Goal: Task Accomplishment & Management: Manage account settings

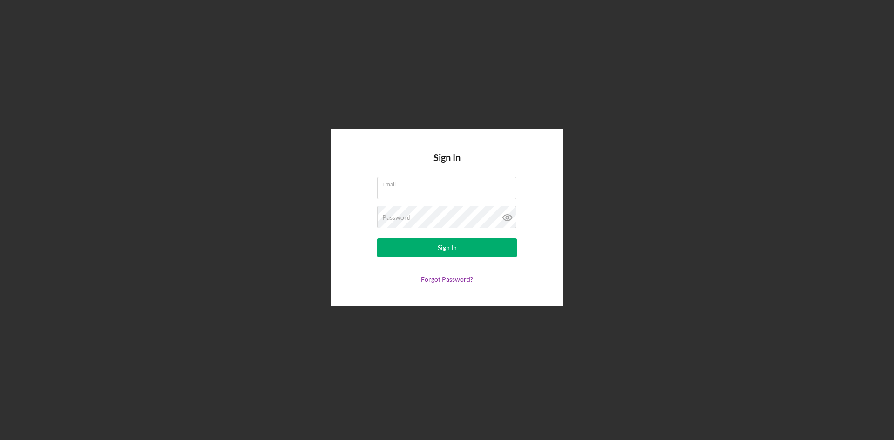
type input "[PERSON_NAME][EMAIL_ADDRESS][DOMAIN_NAME]"
click at [425, 248] on button "Sign In" at bounding box center [447, 247] width 140 height 19
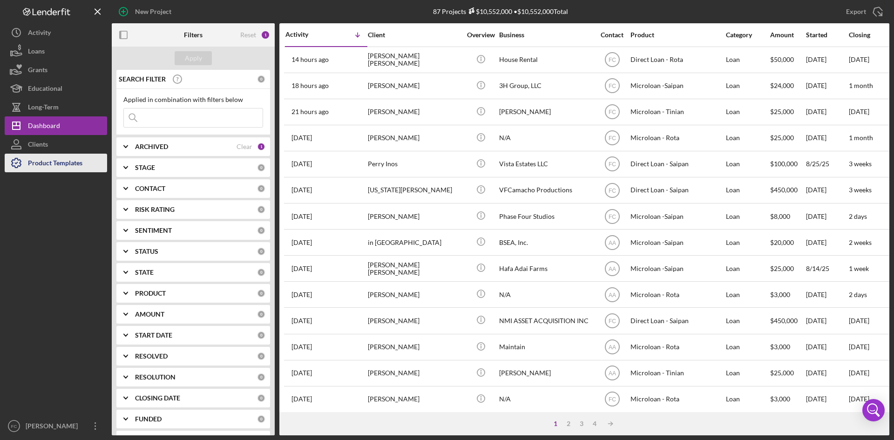
click at [51, 169] on div "Product Templates" at bounding box center [55, 164] width 54 height 21
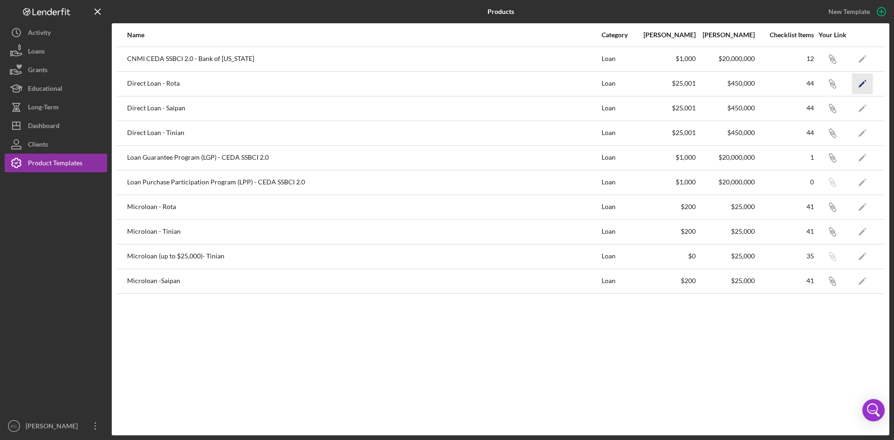
click at [860, 86] on polygon "button" at bounding box center [862, 84] width 7 height 7
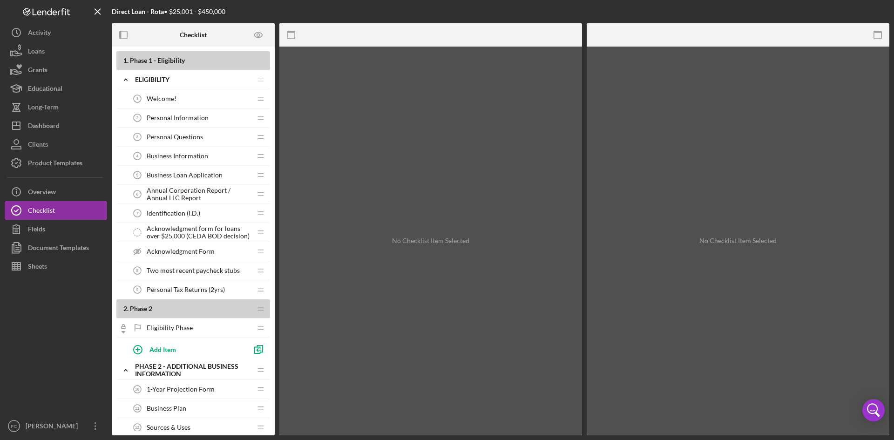
click at [189, 254] on span "Acknowledgment Form" at bounding box center [181, 251] width 68 height 7
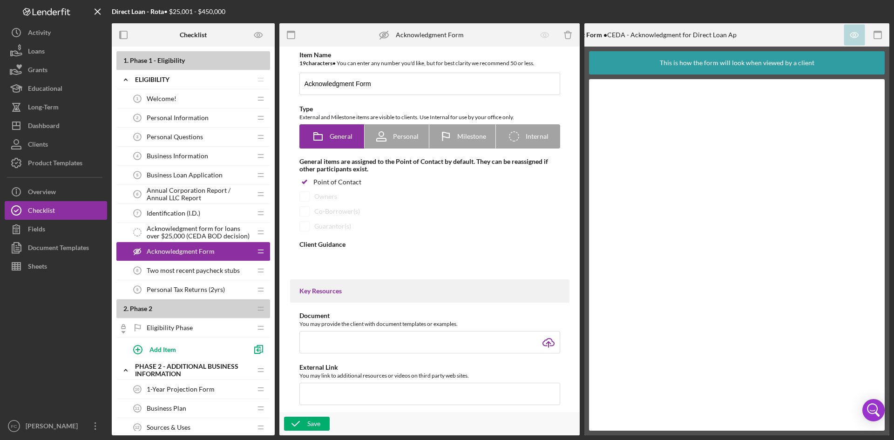
type textarea "<div>Please review and sign on the acknowledgment form.&nbsp;</div>"
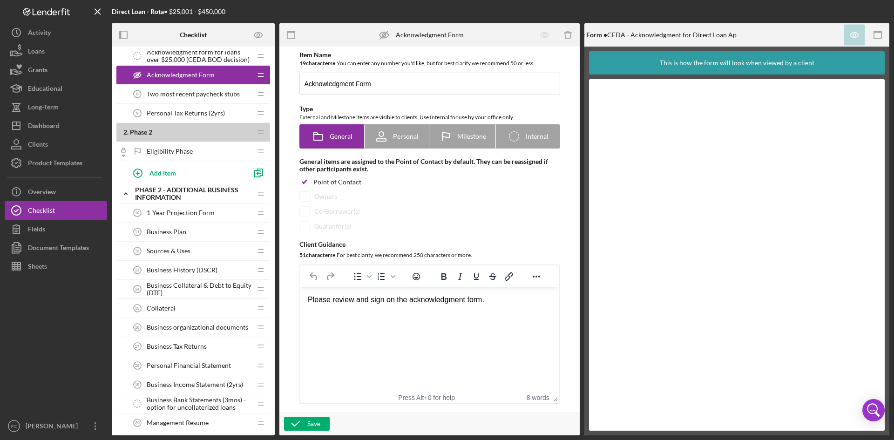
scroll to position [248, 0]
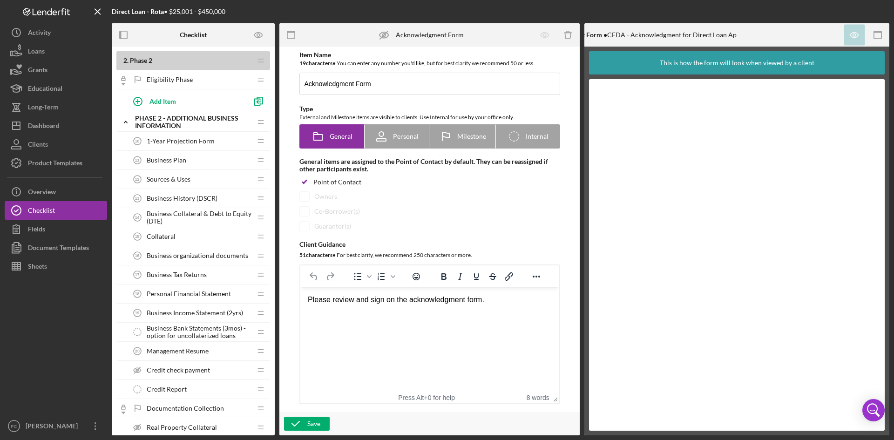
click at [185, 140] on span "1-Year Projection Form" at bounding box center [181, 140] width 68 height 7
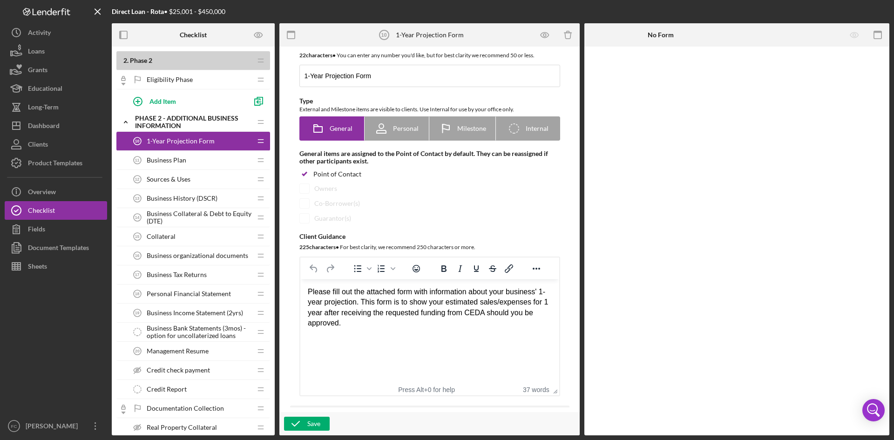
scroll to position [4, 0]
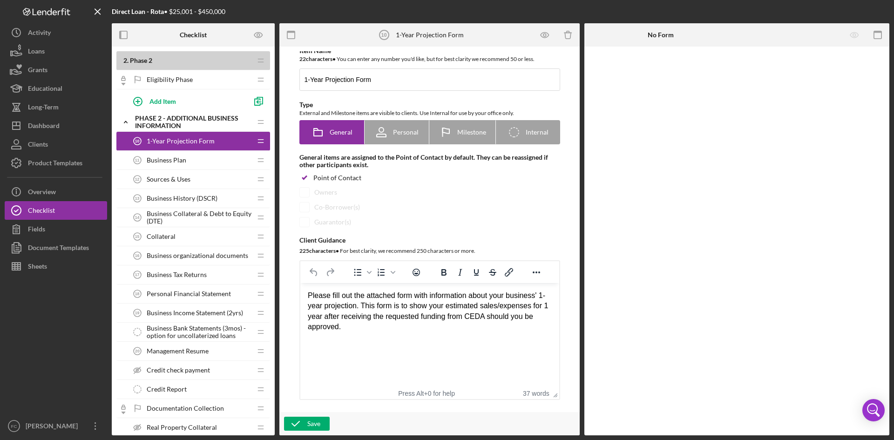
click at [174, 164] on span "Business Plan" at bounding box center [167, 159] width 40 height 7
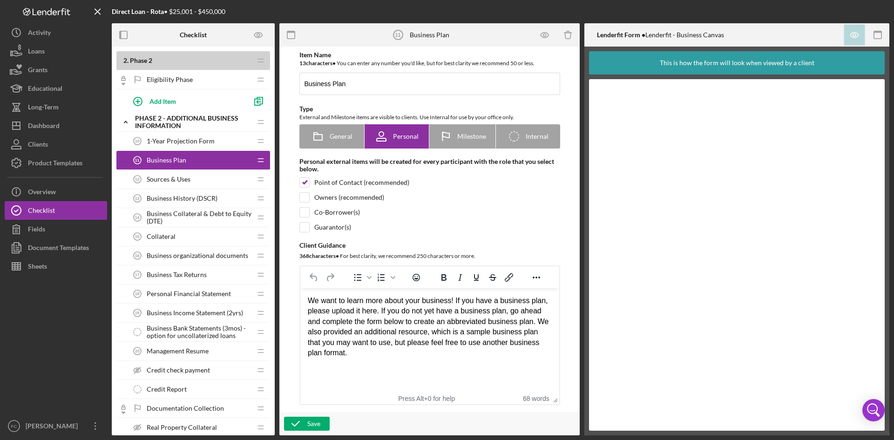
click at [195, 237] on div "Collateral 15 Collateral" at bounding box center [189, 236] width 123 height 19
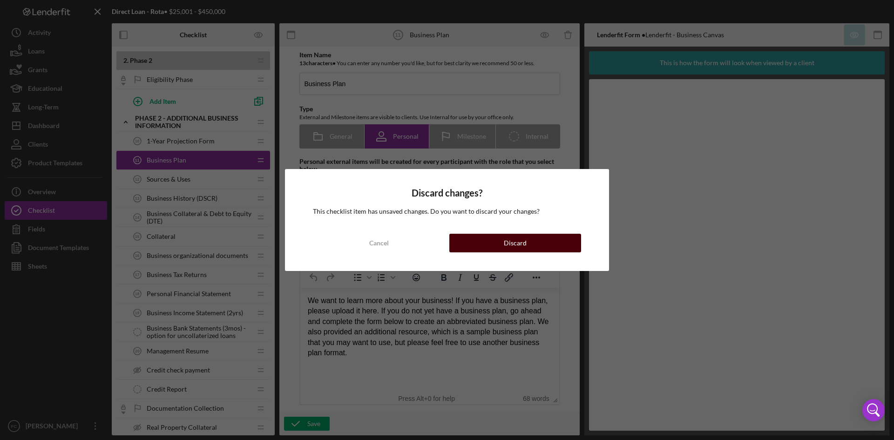
click at [518, 241] on div "Discard" at bounding box center [515, 243] width 23 height 19
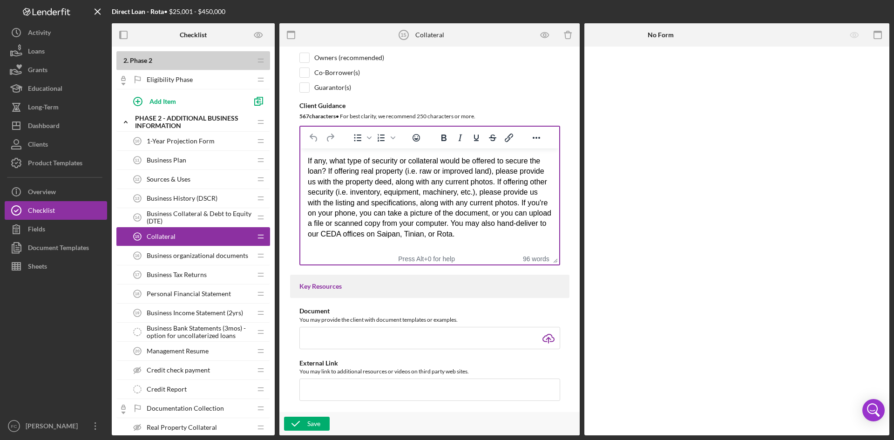
scroll to position [124, 0]
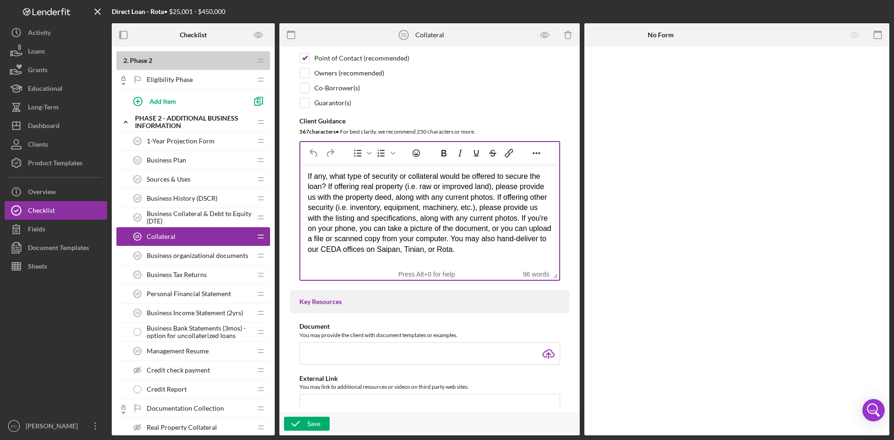
click at [487, 210] on div "If any, what type of security or collateral would be offered to secure the loan…" at bounding box center [429, 212] width 244 height 83
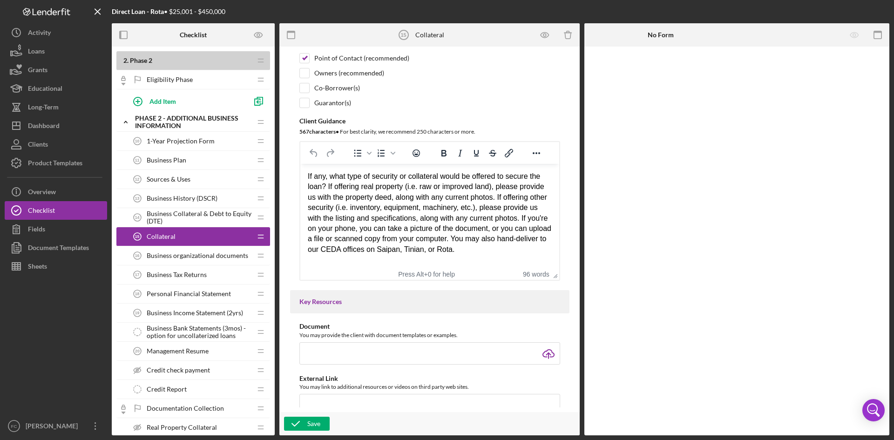
click at [503, 251] on div "If any, what type of security or collateral would be offered to secure the loan…" at bounding box center [429, 212] width 244 height 83
click at [209, 141] on span "1-Year Projection Form" at bounding box center [181, 140] width 68 height 7
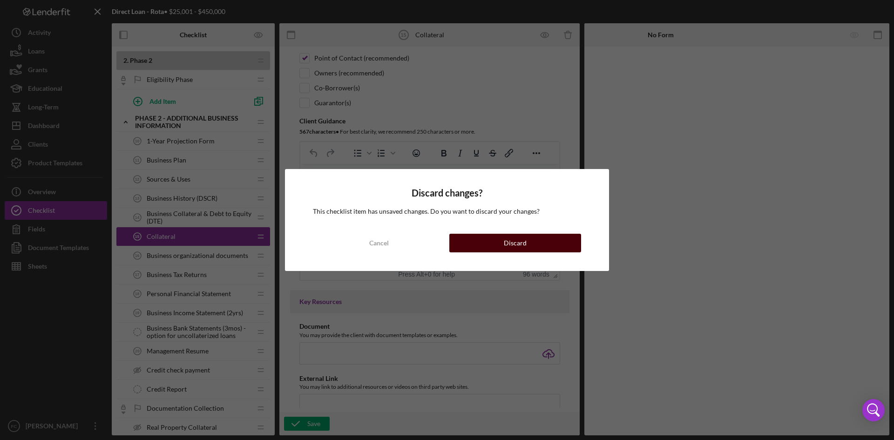
click at [527, 241] on button "Discard" at bounding box center [515, 243] width 132 height 19
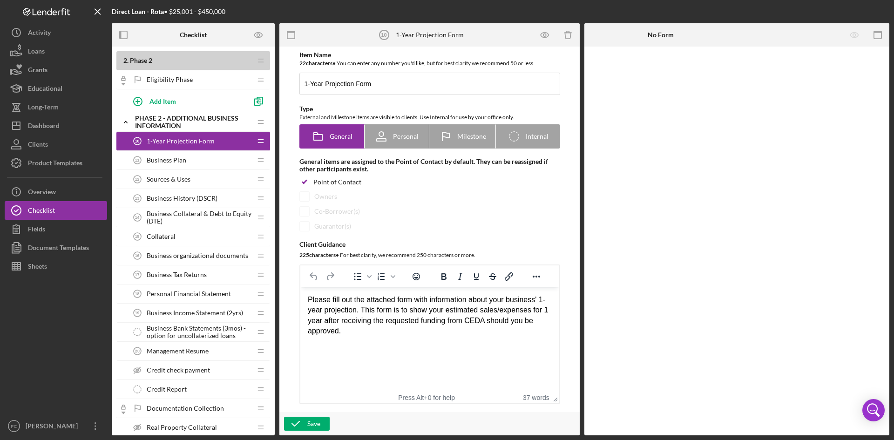
click at [194, 238] on div "Collateral 15 Collateral" at bounding box center [189, 236] width 123 height 19
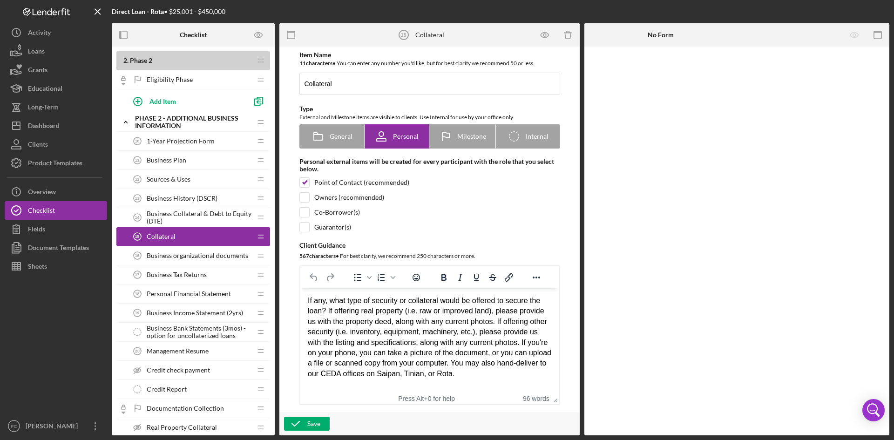
drag, startPoint x: 448, startPoint y: 337, endPoint x: 484, endPoint y: 336, distance: 35.9
click at [451, 337] on div "If any, what type of security or collateral would be offered to secure the loan…" at bounding box center [429, 337] width 244 height 83
click at [502, 348] on div "If any, what type of security or collateral would be offered to secure the loan…" at bounding box center [429, 337] width 244 height 83
click at [498, 364] on div "If any, what type of security or collateral would be offered to secure the loan…" at bounding box center [429, 337] width 244 height 83
drag, startPoint x: 492, startPoint y: 372, endPoint x: 485, endPoint y: 378, distance: 8.9
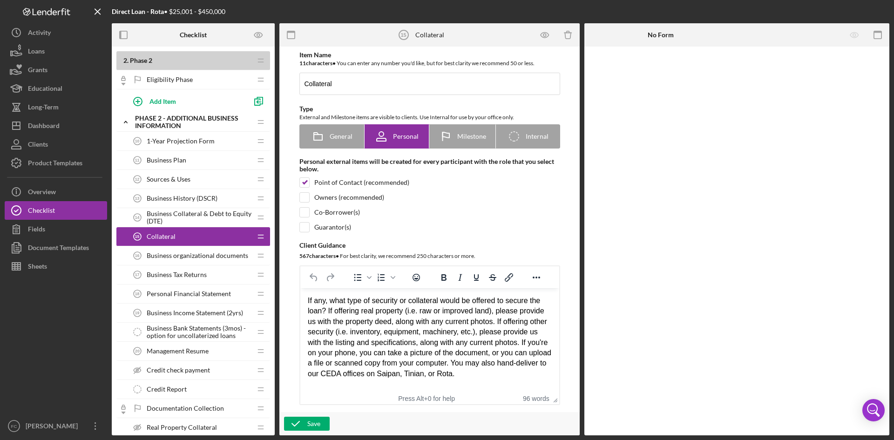
click at [490, 371] on div "If any, what type of security or collateral would be offered to secure the loan…" at bounding box center [429, 337] width 244 height 83
click at [198, 289] on div "Personal Financial Statement 18 Personal Financial Statement" at bounding box center [189, 294] width 123 height 19
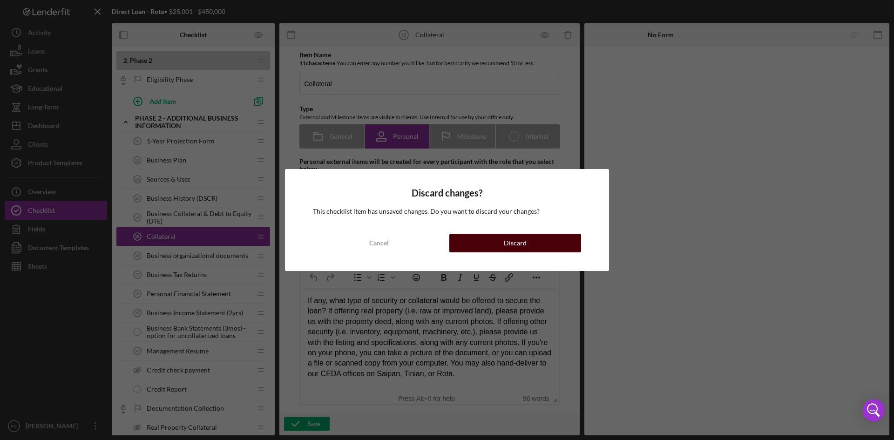
click at [505, 237] on div "Discard" at bounding box center [515, 243] width 23 height 19
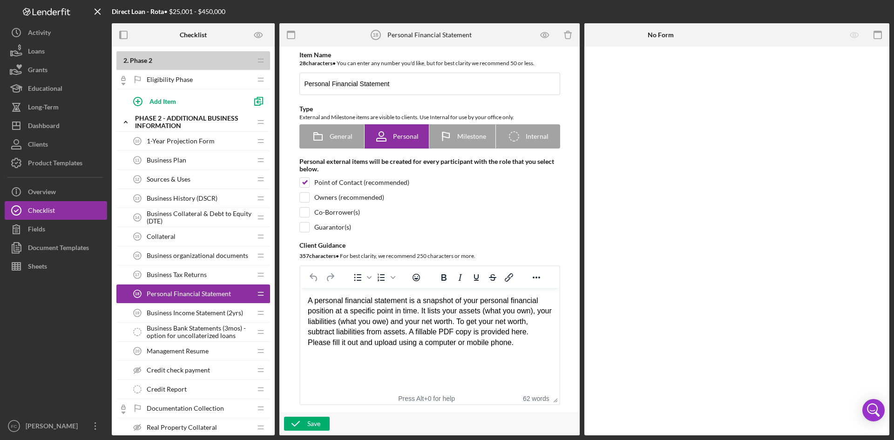
scroll to position [373, 0]
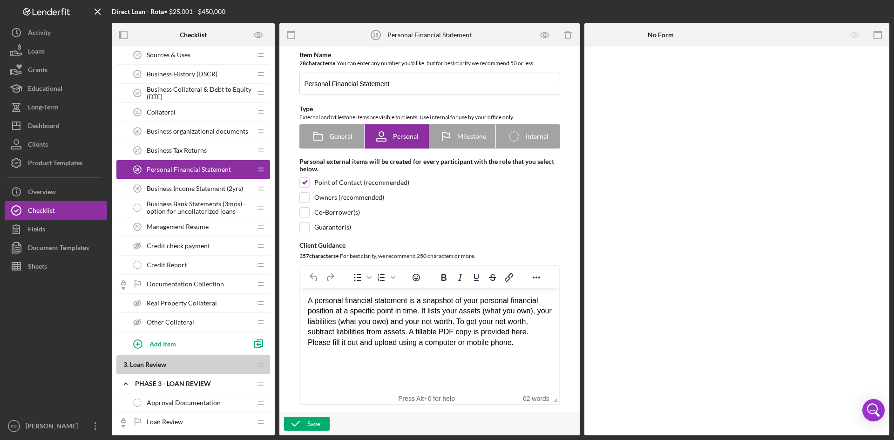
click at [210, 183] on div "Business Income Statement (2yrs) 19 Business Income Statement (2yrs)" at bounding box center [189, 188] width 123 height 19
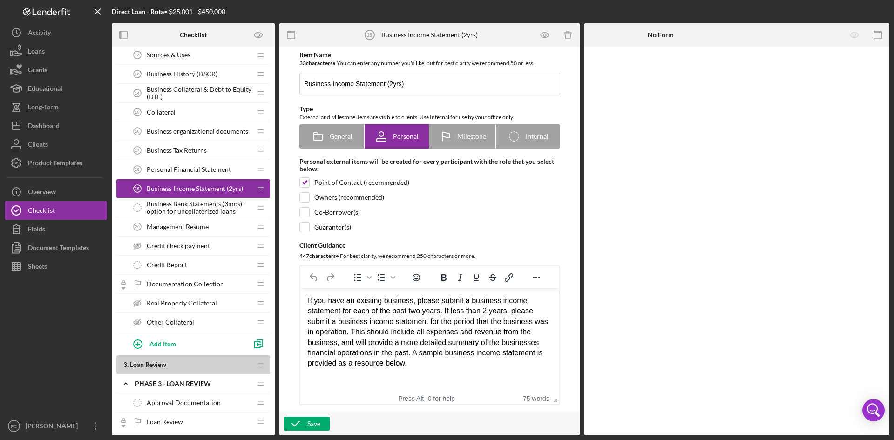
click at [213, 211] on span "Business Bank Statements (3mos) - option for uncollaterized loans" at bounding box center [199, 207] width 105 height 15
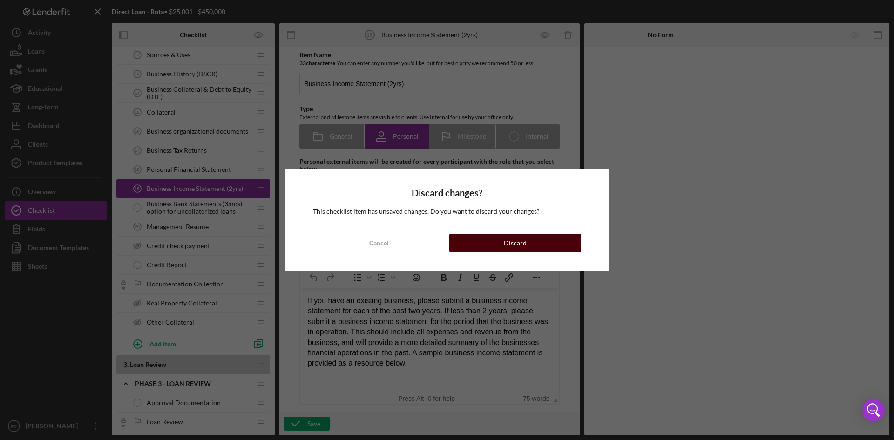
click at [515, 247] on div "Discard" at bounding box center [515, 243] width 23 height 19
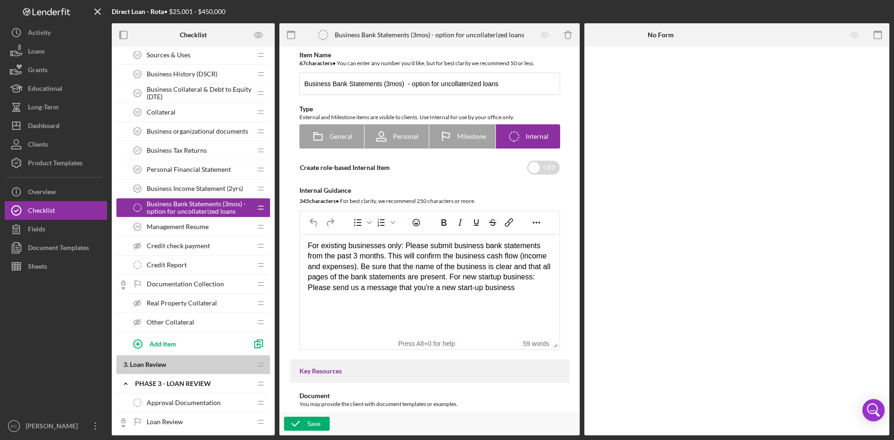
click at [212, 231] on div "Management Resume 20 Management Resume" at bounding box center [189, 226] width 123 height 19
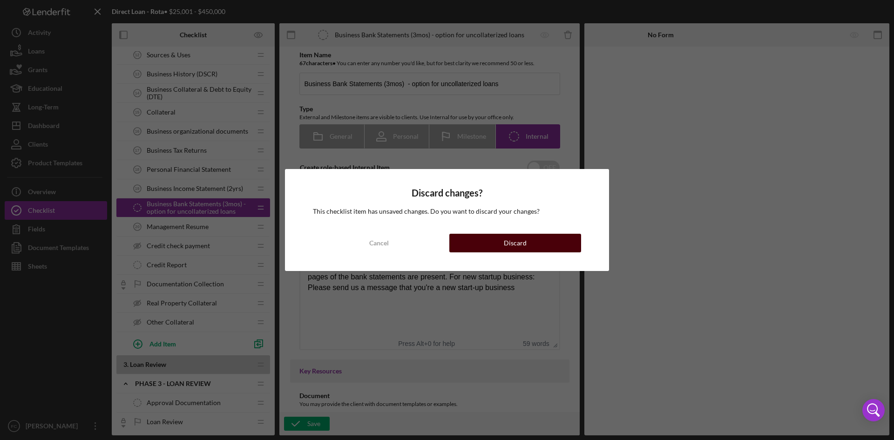
click at [536, 242] on button "Discard" at bounding box center [515, 243] width 132 height 19
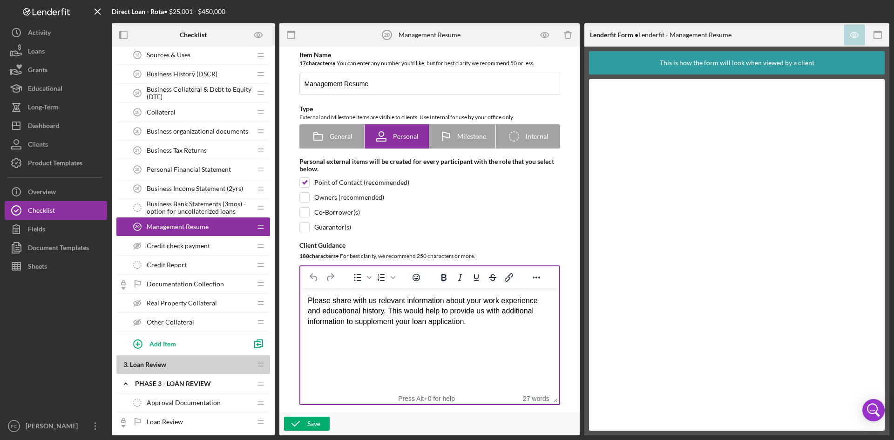
click at [483, 333] on html "Please share with us relevant information about your work experience and educat…" at bounding box center [429, 311] width 259 height 46
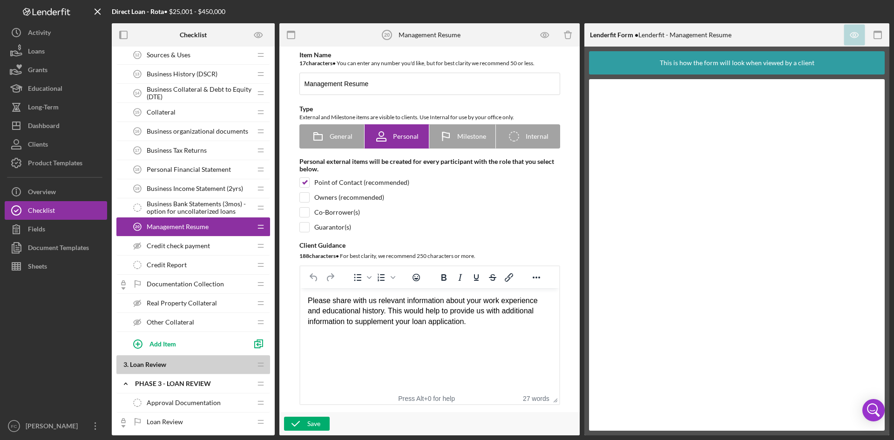
click at [478, 324] on div "Please share with us relevant information about your work experience and educat…" at bounding box center [429, 311] width 244 height 31
click at [195, 288] on span "Documentation Collection" at bounding box center [185, 283] width 77 height 7
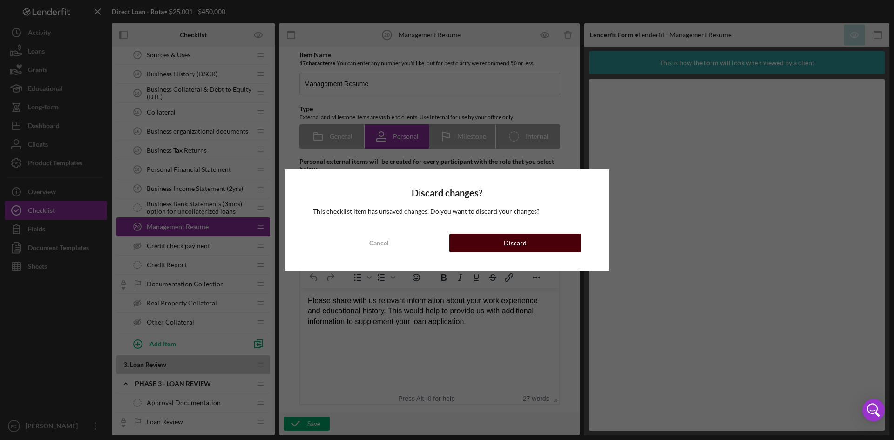
click at [530, 242] on button "Discard" at bounding box center [515, 243] width 132 height 19
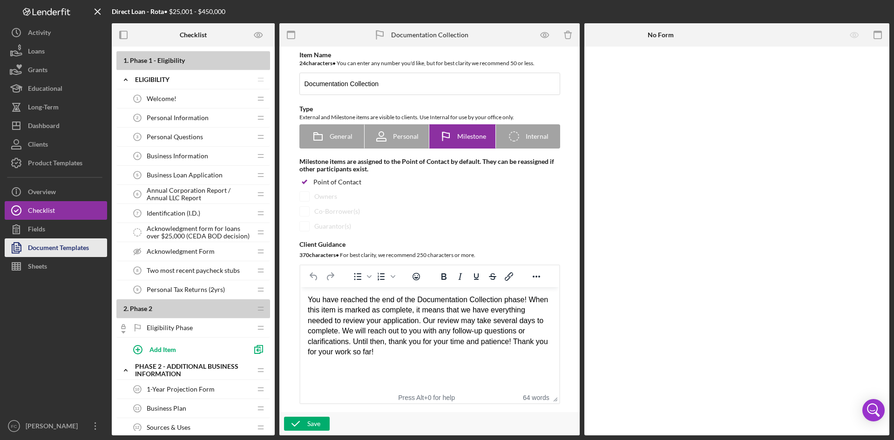
click at [56, 247] on div "Document Templates" at bounding box center [58, 248] width 61 height 21
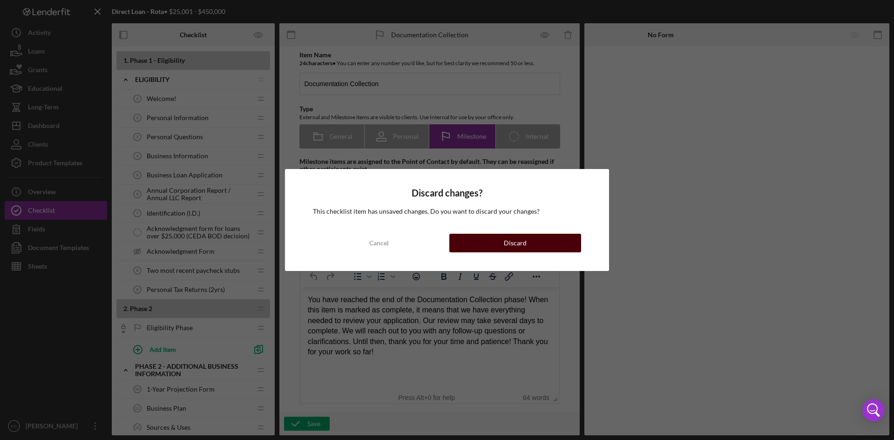
click at [540, 244] on button "Discard" at bounding box center [515, 243] width 132 height 19
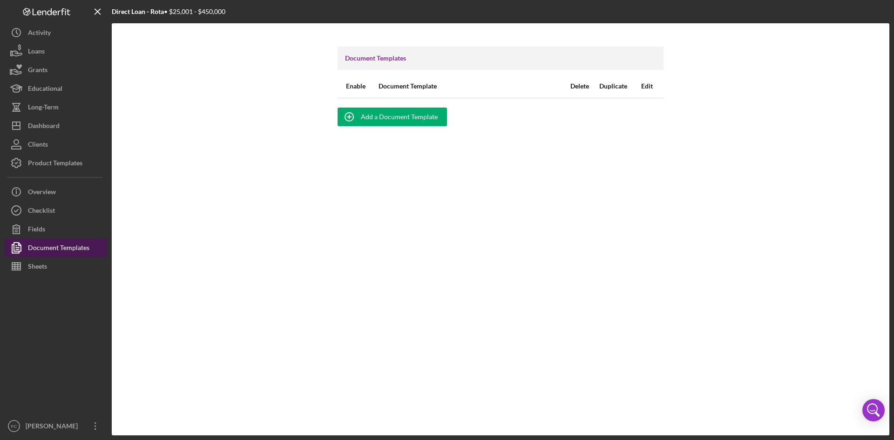
click at [78, 243] on div "Document Templates" at bounding box center [58, 248] width 61 height 21
click at [77, 245] on div "Document Templates" at bounding box center [58, 248] width 61 height 21
click at [54, 229] on button "Fields" at bounding box center [56, 229] width 102 height 19
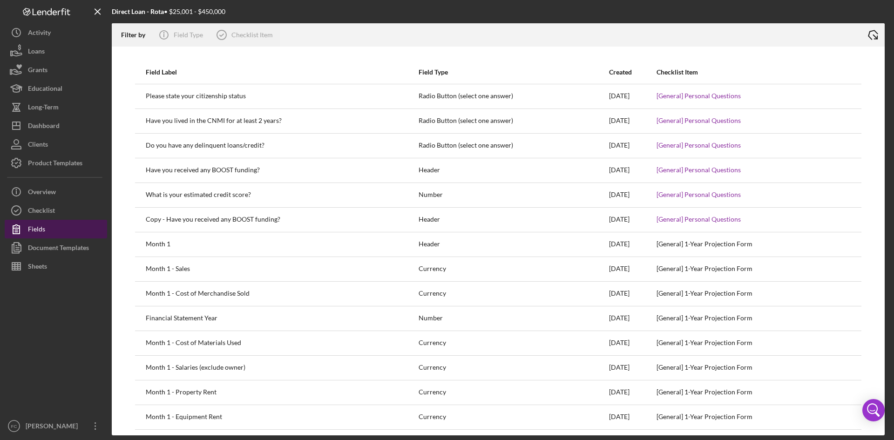
click at [68, 237] on button "Fields" at bounding box center [56, 229] width 102 height 19
click at [67, 246] on div "Document Templates" at bounding box center [58, 248] width 61 height 21
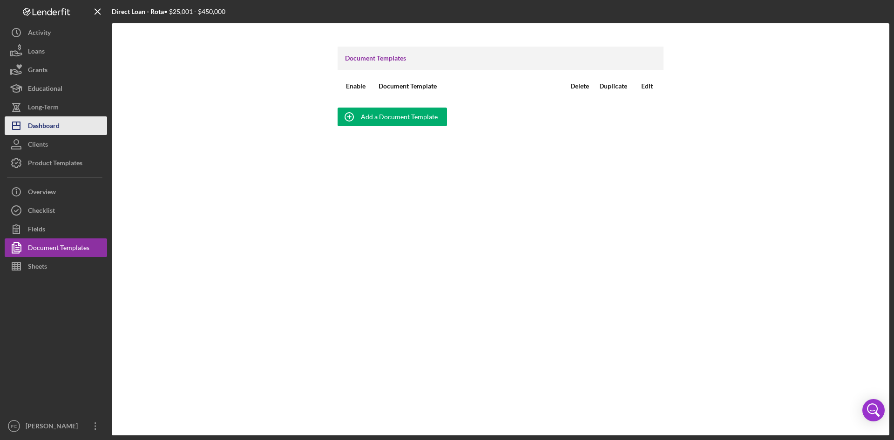
click at [52, 123] on div "Dashboard" at bounding box center [44, 126] width 32 height 21
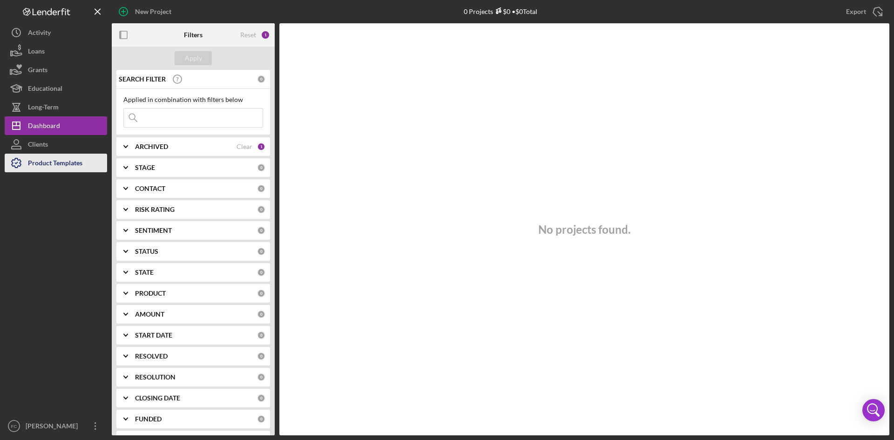
click at [56, 156] on div "Product Templates" at bounding box center [55, 164] width 54 height 21
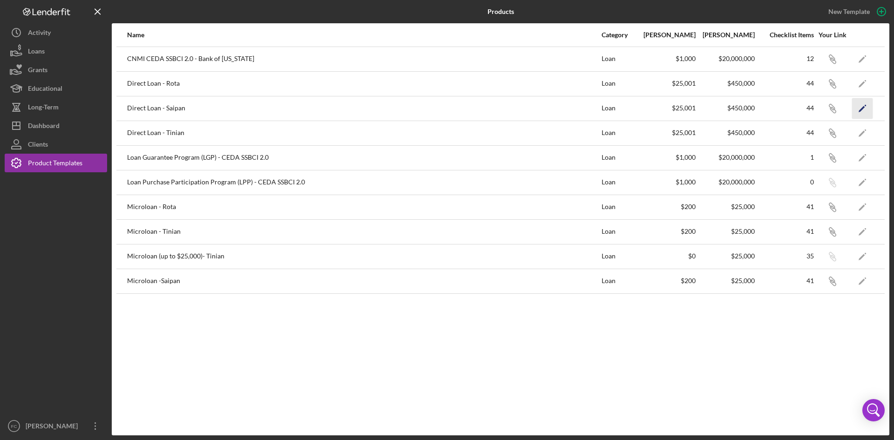
click at [862, 108] on polygon "button" at bounding box center [862, 109] width 7 height 7
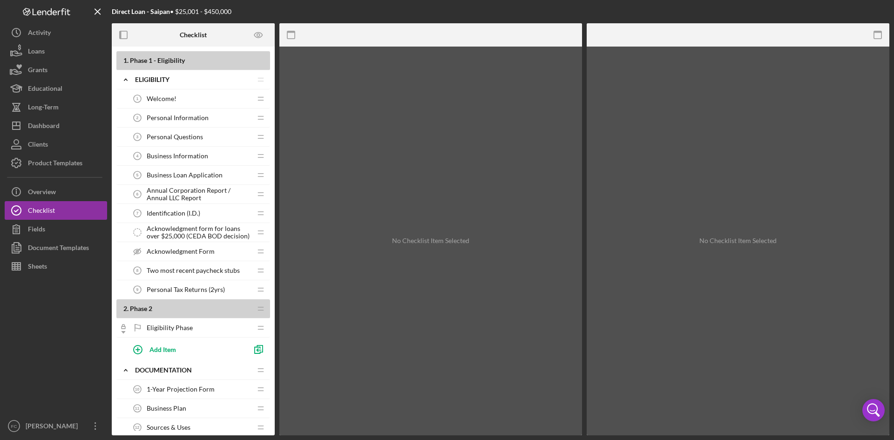
click at [191, 143] on div "Personal Questions 3 Personal Questions" at bounding box center [189, 137] width 123 height 19
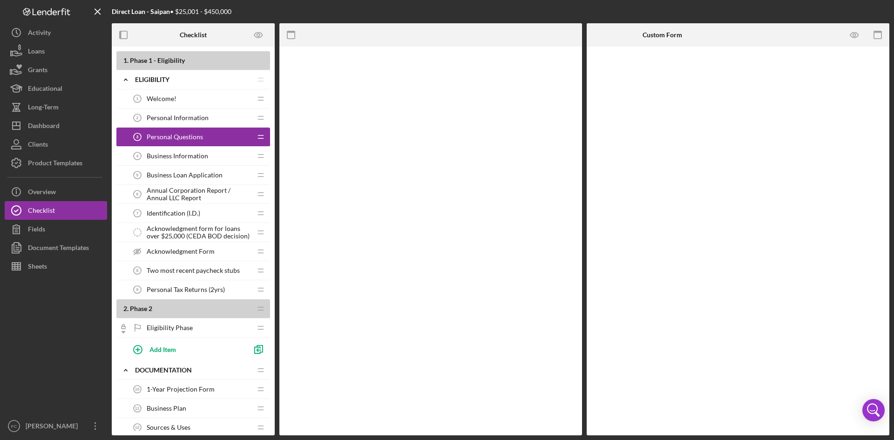
click at [190, 159] on span "Business Information" at bounding box center [177, 155] width 61 height 7
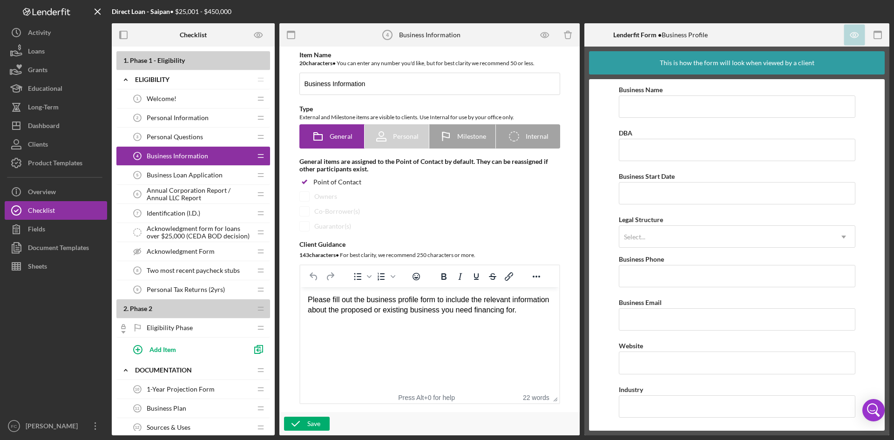
click at [163, 167] on div "Business Loan Application 5 Business Loan Application" at bounding box center [189, 175] width 123 height 19
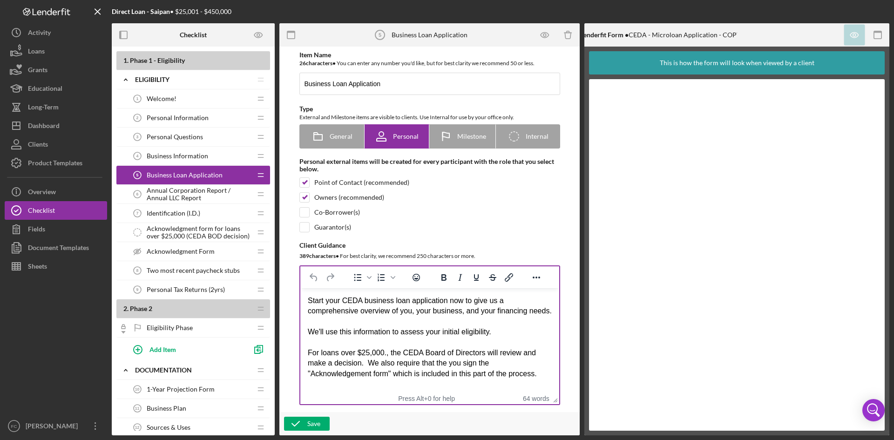
click at [491, 327] on div "Rich Text Area. Press ALT-0 for help." at bounding box center [429, 322] width 244 height 10
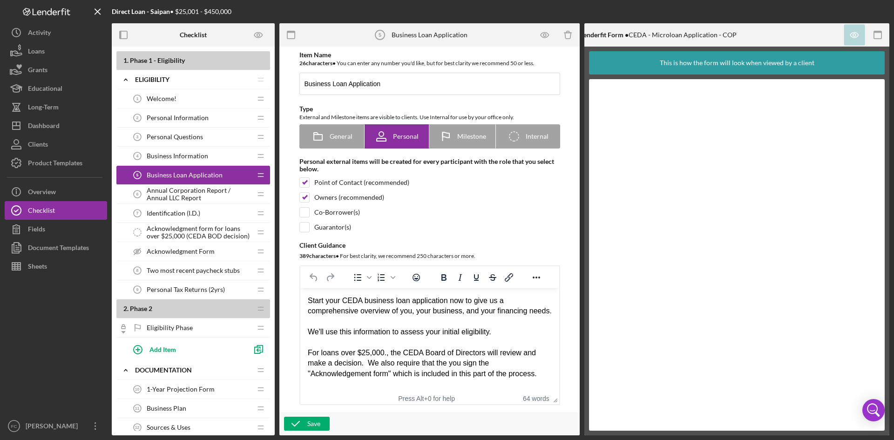
scroll to position [5, 0]
click at [172, 194] on span "Annual Corporation Report / Annual LLC Report" at bounding box center [199, 194] width 105 height 15
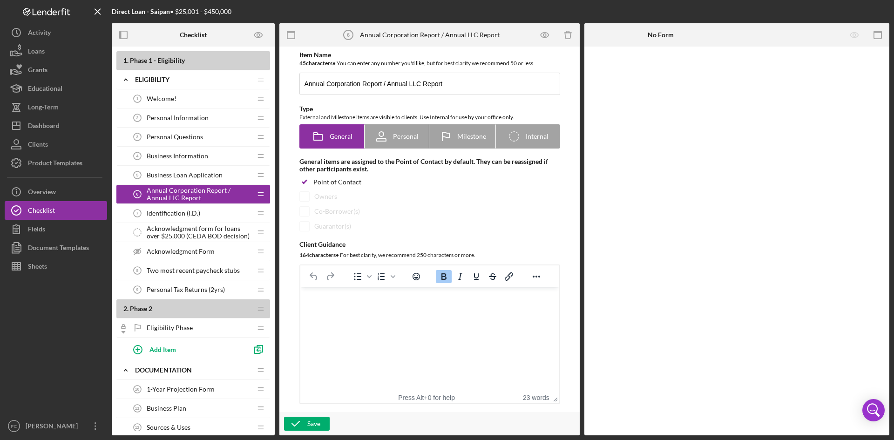
click at [173, 174] on span "Business Loan Application" at bounding box center [185, 174] width 76 height 7
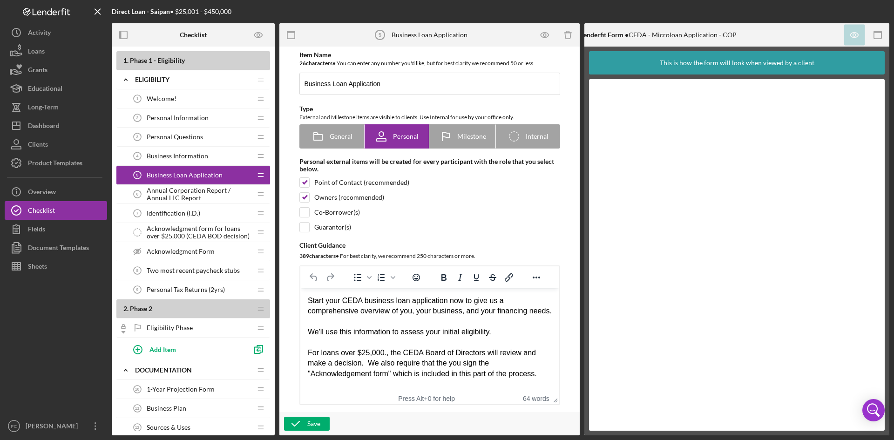
click at [452, 317] on div "Start your CEDA business loan application now to give us a comprehensive overvi…" at bounding box center [429, 306] width 244 height 21
click at [221, 188] on span "Annual Corporation Report / Annual LLC Report" at bounding box center [199, 194] width 105 height 15
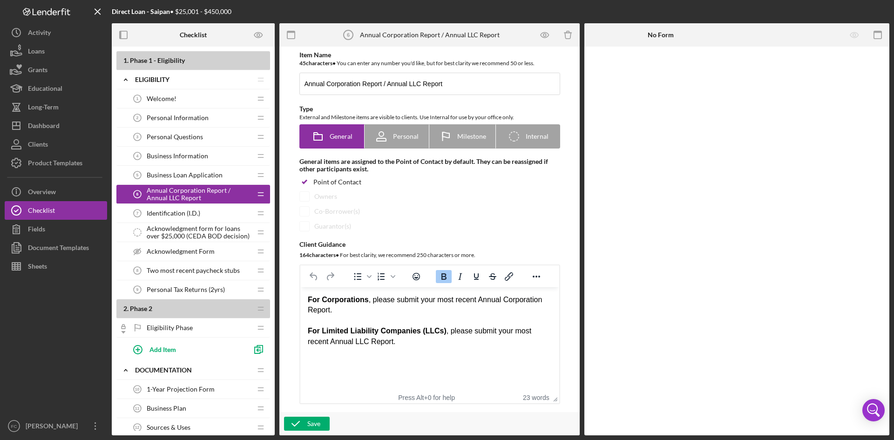
click at [197, 216] on span "Identification (I.D.)" at bounding box center [174, 213] width 54 height 7
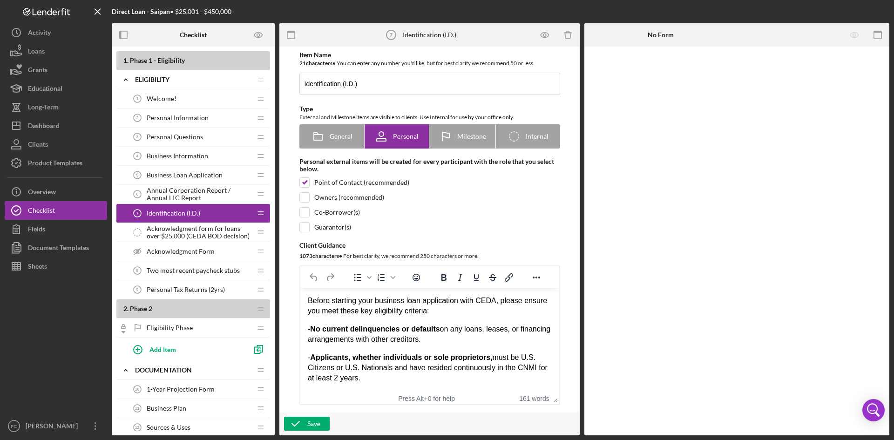
click at [206, 187] on span "Annual Corporation Report / Annual LLC Report" at bounding box center [199, 194] width 105 height 15
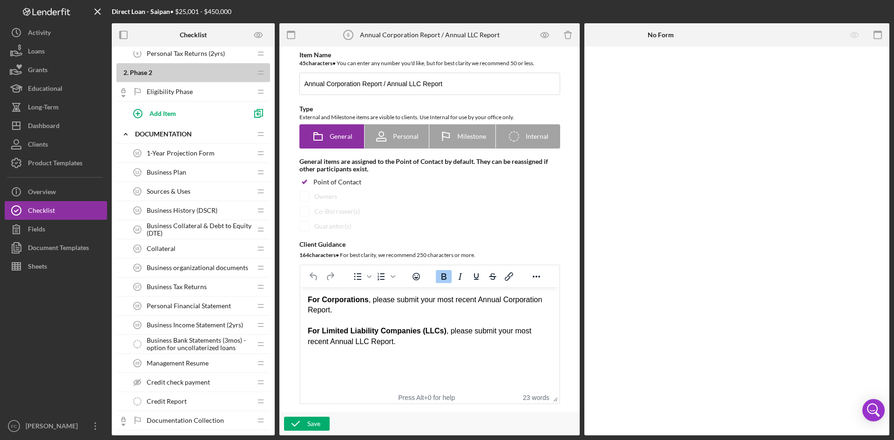
scroll to position [248, 0]
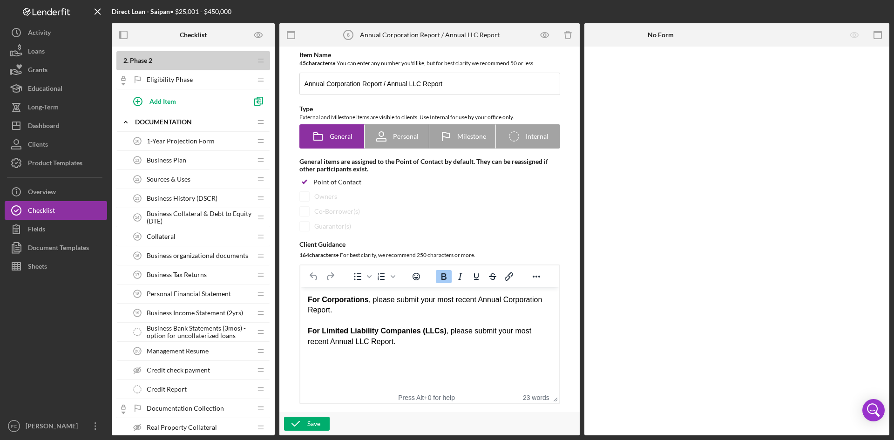
click at [193, 238] on div "Collateral 15 Collateral" at bounding box center [189, 236] width 123 height 19
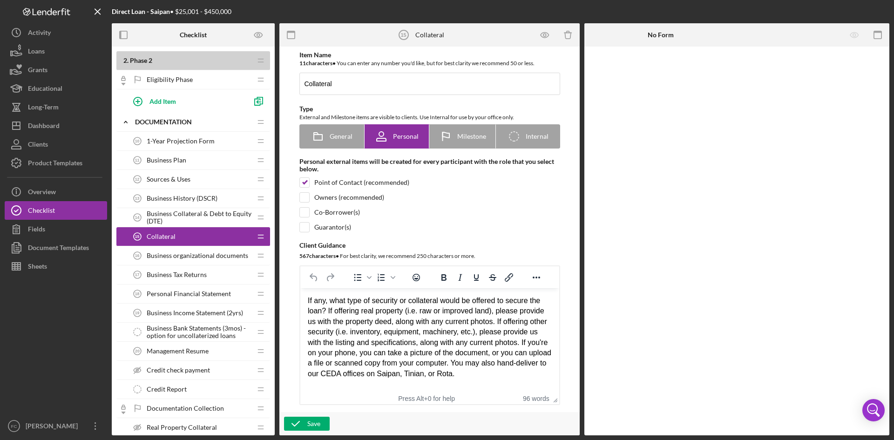
click at [511, 326] on div "If any, what type of security or collateral would be offered to secure the loan…" at bounding box center [429, 337] width 244 height 83
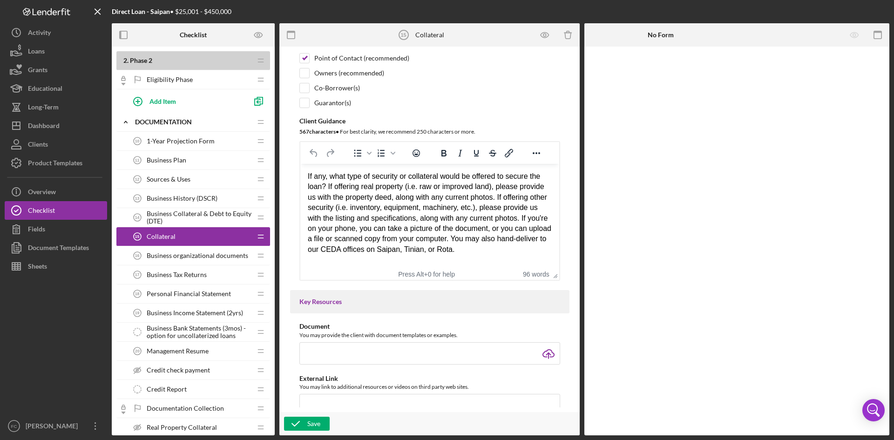
click at [506, 256] on html "If any, what type of security or collateral would be offered to secure the loan…" at bounding box center [429, 213] width 259 height 98
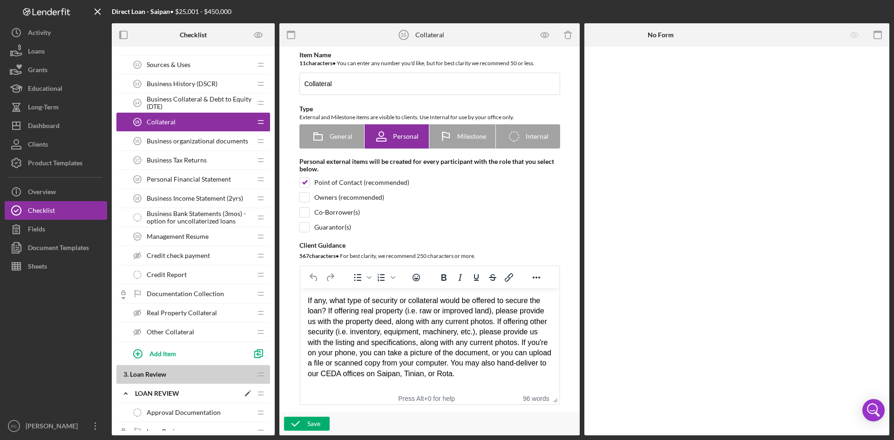
scroll to position [373, 0]
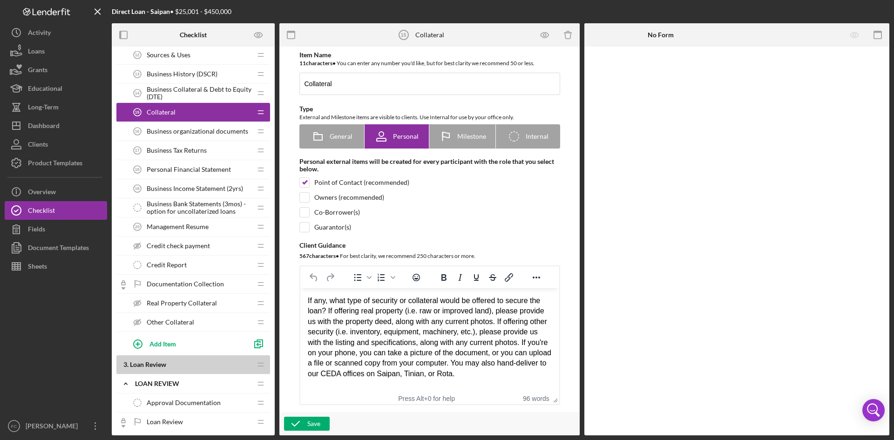
click at [205, 300] on span "Real Property Collateral" at bounding box center [182, 302] width 70 height 7
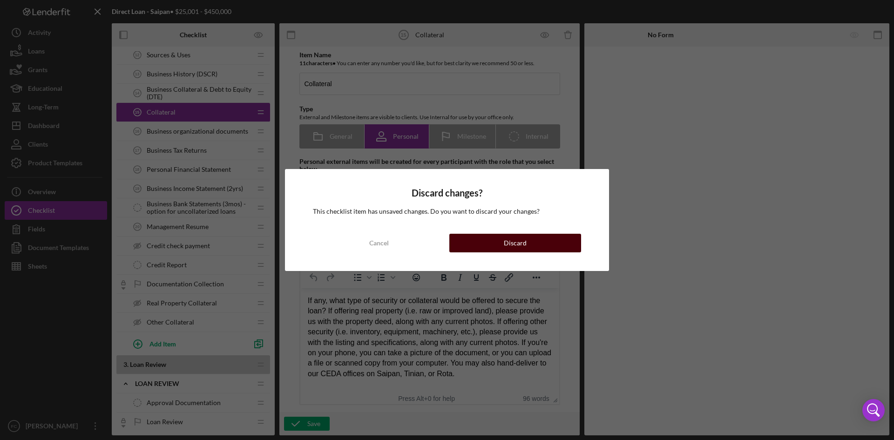
click at [507, 238] on div "Discard" at bounding box center [515, 243] width 23 height 19
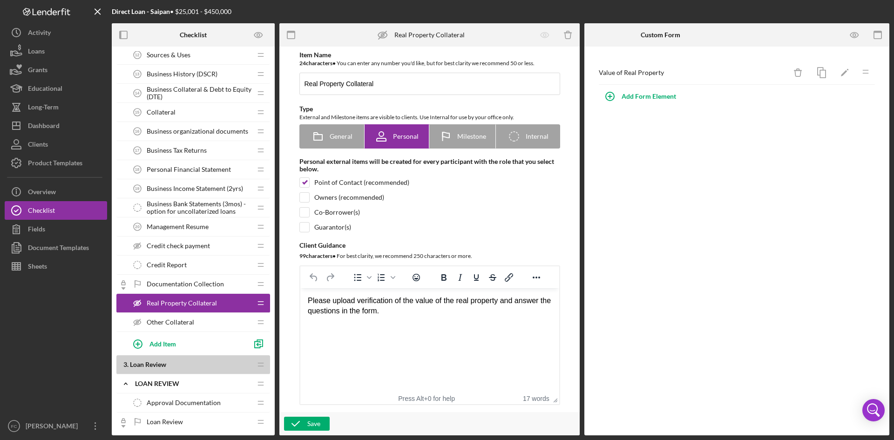
scroll to position [248, 0]
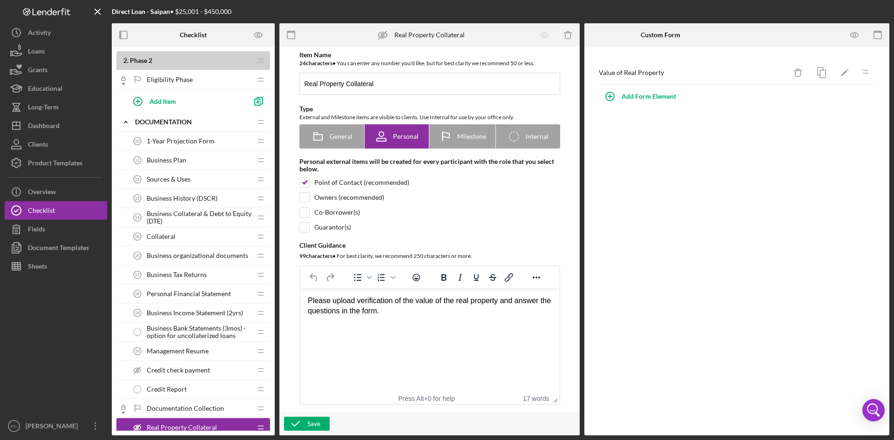
click at [180, 145] on span "1-Year Projection Form" at bounding box center [181, 140] width 68 height 7
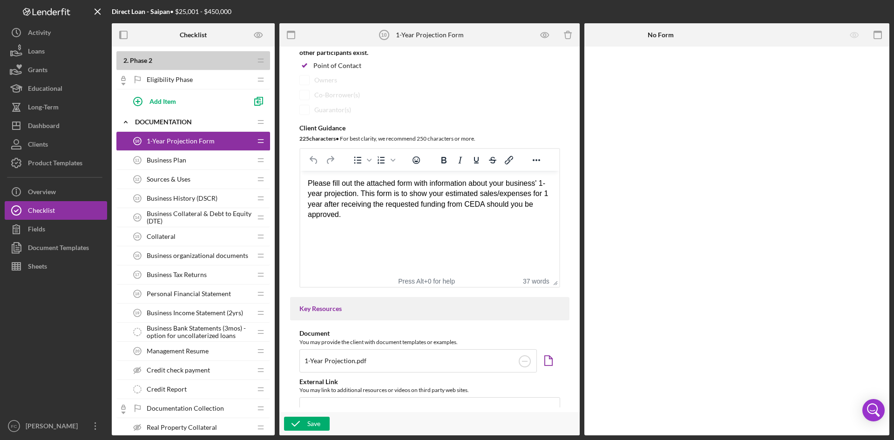
scroll to position [248, 0]
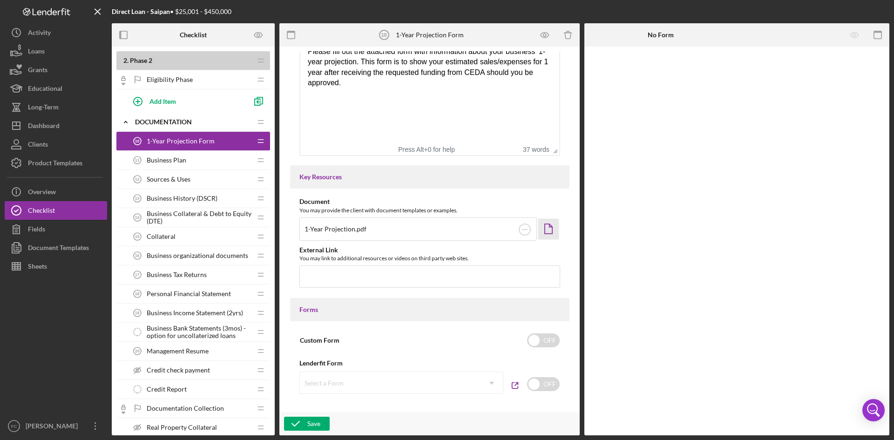
click at [551, 230] on polygon "button" at bounding box center [547, 229] width 7 height 10
click at [203, 200] on span "Business History (DSCR)" at bounding box center [182, 198] width 71 height 7
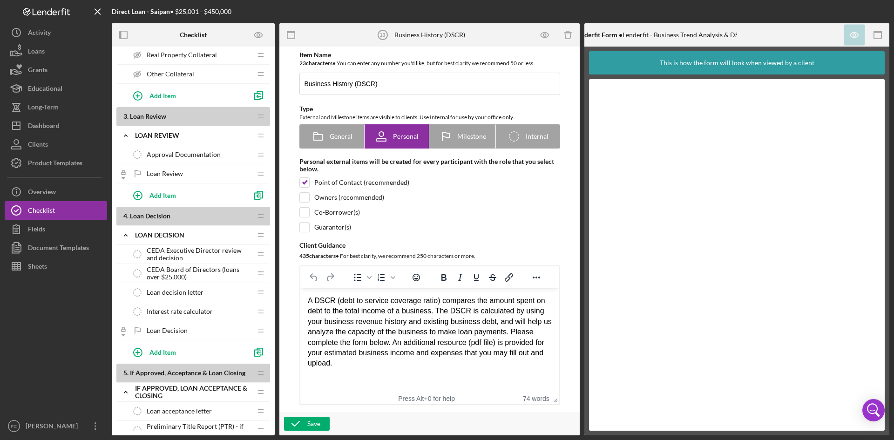
scroll to position [497, 0]
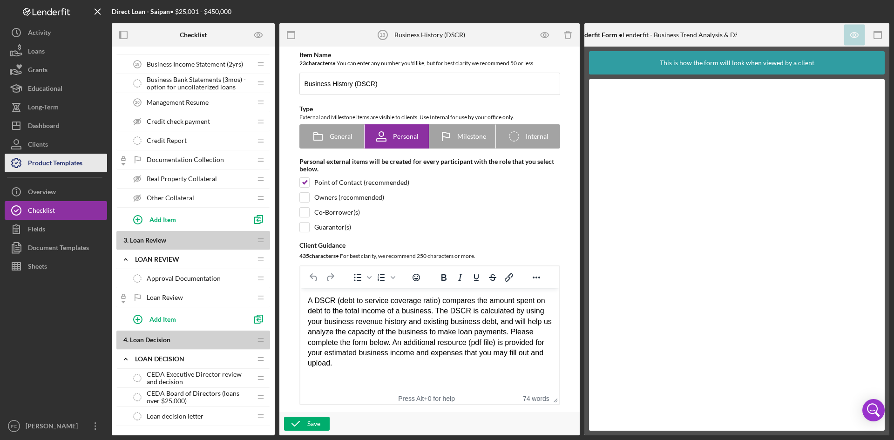
click at [56, 164] on div "Product Templates" at bounding box center [55, 164] width 54 height 21
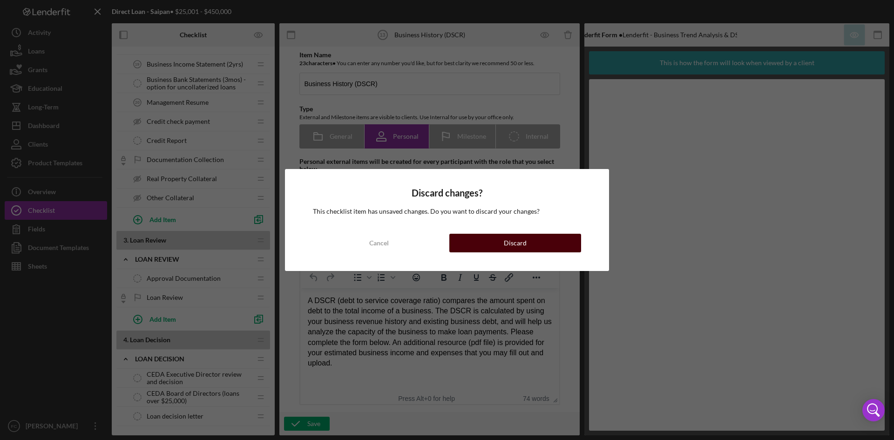
click at [533, 246] on button "Discard" at bounding box center [515, 243] width 132 height 19
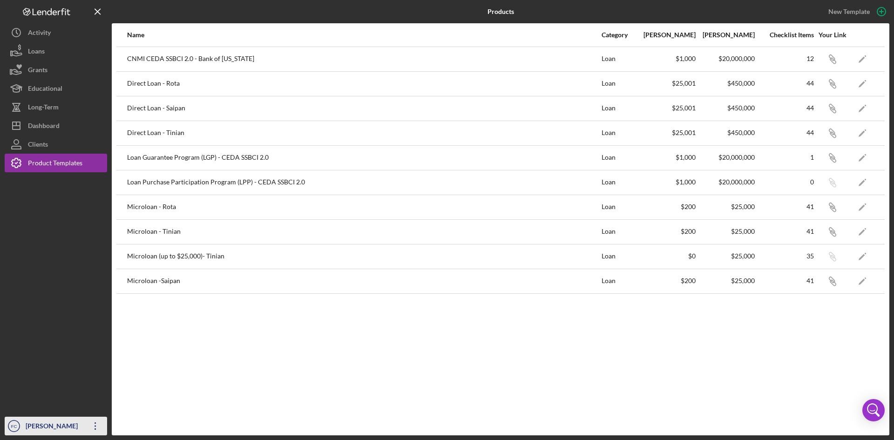
click at [55, 421] on div "[PERSON_NAME]" at bounding box center [53, 427] width 61 height 21
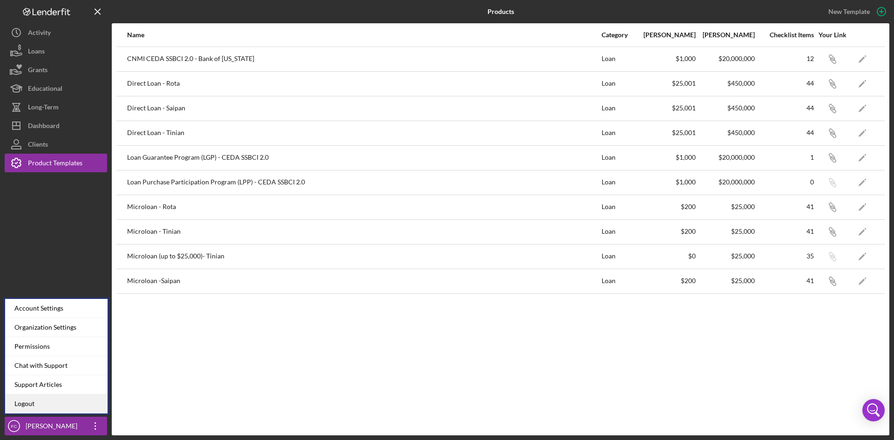
click at [52, 401] on link "Logout" at bounding box center [56, 403] width 102 height 19
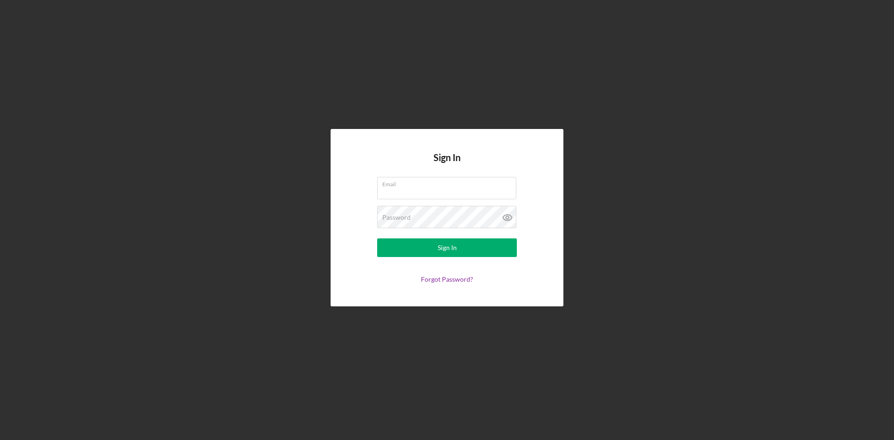
type input "[PERSON_NAME][EMAIL_ADDRESS][DOMAIN_NAME]"
click at [457, 245] on button "Sign In" at bounding box center [447, 247] width 140 height 19
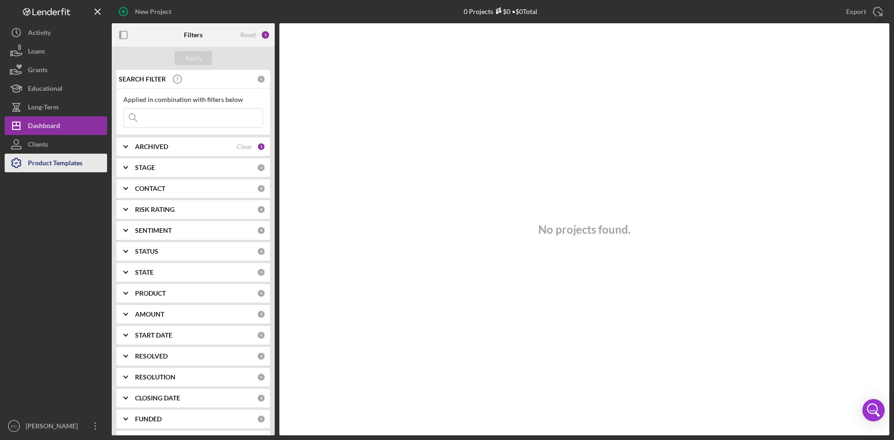
click at [79, 163] on div "Product Templates" at bounding box center [55, 164] width 54 height 21
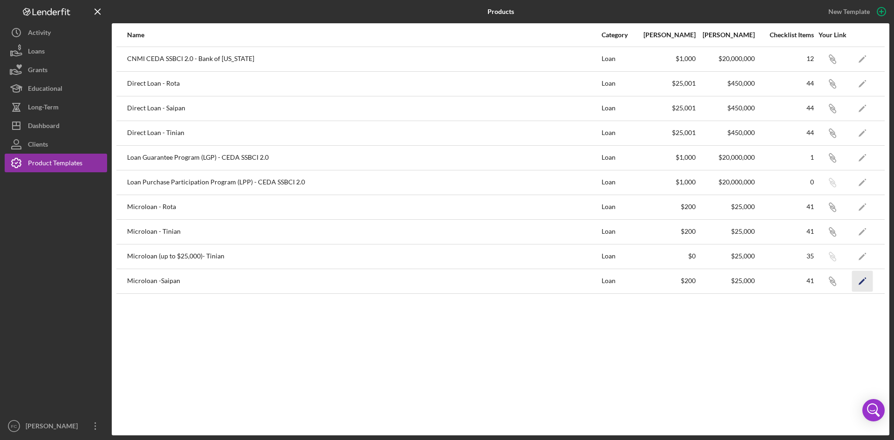
click at [863, 279] on polygon "button" at bounding box center [862, 281] width 7 height 7
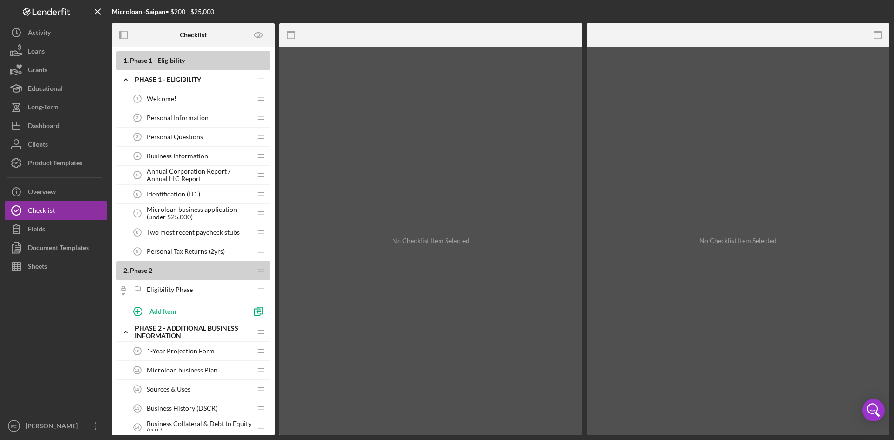
click at [180, 91] on div "Welcome! 1 Welcome!" at bounding box center [189, 98] width 123 height 19
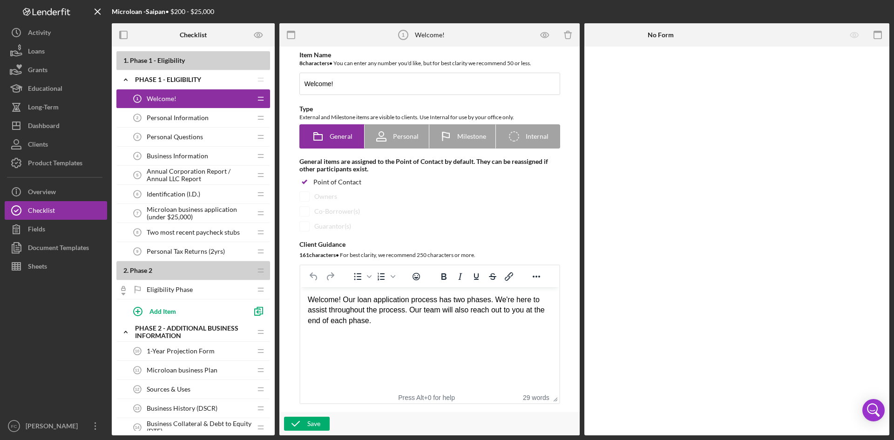
click at [198, 179] on span "Annual Corporation Report / Annual LLC Report" at bounding box center [199, 175] width 105 height 15
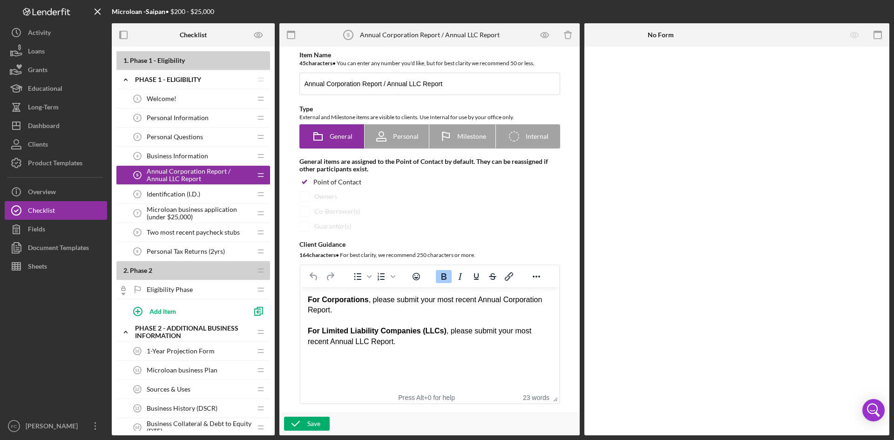
click at [203, 231] on span "Two most recent paycheck stubs" at bounding box center [193, 232] width 93 height 7
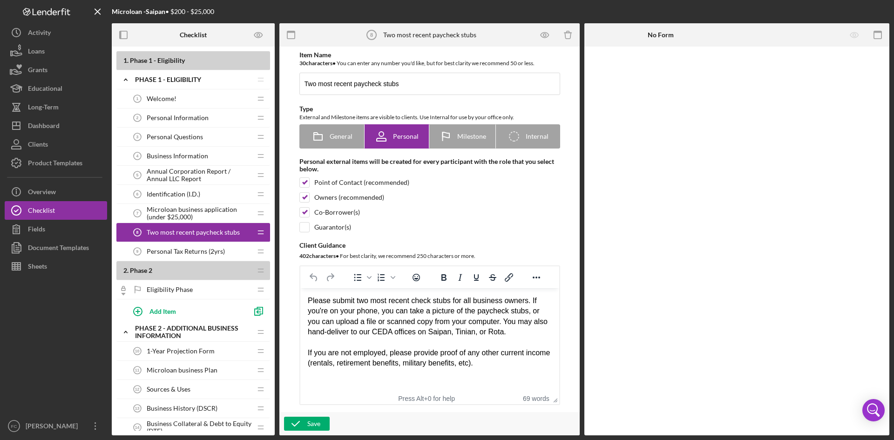
click at [202, 252] on span "Personal Tax Returns (2yrs)" at bounding box center [186, 251] width 78 height 7
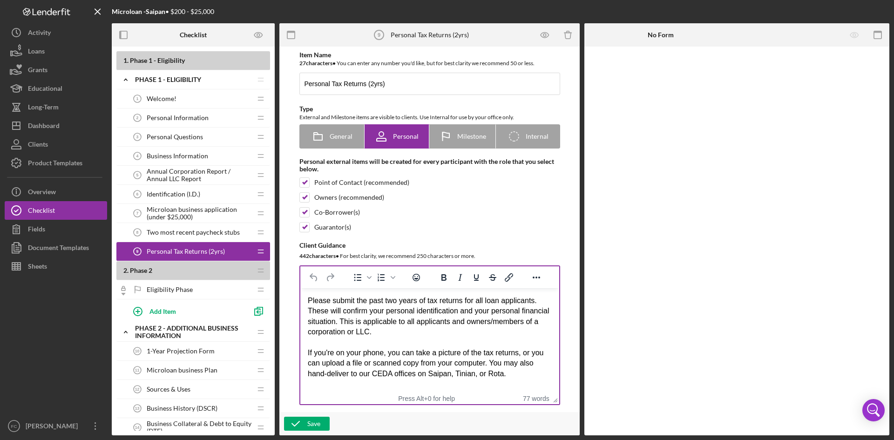
click at [489, 364] on div "If you're on your phone, you can take a picture of the tax returns, or you can …" at bounding box center [429, 363] width 244 height 31
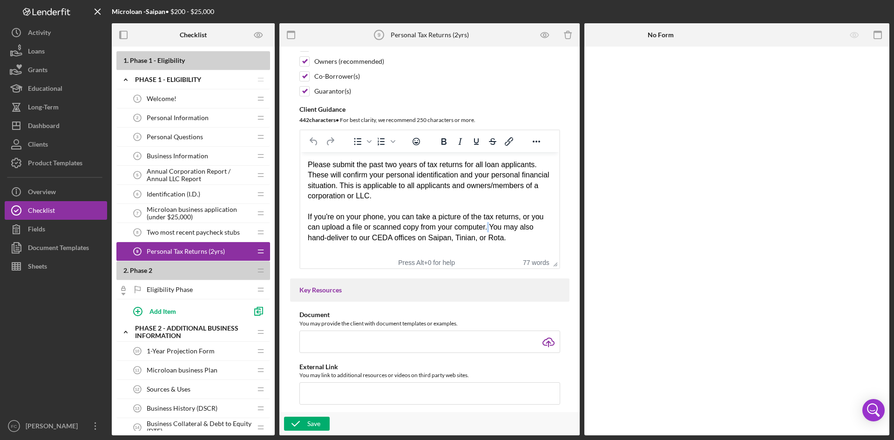
scroll to position [124, 0]
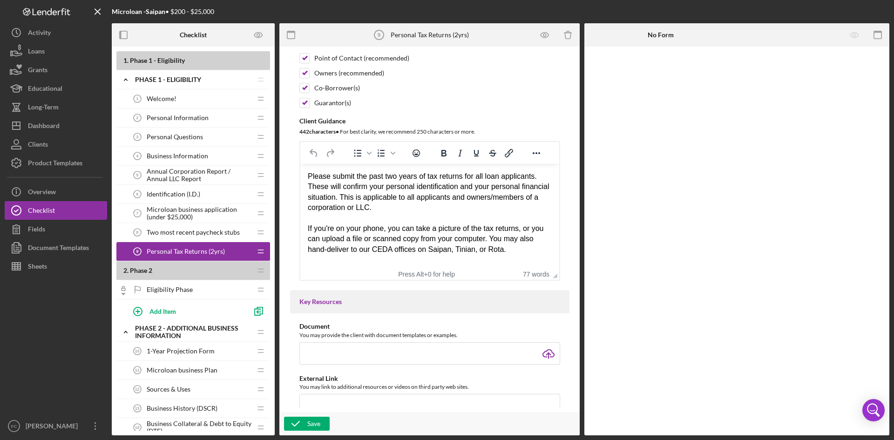
click at [506, 214] on div "Rich Text Area. Press ALT-0 for help." at bounding box center [429, 218] width 244 height 10
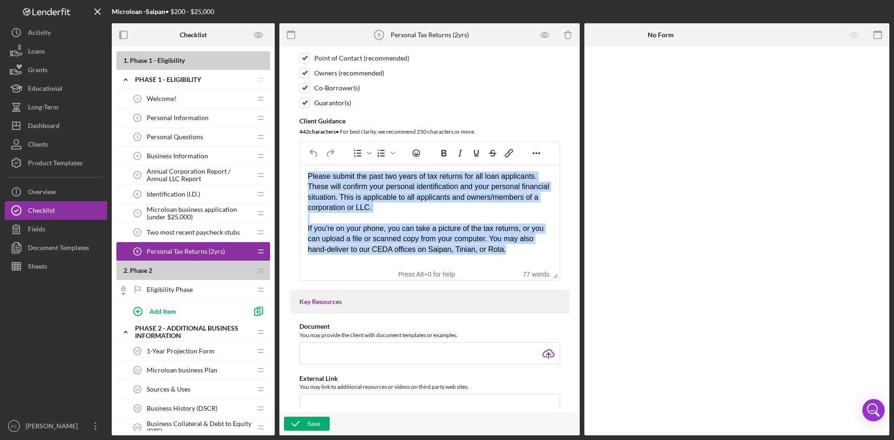
drag, startPoint x: 514, startPoint y: 249, endPoint x: 574, endPoint y: 339, distance: 108.7
click at [300, 175] on html "Please submit the past two years of tax returns for all loan applicants. These …" at bounding box center [429, 213] width 259 height 98
copy body "Please submit the past two years of tax returns for all loan applicants. These …"
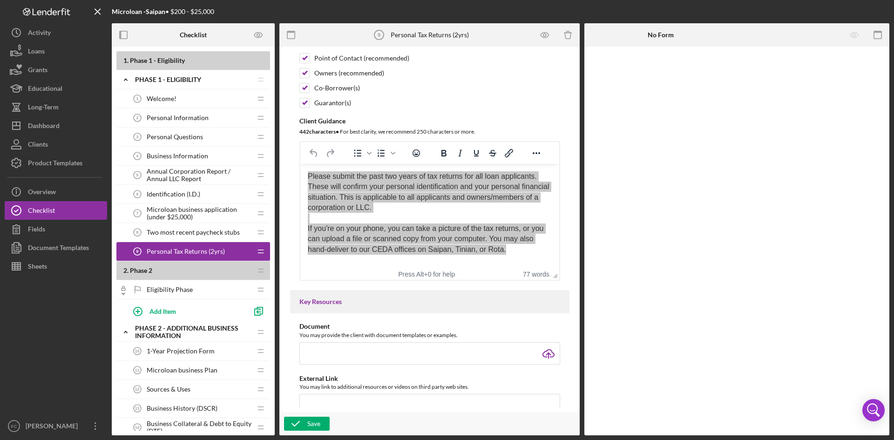
click at [213, 231] on span "Two most recent paycheck stubs" at bounding box center [193, 232] width 93 height 7
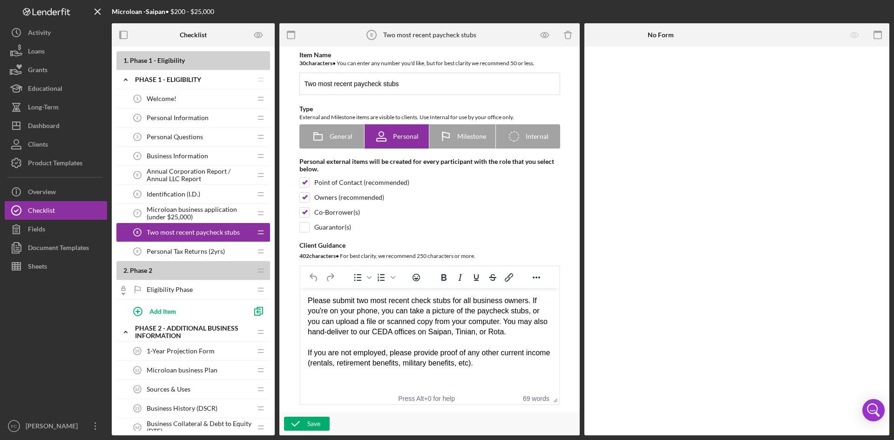
drag, startPoint x: 518, startPoint y: 366, endPoint x: 241, endPoint y: 277, distance: 290.4
click at [300, 288] on html "Please submit two most recent check stubs for all business owners. If you're on…" at bounding box center [429, 337] width 259 height 98
copy body "Please submit two most recent check stubs for all business owners. If you're on…"
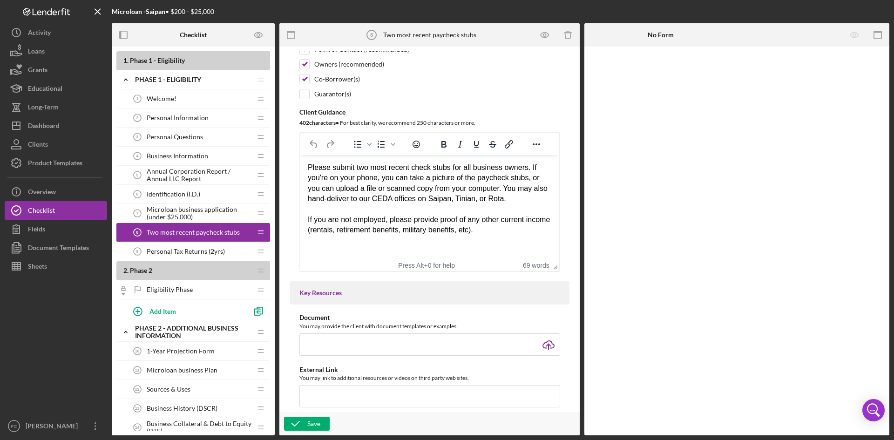
scroll to position [9, 0]
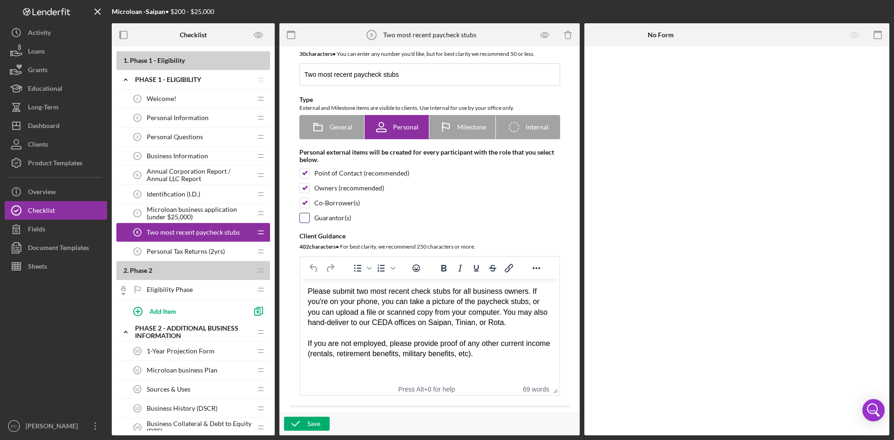
click at [303, 223] on div at bounding box center [304, 218] width 10 height 10
checkbox input "true"
click at [314, 421] on div "Save" at bounding box center [313, 424] width 13 height 14
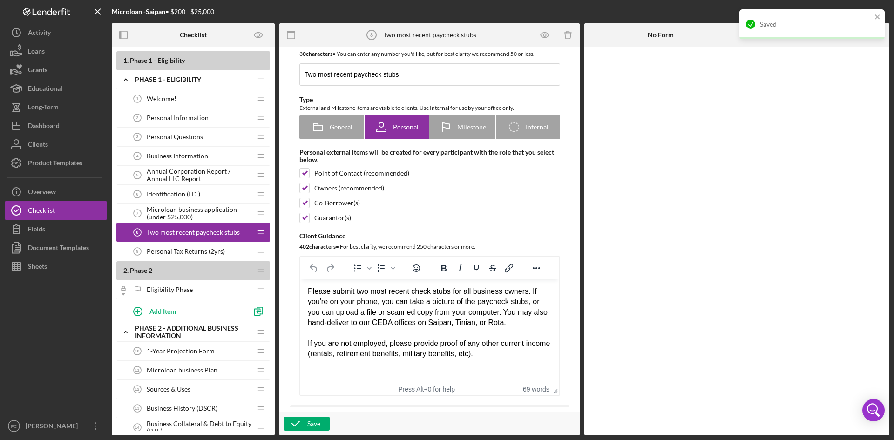
click at [515, 354] on div "If you are not employed, please provide proof of any other current income (rent…" at bounding box center [429, 349] width 244 height 21
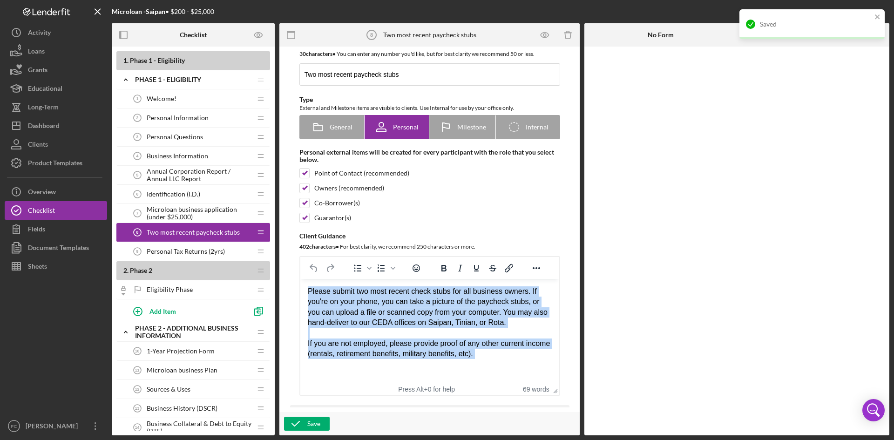
drag, startPoint x: 514, startPoint y: 354, endPoint x: 301, endPoint y: 290, distance: 222.0
click at [301, 290] on html "Please submit two most recent check stubs for all business owners. If you're on…" at bounding box center [429, 328] width 259 height 98
copy body "Please submit two most recent check stubs for all business owners. If you're on…"
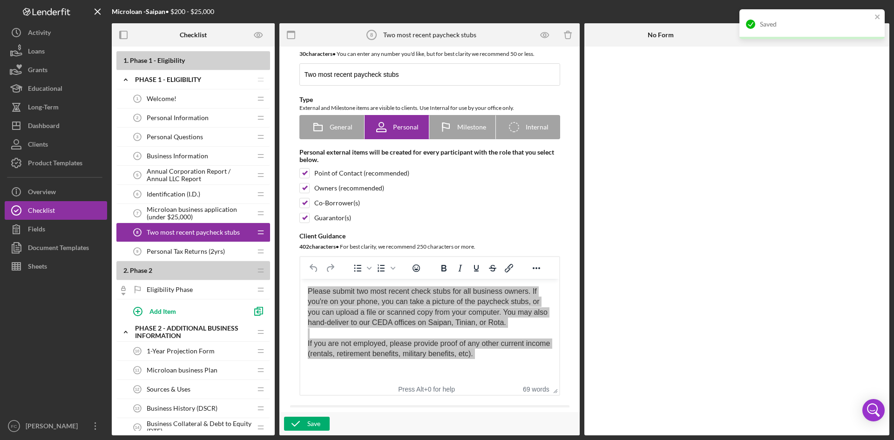
click at [214, 250] on span "Personal Tax Returns (2yrs)" at bounding box center [186, 251] width 78 height 7
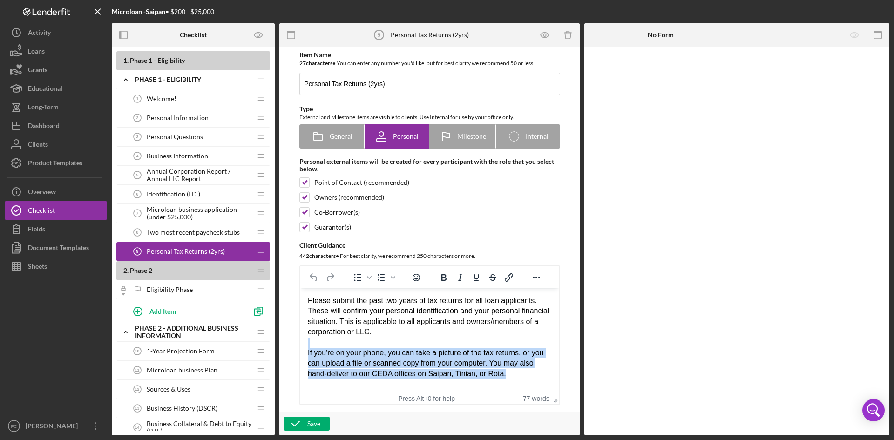
drag, startPoint x: 514, startPoint y: 377, endPoint x: 406, endPoint y: 342, distance: 113.5
click at [406, 342] on body "Please submit the past two years of tax returns for all loan applicants. These …" at bounding box center [429, 337] width 244 height 83
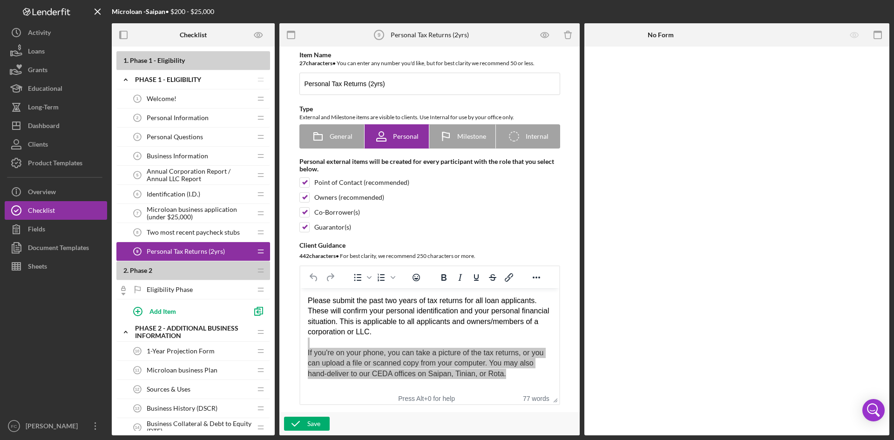
click at [194, 239] on div "Two most recent paycheck stubs 8 Two most recent paycheck stubs" at bounding box center [189, 232] width 123 height 19
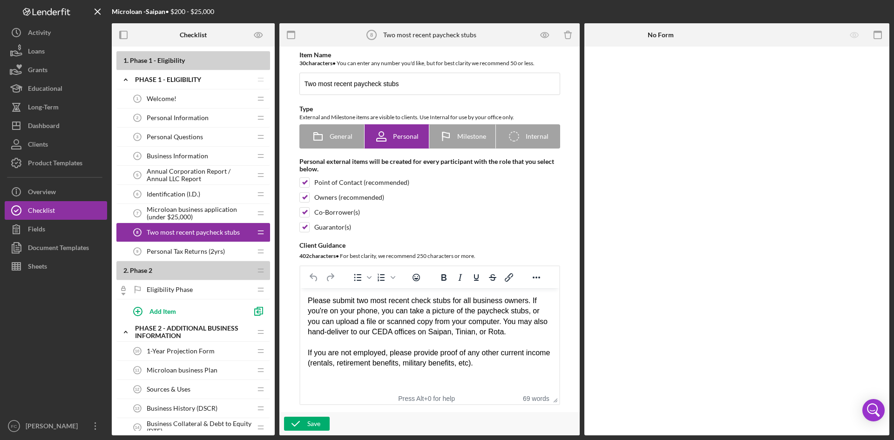
click at [200, 253] on span "Personal Tax Returns (2yrs)" at bounding box center [186, 251] width 78 height 7
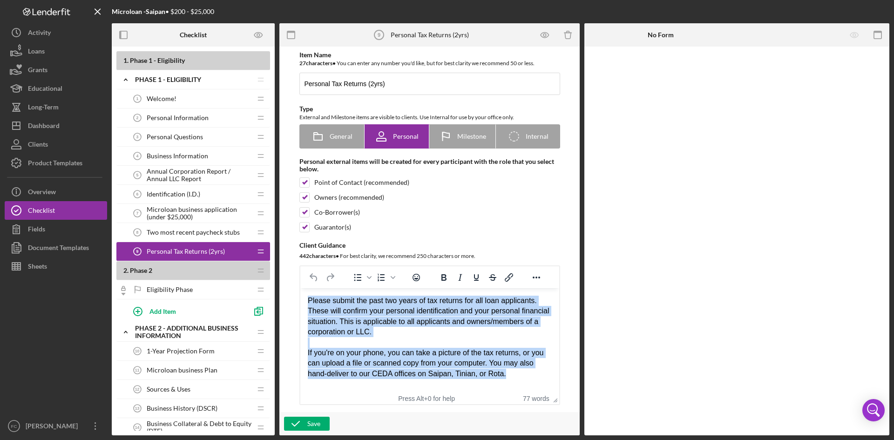
drag, startPoint x: 513, startPoint y: 377, endPoint x: 275, endPoint y: 290, distance: 253.5
click at [300, 290] on html "Please submit the past two years of tax returns for all loan applicants. These …" at bounding box center [429, 337] width 259 height 98
copy body "Please submit the past two years of tax returns for all loan applicants. These …"
click at [468, 325] on div "Please submit the past two years of tax returns for all loan applicants. These …" at bounding box center [429, 317] width 244 height 42
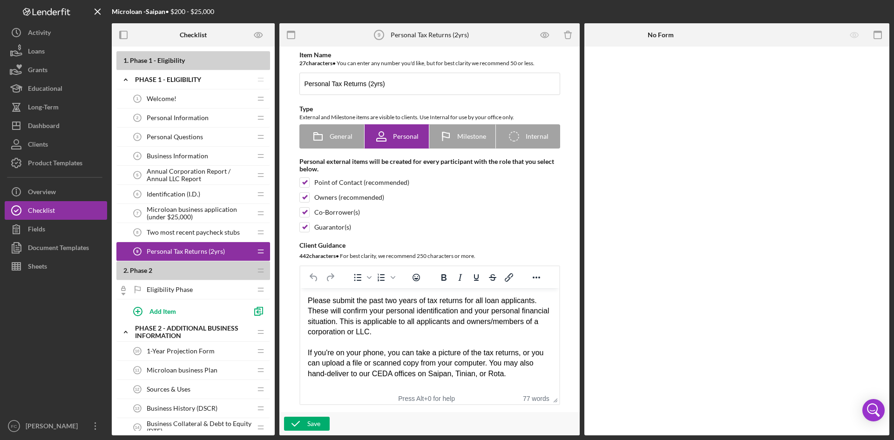
click at [438, 341] on div "Rich Text Area. Press ALT-0 for help." at bounding box center [429, 343] width 244 height 10
click at [200, 192] on div "Identification (I.D.) 6 Identification (I.D.)" at bounding box center [189, 194] width 123 height 19
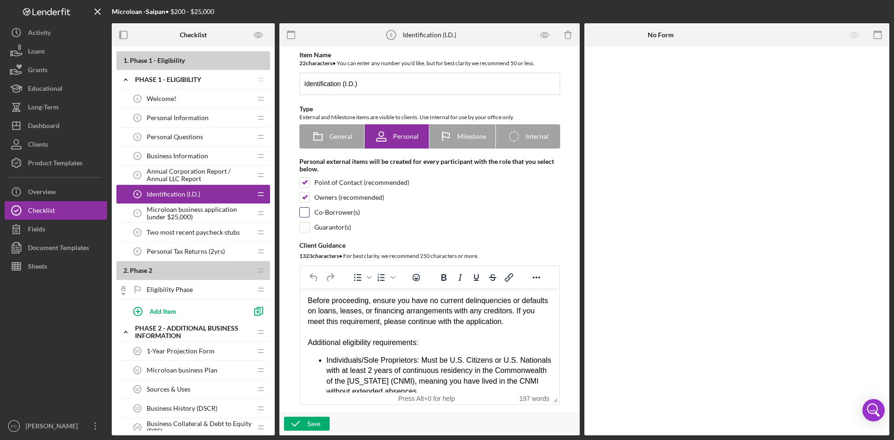
click at [302, 213] on input "checkbox" at bounding box center [304, 212] width 9 height 9
checkbox input "true"
click at [303, 230] on input "checkbox" at bounding box center [304, 227] width 9 height 9
checkbox input "true"
click at [309, 421] on div "Save" at bounding box center [313, 424] width 13 height 14
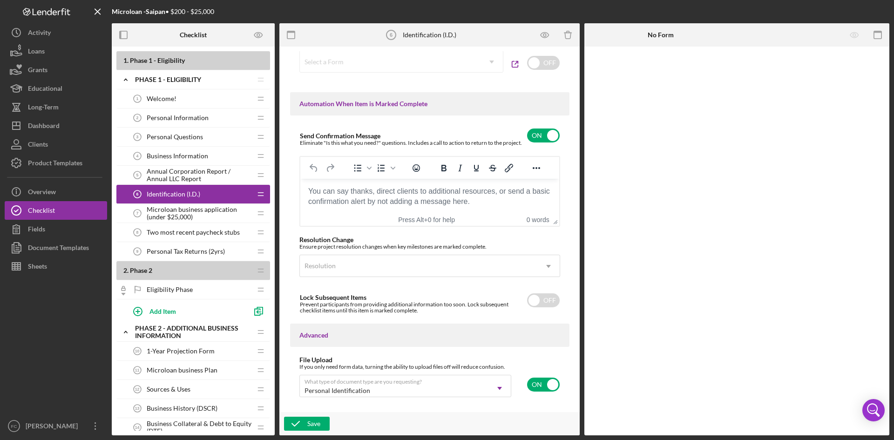
scroll to position [626, 0]
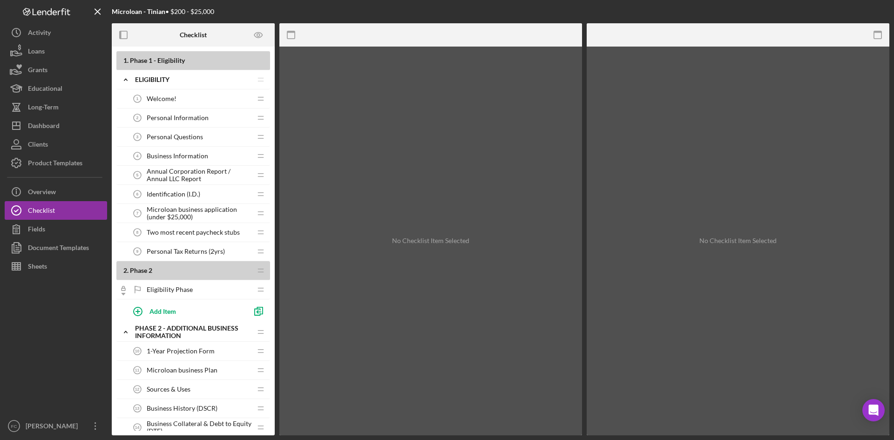
click at [202, 102] on div "Welcome! 1 Welcome!" at bounding box center [189, 98] width 123 height 19
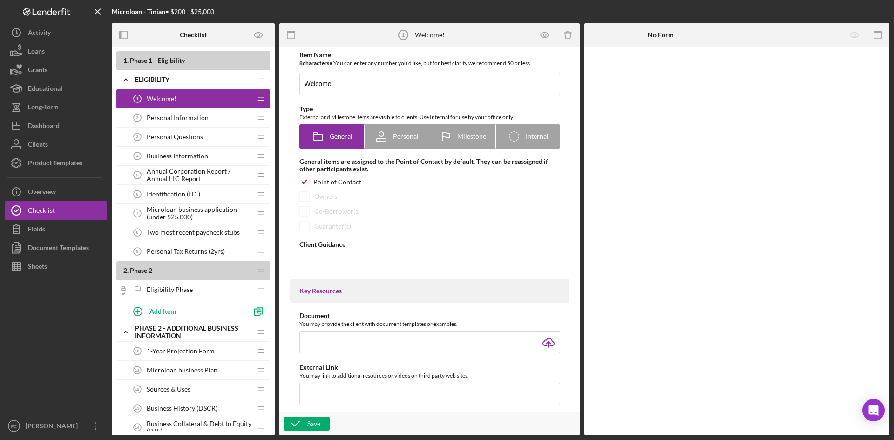
type textarea "<div>Welcome! Our loan application process has two phases. We're here to assist…"
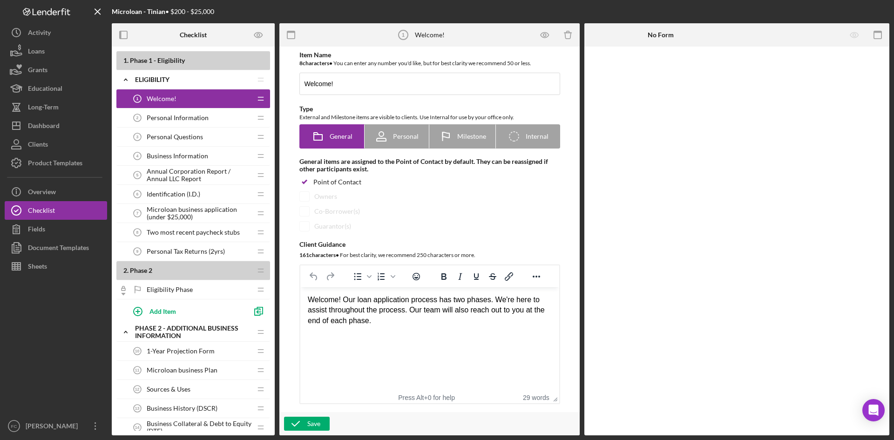
click at [189, 178] on span "Annual Corporation Report / Annual LLC Report" at bounding box center [199, 175] width 105 height 15
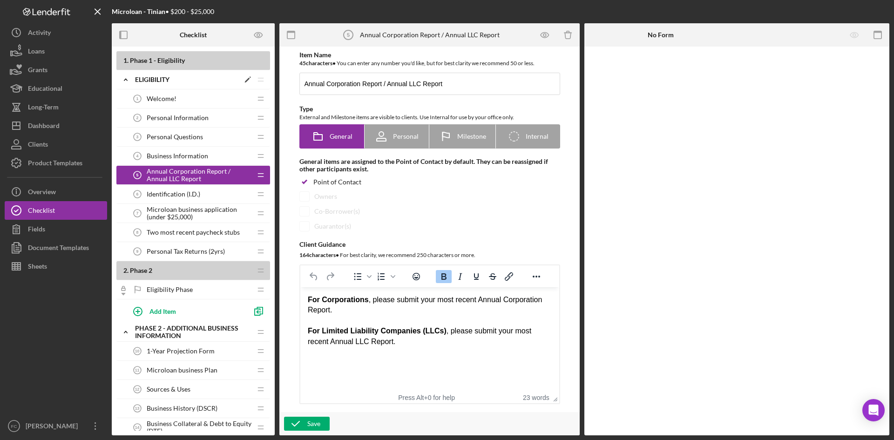
click at [246, 76] on icon "Icon/Edit" at bounding box center [247, 79] width 17 height 17
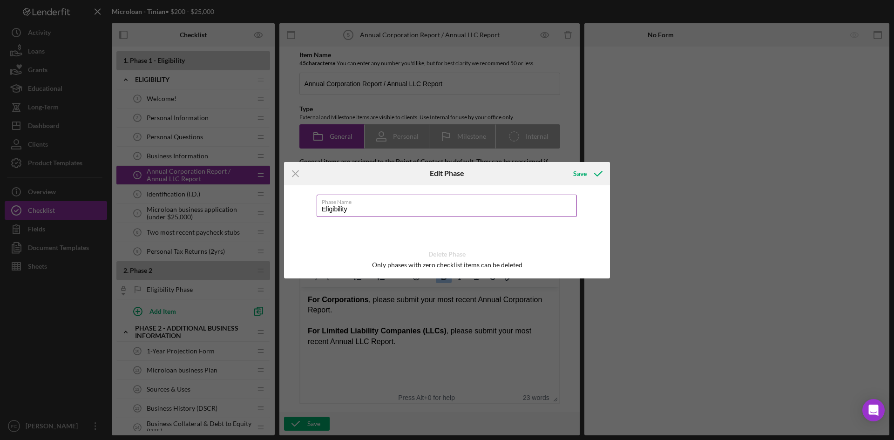
click at [321, 210] on input "Eligibility" at bounding box center [447, 206] width 260 height 22
type input "PEligibility"
click at [300, 170] on icon "Icon/Menu Close" at bounding box center [295, 173] width 23 height 23
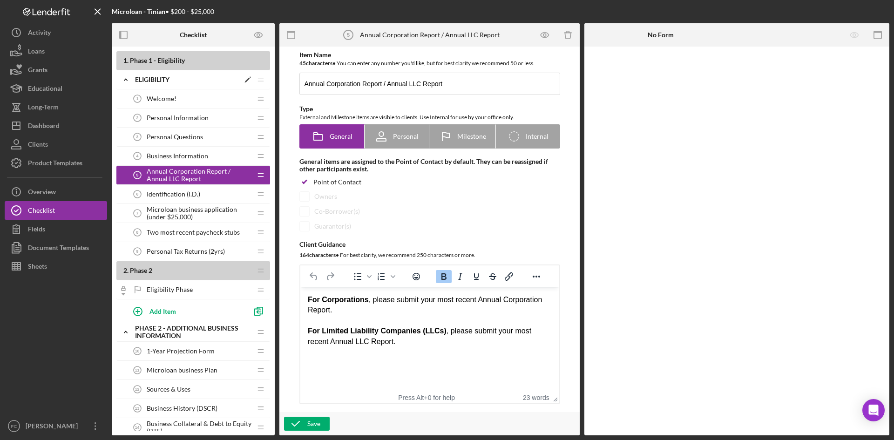
click at [252, 79] on icon "Icon/Drag" at bounding box center [260, 79] width 19 height 19
click at [248, 79] on polygon at bounding box center [247, 80] width 5 height 5
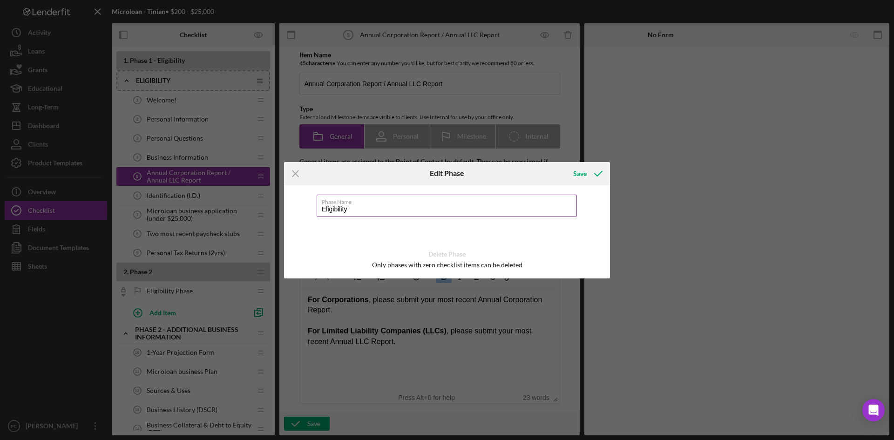
click at [322, 212] on input "Eligibility" at bounding box center [447, 206] width 260 height 22
type input "PHASE 1 - Eligibility"
click at [596, 181] on icon "submit" at bounding box center [598, 173] width 23 height 23
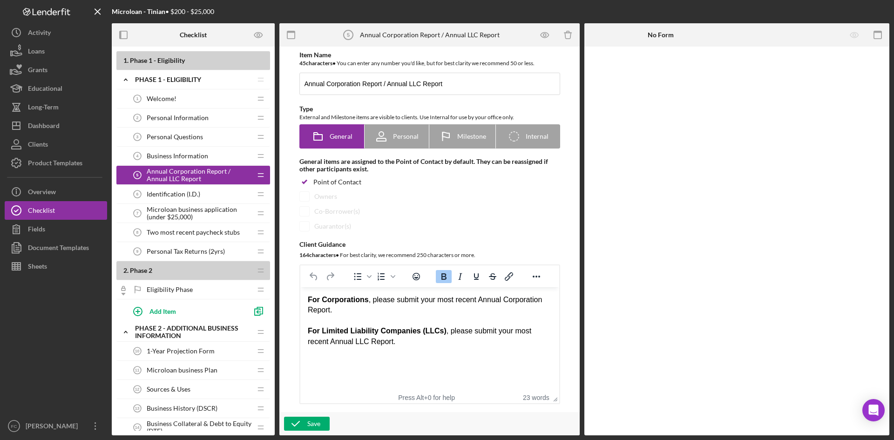
click at [200, 245] on div "Personal Tax Returns (2yrs) 9 Personal Tax Returns (2yrs)" at bounding box center [189, 251] width 123 height 19
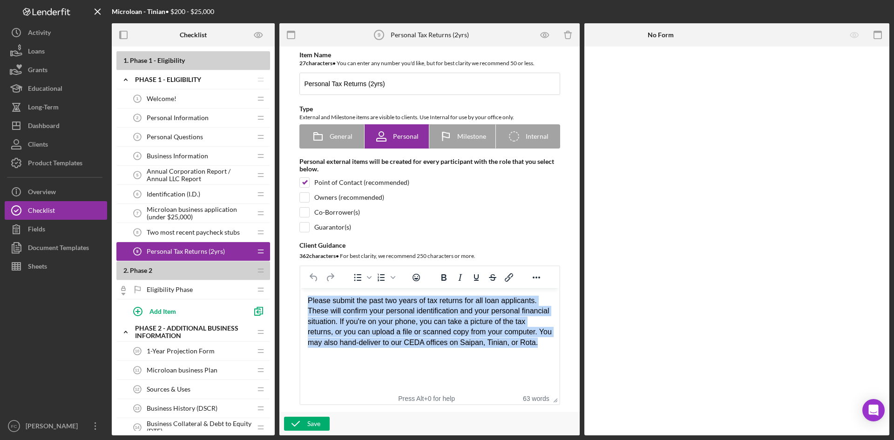
drag, startPoint x: 549, startPoint y: 345, endPoint x: 243, endPoint y: 285, distance: 311.2
click at [300, 288] on html "Please submit the past two years of tax returns for all loan applicants. These …" at bounding box center [429, 321] width 259 height 67
paste body "Rich Text Area. Press ALT-0 for help."
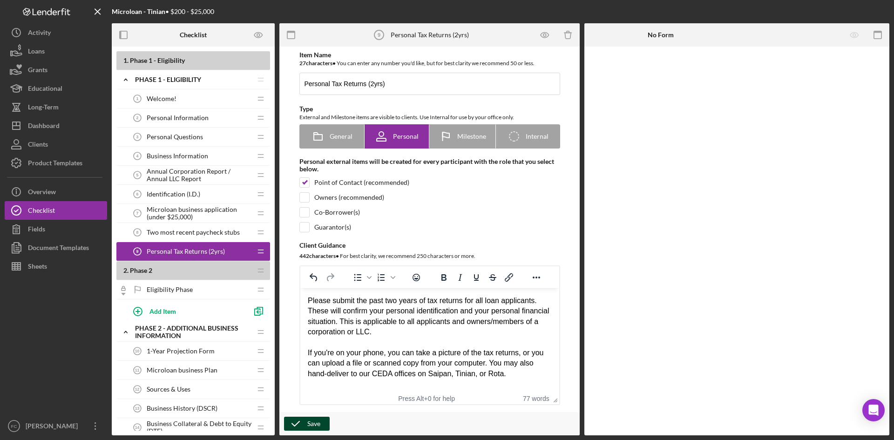
click at [308, 420] on div "Save" at bounding box center [313, 424] width 13 height 14
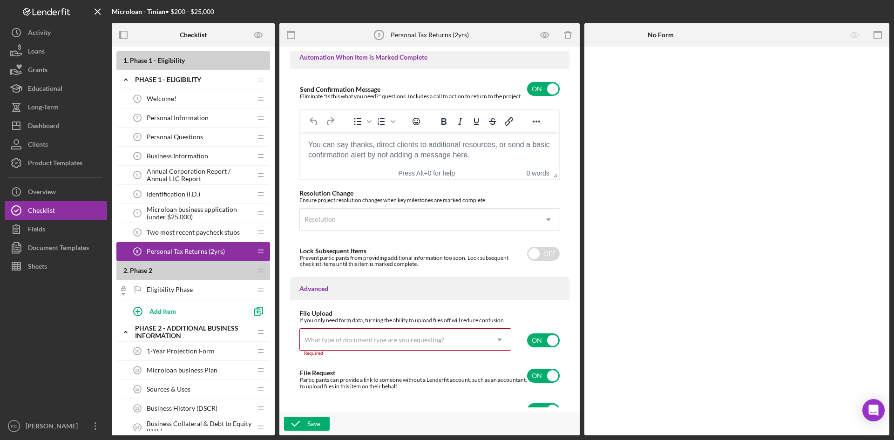
scroll to position [634, 0]
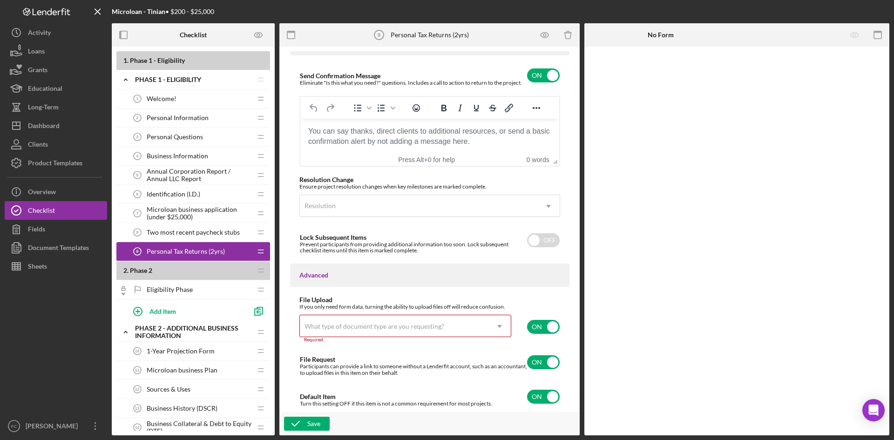
click at [495, 332] on icon "Icon/Dropdown Arrow" at bounding box center [499, 326] width 22 height 22
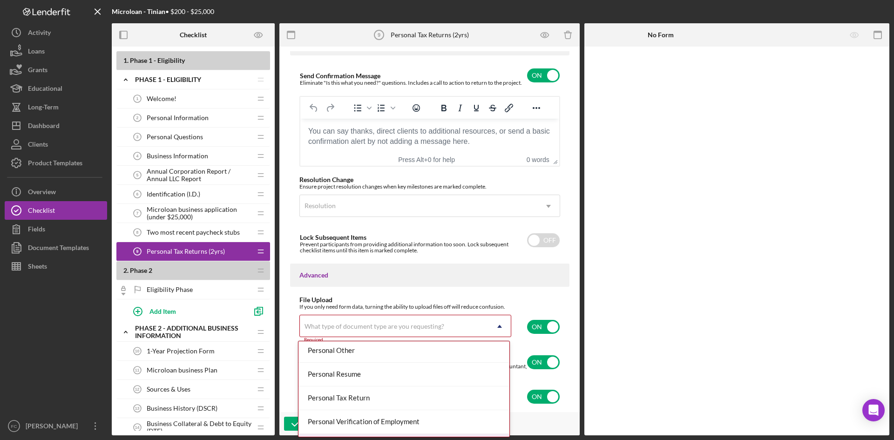
scroll to position [685, 0]
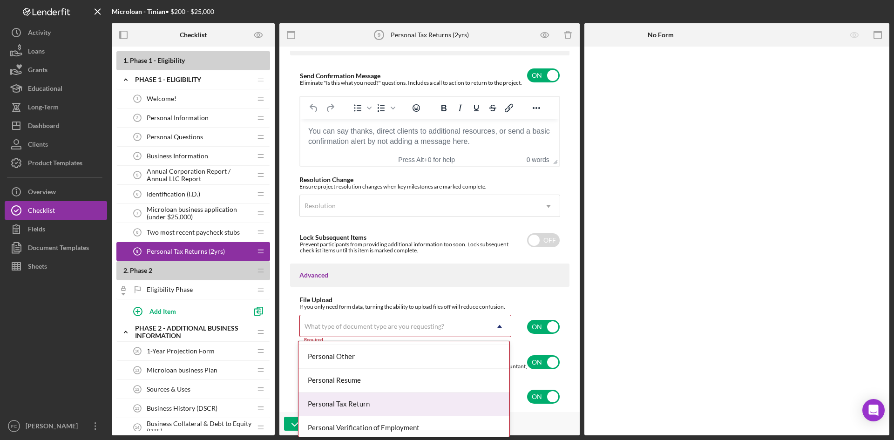
click at [417, 404] on div "Personal Tax Return" at bounding box center [403, 405] width 211 height 24
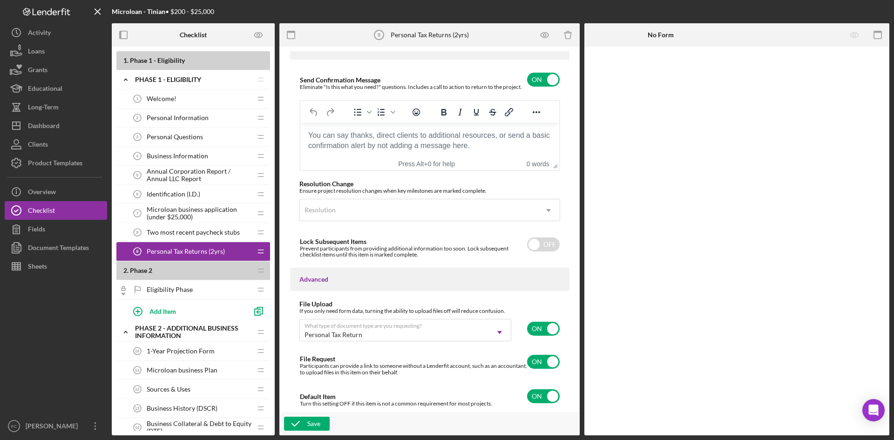
scroll to position [630, 0]
click at [316, 424] on div "Save" at bounding box center [313, 424] width 13 height 14
click at [218, 241] on div "Two most recent paycheck stubs 8 Two most recent paycheck stubs" at bounding box center [189, 232] width 123 height 19
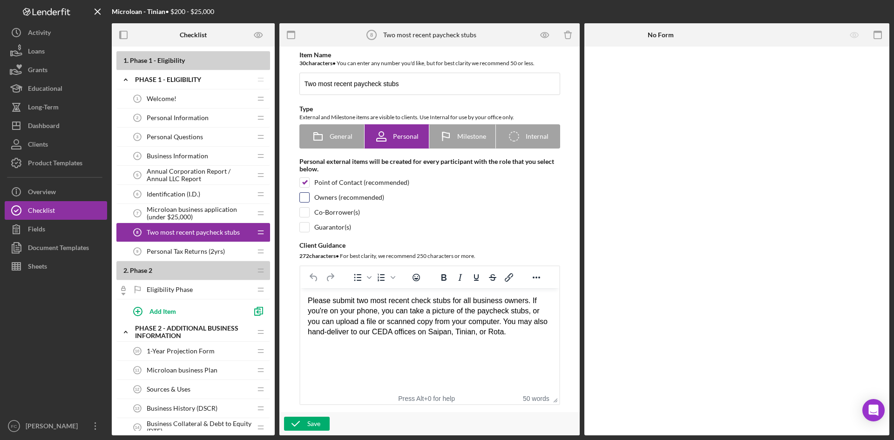
click at [303, 199] on input "checkbox" at bounding box center [304, 197] width 9 height 9
checkbox input "true"
click at [304, 211] on input "checkbox" at bounding box center [304, 212] width 9 height 9
checkbox input "true"
click at [302, 227] on input "checkbox" at bounding box center [304, 227] width 9 height 9
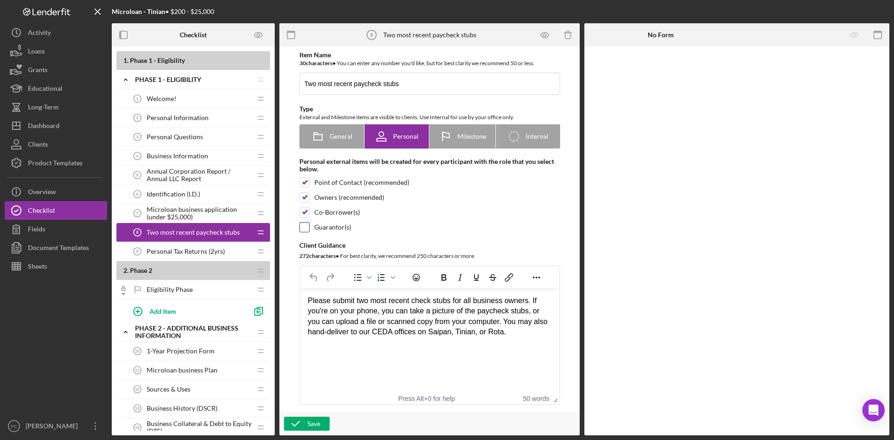
checkbox input "true"
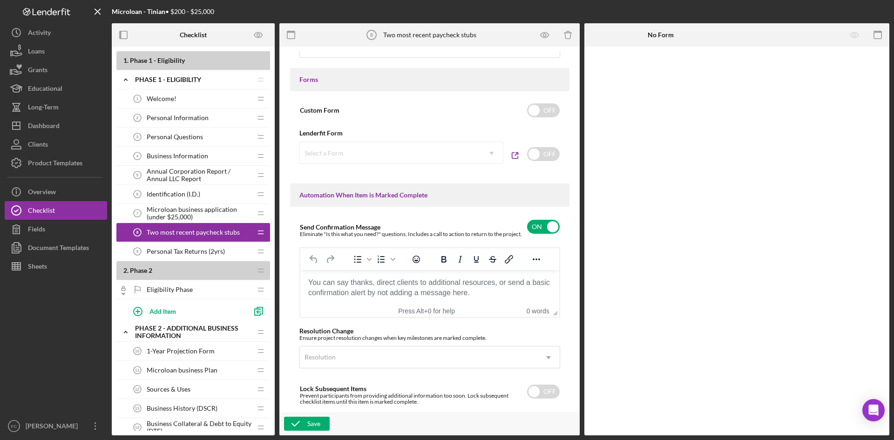
scroll to position [630, 0]
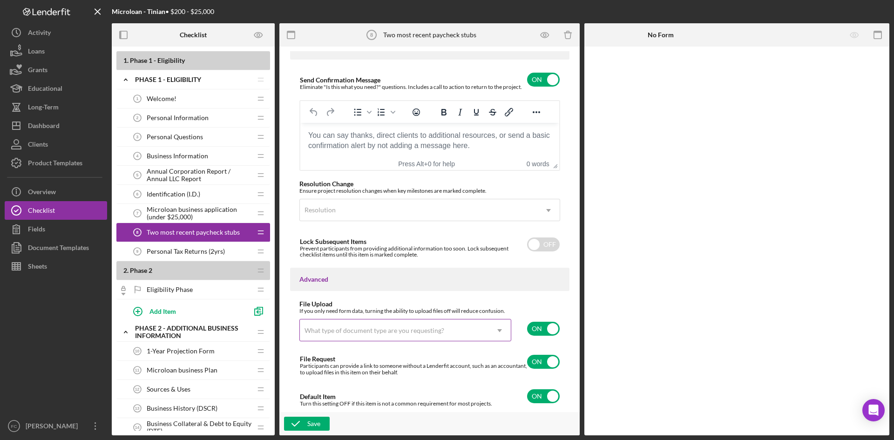
click at [453, 339] on div "What type of document type are you requesting?" at bounding box center [394, 330] width 189 height 21
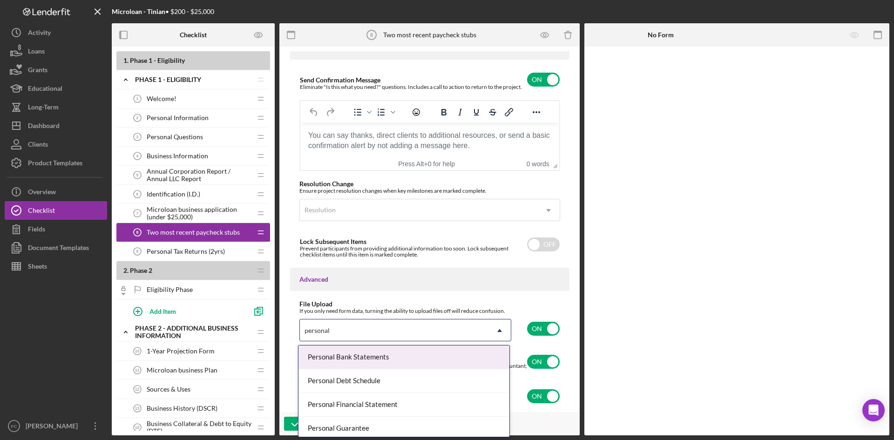
type input "personal in"
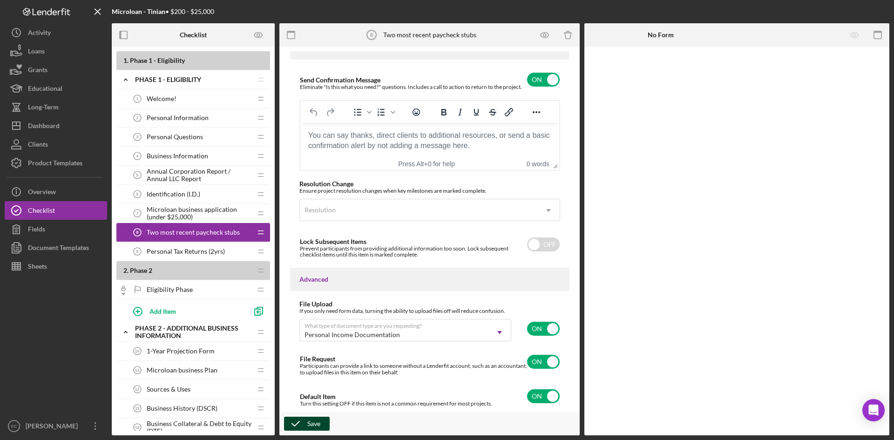
click at [320, 427] on button "Save" at bounding box center [307, 424] width 46 height 14
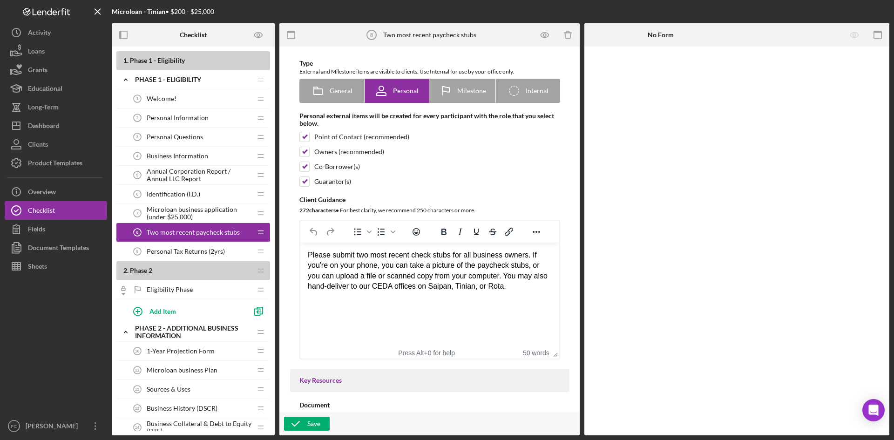
scroll to position [0, 0]
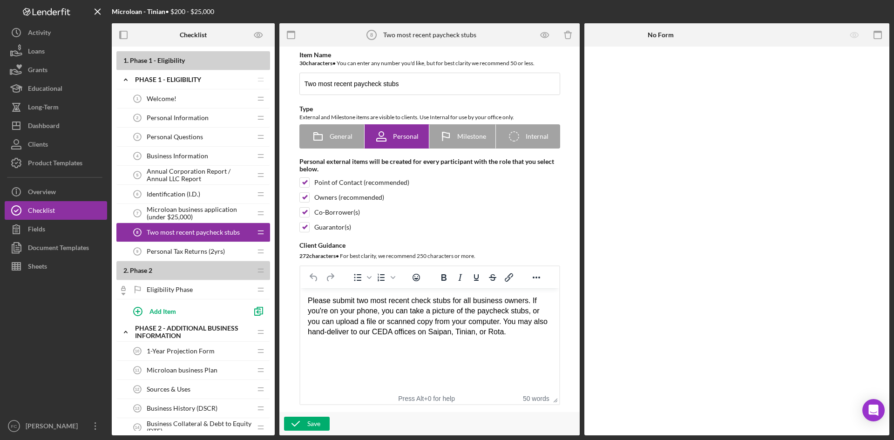
click at [221, 247] on div "Personal Tax Returns (2yrs) 9 Personal Tax Returns (2yrs)" at bounding box center [189, 251] width 123 height 19
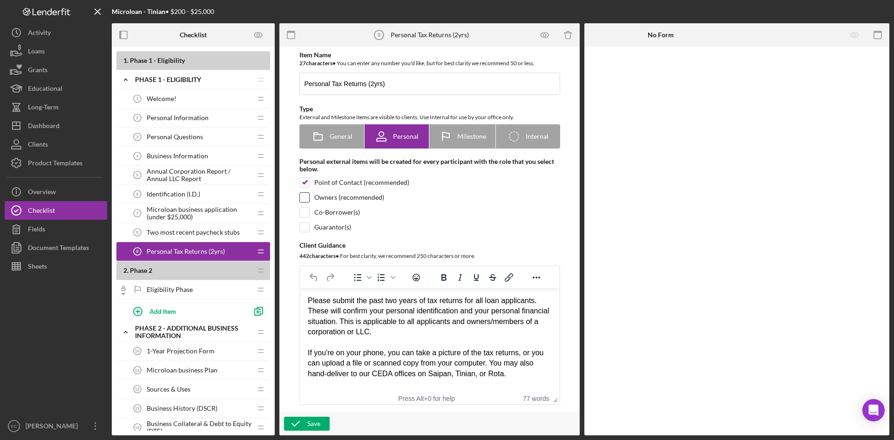
click at [306, 199] on input "checkbox" at bounding box center [304, 197] width 9 height 9
checkbox input "true"
click at [305, 210] on input "checkbox" at bounding box center [304, 212] width 9 height 9
checkbox input "true"
click at [305, 229] on input "checkbox" at bounding box center [304, 227] width 9 height 9
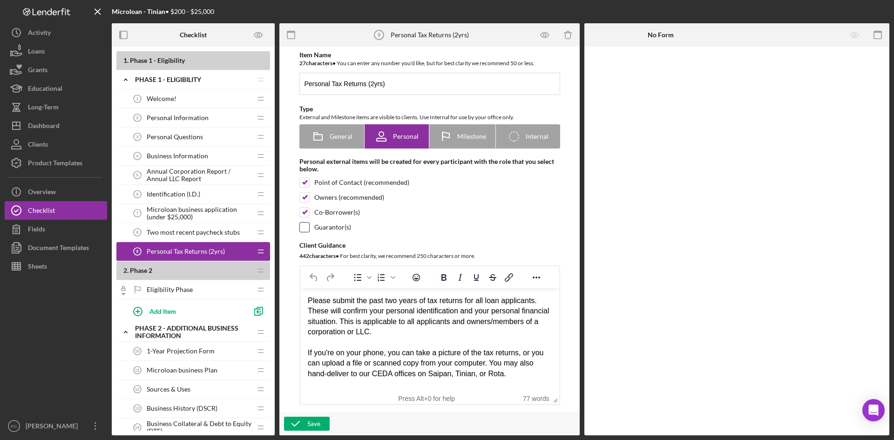
checkbox input "true"
click at [188, 190] on div "Identification (I.D.) 6 Identification (I.D.)" at bounding box center [189, 194] width 123 height 19
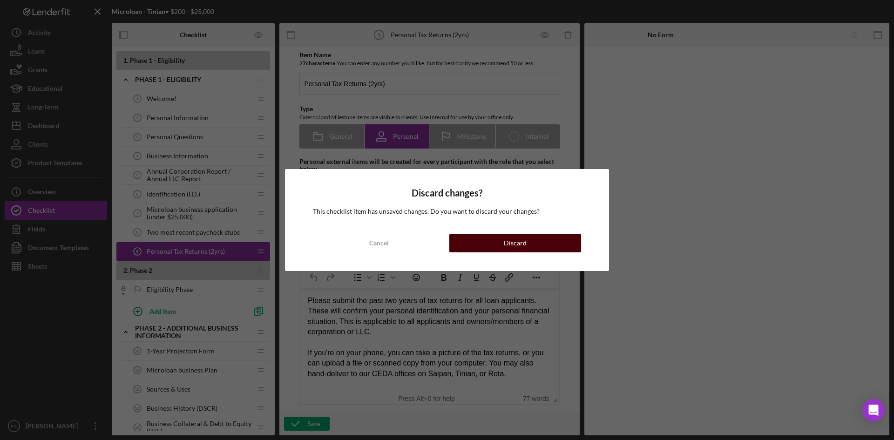
click at [468, 246] on button "Discard" at bounding box center [515, 243] width 132 height 19
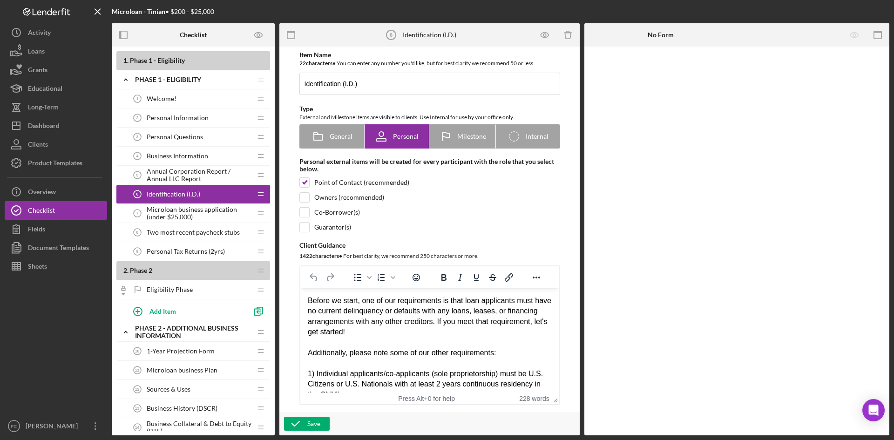
click at [212, 253] on span "Personal Tax Returns (2yrs)" at bounding box center [186, 251] width 78 height 7
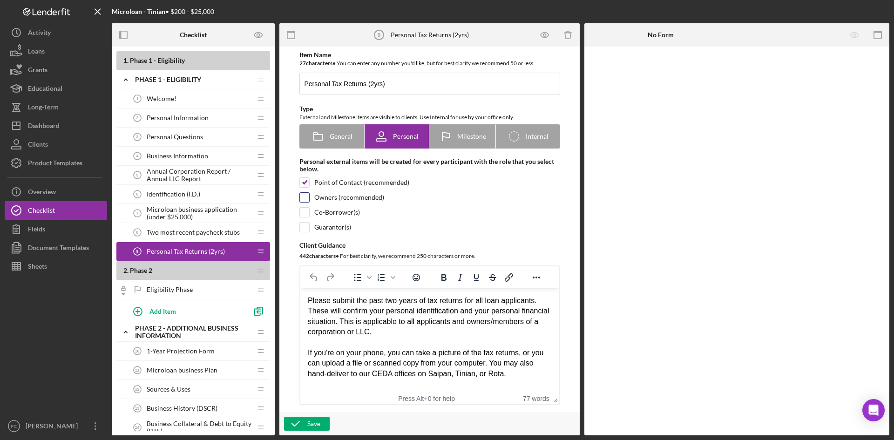
click at [303, 195] on input "checkbox" at bounding box center [304, 197] width 9 height 9
checkbox input "true"
click at [308, 212] on div at bounding box center [304, 212] width 10 height 10
checkbox input "true"
click at [307, 227] on input "checkbox" at bounding box center [304, 227] width 9 height 9
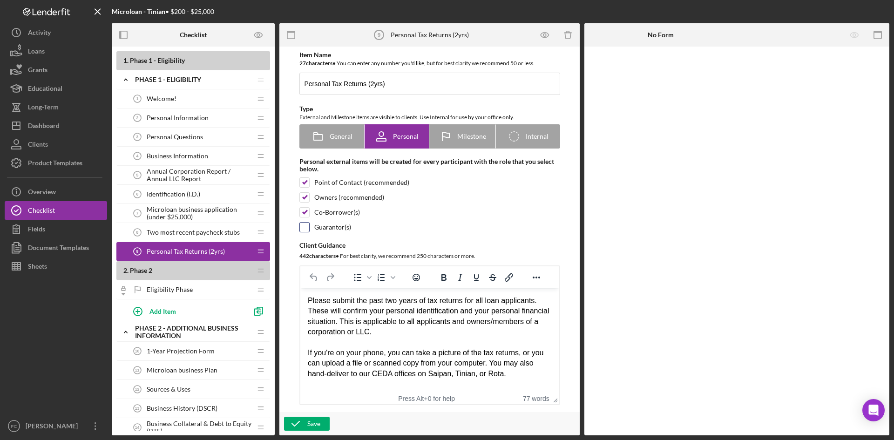
checkbox input "true"
click at [319, 426] on div "Save" at bounding box center [313, 424] width 13 height 14
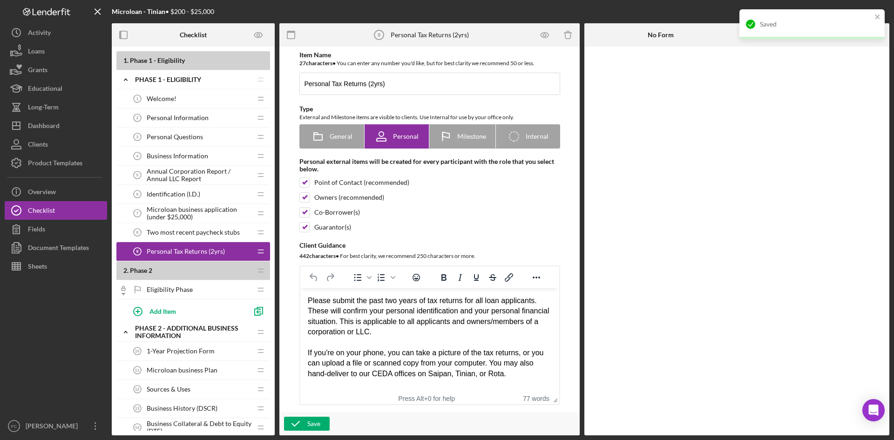
click at [183, 193] on span "Identification (I.D.)" at bounding box center [174, 193] width 54 height 7
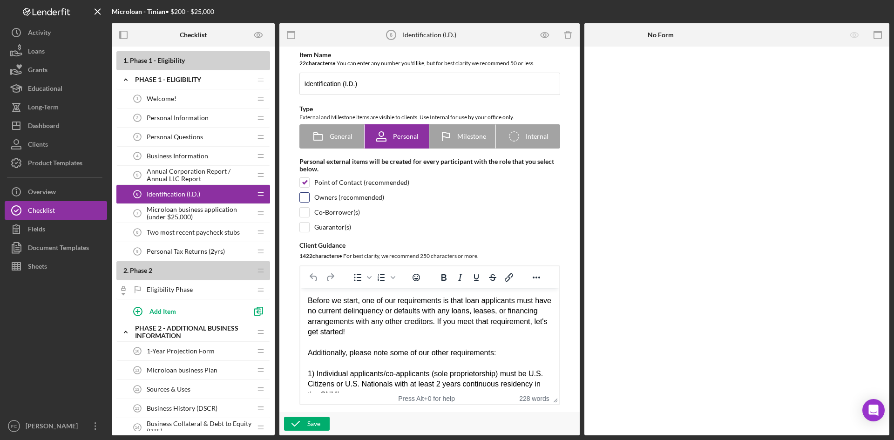
click at [306, 200] on input "checkbox" at bounding box center [304, 197] width 9 height 9
checkbox input "true"
click at [304, 217] on div at bounding box center [304, 212] width 10 height 10
checkbox input "true"
click at [302, 230] on input "checkbox" at bounding box center [304, 227] width 9 height 9
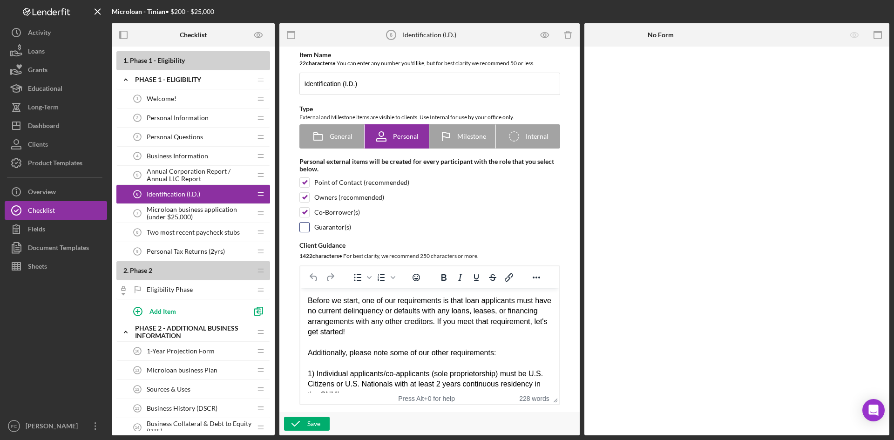
checkbox input "true"
click at [305, 420] on icon "button" at bounding box center [295, 423] width 23 height 23
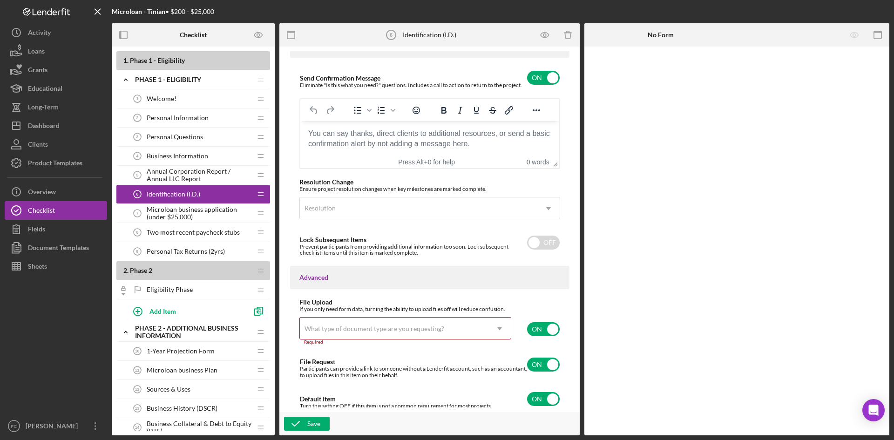
scroll to position [630, 0]
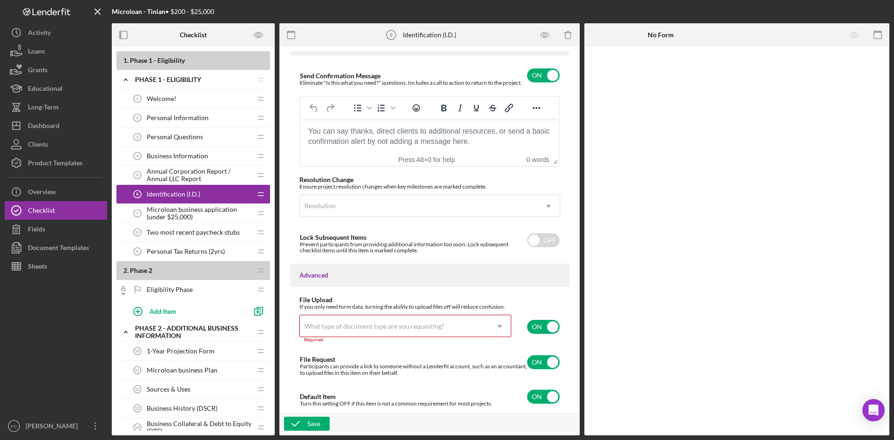
click at [401, 321] on div "What type of document type are you requesting?" at bounding box center [394, 326] width 189 height 21
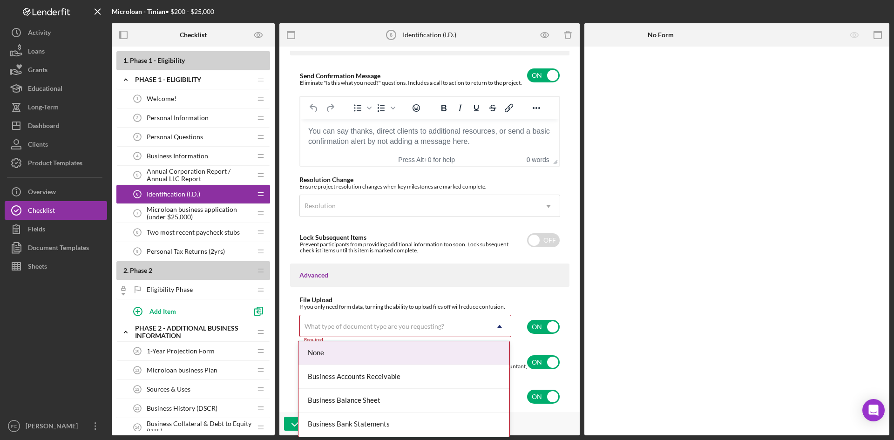
click at [403, 321] on div "What type of document type are you requesting?" at bounding box center [394, 326] width 189 height 21
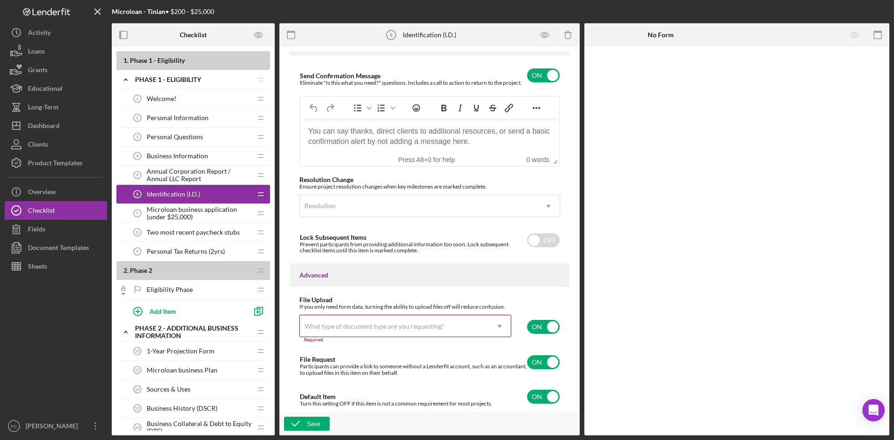
click at [495, 327] on icon "Icon/Dropdown Arrow" at bounding box center [499, 326] width 22 height 22
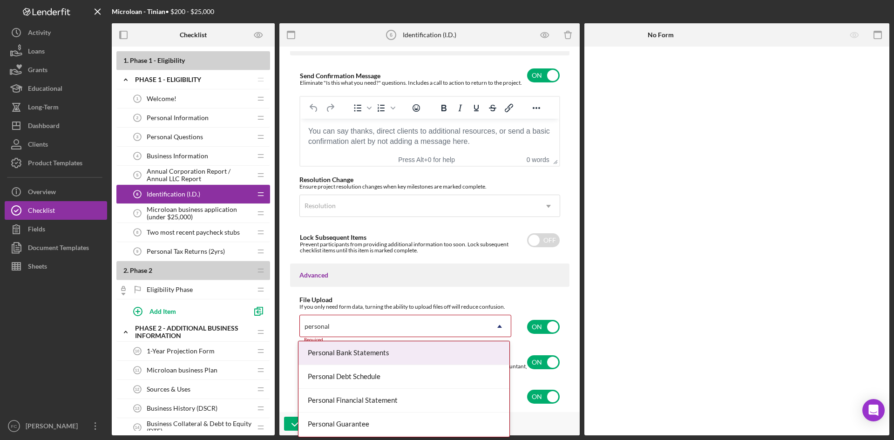
type input "personal id"
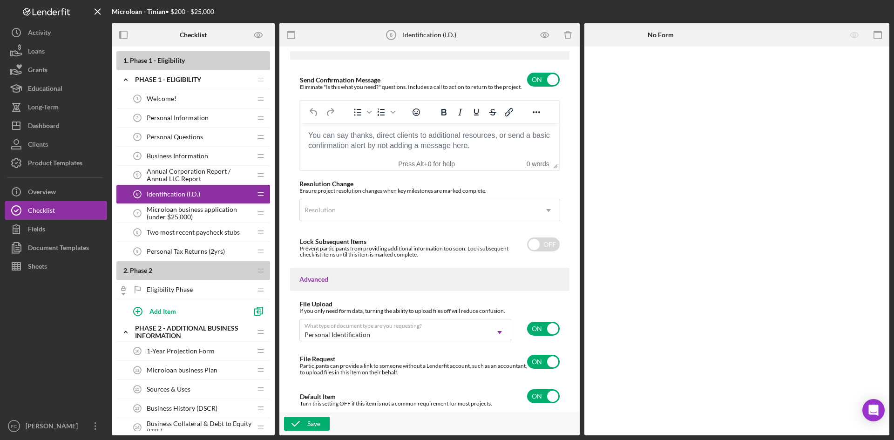
scroll to position [626, 0]
click at [318, 418] on div "Save" at bounding box center [313, 424] width 13 height 14
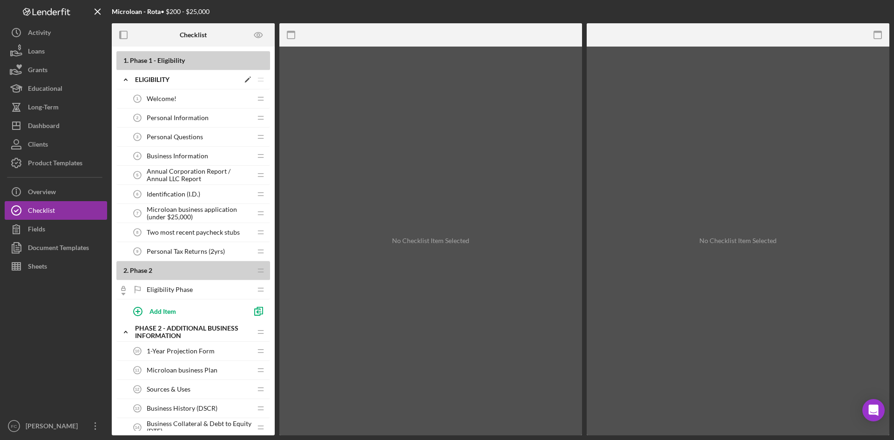
click at [251, 82] on icon "Icon/Edit" at bounding box center [247, 79] width 17 height 17
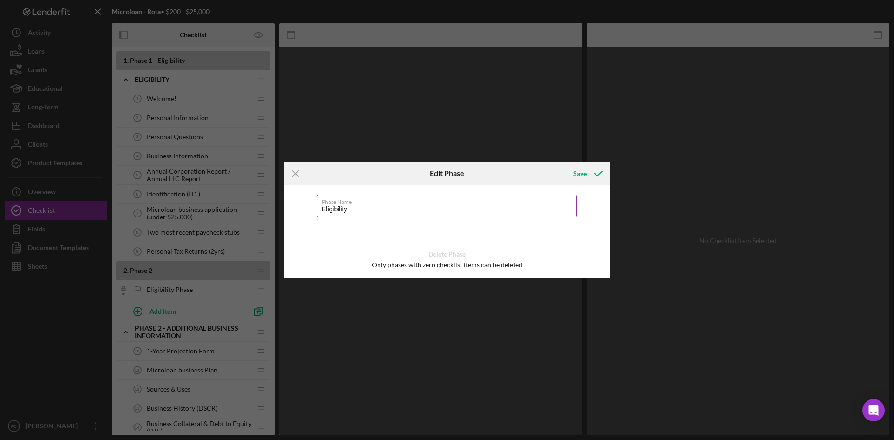
click at [357, 206] on input "Eligibility" at bounding box center [447, 206] width 260 height 22
type input "PHASE 1 - Eligibility"
click at [597, 173] on icon "submit" at bounding box center [598, 173] width 23 height 23
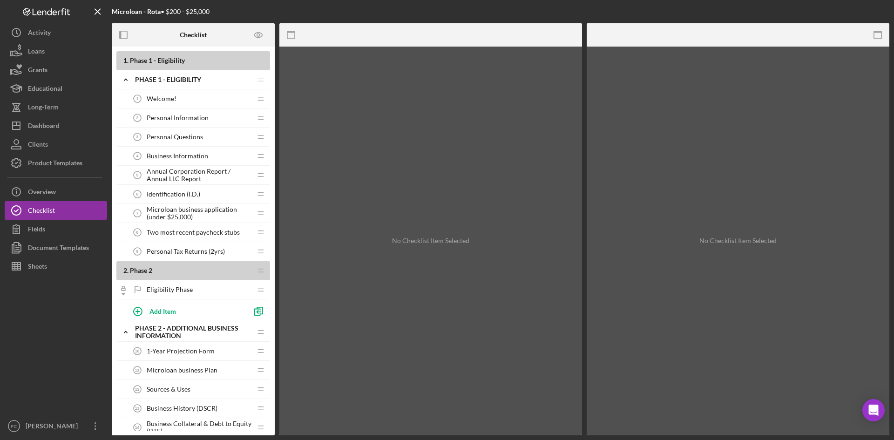
click at [214, 182] on span "Annual Corporation Report / Annual LLC Report" at bounding box center [199, 175] width 105 height 15
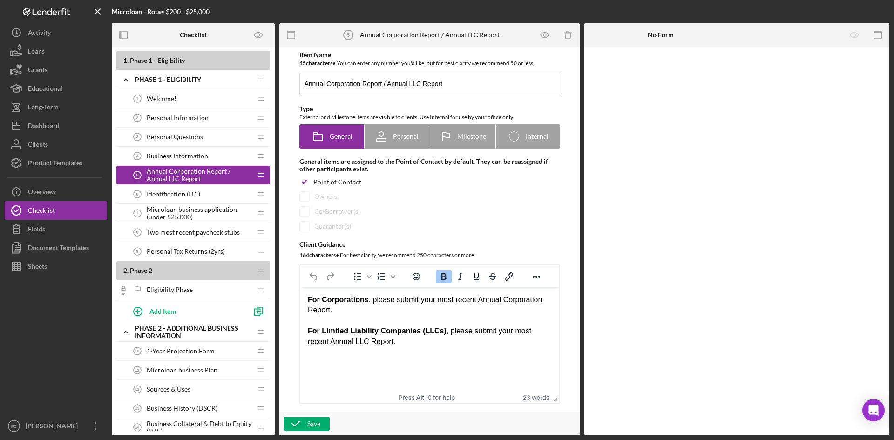
click at [208, 229] on span "Two most recent paycheck stubs" at bounding box center [193, 232] width 93 height 7
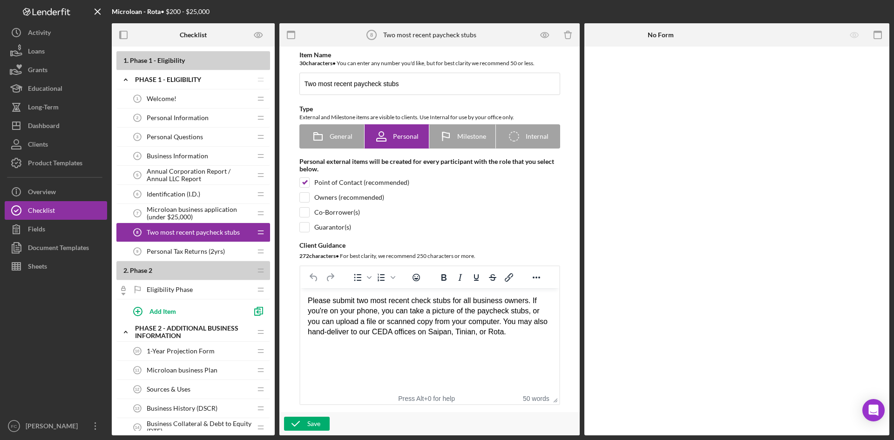
click at [214, 252] on span "Personal Tax Returns (2yrs)" at bounding box center [186, 251] width 78 height 7
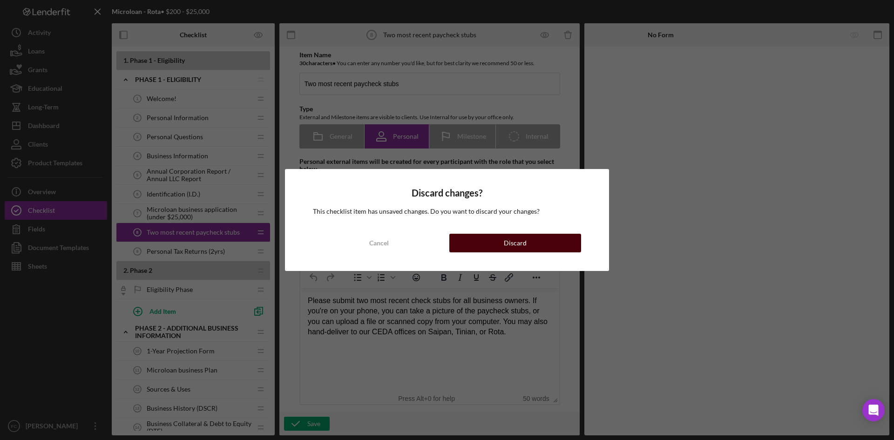
click at [507, 242] on div "Discard" at bounding box center [515, 243] width 23 height 19
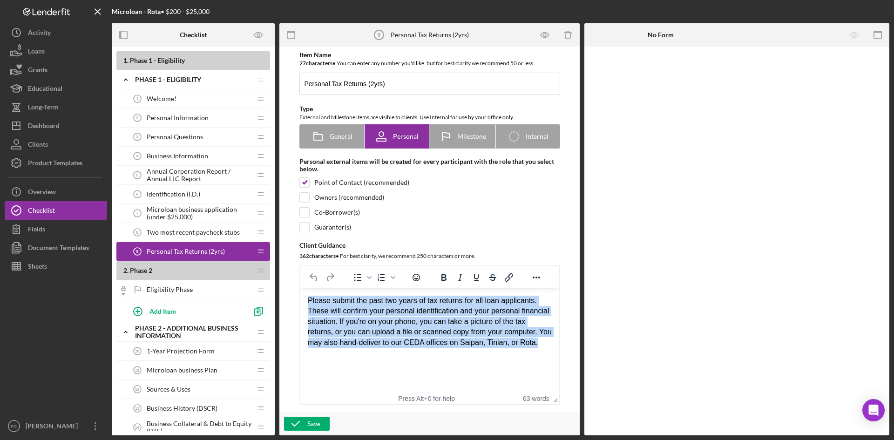
drag, startPoint x: 550, startPoint y: 343, endPoint x: 235, endPoint y: 269, distance: 324.3
click at [300, 288] on html "Please submit the past two years of tax returns for all loan applicants. These …" at bounding box center [429, 321] width 259 height 67
paste body "Rich Text Area. Press ALT-0 for help."
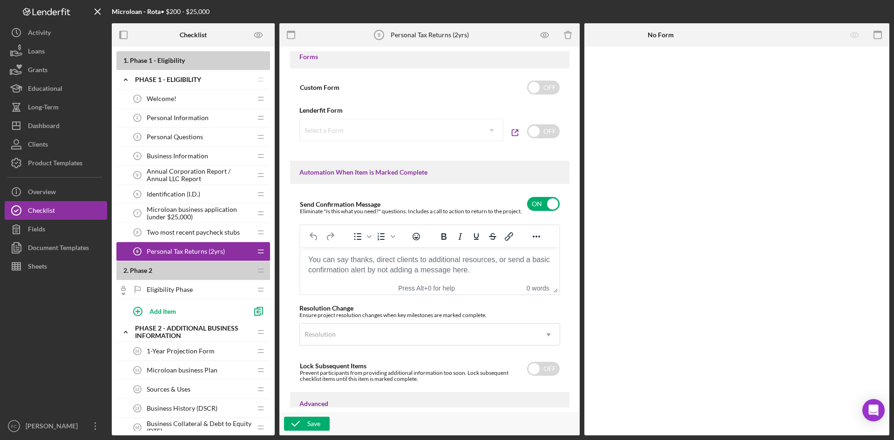
scroll to position [630, 0]
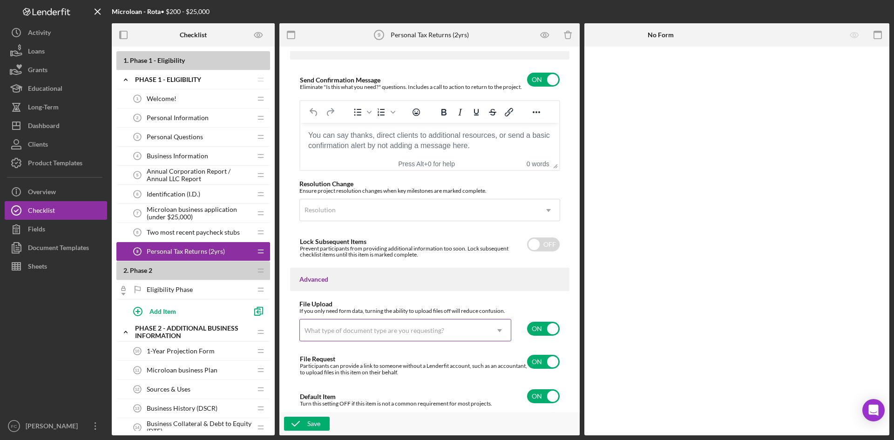
click at [469, 336] on div "What type of document type are you requesting?" at bounding box center [394, 330] width 189 height 21
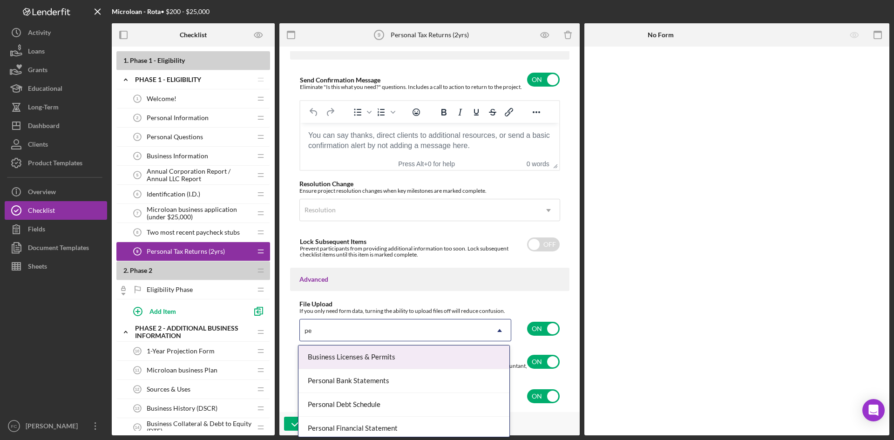
type input "p"
type input "tax"
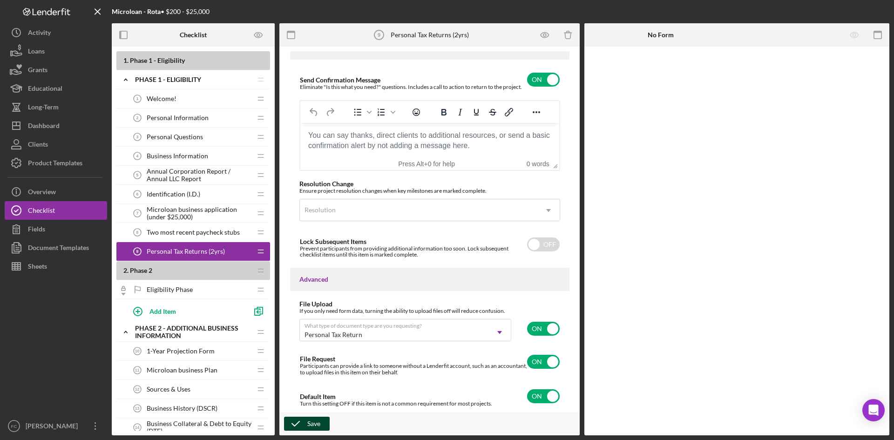
click at [310, 421] on div "Save" at bounding box center [313, 424] width 13 height 14
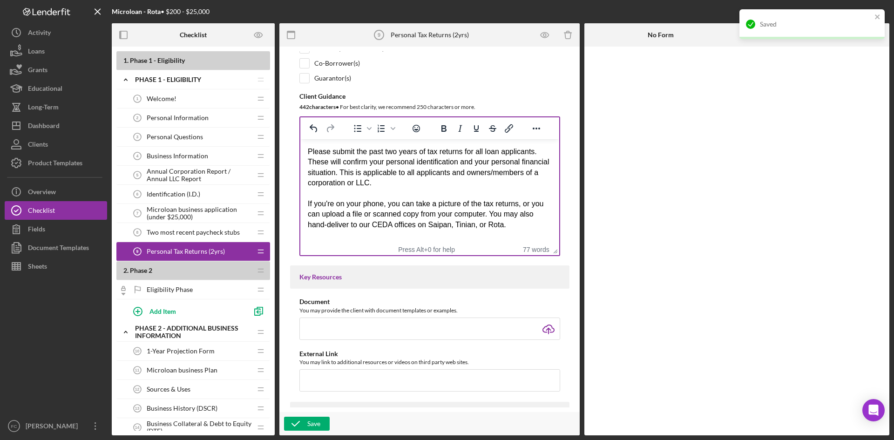
scroll to position [133, 0]
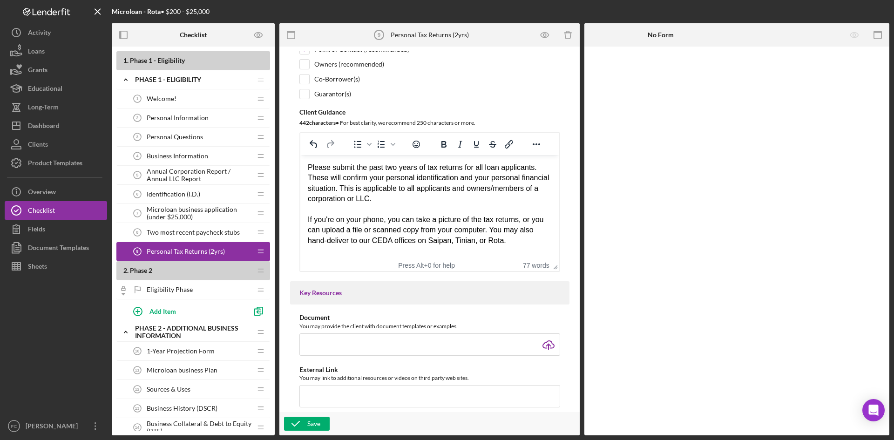
click at [230, 228] on div "Two most recent paycheck stubs 8 Two most recent paycheck stubs" at bounding box center [189, 232] width 123 height 19
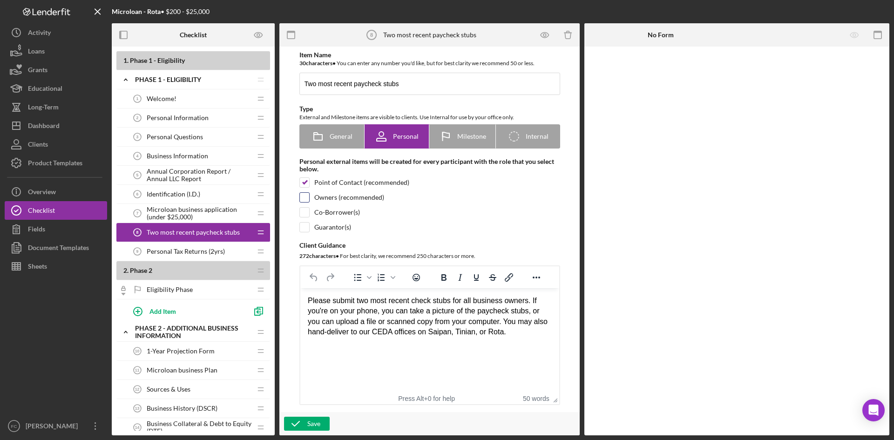
click at [302, 192] on div at bounding box center [304, 197] width 10 height 10
checkbox input "true"
click at [304, 215] on input "checkbox" at bounding box center [304, 212] width 9 height 9
checkbox input "true"
click at [306, 231] on input "checkbox" at bounding box center [304, 227] width 9 height 9
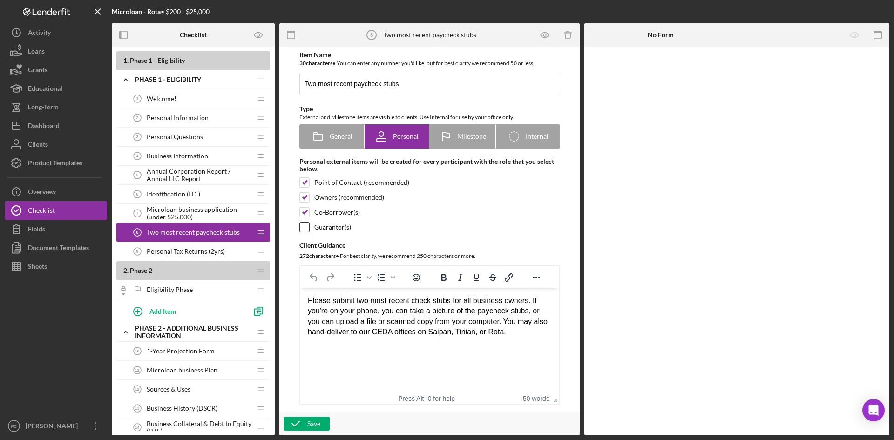
checkbox input "true"
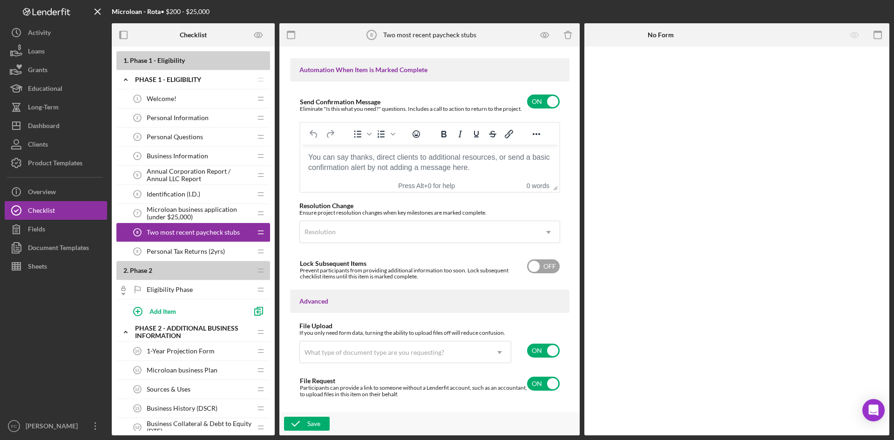
scroll to position [630, 0]
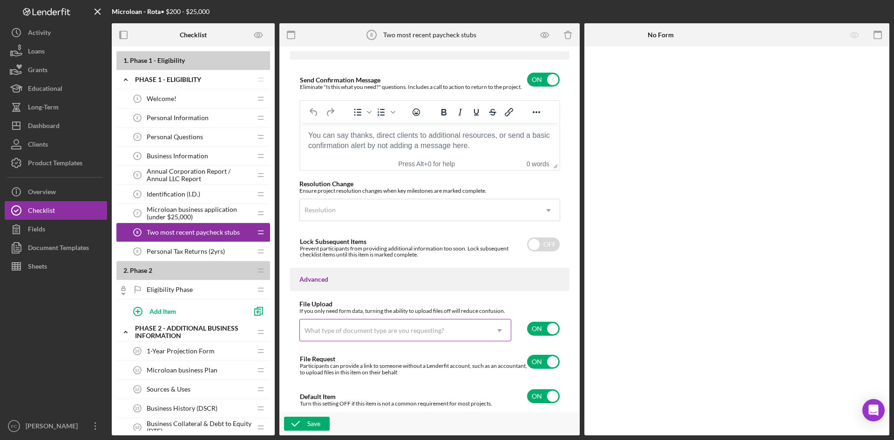
click at [479, 329] on div "What type of document type are you requesting?" at bounding box center [394, 330] width 189 height 21
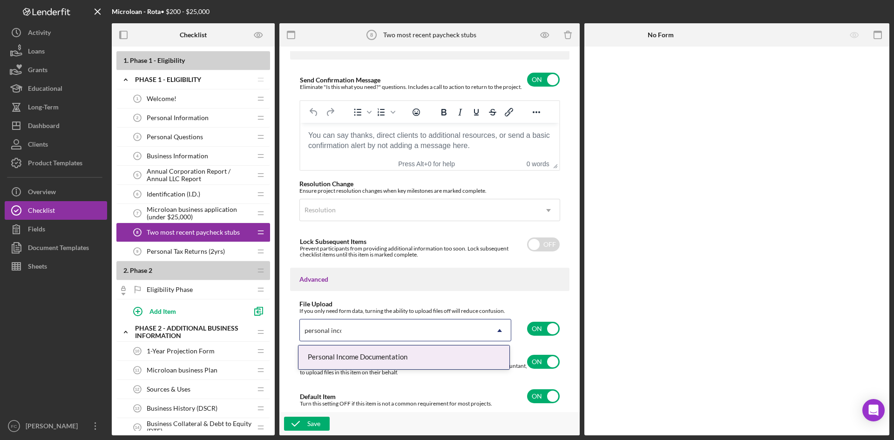
type input "personal incom"
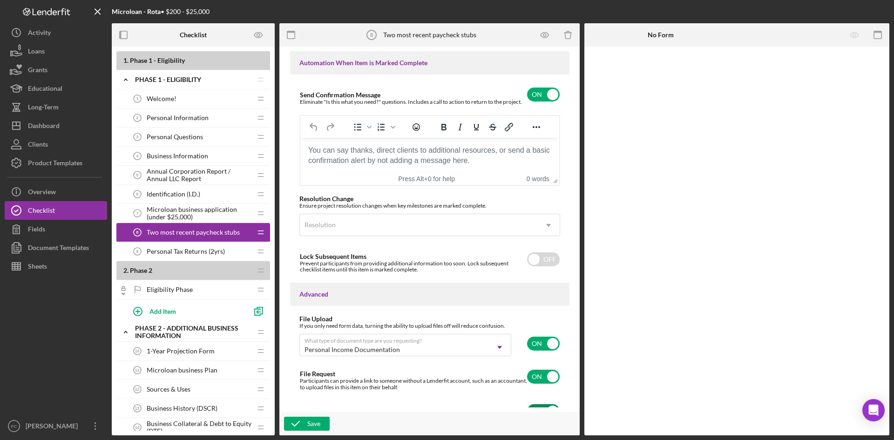
scroll to position [621, 0]
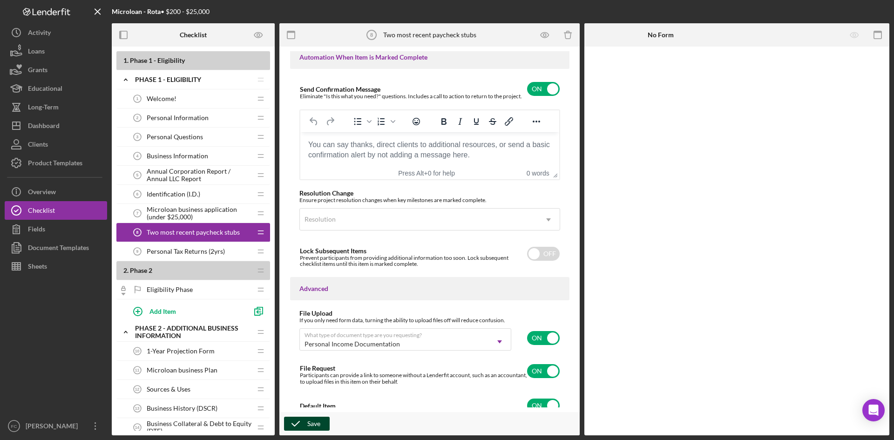
click at [314, 423] on div "Save" at bounding box center [313, 424] width 13 height 14
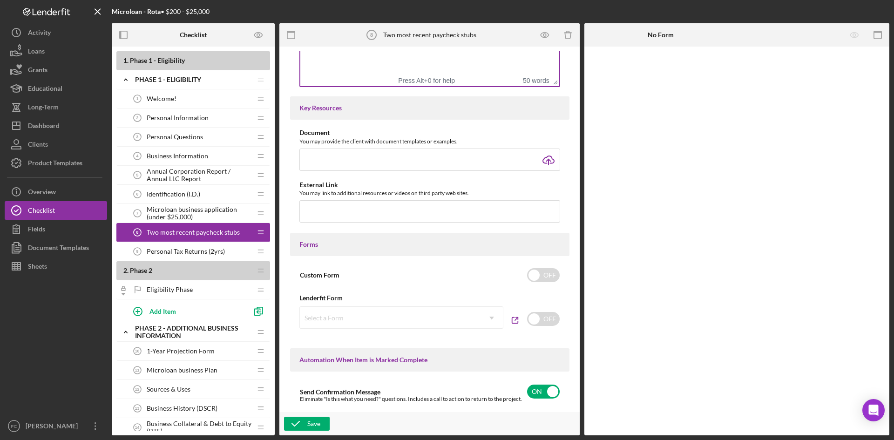
scroll to position [0, 0]
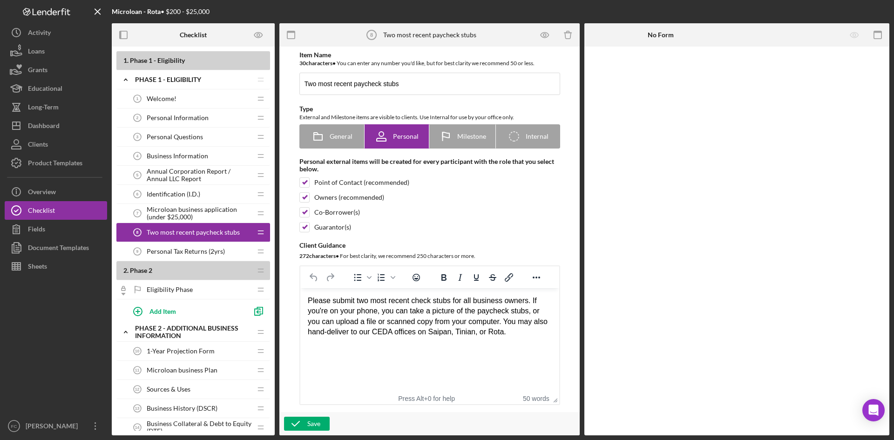
click at [208, 248] on span "Personal Tax Returns (2yrs)" at bounding box center [186, 251] width 78 height 7
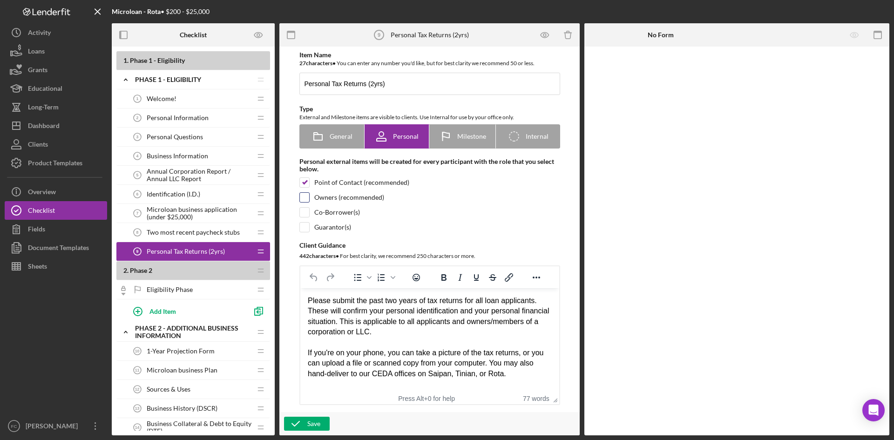
click at [305, 198] on input "checkbox" at bounding box center [304, 197] width 9 height 9
checkbox input "true"
click at [305, 211] on input "checkbox" at bounding box center [304, 212] width 9 height 9
click at [305, 217] on input "checkbox" at bounding box center [304, 212] width 9 height 9
checkbox input "false"
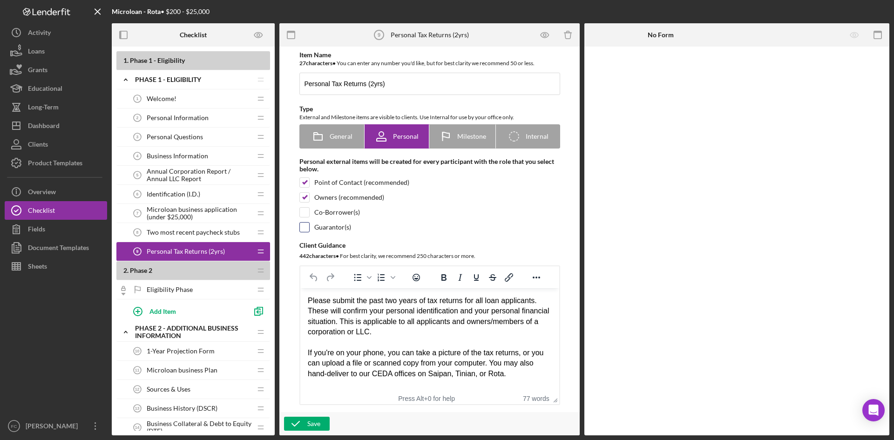
click at [305, 224] on input "checkbox" at bounding box center [304, 227] width 9 height 9
checkbox input "true"
click at [301, 206] on div "Item Name 27 character s • You can enter any number you'd like, but for best cl…" at bounding box center [429, 228] width 279 height 354
click at [301, 209] on input "checkbox" at bounding box center [304, 212] width 9 height 9
checkbox input "true"
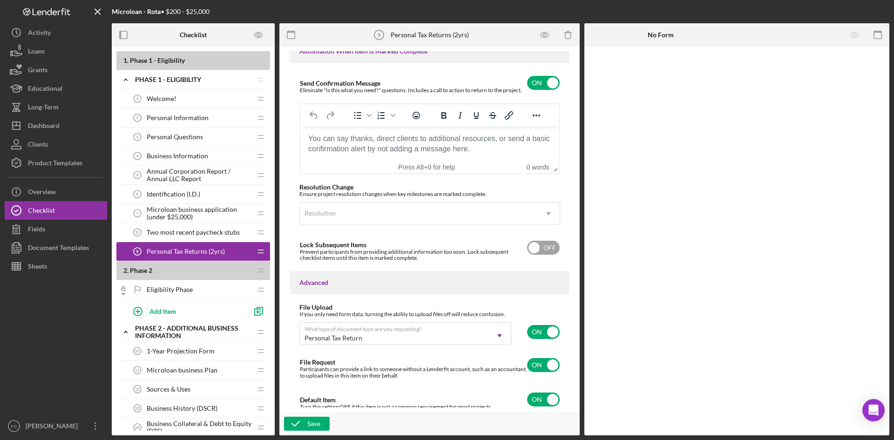
scroll to position [630, 0]
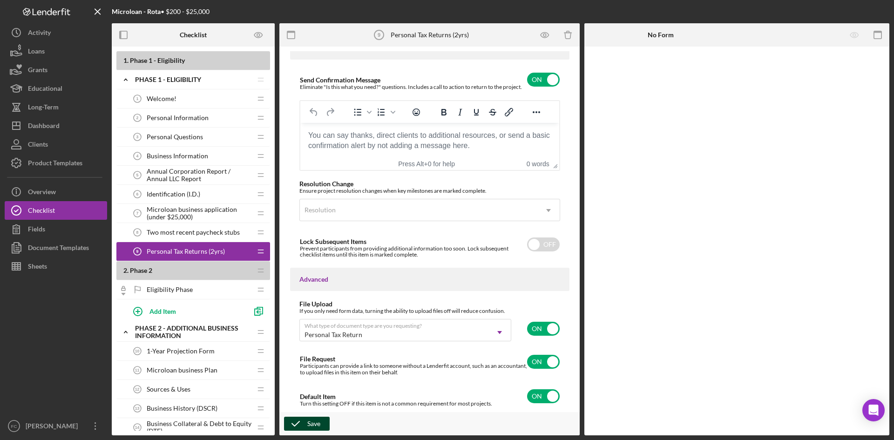
click at [313, 420] on div "Save" at bounding box center [313, 424] width 13 height 14
click at [189, 193] on span "Identification (I.D.)" at bounding box center [174, 193] width 54 height 7
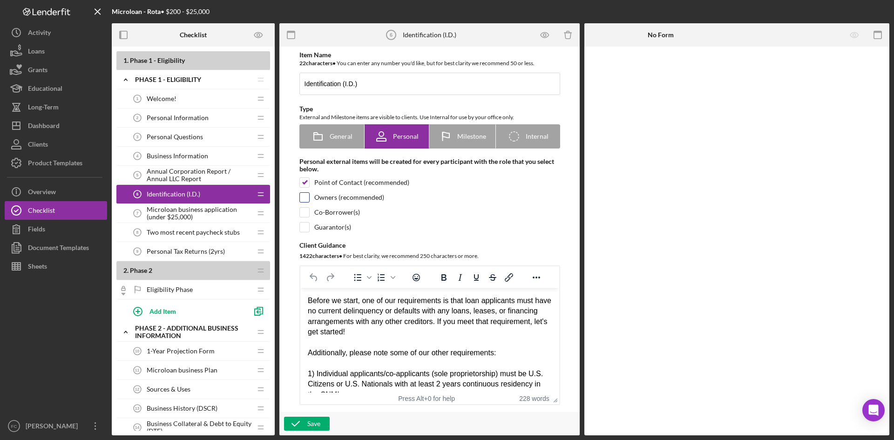
click at [304, 197] on input "checkbox" at bounding box center [304, 197] width 9 height 9
checkbox input "true"
click at [305, 213] on input "checkbox" at bounding box center [304, 212] width 9 height 9
checkbox input "true"
click at [304, 226] on input "checkbox" at bounding box center [304, 227] width 9 height 9
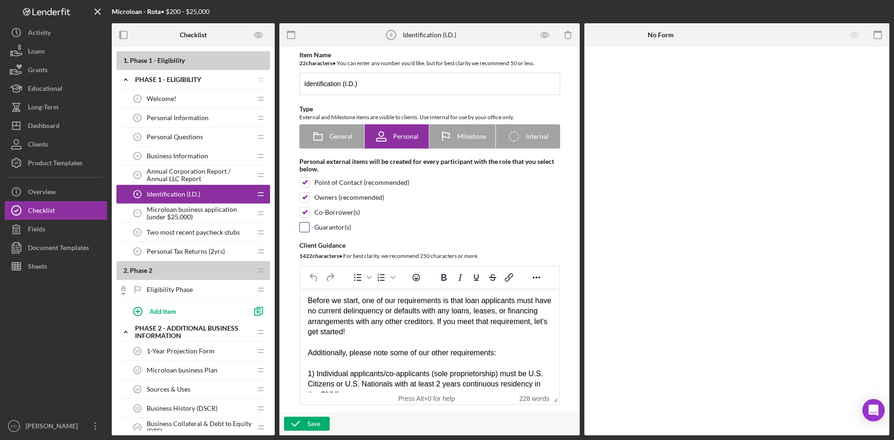
checkbox input "true"
click at [491, 207] on div "Co-Borrower(s)" at bounding box center [429, 212] width 261 height 10
click at [301, 210] on input "checkbox" at bounding box center [304, 212] width 9 height 9
checkbox input "true"
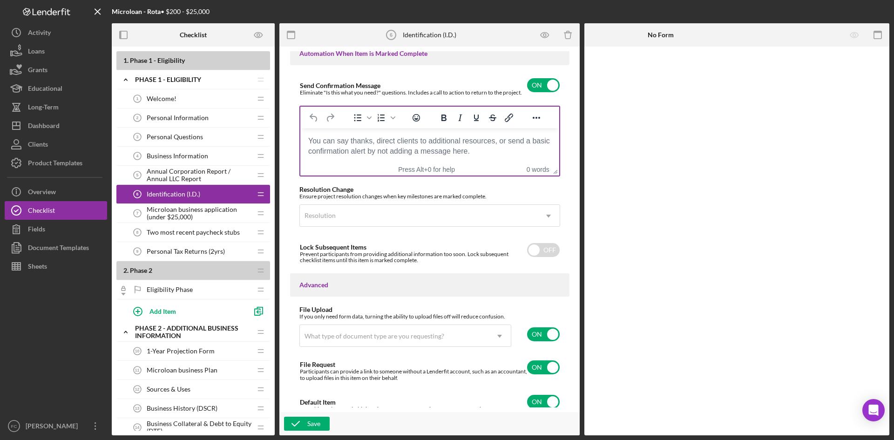
scroll to position [626, 0]
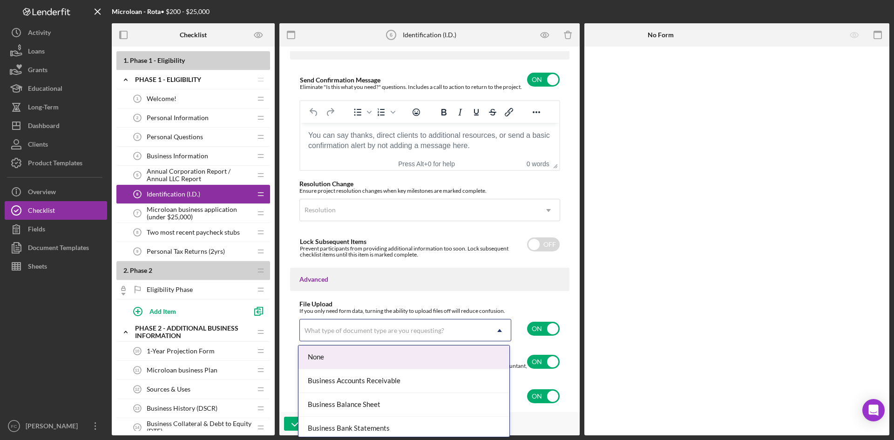
click at [486, 338] on div "What type of document type are you requesting?" at bounding box center [394, 330] width 189 height 21
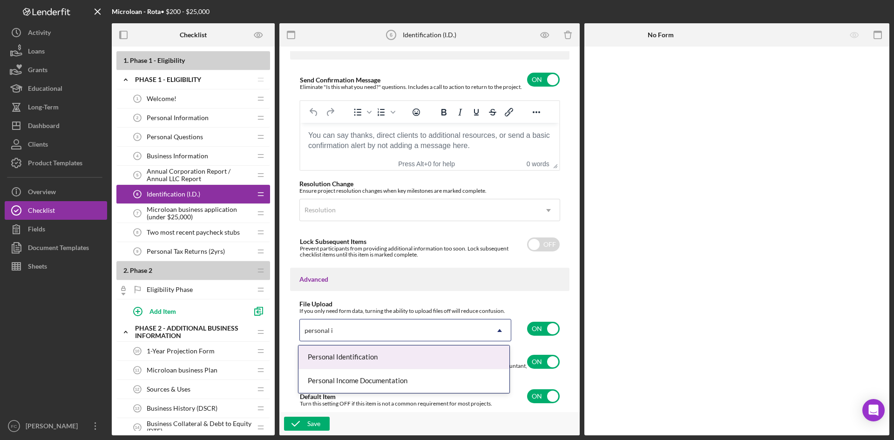
type input "personal id"
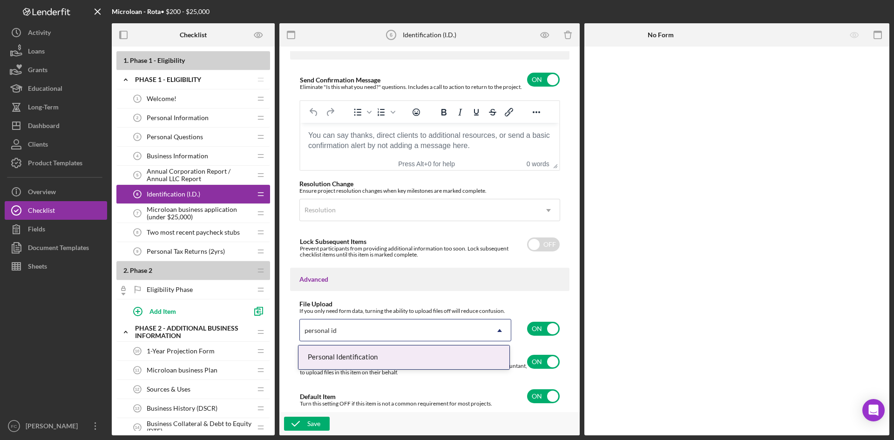
click at [407, 353] on div "Personal Identification" at bounding box center [403, 358] width 211 height 24
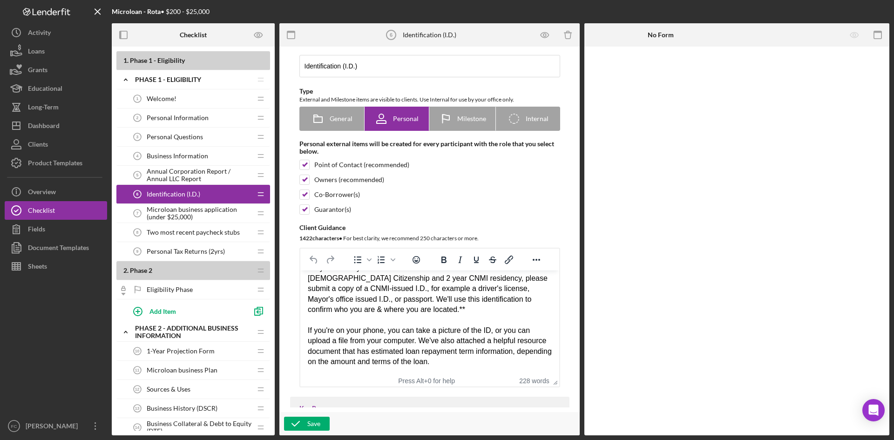
scroll to position [6, 0]
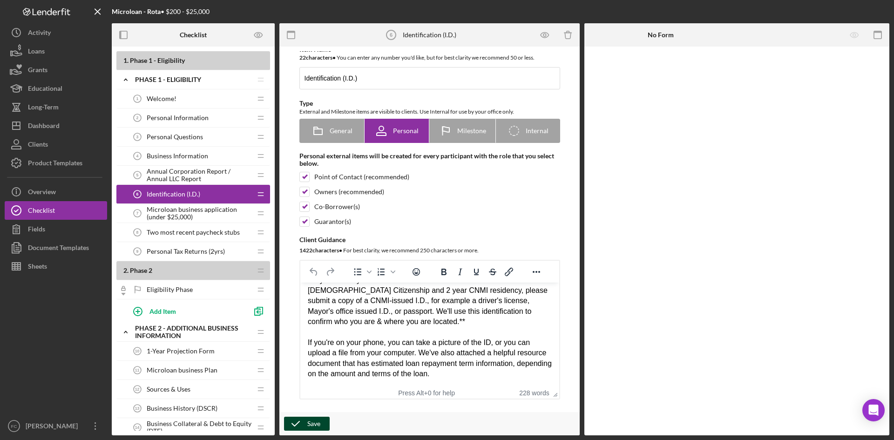
click at [307, 426] on div "Save" at bounding box center [313, 424] width 13 height 14
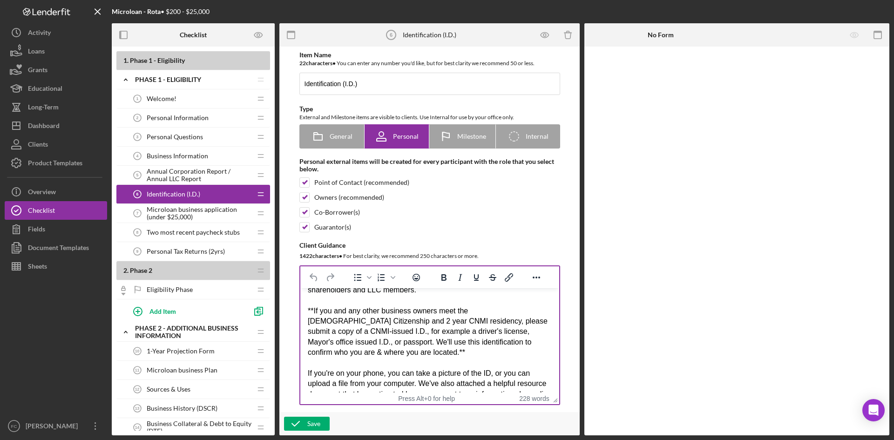
scroll to position [244, 0]
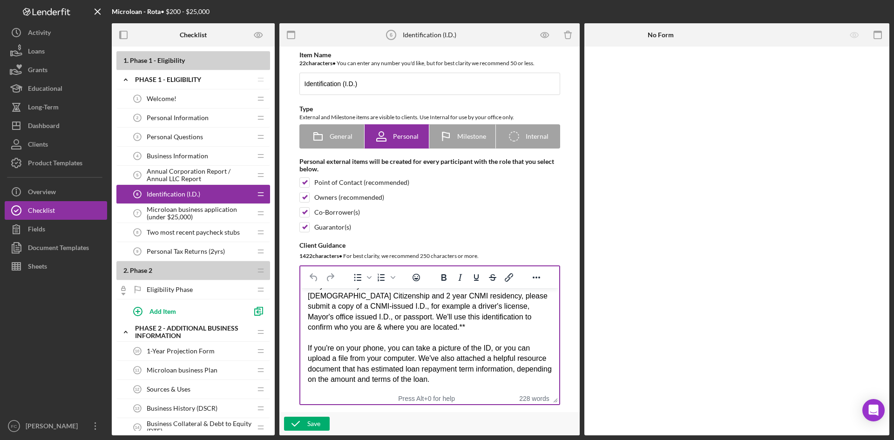
click at [481, 341] on div "Before we start, one of our requirements is that loan applicants must have no c…" at bounding box center [429, 218] width 244 height 334
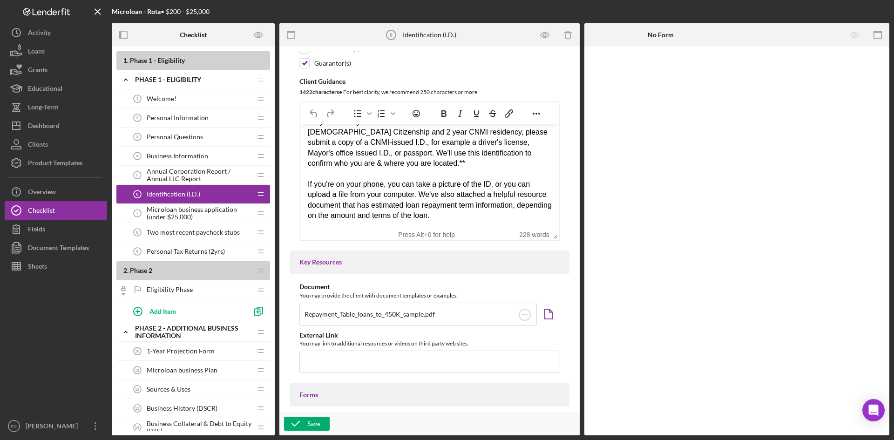
scroll to position [124, 0]
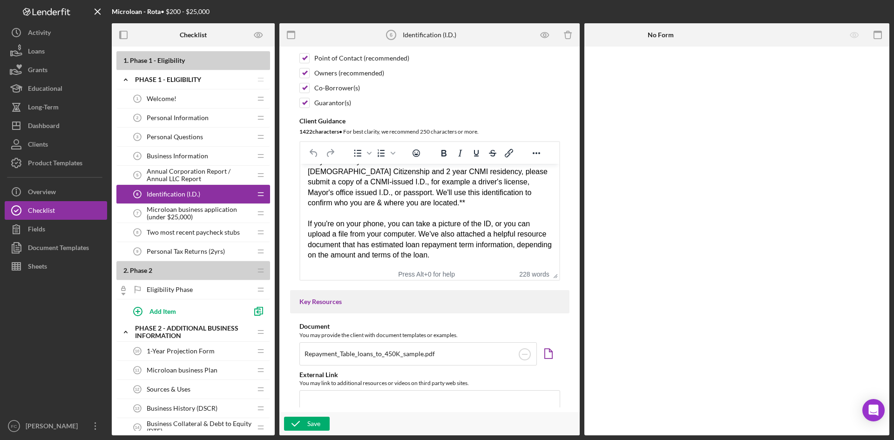
click at [524, 256] on div "Before we start, one of our requirements is that loan applicants must have no c…" at bounding box center [429, 94] width 244 height 334
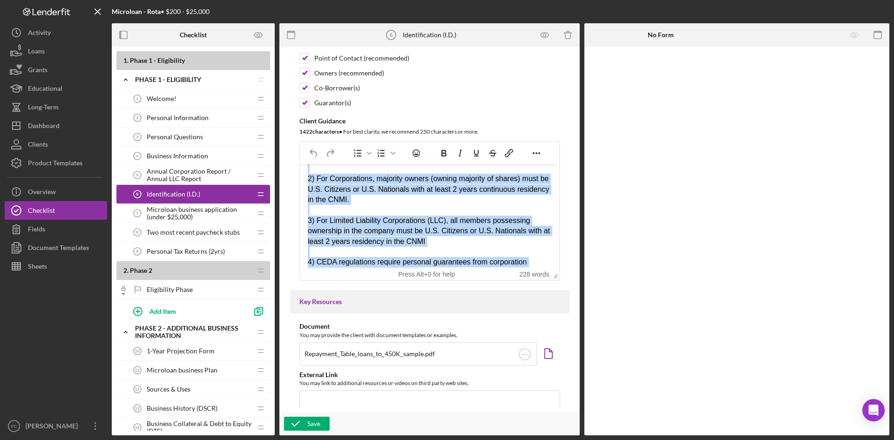
scroll to position [0, 0]
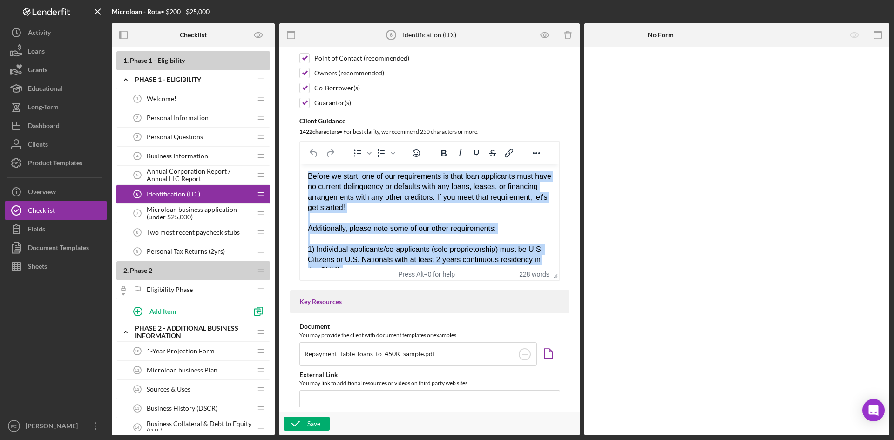
drag, startPoint x: 524, startPoint y: 256, endPoint x: 302, endPoint y: 177, distance: 235.8
click at [302, 177] on html "Before we start, one of our requirements is that loan applicants must have no c…" at bounding box center [429, 338] width 259 height 349
paste body "Rich Text Area. Press ALT-0 for help."
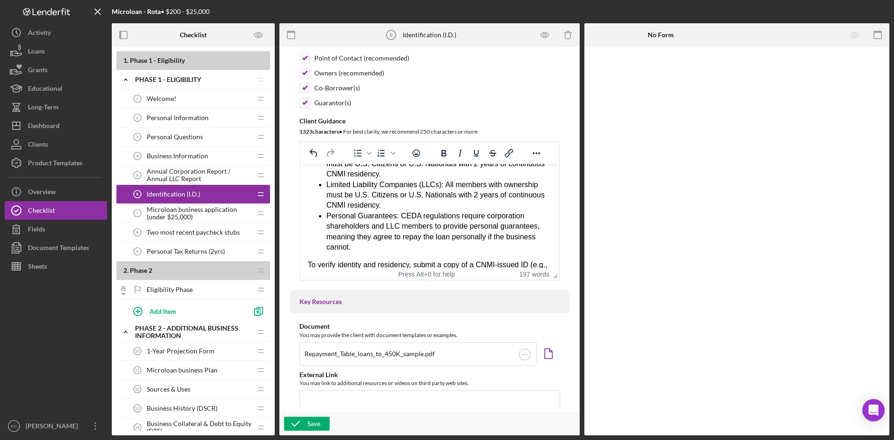
scroll to position [186, 0]
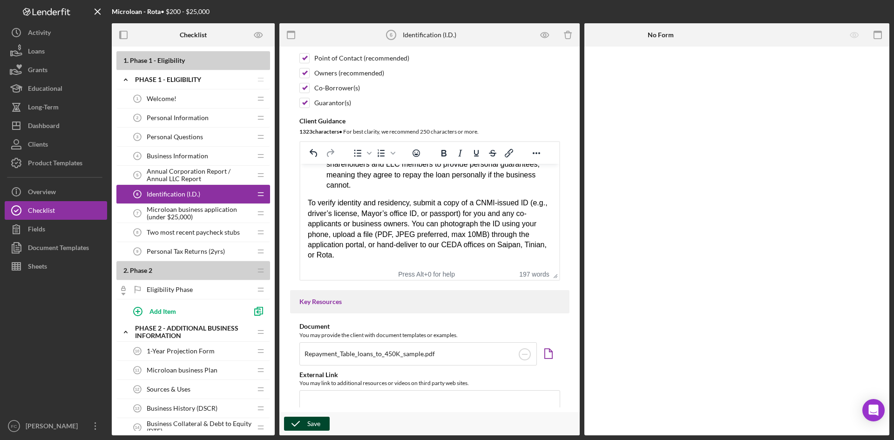
click at [316, 421] on div "Save" at bounding box center [313, 424] width 13 height 14
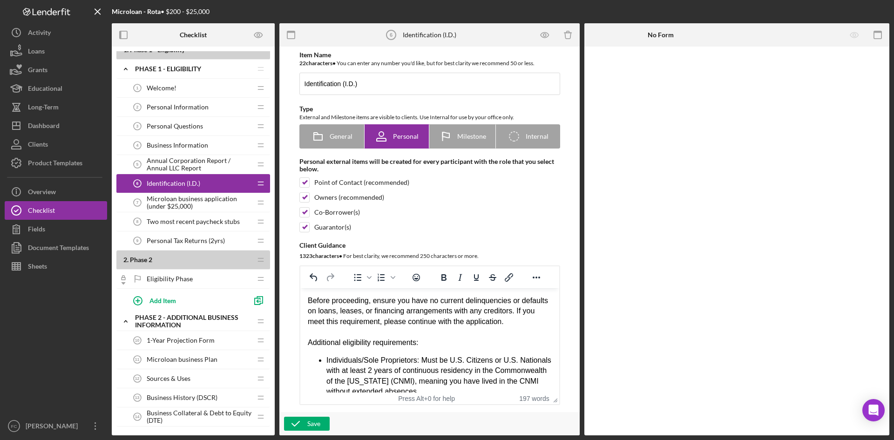
scroll to position [0, 0]
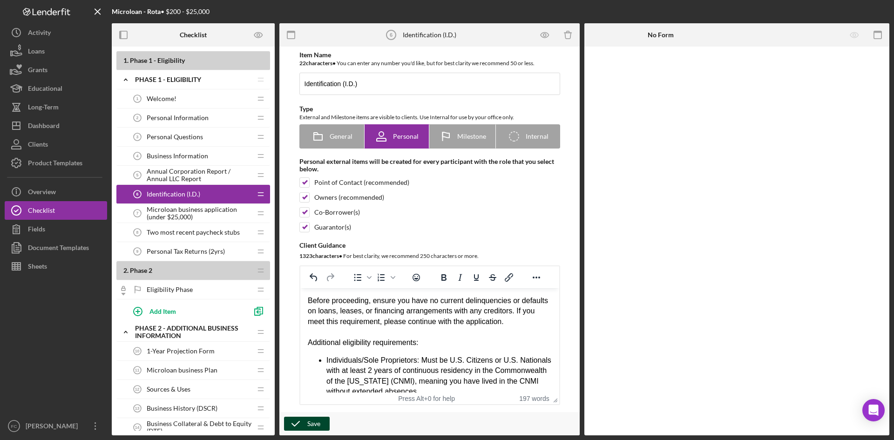
click at [312, 430] on div "Save" at bounding box center [313, 424] width 13 height 14
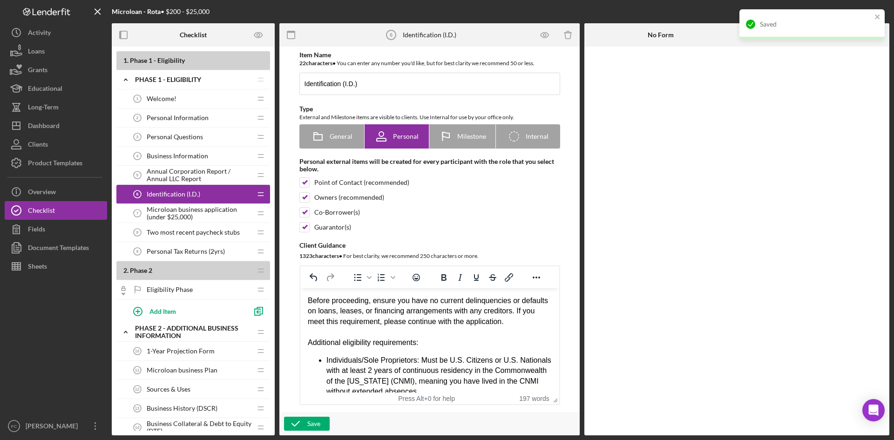
click at [190, 352] on span "1-Year Projection Form" at bounding box center [181, 350] width 68 height 7
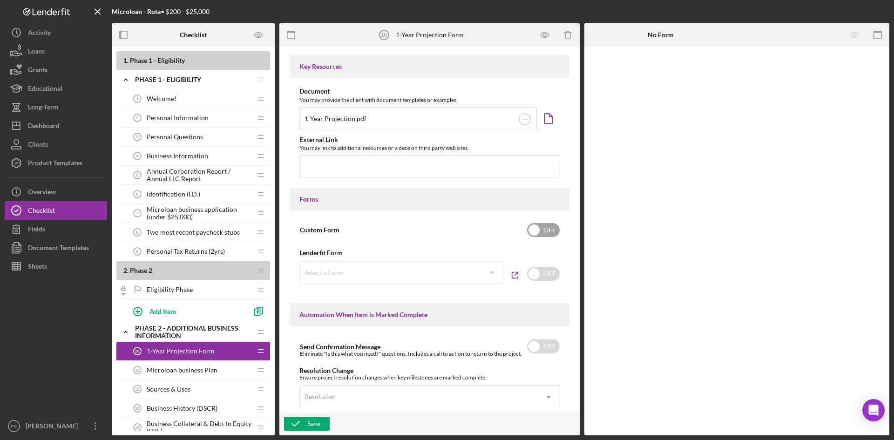
scroll to position [373, 0]
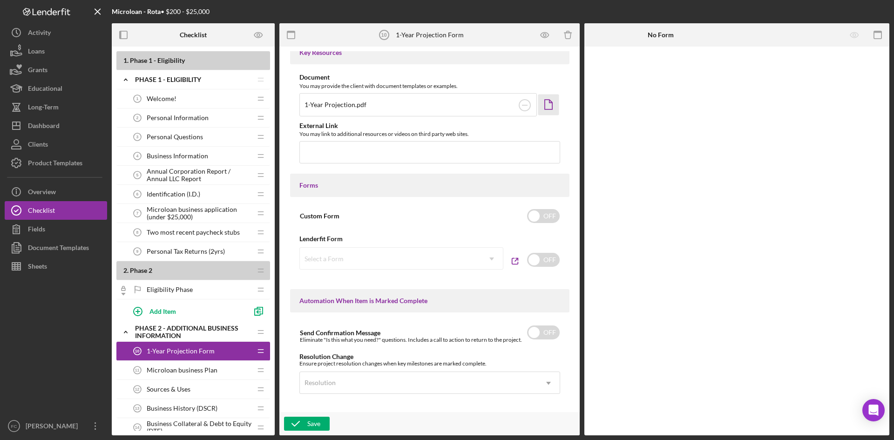
click at [546, 106] on icon "Icon/Document" at bounding box center [548, 104] width 21 height 21
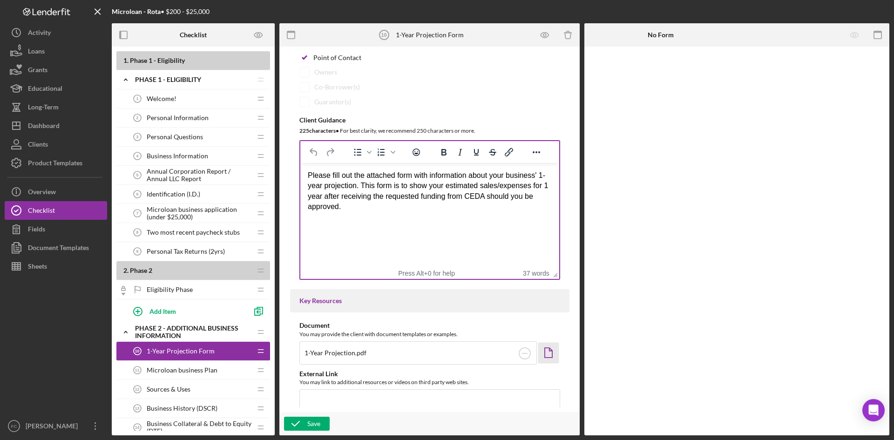
scroll to position [0, 0]
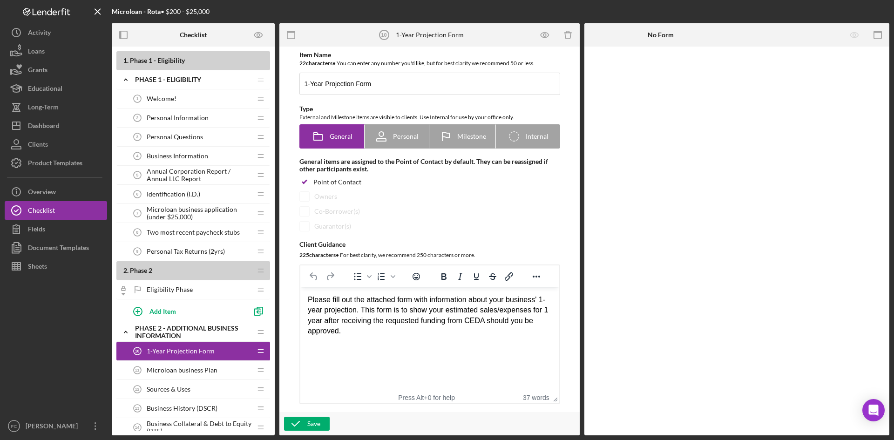
click at [197, 363] on div "Microloan business Plan 11 Microloan business Plan" at bounding box center [189, 370] width 123 height 19
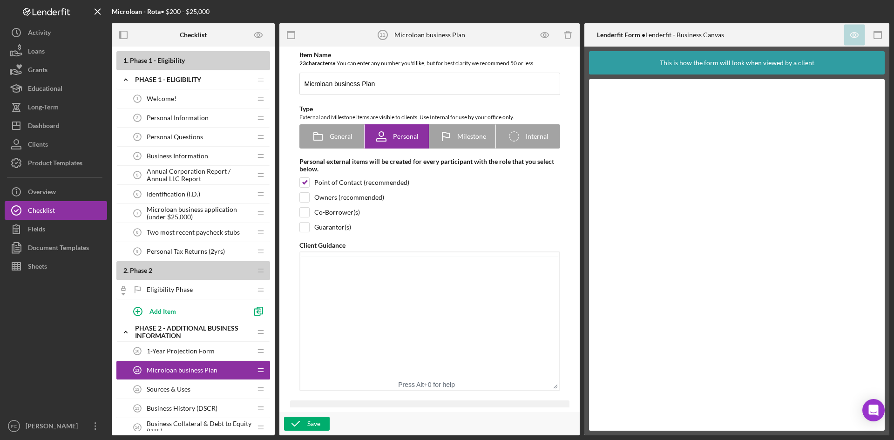
click at [197, 348] on span "1-Year Projection Form" at bounding box center [181, 350] width 68 height 7
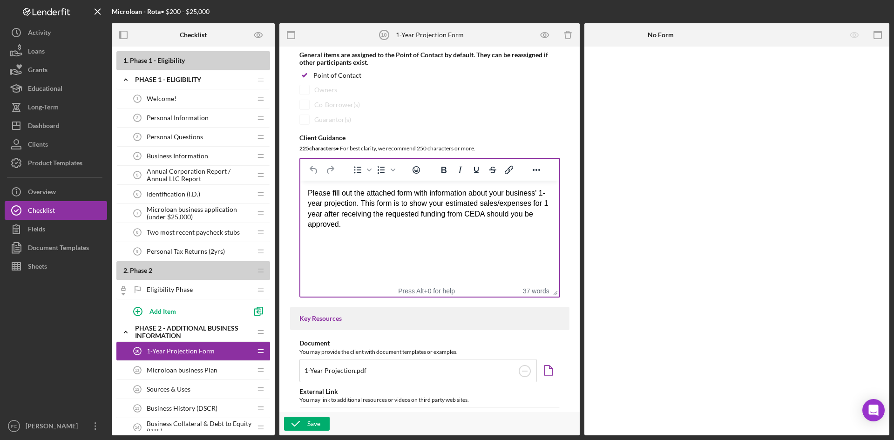
scroll to position [124, 0]
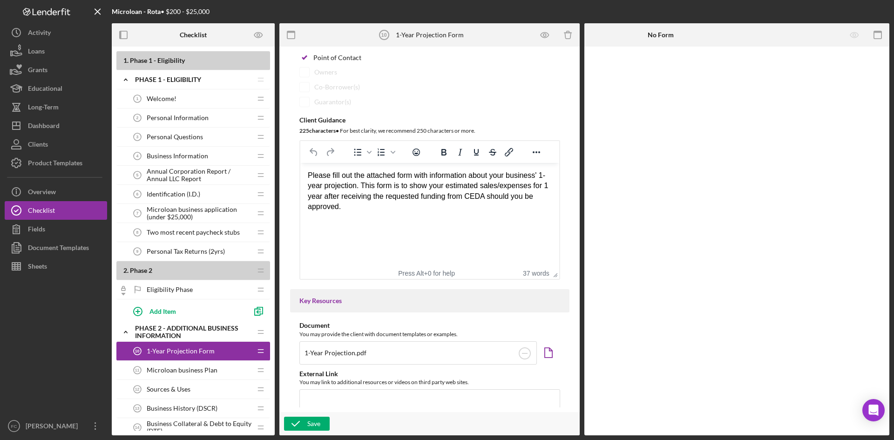
click at [201, 402] on div "Business History (DSCR) 13 Business History (DSCR)" at bounding box center [189, 408] width 123 height 19
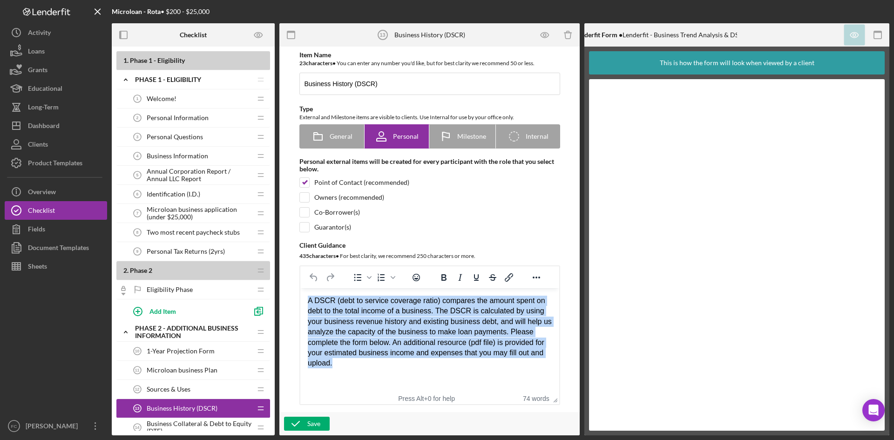
drag, startPoint x: 366, startPoint y: 364, endPoint x: 296, endPoint y: 291, distance: 101.1
click at [300, 291] on html "A DSCR (debt to service coverage ratio) compares the amount spent on debt to th…" at bounding box center [429, 332] width 259 height 88
paste body "Rich Text Area. Press ALT-0 for help."
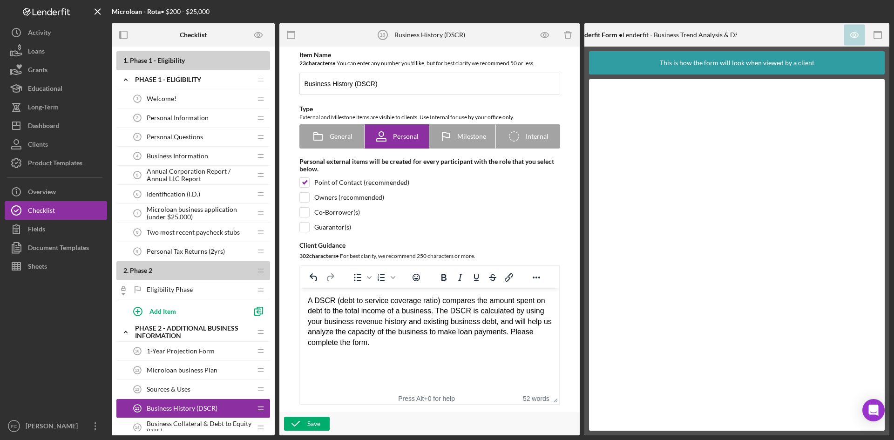
click at [434, 355] on html "A DSCR (debt to service coverage ratio) compares the amount spent on debt to th…" at bounding box center [429, 321] width 259 height 67
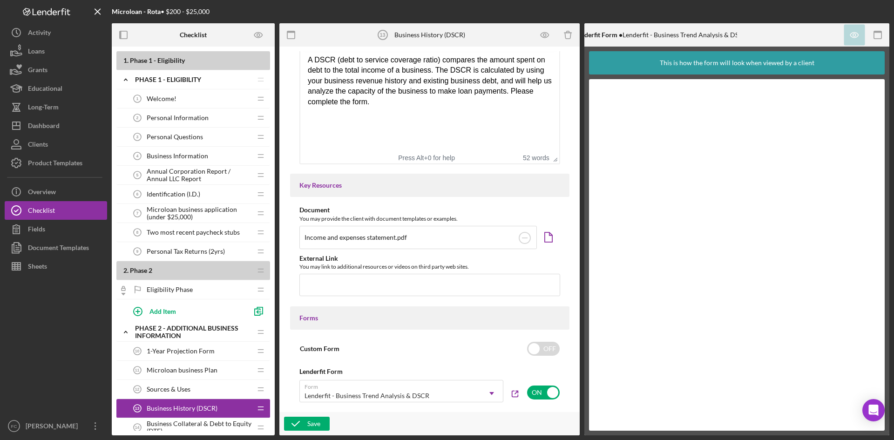
scroll to position [373, 0]
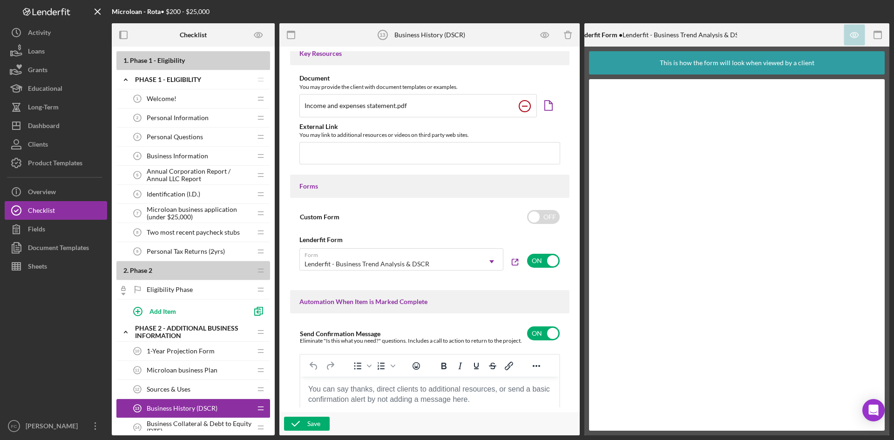
click at [529, 105] on icon at bounding box center [524, 106] width 23 height 23
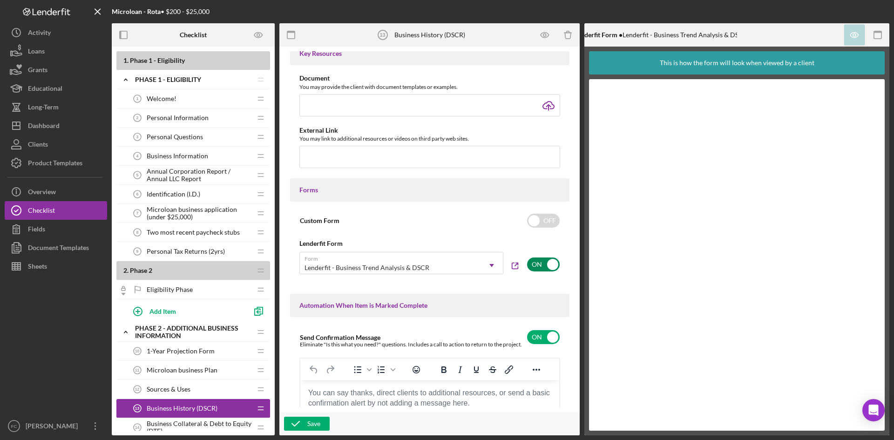
scroll to position [497, 0]
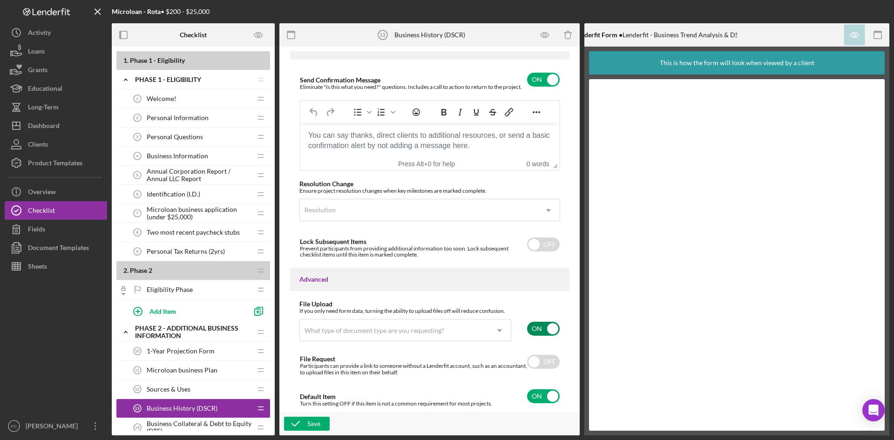
click at [542, 323] on input "checkbox" at bounding box center [543, 329] width 33 height 14
checkbox input "false"
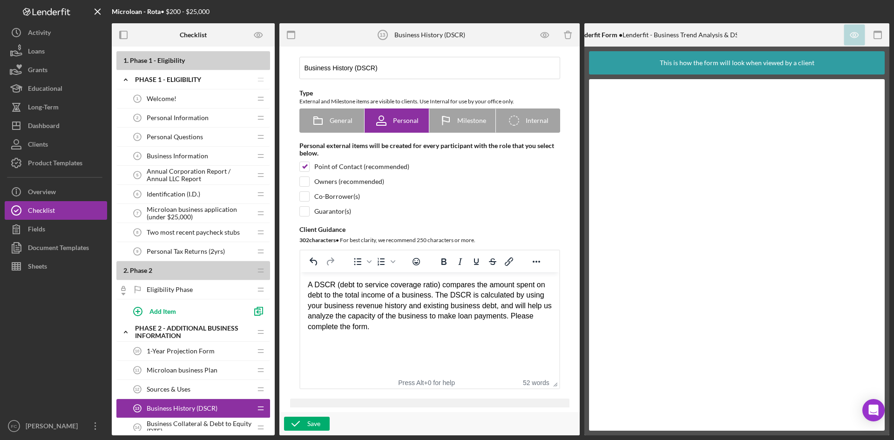
scroll to position [0, 0]
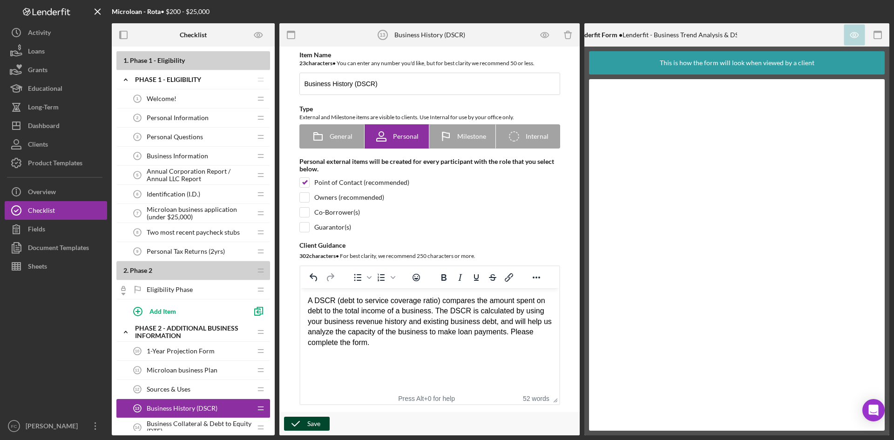
click at [305, 421] on icon "button" at bounding box center [295, 423] width 23 height 23
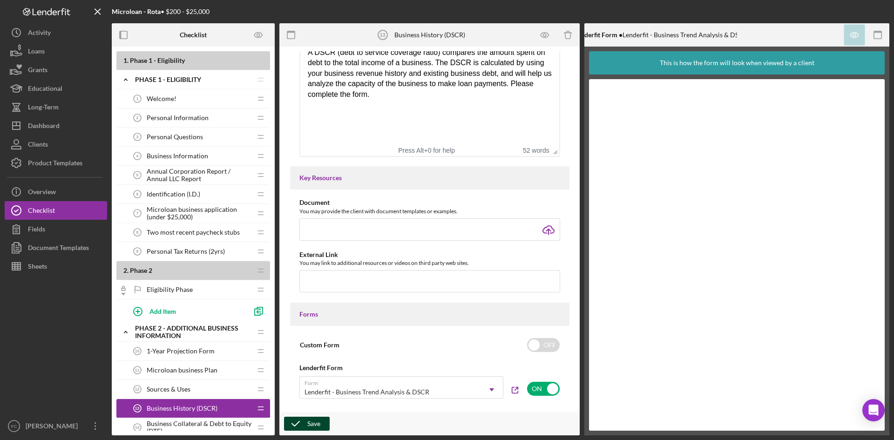
scroll to position [248, 0]
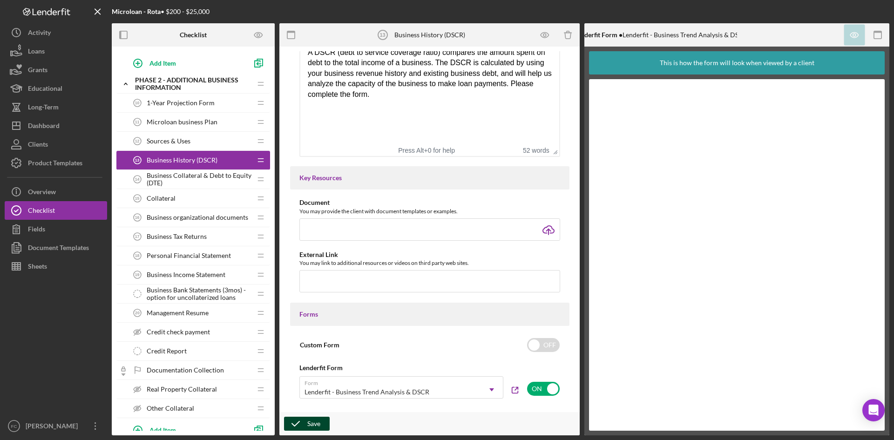
click at [220, 201] on div "Collateral 15 Collateral" at bounding box center [189, 198] width 123 height 19
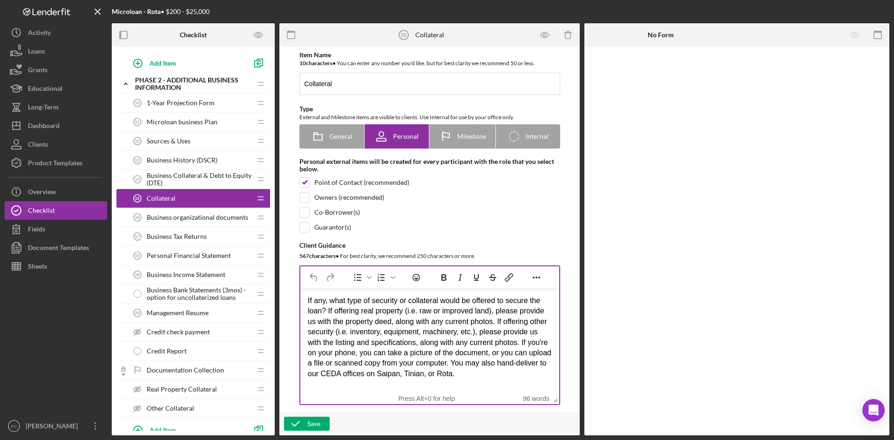
click at [484, 359] on div "If any, what type of security or collateral would be offered to secure the loan…" at bounding box center [429, 337] width 244 height 83
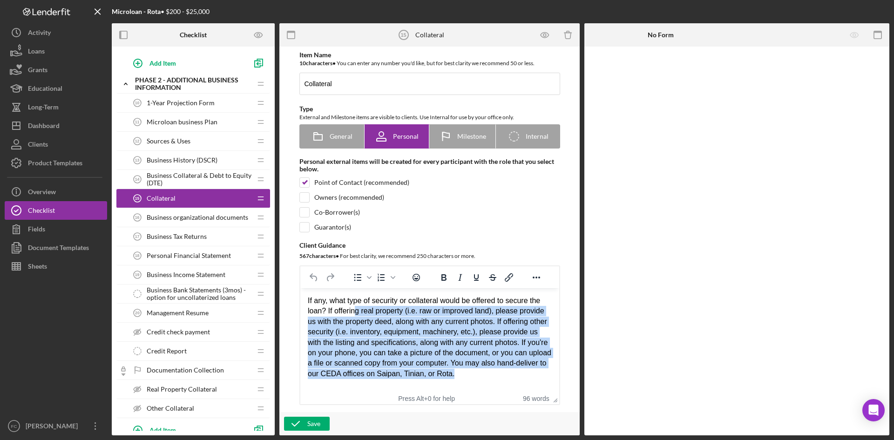
drag, startPoint x: 465, startPoint y: 378, endPoint x: 355, endPoint y: 312, distance: 128.0
click at [355, 312] on div "If any, what type of security or collateral would be offered to secure the loan…" at bounding box center [429, 337] width 244 height 83
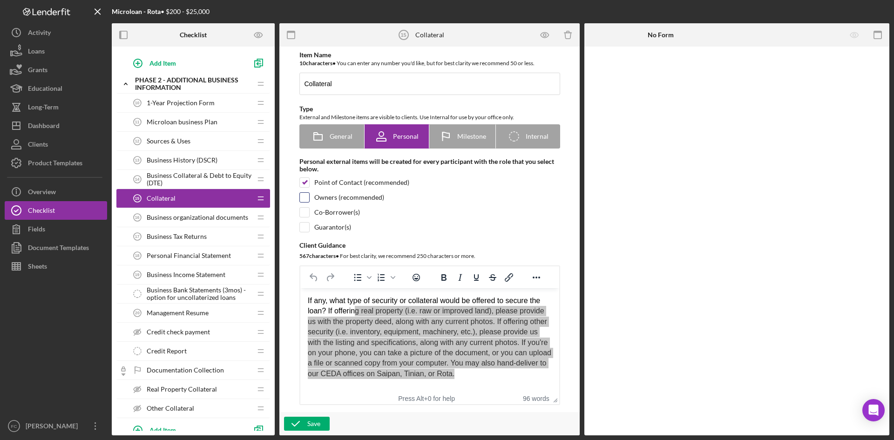
click at [302, 200] on input "checkbox" at bounding box center [304, 197] width 9 height 9
checkbox input "true"
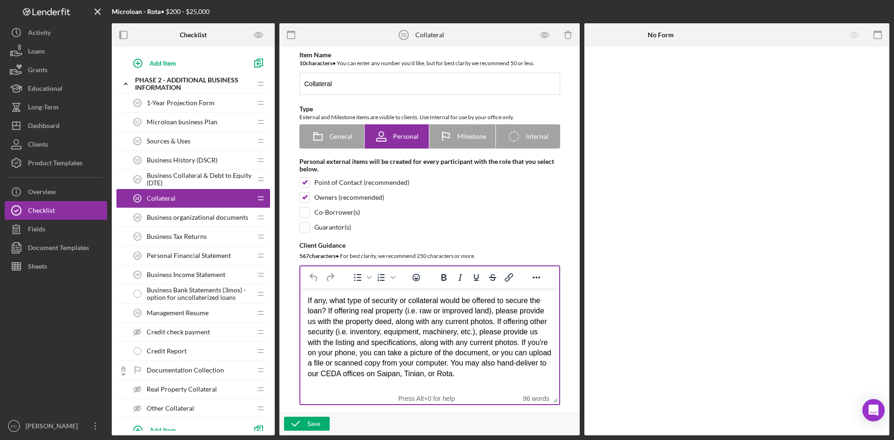
click at [481, 379] on html "If any, what type of security or collateral would be offered to secure the loan…" at bounding box center [429, 337] width 259 height 98
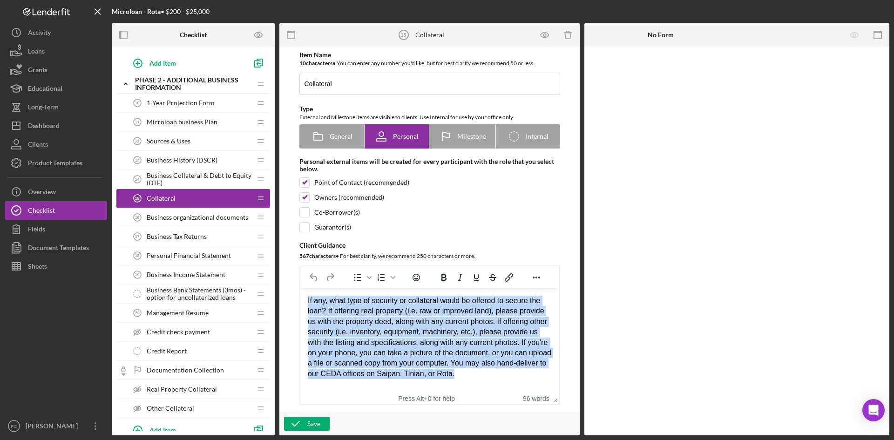
drag, startPoint x: 471, startPoint y: 376, endPoint x: 529, endPoint y: 589, distance: 220.5
click at [300, 300] on html "If any, what type of security or collateral would be offered to secure the loan…" at bounding box center [429, 337] width 259 height 98
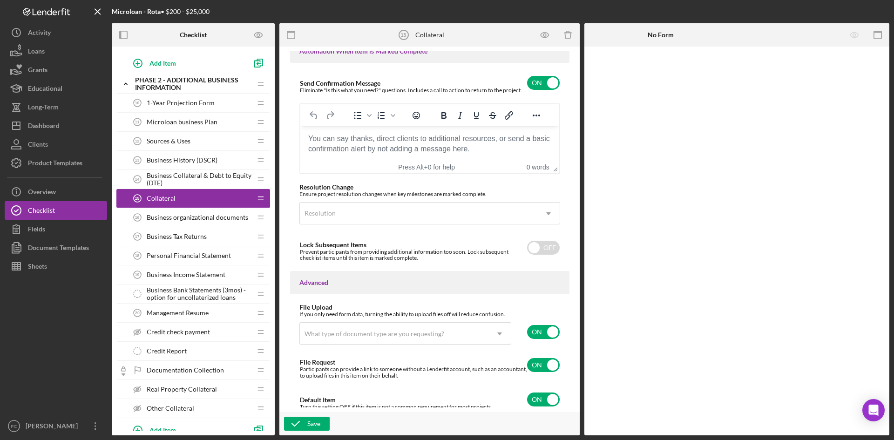
scroll to position [630, 0]
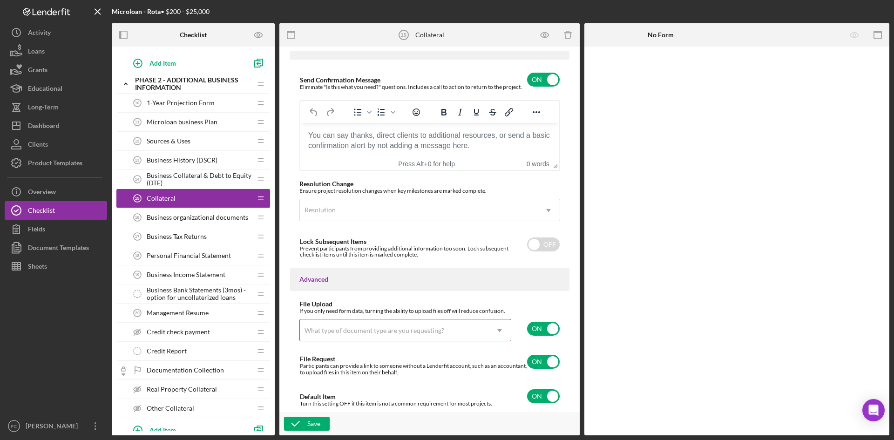
click at [497, 333] on icon "Icon/Dropdown Arrow" at bounding box center [499, 330] width 22 height 22
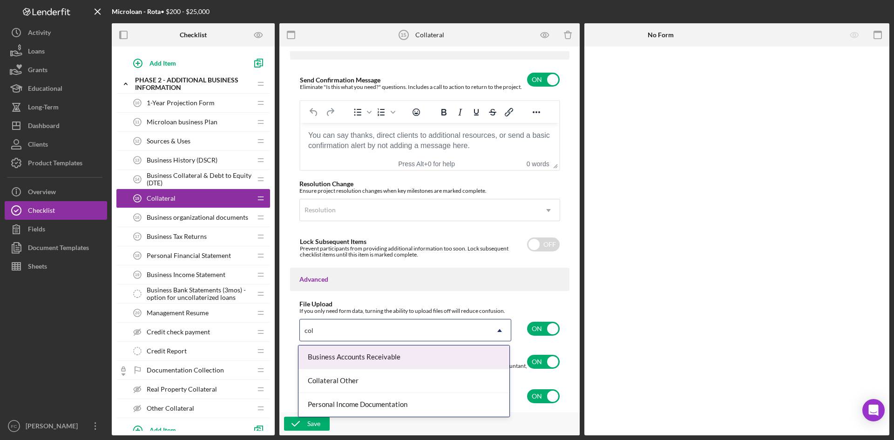
type input "coll"
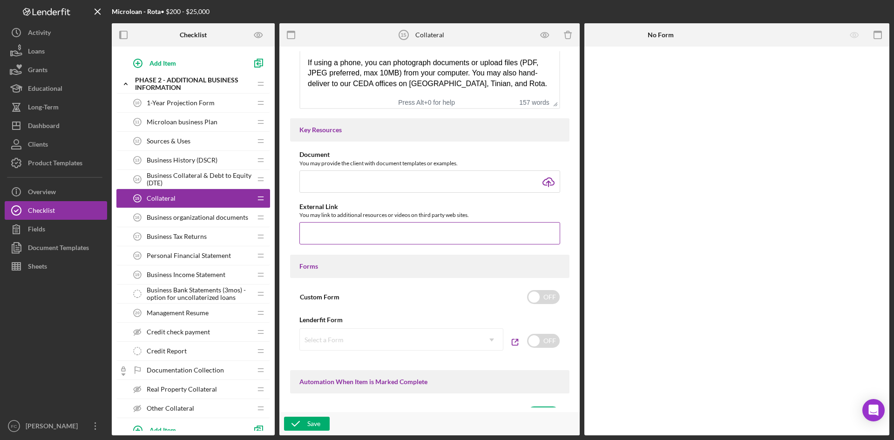
scroll to position [258, 0]
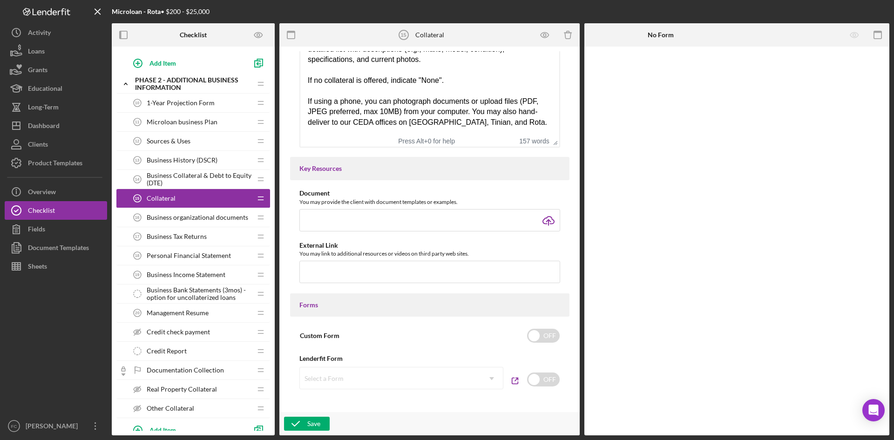
click at [492, 381] on div "Select a Form Icon/Dropdown Arrow" at bounding box center [401, 378] width 204 height 22
click at [542, 382] on input "checkbox" at bounding box center [543, 380] width 33 height 14
click at [496, 374] on icon "Icon/Dropdown Arrow" at bounding box center [492, 378] width 22 height 22
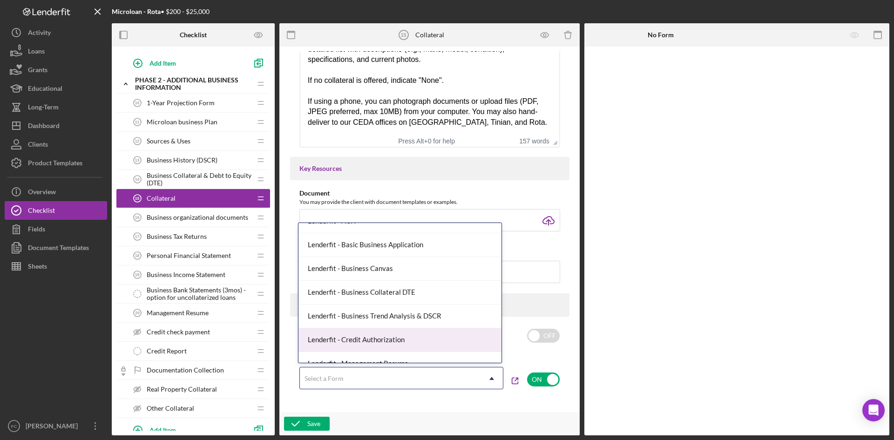
scroll to position [124, 0]
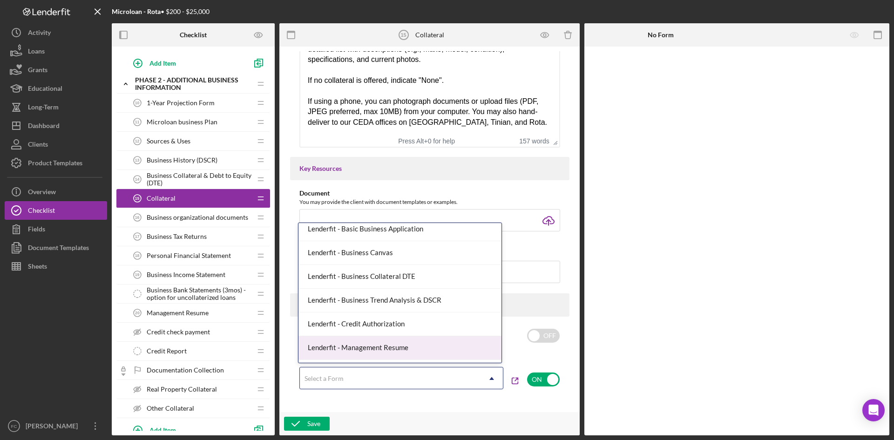
click at [437, 415] on div "Save" at bounding box center [429, 423] width 300 height 23
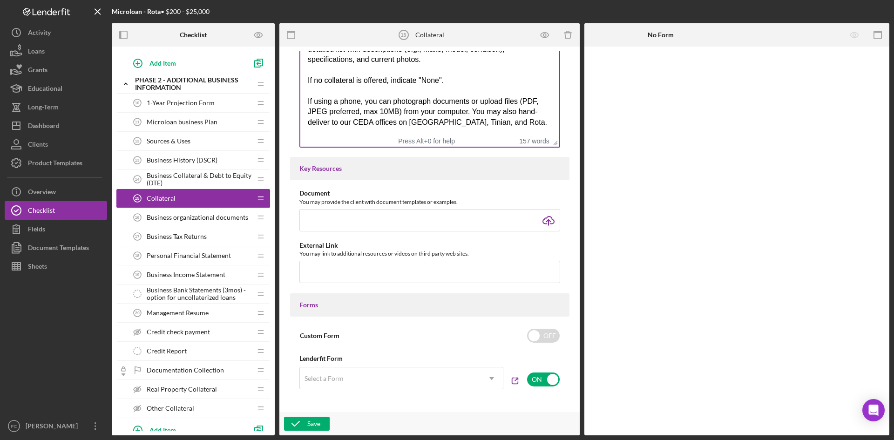
drag, startPoint x: 456, startPoint y: 71, endPoint x: 463, endPoint y: 80, distance: 11.0
click at [460, 73] on div "Rich Text Area. Press ALT-0 for help." at bounding box center [429, 70] width 244 height 10
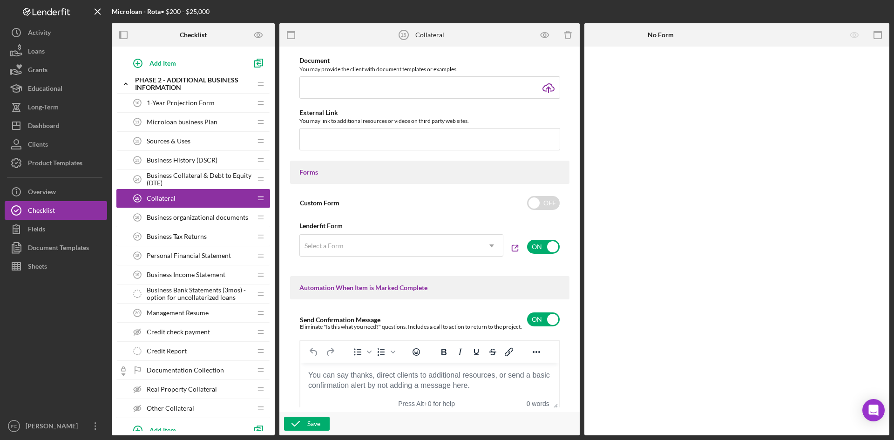
scroll to position [373, 0]
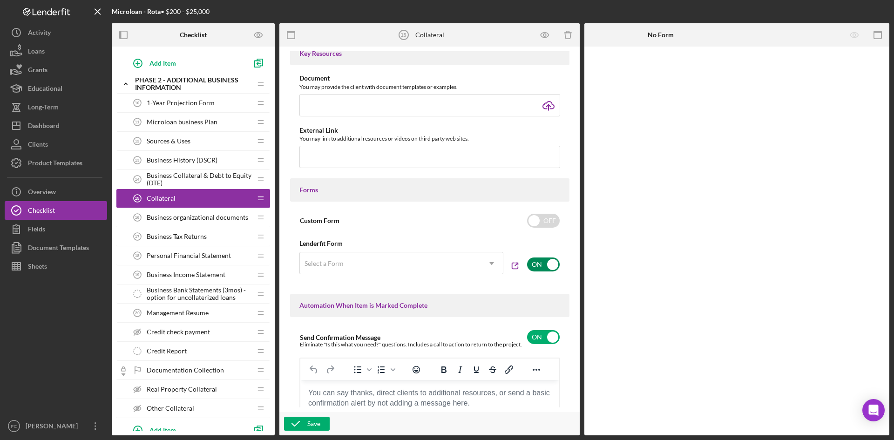
click at [541, 265] on input "checkbox" at bounding box center [543, 265] width 33 height 14
checkbox input "false"
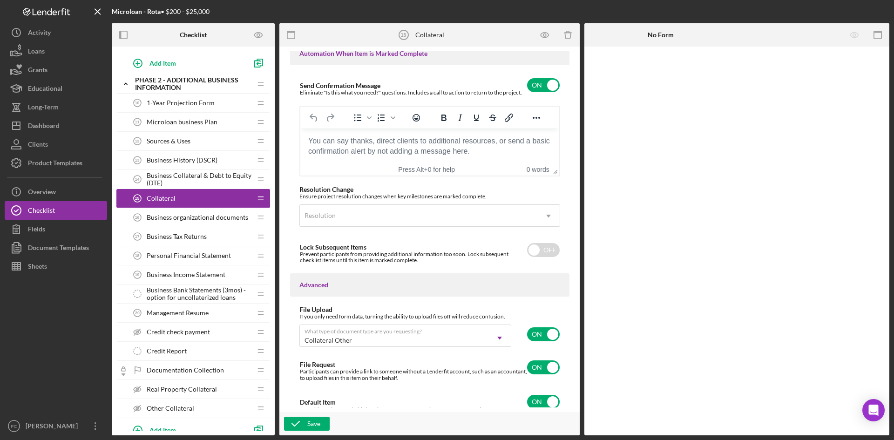
scroll to position [630, 0]
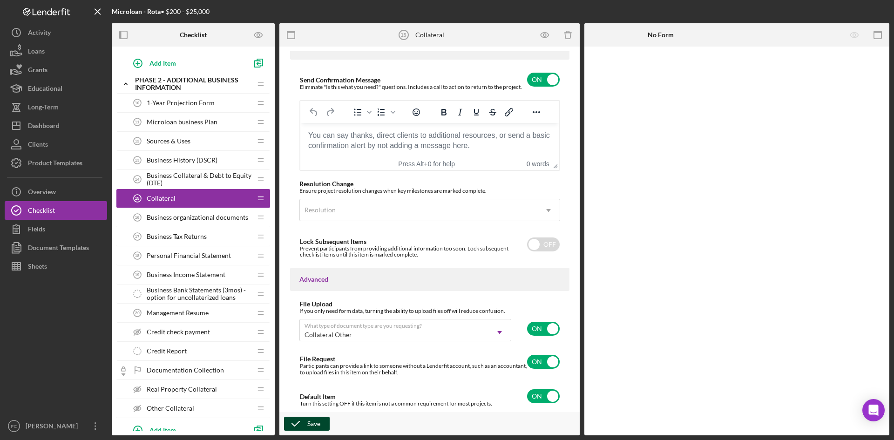
click at [302, 419] on icon "button" at bounding box center [295, 423] width 23 height 23
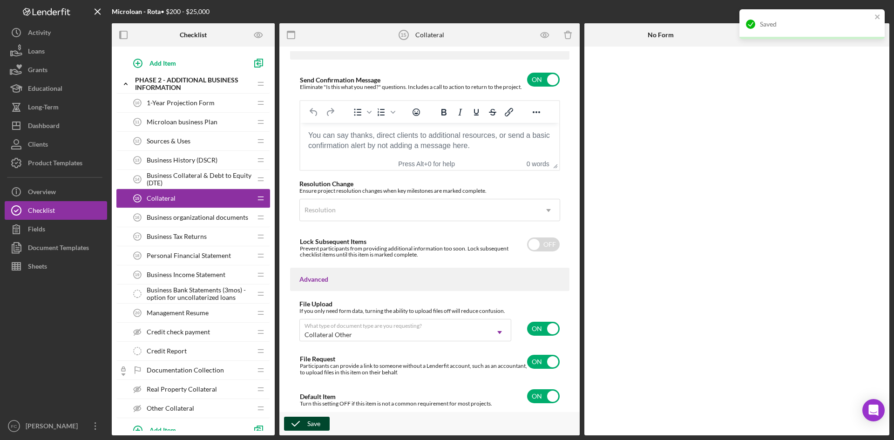
click at [176, 216] on span "Business organizational documents" at bounding box center [198, 217] width 102 height 7
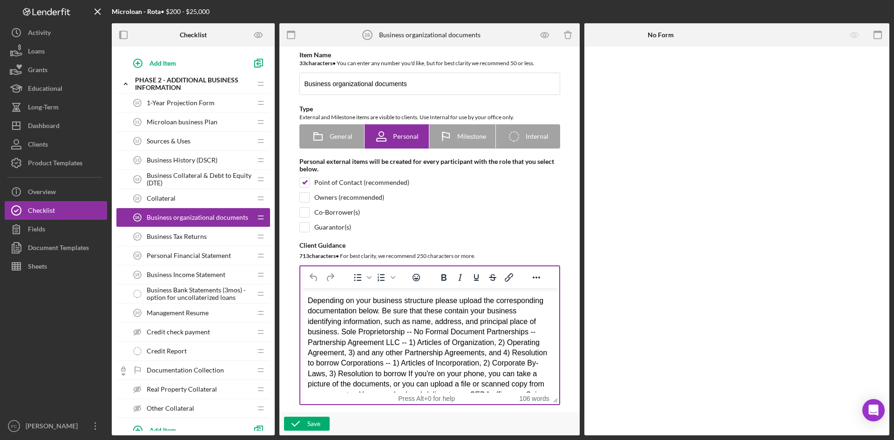
click at [433, 336] on div "Depending on your business structure please upload the corresponding documentat…" at bounding box center [429, 353] width 244 height 115
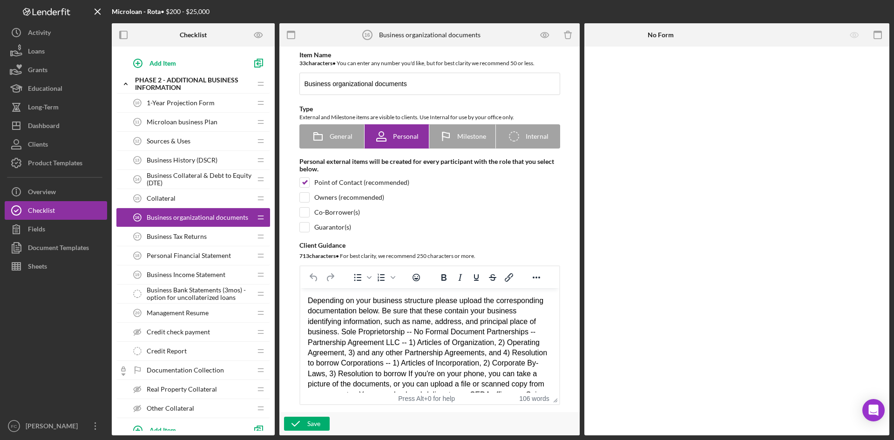
paste body "Rich Text Area. Press ALT-0 for help."
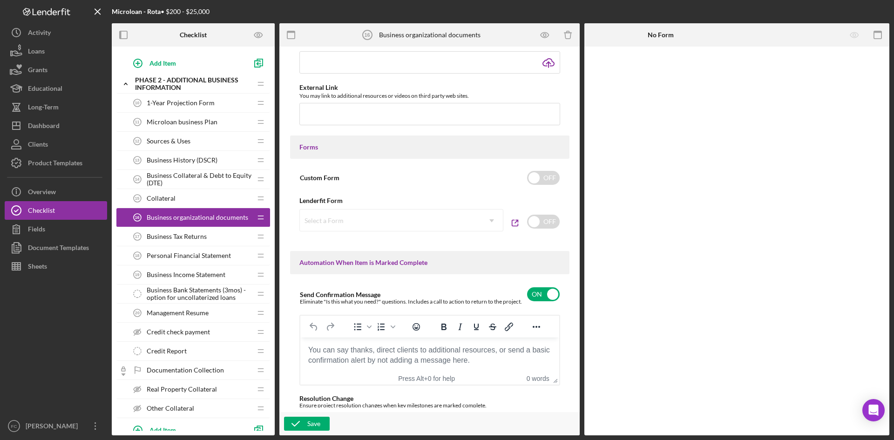
scroll to position [497, 0]
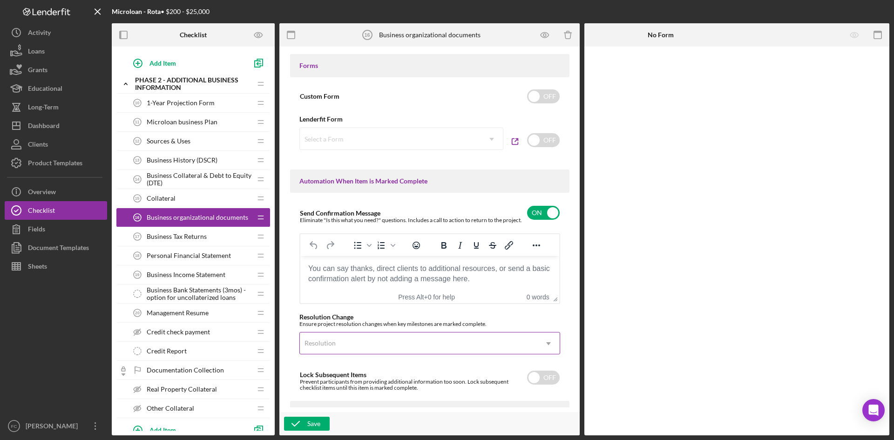
click at [442, 342] on div "Resolution" at bounding box center [418, 343] width 237 height 21
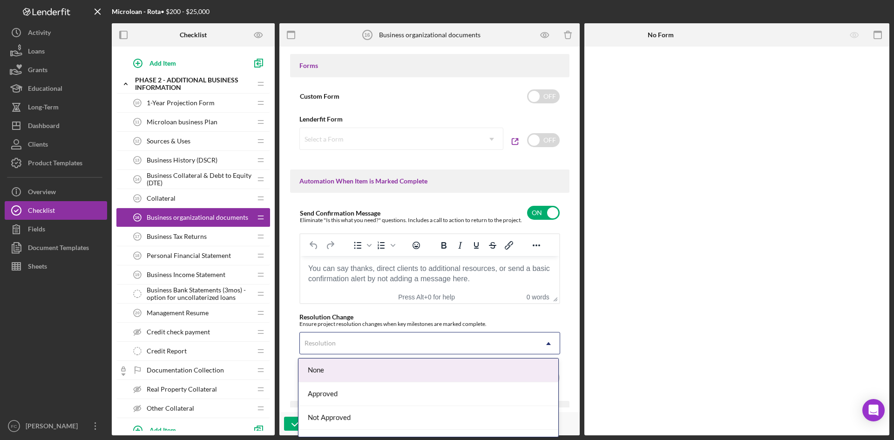
click at [442, 342] on div "Resolution" at bounding box center [418, 343] width 237 height 21
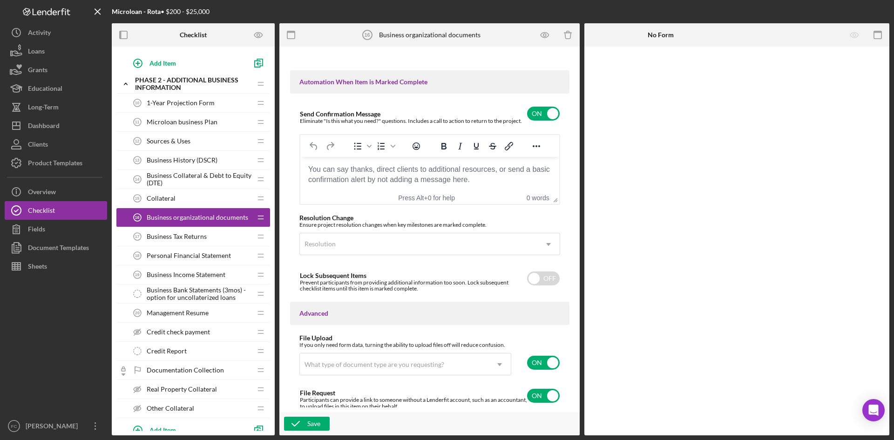
scroll to position [630, 0]
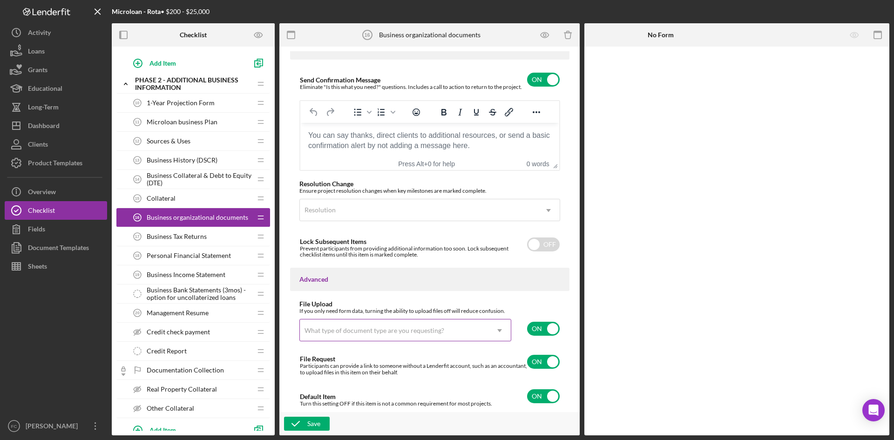
click at [464, 334] on div "What type of document type are you requesting?" at bounding box center [394, 330] width 189 height 21
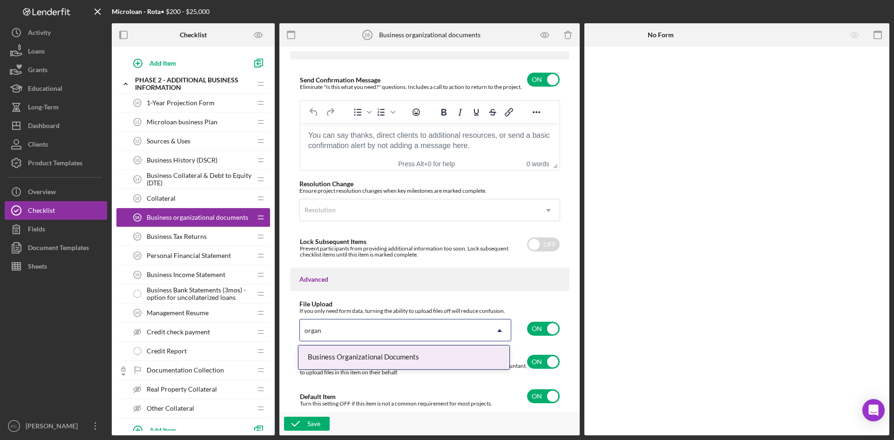
type input "organi"
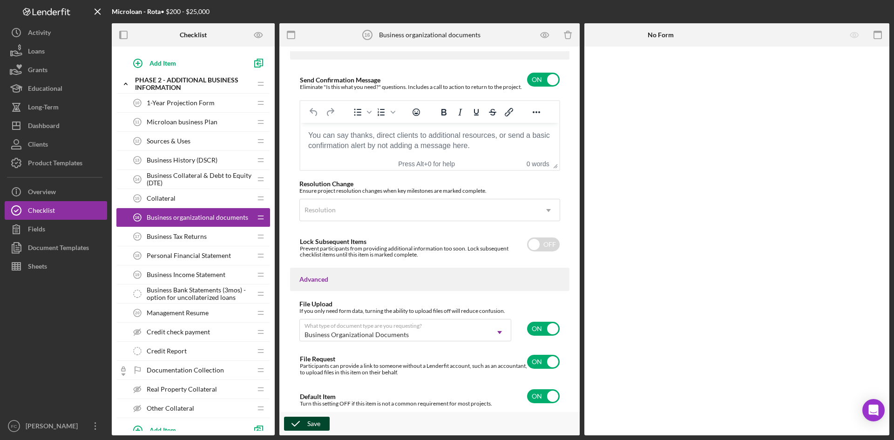
click at [320, 424] on div "Save" at bounding box center [313, 424] width 13 height 14
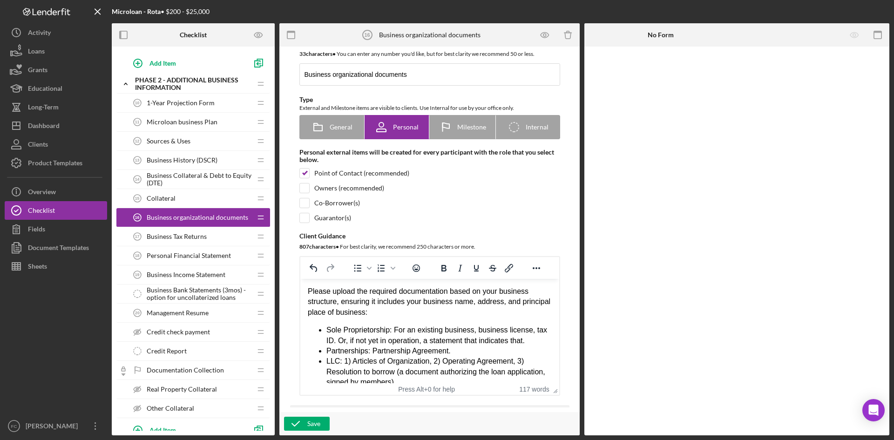
scroll to position [0, 0]
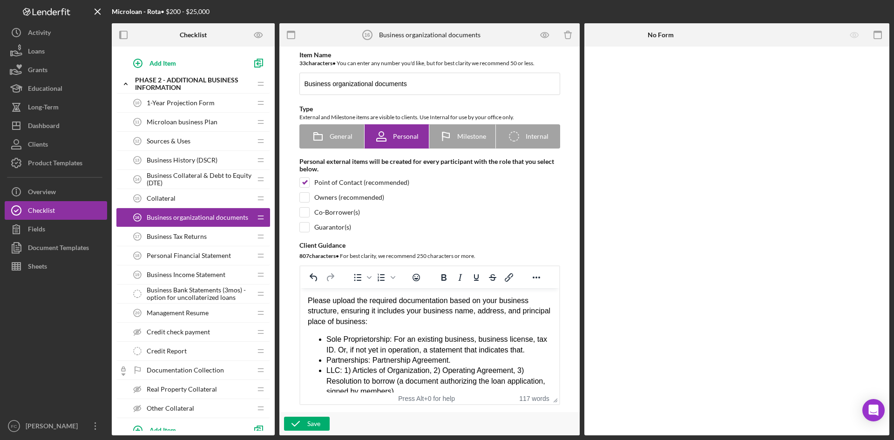
click at [215, 263] on div "Personal Financial Statement 18 Personal Financial Statement" at bounding box center [189, 255] width 123 height 19
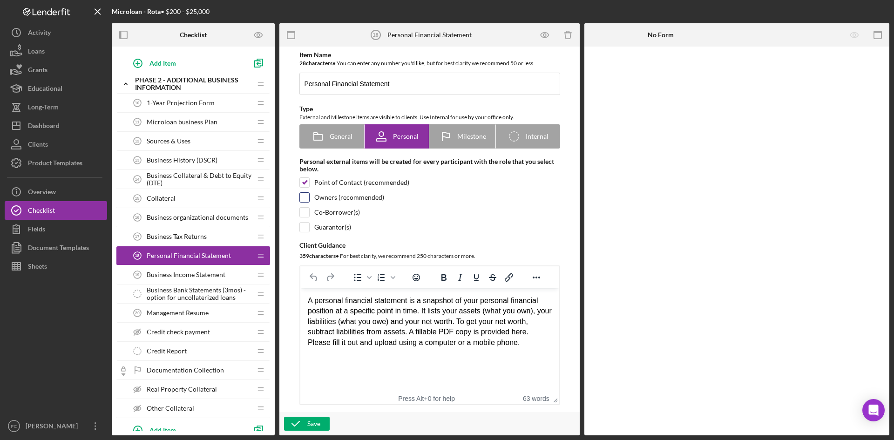
drag, startPoint x: 304, startPoint y: 200, endPoint x: 308, endPoint y: 211, distance: 11.5
click at [304, 200] on input "checkbox" at bounding box center [304, 197] width 9 height 9
checkbox input "true"
click at [301, 213] on input "checkbox" at bounding box center [304, 212] width 9 height 9
checkbox input "true"
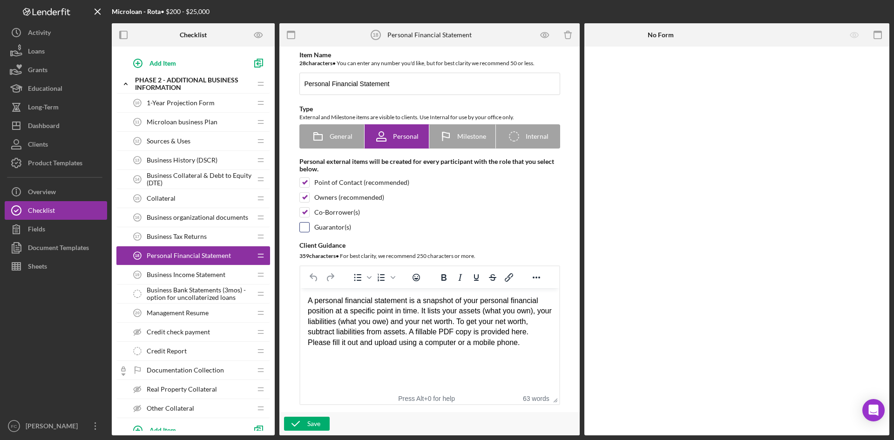
click at [305, 229] on input "checkbox" at bounding box center [304, 227] width 9 height 9
checkbox input "true"
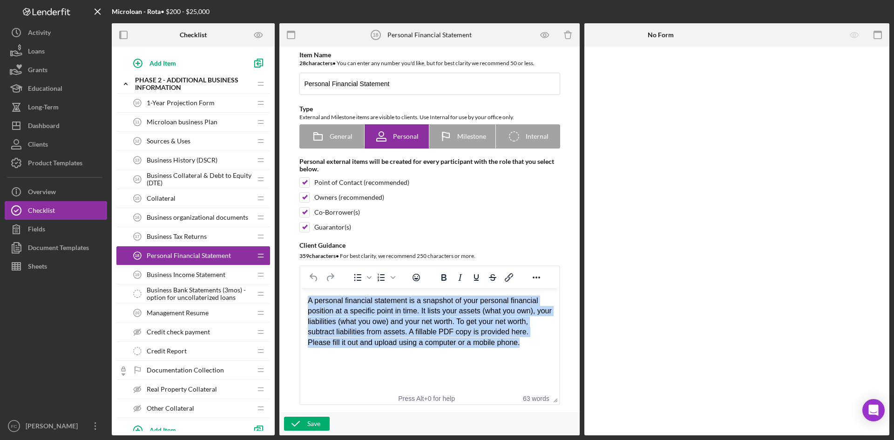
drag, startPoint x: 518, startPoint y: 346, endPoint x: 281, endPoint y: 266, distance: 250.2
click at [300, 288] on html "A personal financial statement is a snapshot of your personal financial positio…" at bounding box center [429, 321] width 259 height 67
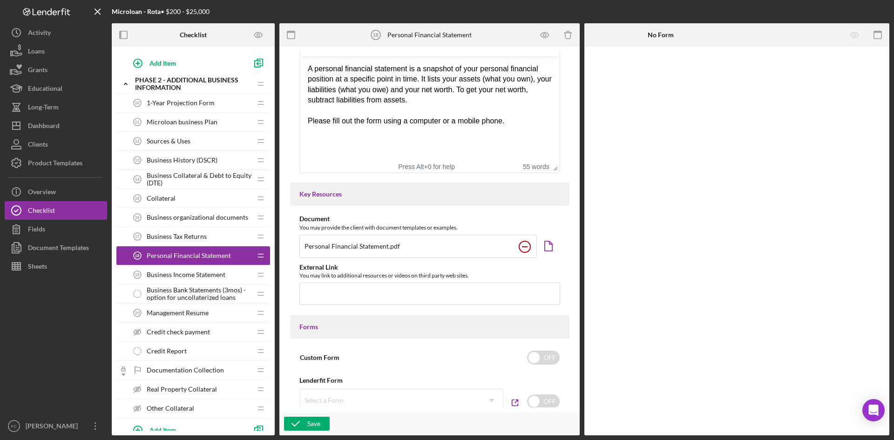
scroll to position [248, 0]
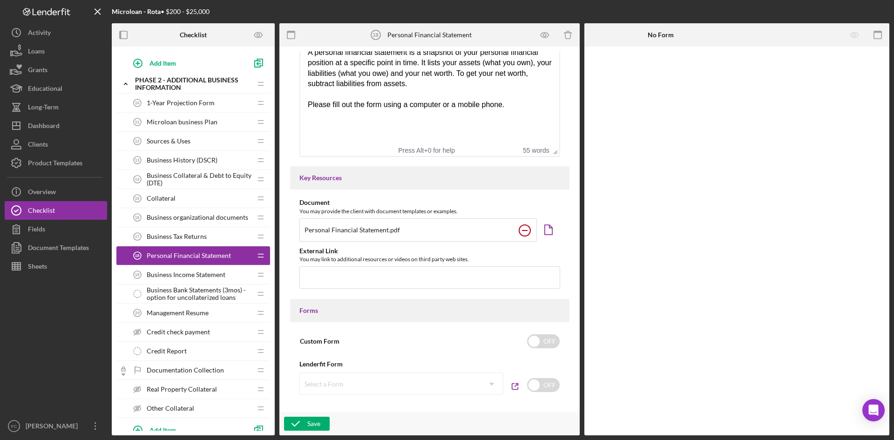
click at [516, 233] on icon at bounding box center [524, 230] width 23 height 23
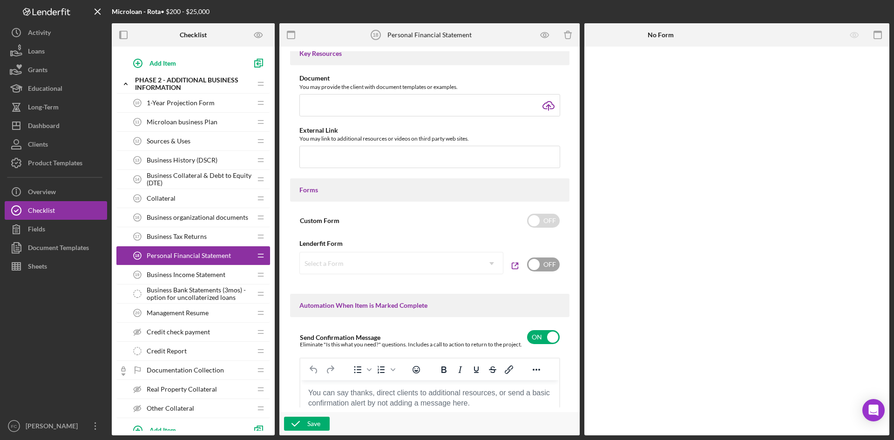
click at [537, 269] on input "checkbox" at bounding box center [543, 265] width 33 height 14
checkbox input "true"
click at [451, 268] on div "Select a Form" at bounding box center [390, 263] width 181 height 21
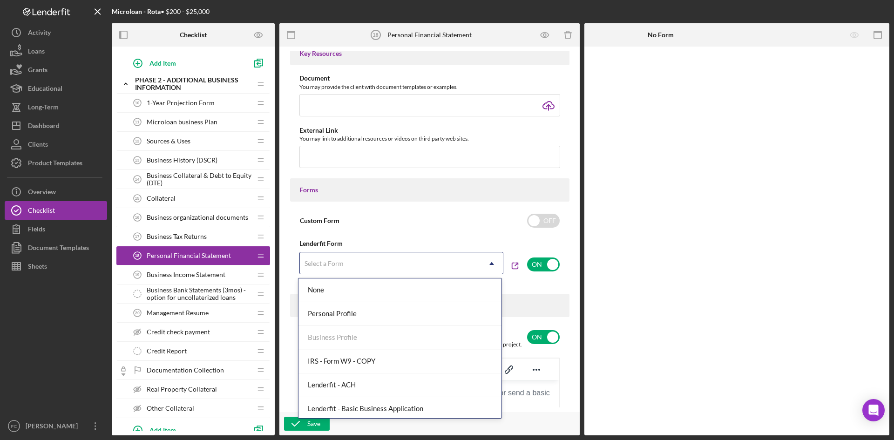
scroll to position [264, 0]
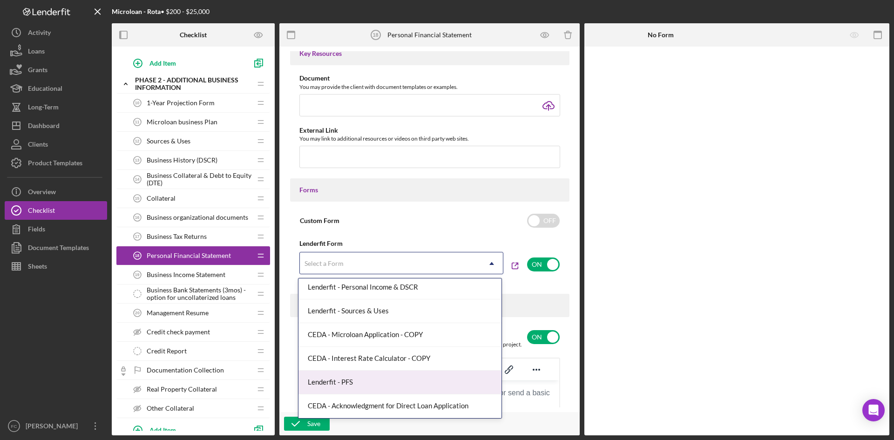
click at [413, 378] on div "Lenderfit - PFS" at bounding box center [399, 383] width 203 height 24
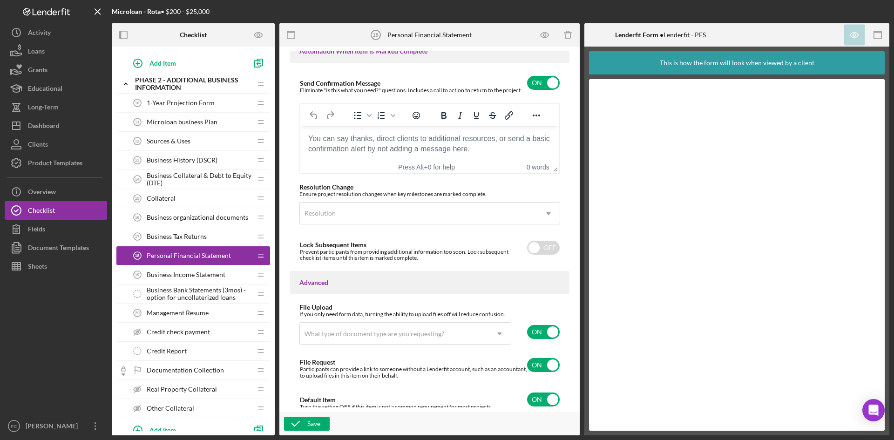
scroll to position [630, 0]
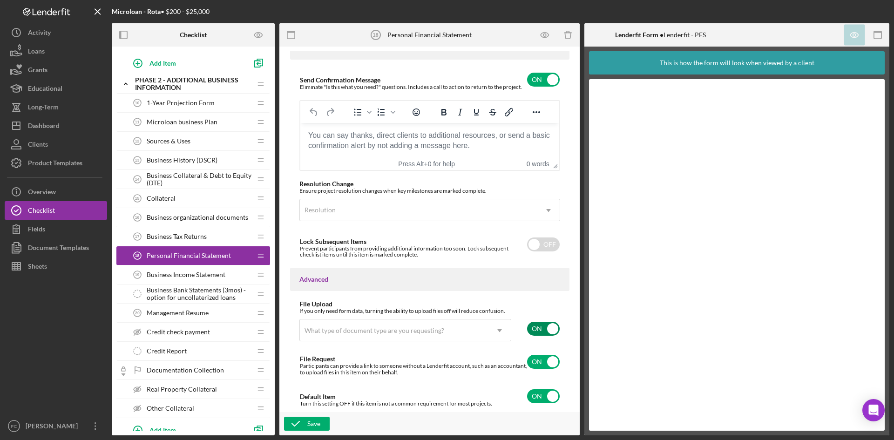
click at [536, 329] on input "checkbox" at bounding box center [543, 329] width 33 height 14
checkbox input "false"
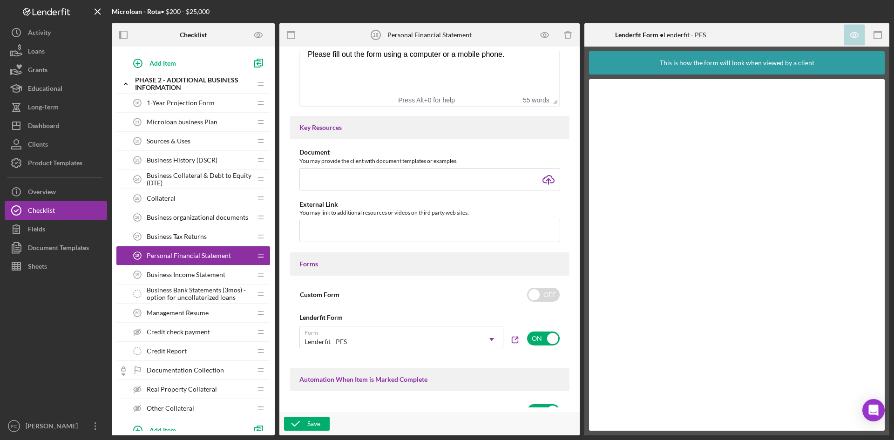
scroll to position [373, 0]
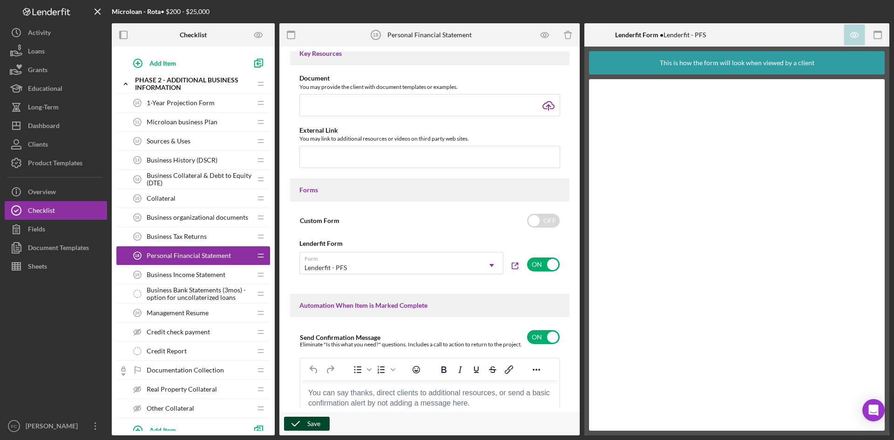
click at [312, 421] on div "Save" at bounding box center [313, 424] width 13 height 14
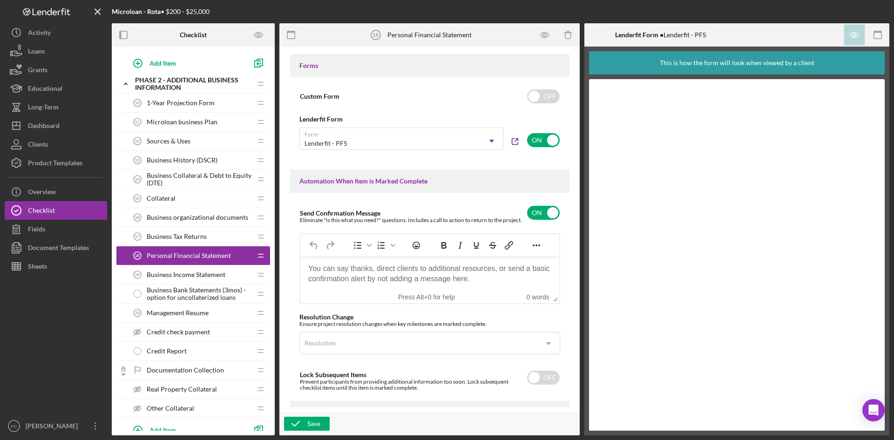
scroll to position [0, 0]
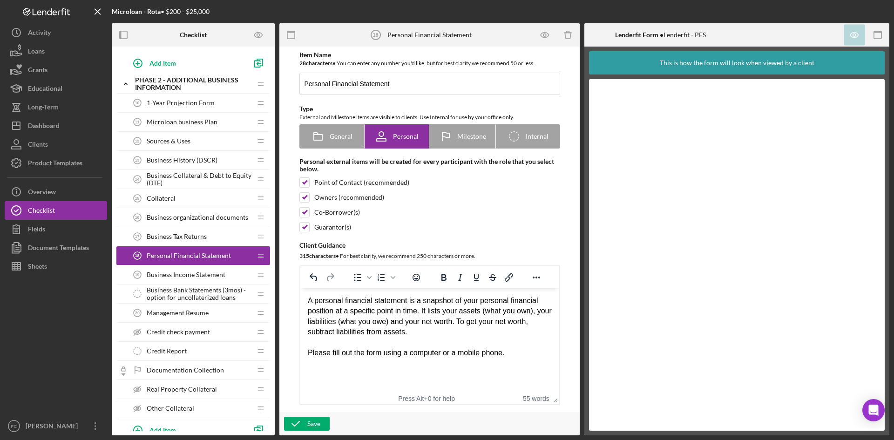
click at [209, 310] on div "Management Resume 20 Management Resume" at bounding box center [189, 313] width 123 height 19
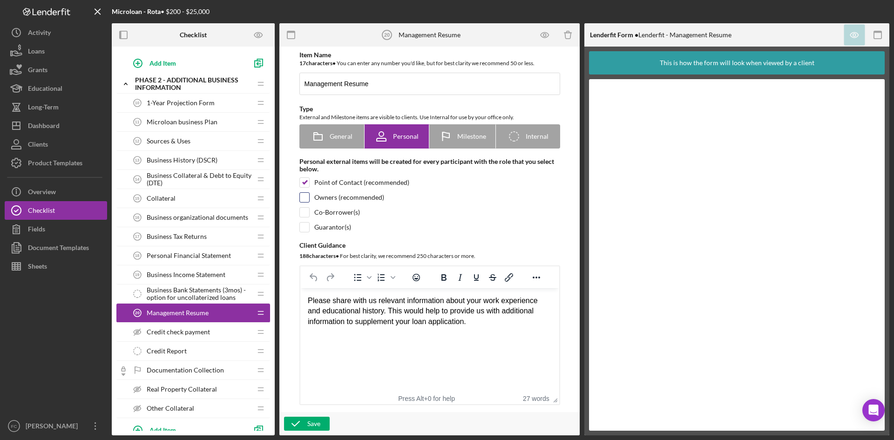
click at [300, 199] on input "checkbox" at bounding box center [304, 197] width 9 height 9
checkbox input "true"
click at [305, 210] on input "checkbox" at bounding box center [304, 212] width 9 height 9
checkbox input "true"
click at [305, 226] on input "checkbox" at bounding box center [304, 227] width 9 height 9
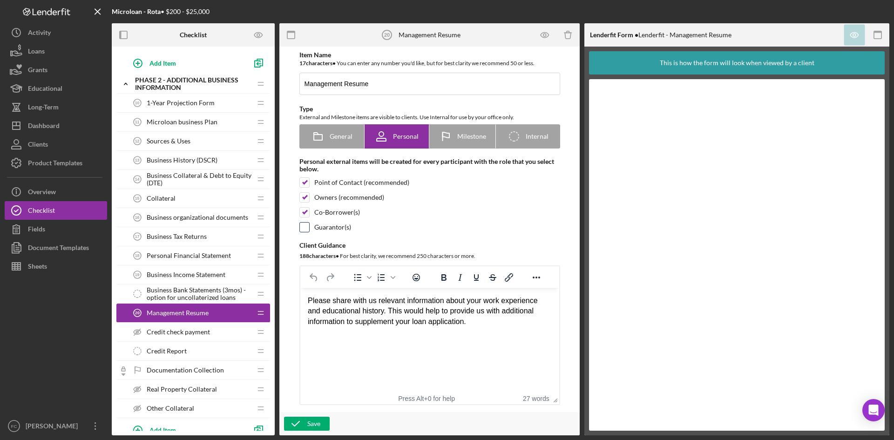
checkbox input "true"
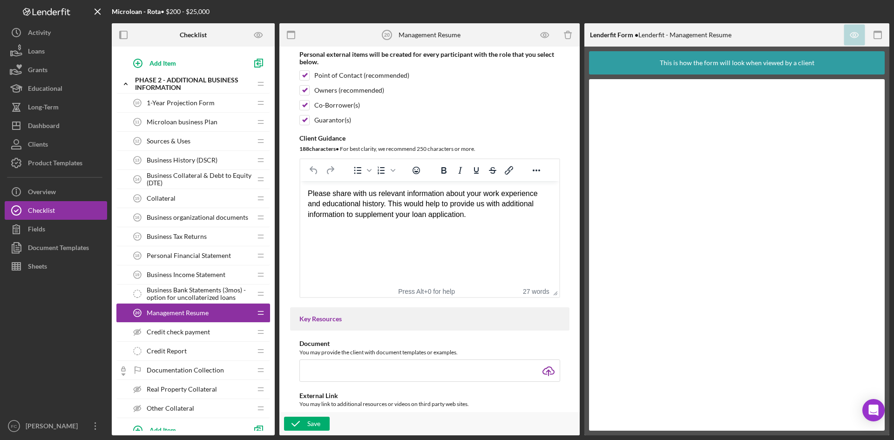
scroll to position [124, 0]
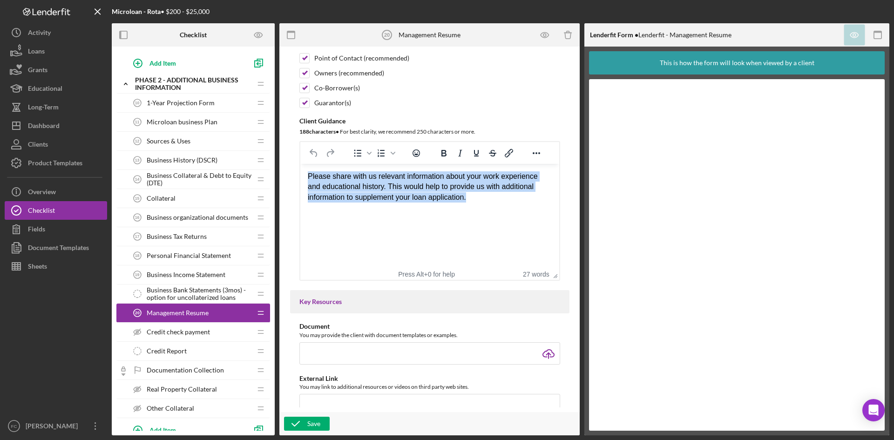
drag, startPoint x: 491, startPoint y: 196, endPoint x: 158, endPoint y: 154, distance: 336.1
click at [300, 164] on html "Please share with us relevant information about your work experience and educat…" at bounding box center [429, 187] width 259 height 46
paste body "Rich Text Area. Press ALT-0 for help."
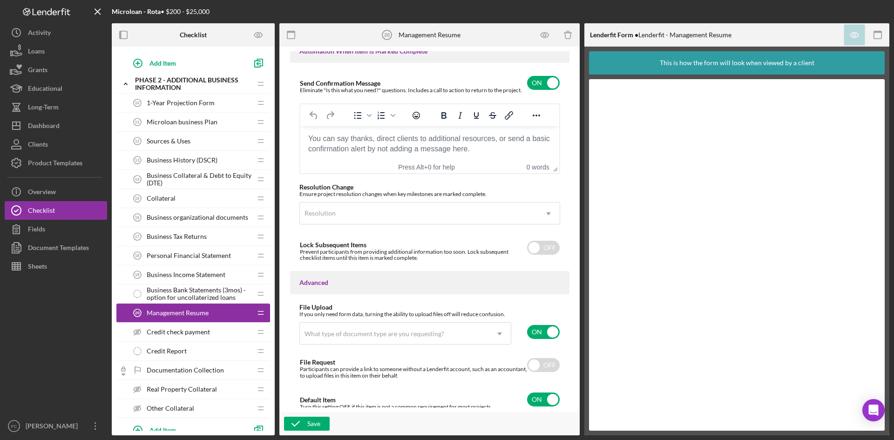
scroll to position [630, 0]
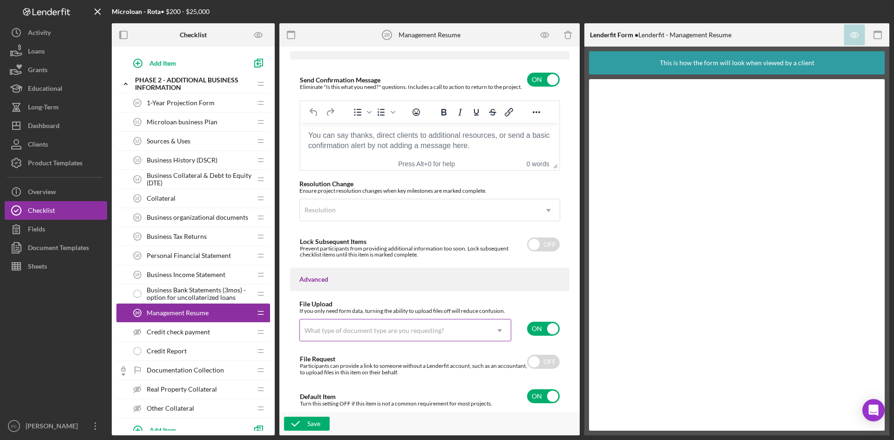
click at [441, 332] on div "What type of document type are you requesting?" at bounding box center [375, 330] width 142 height 7
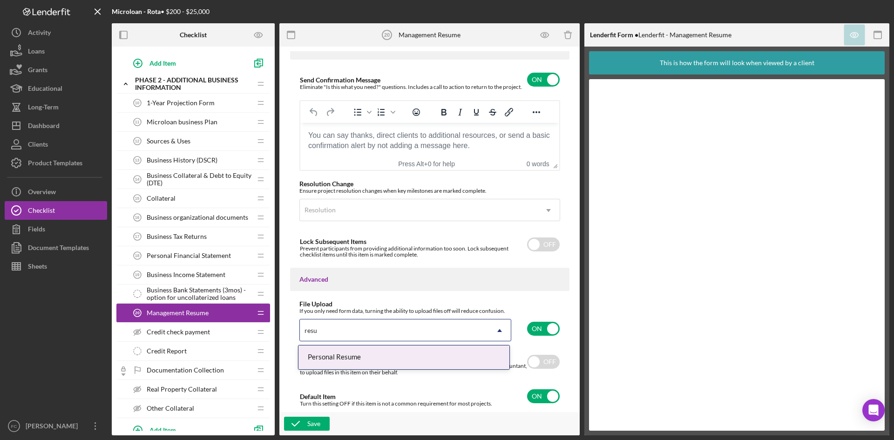
type input "resum"
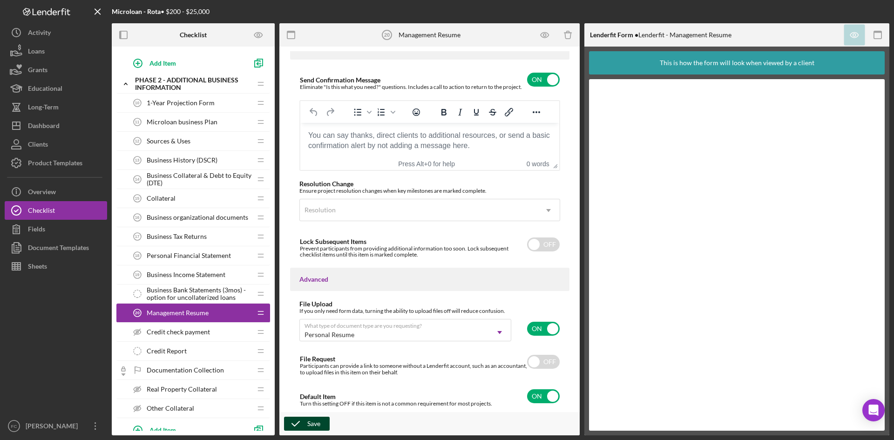
click at [321, 422] on button "Save" at bounding box center [307, 424] width 46 height 14
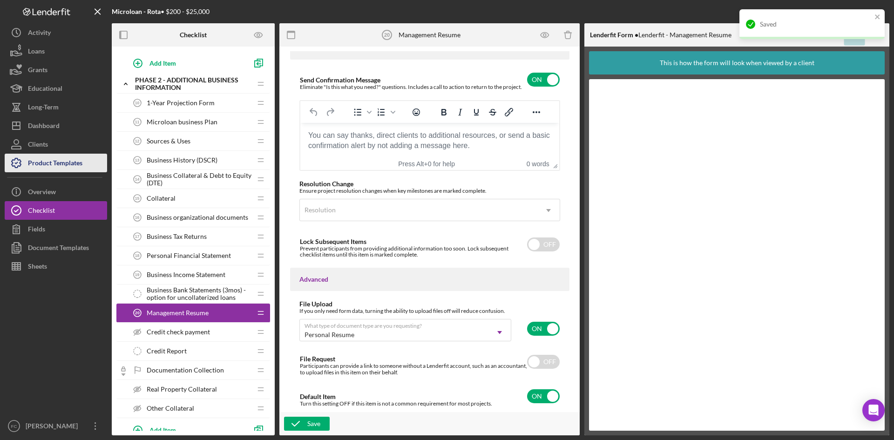
click at [81, 171] on div "Product Templates" at bounding box center [55, 164] width 54 height 21
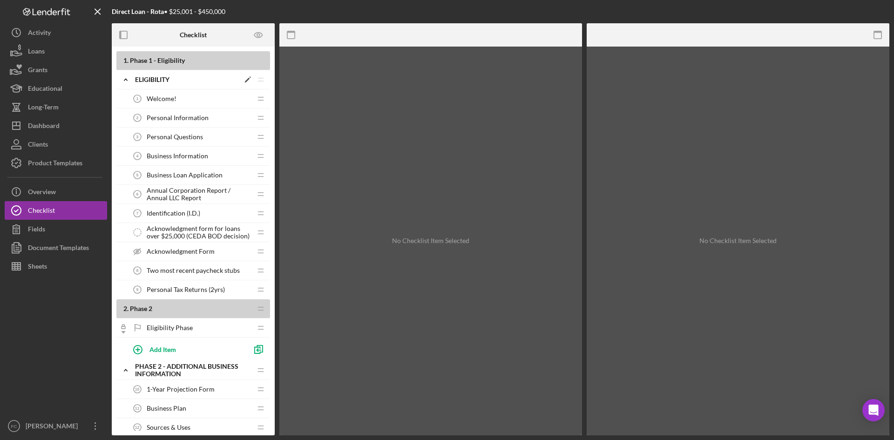
click at [249, 76] on icon "Icon/Edit" at bounding box center [247, 79] width 17 height 17
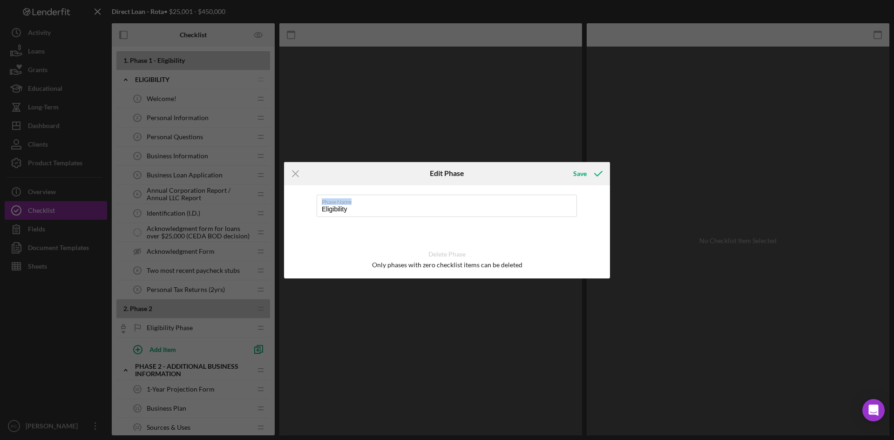
drag, startPoint x: 359, startPoint y: 213, endPoint x: 297, endPoint y: 214, distance: 61.9
click at [297, 214] on div "Phase Name Eligibility Delete Phase Only phases with zero checklist items can b…" at bounding box center [447, 231] width 326 height 93
drag, startPoint x: 352, startPoint y: 208, endPoint x: 281, endPoint y: 204, distance: 71.4
click at [281, 204] on div "Icon/Menu Close Edit Phase Save Phase Name Eligibility Delete Phase Only phases…" at bounding box center [447, 220] width 894 height 440
paste input "PHASE 1 -"
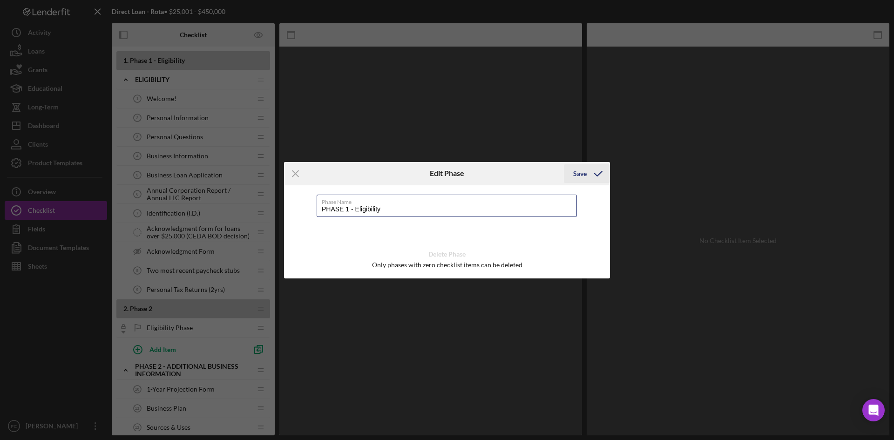
type input "PHASE 1 - Eligibility"
click at [577, 173] on div "Save" at bounding box center [580, 173] width 14 height 19
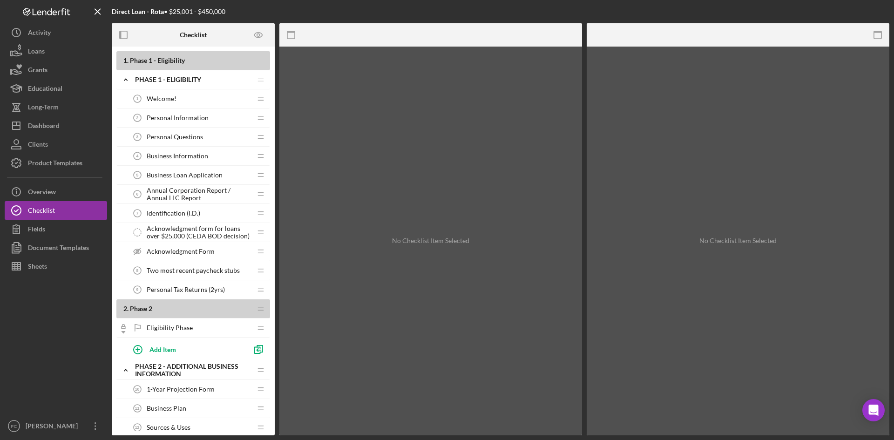
click at [194, 189] on span "Annual Corporation Report / Annual LLC Report" at bounding box center [199, 194] width 105 height 15
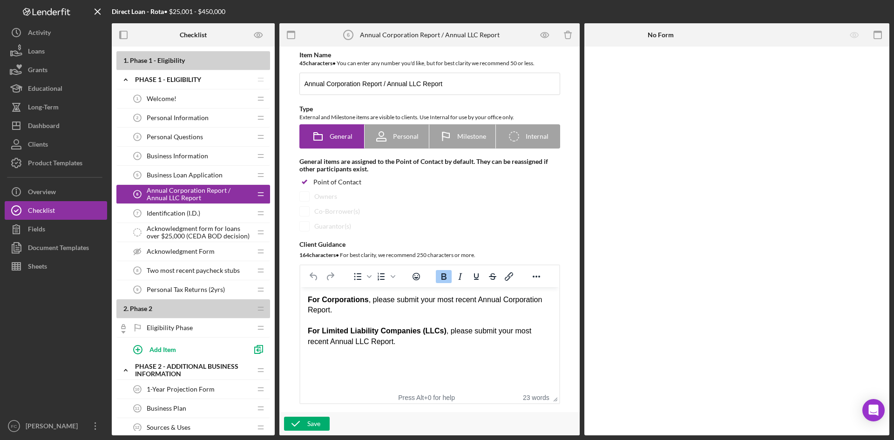
click at [214, 212] on div "Identification (I.D.) 7 Identification (I.D.)" at bounding box center [189, 213] width 123 height 19
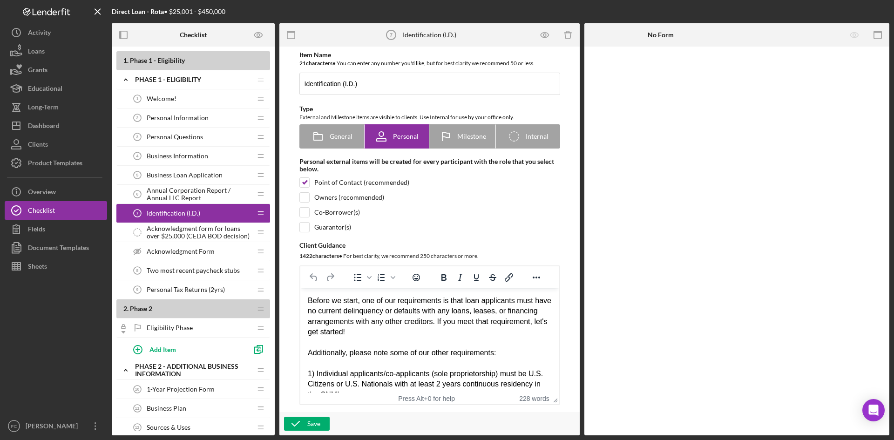
click at [183, 266] on div "Two most recent paycheck stubs 8 Two most recent paycheck stubs" at bounding box center [189, 270] width 123 height 19
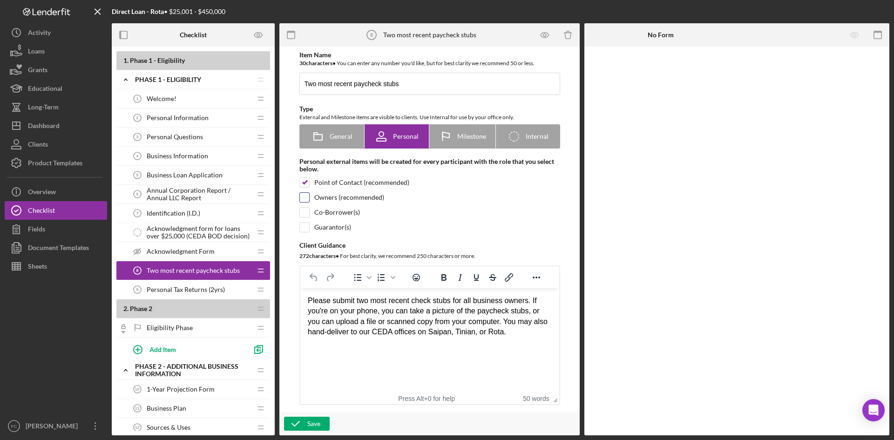
click at [305, 197] on input "checkbox" at bounding box center [304, 197] width 9 height 9
checkbox input "true"
click at [305, 214] on input "checkbox" at bounding box center [304, 212] width 9 height 9
checkbox input "true"
click at [304, 227] on input "checkbox" at bounding box center [304, 227] width 9 height 9
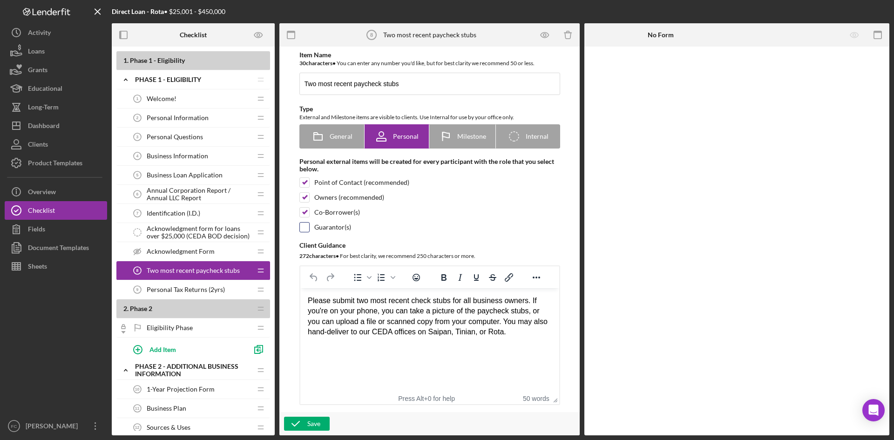
checkbox input "true"
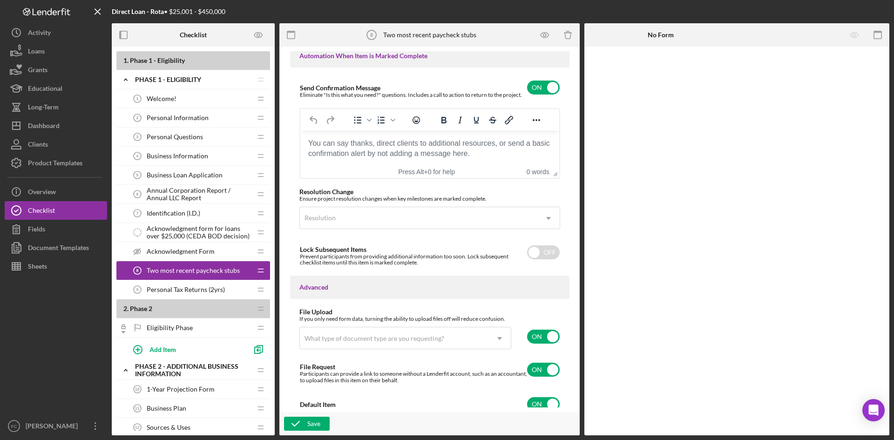
scroll to position [630, 0]
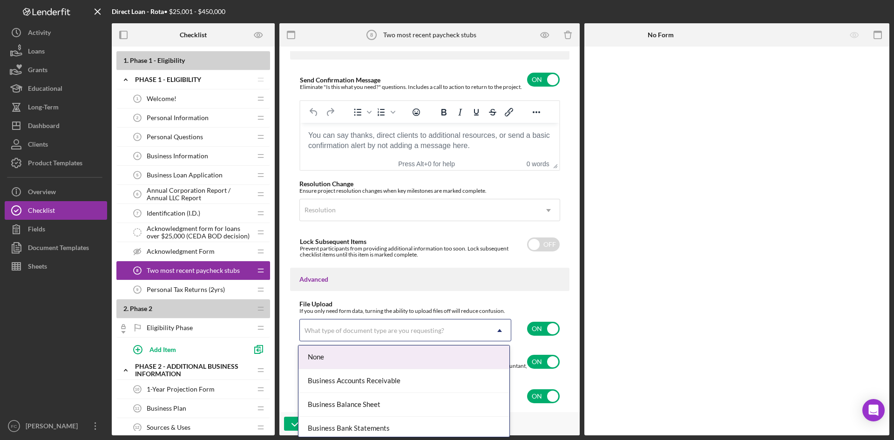
click at [447, 331] on div "What type of document type are you requesting?" at bounding box center [394, 330] width 189 height 21
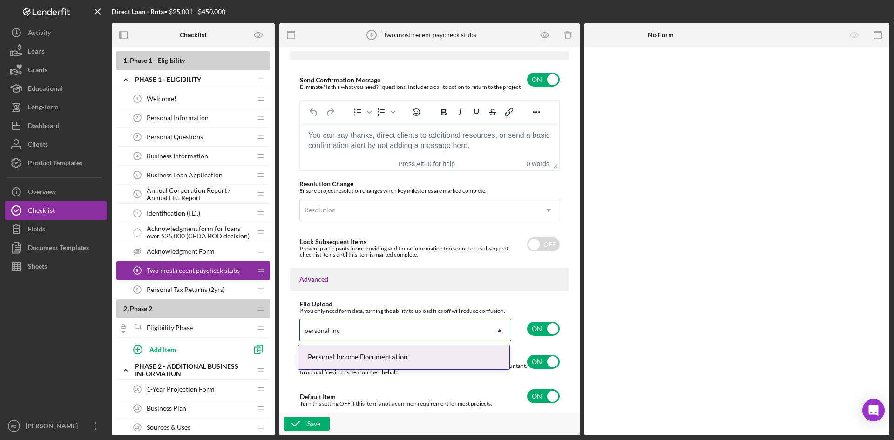
type input "personal inco"
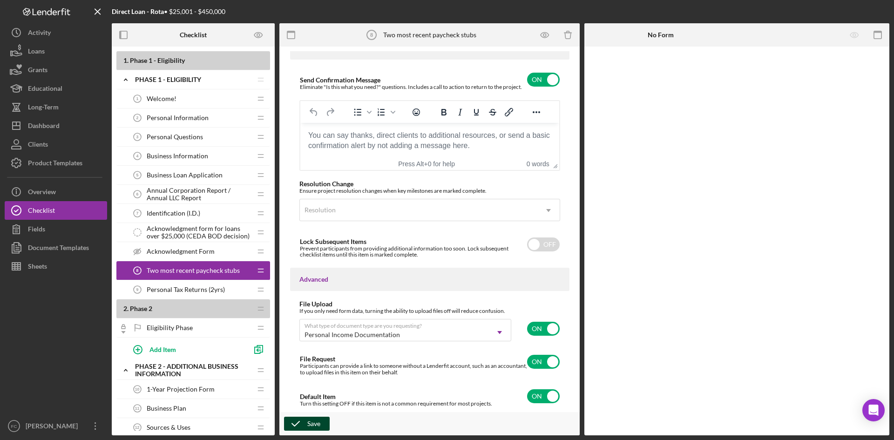
click at [292, 419] on icon "button" at bounding box center [295, 423] width 23 height 23
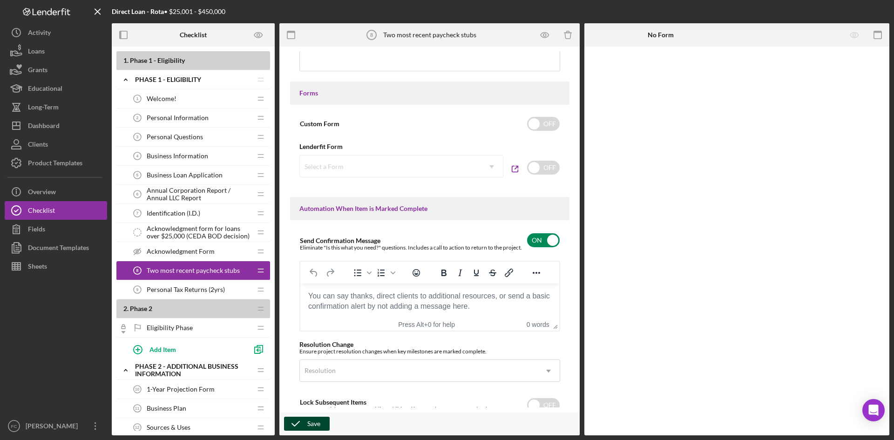
scroll to position [0, 0]
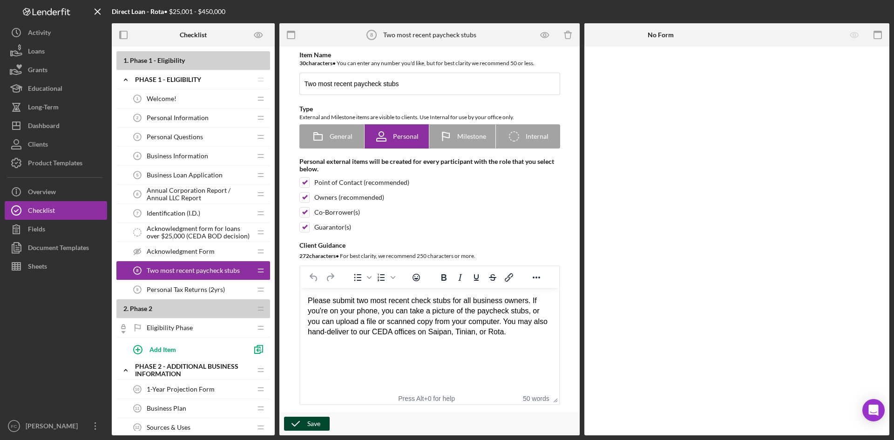
click at [211, 293] on span "Personal Tax Returns (2yrs)" at bounding box center [186, 289] width 78 height 7
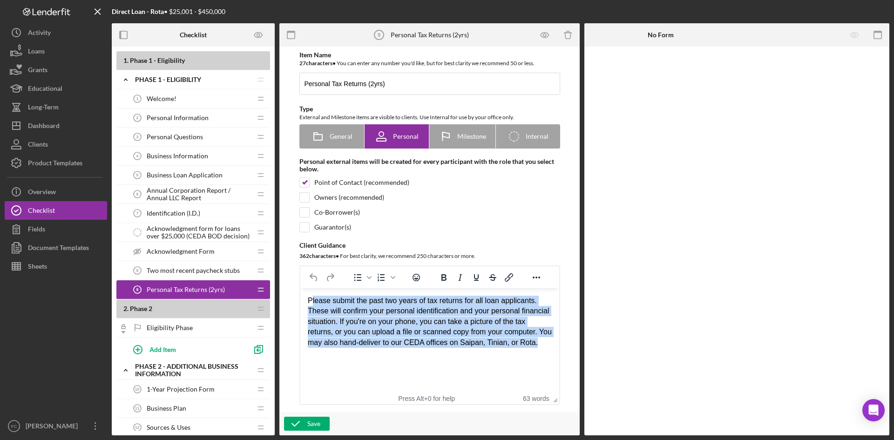
drag, startPoint x: 549, startPoint y: 345, endPoint x: 606, endPoint y: 550, distance: 212.7
click at [310, 288] on html "Please submit the past two years of tax returns for all loan applicants. These …" at bounding box center [429, 321] width 259 height 67
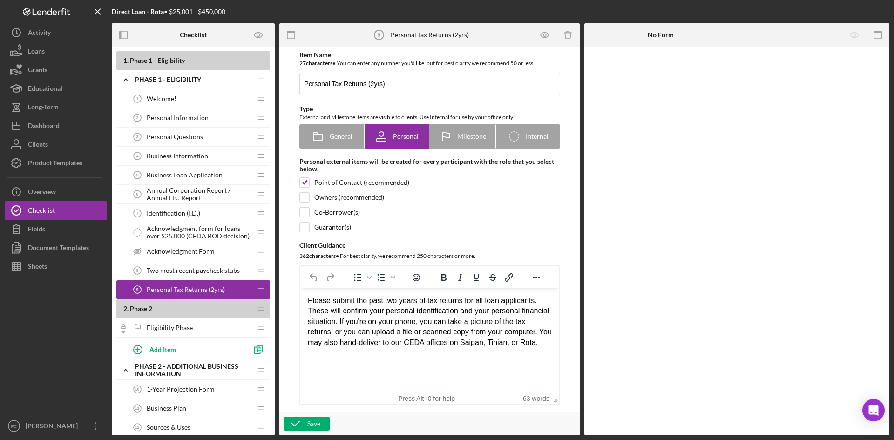
click at [512, 355] on html "Please submit the past two years of tax returns for all loan applicants. These …" at bounding box center [429, 321] width 259 height 67
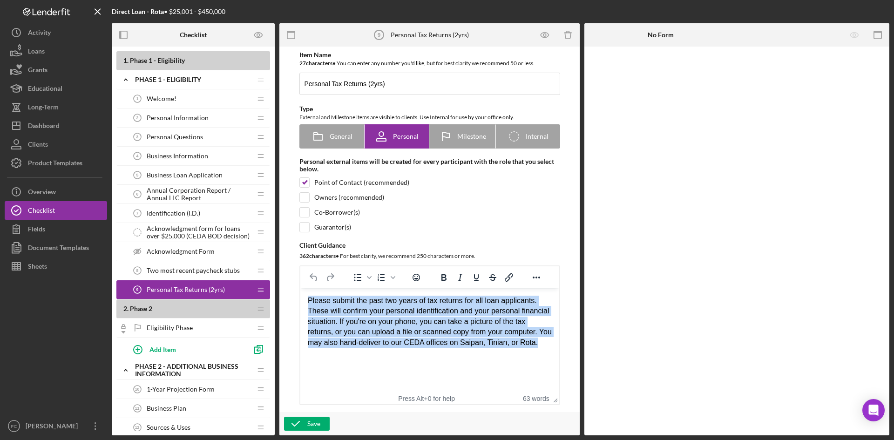
drag, startPoint x: 548, startPoint y: 346, endPoint x: 277, endPoint y: 299, distance: 275.1
click at [300, 299] on html "Please submit the past two years of tax returns for all loan applicants. These …" at bounding box center [429, 321] width 259 height 67
paste body "Rich Text Area. Press ALT-0 for help."
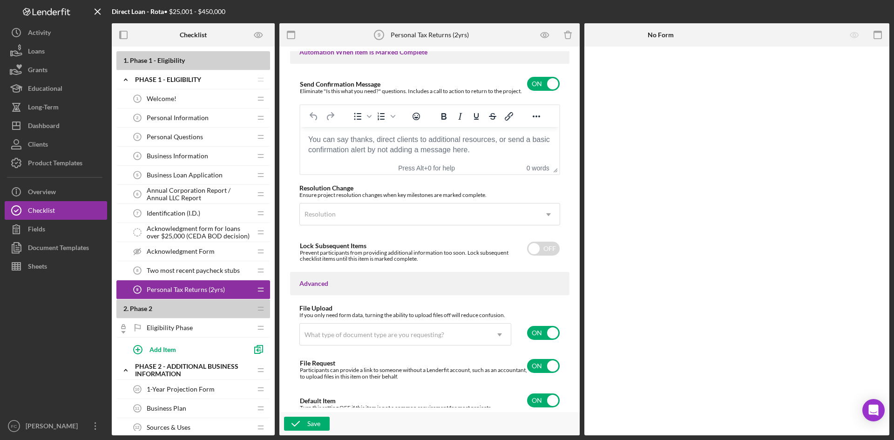
scroll to position [630, 0]
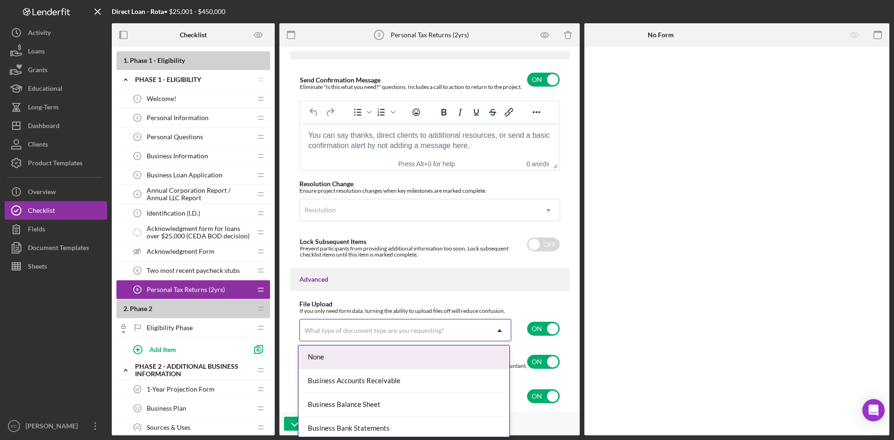
click at [495, 333] on icon "Icon/Dropdown Arrow" at bounding box center [499, 330] width 22 height 22
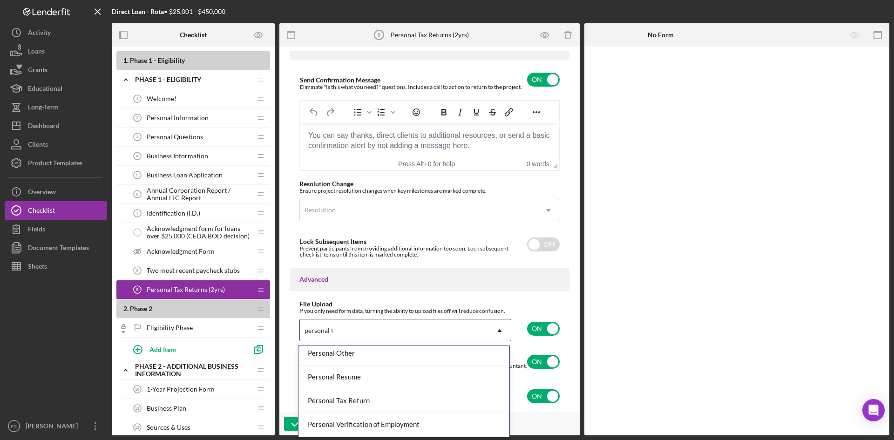
scroll to position [0, 0]
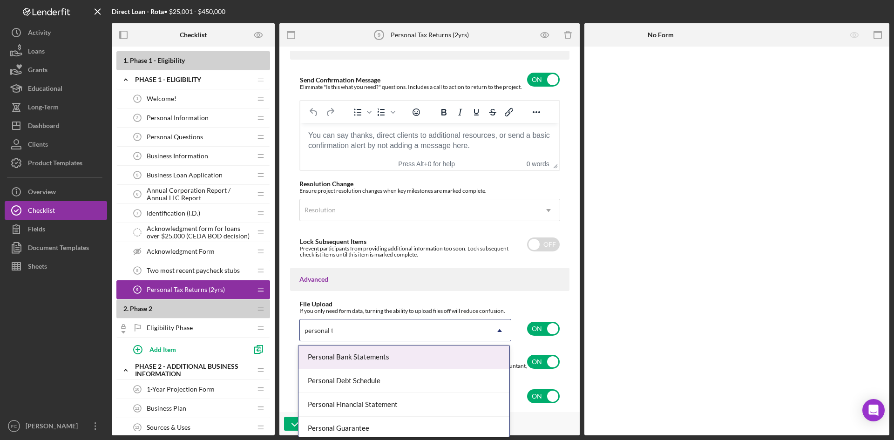
type input "personal ta"
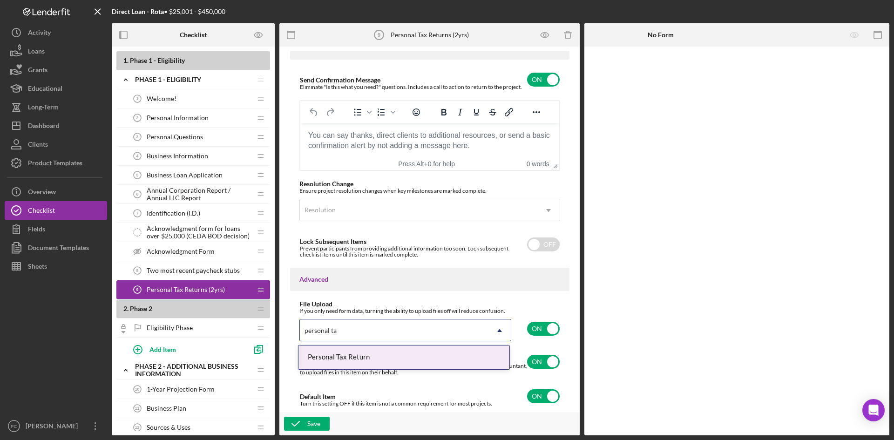
click at [394, 356] on div "Personal Tax Return" at bounding box center [403, 358] width 211 height 24
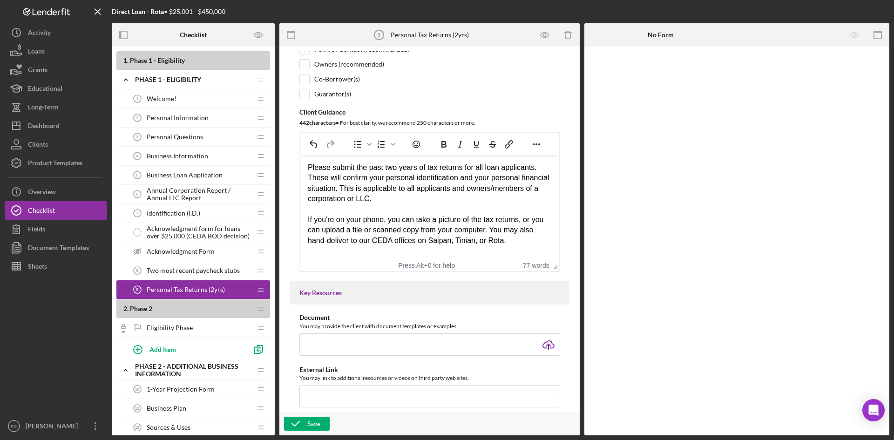
scroll to position [258, 0]
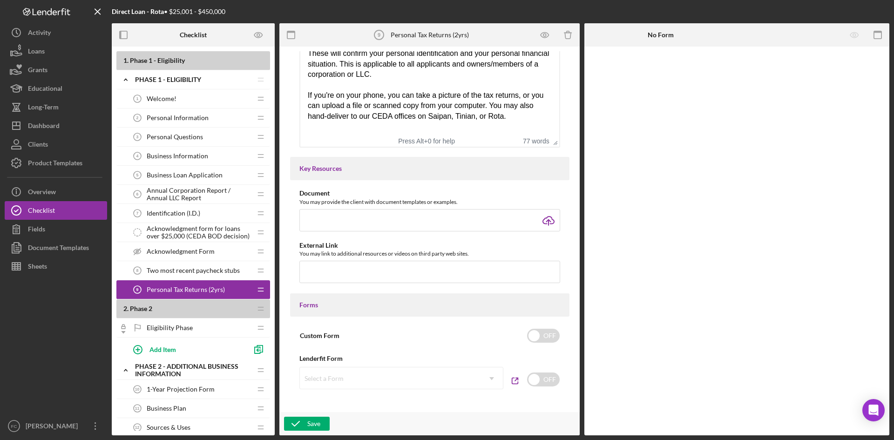
drag, startPoint x: 312, startPoint y: 420, endPoint x: 405, endPoint y: 318, distance: 138.1
click at [402, 318] on div "Item Name 27 character s • You can enter any number you'd like, but for best cl…" at bounding box center [429, 241] width 300 height 389
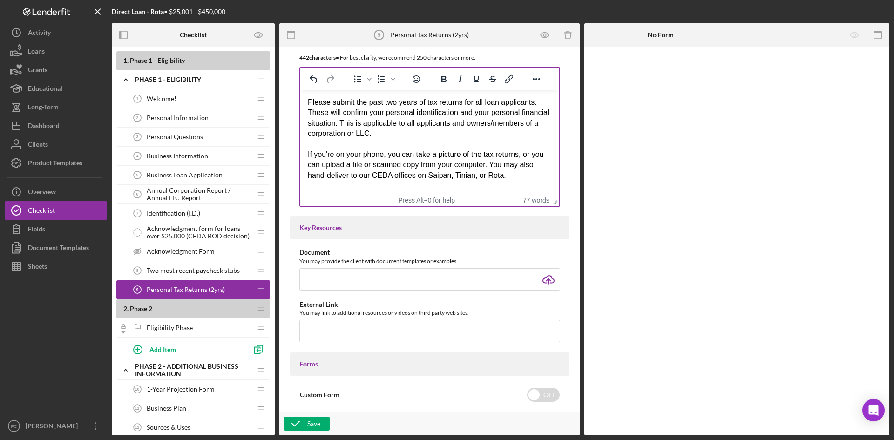
scroll to position [0, 0]
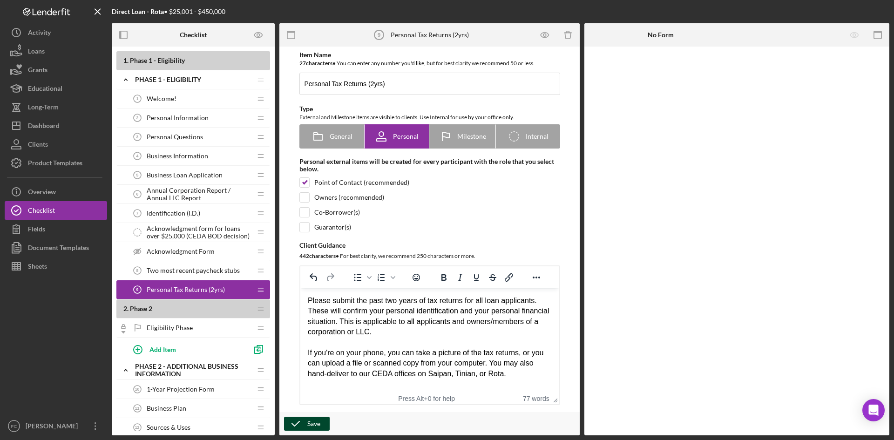
click at [303, 427] on icon "button" at bounding box center [295, 423] width 23 height 23
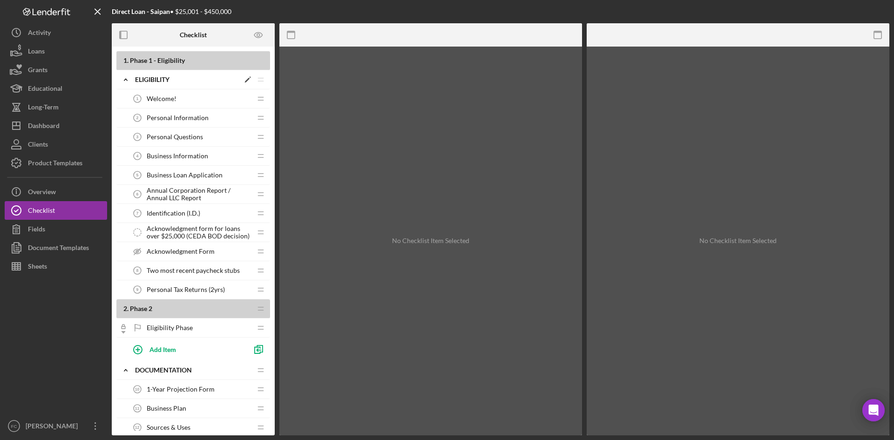
click at [244, 79] on icon "Icon/Edit" at bounding box center [247, 79] width 17 height 17
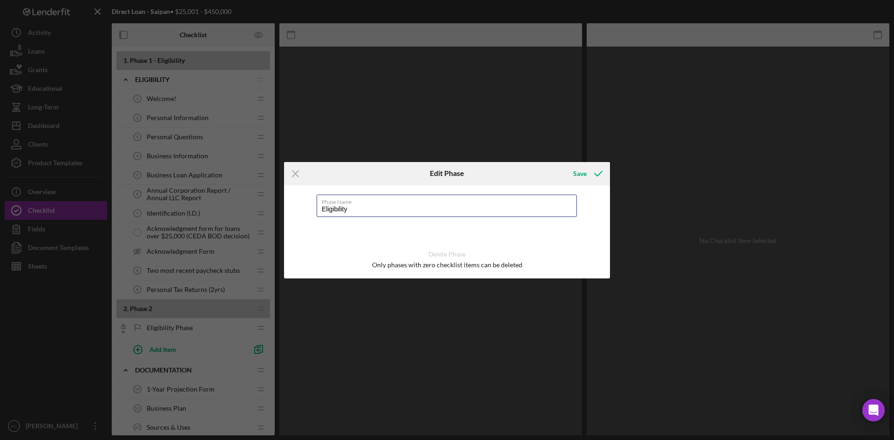
drag, startPoint x: 361, startPoint y: 215, endPoint x: 259, endPoint y: 204, distance: 102.1
click at [259, 204] on div "Icon/Menu Close Edit Phase Save Phase Name Eligibility Delete Phase Only phases…" at bounding box center [447, 220] width 894 height 440
paste input "PHASE 1 -"
type input "PHASE 1 - Eligibility"
click at [578, 183] on div "Save" at bounding box center [587, 173] width 46 height 23
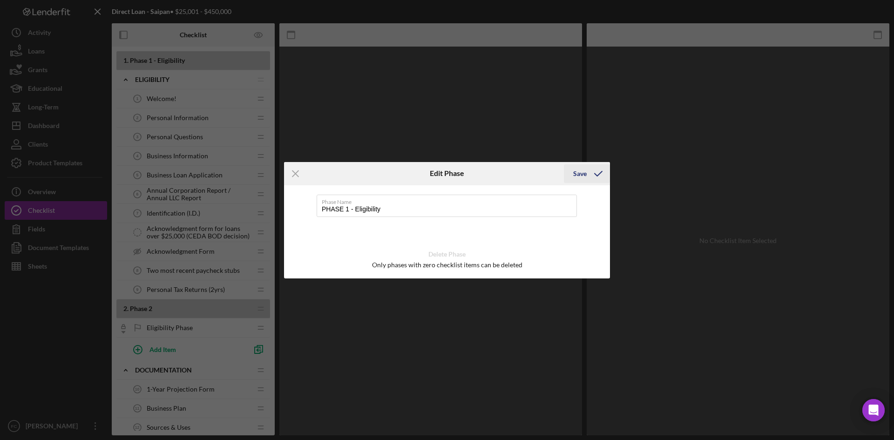
click at [579, 175] on div "Save" at bounding box center [580, 173] width 14 height 19
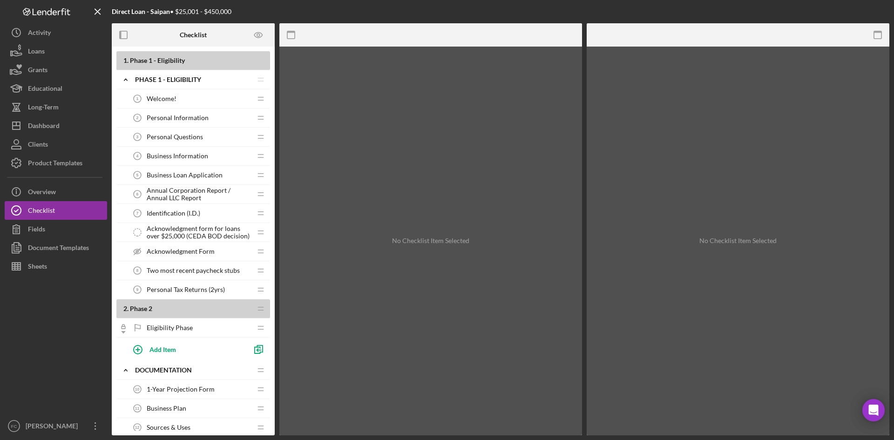
click at [191, 189] on span "Annual Corporation Report / Annual LLC Report" at bounding box center [199, 194] width 105 height 15
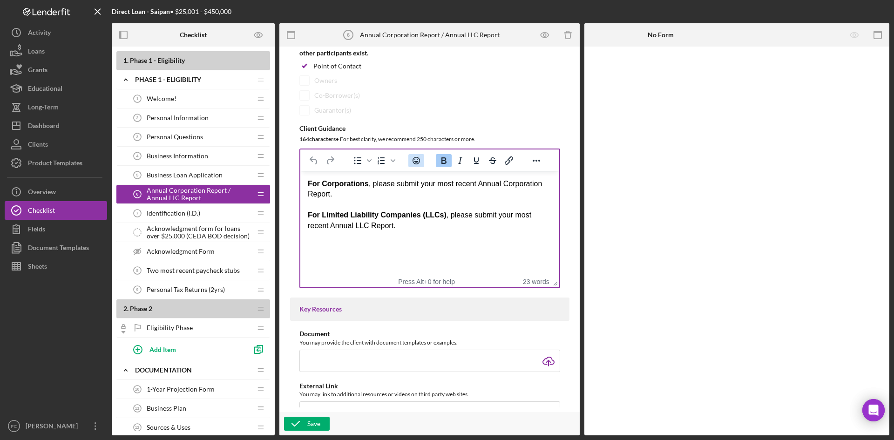
scroll to position [124, 0]
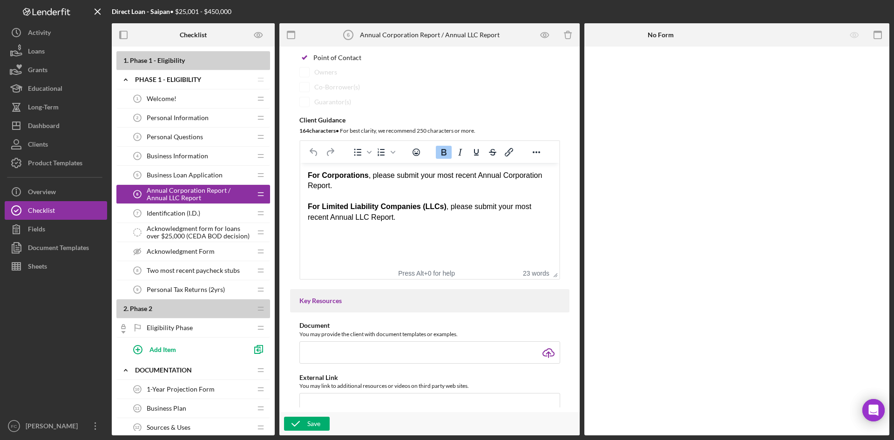
click at [195, 267] on span "Two most recent paycheck stubs" at bounding box center [193, 270] width 93 height 7
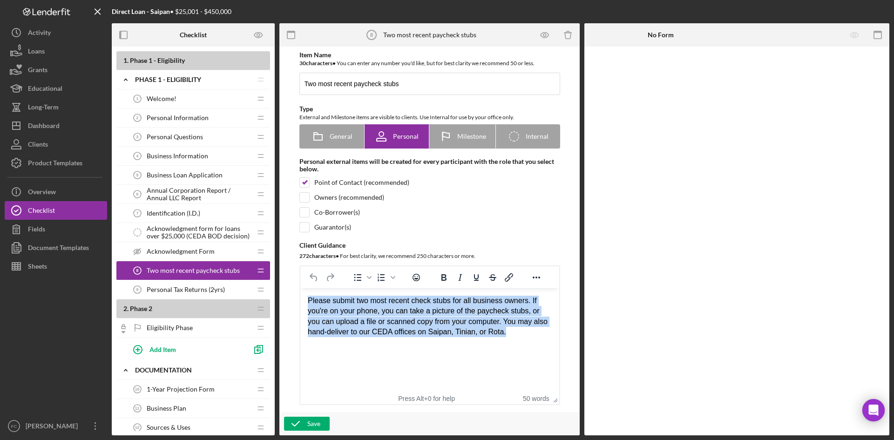
drag, startPoint x: 509, startPoint y: 332, endPoint x: 223, endPoint y: 267, distance: 293.8
click at [300, 288] on html "Please submit two most recent check stubs for all business owners. If you're on…" at bounding box center [429, 316] width 259 height 57
paste body "Rich Text Area. Press ALT-0 for help."
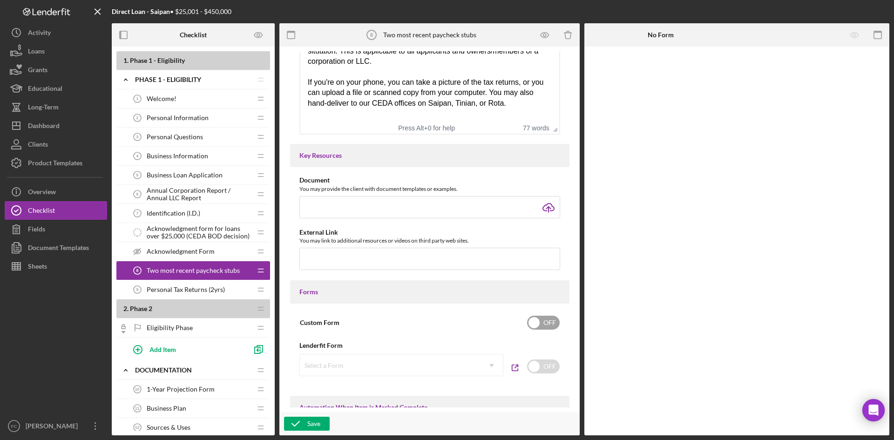
scroll to position [630, 0]
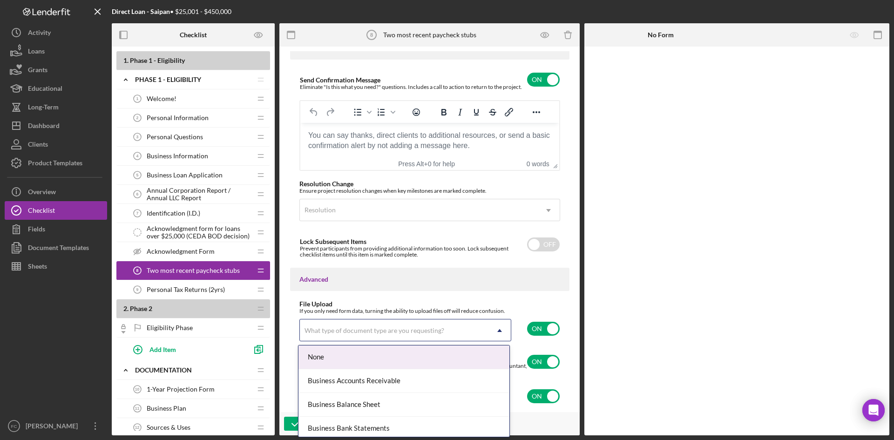
click at [470, 324] on div "What type of document type are you requesting?" at bounding box center [394, 330] width 189 height 21
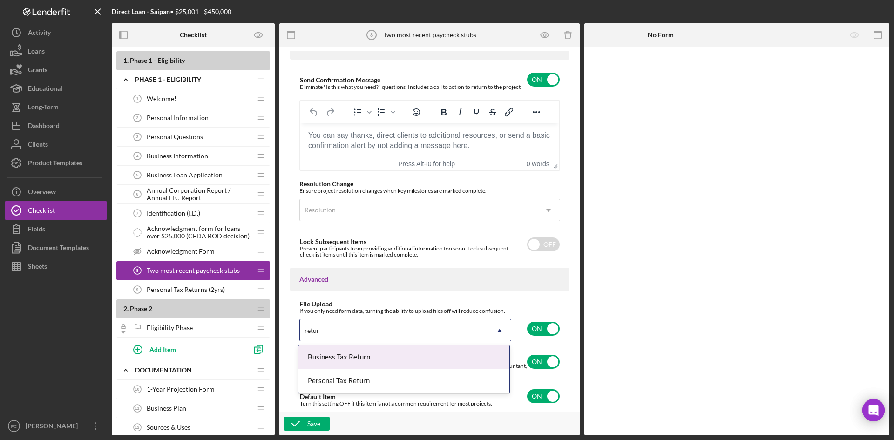
type input "return"
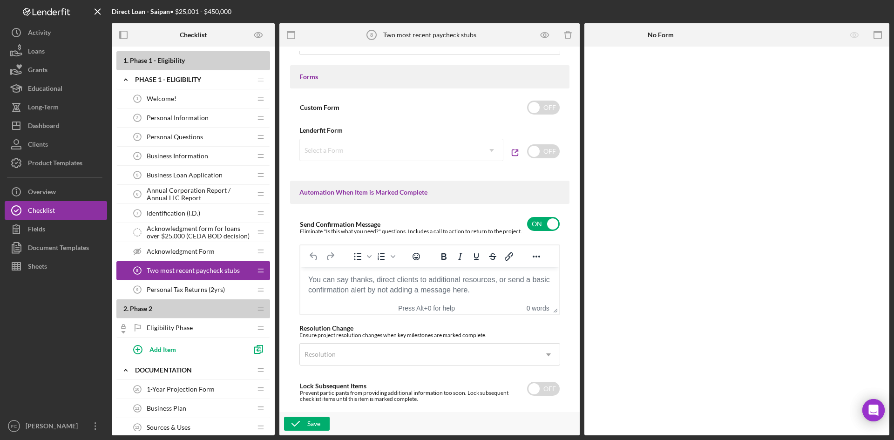
scroll to position [497, 0]
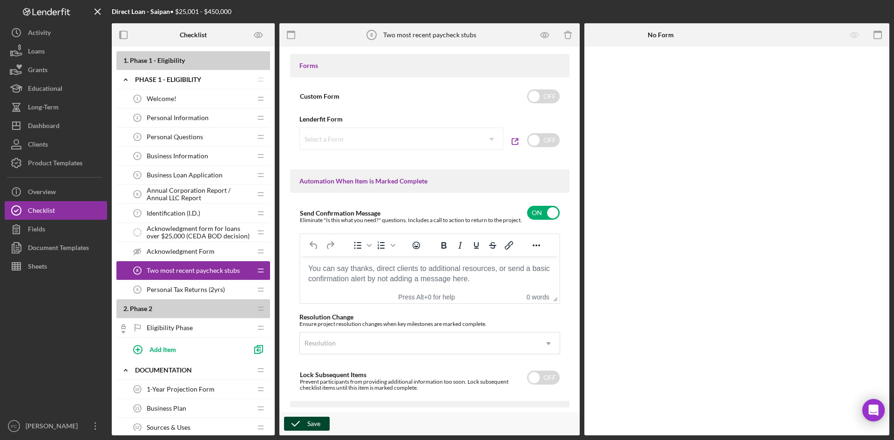
click at [314, 420] on div "Save" at bounding box center [313, 424] width 13 height 14
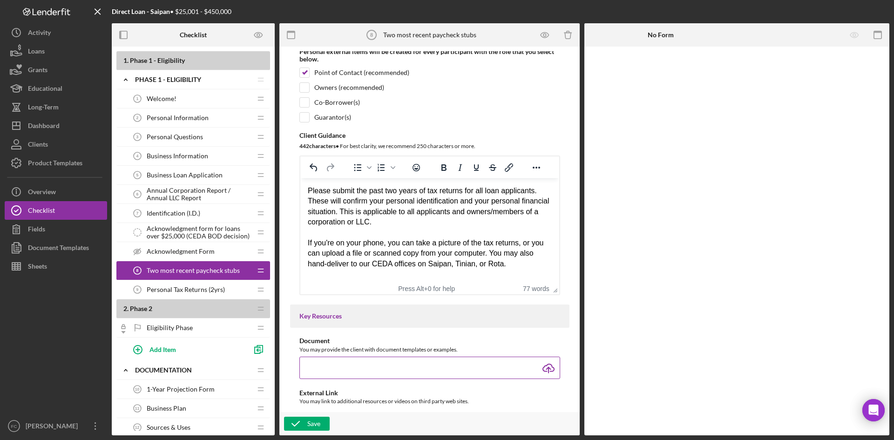
scroll to position [124, 0]
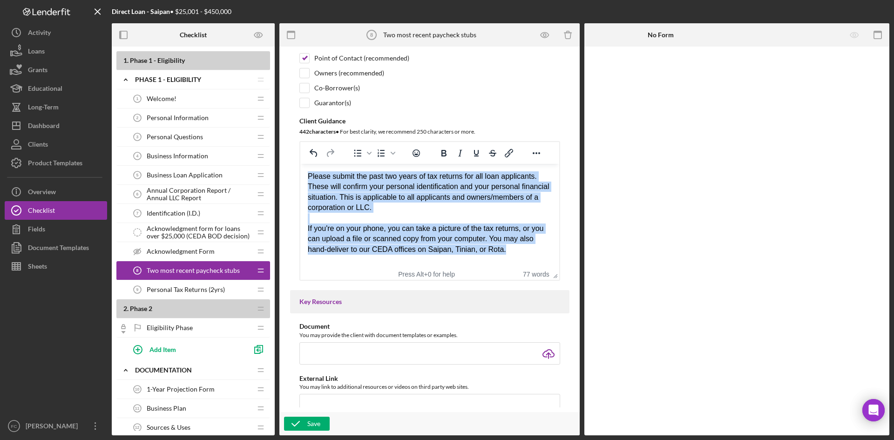
drag, startPoint x: 515, startPoint y: 252, endPoint x: 607, endPoint y: 305, distance: 105.5
click at [308, 164] on html "Please submit the past two years of tax returns for all loan applicants. These …" at bounding box center [429, 213] width 259 height 98
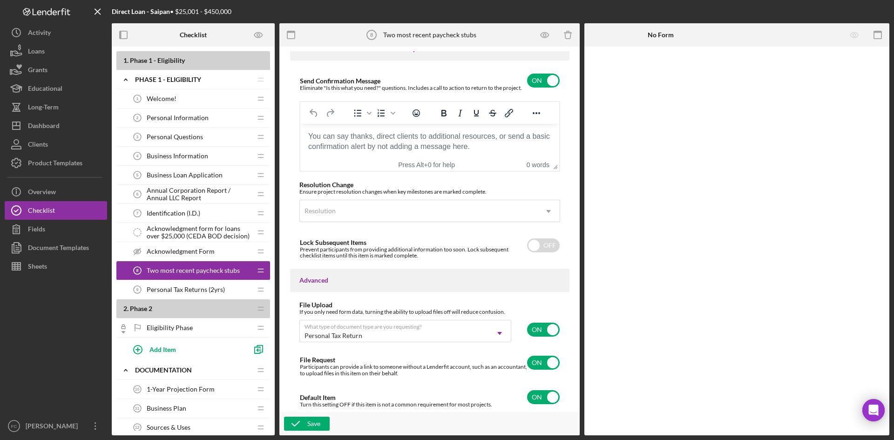
scroll to position [630, 0]
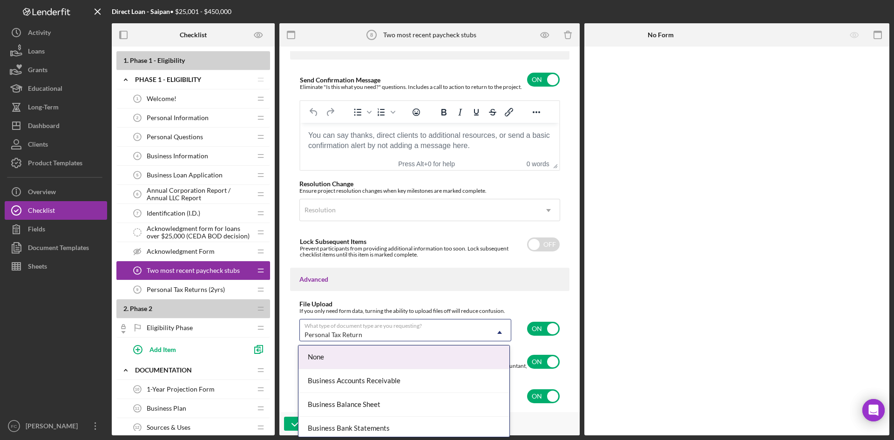
click at [435, 331] on div "Personal Tax Return" at bounding box center [394, 334] width 189 height 21
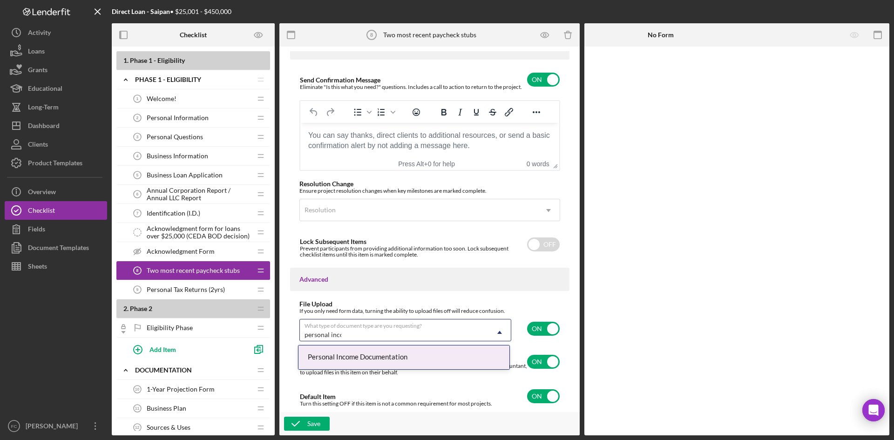
type input "personal incom"
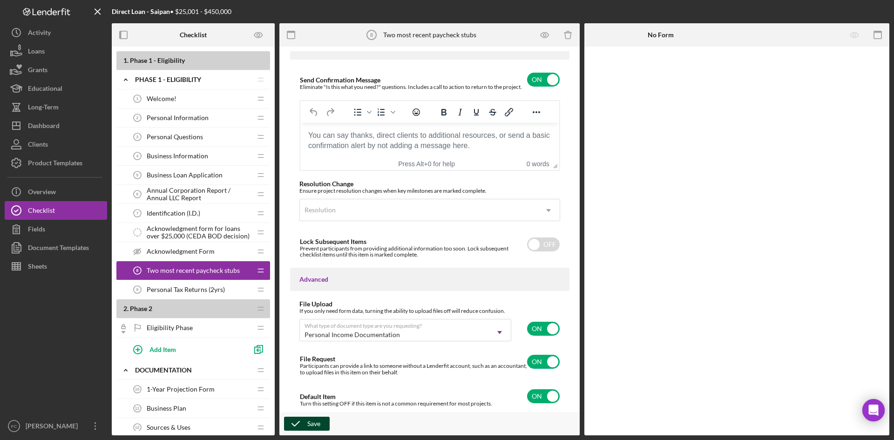
click at [303, 421] on icon "button" at bounding box center [295, 423] width 23 height 23
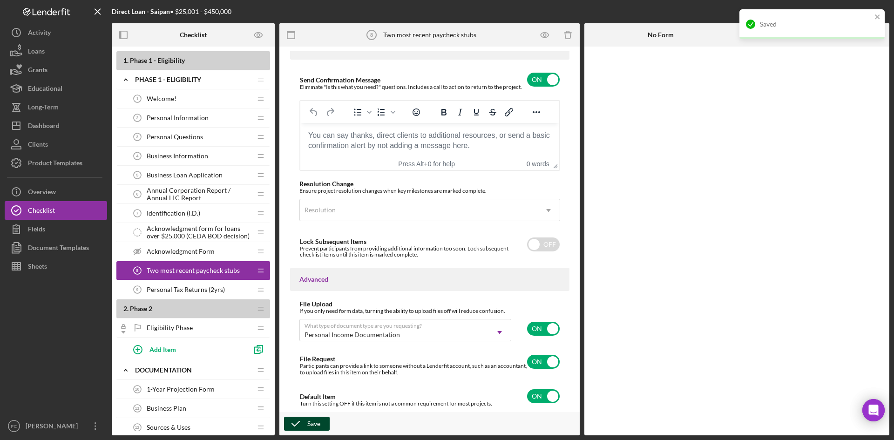
click at [215, 287] on span "Personal Tax Returns (2yrs)" at bounding box center [186, 289] width 78 height 7
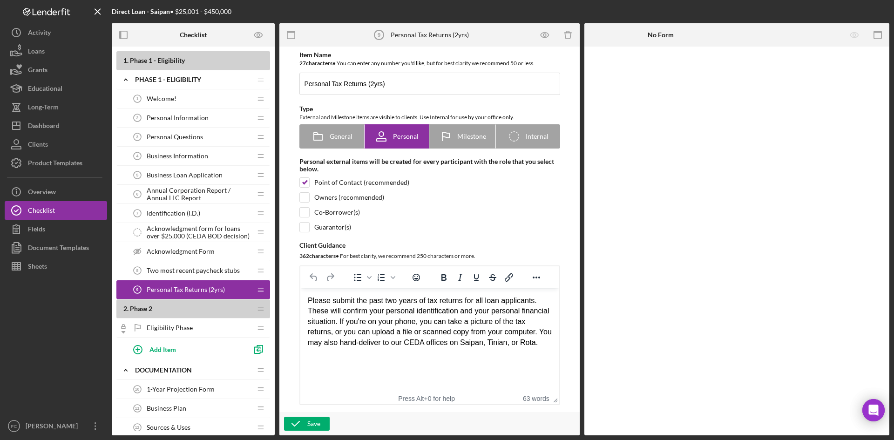
click at [196, 265] on div "Two most recent paycheck stubs 8 Two most recent paycheck stubs" at bounding box center [189, 270] width 123 height 19
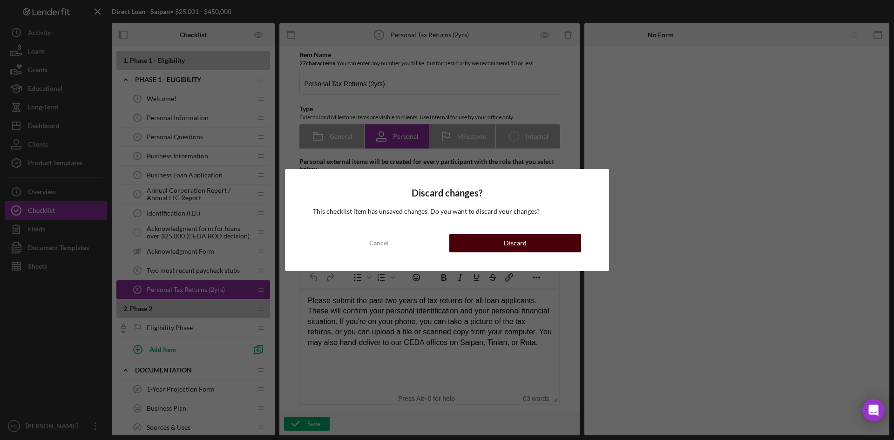
click at [507, 243] on div "Discard" at bounding box center [515, 243] width 23 height 19
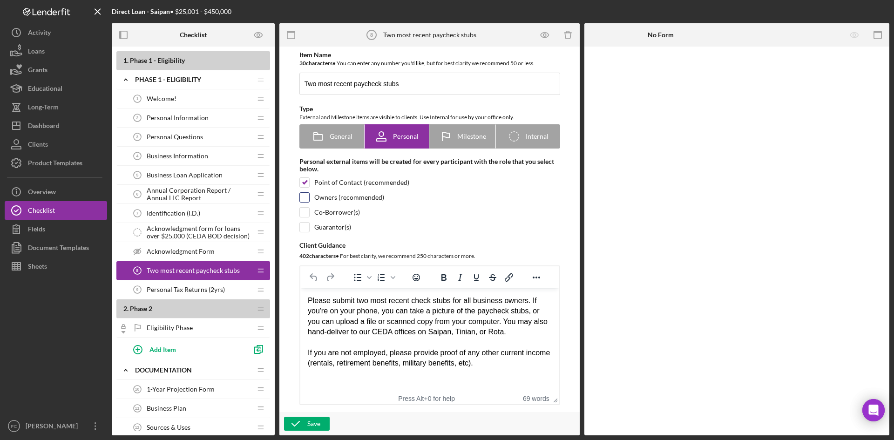
click at [304, 197] on input "checkbox" at bounding box center [304, 197] width 9 height 9
checkbox input "true"
click at [305, 211] on input "checkbox" at bounding box center [304, 212] width 9 height 9
checkbox input "true"
click at [306, 225] on input "checkbox" at bounding box center [304, 227] width 9 height 9
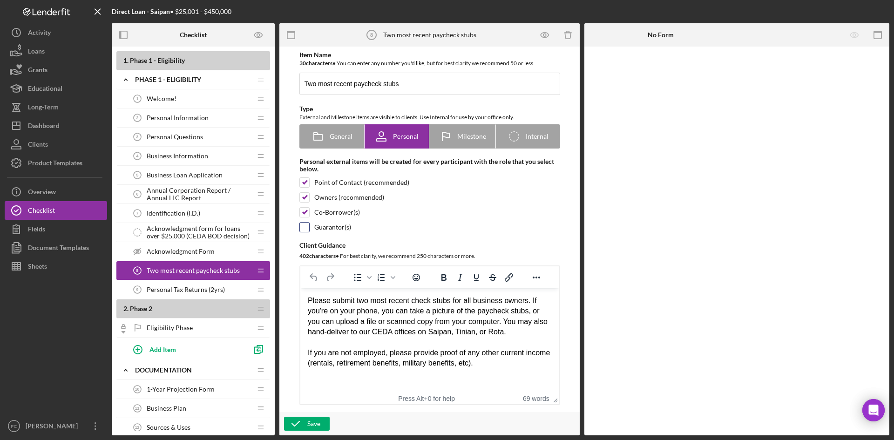
checkbox input "true"
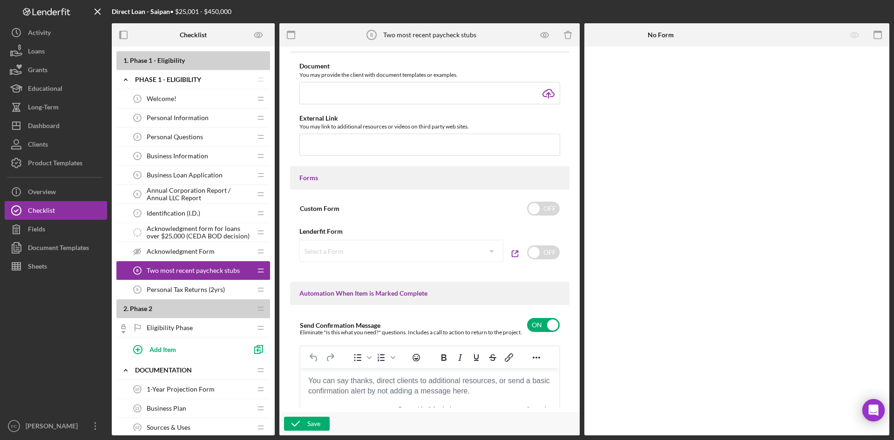
scroll to position [630, 0]
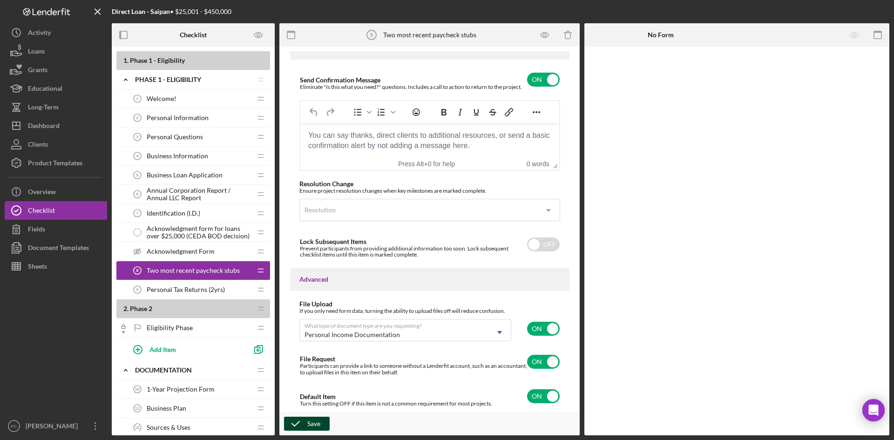
click at [312, 429] on div "Save" at bounding box center [313, 424] width 13 height 14
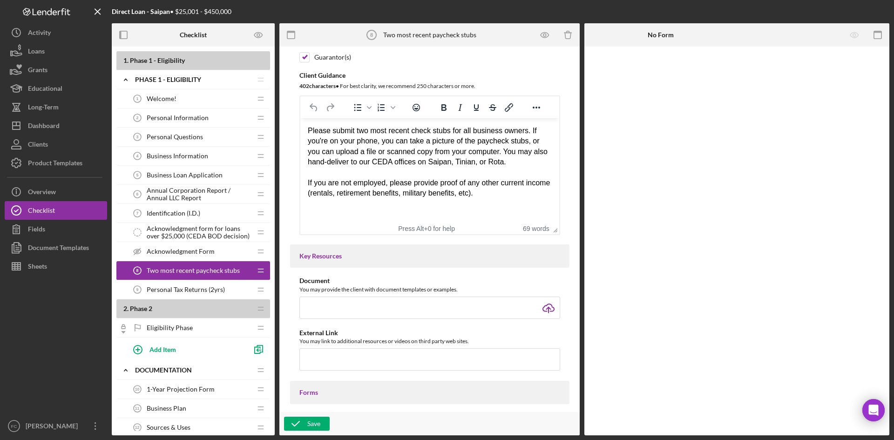
scroll to position [0, 0]
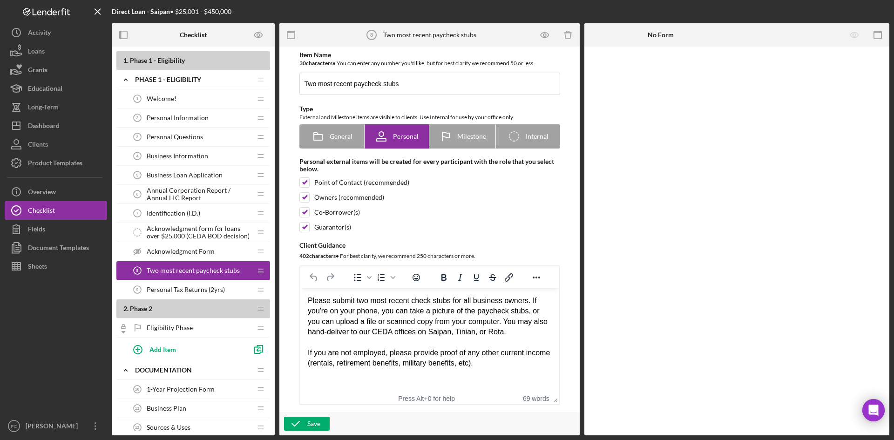
click at [189, 282] on div "Personal Tax Returns (2yrs) 9 Personal Tax Returns (2yrs)" at bounding box center [189, 289] width 123 height 19
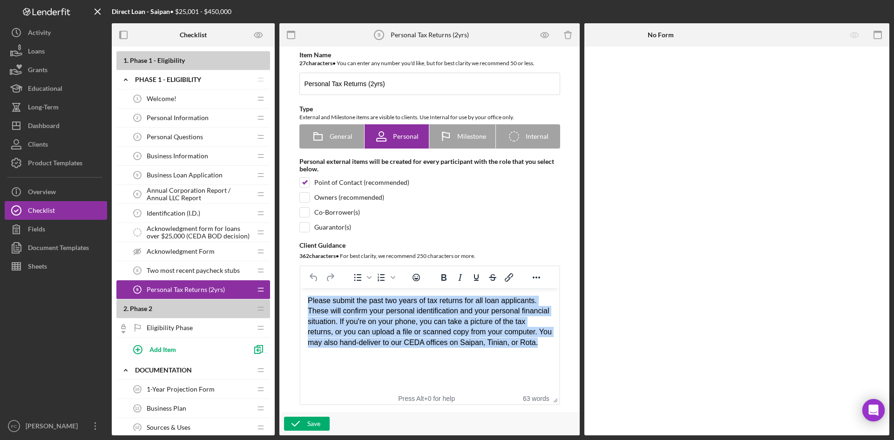
drag, startPoint x: 549, startPoint y: 342, endPoint x: 278, endPoint y: 282, distance: 276.7
click at [300, 288] on html "Please submit the past two years of tax returns for all loan applicants. These …" at bounding box center [429, 321] width 259 height 67
paste body "Rich Text Area. Press ALT-0 for help."
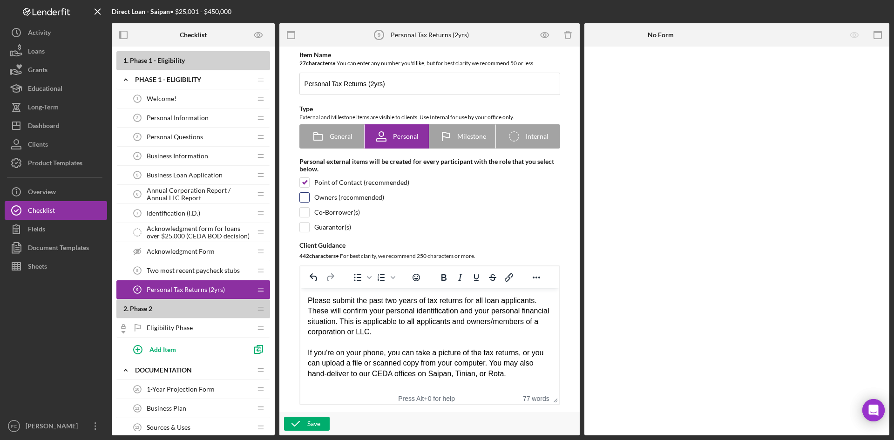
click at [305, 194] on input "checkbox" at bounding box center [304, 197] width 9 height 9
checkbox input "true"
click at [307, 210] on input "checkbox" at bounding box center [304, 212] width 9 height 9
checkbox input "true"
click at [304, 223] on input "checkbox" at bounding box center [304, 227] width 9 height 9
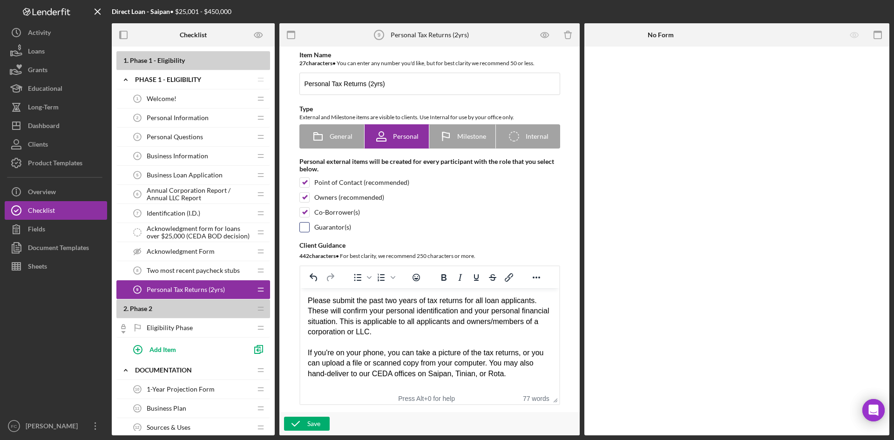
checkbox input "true"
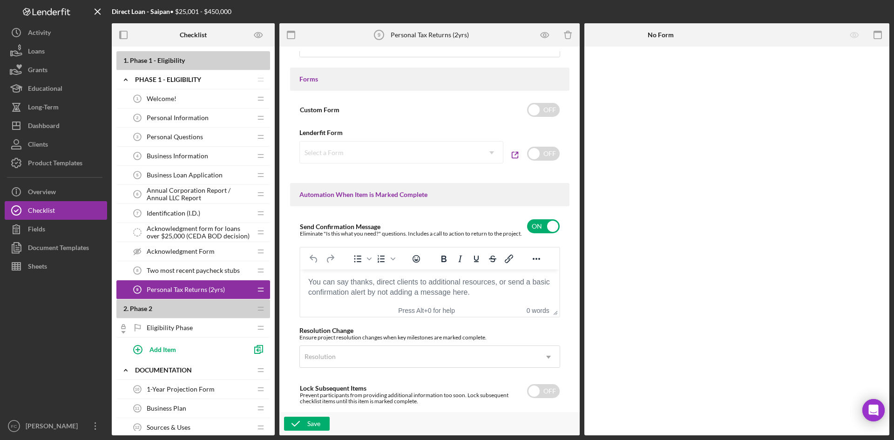
scroll to position [621, 0]
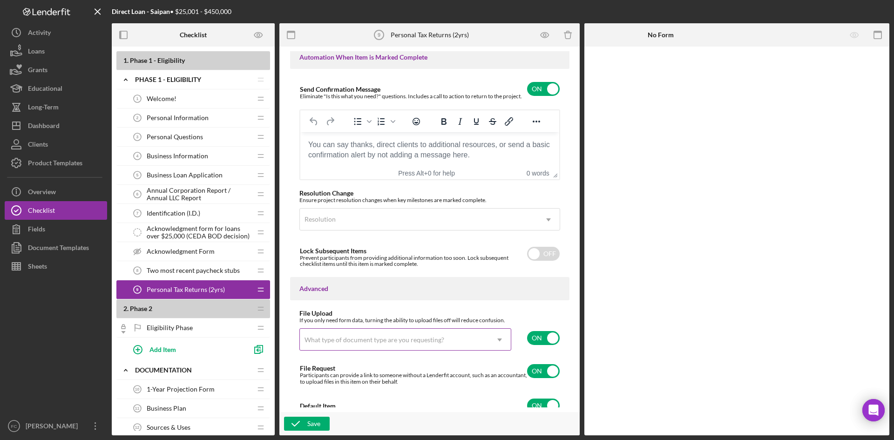
click at [465, 336] on div "What type of document type are you requesting?" at bounding box center [394, 339] width 189 height 21
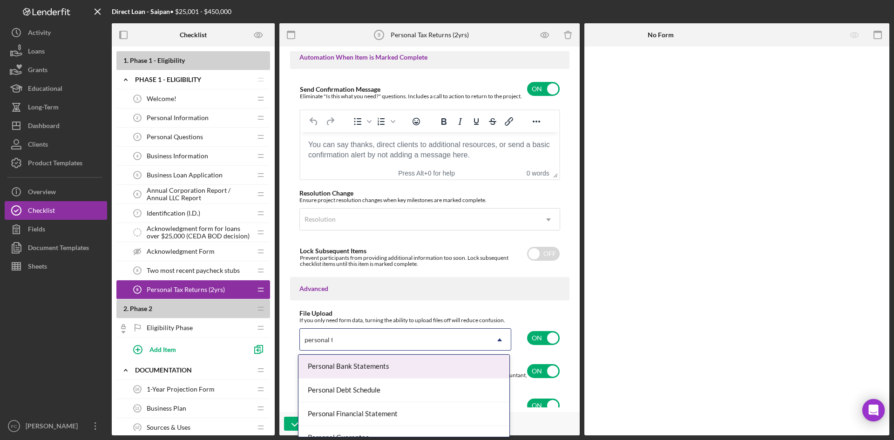
type input "personal ta"
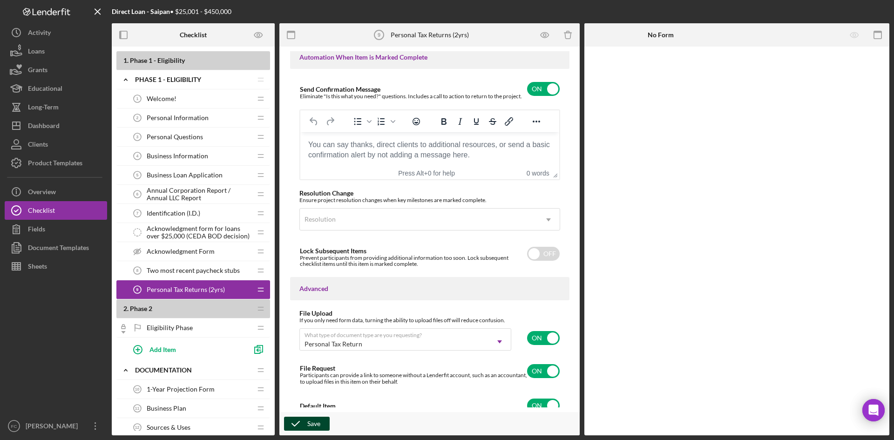
click at [312, 421] on div "Save" at bounding box center [313, 424] width 13 height 14
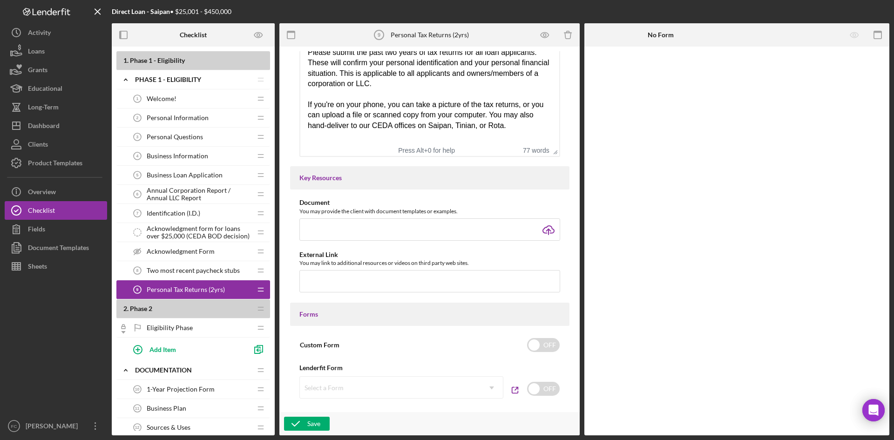
scroll to position [0, 0]
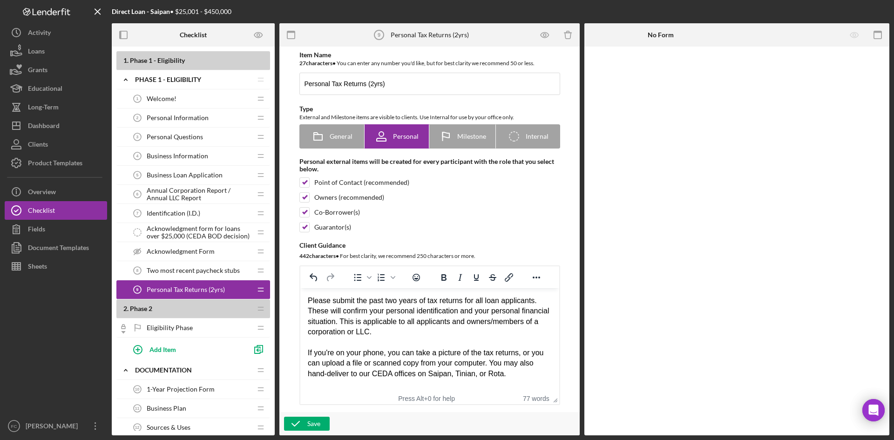
click at [203, 267] on span "Two most recent paycheck stubs" at bounding box center [193, 270] width 93 height 7
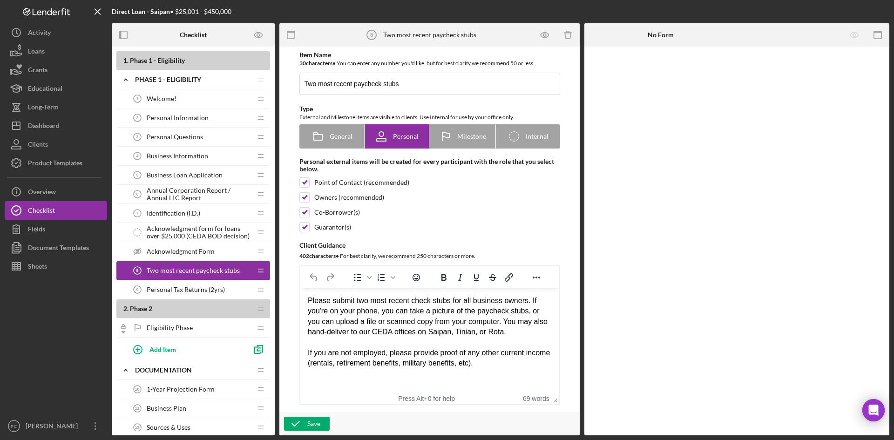
click at [199, 294] on div "Personal Tax Returns (2yrs) 9 Personal Tax Returns (2yrs)" at bounding box center [189, 289] width 123 height 19
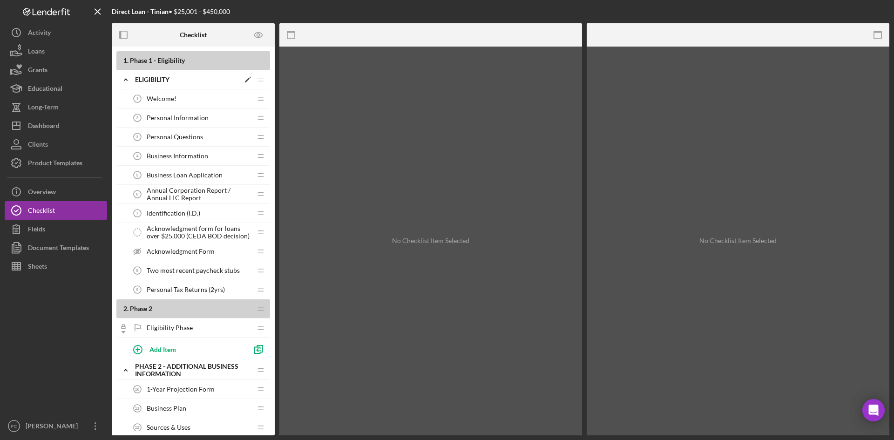
click at [246, 80] on icon "Icon/Edit" at bounding box center [247, 79] width 17 height 17
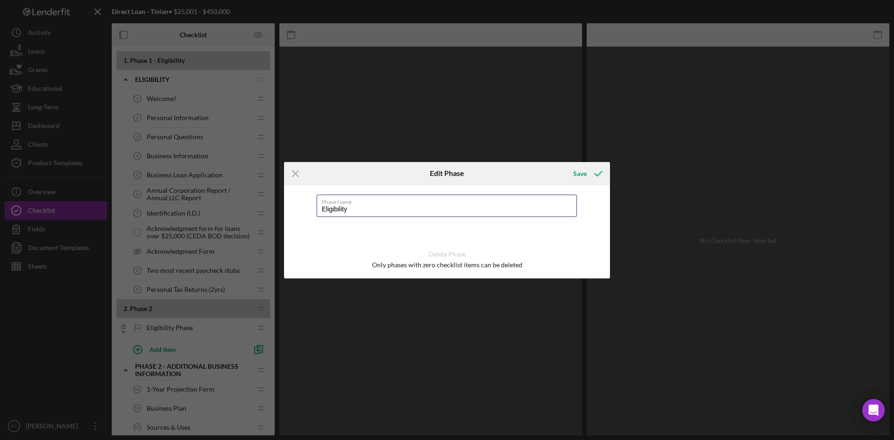
drag, startPoint x: 382, startPoint y: 206, endPoint x: 276, endPoint y: 211, distance: 106.3
click at [276, 211] on div "Icon/Menu Close Edit Phase Save Phase Name Eligibility Delete Phase Only phases…" at bounding box center [447, 220] width 894 height 440
paste input "PHASE 1 -"
type input "PHASE 1 - Eligibility"
click at [580, 174] on div "Save" at bounding box center [580, 173] width 14 height 19
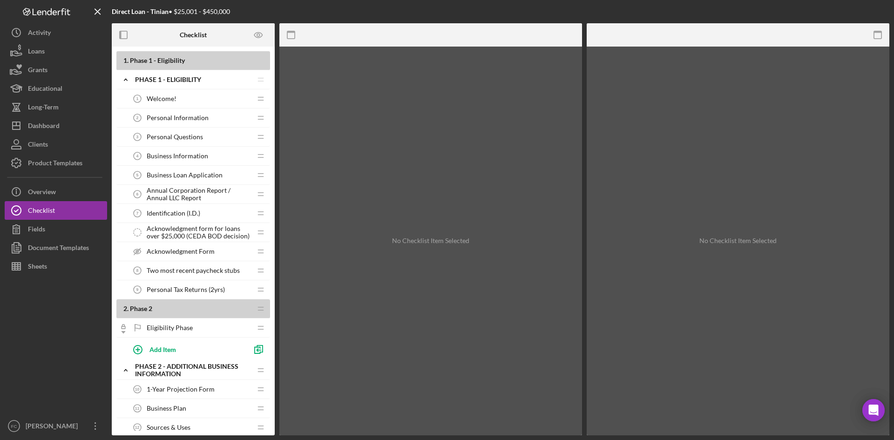
click at [204, 191] on span "Annual Corporation Report / Annual LLC Report" at bounding box center [199, 194] width 105 height 15
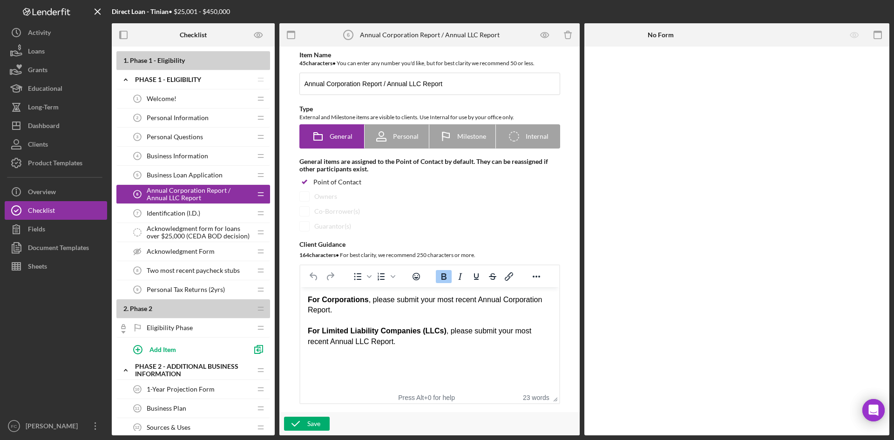
click at [199, 272] on span "Two most recent paycheck stubs" at bounding box center [193, 270] width 93 height 7
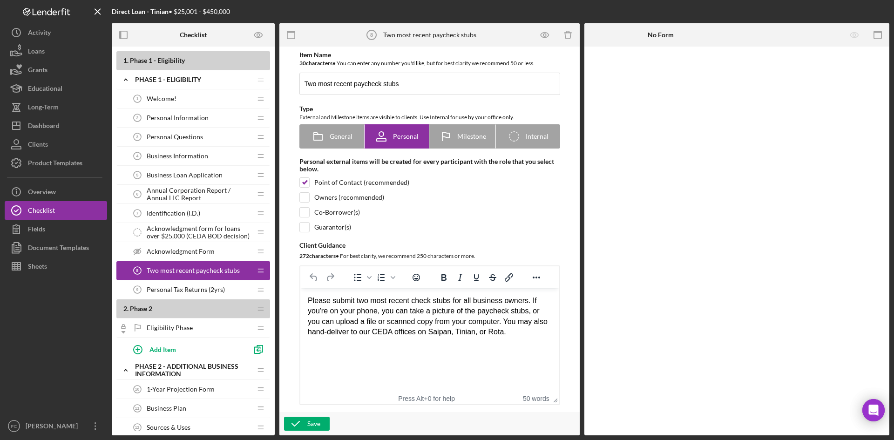
click at [198, 288] on span "Personal Tax Returns (2yrs)" at bounding box center [186, 289] width 78 height 7
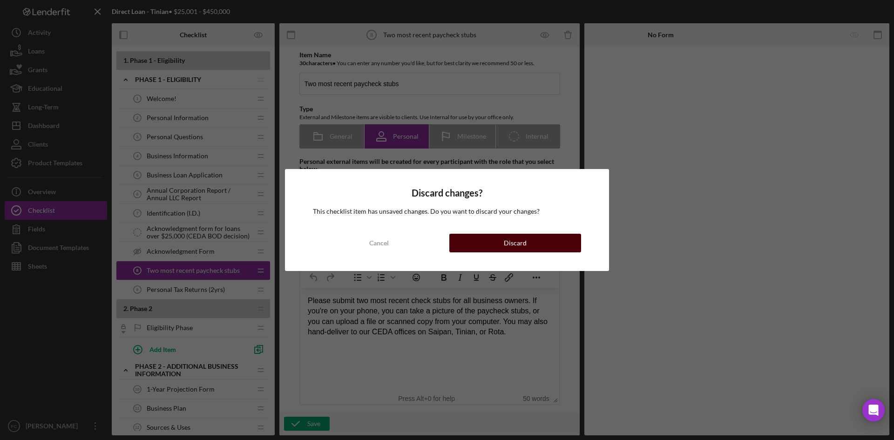
click at [489, 240] on button "Discard" at bounding box center [515, 243] width 132 height 19
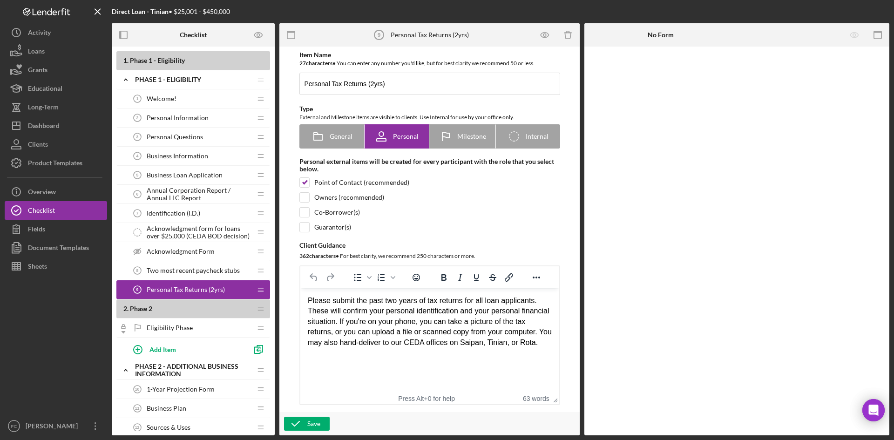
click at [218, 273] on span "Two most recent paycheck stubs" at bounding box center [193, 270] width 93 height 7
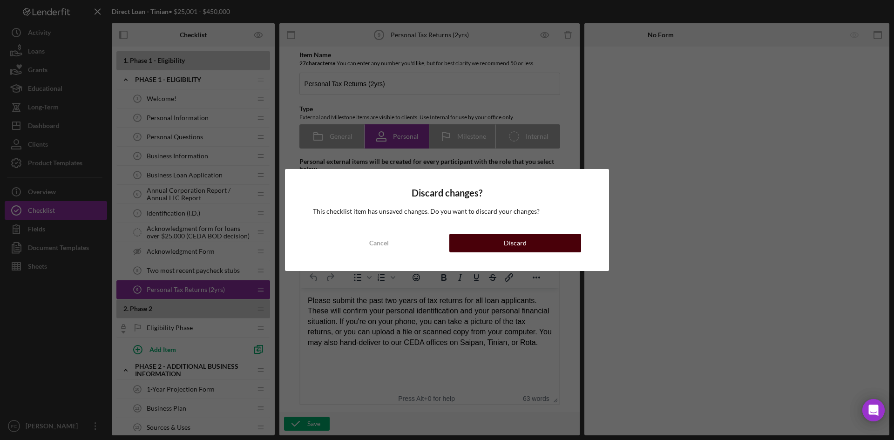
click at [548, 242] on button "Discard" at bounding box center [515, 243] width 132 height 19
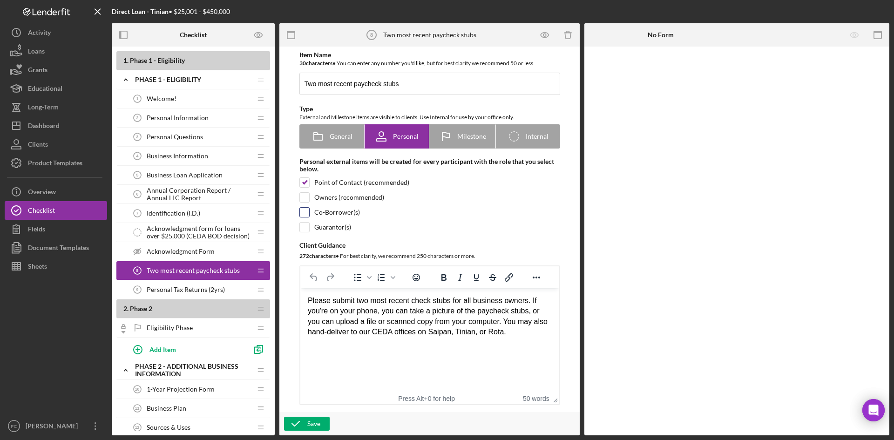
drag, startPoint x: 306, startPoint y: 196, endPoint x: 305, endPoint y: 213, distance: 17.8
click at [306, 196] on input "checkbox" at bounding box center [304, 197] width 9 height 9
checkbox input "true"
click at [305, 217] on input "checkbox" at bounding box center [304, 212] width 9 height 9
checkbox input "true"
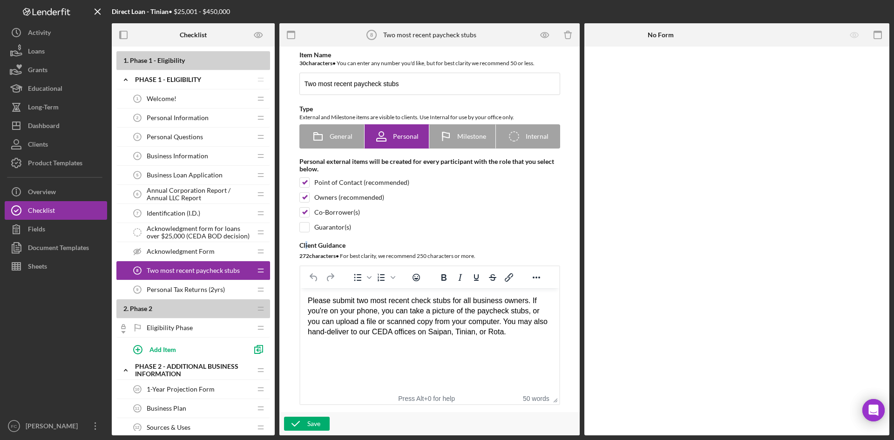
click at [305, 234] on div "Item Name 30 character s • You can enter any number you'd like, but for best cl…" at bounding box center [429, 228] width 279 height 354
click at [304, 229] on input "checkbox" at bounding box center [304, 227] width 9 height 9
checkbox input "true"
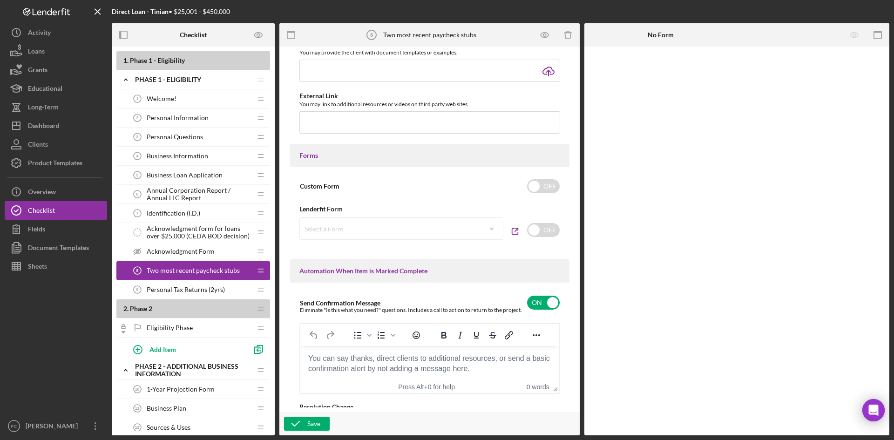
scroll to position [630, 0]
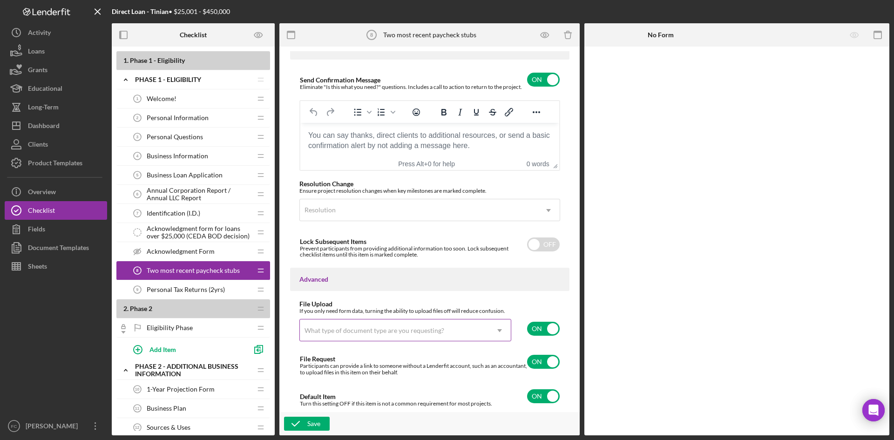
click at [441, 327] on div "What type of document type are you requesting?" at bounding box center [375, 330] width 142 height 7
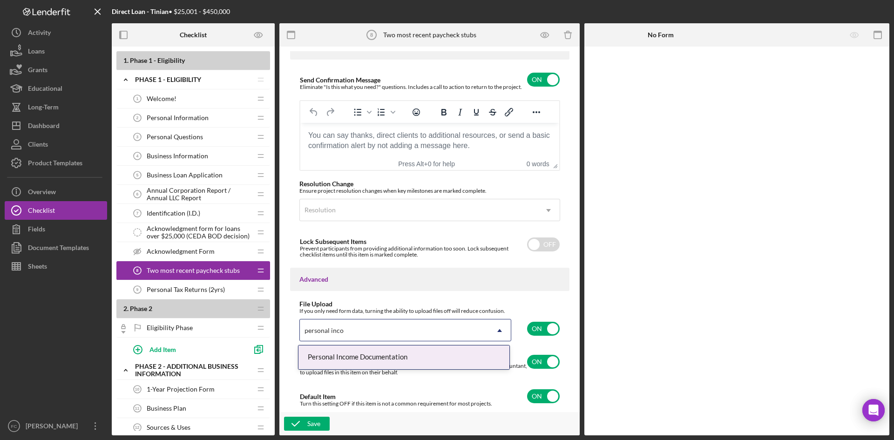
type input "personal incom"
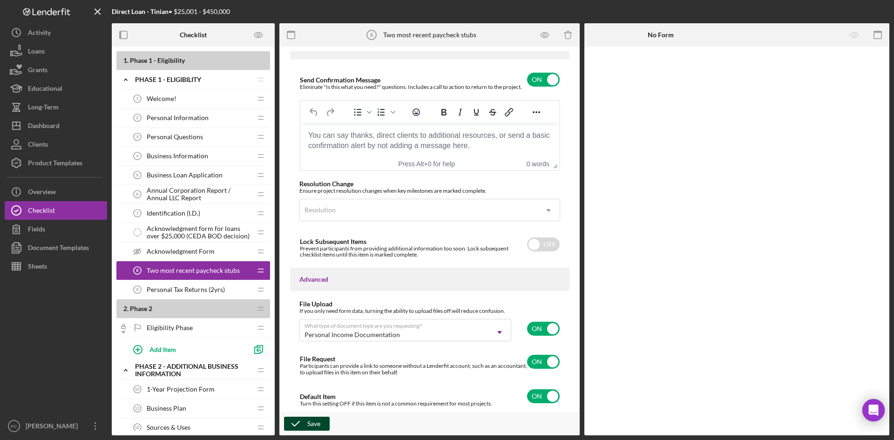
click at [309, 425] on div "Save" at bounding box center [313, 424] width 13 height 14
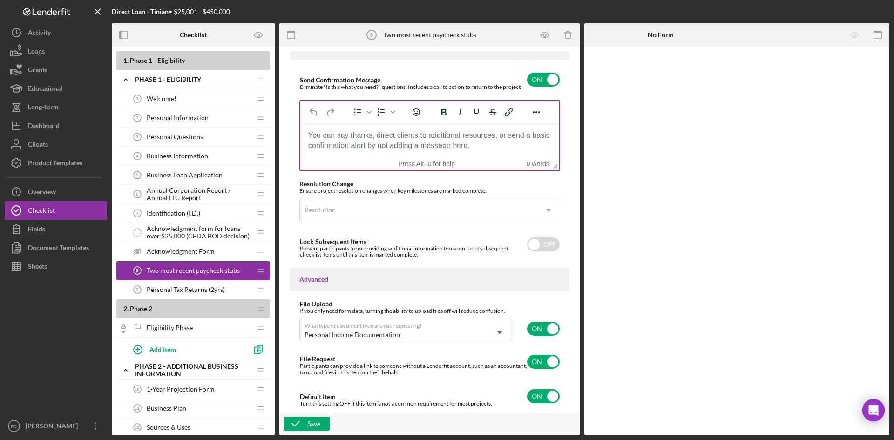
scroll to position [0, 0]
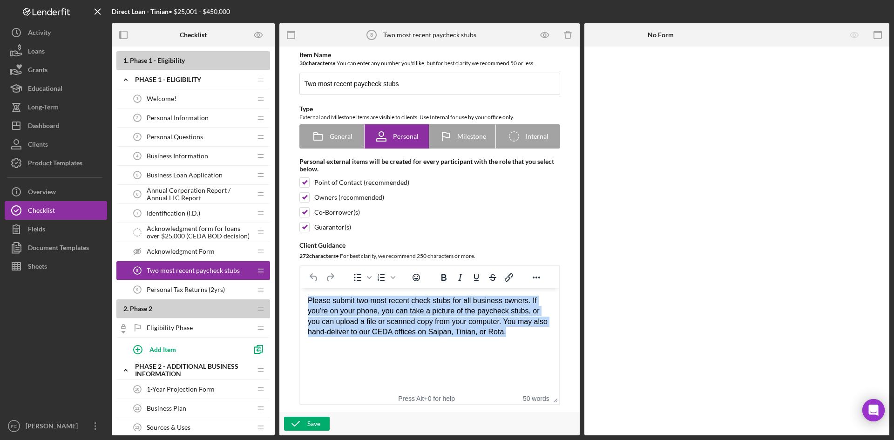
drag, startPoint x: 357, startPoint y: 314, endPoint x: 549, endPoint y: 592, distance: 337.9
click at [300, 303] on html "Please submit two most recent check stubs for all business owners. If you're on…" at bounding box center [429, 316] width 259 height 57
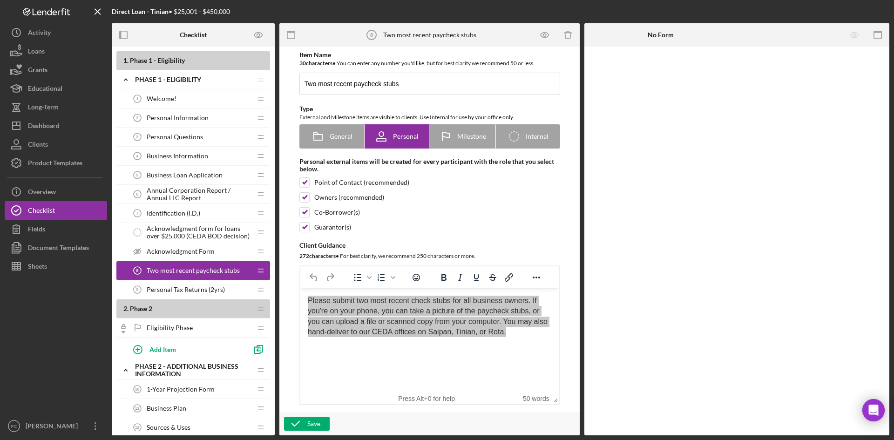
click at [184, 293] on span "Personal Tax Returns (2yrs)" at bounding box center [186, 289] width 78 height 7
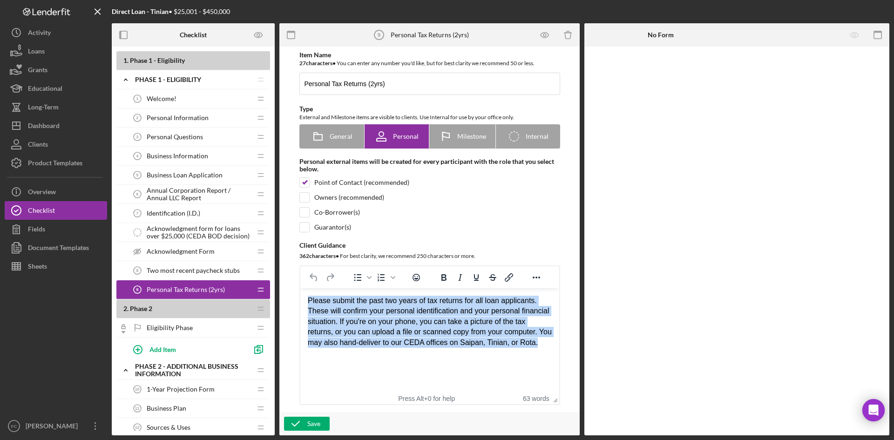
drag, startPoint x: 549, startPoint y: 342, endPoint x: 508, endPoint y: 544, distance: 205.7
click at [300, 288] on html "Please submit the past two years of tax returns for all loan applicants. These …" at bounding box center [429, 321] width 259 height 67
paste body "Rich Text Area. Press ALT-0 for help."
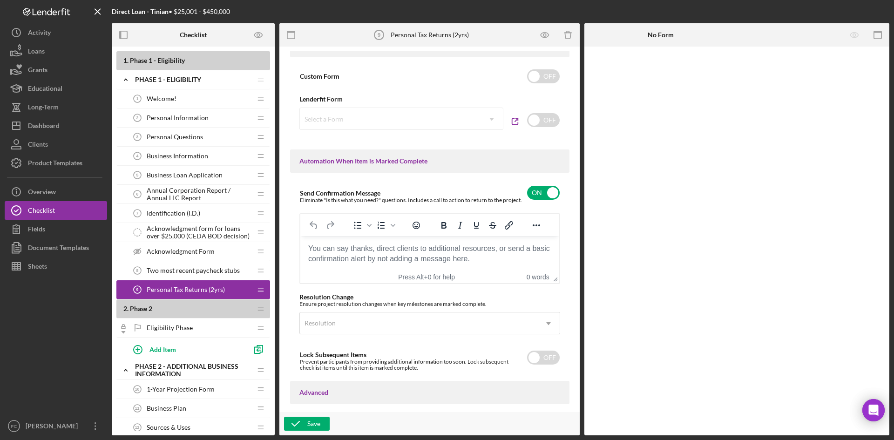
scroll to position [630, 0]
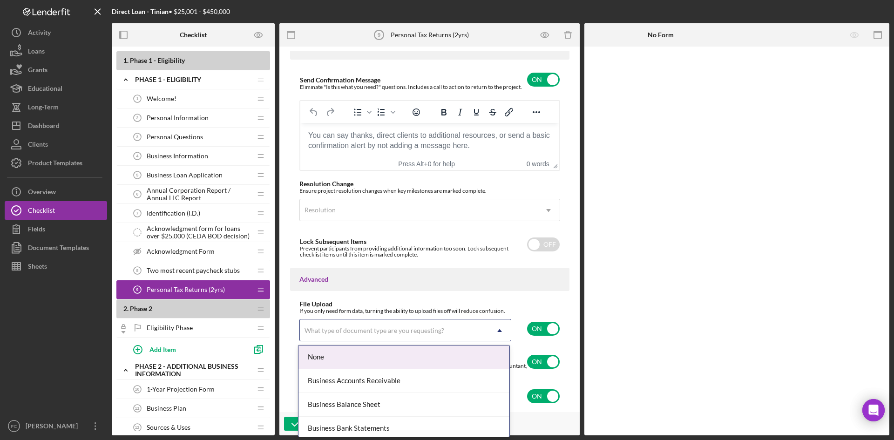
click at [499, 331] on icon "Icon/Dropdown Arrow" at bounding box center [499, 330] width 22 height 22
type input "personal ta"
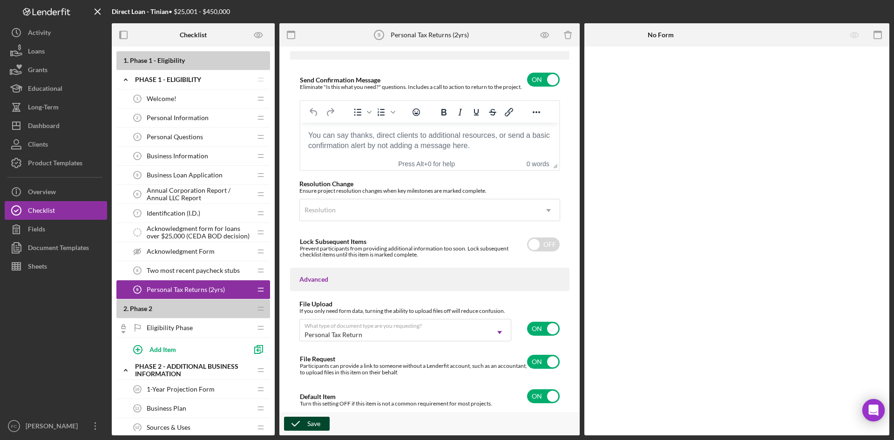
click at [307, 426] on button "Save" at bounding box center [307, 424] width 46 height 14
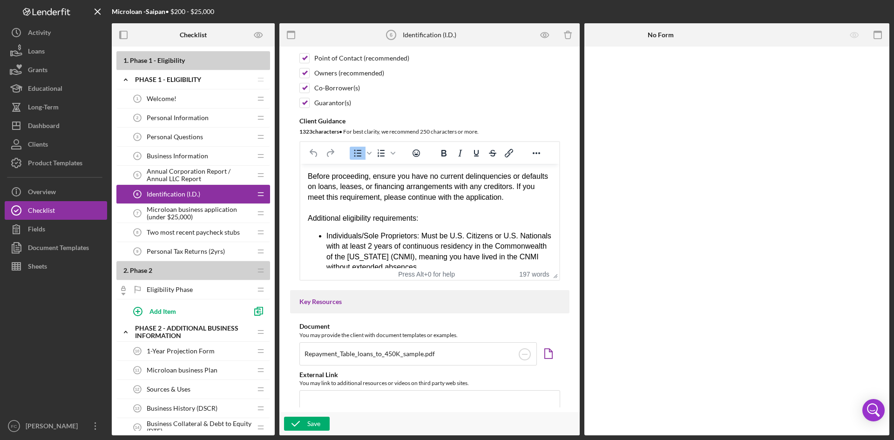
drag, startPoint x: 419, startPoint y: 263, endPoint x: 406, endPoint y: 248, distance: 19.5
click at [406, 248] on html "Before proceeding, ensure you have no current delinquencies or defaults on loan…" at bounding box center [429, 309] width 259 height 291
click at [428, 235] on span ": Must be U.S. Citizens or U.S. Nationals with at least 2 years of continuous r…" at bounding box center [438, 251] width 225 height 39
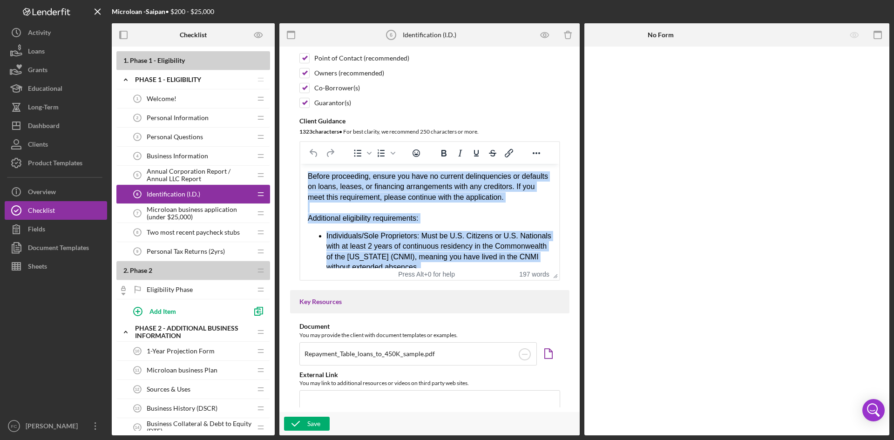
drag, startPoint x: 386, startPoint y: 256, endPoint x: 303, endPoint y: 173, distance: 117.2
click at [303, 173] on html "Before proceeding, ensure you have no current delinquencies or defaults on loan…" at bounding box center [429, 309] width 259 height 291
copy body "Loremi dolorsitam, consec adi elit se doeiusm temporincidid ut laboreet do magn…"
click at [512, 210] on div "Rich Text Area. Press ALT-0 for help." at bounding box center [429, 208] width 244 height 10
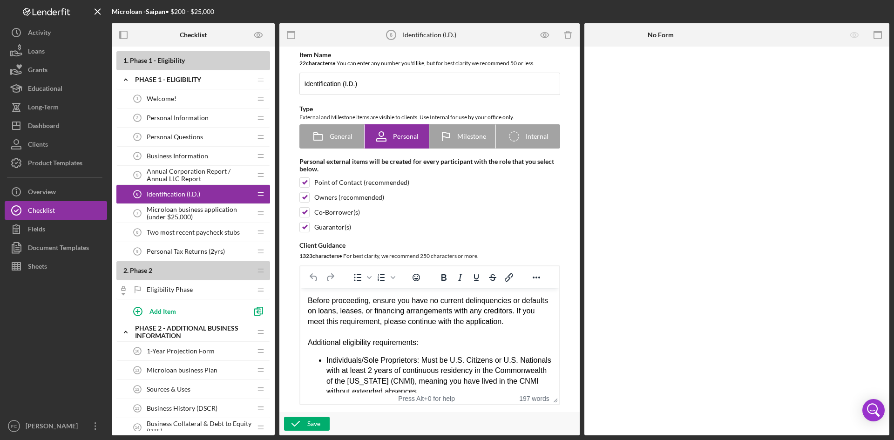
click at [203, 212] on span "Microloan business application (under $25,000)" at bounding box center [199, 213] width 105 height 15
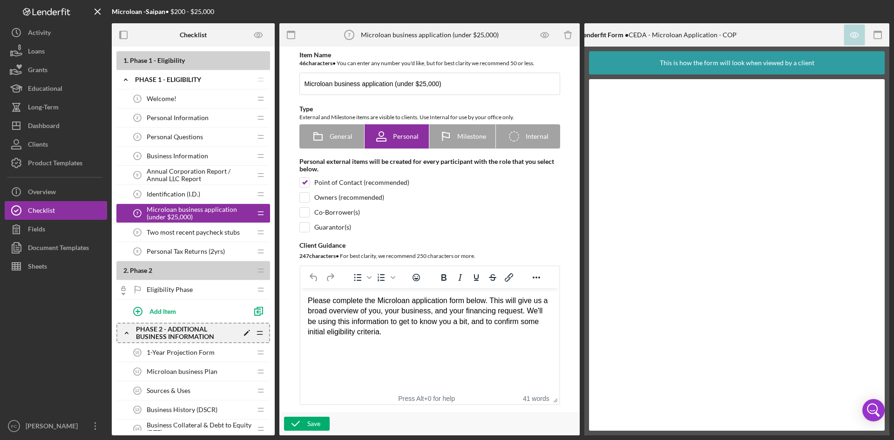
click at [251, 333] on icon "Icon/Drag" at bounding box center [260, 333] width 19 height 19
click at [247, 332] on polygon at bounding box center [246, 333] width 5 height 5
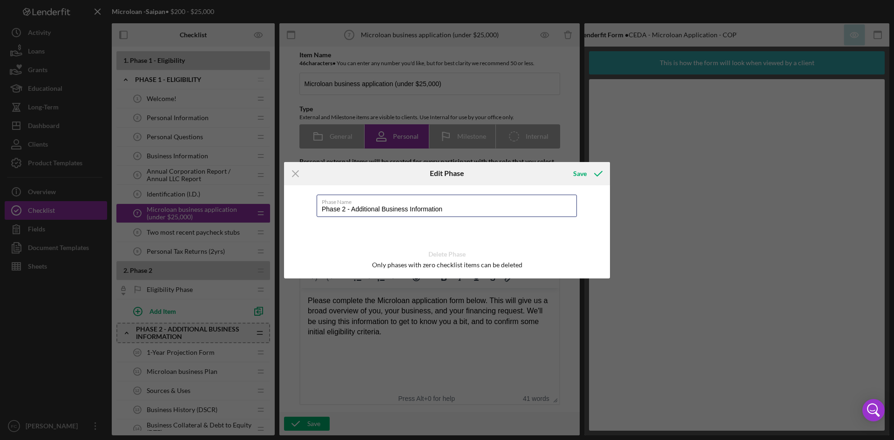
drag, startPoint x: 453, startPoint y: 208, endPoint x: 252, endPoint y: 202, distance: 200.8
click at [254, 202] on div "Icon/Menu Close Edit Phase Save Phase Name Phase 2 - Additional Business Inform…" at bounding box center [447, 220] width 894 height 440
click at [590, 174] on icon "submit" at bounding box center [598, 173] width 23 height 23
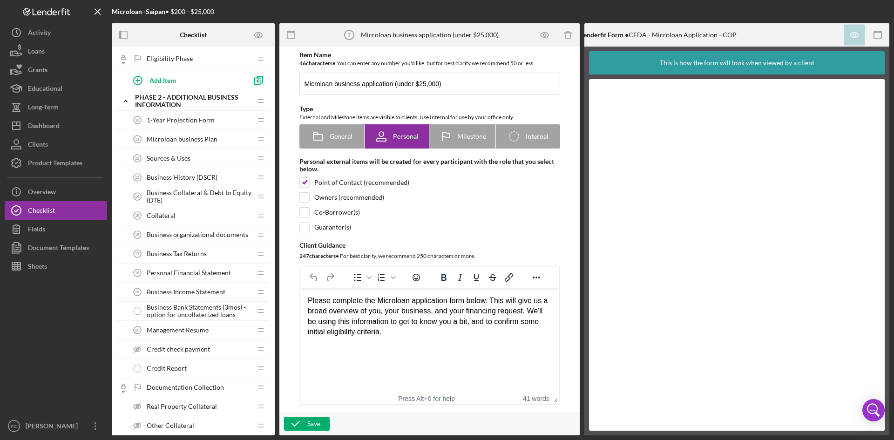
scroll to position [248, 0]
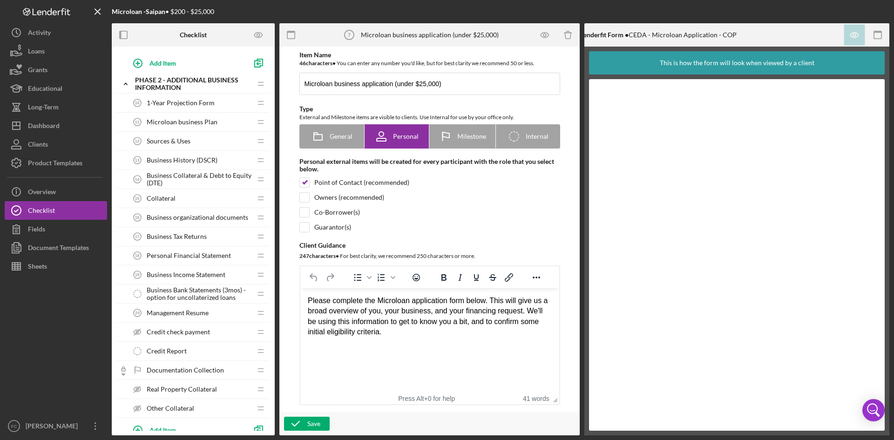
click at [201, 106] on span "1-Year Projection Form" at bounding box center [181, 102] width 68 height 7
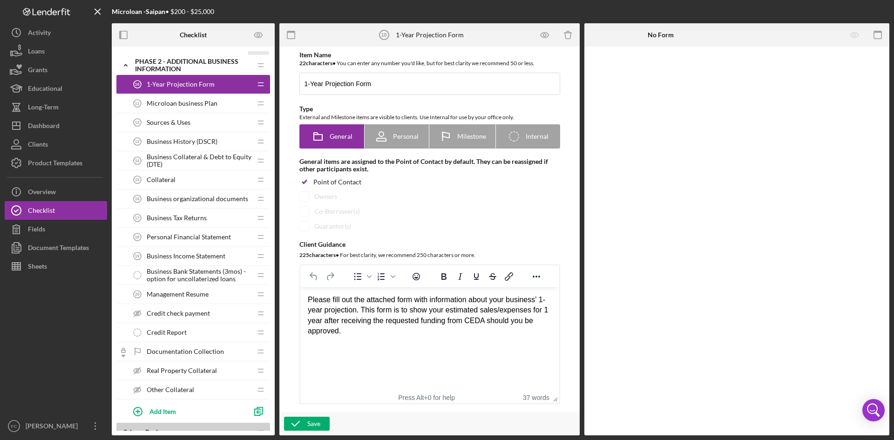
scroll to position [285, 0]
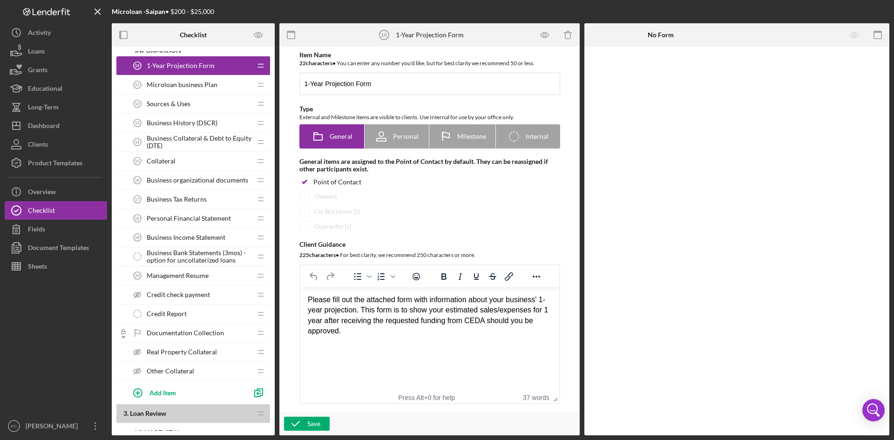
click at [212, 82] on span "Microloan business Plan" at bounding box center [182, 84] width 71 height 7
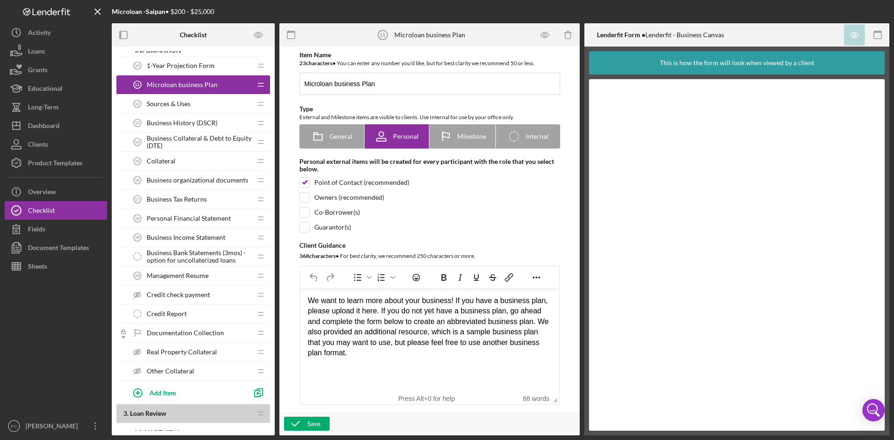
click at [198, 120] on span "Business History (DSCR)" at bounding box center [182, 122] width 71 height 7
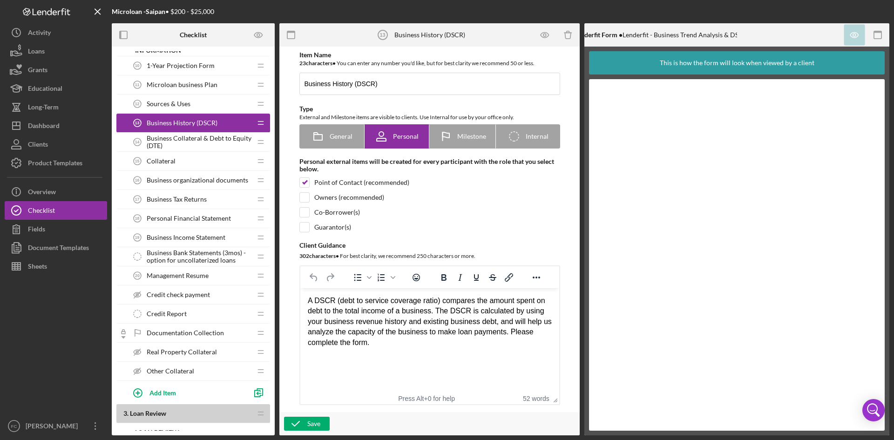
drag, startPoint x: 422, startPoint y: 342, endPoint x: 299, endPoint y: 290, distance: 133.5
click at [300, 290] on html "A DSCR (debt to service coverage ratio) compares the amount spent on debt to th…" at bounding box center [429, 321] width 259 height 67
copy div "A DSCR (debt to service coverage ratio) compares the amount spent on debt to th…"
click at [431, 344] on div "A DSCR (debt to service coverage ratio) compares the amount spent on debt to th…" at bounding box center [429, 322] width 244 height 52
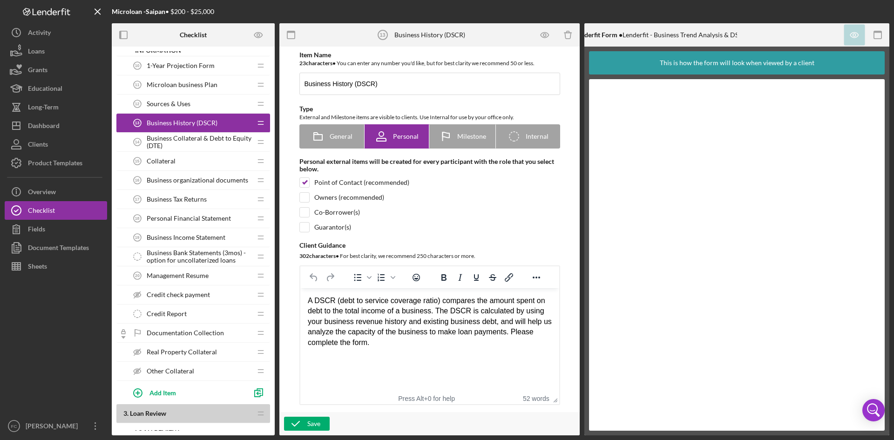
click at [220, 145] on span "Business Collateral & Debt to Equity (DTE)" at bounding box center [199, 142] width 105 height 15
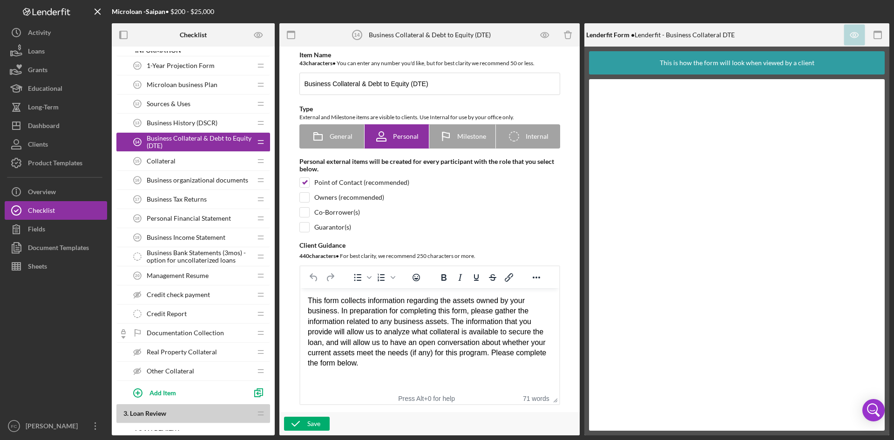
click at [184, 165] on div "Collateral 15 Collateral" at bounding box center [189, 161] width 123 height 19
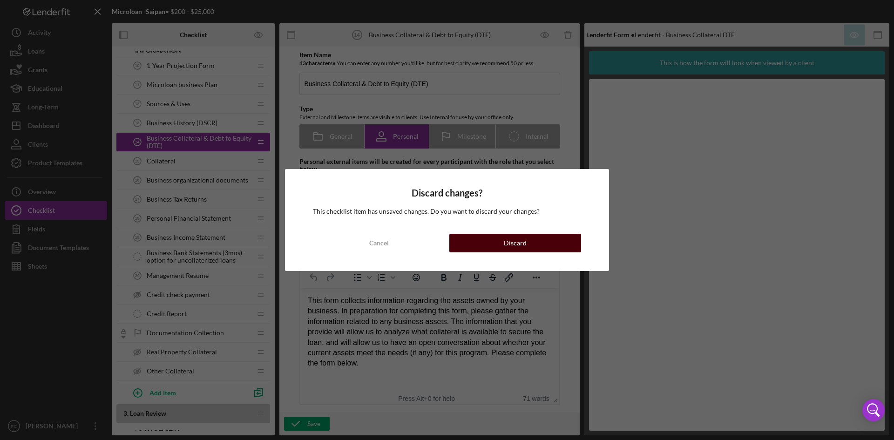
click at [499, 243] on button "Discard" at bounding box center [515, 243] width 132 height 19
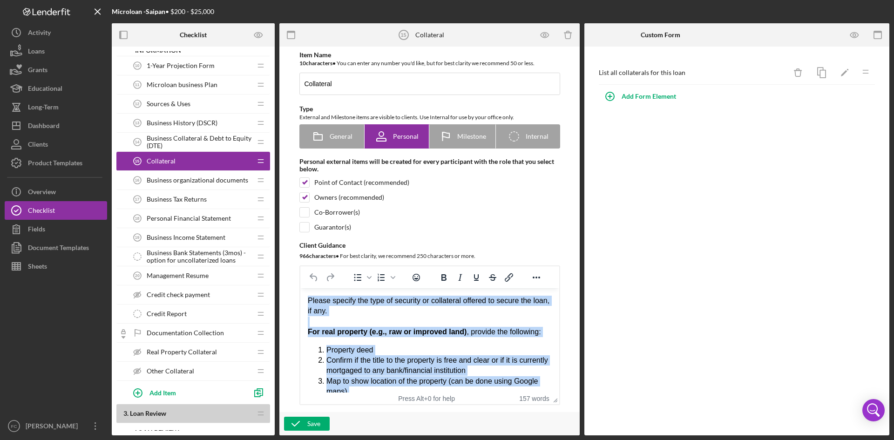
drag, startPoint x: 495, startPoint y: 382, endPoint x: 302, endPoint y: 301, distance: 209.7
click at [302, 301] on html "Please specify the type of security or collateral offered to secure the loan, i…" at bounding box center [429, 423] width 259 height 270
copy body "Please specify the type of security or collateral offered to secure the loan, i…"
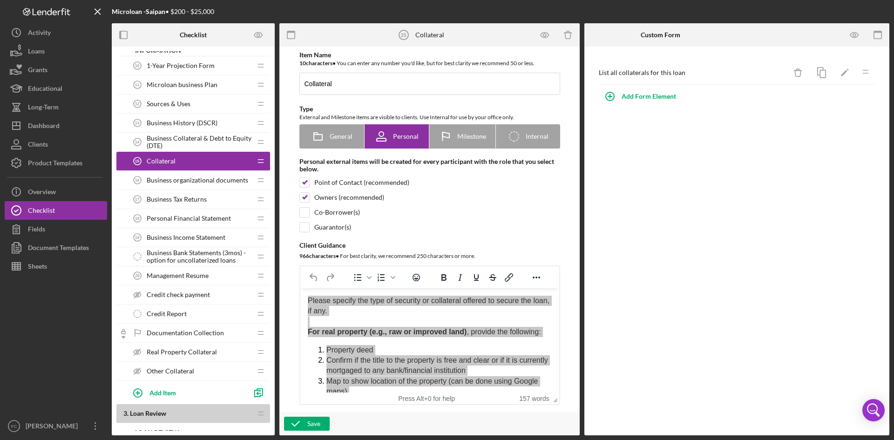
click at [527, 210] on div "Co-Borrower(s)" at bounding box center [429, 212] width 261 height 10
click at [350, 213] on div "Co-Borrower(s)" at bounding box center [337, 212] width 46 height 7
checkbox input "false"
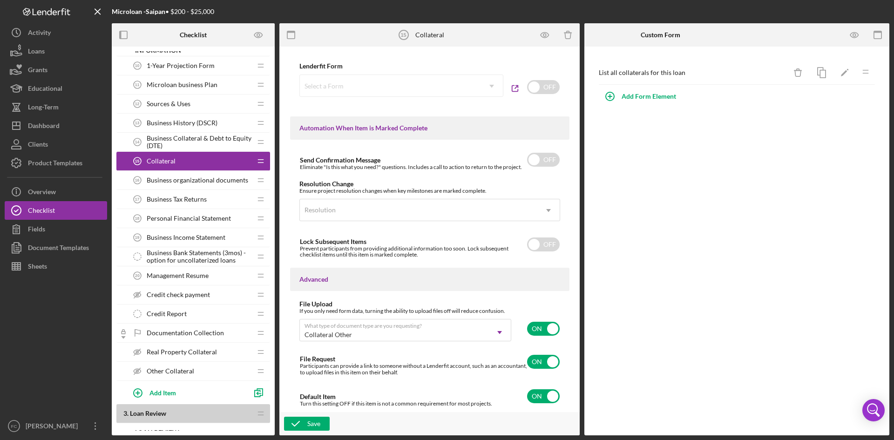
scroll to position [426, 0]
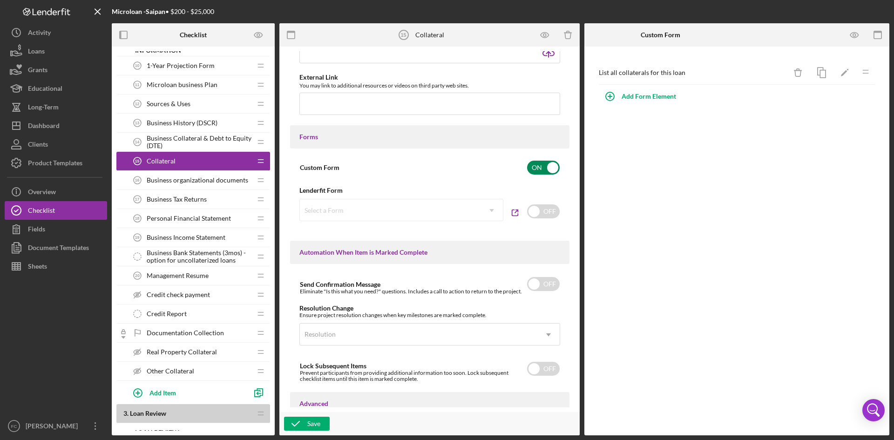
click at [541, 166] on input "checkbox" at bounding box center [543, 168] width 33 height 14
checkbox input "false"
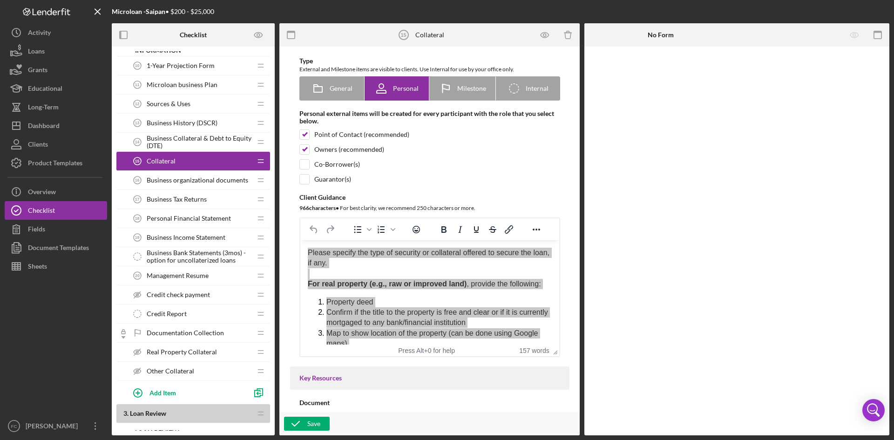
scroll to position [0, 0]
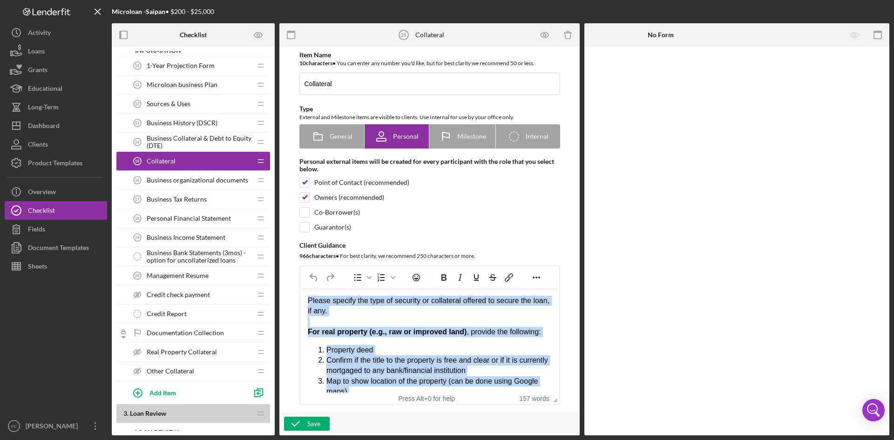
click at [476, 359] on span "Confirm if the title to the property is free and clear or if it is currently mo…" at bounding box center [437, 365] width 222 height 18
click at [478, 353] on li "Property deed" at bounding box center [438, 350] width 225 height 10
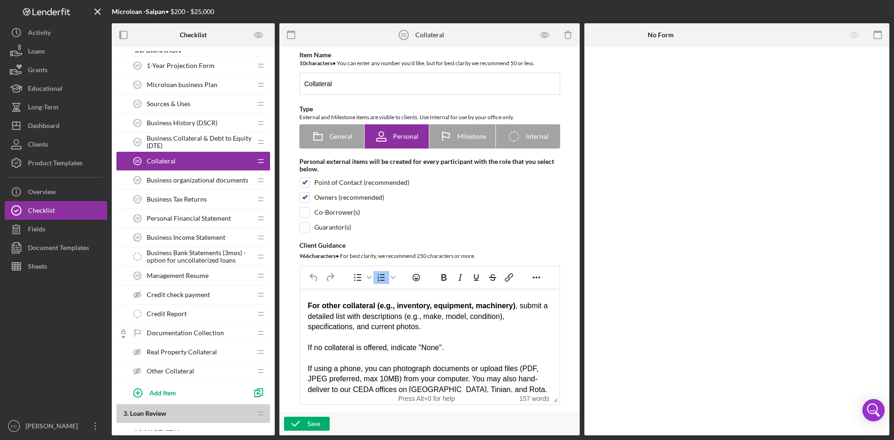
scroll to position [165, 0]
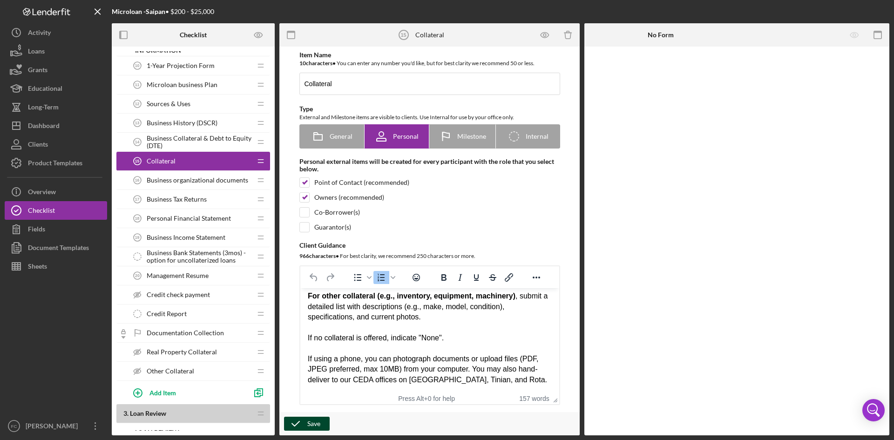
click at [315, 429] on div "Save" at bounding box center [313, 424] width 13 height 14
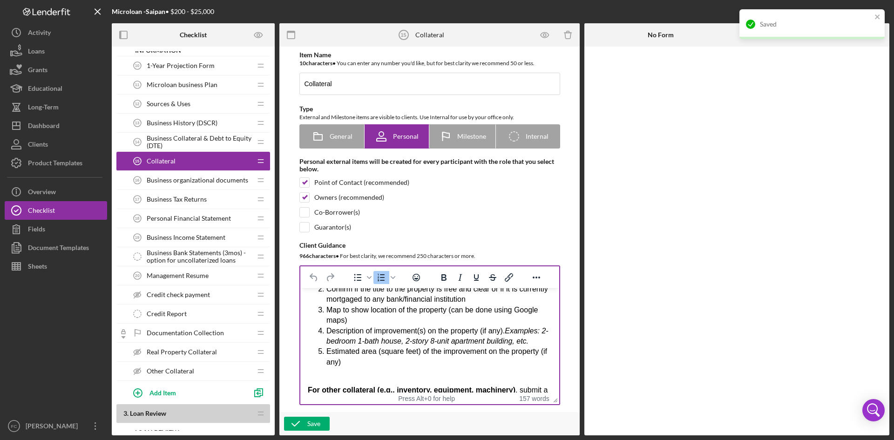
scroll to position [41, 0]
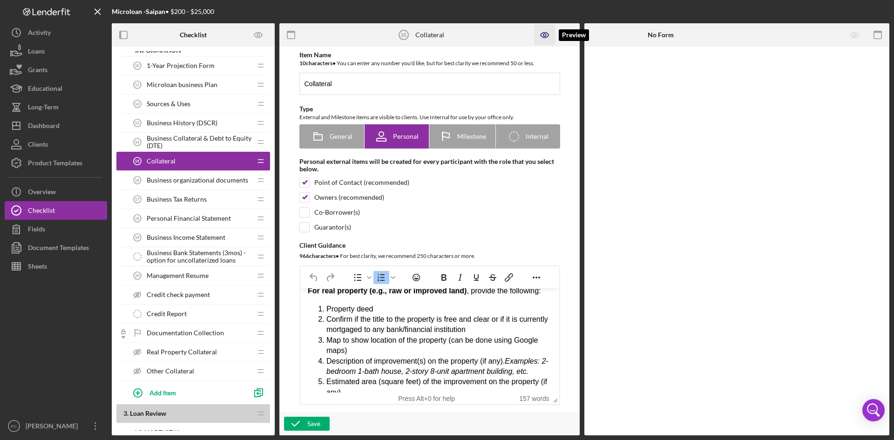
click at [546, 32] on icon "button" at bounding box center [545, 35] width 21 height 21
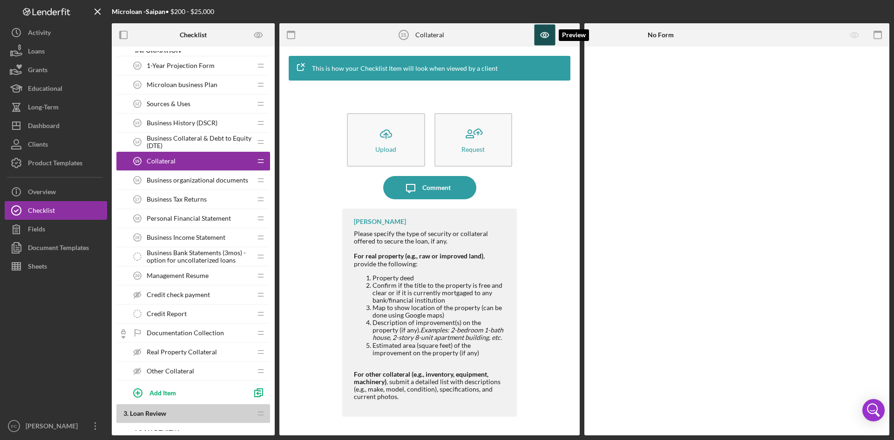
click at [543, 34] on icon "button" at bounding box center [544, 35] width 3 height 3
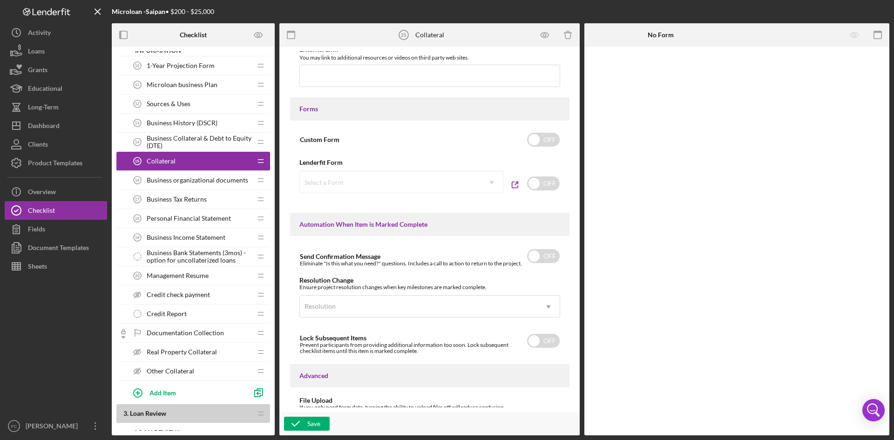
scroll to position [550, 0]
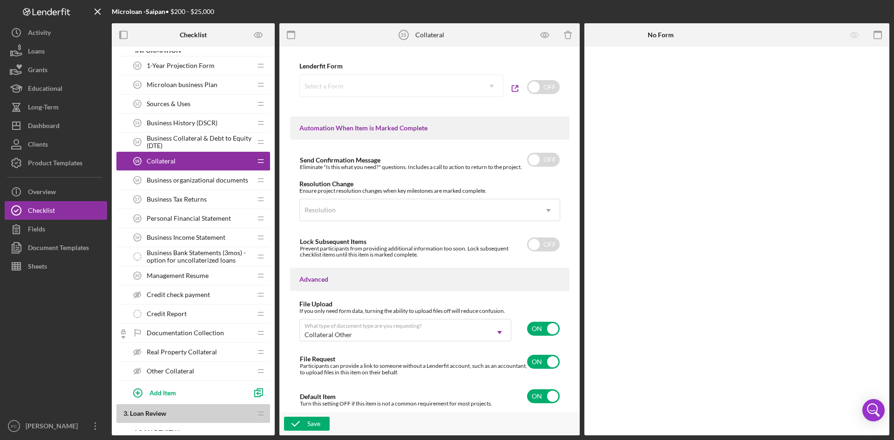
click at [180, 175] on div "Business organizational documents 16 Business organizational documents" at bounding box center [189, 180] width 123 height 19
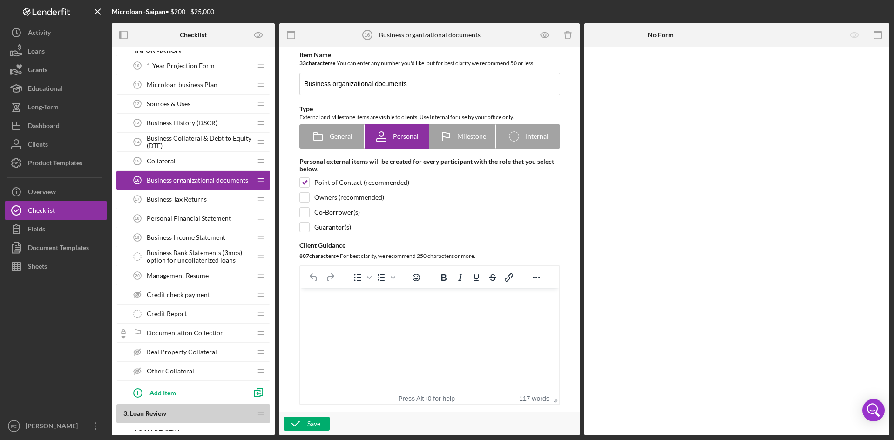
click at [195, 161] on div "Collateral 15 Collateral" at bounding box center [189, 161] width 123 height 19
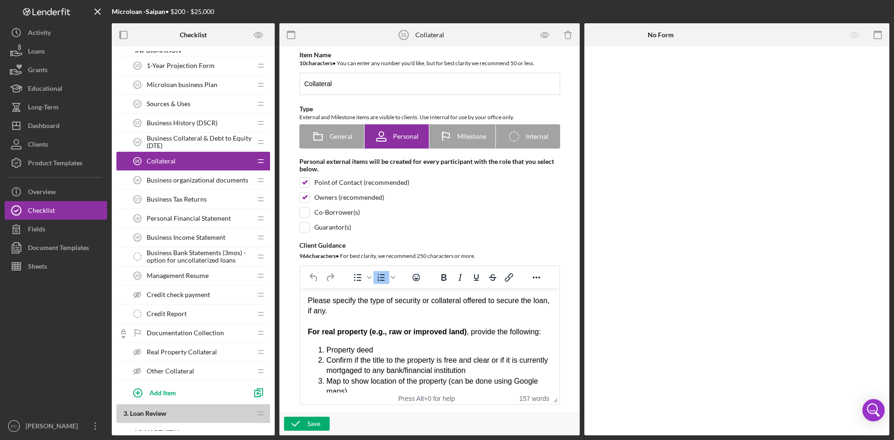
click at [398, 366] on span "Confirm if the title to the property is free and clear or if it is currently mo…" at bounding box center [437, 365] width 222 height 18
click at [199, 177] on span "Business organizational documents" at bounding box center [198, 179] width 102 height 7
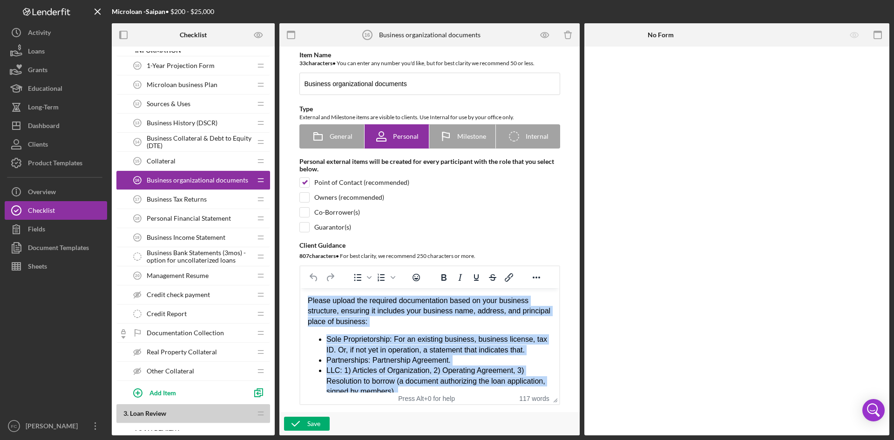
drag, startPoint x: 469, startPoint y: 383, endPoint x: 291, endPoint y: 299, distance: 196.4
click at [300, 299] on html "Please upload the required documentation based on your business structure, ensu…" at bounding box center [429, 381] width 259 height 186
copy div "Please upload the required documentation based on your business structure, ensu…"
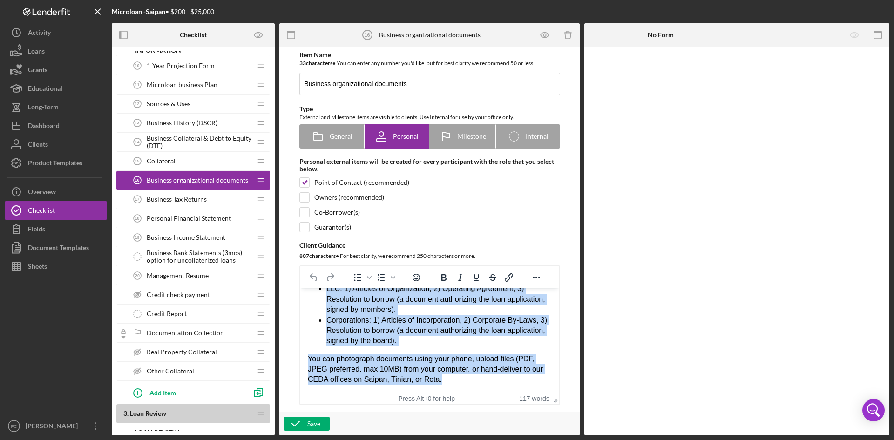
click at [447, 342] on li "Corporations : 1) Articles of Incorporation, 2) Corporate By-Laws, 3) Resolutio…" at bounding box center [438, 330] width 225 height 31
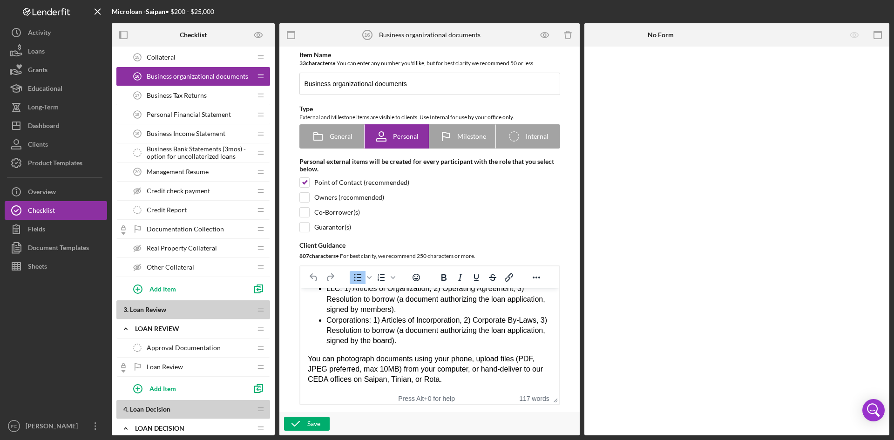
scroll to position [285, 0]
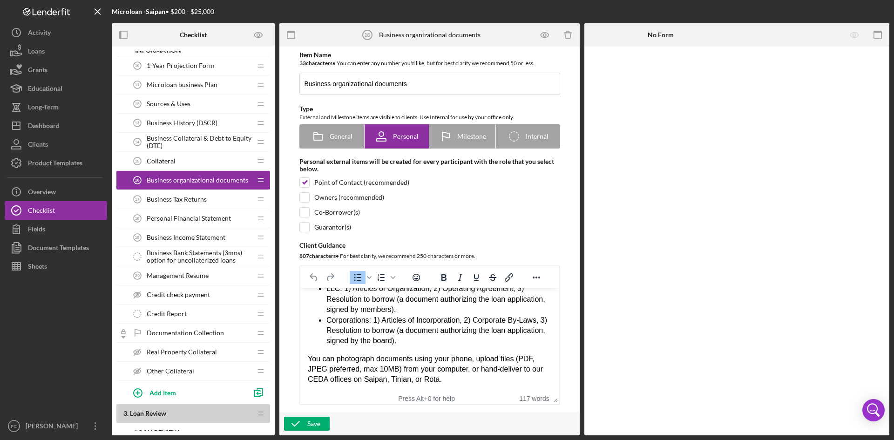
click at [187, 198] on span "Business Tax Returns" at bounding box center [177, 199] width 60 height 7
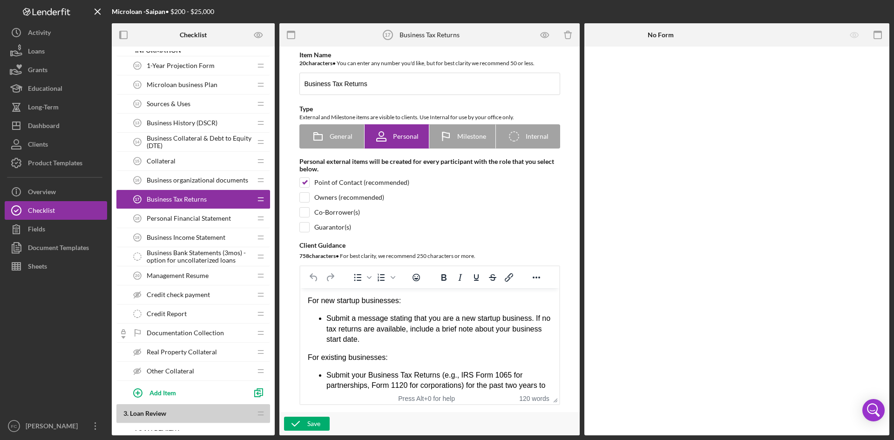
click at [189, 215] on span "Personal Financial Statement" at bounding box center [189, 218] width 84 height 7
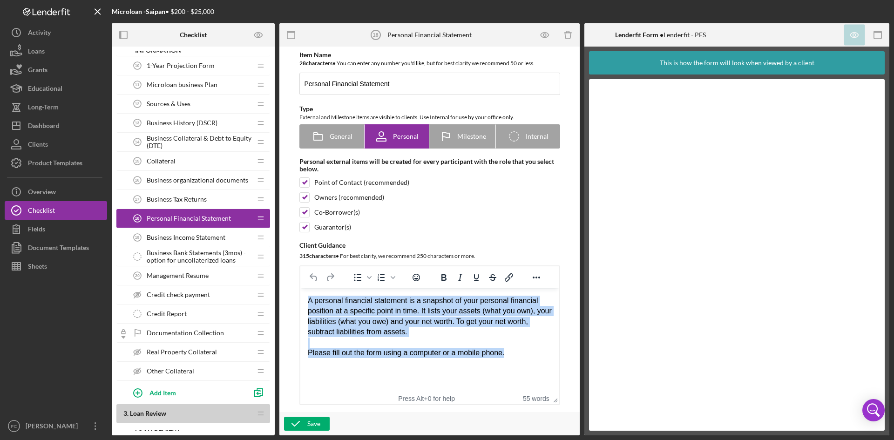
drag, startPoint x: 516, startPoint y: 355, endPoint x: 299, endPoint y: 290, distance: 226.6
click at [300, 290] on html "A personal financial statement is a snapshot of your personal financial positio…" at bounding box center [429, 326] width 259 height 77
copy body "A personal financial statement is a snapshot of your personal financial positio…"
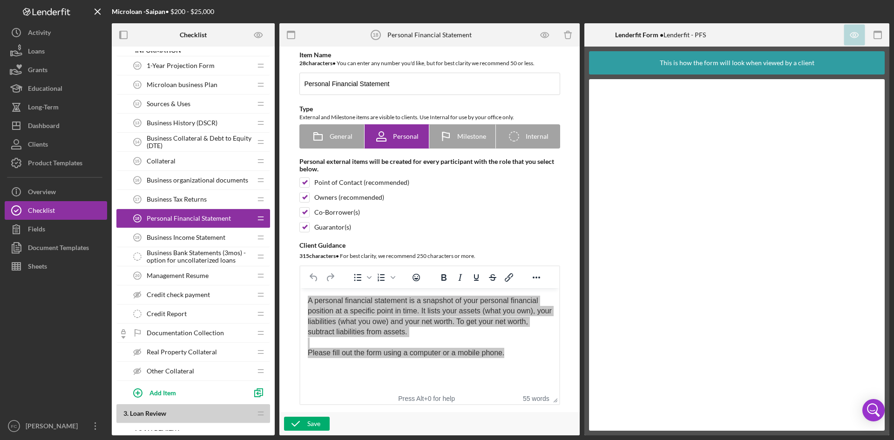
click at [513, 210] on div "Co-Borrower(s)" at bounding box center [429, 212] width 261 height 10
click at [339, 211] on div "Co-Borrower(s)" at bounding box center [337, 212] width 46 height 7
checkbox input "true"
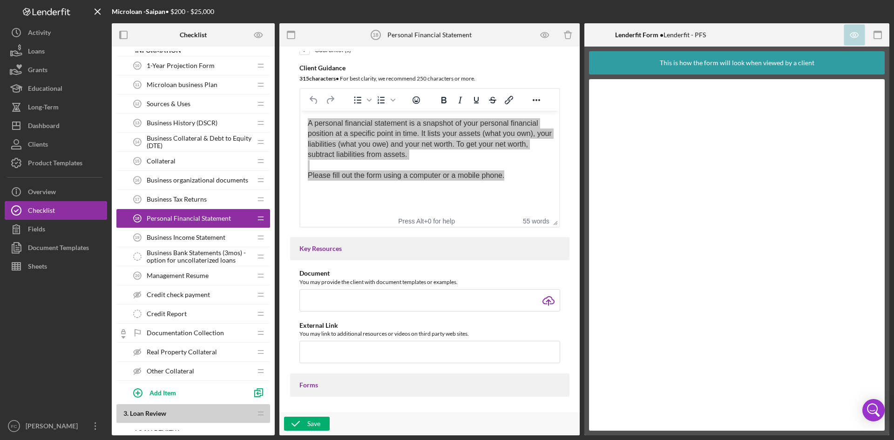
scroll to position [586, 0]
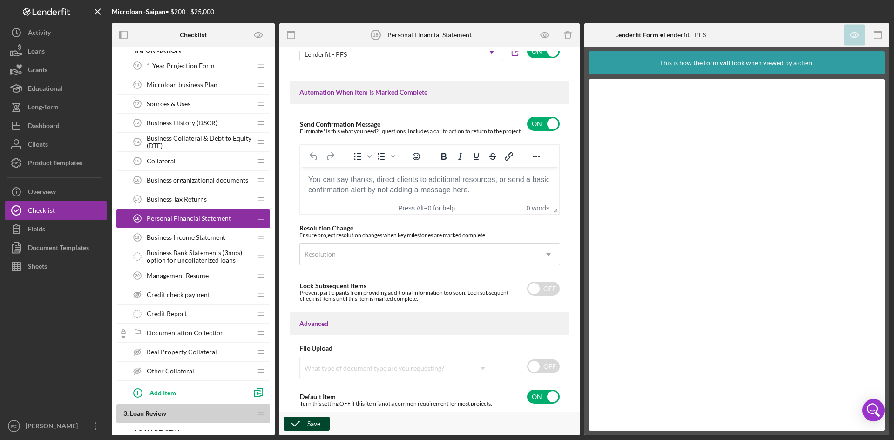
click at [322, 417] on button "Save" at bounding box center [307, 424] width 46 height 14
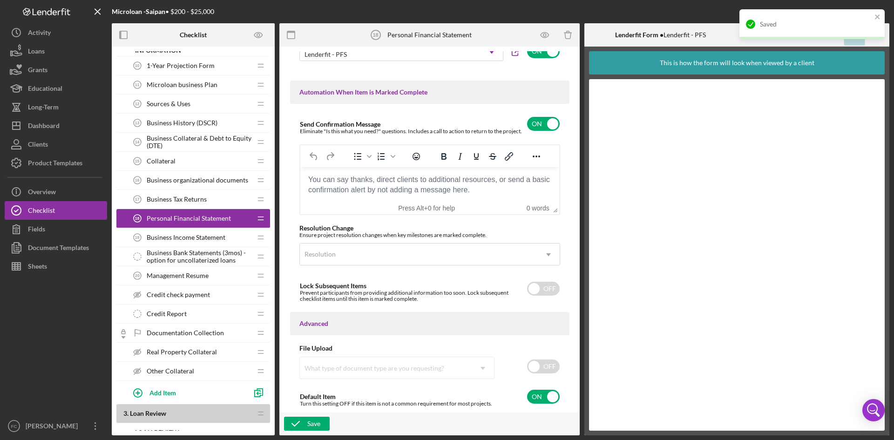
click at [197, 239] on span "Business Income Statement" at bounding box center [186, 237] width 79 height 7
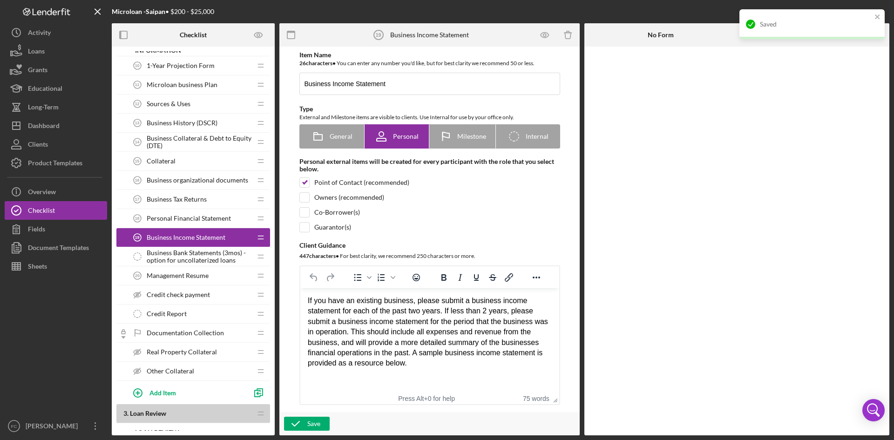
click at [214, 281] on div "Management Resume 20 Management Resume" at bounding box center [189, 275] width 123 height 19
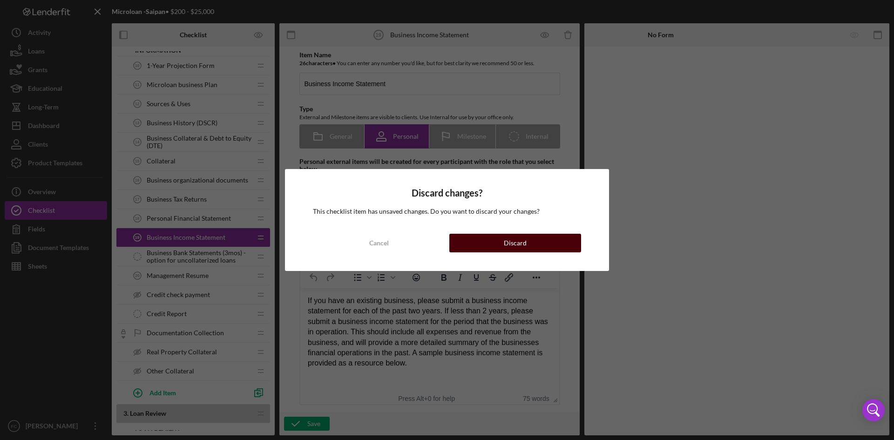
click at [482, 241] on button "Discard" at bounding box center [515, 243] width 132 height 19
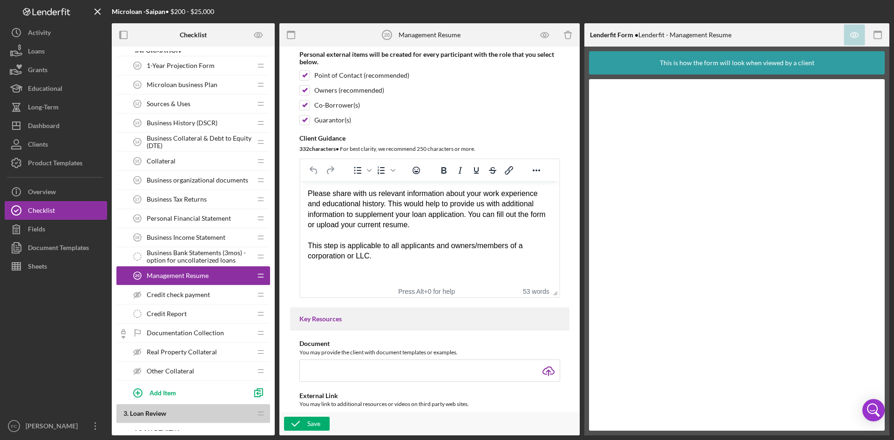
scroll to position [124, 0]
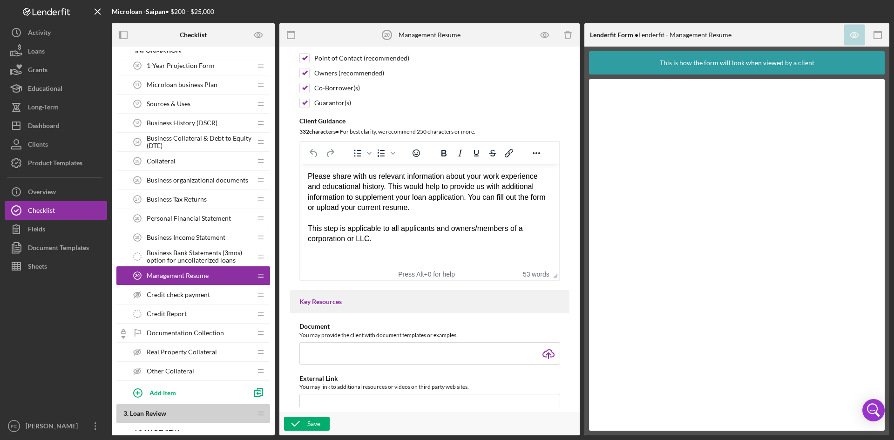
drag, startPoint x: 419, startPoint y: 245, endPoint x: 330, endPoint y: 204, distance: 97.7
click at [330, 204] on html "Please share with us relevant information about your work experience and educat…" at bounding box center [429, 208] width 259 height 88
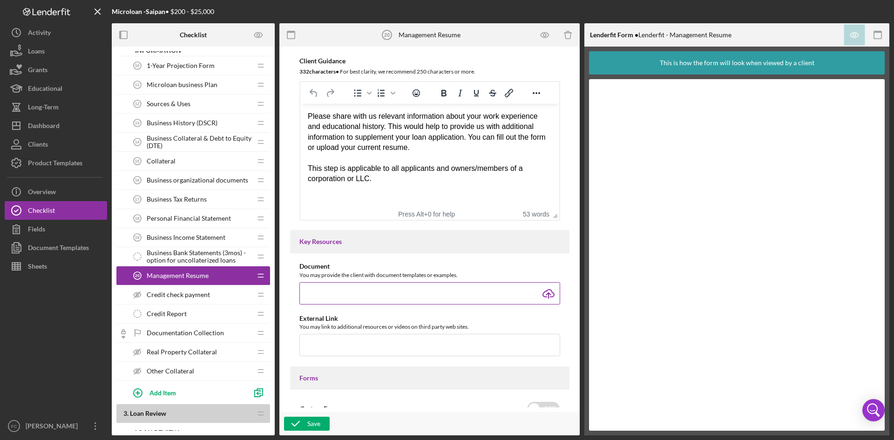
scroll to position [133, 0]
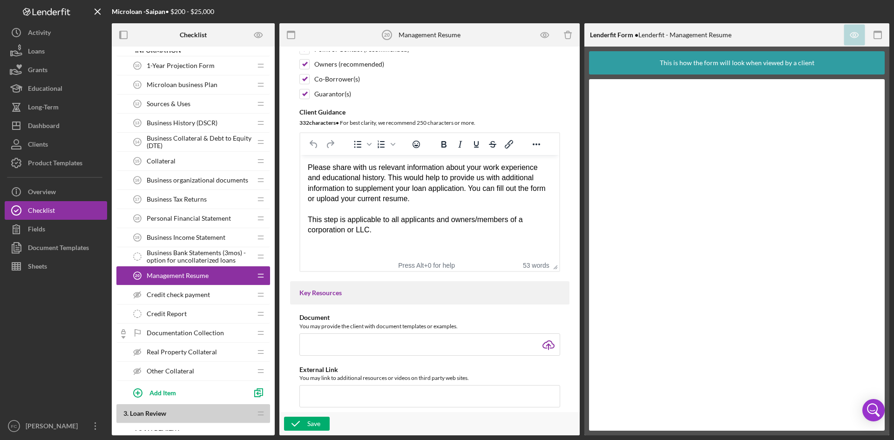
drag, startPoint x: 377, startPoint y: 228, endPoint x: 261, endPoint y: 155, distance: 137.1
click at [300, 155] on html "Please share with us relevant information about your work experience and educat…" at bounding box center [429, 199] width 259 height 88
copy body "Please share with us relevant information about your work experience and educat…"
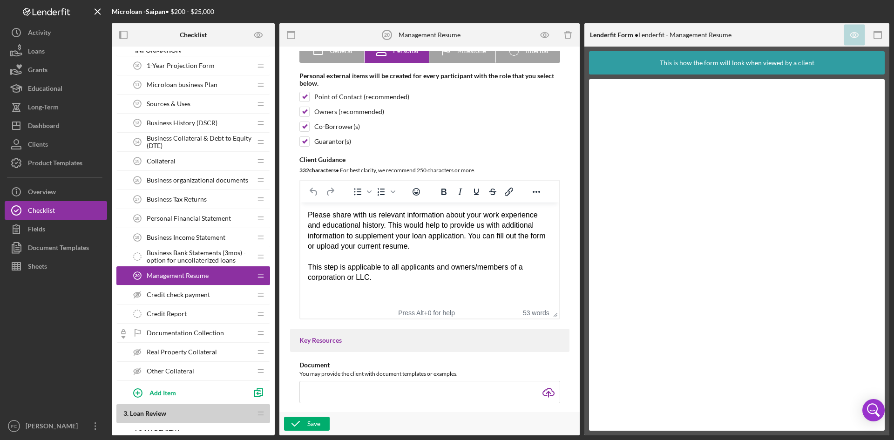
scroll to position [9, 0]
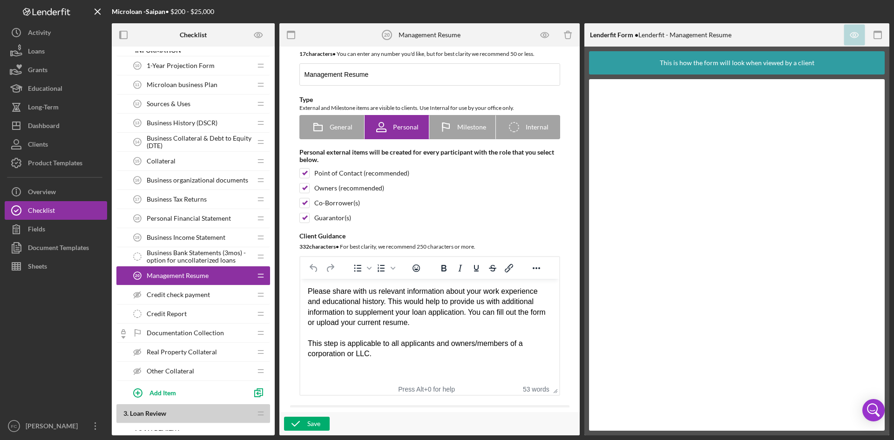
click at [434, 323] on div "Please share with us relevant information about your work experience and educat…" at bounding box center [429, 307] width 244 height 42
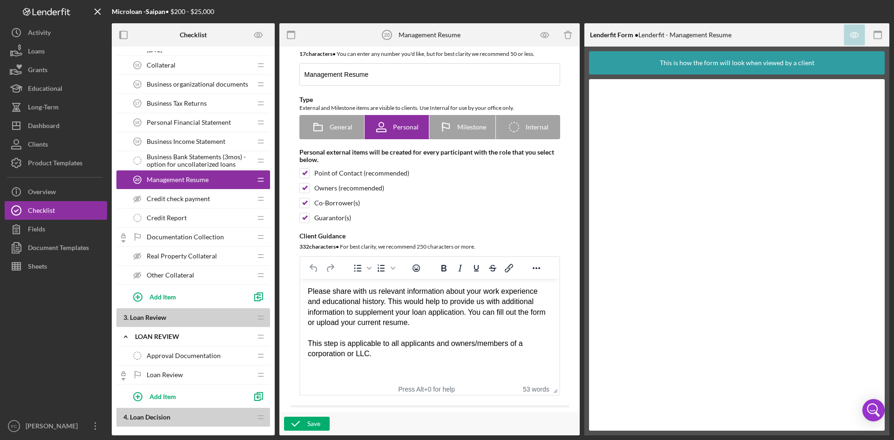
scroll to position [410, 0]
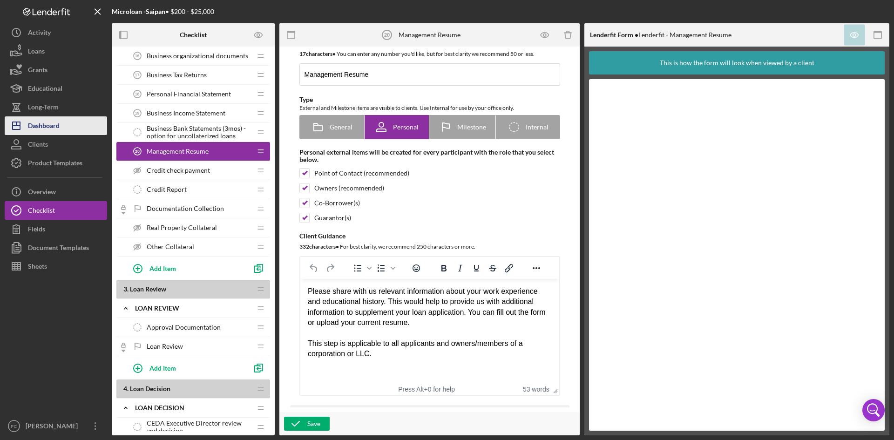
click at [67, 124] on button "Icon/Dashboard Dashboard" at bounding box center [56, 125] width 102 height 19
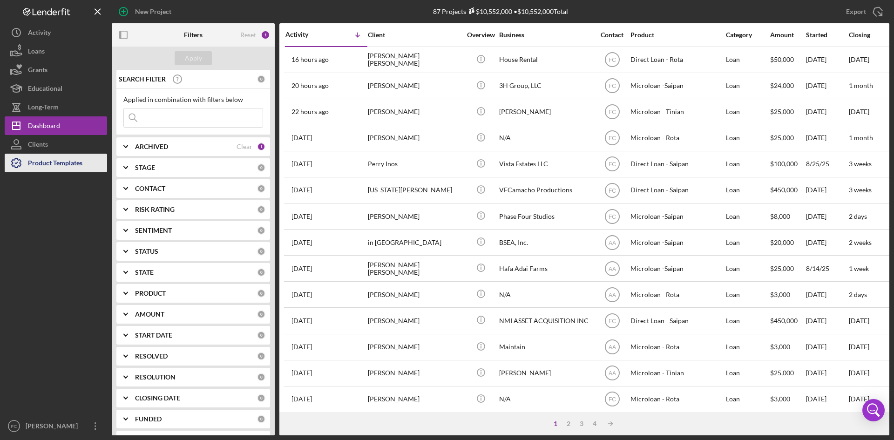
click at [31, 162] on div "Product Templates" at bounding box center [55, 164] width 54 height 21
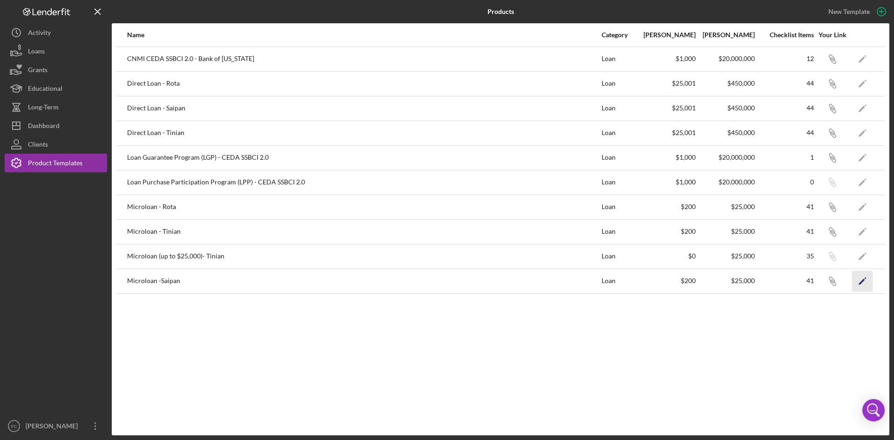
click at [865, 277] on icon "Icon/Edit" at bounding box center [862, 281] width 21 height 21
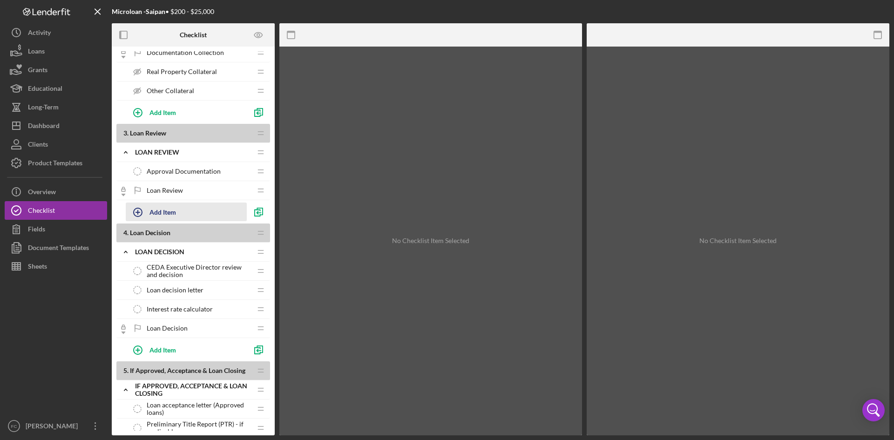
scroll to position [441, 0]
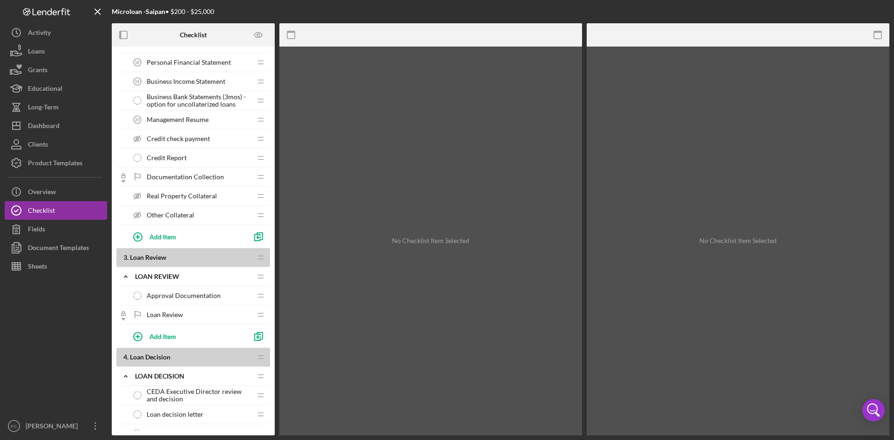
click at [190, 172] on div "Documentation Collection Documentation Collection" at bounding box center [189, 177] width 123 height 19
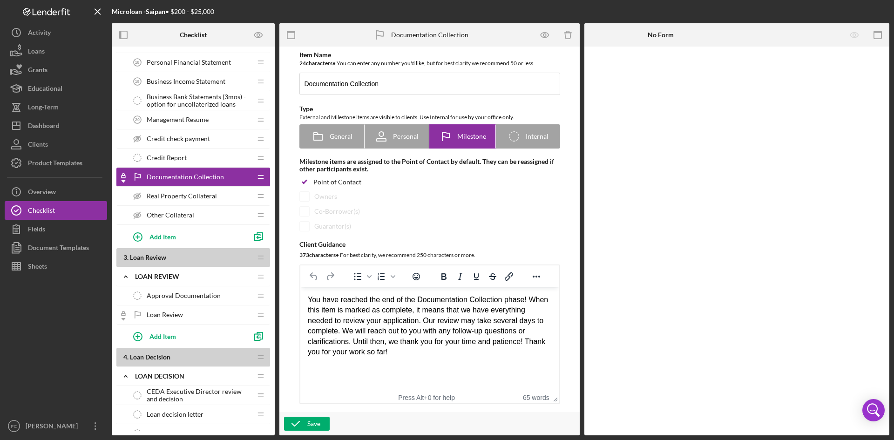
click at [192, 118] on span "Management Resume" at bounding box center [178, 119] width 62 height 7
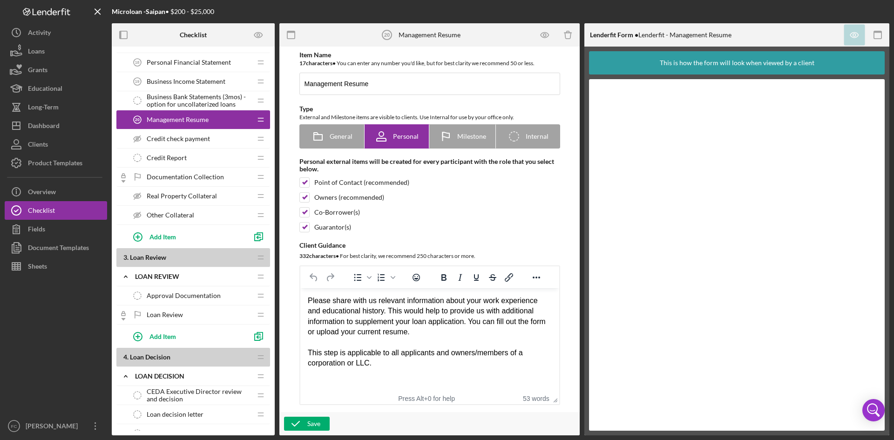
scroll to position [317, 0]
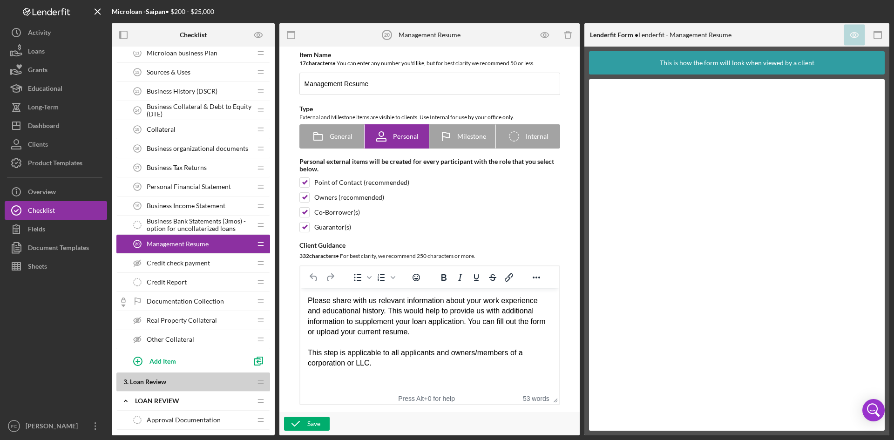
click at [212, 188] on span "Personal Financial Statement" at bounding box center [189, 186] width 84 height 7
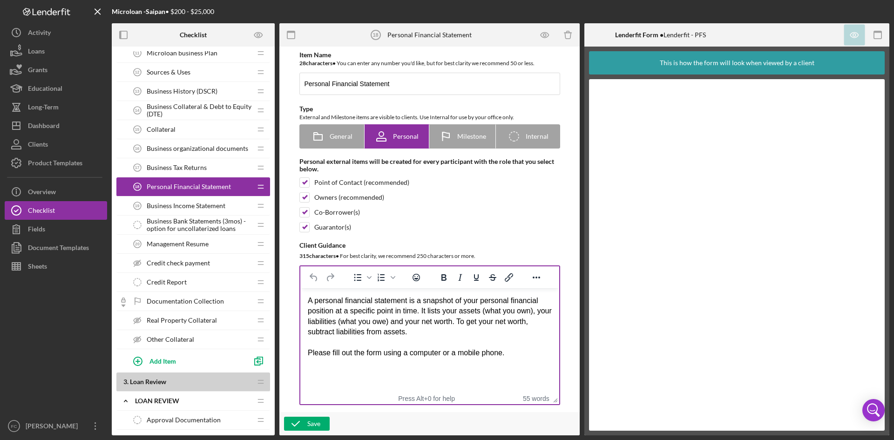
click at [498, 351] on div "Please fill out the form using a computer or a mobile phone." at bounding box center [429, 353] width 244 height 10
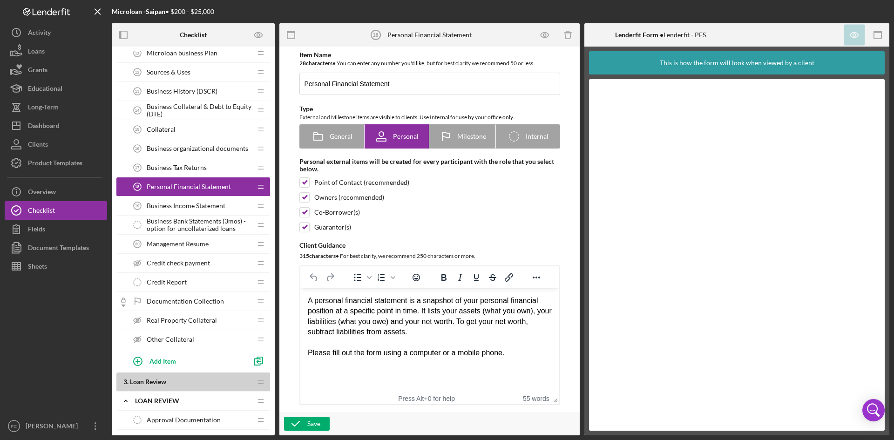
click at [504, 339] on div "Rich Text Area. Press ALT-0 for help." at bounding box center [429, 343] width 244 height 10
click at [186, 206] on span "Business Income Statement" at bounding box center [186, 205] width 79 height 7
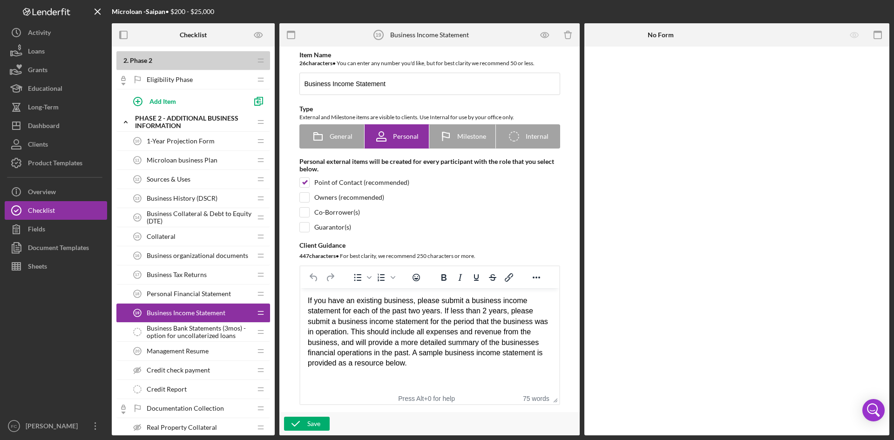
scroll to position [193, 0]
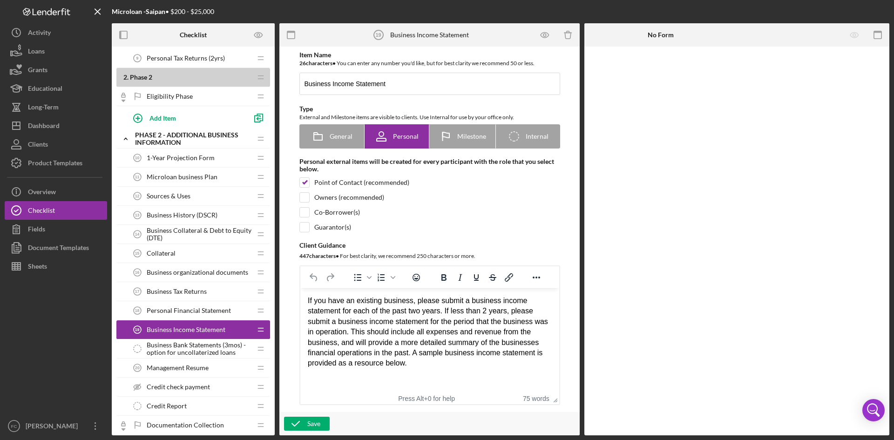
click at [224, 269] on span "Business organizational documents" at bounding box center [198, 272] width 102 height 7
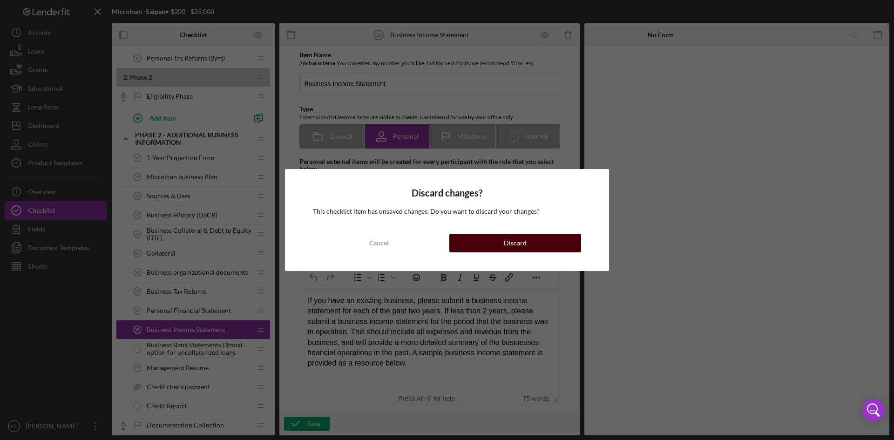
click at [496, 243] on button "Discard" at bounding box center [515, 243] width 132 height 19
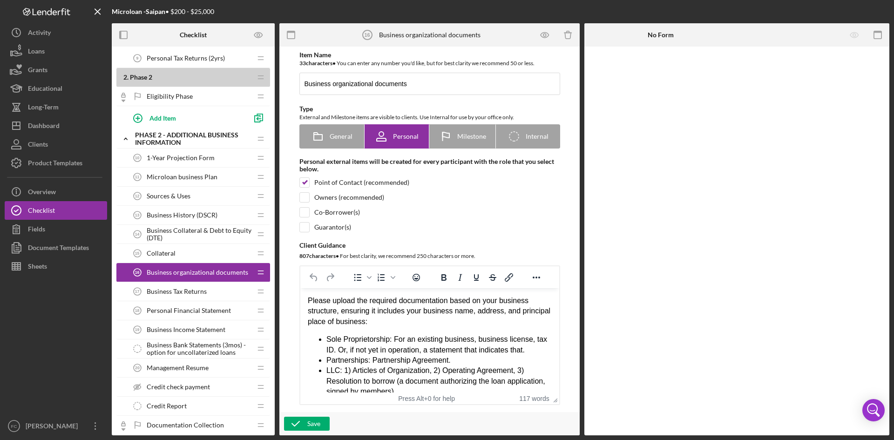
click at [160, 255] on span "Collateral" at bounding box center [161, 253] width 29 height 7
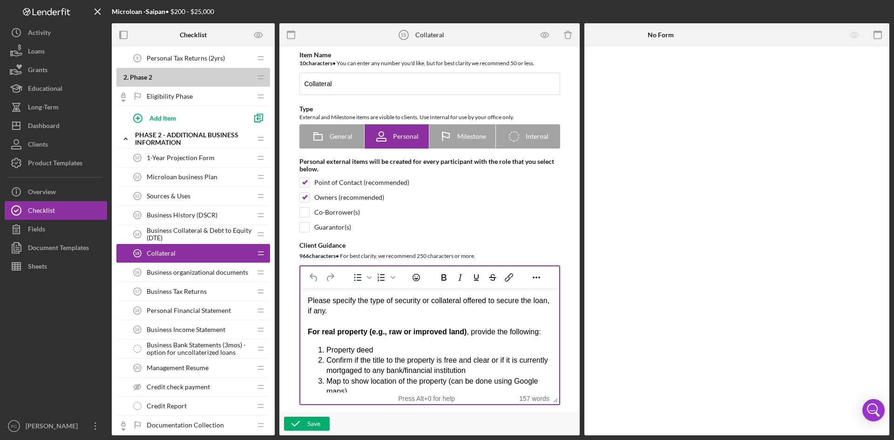
click at [493, 320] on div "Rich Text Area. Press ALT-0 for help." at bounding box center [429, 322] width 244 height 10
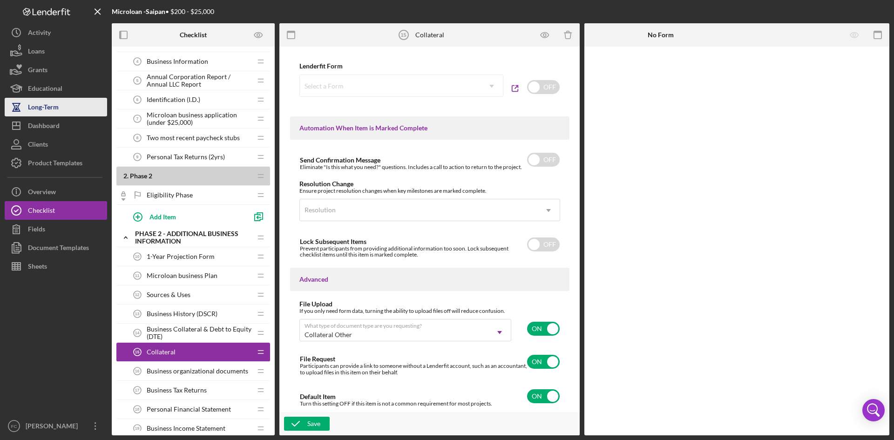
scroll to position [69, 0]
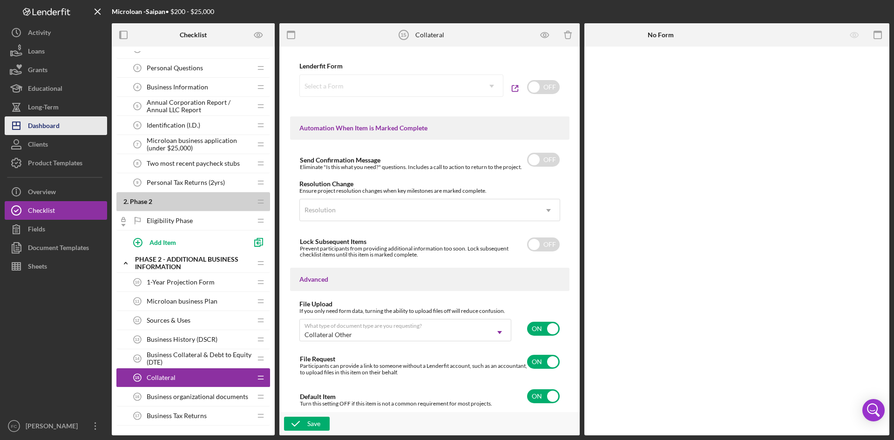
click at [61, 127] on button "Icon/Dashboard Dashboard" at bounding box center [56, 125] width 102 height 19
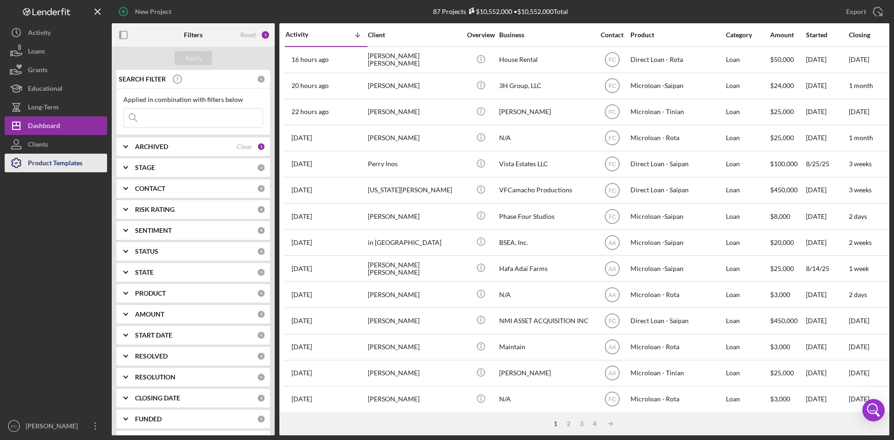
click at [56, 168] on div "Product Templates" at bounding box center [55, 164] width 54 height 21
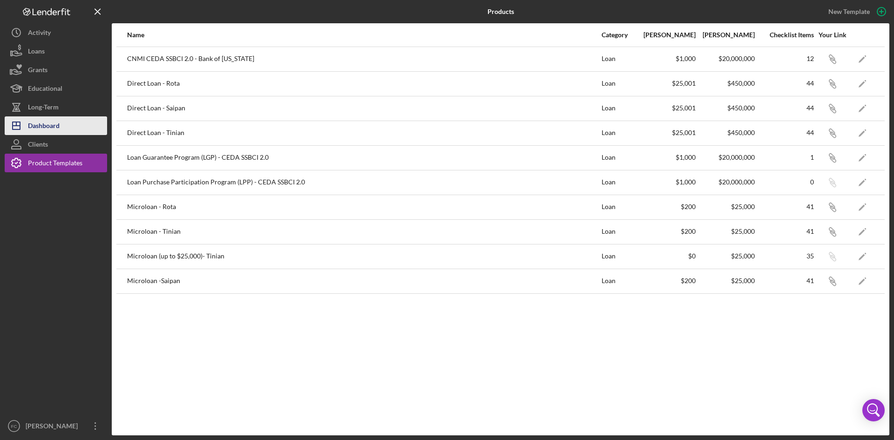
click at [56, 126] on div "Dashboard" at bounding box center [44, 126] width 32 height 21
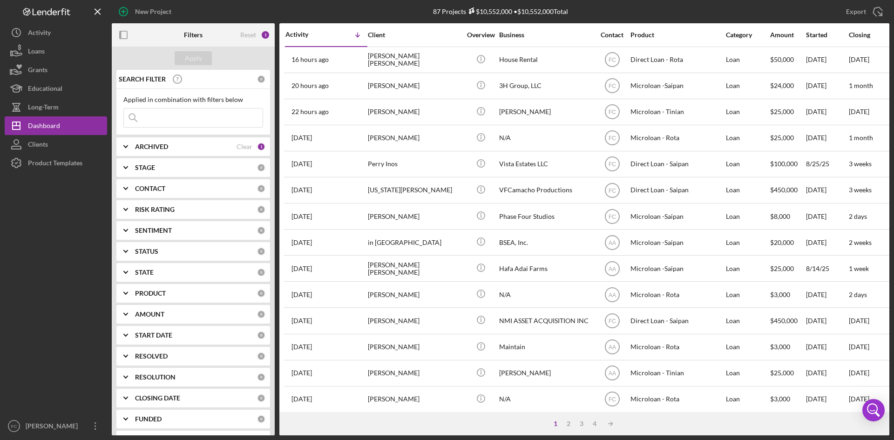
click at [203, 145] on div "ARCHIVED" at bounding box center [186, 146] width 102 height 7
click at [126, 179] on div "Select All Active Archived" at bounding box center [193, 184] width 140 height 51
click at [128, 183] on input "Active" at bounding box center [128, 184] width 9 height 9
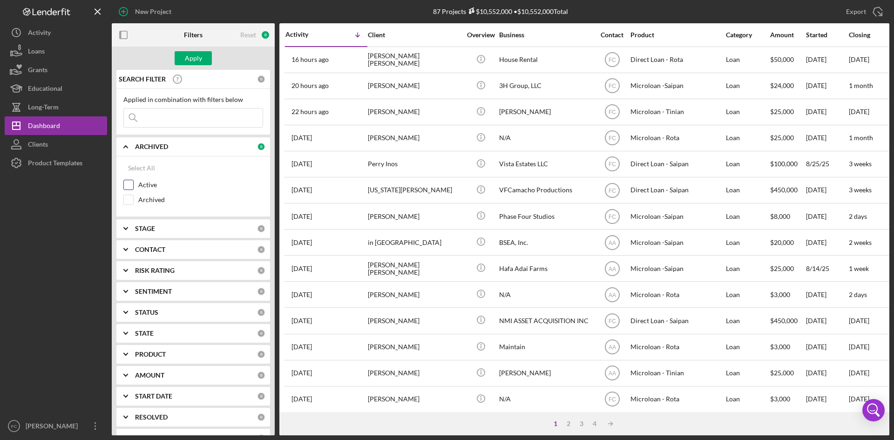
click at [126, 186] on input "Active" at bounding box center [128, 184] width 9 height 9
checkbox input "true"
click at [63, 126] on button "Icon/Dashboard Dashboard" at bounding box center [56, 125] width 102 height 19
click at [46, 429] on div "[PERSON_NAME]" at bounding box center [53, 427] width 61 height 21
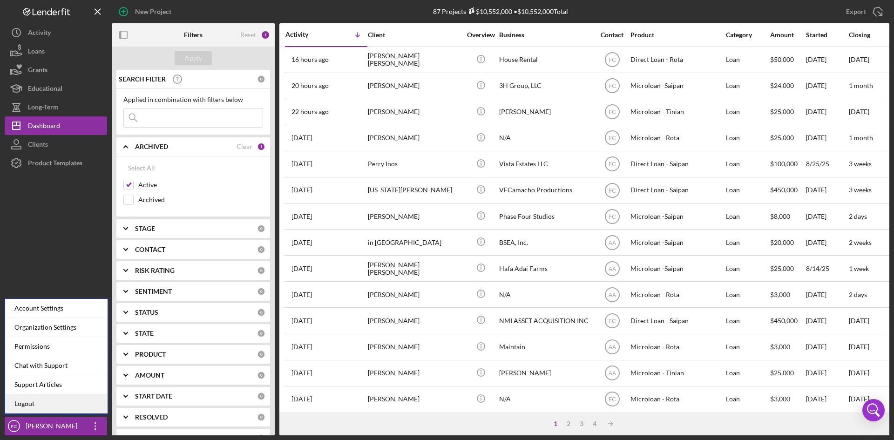
click at [42, 400] on link "Logout" at bounding box center [56, 403] width 102 height 19
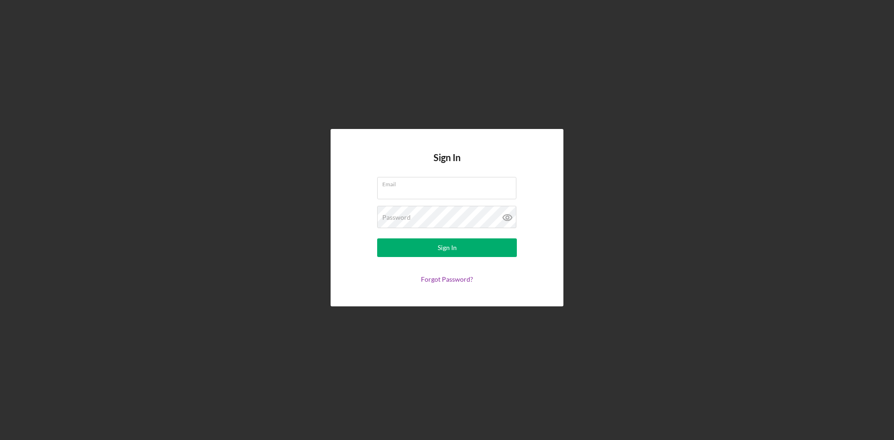
type input "f.cruz@developcnmi.com"
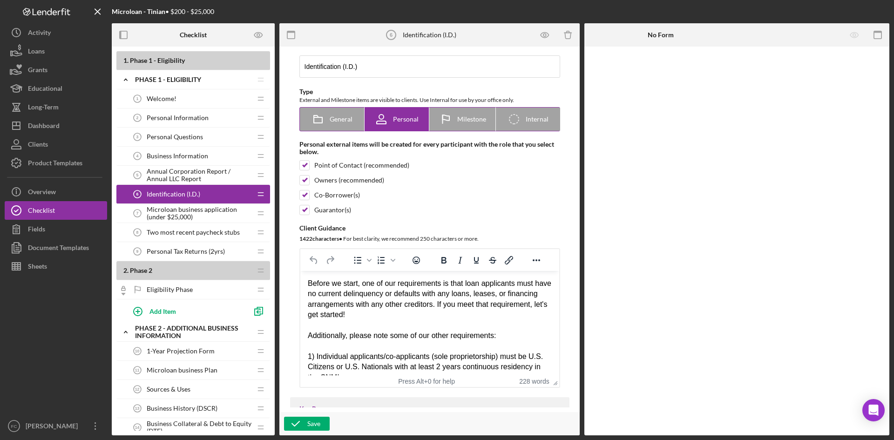
scroll to position [6, 0]
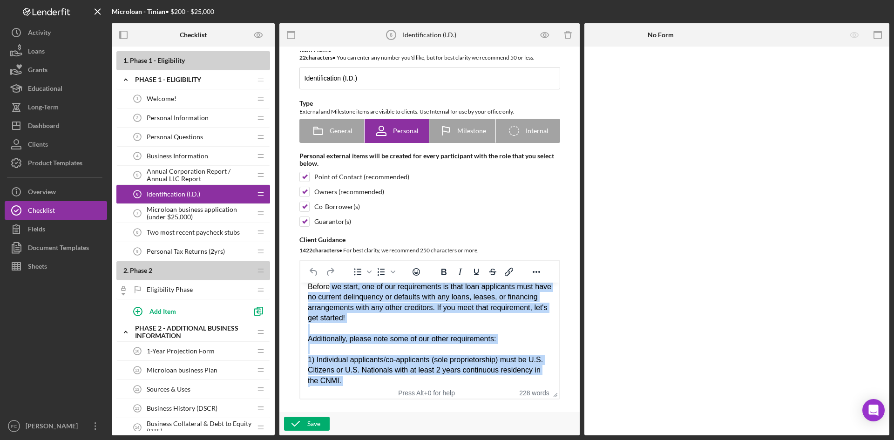
scroll to position [0, 0]
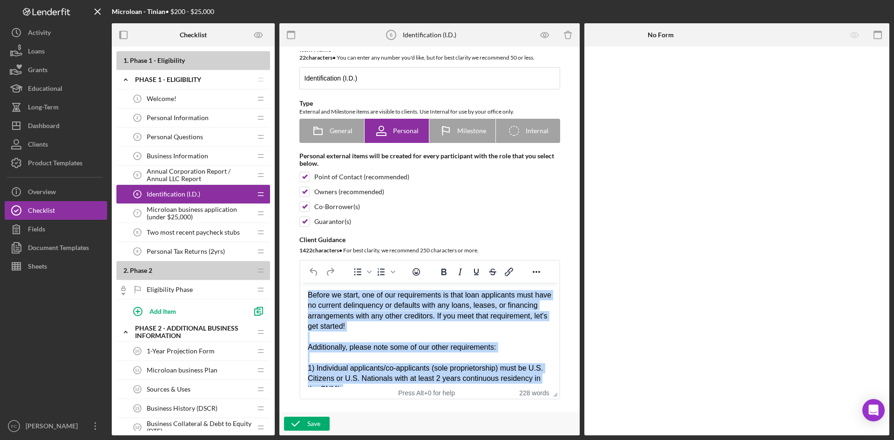
drag, startPoint x: 513, startPoint y: 374, endPoint x: 305, endPoint y: 289, distance: 224.0
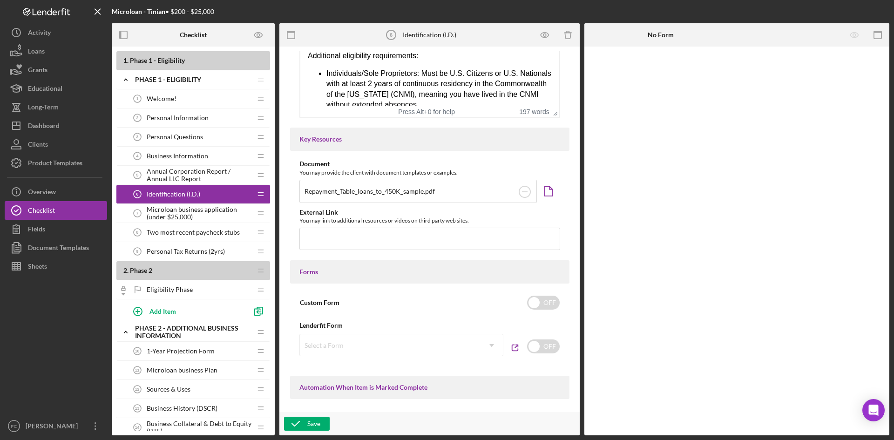
scroll to position [497, 0]
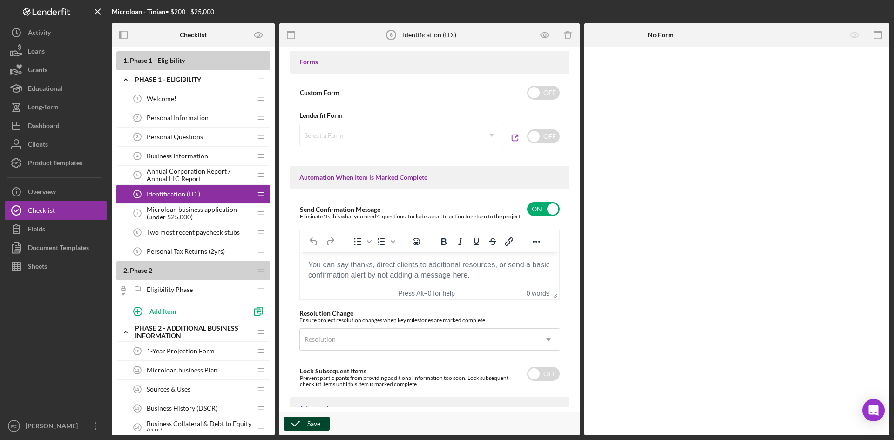
click at [318, 425] on div "Save" at bounding box center [313, 424] width 13 height 14
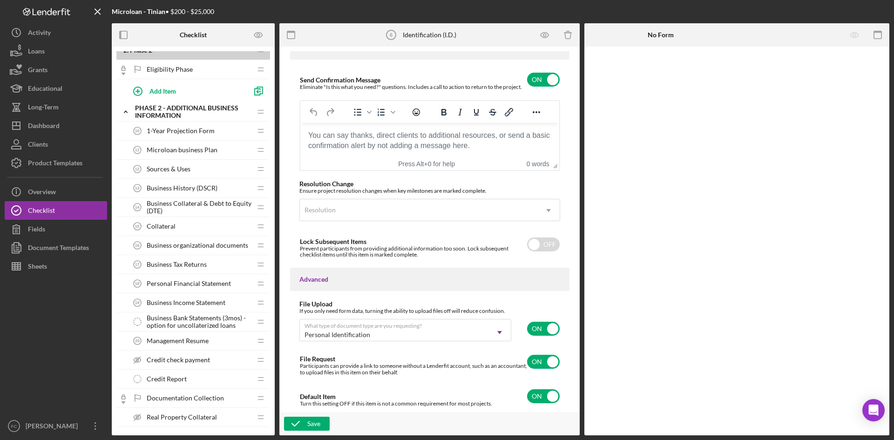
scroll to position [248, 0]
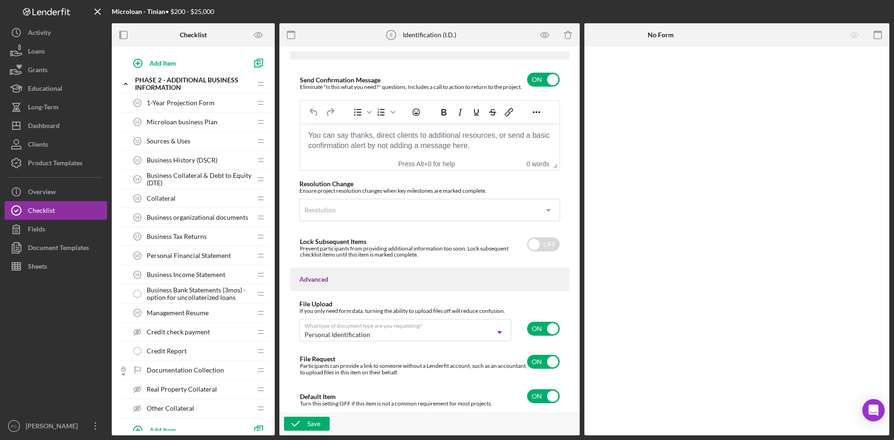
click at [206, 106] on span "1-Year Projection Form" at bounding box center [181, 102] width 68 height 7
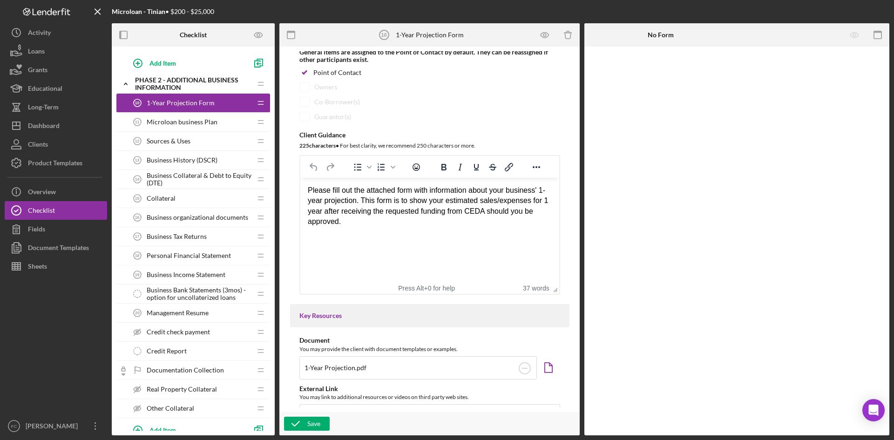
scroll to position [124, 0]
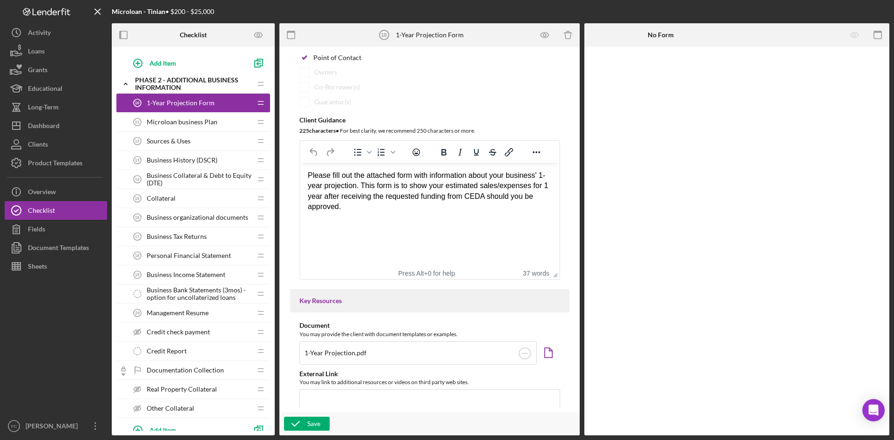
click at [193, 153] on div "Business History (DSCR) 13 Business History (DSCR)" at bounding box center [189, 160] width 123 height 19
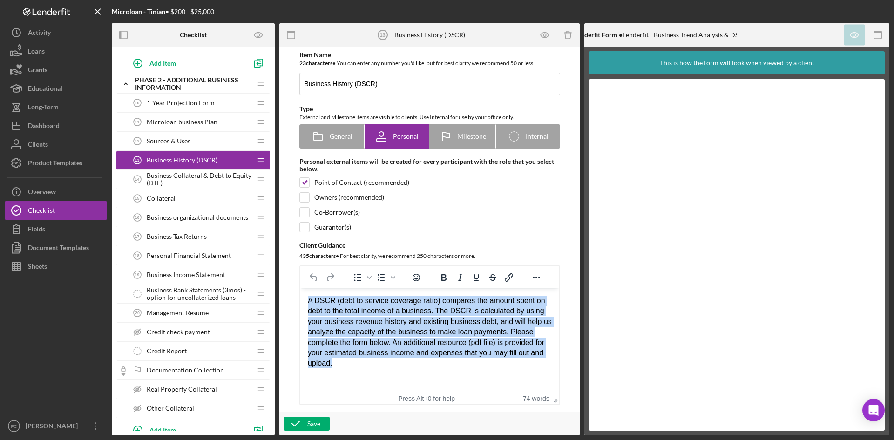
drag, startPoint x: 433, startPoint y: 362, endPoint x: 568, endPoint y: 555, distance: 235.4
click at [300, 288] on html "A DSCR (debt to service coverage ratio) compares the amount spent on debt to th…" at bounding box center [429, 332] width 259 height 88
paste body "Rich Text Area. Press ALT-0 for help."
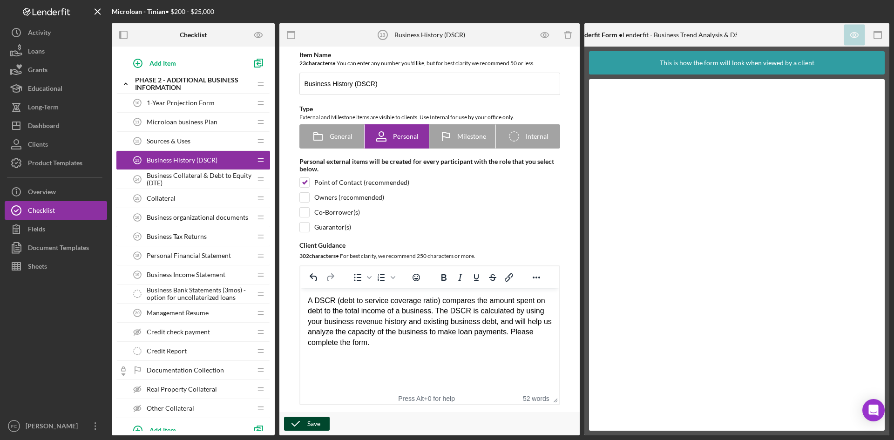
click at [298, 424] on icon "button" at bounding box center [295, 423] width 23 height 23
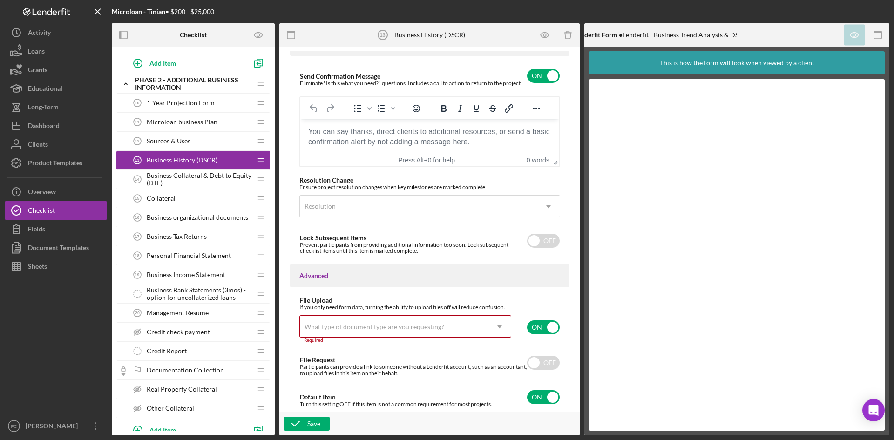
scroll to position [630, 0]
click at [527, 326] on input "checkbox" at bounding box center [543, 327] width 33 height 14
checkbox input "false"
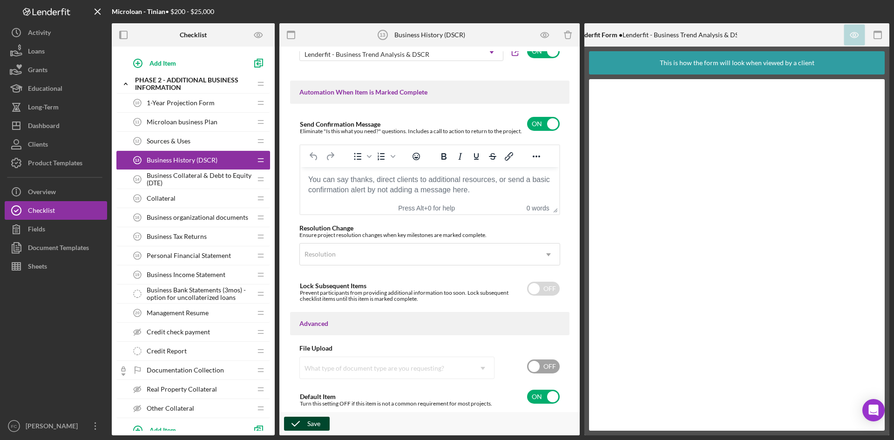
click at [304, 427] on icon "button" at bounding box center [295, 423] width 23 height 23
click at [317, 425] on div "Save" at bounding box center [313, 424] width 13 height 14
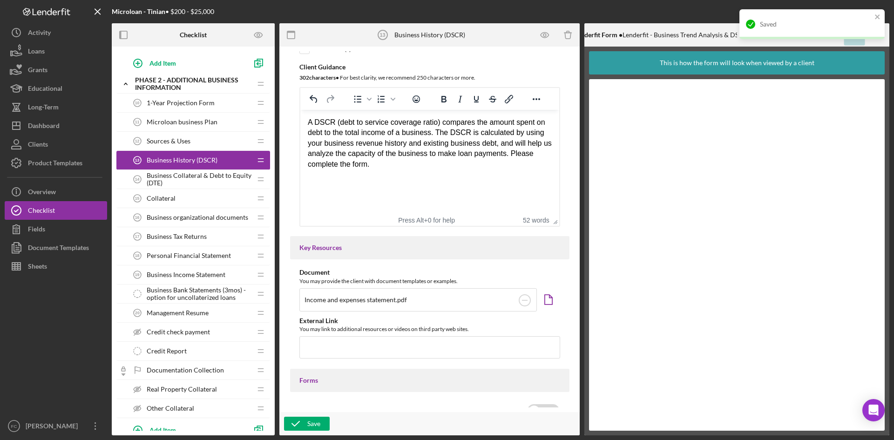
scroll to position [85, 0]
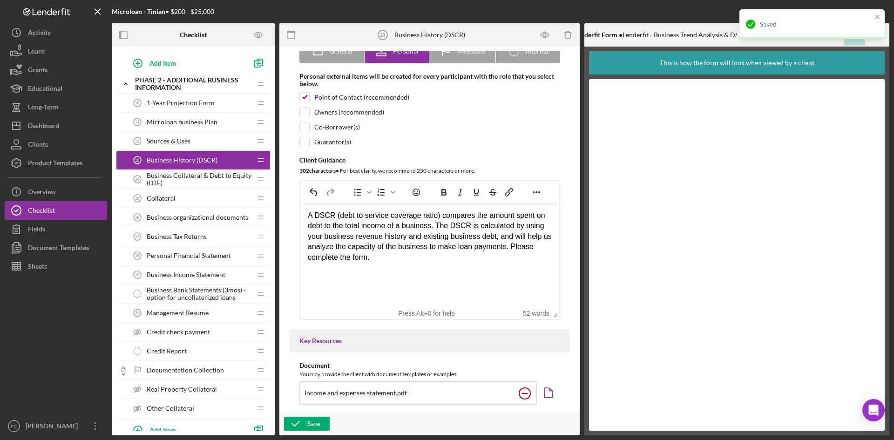
click at [521, 397] on circle at bounding box center [524, 393] width 11 height 11
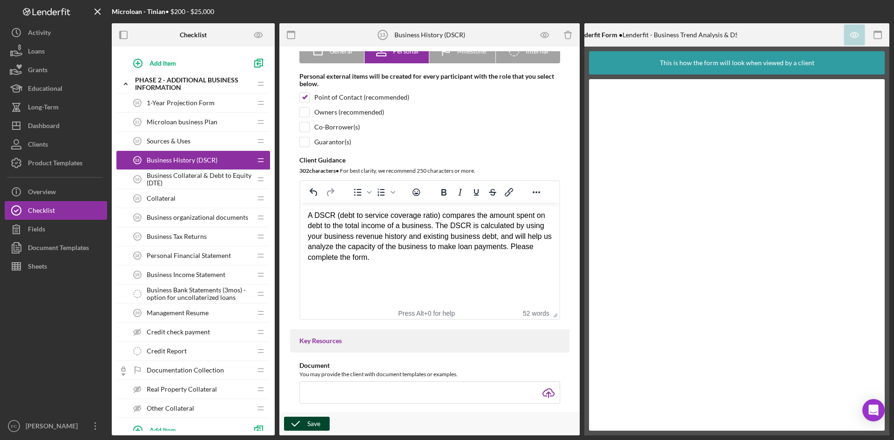
click at [318, 424] on div "Save" at bounding box center [313, 424] width 13 height 14
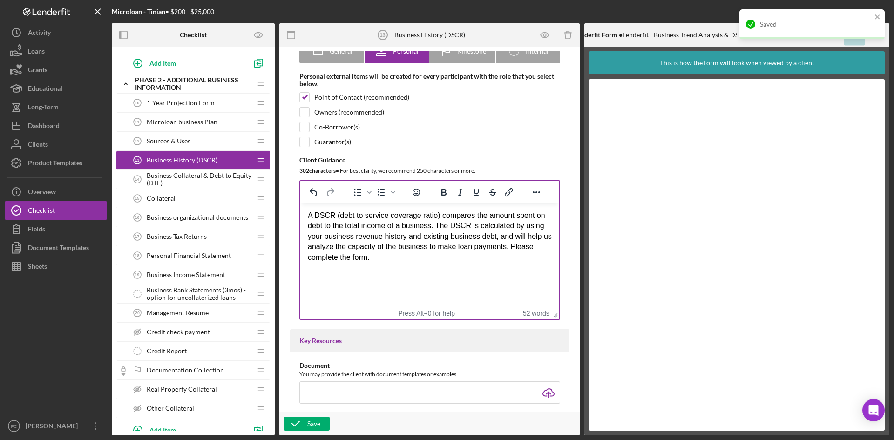
scroll to position [0, 0]
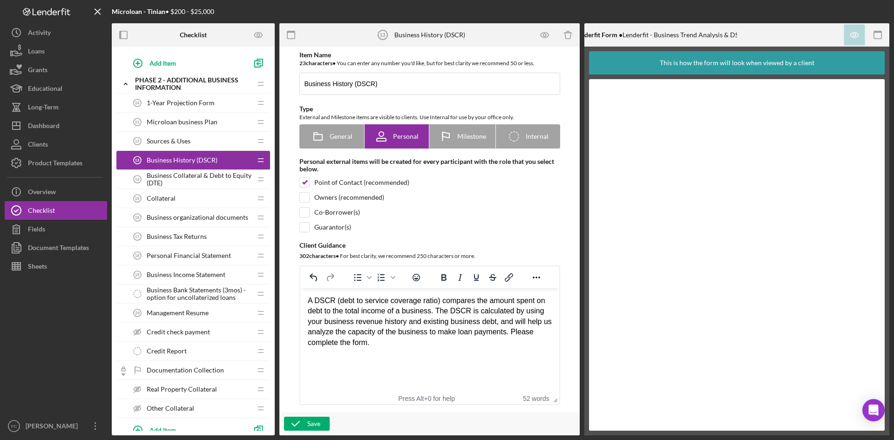
click at [195, 198] on div "Collateral 15 Collateral" at bounding box center [189, 198] width 123 height 19
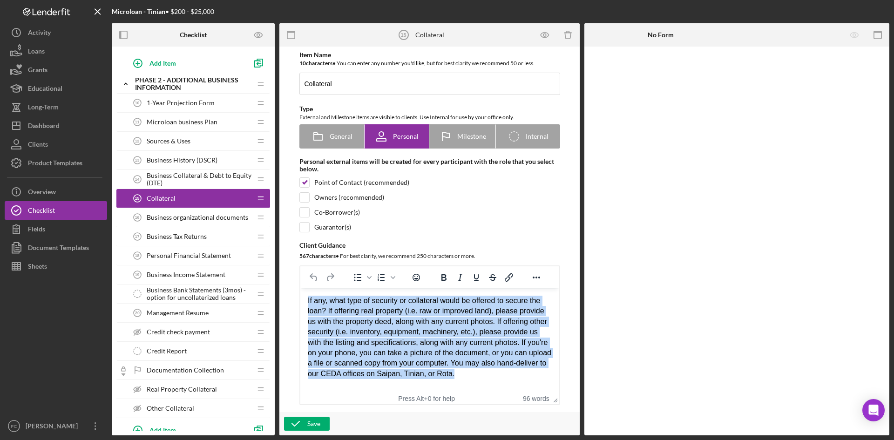
drag, startPoint x: 468, startPoint y: 376, endPoint x: 254, endPoint y: 291, distance: 230.1
click at [300, 291] on html "If any, what type of security or collateral would be offered to secure the loan…" at bounding box center [429, 337] width 259 height 98
paste body "Rich Text Area. Press ALT-0 for help."
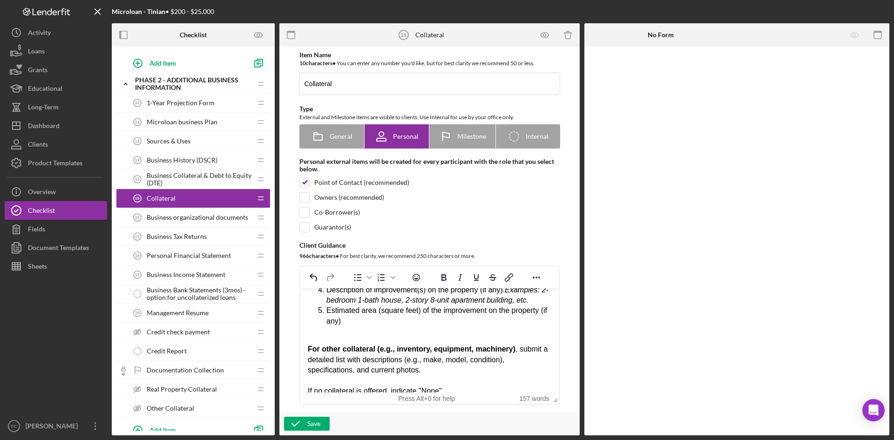
scroll to position [165, 0]
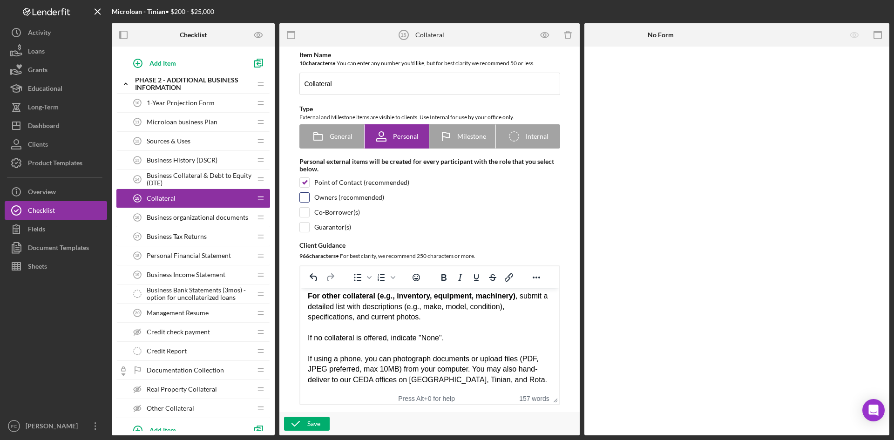
click at [305, 197] on input "checkbox" at bounding box center [304, 197] width 9 height 9
checkbox input "true"
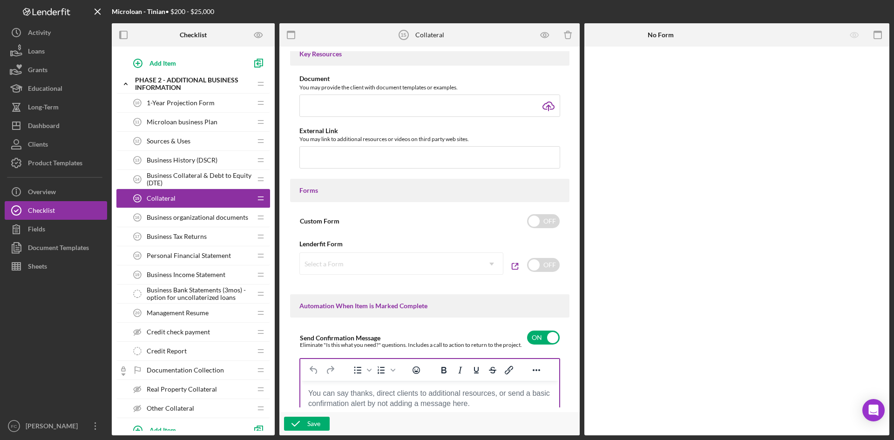
scroll to position [621, 0]
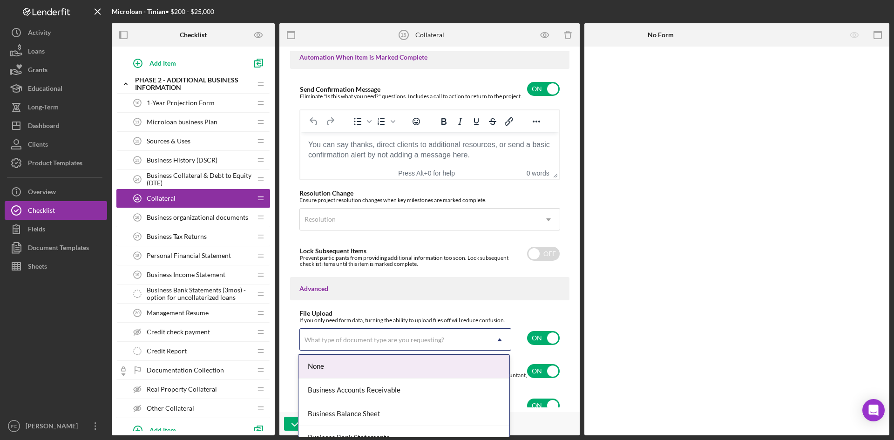
click at [504, 343] on icon "Icon/Dropdown Arrow" at bounding box center [499, 340] width 22 height 22
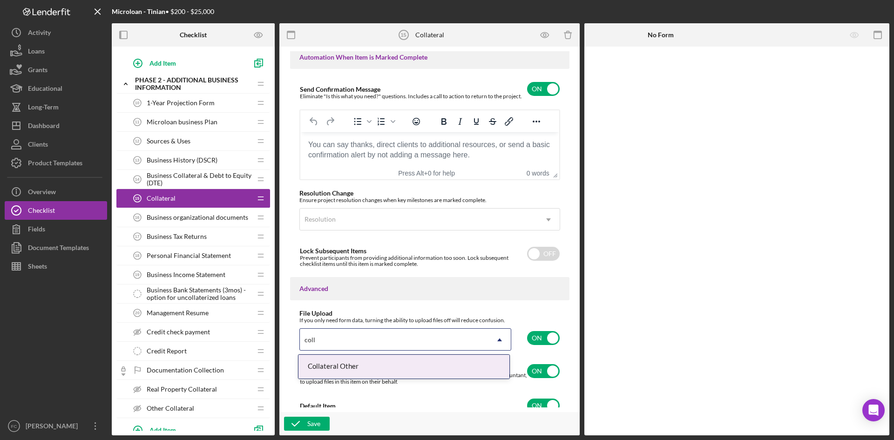
type input "colla"
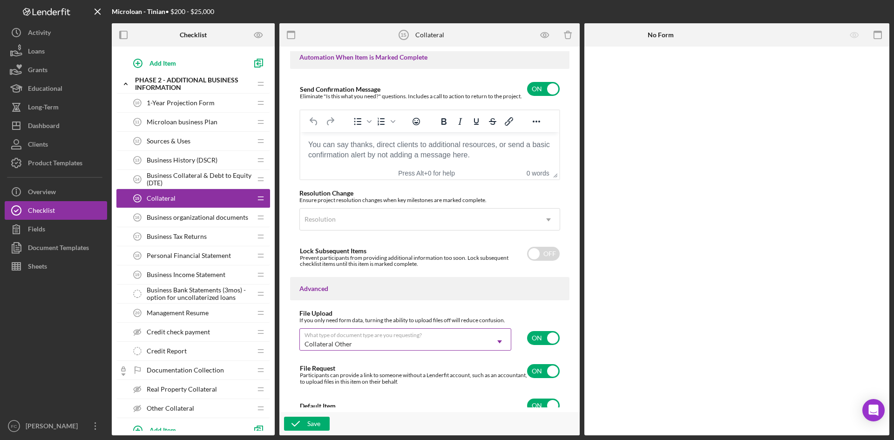
click at [505, 340] on icon "Icon/Dropdown Arrow" at bounding box center [499, 342] width 22 height 22
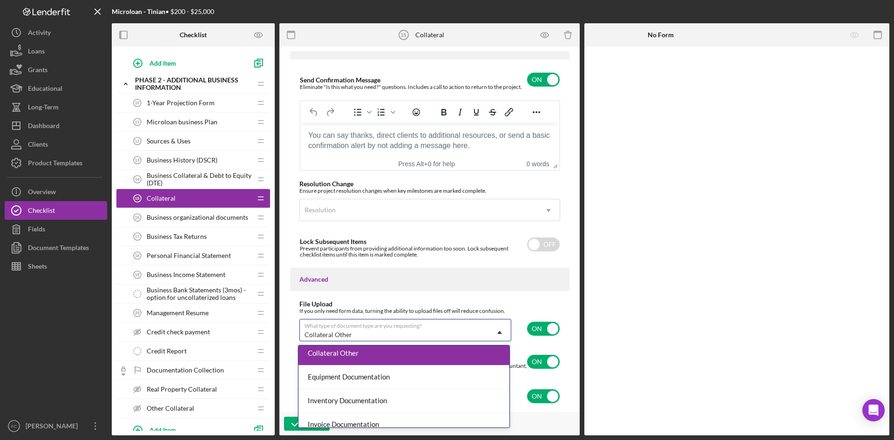
scroll to position [466, 0]
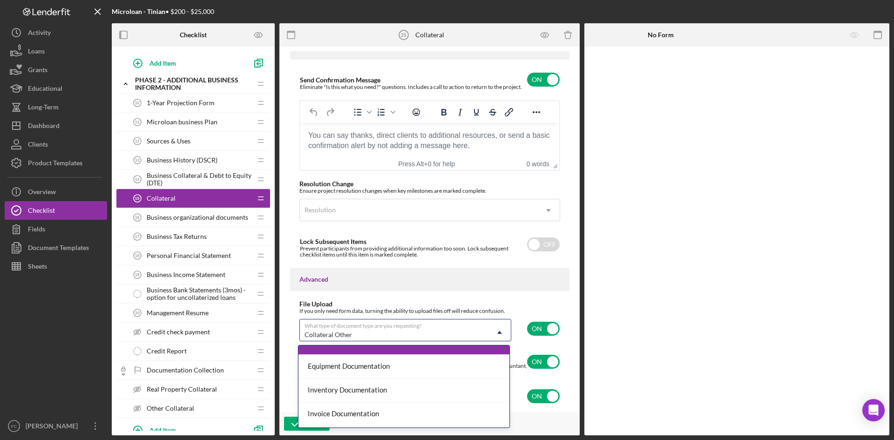
click at [437, 350] on div "Collateral Other" at bounding box center [403, 343] width 211 height 24
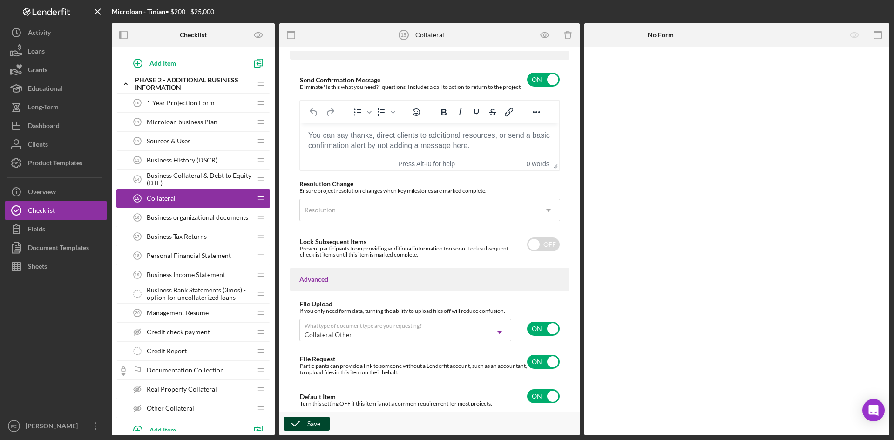
drag, startPoint x: 315, startPoint y: 421, endPoint x: 312, endPoint y: 428, distance: 6.9
click at [312, 425] on div "Save" at bounding box center [313, 424] width 13 height 14
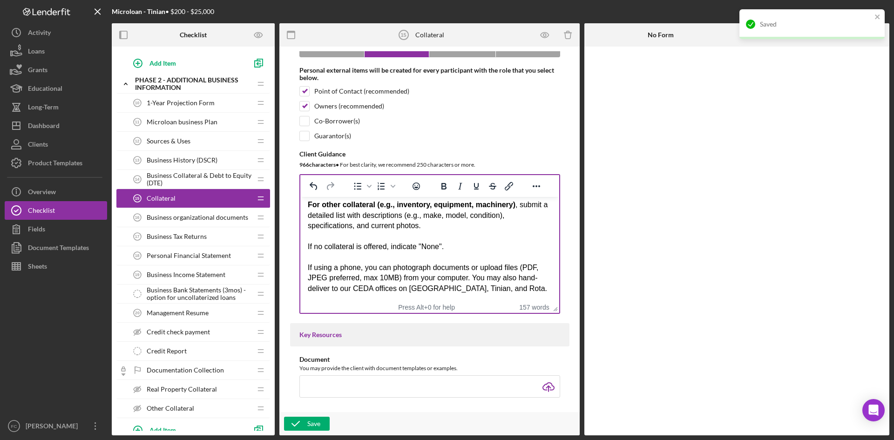
scroll to position [9, 0]
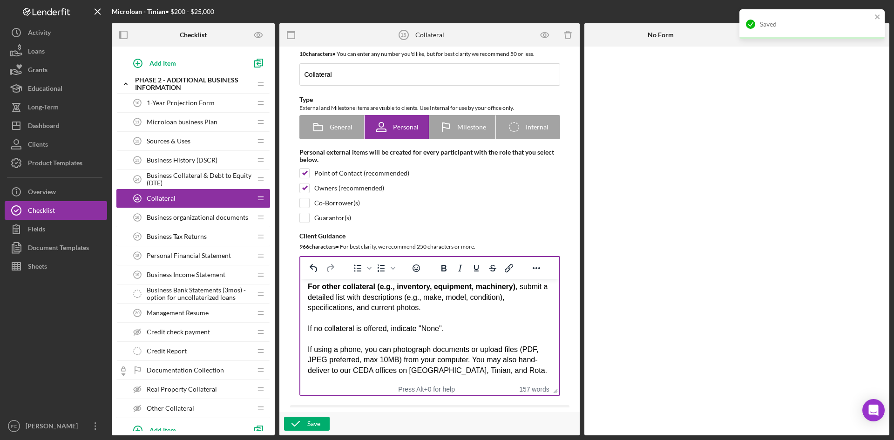
click at [476, 314] on body "Please specify the type of security or collateral offered to secure the loan, i…" at bounding box center [429, 248] width 244 height 255
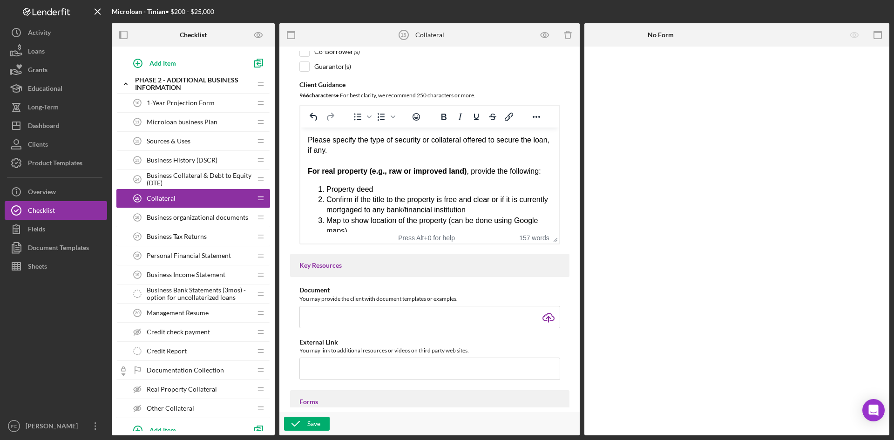
scroll to position [133, 0]
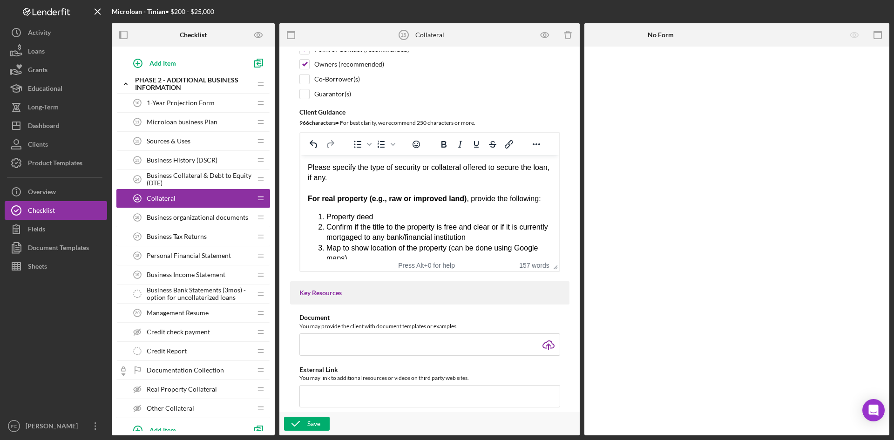
click at [464, 228] on span "Confirm if the title to the property is free and clear or if it is currently mo…" at bounding box center [437, 232] width 222 height 18
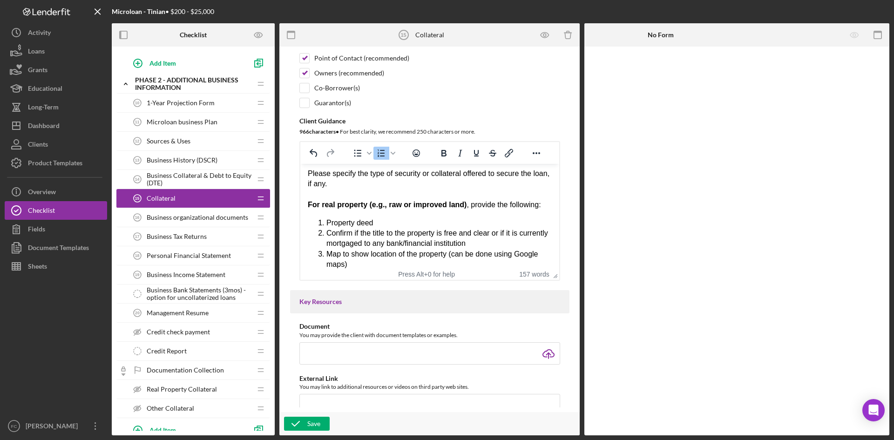
scroll to position [0, 0]
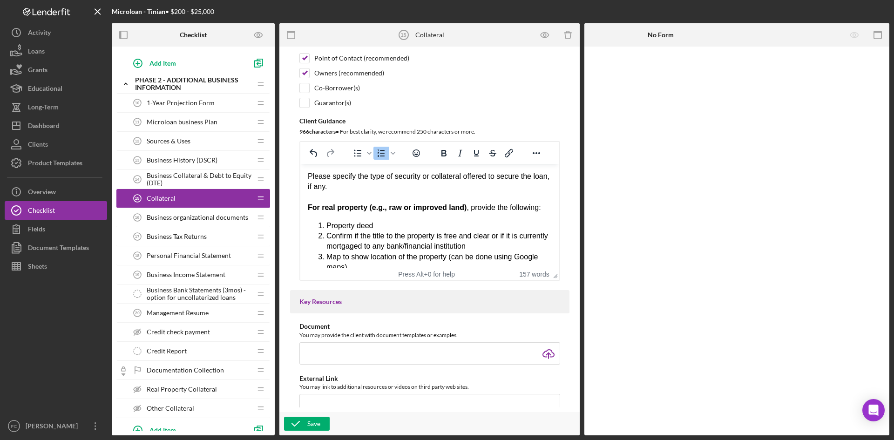
click at [505, 184] on div "Please specify the type of security or collateral offered to secure the loan, i…" at bounding box center [429, 181] width 244 height 21
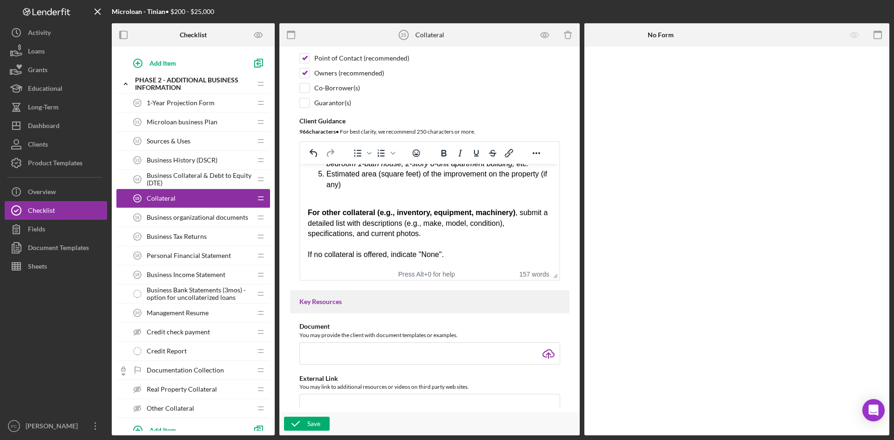
scroll to position [165, 0]
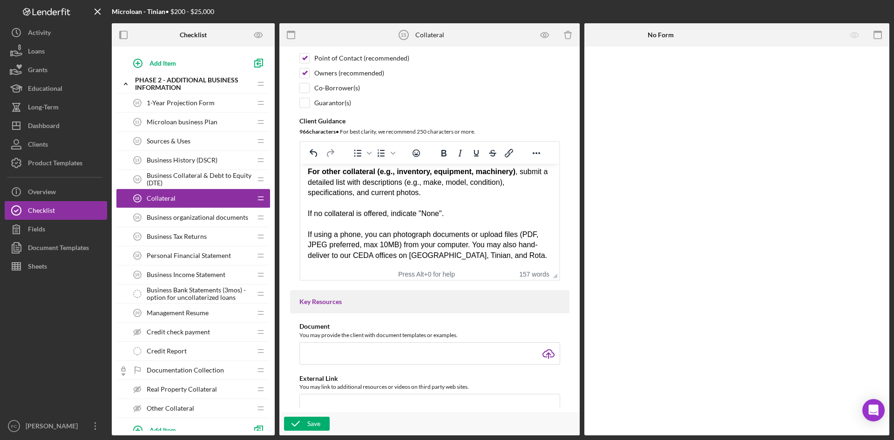
click at [204, 213] on div "Business organizational documents 16 Business organizational documents" at bounding box center [189, 217] width 123 height 19
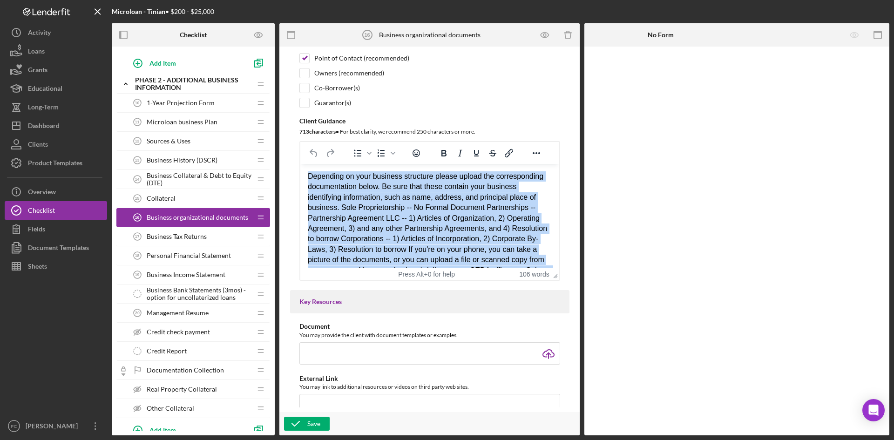
drag, startPoint x: 417, startPoint y: 260, endPoint x: 579, endPoint y: 316, distance: 171.6
click at [300, 164] on html "Depending on your business structure please upload the corresponding documentat…" at bounding box center [429, 228] width 259 height 129
paste body "Rich Text Area. Press ALT-0 for help."
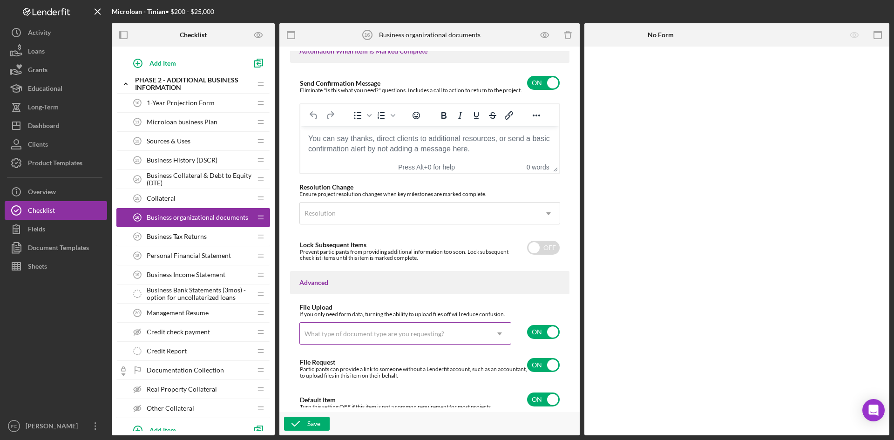
scroll to position [630, 0]
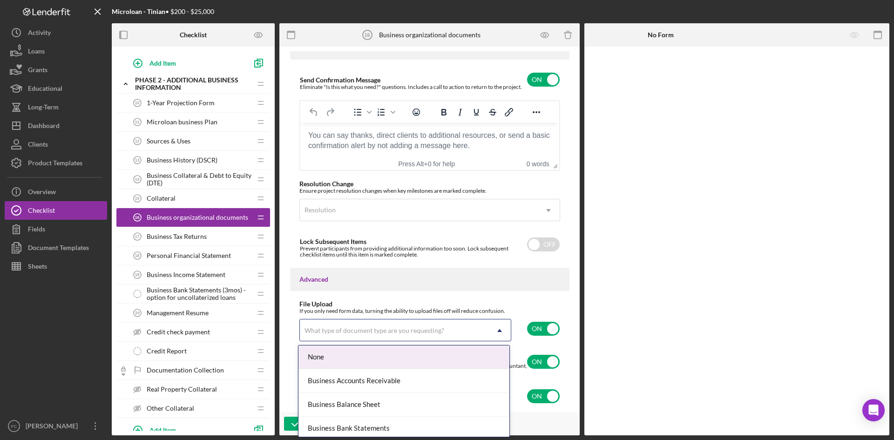
click at [427, 332] on div "What type of document type are you requesting?" at bounding box center [375, 330] width 140 height 7
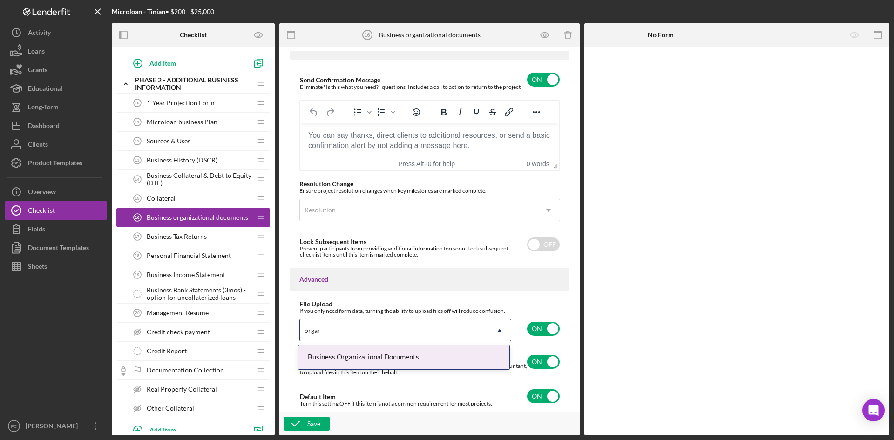
type input "organi"
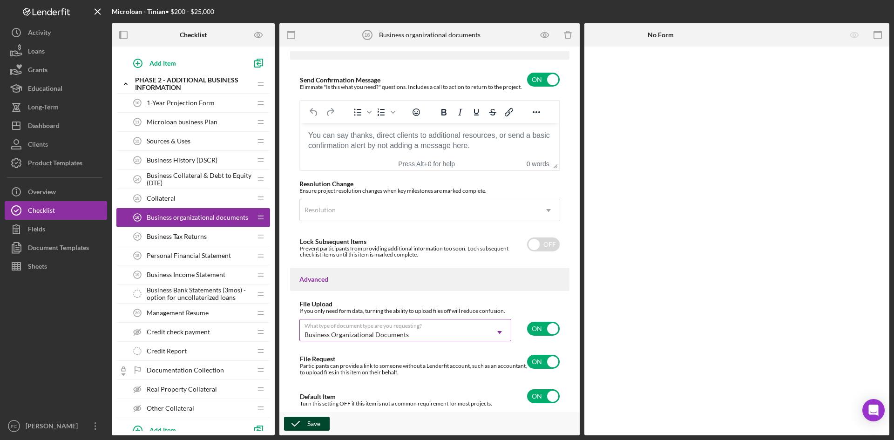
click at [319, 422] on div "Save" at bounding box center [313, 424] width 13 height 14
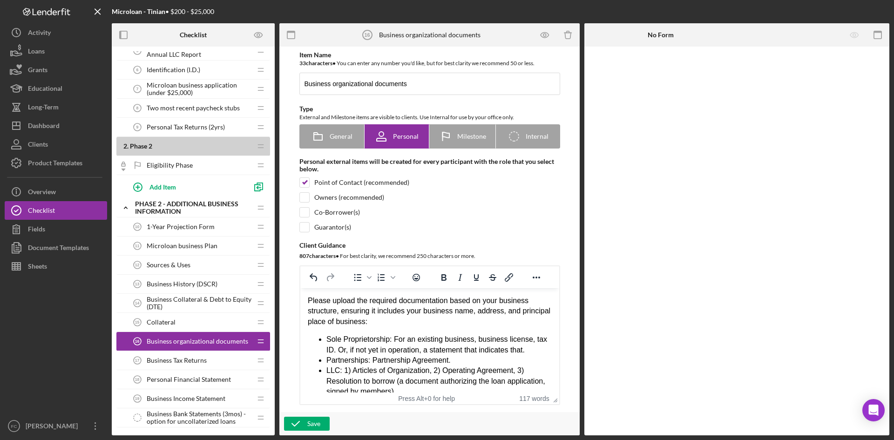
scroll to position [248, 0]
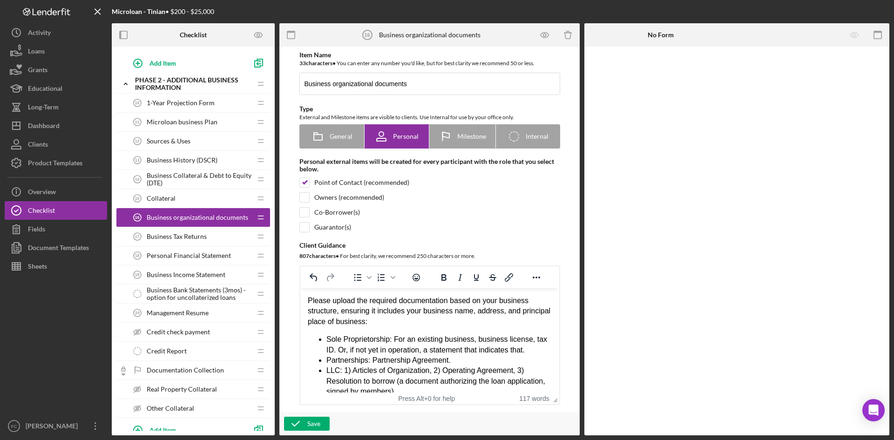
click at [195, 257] on span "Personal Financial Statement" at bounding box center [189, 255] width 84 height 7
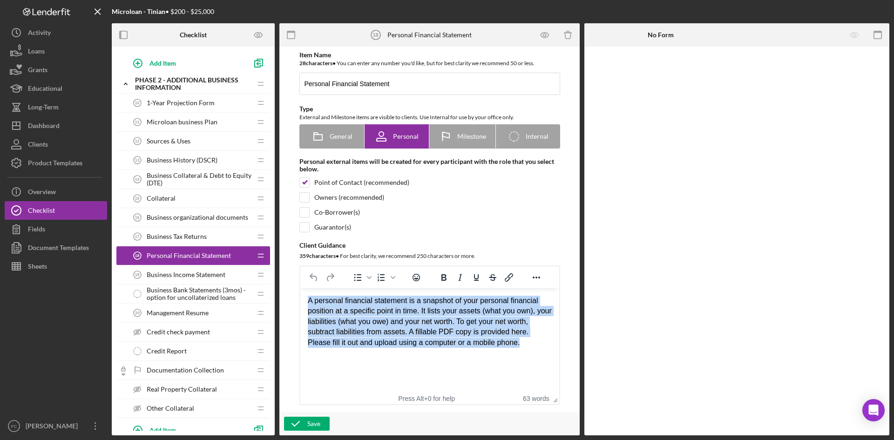
drag, startPoint x: 447, startPoint y: 327, endPoint x: 301, endPoint y: 293, distance: 149.7
click at [301, 293] on html "A personal financial statement is a snapshot of your personal financial positio…" at bounding box center [429, 321] width 259 height 67
paste body "Rich Text Area. Press ALT-0 for help."
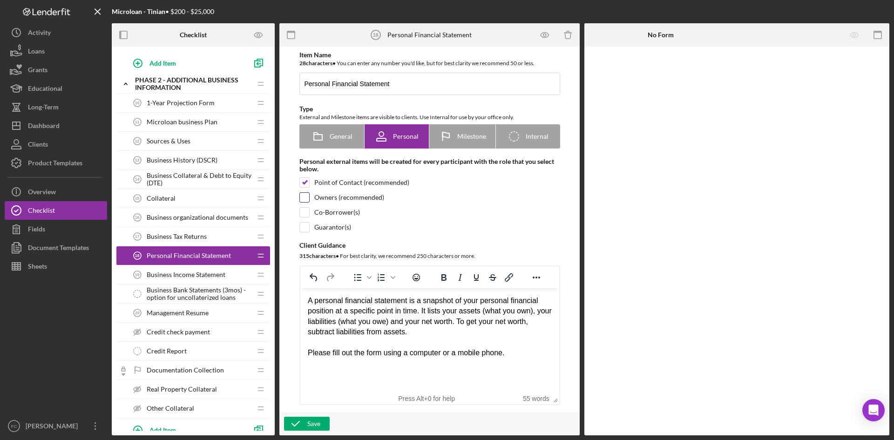
click at [303, 197] on input "checkbox" at bounding box center [304, 197] width 9 height 9
checkbox input "true"
click at [305, 210] on input "checkbox" at bounding box center [304, 212] width 9 height 9
checkbox input "true"
click at [307, 228] on input "checkbox" at bounding box center [304, 227] width 9 height 9
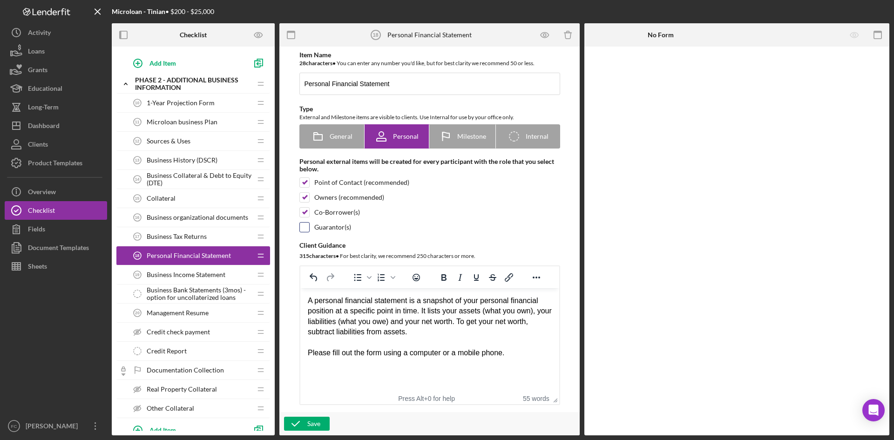
checkbox input "true"
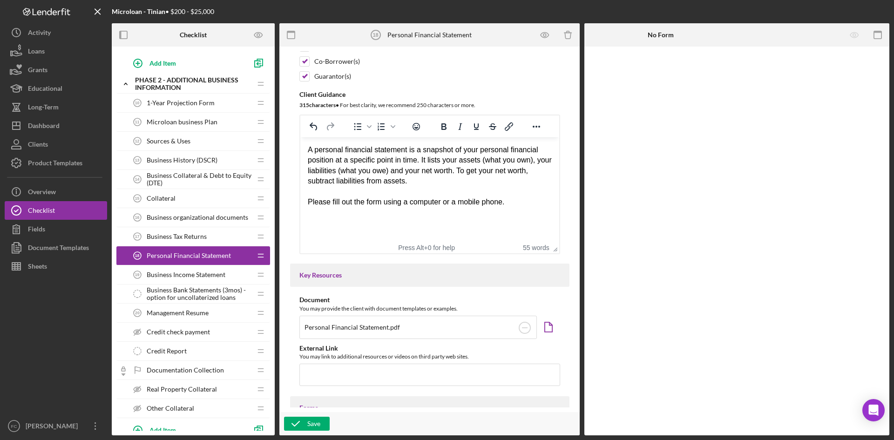
scroll to position [248, 0]
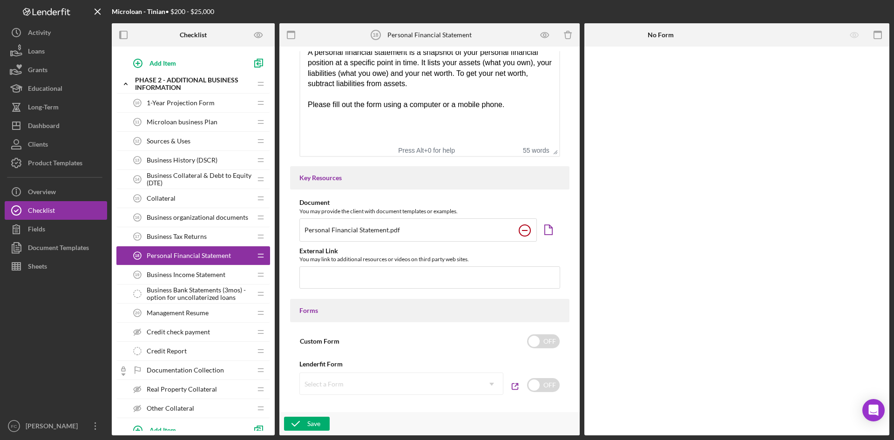
click at [526, 228] on circle at bounding box center [524, 230] width 11 height 11
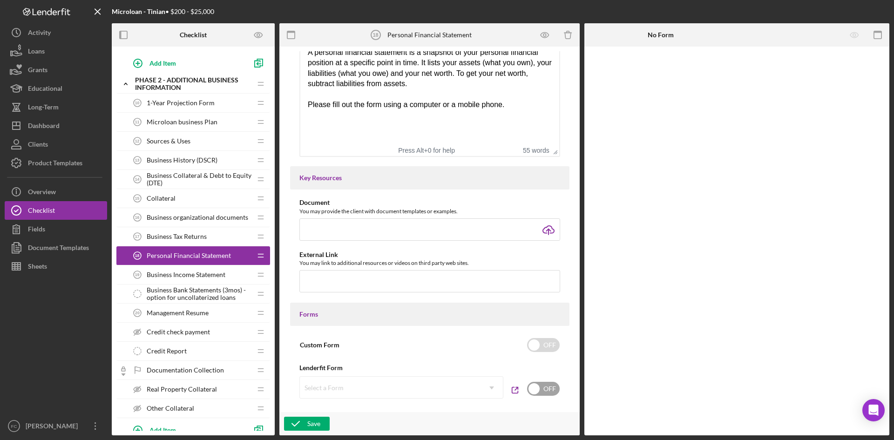
click at [543, 386] on input "checkbox" at bounding box center [543, 389] width 33 height 14
checkbox input "true"
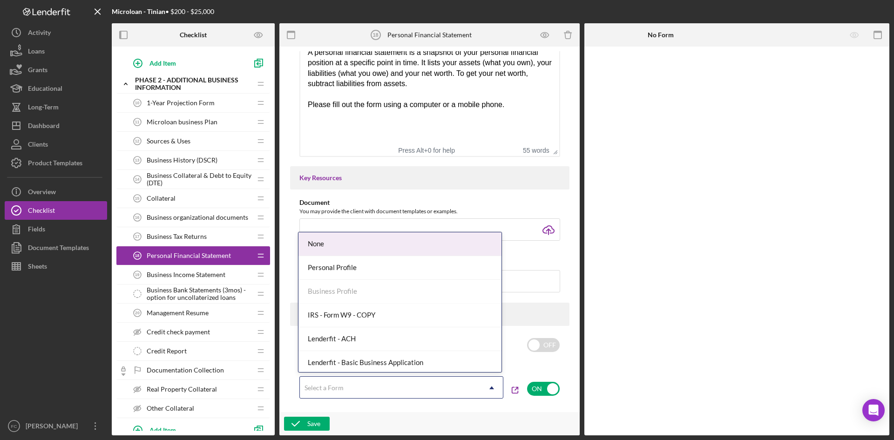
click at [497, 386] on icon "Icon/Dropdown Arrow" at bounding box center [492, 388] width 22 height 22
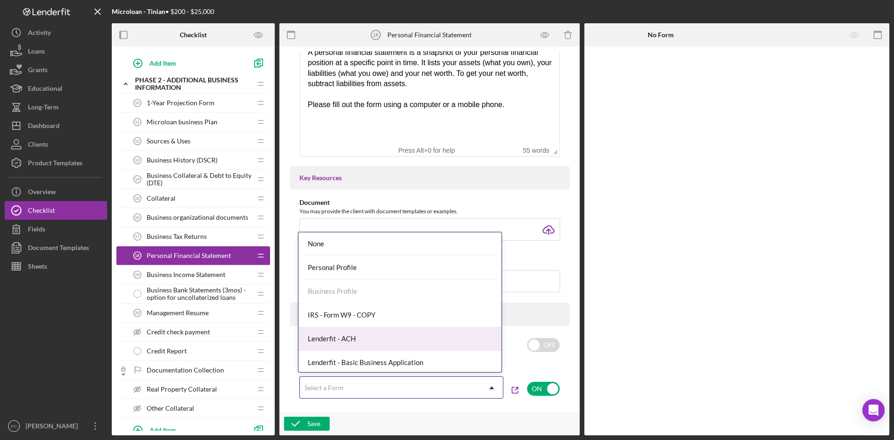
scroll to position [264, 0]
click at [397, 341] on div "Lenderfit - PFS" at bounding box center [399, 337] width 203 height 24
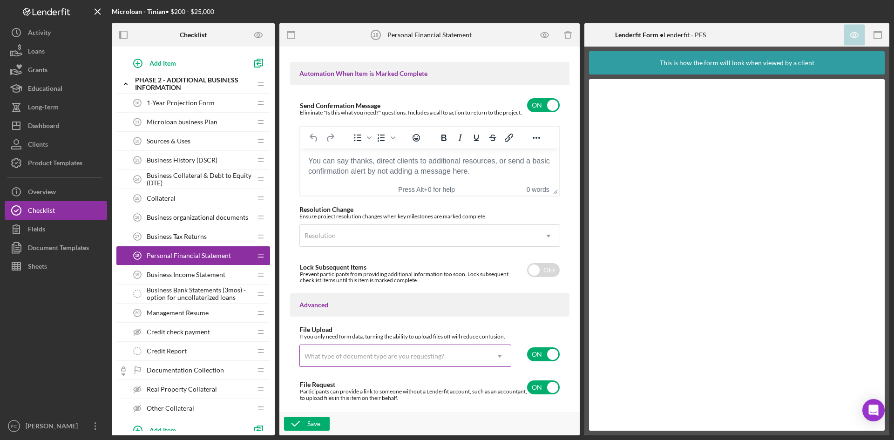
scroll to position [630, 0]
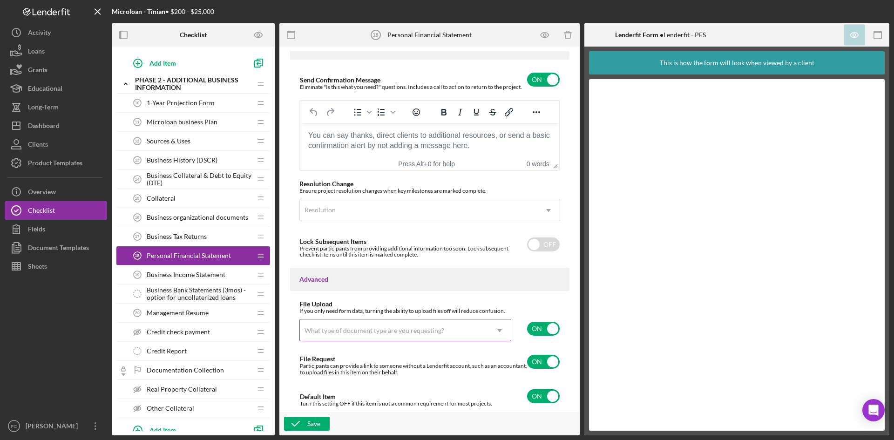
click at [496, 329] on icon "Icon/Dropdown Arrow" at bounding box center [499, 330] width 22 height 22
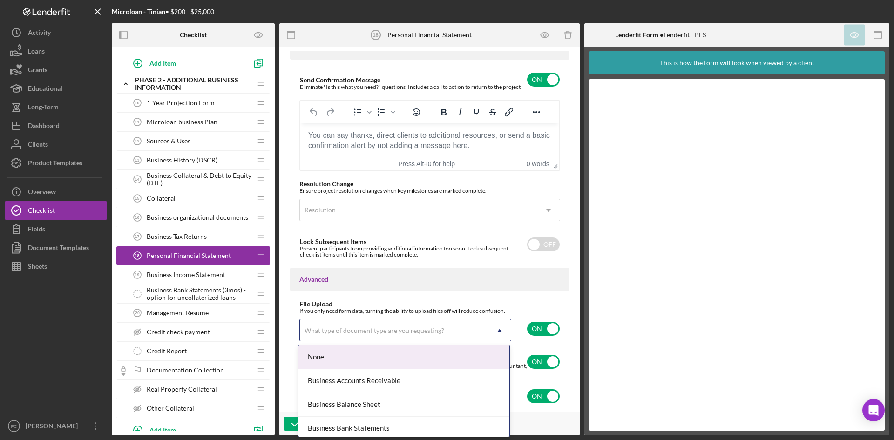
click at [414, 359] on div "None" at bounding box center [403, 358] width 211 height 24
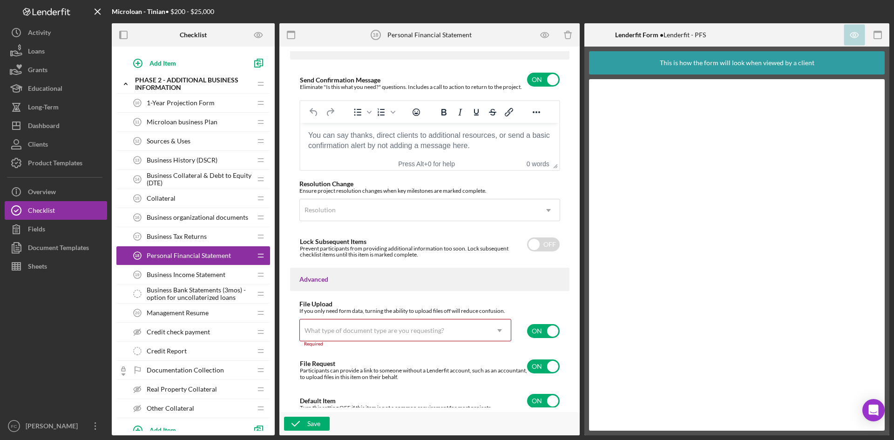
click at [500, 328] on icon "Icon/Dropdown Arrow" at bounding box center [499, 330] width 22 height 22
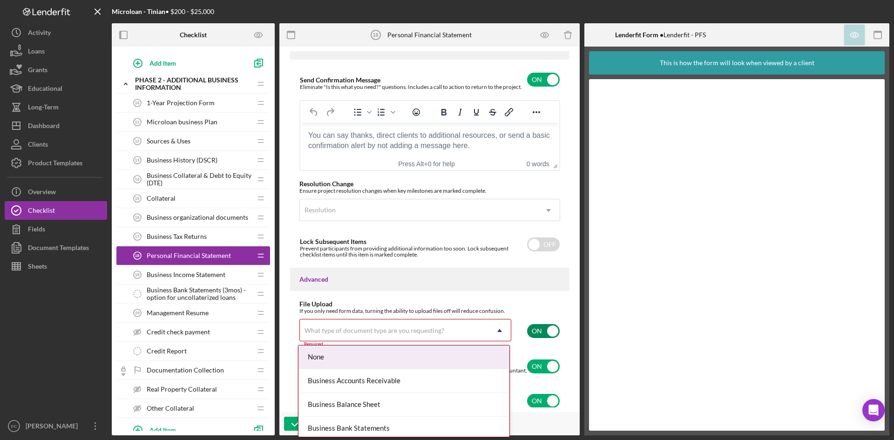
click at [542, 327] on input "checkbox" at bounding box center [543, 331] width 33 height 14
checkbox input "false"
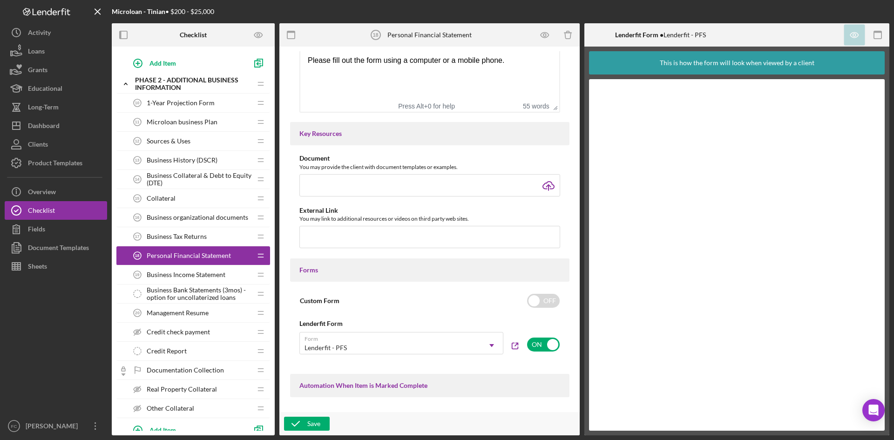
scroll to position [373, 0]
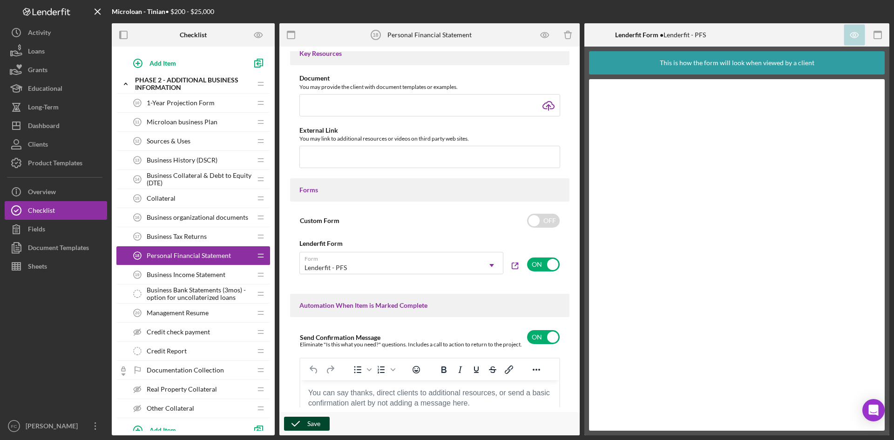
click at [313, 424] on div "Save" at bounding box center [313, 424] width 13 height 14
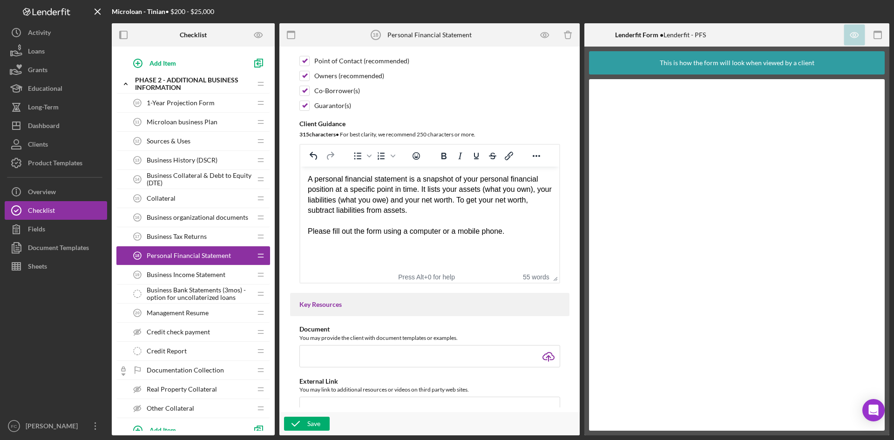
scroll to position [0, 0]
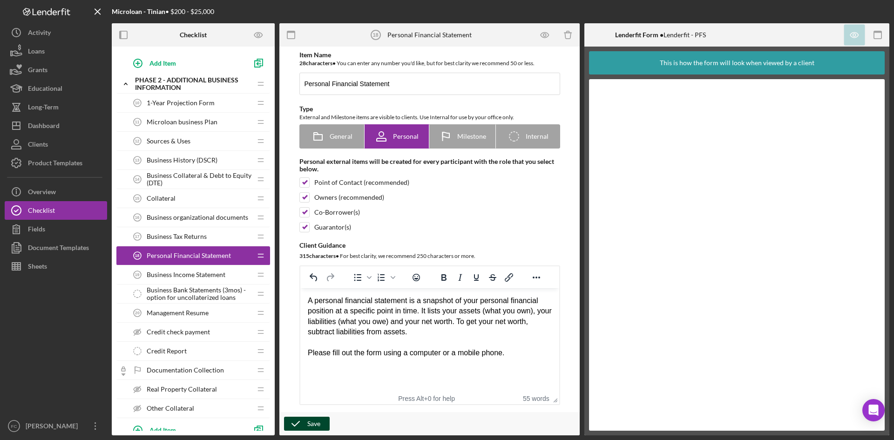
click at [301, 425] on icon "button" at bounding box center [295, 423] width 23 height 23
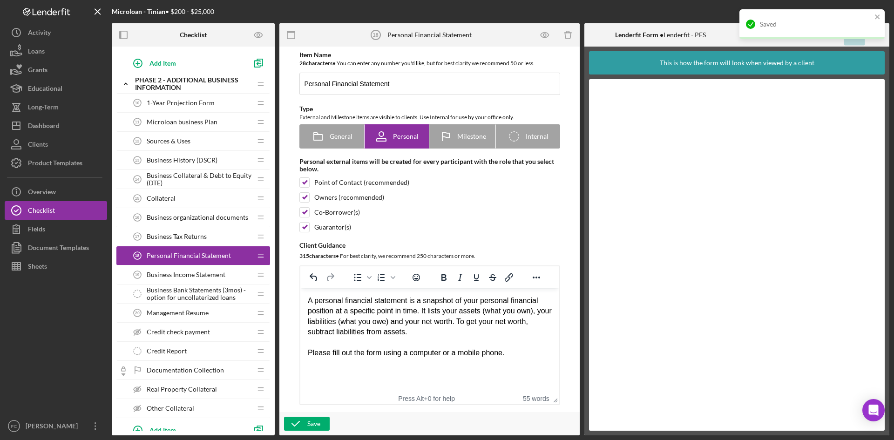
drag, startPoint x: 203, startPoint y: 314, endPoint x: 210, endPoint y: 318, distance: 7.1
click at [203, 314] on span "Management Resume" at bounding box center [178, 312] width 62 height 7
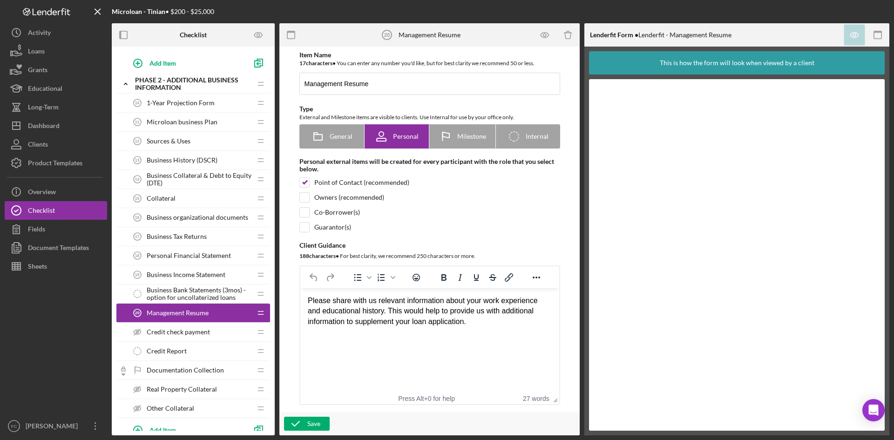
drag, startPoint x: 495, startPoint y: 327, endPoint x: 441, endPoint y: 325, distance: 54.5
click at [352, 312] on html "Please share with us relevant information about your work experience and educat…" at bounding box center [429, 311] width 259 height 46
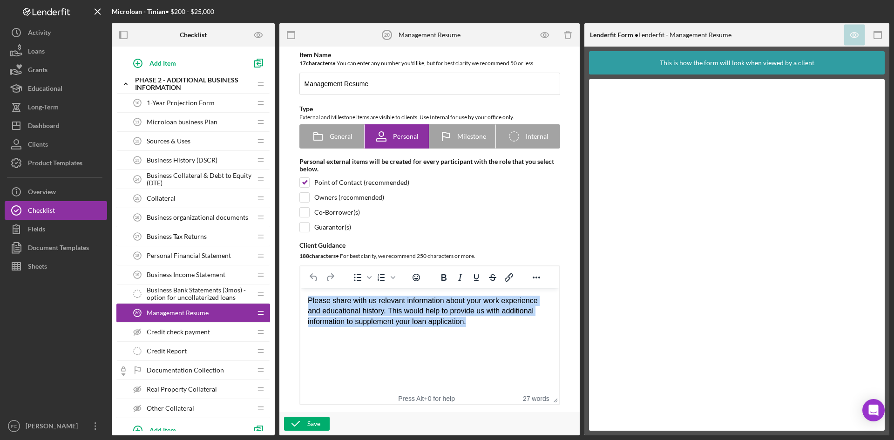
drag, startPoint x: 482, startPoint y: 325, endPoint x: 555, endPoint y: 591, distance: 275.6
click at [300, 304] on html "Please share with us relevant information about your work experience and educat…" at bounding box center [429, 311] width 259 height 46
paste body "Rich Text Area. Press ALT-0 for help."
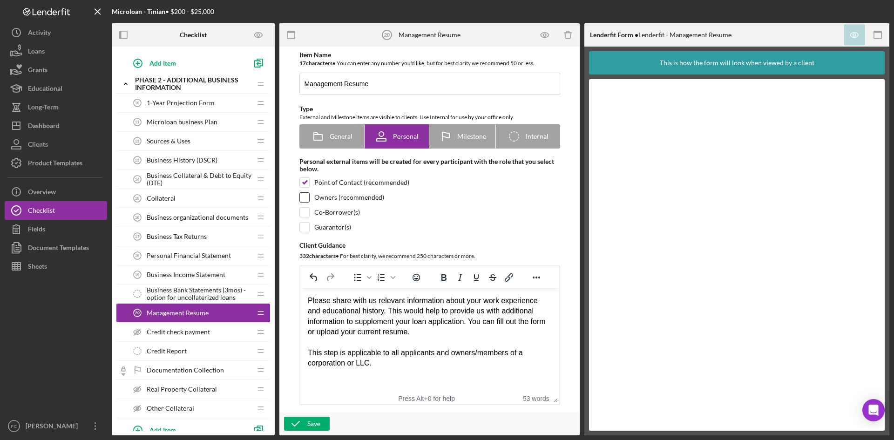
click at [301, 197] on input "checkbox" at bounding box center [304, 197] width 9 height 9
checkbox input "true"
click at [304, 211] on input "checkbox" at bounding box center [304, 212] width 9 height 9
checkbox input "true"
click at [305, 230] on input "checkbox" at bounding box center [304, 227] width 9 height 9
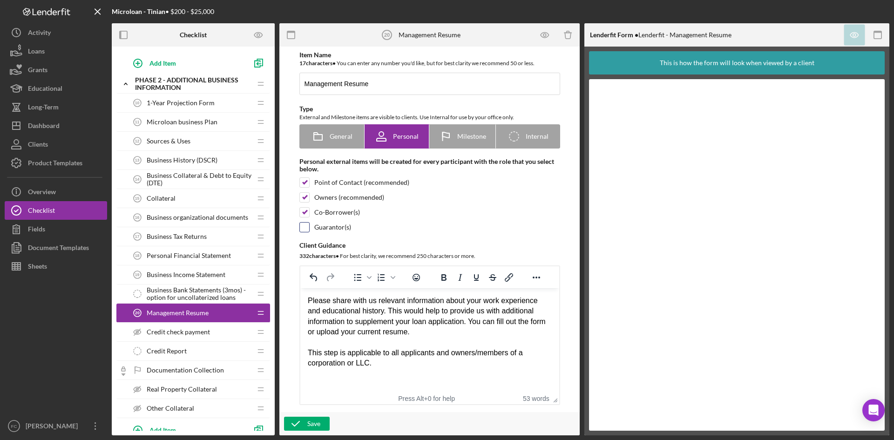
checkbox input "true"
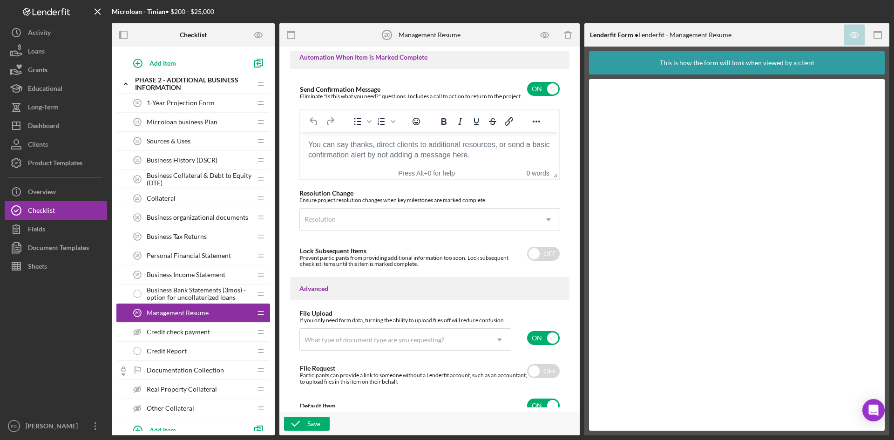
scroll to position [630, 0]
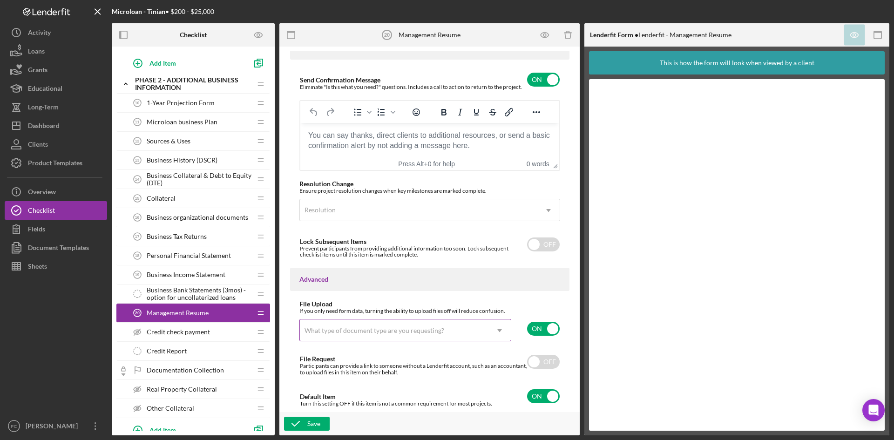
click at [501, 328] on icon "Icon/Dropdown Arrow" at bounding box center [499, 330] width 22 height 22
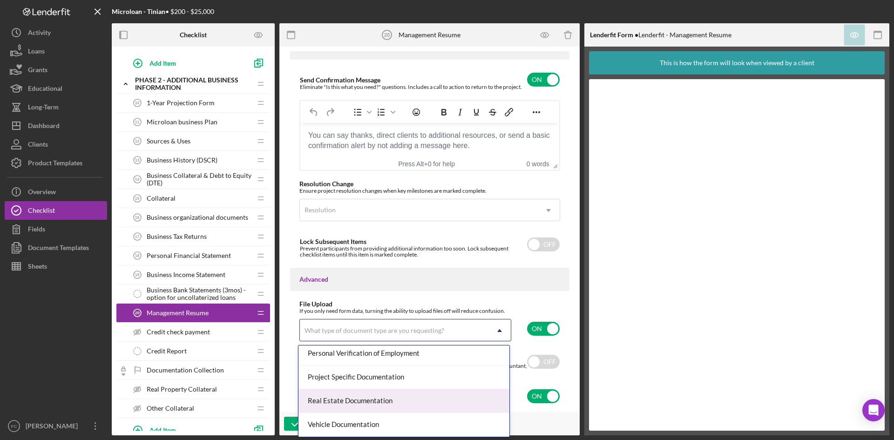
scroll to position [639, 0]
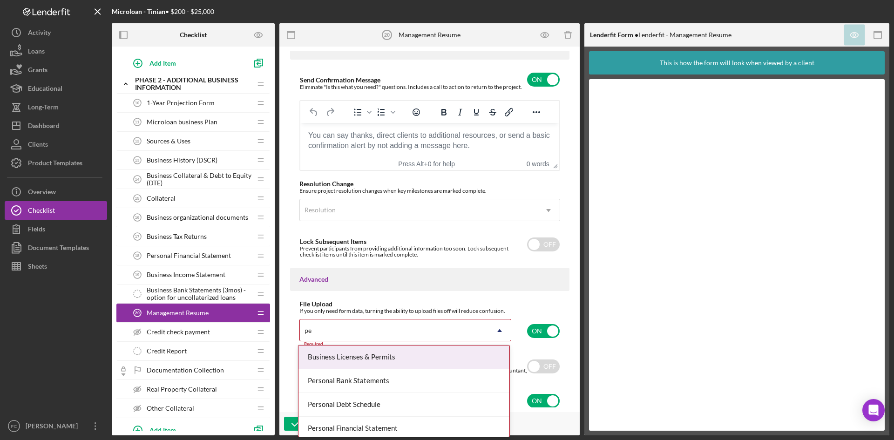
type input "p"
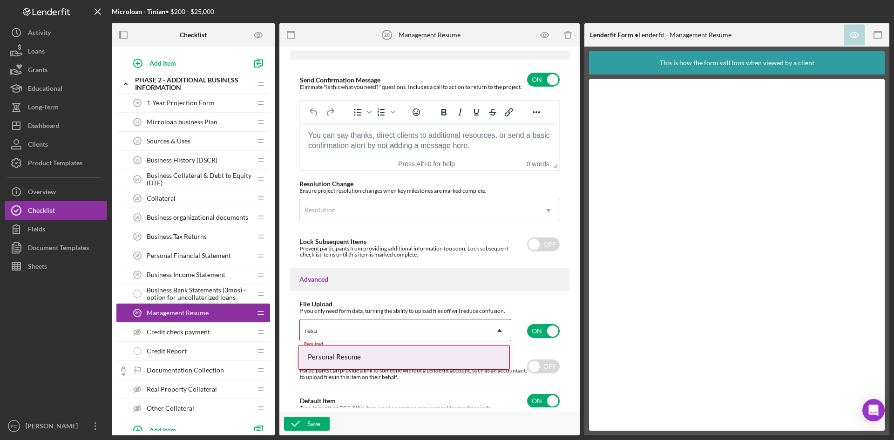
type input "resum"
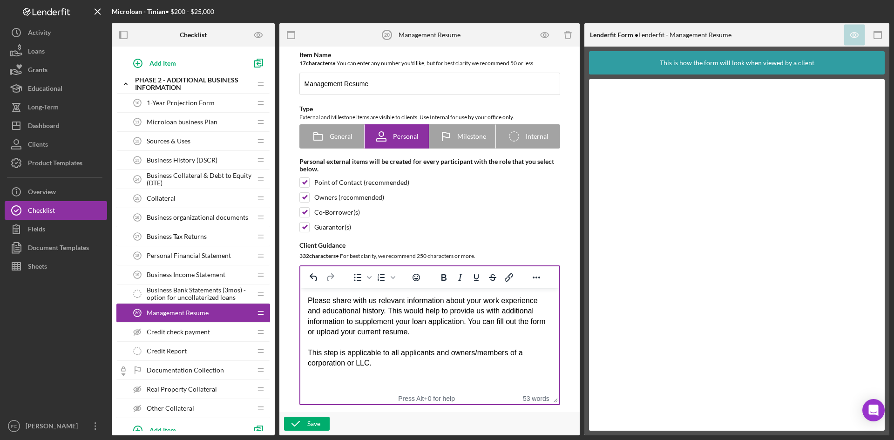
scroll to position [248, 0]
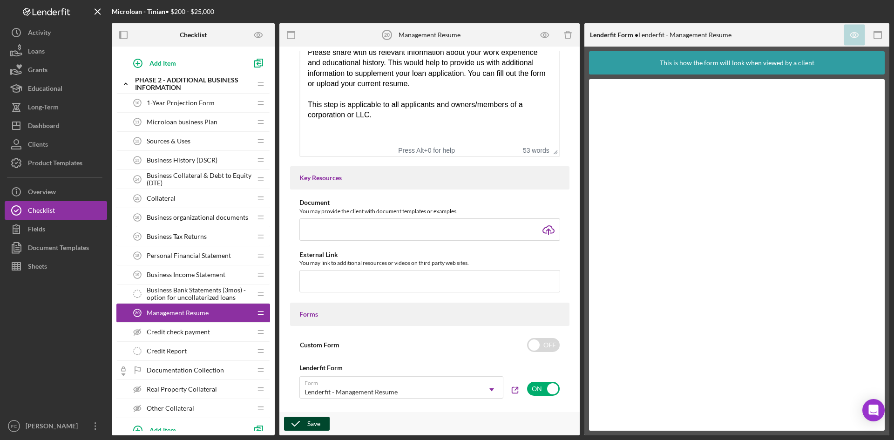
click at [313, 427] on div "Save" at bounding box center [313, 424] width 13 height 14
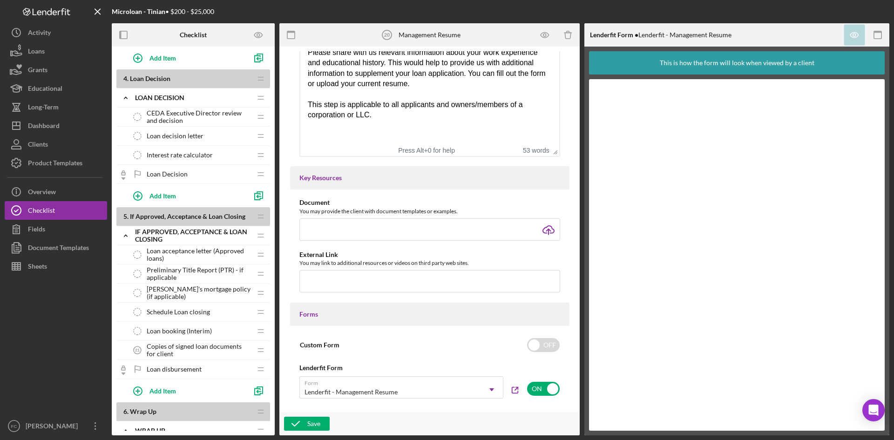
scroll to position [814, 0]
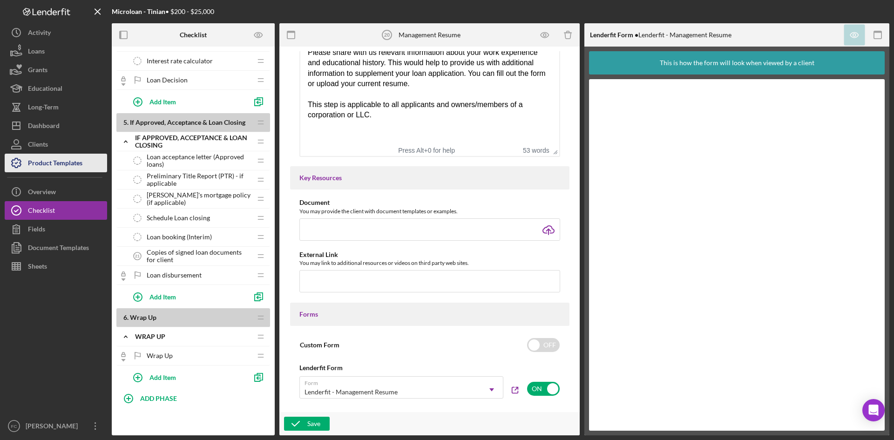
click at [67, 156] on div "Product Templates" at bounding box center [55, 164] width 54 height 21
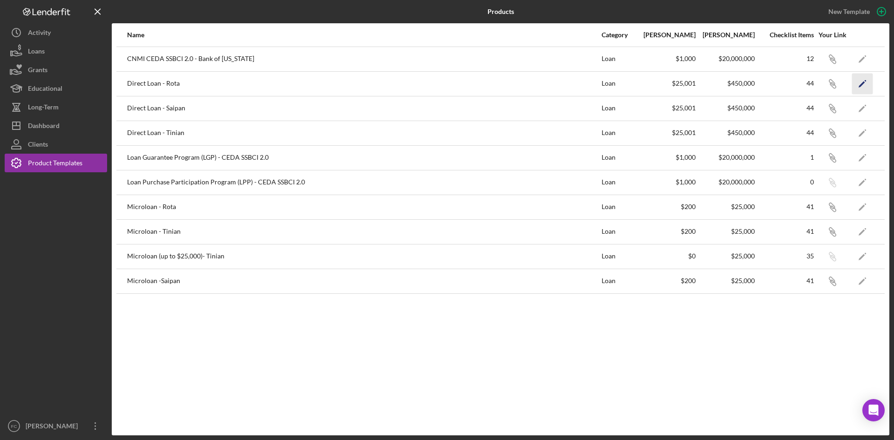
click at [863, 83] on polygon "button" at bounding box center [862, 84] width 7 height 7
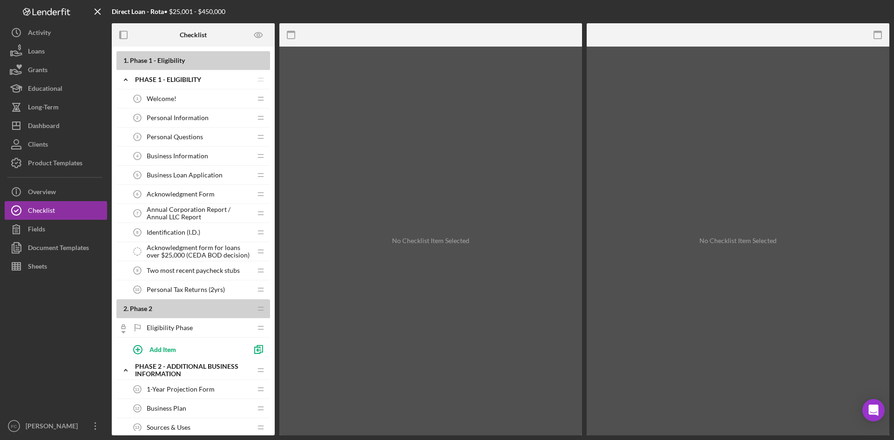
click at [191, 211] on span "Annual Corporation Report / Annual LLC Report" at bounding box center [199, 213] width 105 height 15
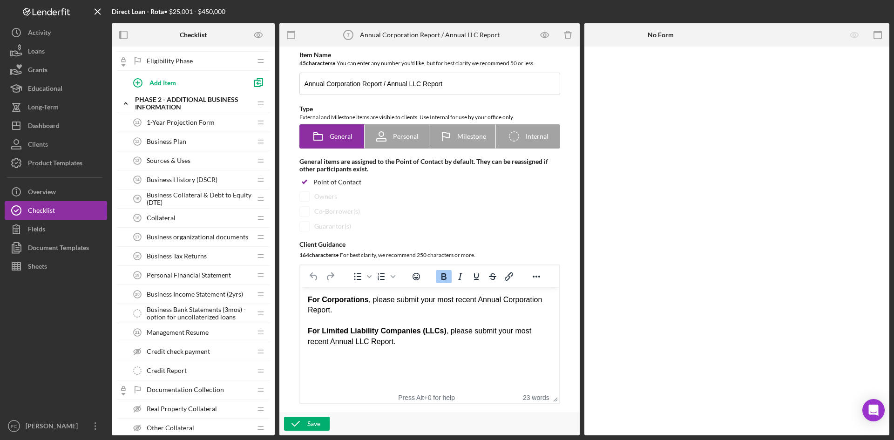
scroll to position [251, 0]
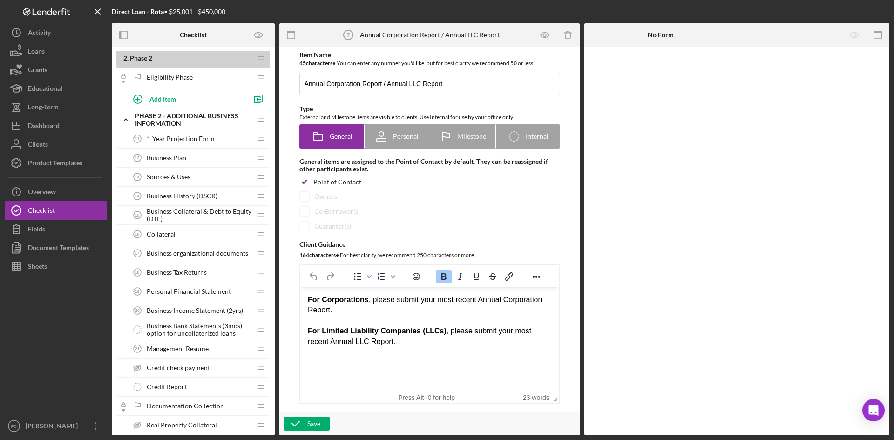
click at [179, 192] on span "Business History (DSCR)" at bounding box center [182, 195] width 71 height 7
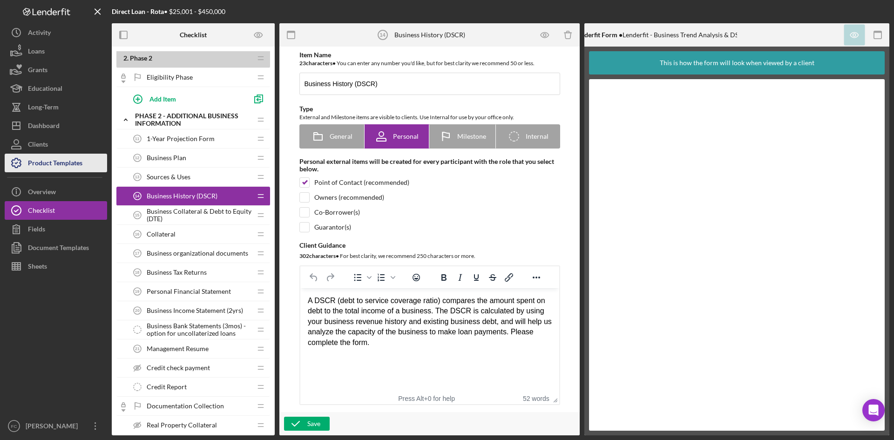
click at [74, 162] on div "Product Templates" at bounding box center [55, 164] width 54 height 21
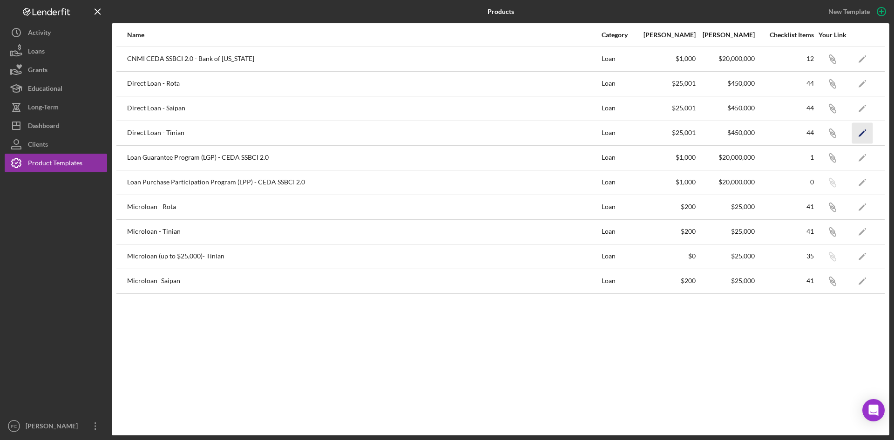
click at [861, 133] on icon "Icon/Edit" at bounding box center [862, 132] width 21 height 21
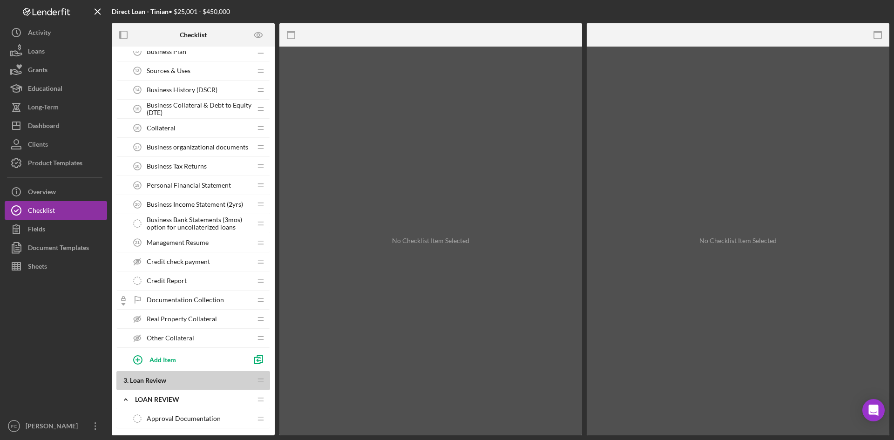
scroll to position [373, 0]
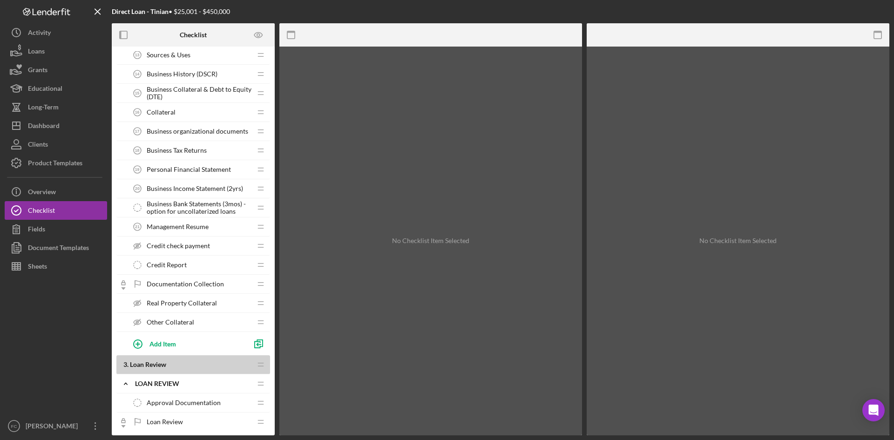
click at [222, 188] on span "Business Income Statement (2yrs)" at bounding box center [195, 188] width 96 height 7
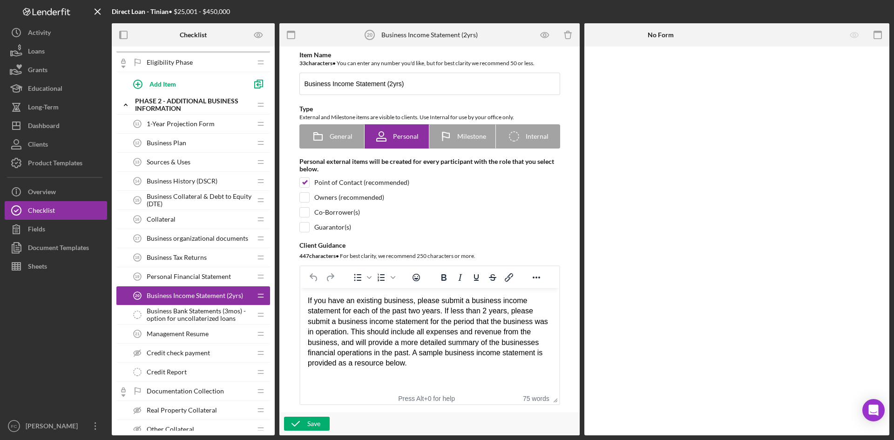
scroll to position [248, 0]
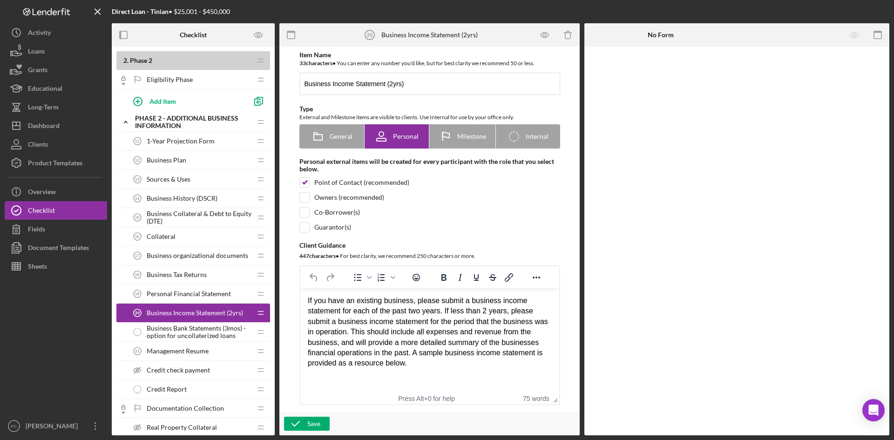
click at [196, 239] on div "Collateral 16 Collateral" at bounding box center [189, 236] width 123 height 19
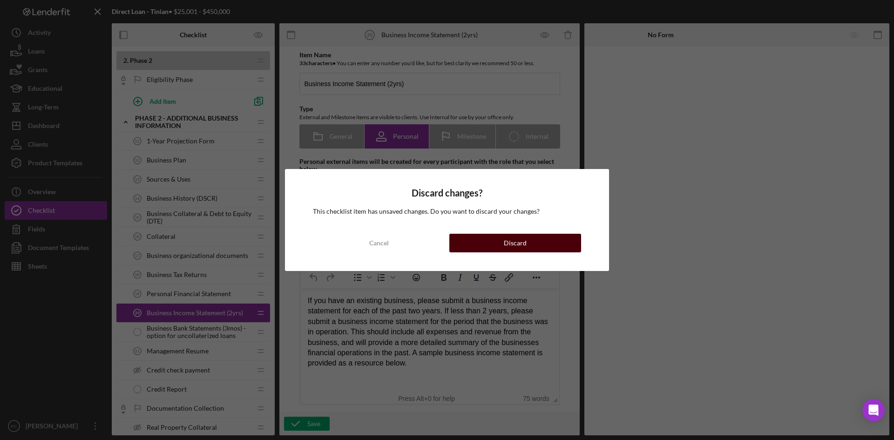
click at [487, 236] on button "Discard" at bounding box center [515, 243] width 132 height 19
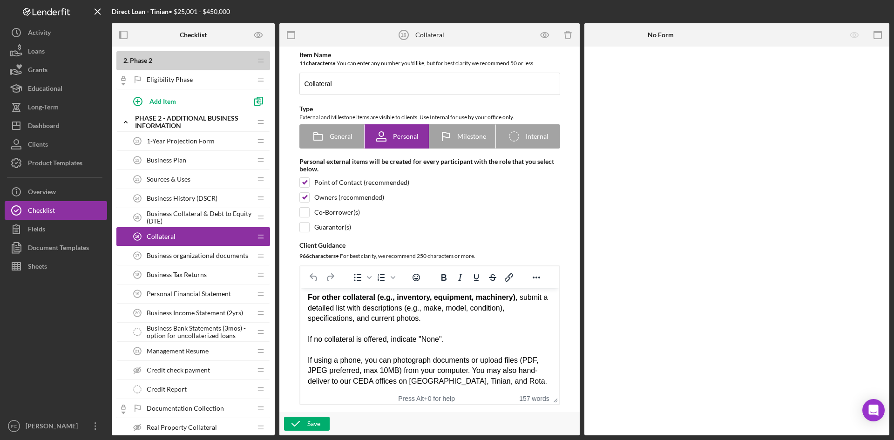
scroll to position [165, 0]
click at [220, 196] on div "Business History (DSCR) 14 Business History (DSCR)" at bounding box center [189, 198] width 123 height 19
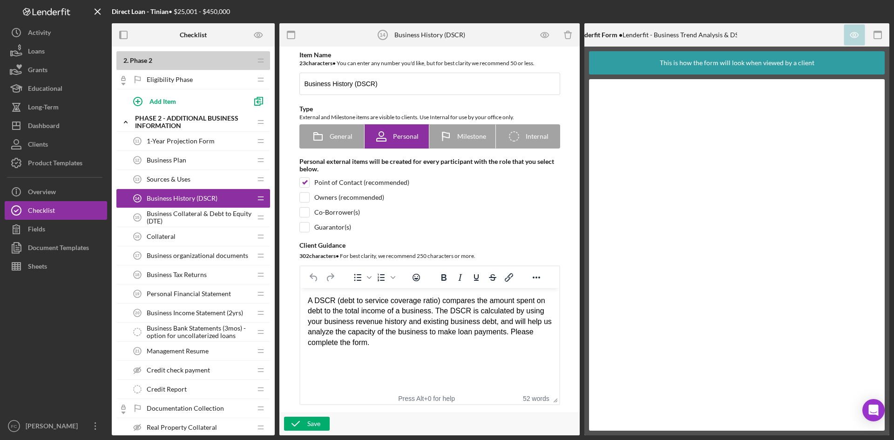
scroll to position [124, 0]
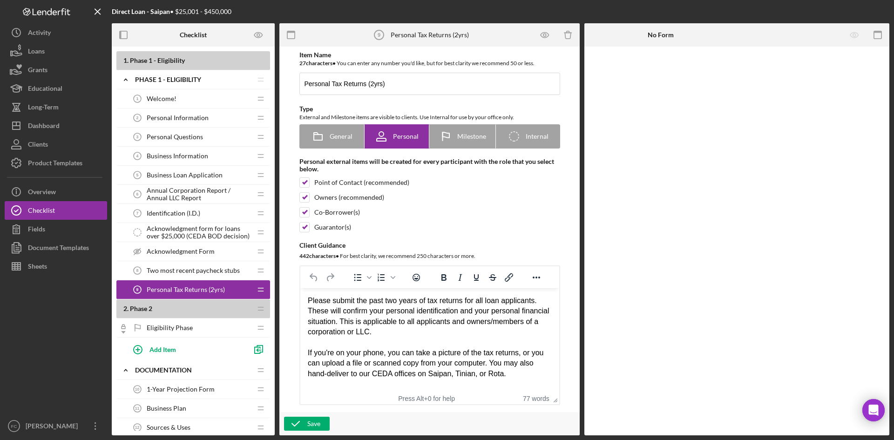
click at [190, 210] on span "Identification (I.D.)" at bounding box center [174, 213] width 54 height 7
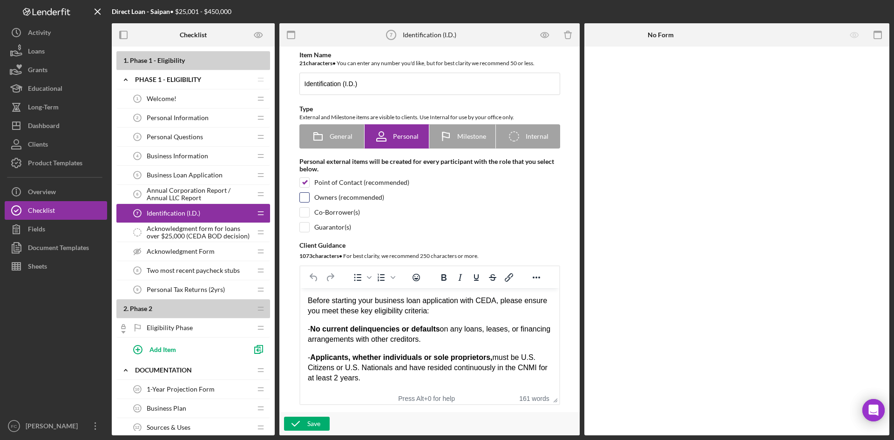
click at [302, 198] on input "checkbox" at bounding box center [304, 197] width 9 height 9
checkbox input "true"
click at [304, 213] on input "checkbox" at bounding box center [304, 212] width 9 height 9
checkbox input "true"
click at [303, 230] on input "checkbox" at bounding box center [304, 227] width 9 height 9
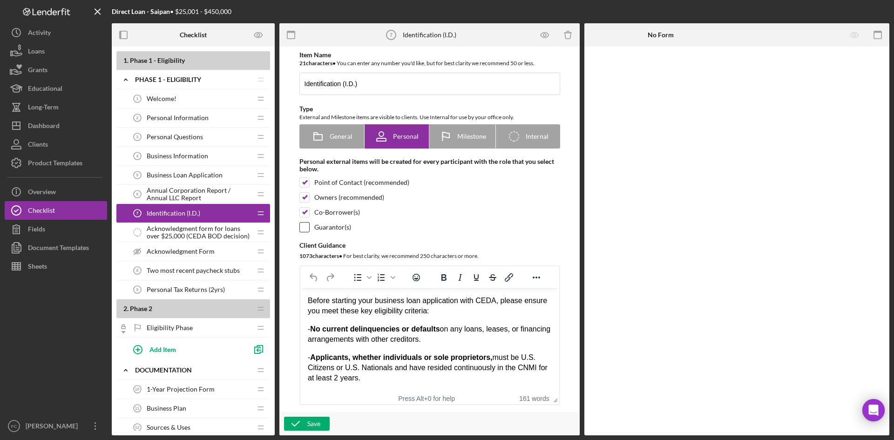
checkbox input "true"
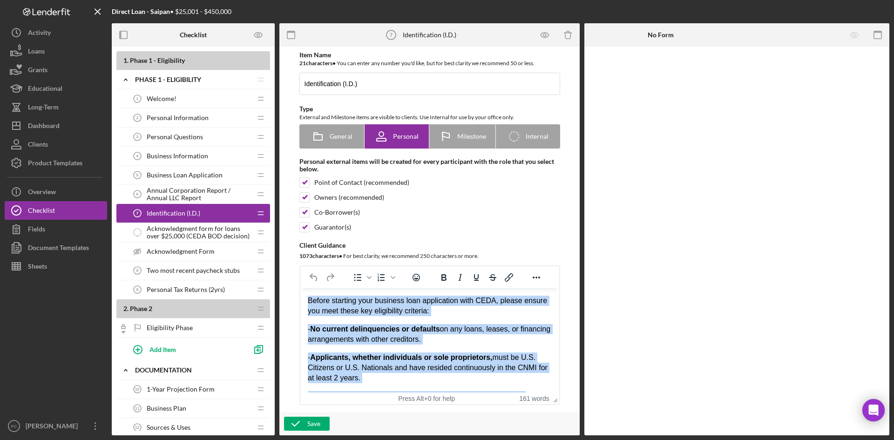
drag, startPoint x: 379, startPoint y: 384, endPoint x: 306, endPoint y: 287, distance: 121.4
click at [306, 288] on html "Before starting your business loan application with CEDA, please ensure you mee…" at bounding box center [429, 426] width 259 height 276
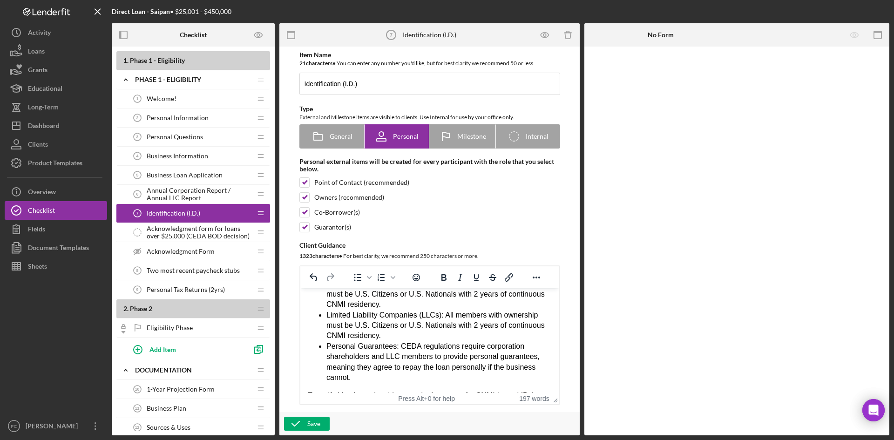
scroll to position [186, 0]
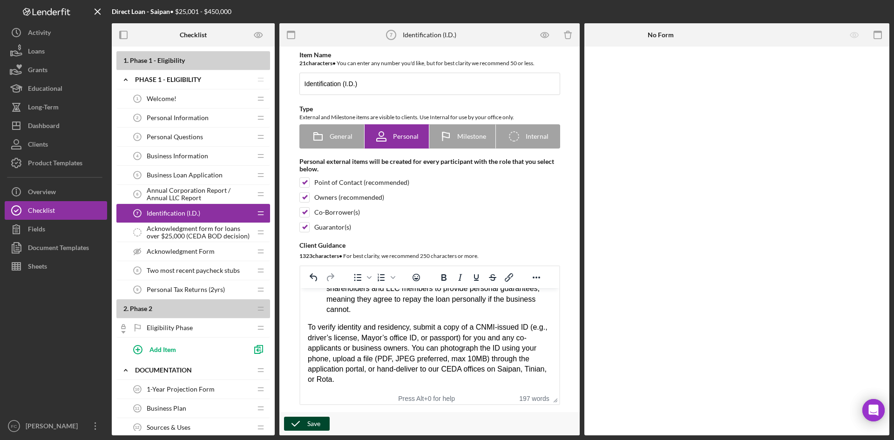
click at [305, 423] on icon "button" at bounding box center [295, 423] width 23 height 23
click at [183, 190] on span "Annual Corporation Report / Annual LLC Report" at bounding box center [199, 194] width 105 height 15
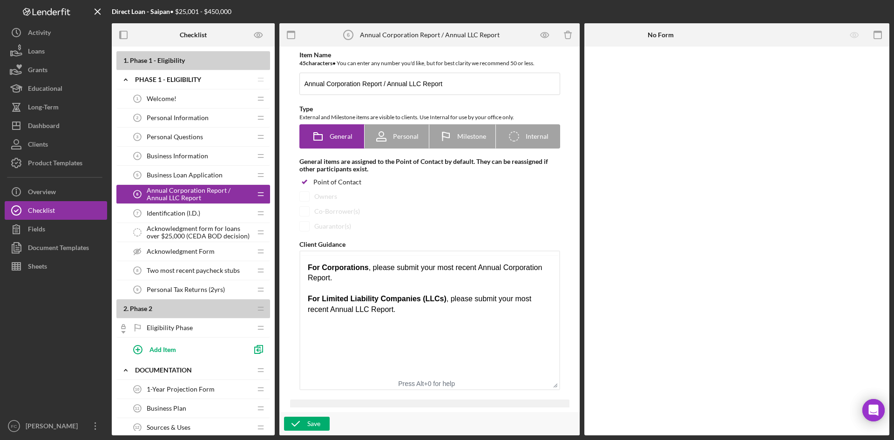
click at [207, 235] on span "Acknowledgment form for loans over $25,000 (CEDA BOD decision)" at bounding box center [199, 232] width 105 height 15
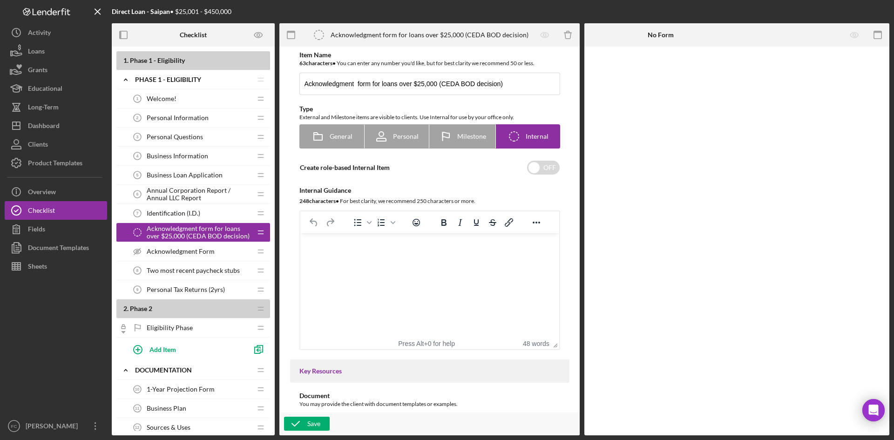
click at [196, 208] on div "Identification (I.D.) 7 Identification (I.D.)" at bounding box center [189, 213] width 123 height 19
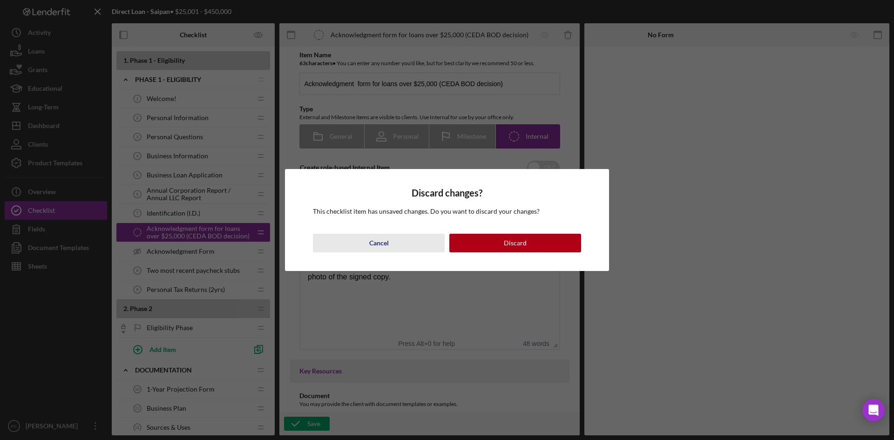
click at [373, 242] on div "Cancel" at bounding box center [379, 243] width 20 height 19
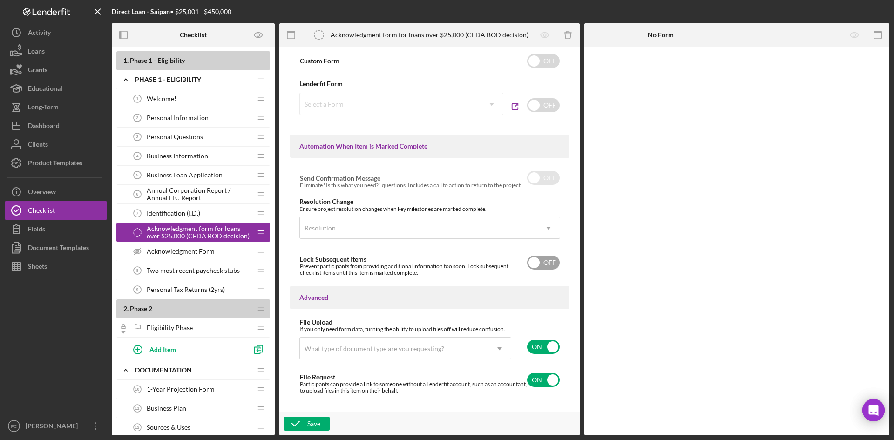
scroll to position [495, 0]
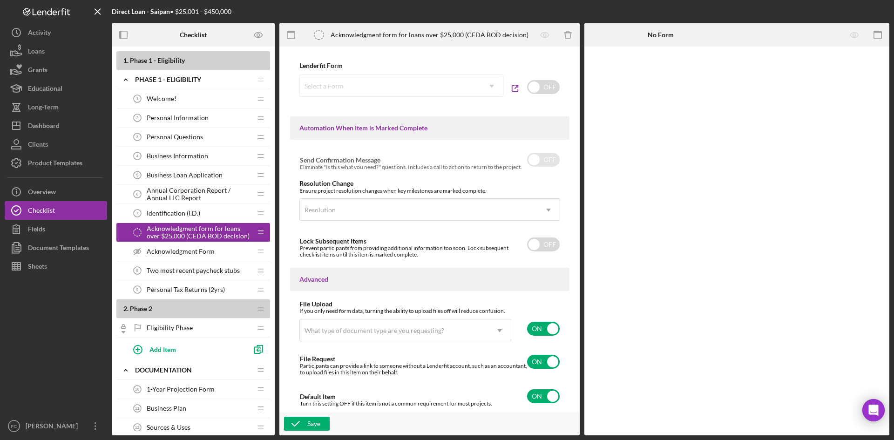
click at [179, 256] on div "Acknowledgment Form Acknowledgment Form" at bounding box center [189, 251] width 123 height 19
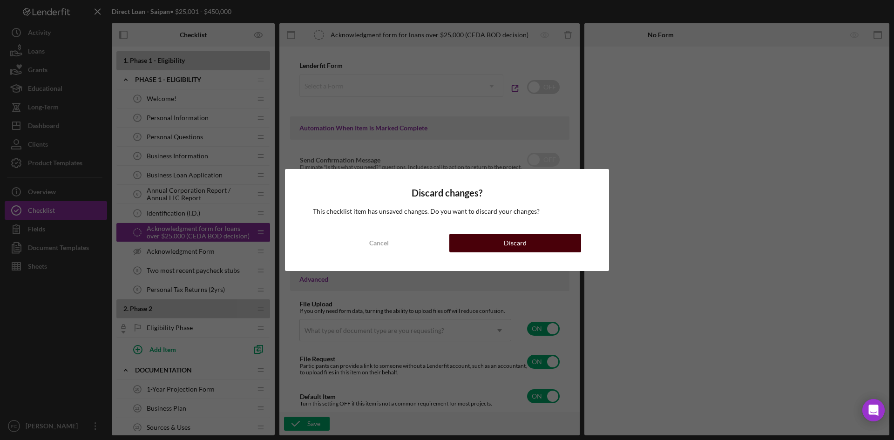
click at [539, 244] on button "Discard" at bounding box center [515, 243] width 132 height 19
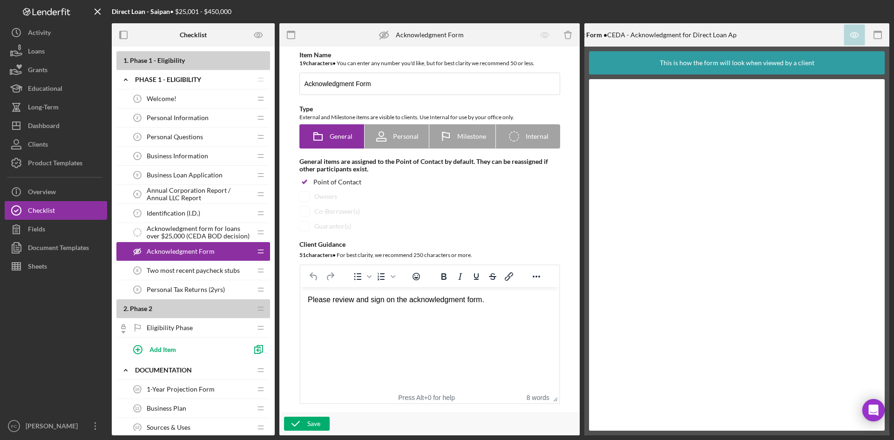
click at [214, 228] on span "Acknowledgment form for loans over $25,000 (CEDA BOD decision)" at bounding box center [199, 232] width 105 height 15
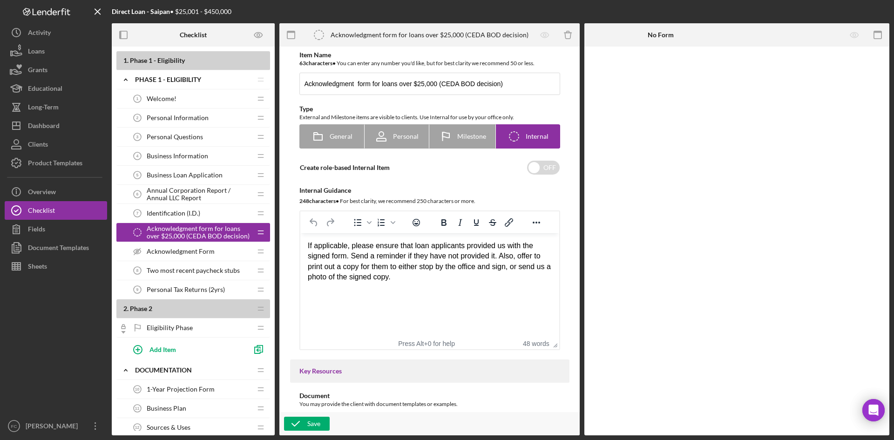
click at [183, 213] on span "Identification (I.D.)" at bounding box center [174, 213] width 54 height 7
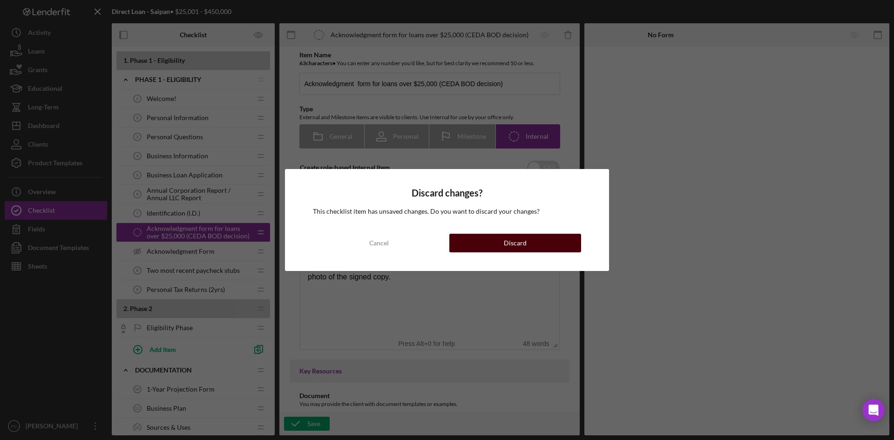
click at [491, 238] on button "Discard" at bounding box center [515, 243] width 132 height 19
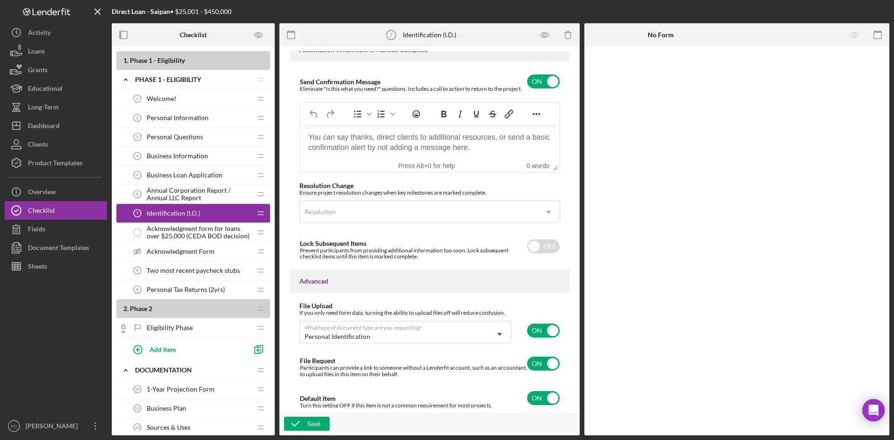
scroll to position [626, 0]
click at [200, 172] on span "Business Loan Application" at bounding box center [185, 174] width 76 height 7
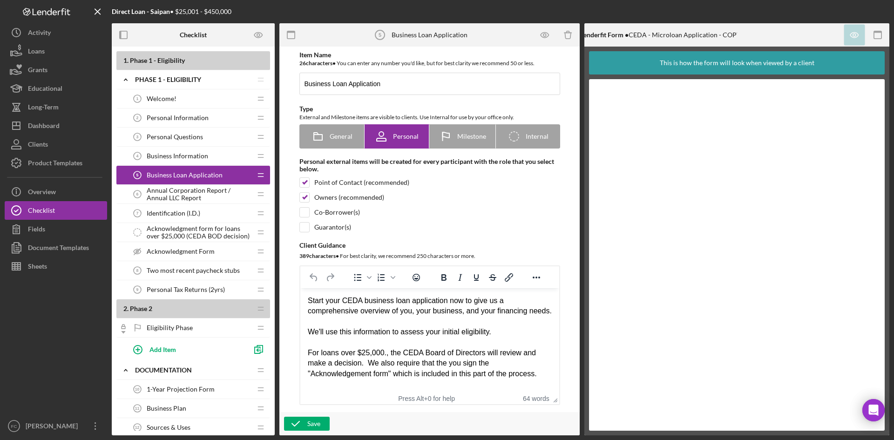
scroll to position [5, 0]
click at [446, 312] on div "Start your CEDA business loan application now to give us a comprehensive overvi…" at bounding box center [429, 306] width 244 height 21
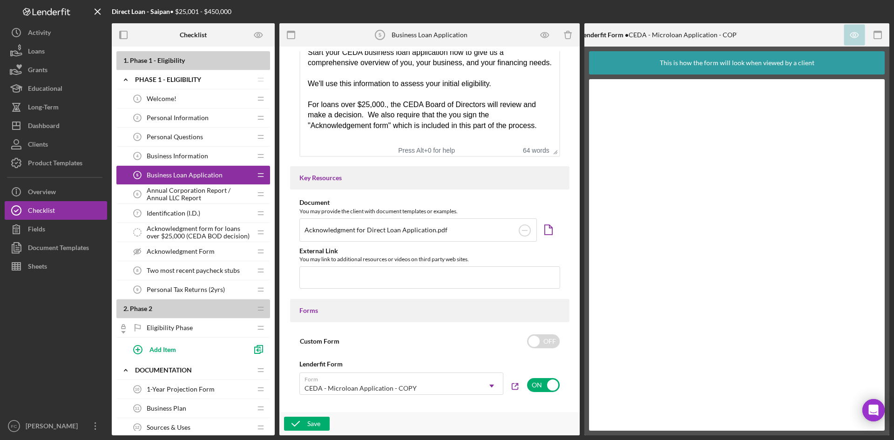
scroll to position [124, 0]
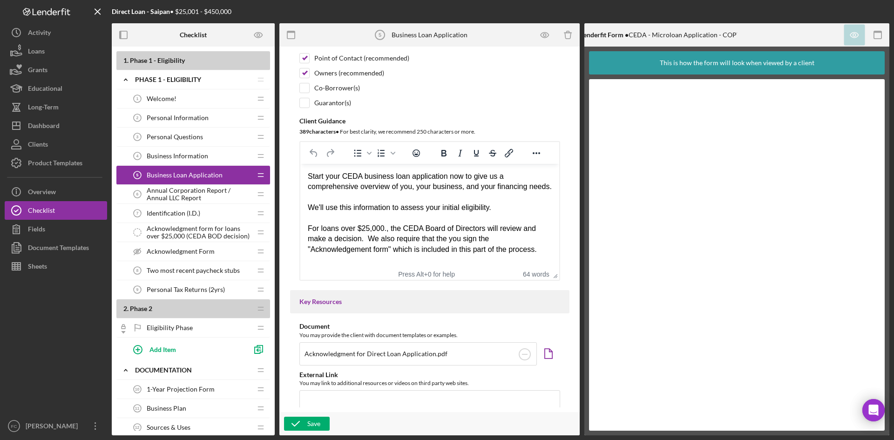
click at [166, 249] on span "Acknowledgment Form" at bounding box center [181, 251] width 68 height 7
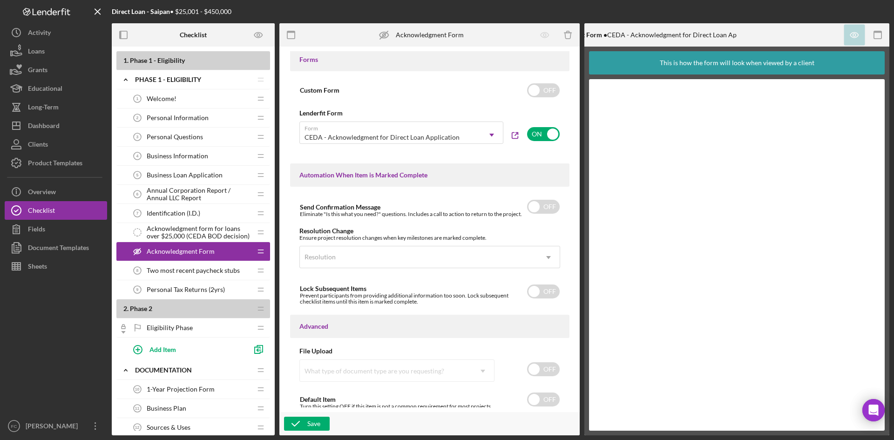
scroll to position [505, 0]
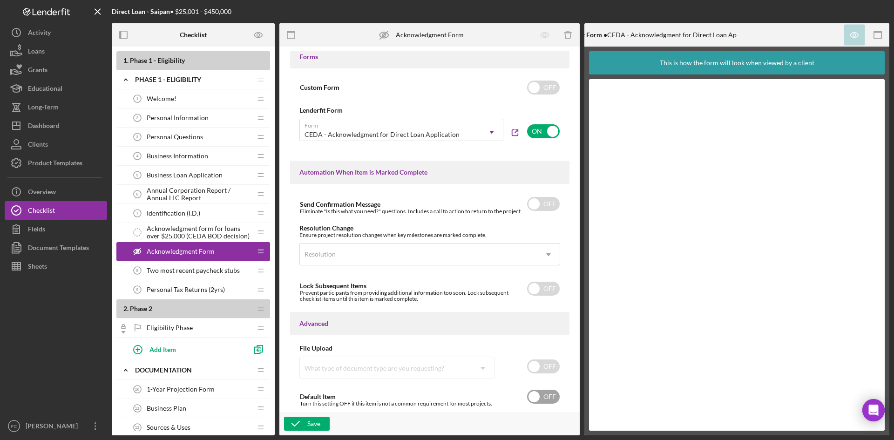
click at [531, 396] on input "checkbox" at bounding box center [543, 397] width 33 height 14
checkbox input "true"
click at [304, 424] on icon "button" at bounding box center [295, 423] width 23 height 23
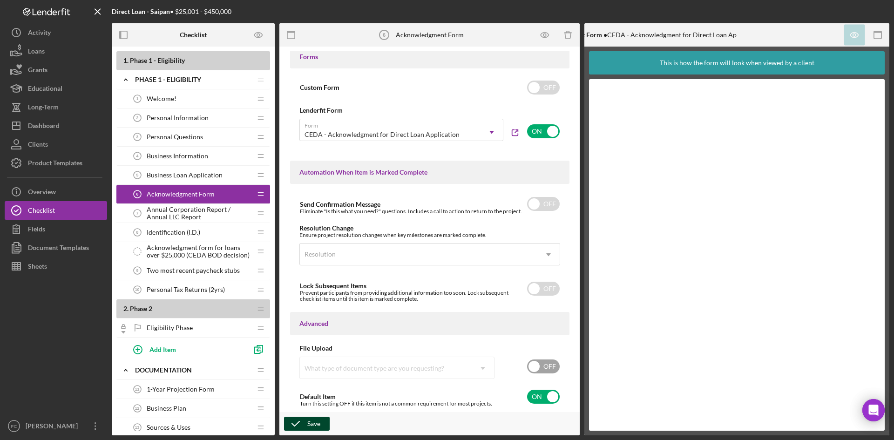
click at [543, 360] on input "checkbox" at bounding box center [543, 366] width 33 height 14
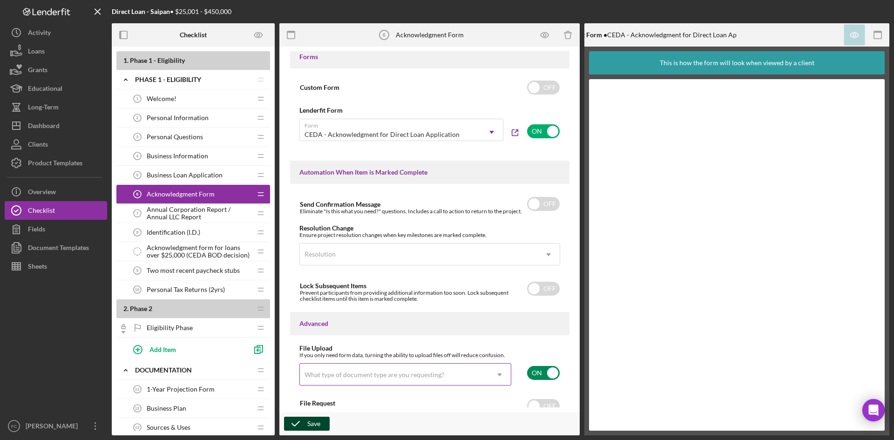
click at [499, 371] on icon "Icon/Dropdown Arrow" at bounding box center [499, 375] width 22 height 22
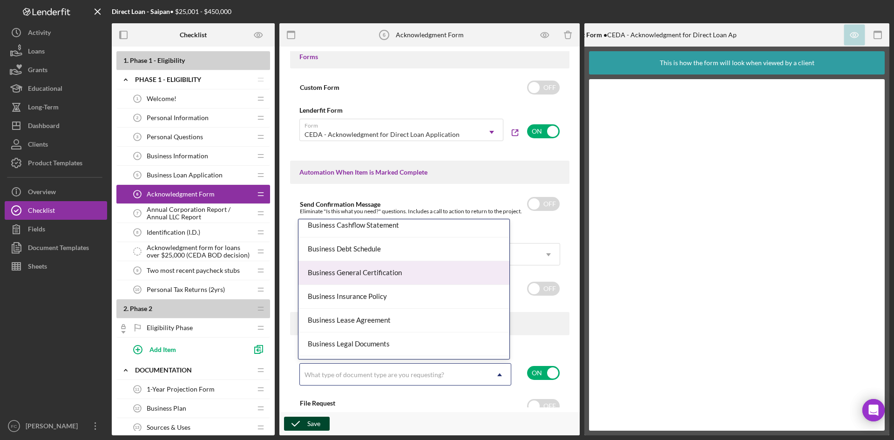
scroll to position [248, 0]
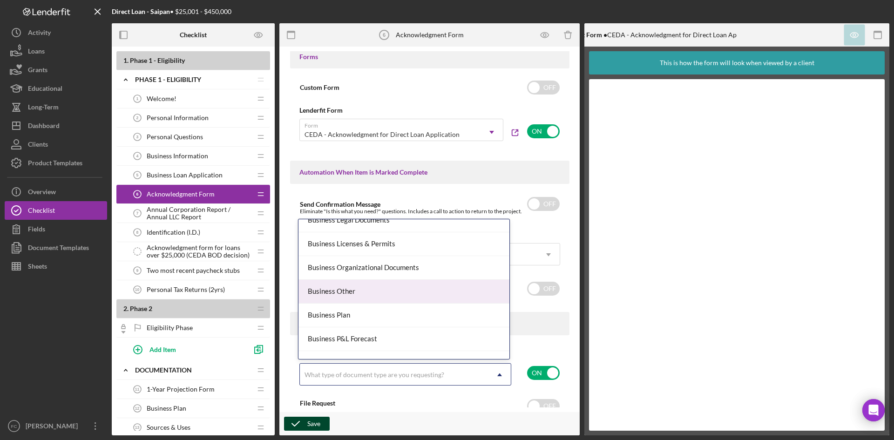
click at [429, 289] on div "Business Other" at bounding box center [403, 292] width 211 height 24
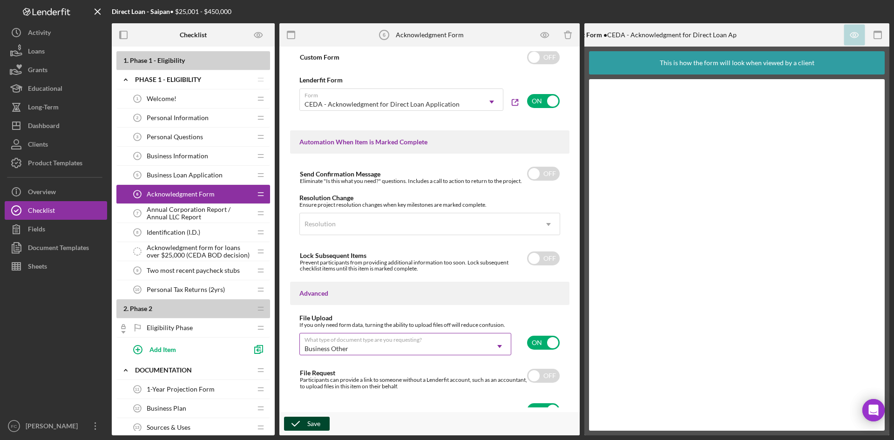
scroll to position [549, 0]
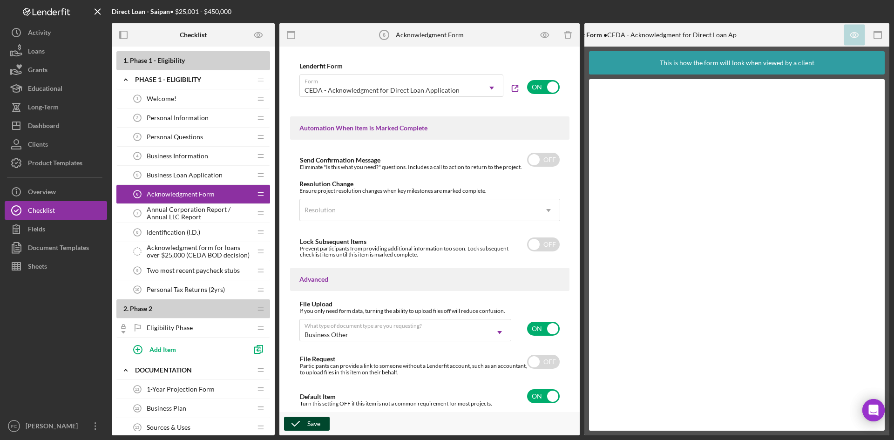
click at [315, 420] on div "Save" at bounding box center [313, 424] width 13 height 14
click at [543, 333] on input "checkbox" at bounding box center [543, 329] width 33 height 14
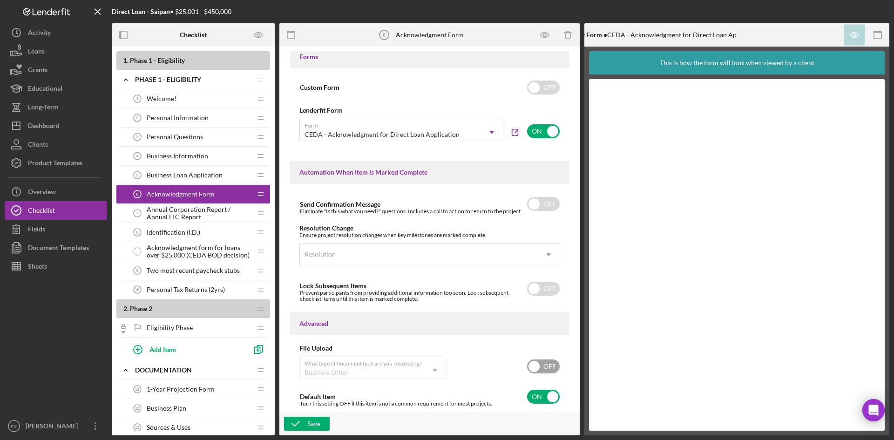
click at [529, 363] on input "checkbox" at bounding box center [543, 366] width 33 height 14
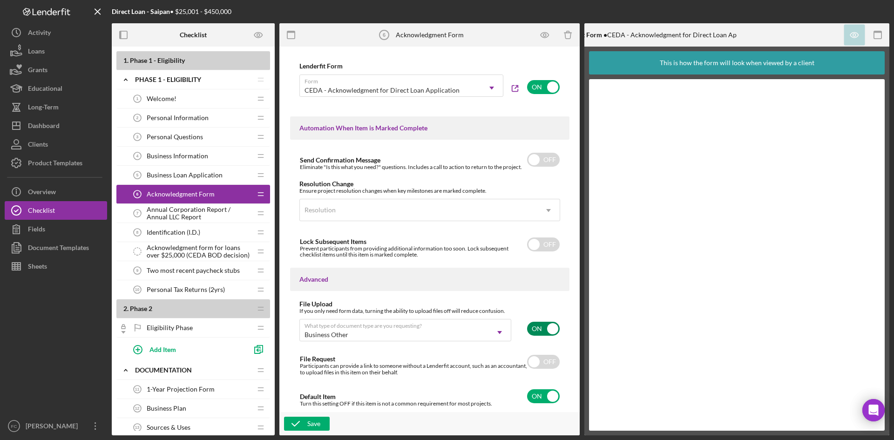
click at [537, 329] on input "checkbox" at bounding box center [543, 329] width 33 height 14
checkbox input "false"
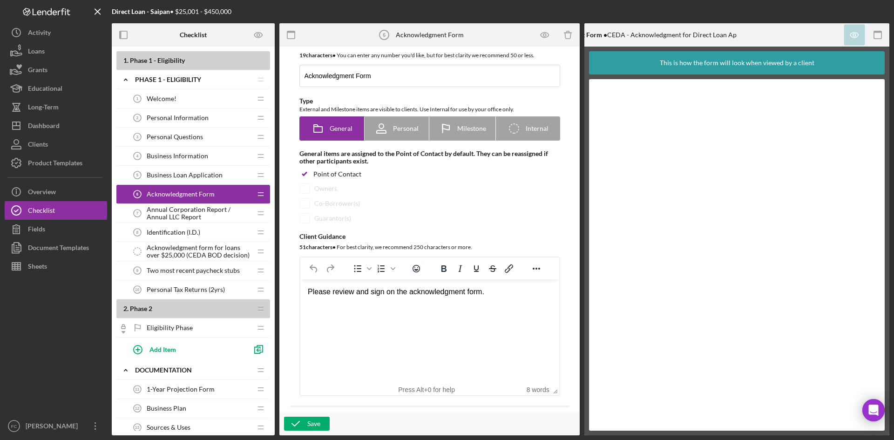
scroll to position [0, 0]
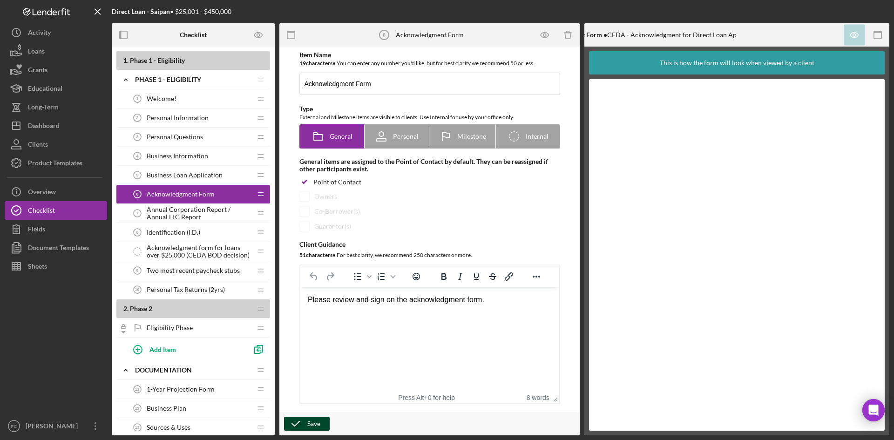
click at [304, 422] on icon "button" at bounding box center [295, 423] width 23 height 23
click at [247, 371] on polygon at bounding box center [247, 370] width 5 height 5
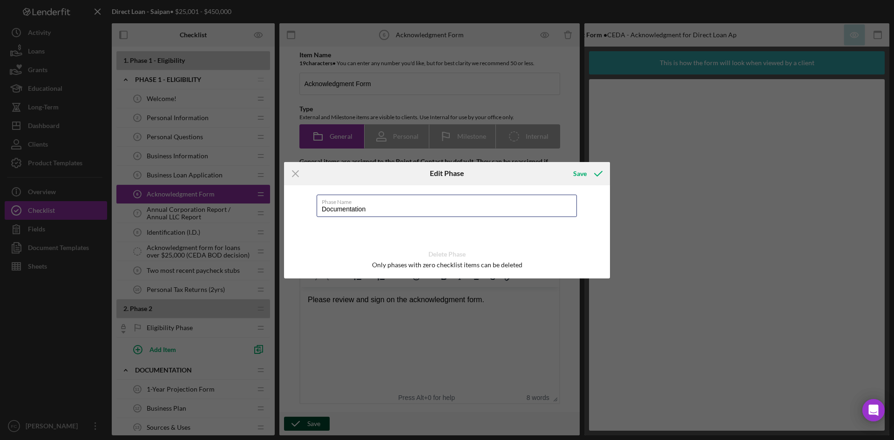
drag, startPoint x: 369, startPoint y: 209, endPoint x: 227, endPoint y: 218, distance: 142.3
click at [230, 217] on div "Icon/Menu Close Edit Phase Save Phase Name Documentation Delete Phase Only phas…" at bounding box center [447, 220] width 894 height 440
paste input "Phase 2 - Additional Business Inform"
type input "Phase 2 - Additional Business Information"
click at [584, 170] on div "Save" at bounding box center [580, 173] width 14 height 19
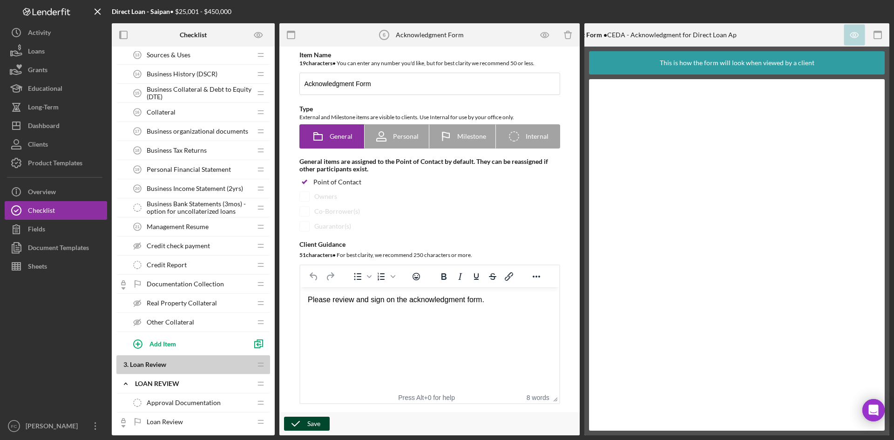
scroll to position [248, 0]
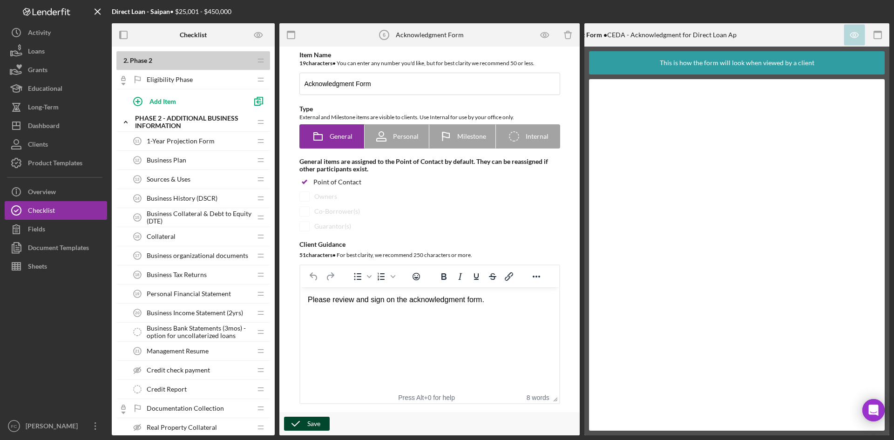
click at [201, 147] on div "1-Year Projection Form 11 1-Year Projection Form" at bounding box center [189, 141] width 123 height 19
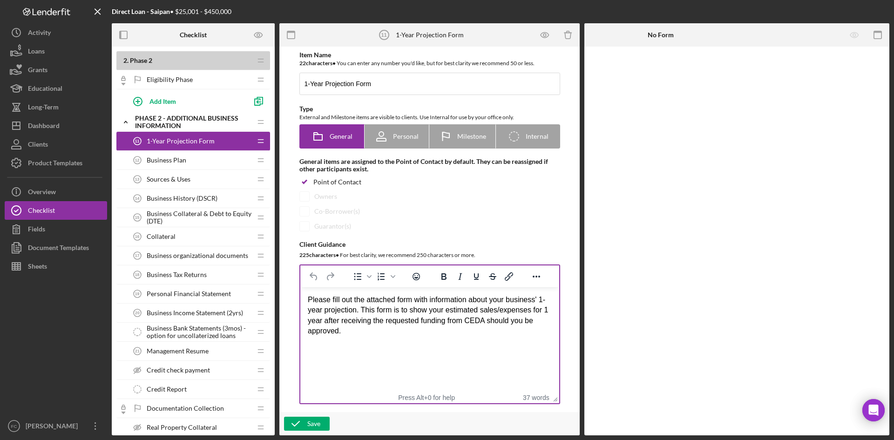
click at [487, 332] on div "Please fill out the attached form with information about your business' 1-year …" at bounding box center [429, 316] width 244 height 42
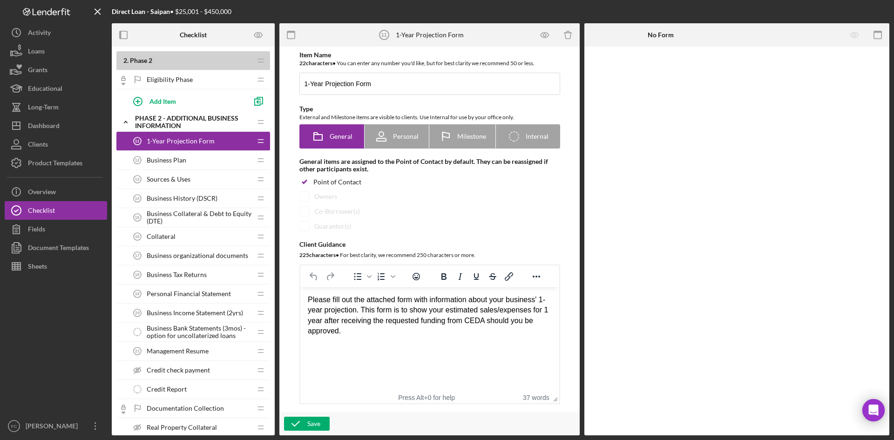
click at [224, 198] on div "Business History (DSCR) 14 Business History (DSCR)" at bounding box center [189, 198] width 123 height 19
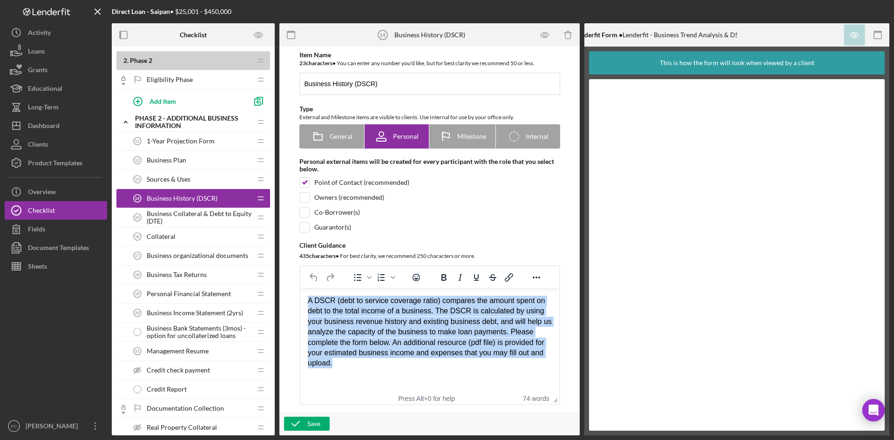
drag, startPoint x: 351, startPoint y: 362, endPoint x: 277, endPoint y: 294, distance: 100.8
click at [300, 294] on html "A DSCR (debt to service coverage ratio) compares the amount spent on debt to th…" at bounding box center [429, 332] width 259 height 88
paste body "Rich Text Area. Press ALT-0 for help."
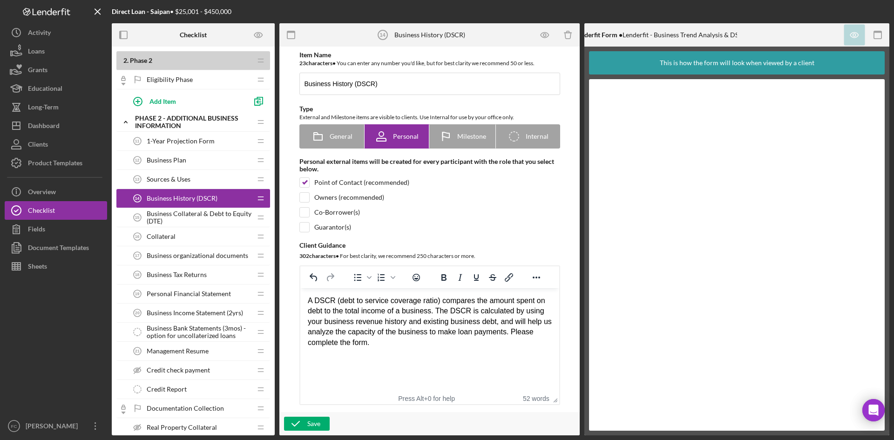
click at [455, 339] on div "A DSCR (debt to service coverage ratio) compares the amount spent on debt to th…" at bounding box center [429, 322] width 244 height 52
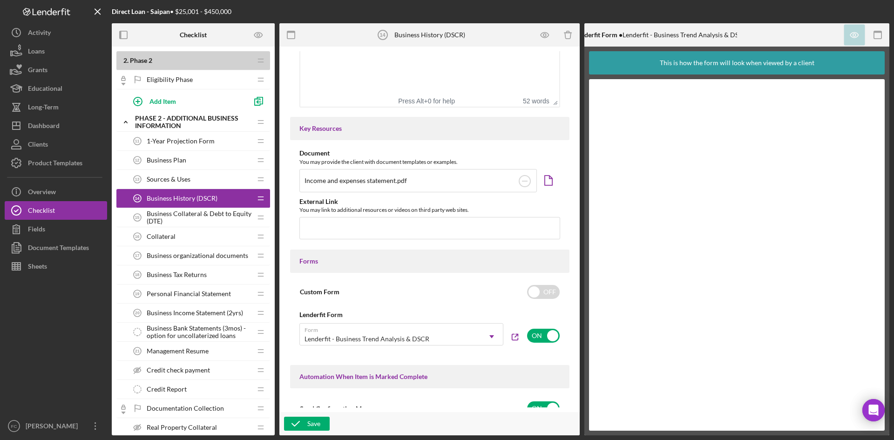
scroll to position [373, 0]
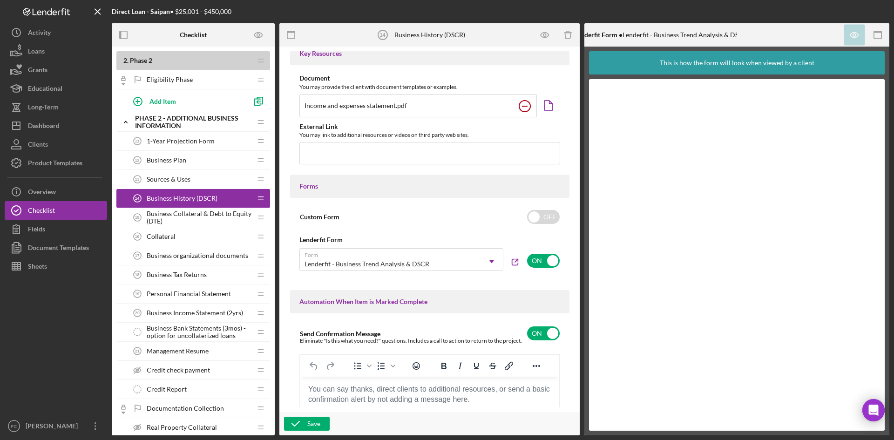
click at [520, 104] on circle at bounding box center [524, 106] width 11 height 11
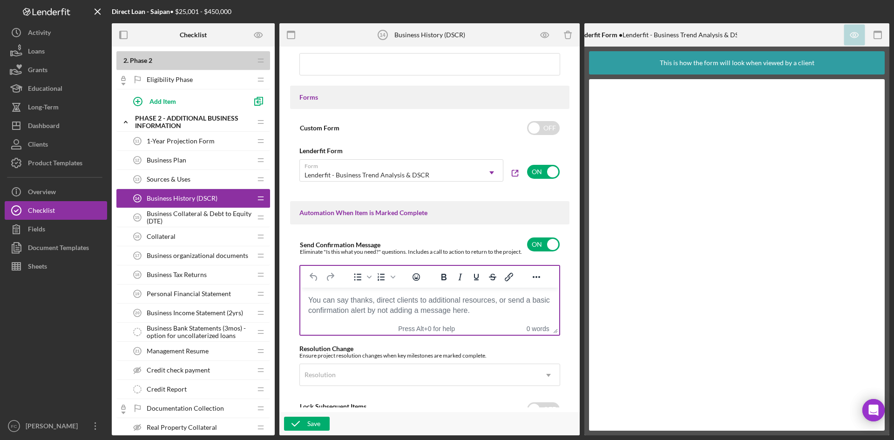
scroll to position [621, 0]
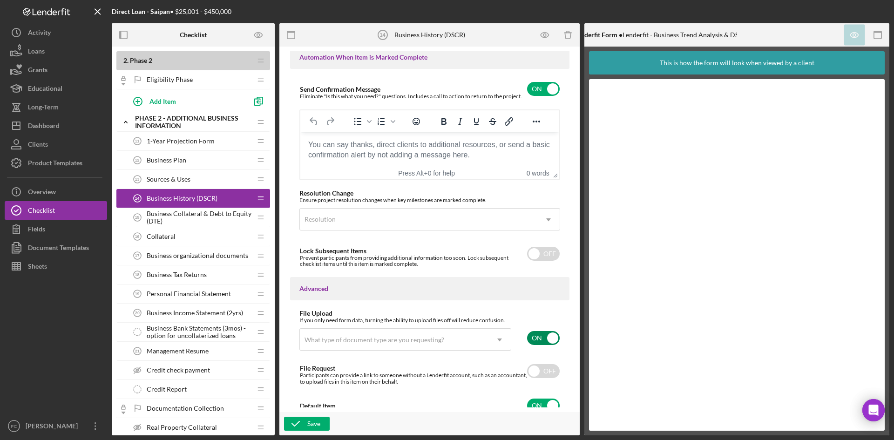
click at [538, 339] on input "checkbox" at bounding box center [543, 338] width 33 height 14
checkbox input "false"
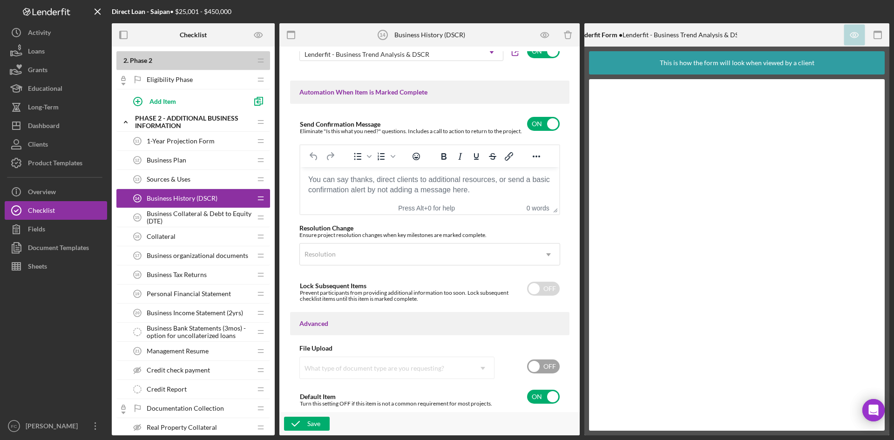
scroll to position [586, 0]
click at [291, 431] on div "Save" at bounding box center [429, 423] width 300 height 23
click at [294, 427] on icon "button" at bounding box center [295, 423] width 23 height 23
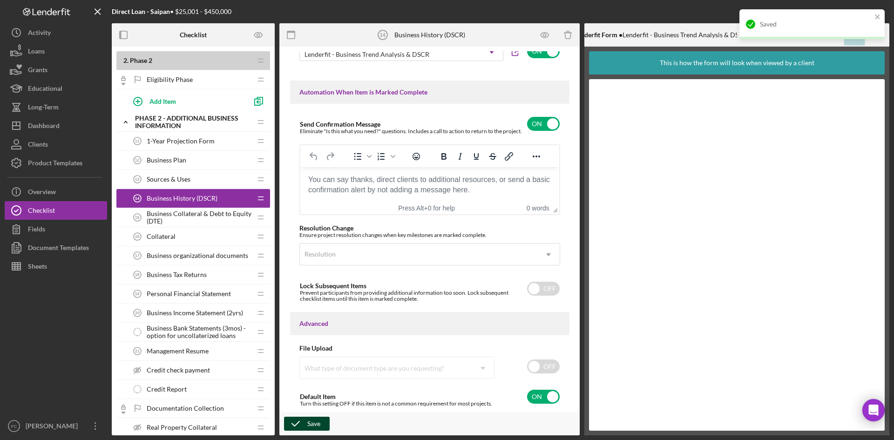
scroll to position [0, 0]
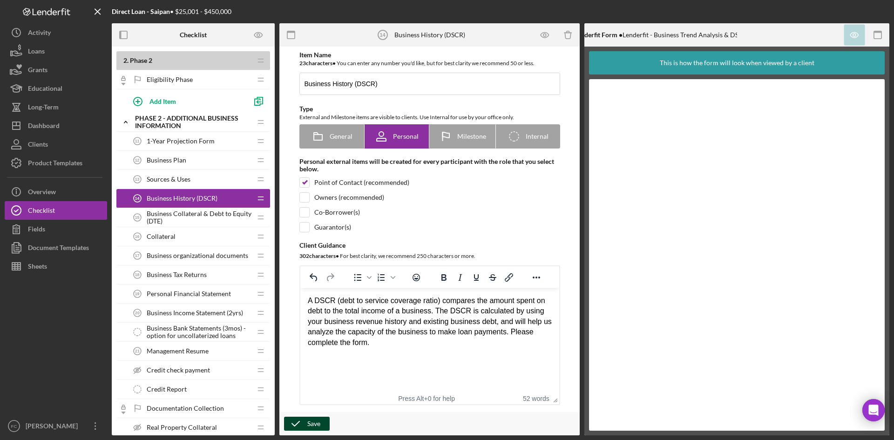
click at [204, 231] on div "Collateral 16 Collateral" at bounding box center [189, 236] width 123 height 19
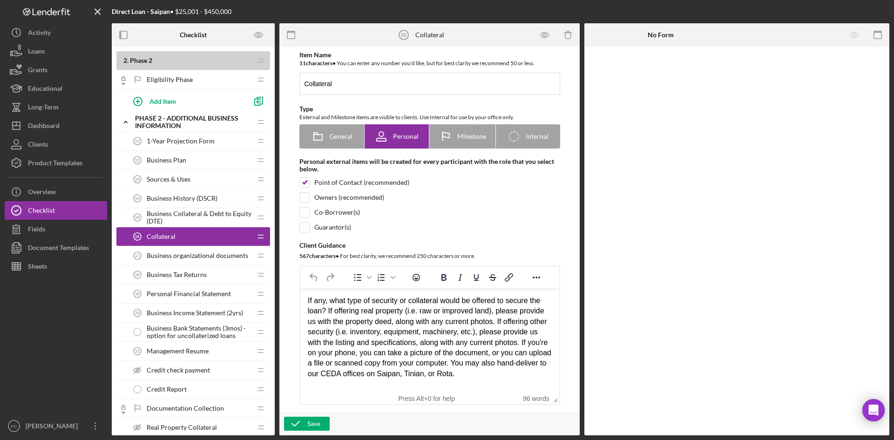
click at [209, 192] on div "Business History (DSCR) 14 Business History (DSCR)" at bounding box center [189, 198] width 123 height 19
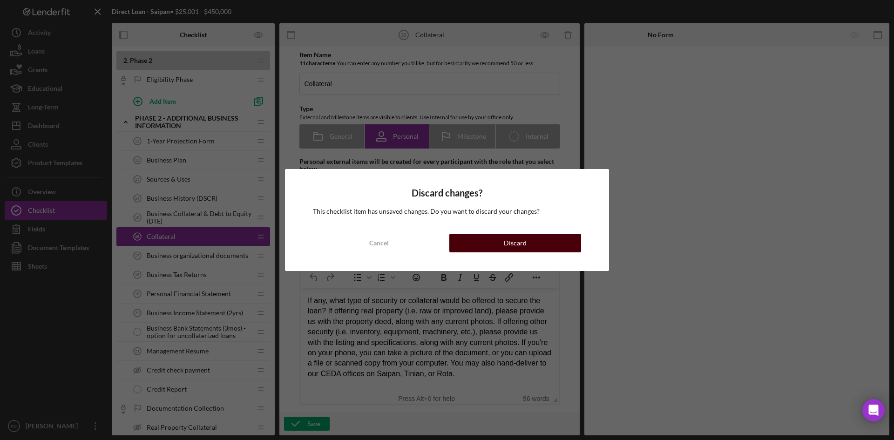
click at [498, 245] on button "Discard" at bounding box center [515, 243] width 132 height 19
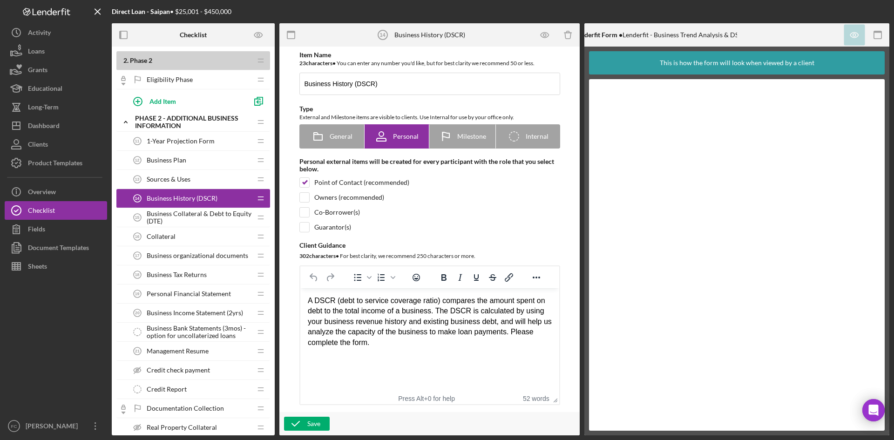
click at [187, 230] on div "Collateral 16 Collateral" at bounding box center [189, 236] width 123 height 19
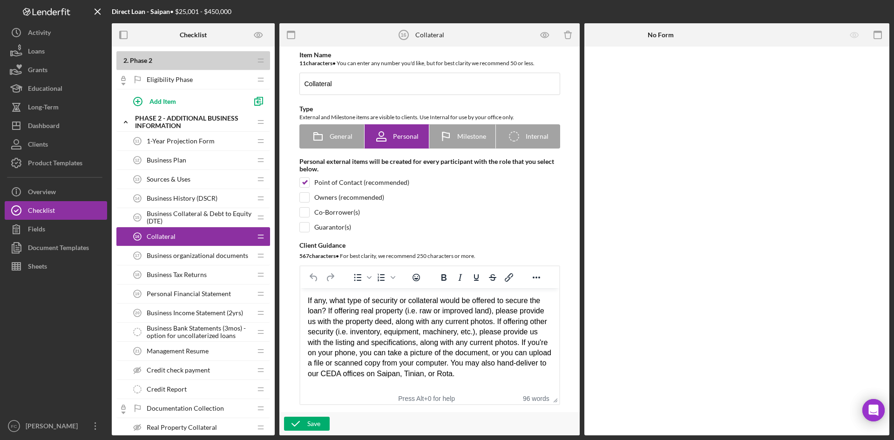
click at [204, 262] on div "Business organizational documents 17 Business organizational documents" at bounding box center [189, 255] width 123 height 19
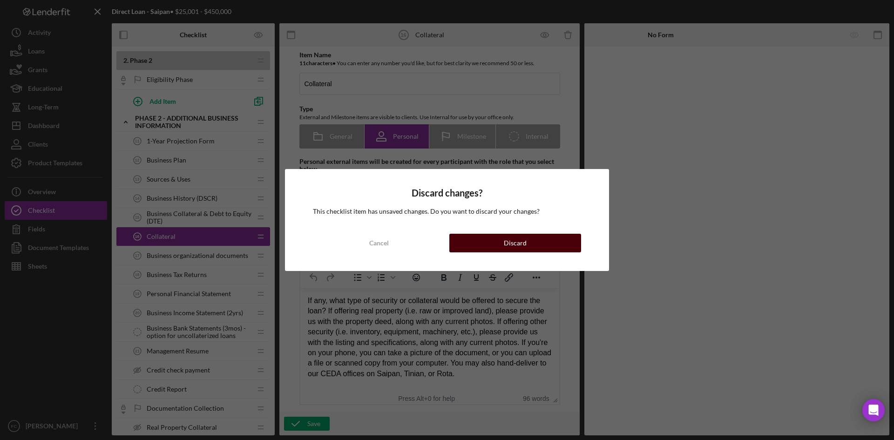
click at [488, 244] on button "Discard" at bounding box center [515, 243] width 132 height 19
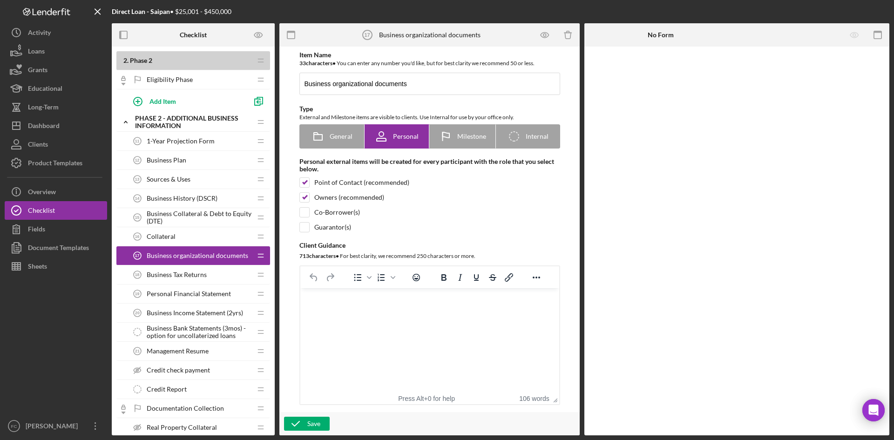
click at [196, 225] on div "Business Collateral & Debt to Equity (DTE) 15 Business Collateral & Debt to Equ…" at bounding box center [189, 217] width 123 height 19
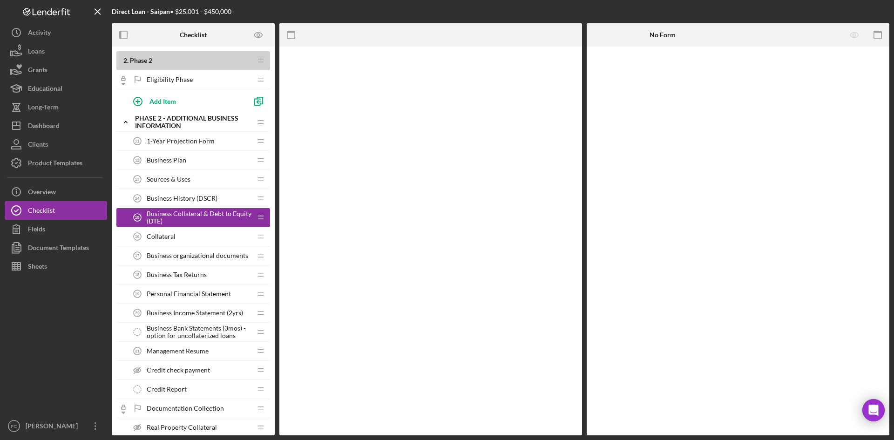
click at [196, 231] on div "Collateral 16 Collateral" at bounding box center [189, 236] width 123 height 19
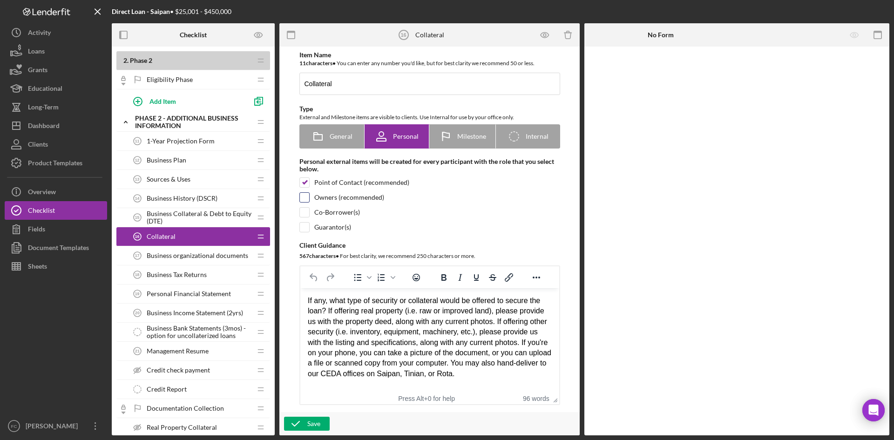
click at [304, 195] on input "checkbox" at bounding box center [304, 197] width 9 height 9
checkbox input "true"
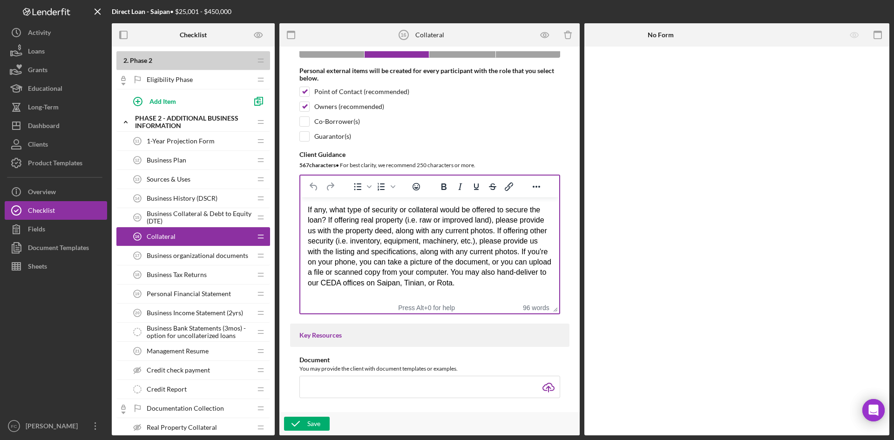
scroll to position [124, 0]
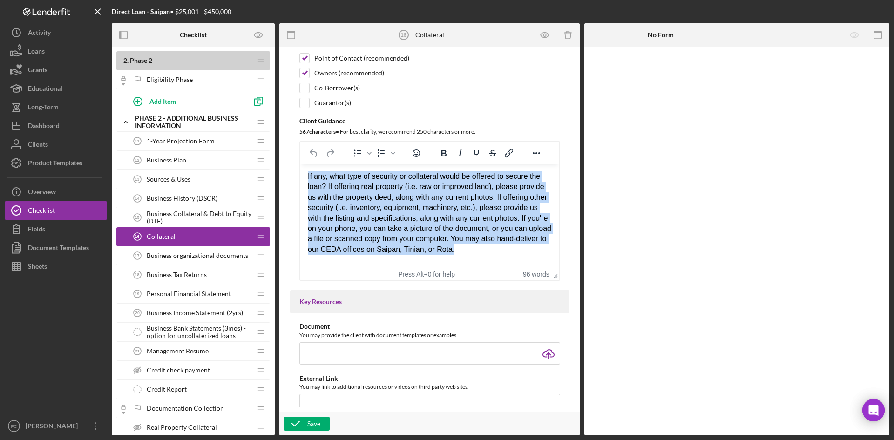
drag, startPoint x: 457, startPoint y: 246, endPoint x: 251, endPoint y: 159, distance: 224.1
click at [300, 164] on html "If any, what type of security or collateral would be offered to secure the loan…" at bounding box center [429, 213] width 259 height 98
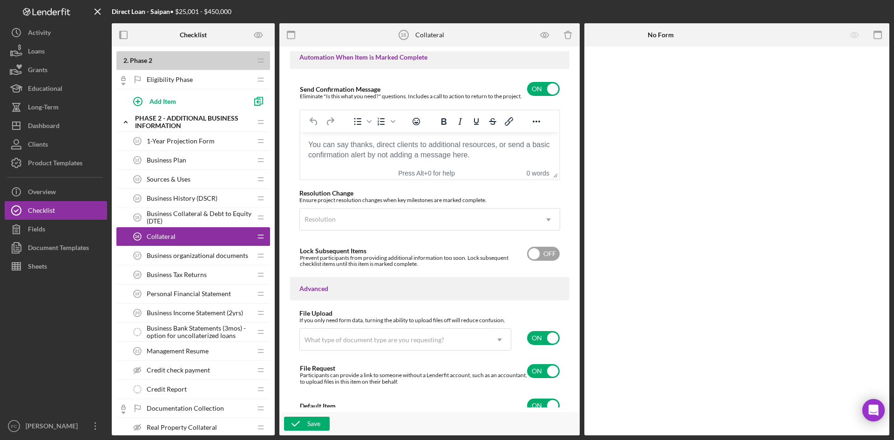
scroll to position [630, 0]
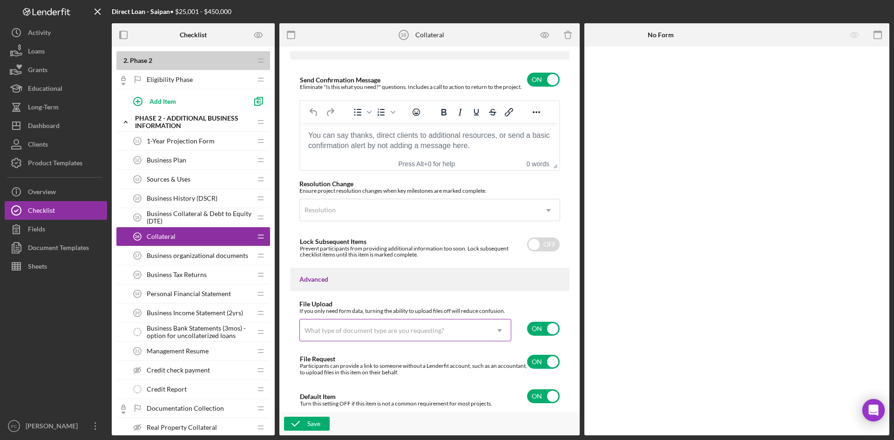
click at [493, 331] on icon "Icon/Dropdown Arrow" at bounding box center [499, 330] width 22 height 22
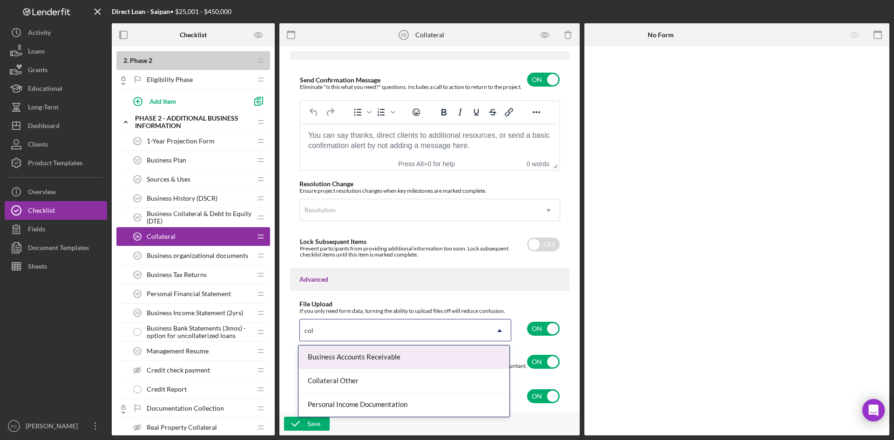
type input "coll"
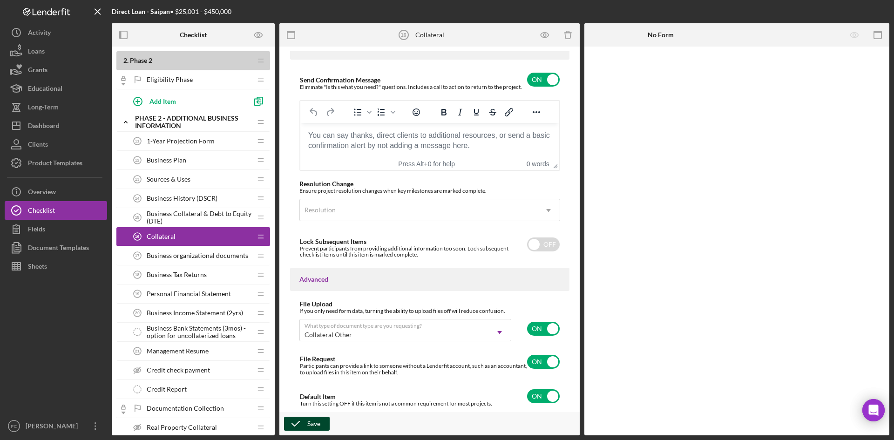
click at [313, 430] on div "Save" at bounding box center [313, 424] width 13 height 14
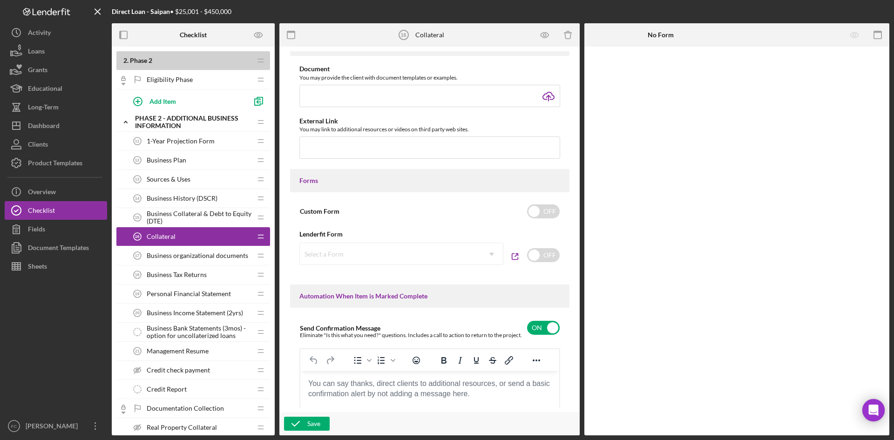
scroll to position [133, 0]
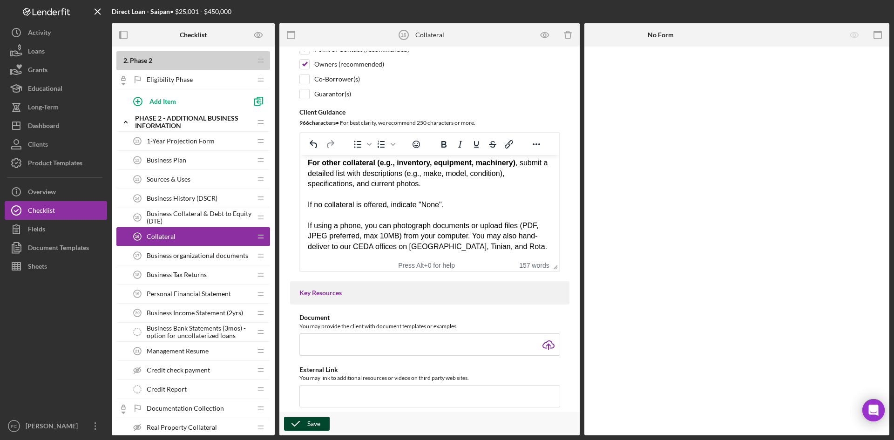
click at [302, 421] on icon "button" at bounding box center [295, 423] width 23 height 23
click at [215, 253] on span "Business organizational documents" at bounding box center [198, 255] width 102 height 7
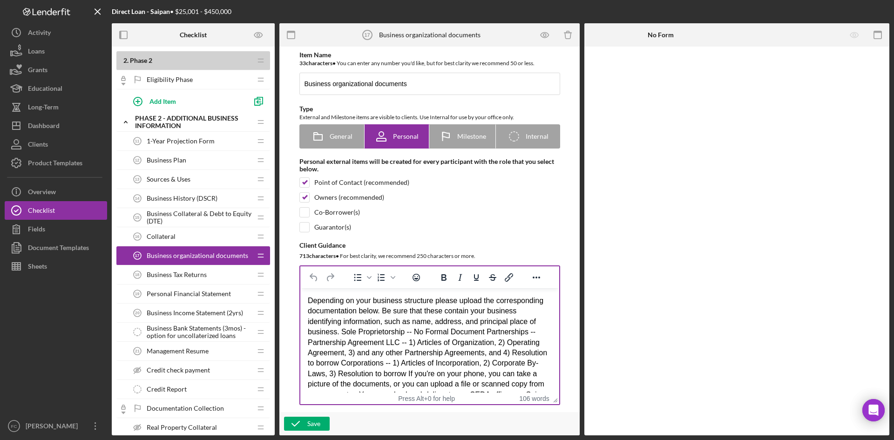
click at [444, 342] on div "Depending on your business structure please upload the corresponding documentat…" at bounding box center [429, 353] width 244 height 115
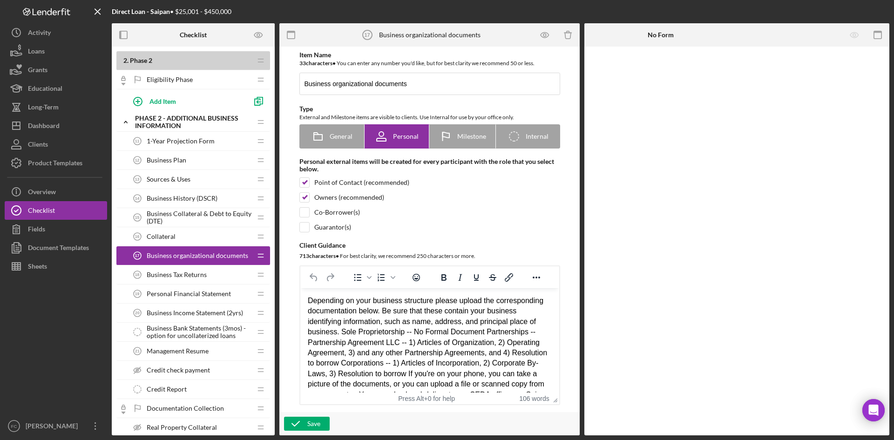
paste body "Rich Text Area. Press ALT-0 for help."
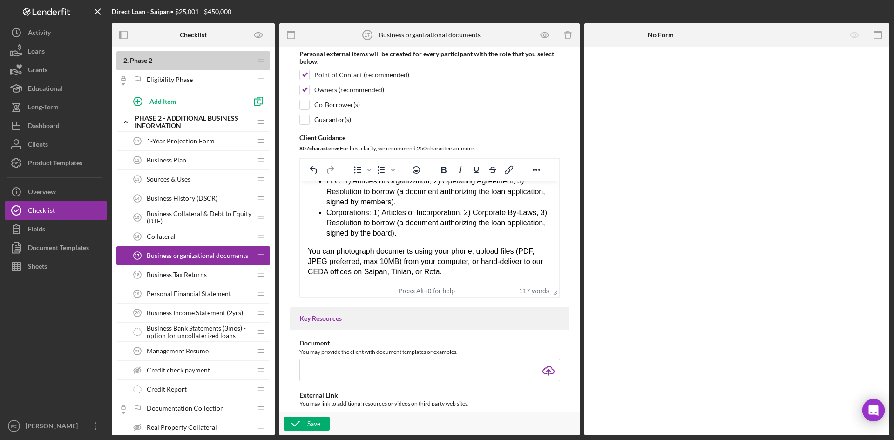
scroll to position [124, 0]
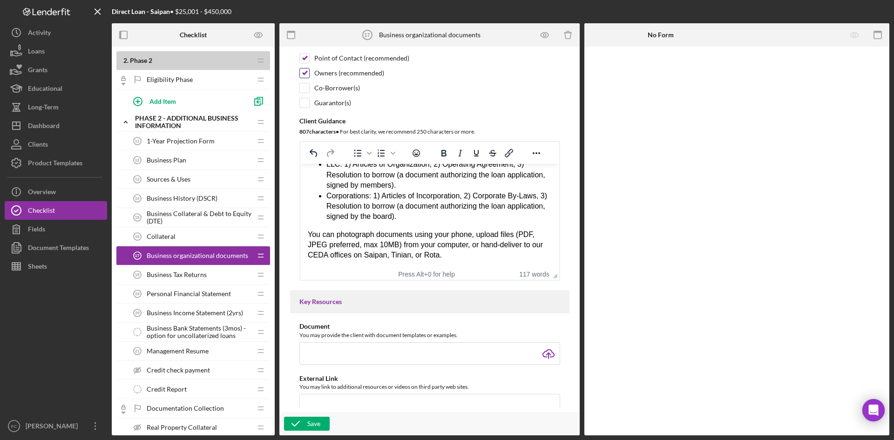
click at [302, 75] on input "checkbox" at bounding box center [304, 72] width 9 height 9
checkbox input "false"
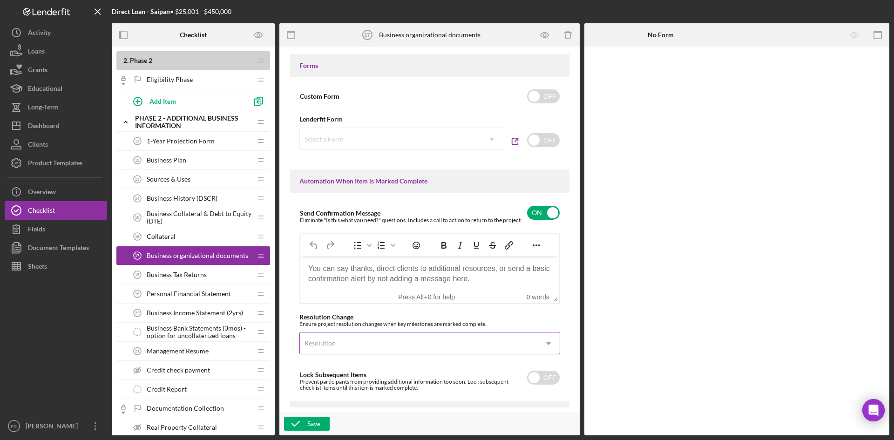
scroll to position [621, 0]
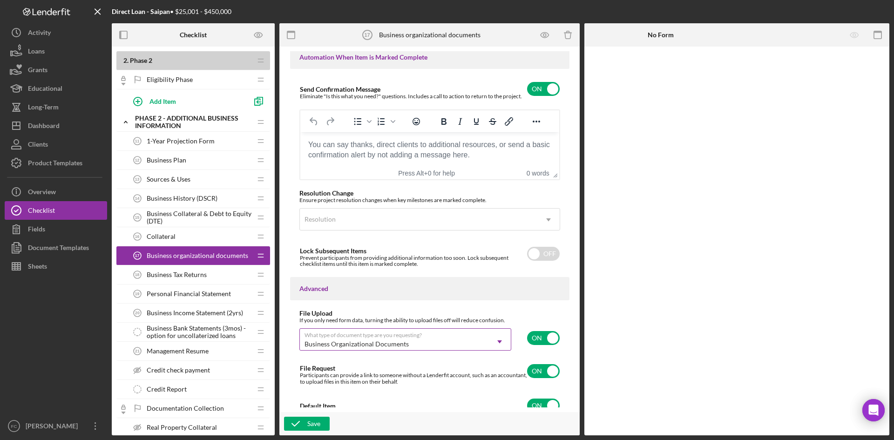
click at [476, 340] on div "Business Organizational Documents" at bounding box center [394, 343] width 189 height 21
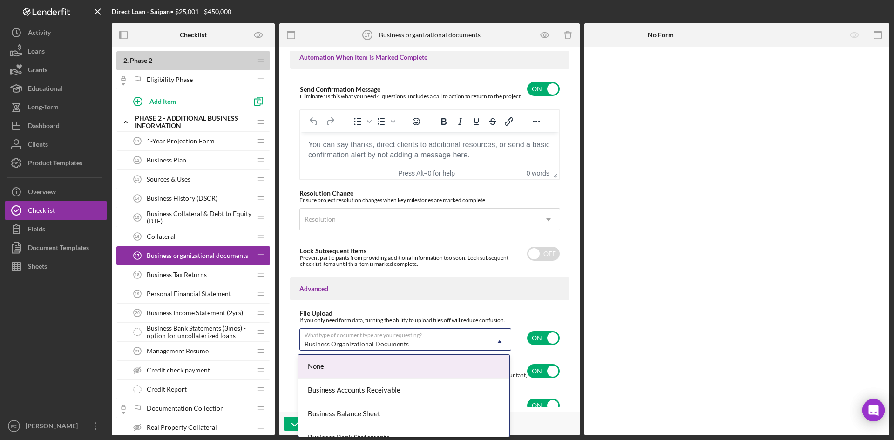
click at [476, 340] on div "Business Organizational Documents" at bounding box center [394, 343] width 189 height 21
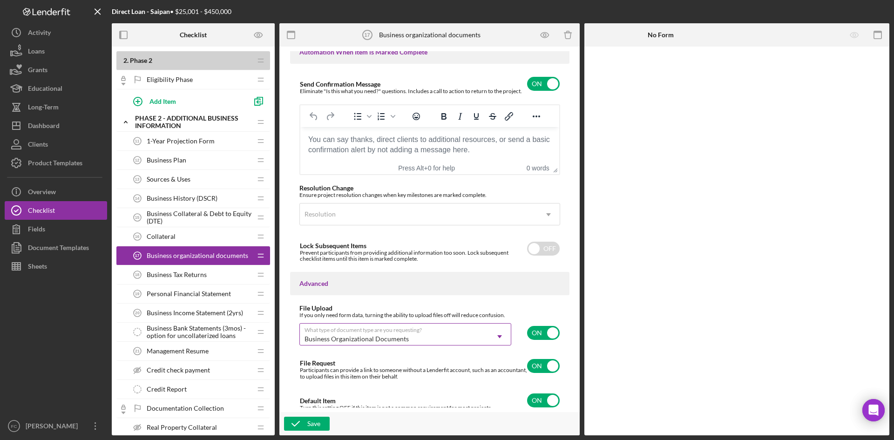
scroll to position [630, 0]
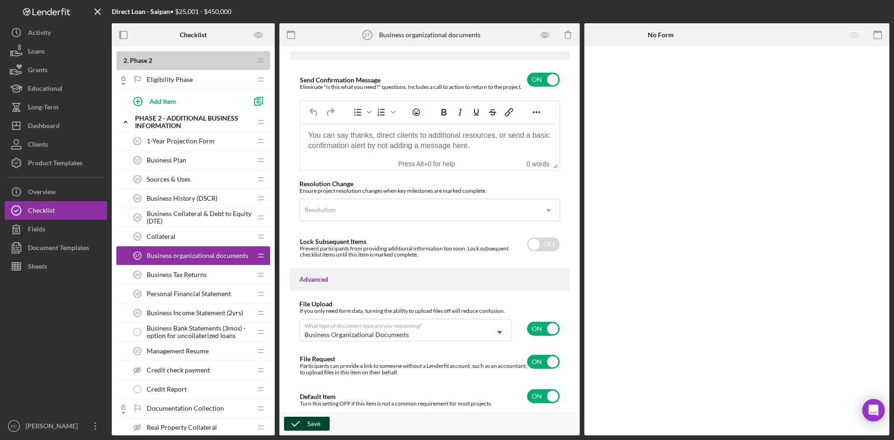
click at [307, 425] on div "Save" at bounding box center [313, 424] width 13 height 14
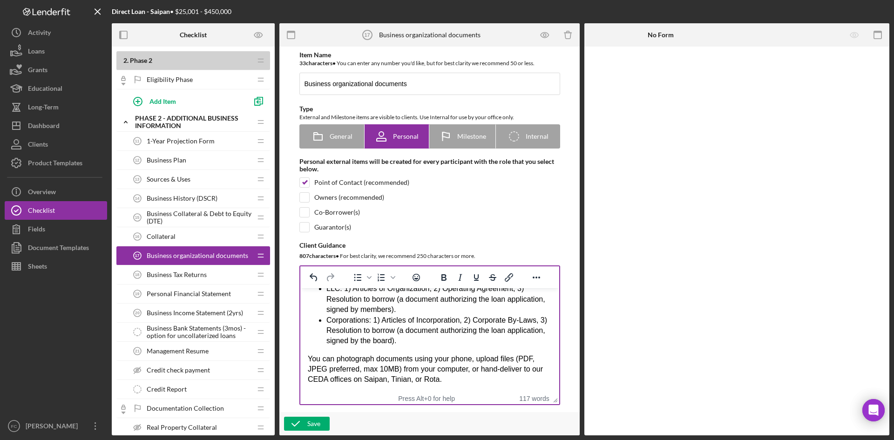
scroll to position [0, 0]
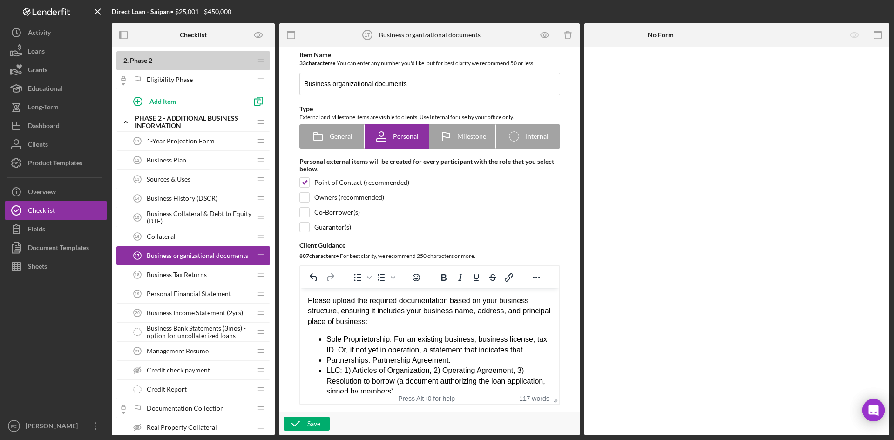
click at [194, 298] on div "Personal Financial Statement 19 Personal Financial Statement" at bounding box center [189, 294] width 123 height 19
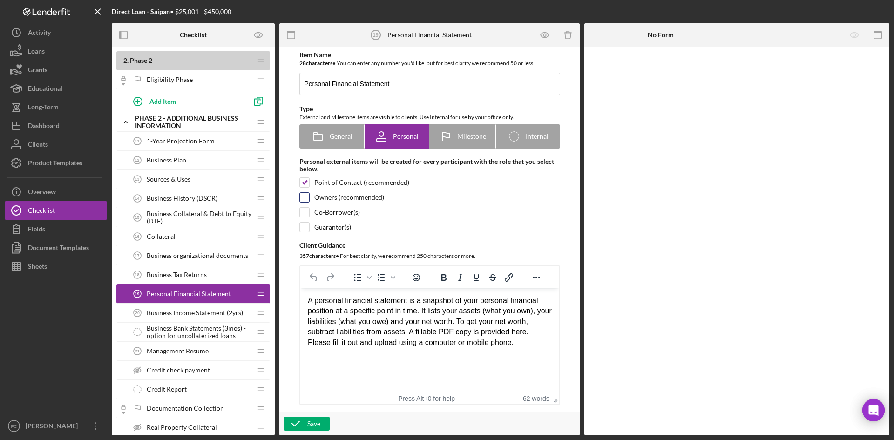
click at [306, 201] on input "checkbox" at bounding box center [304, 197] width 9 height 9
checkbox input "true"
click at [307, 206] on div "Item Name 28 character s • You can enter any number you'd like, but for best cl…" at bounding box center [429, 228] width 279 height 354
click at [307, 215] on input "checkbox" at bounding box center [304, 212] width 9 height 9
checkbox input "true"
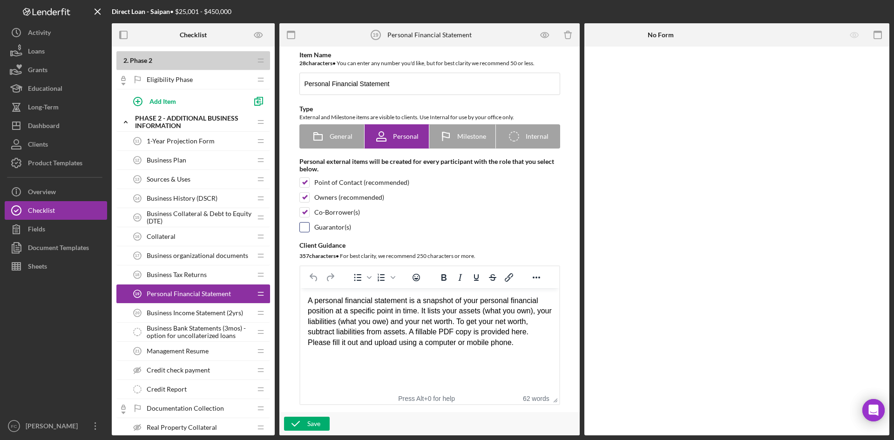
click at [306, 223] on input "checkbox" at bounding box center [304, 227] width 9 height 9
checkbox input "true"
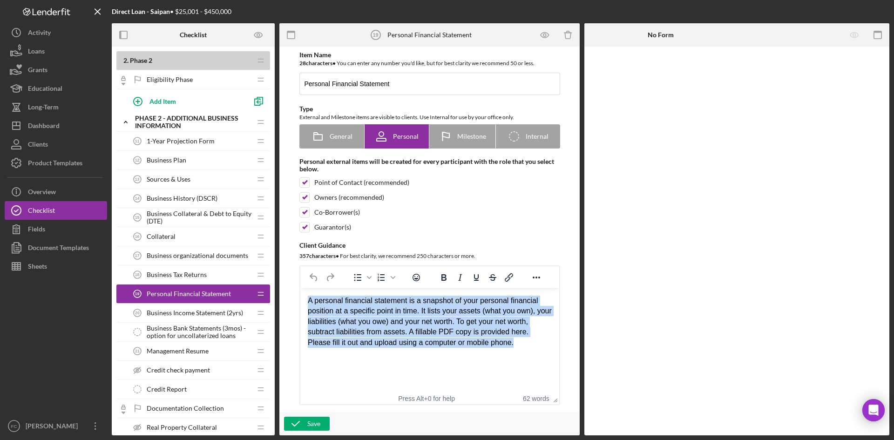
drag, startPoint x: 525, startPoint y: 347, endPoint x: 201, endPoint y: 283, distance: 330.9
click at [300, 288] on html "A personal financial statement is a snapshot of your personal financial positio…" at bounding box center [429, 321] width 259 height 67
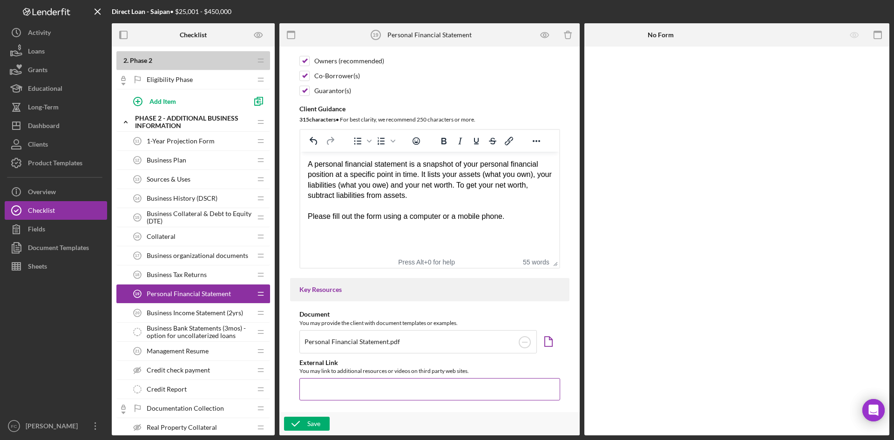
scroll to position [248, 0]
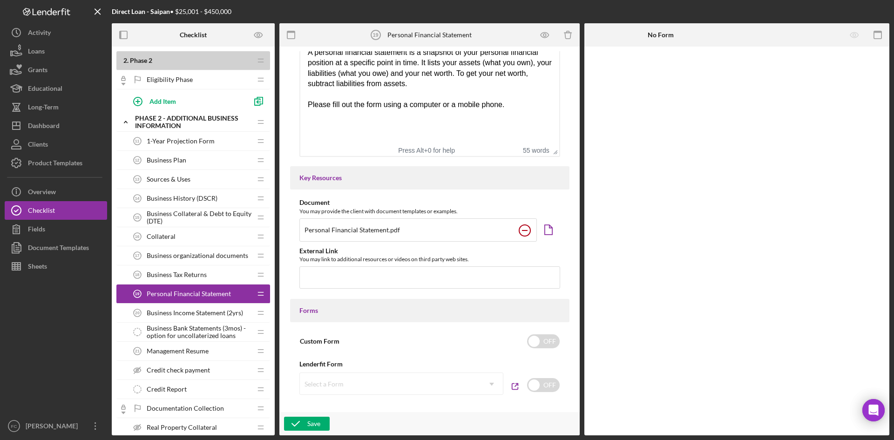
click at [524, 230] on rect at bounding box center [525, 230] width 6 height 1
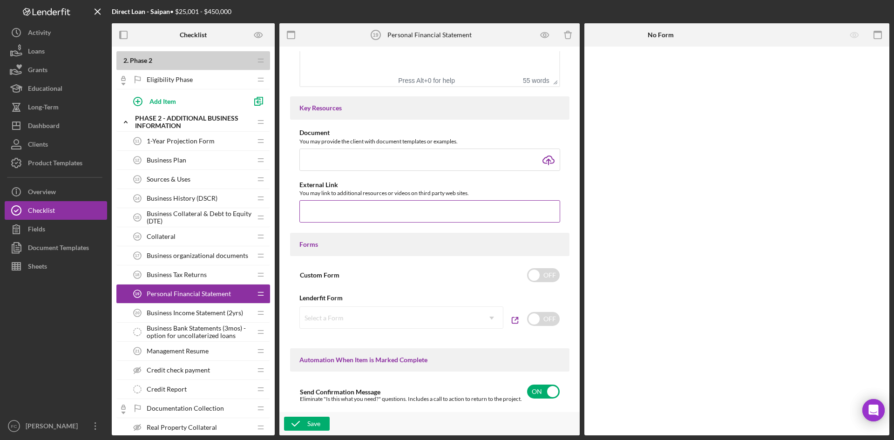
scroll to position [373, 0]
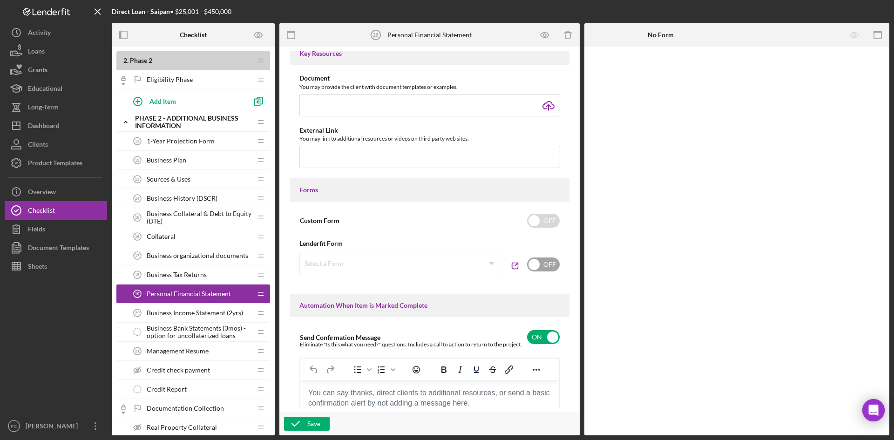
click at [548, 271] on input "checkbox" at bounding box center [543, 265] width 33 height 14
checkbox input "true"
click at [500, 260] on icon "Icon/Dropdown Arrow" at bounding box center [492, 263] width 22 height 22
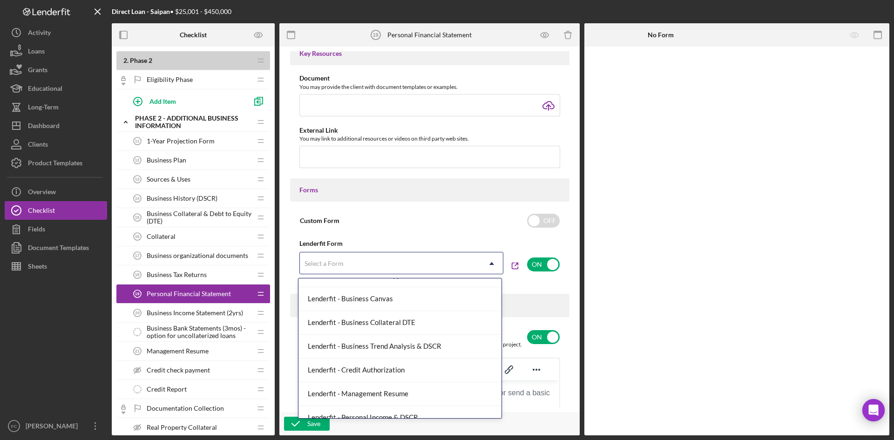
scroll to position [264, 0]
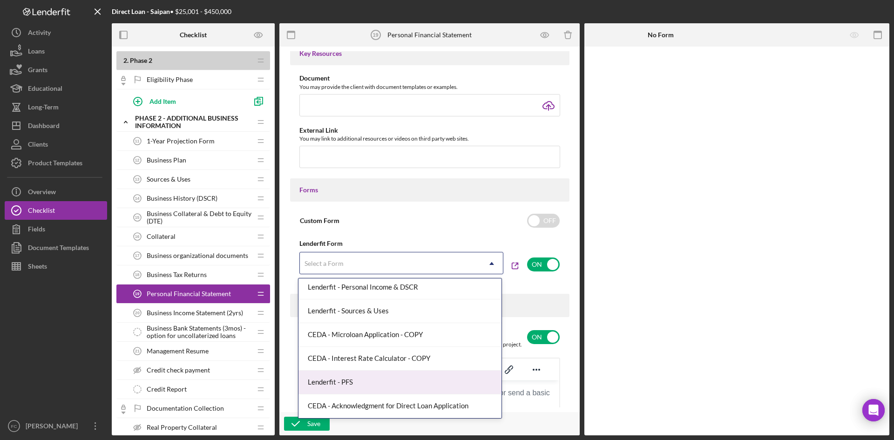
click at [419, 388] on div "Lenderfit - PFS" at bounding box center [399, 383] width 203 height 24
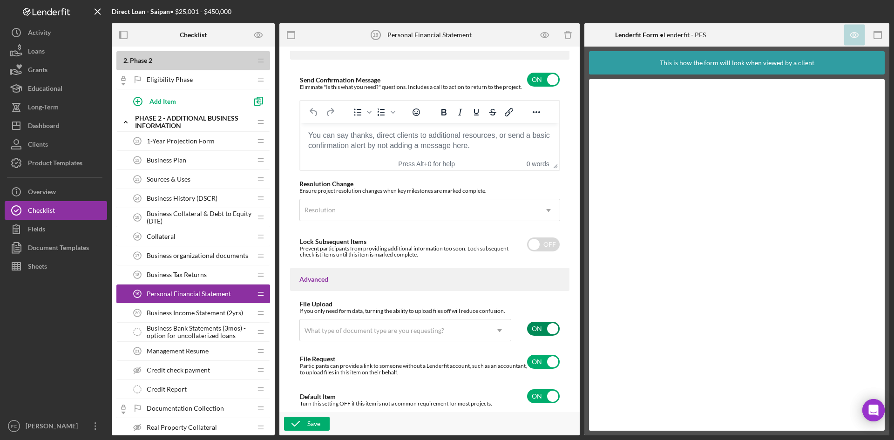
click at [530, 327] on input "checkbox" at bounding box center [543, 329] width 33 height 14
checkbox input "false"
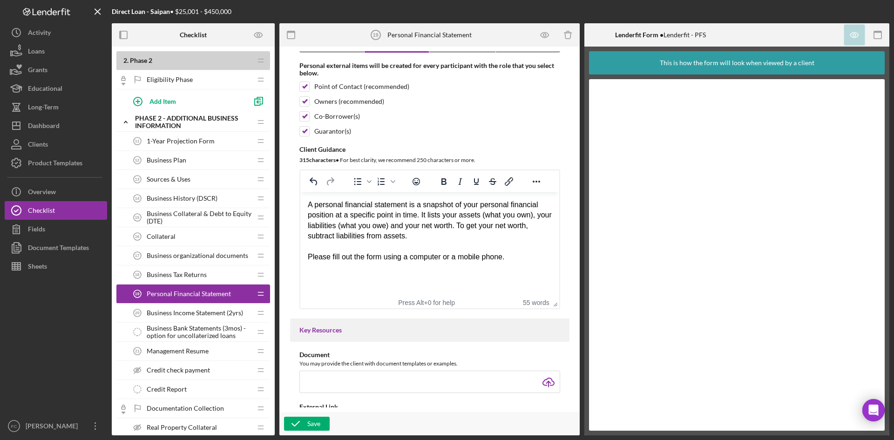
scroll to position [0, 0]
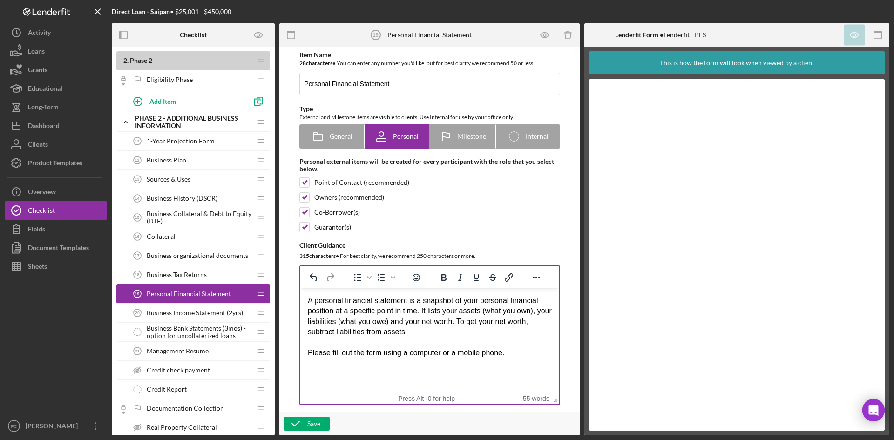
click at [535, 349] on div "Please fill out the form using a computer or a mobile phone." at bounding box center [429, 353] width 244 height 10
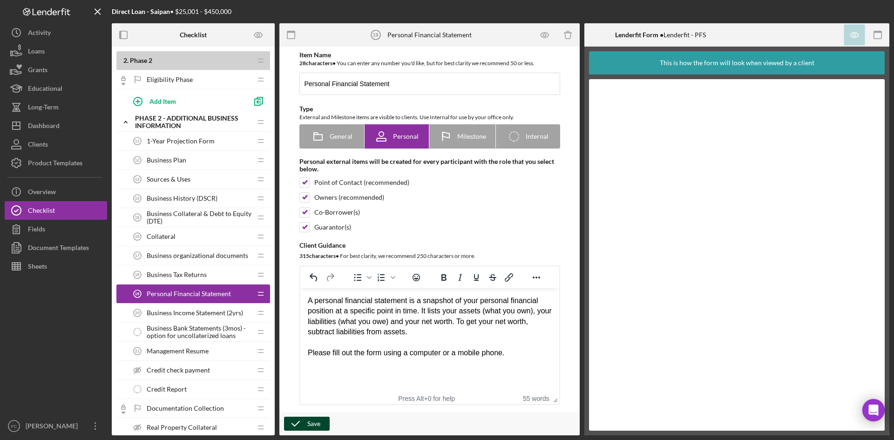
click at [307, 423] on button "Save" at bounding box center [307, 424] width 46 height 14
click at [186, 348] on span "Management Resume" at bounding box center [178, 350] width 62 height 7
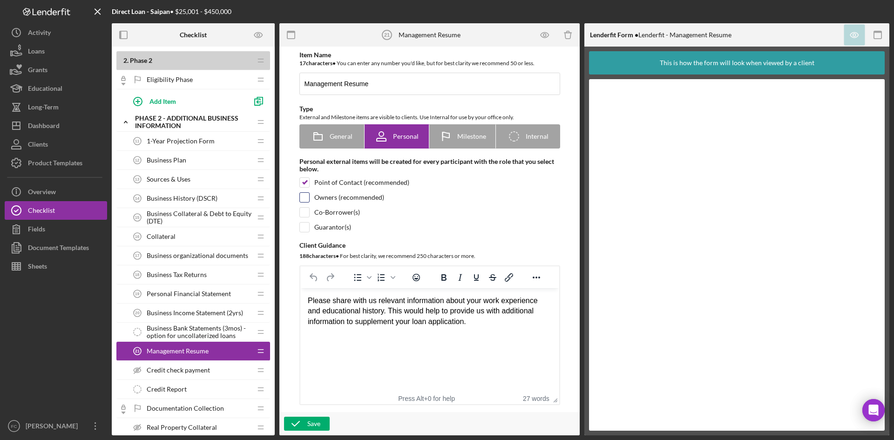
click at [303, 197] on input "checkbox" at bounding box center [304, 197] width 9 height 9
checkbox input "true"
click at [304, 211] on input "checkbox" at bounding box center [304, 212] width 9 height 9
checkbox input "true"
click at [307, 229] on input "checkbox" at bounding box center [304, 227] width 9 height 9
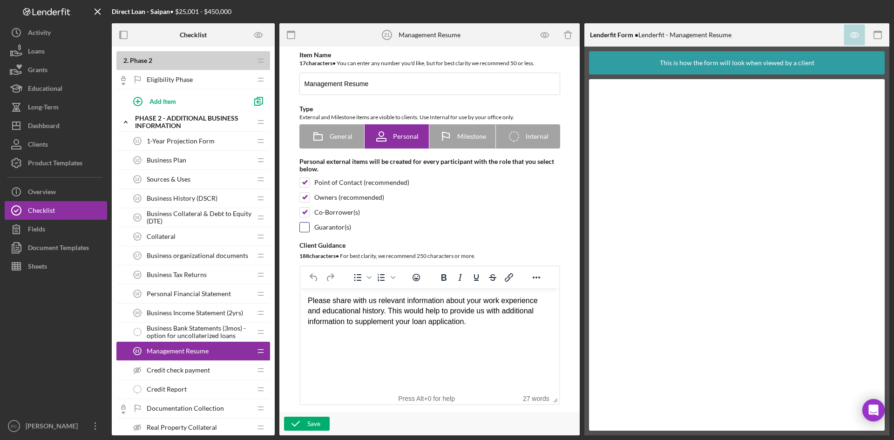
checkbox input "true"
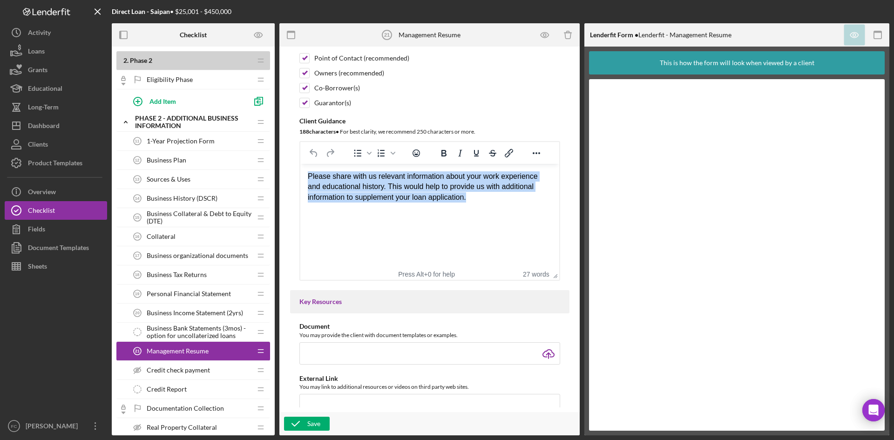
drag, startPoint x: 489, startPoint y: 197, endPoint x: 273, endPoint y: 147, distance: 221.4
click at [300, 164] on html "Please share with us relevant information about your work experience and educat…" at bounding box center [429, 187] width 259 height 46
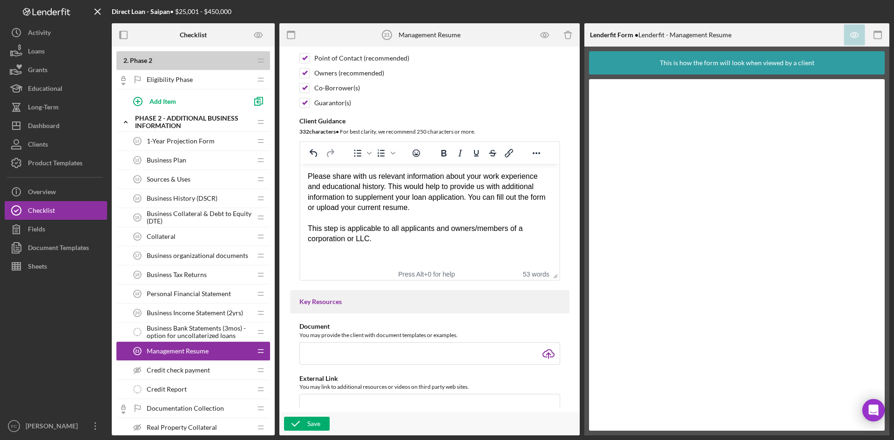
click at [507, 251] on html "Please share with us relevant information about your work experience and educat…" at bounding box center [429, 208] width 259 height 88
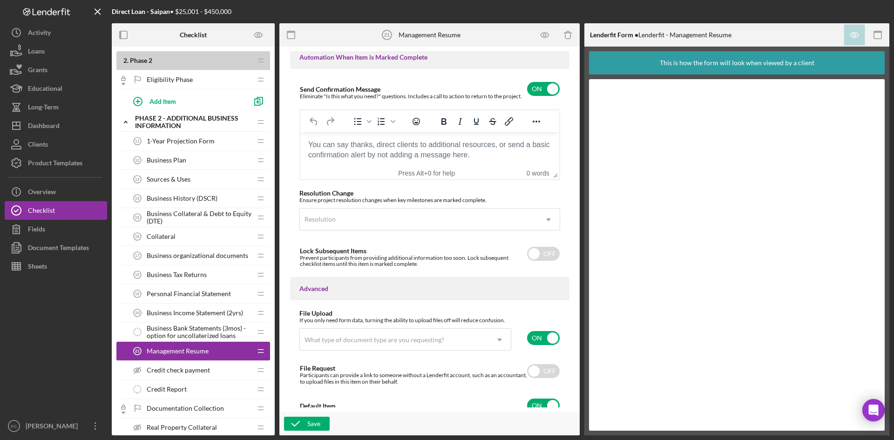
scroll to position [630, 0]
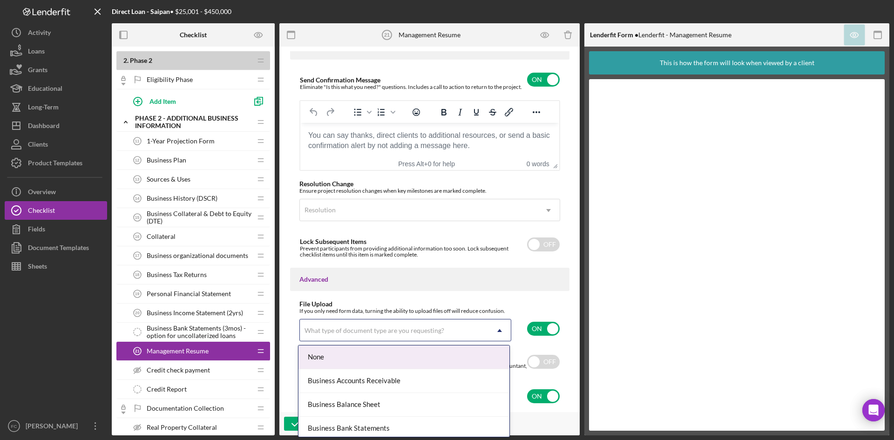
click at [462, 329] on div "What type of document type are you requesting?" at bounding box center [394, 330] width 189 height 21
type input "res"
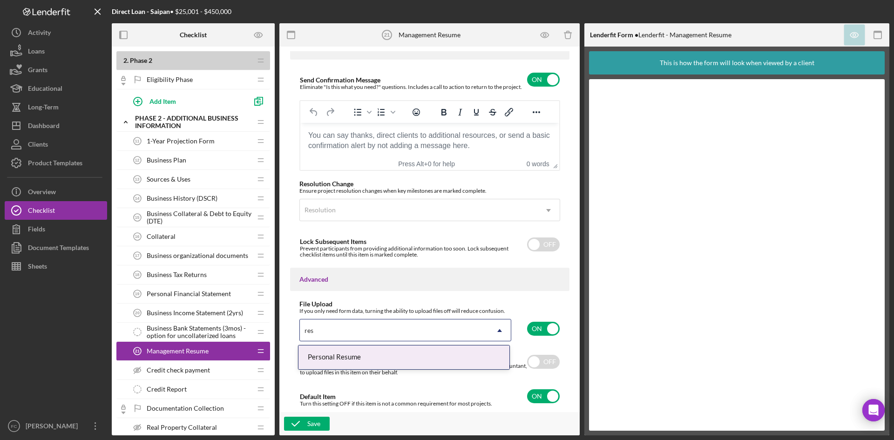
click at [360, 349] on div "Personal Resume" at bounding box center [403, 358] width 211 height 24
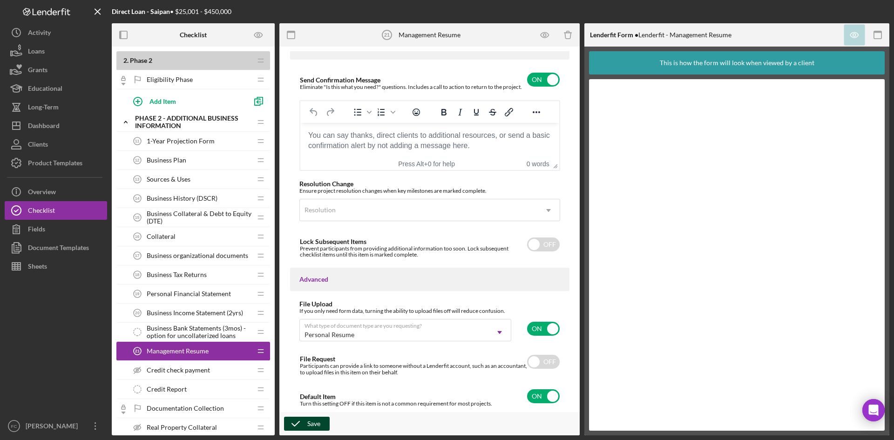
click at [305, 424] on icon "button" at bounding box center [295, 423] width 23 height 23
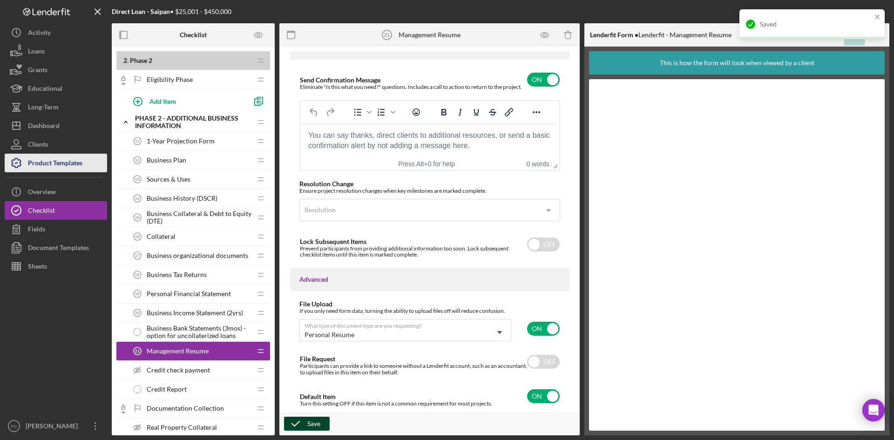
click at [87, 164] on button "Product Templates" at bounding box center [56, 163] width 102 height 19
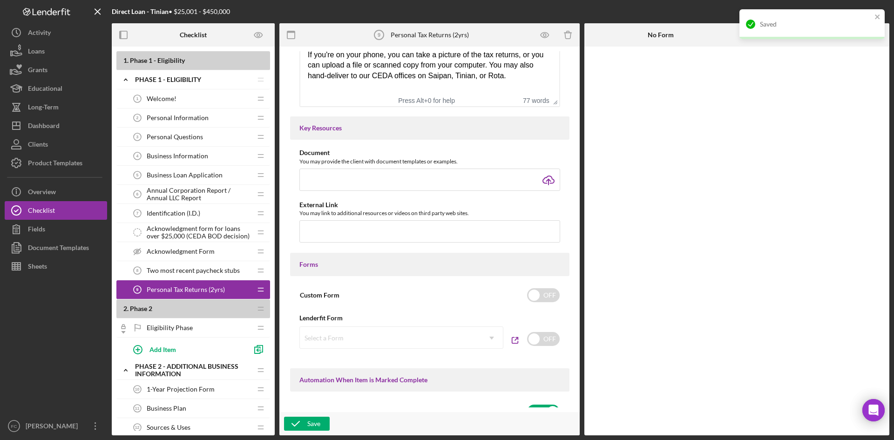
scroll to position [258, 0]
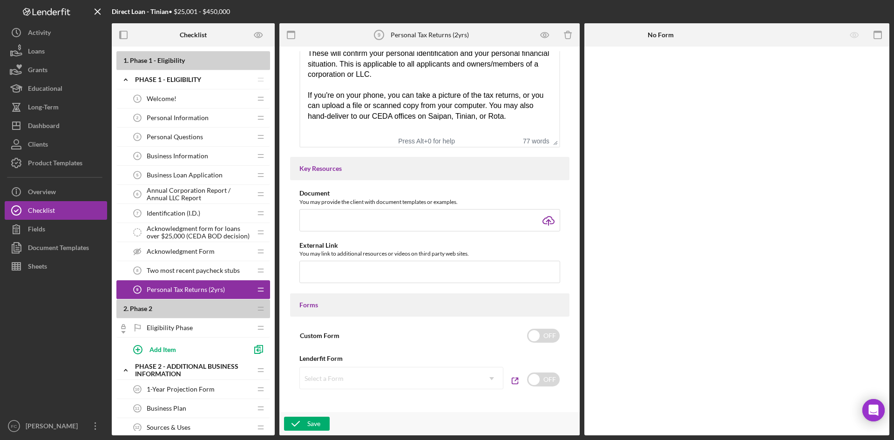
click at [192, 213] on span "Identification (I.D.)" at bounding box center [174, 213] width 54 height 7
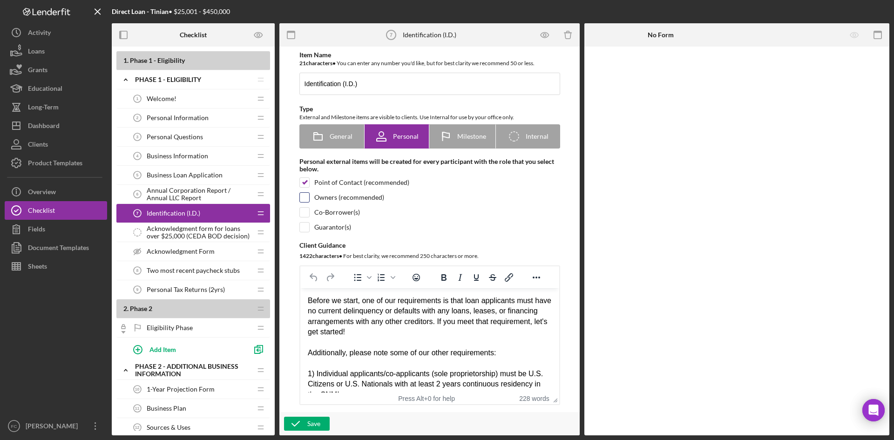
click at [303, 198] on input "checkbox" at bounding box center [304, 197] width 9 height 9
checkbox input "true"
click at [303, 214] on input "checkbox" at bounding box center [304, 212] width 9 height 9
checkbox input "true"
click at [304, 226] on input "checkbox" at bounding box center [304, 227] width 9 height 9
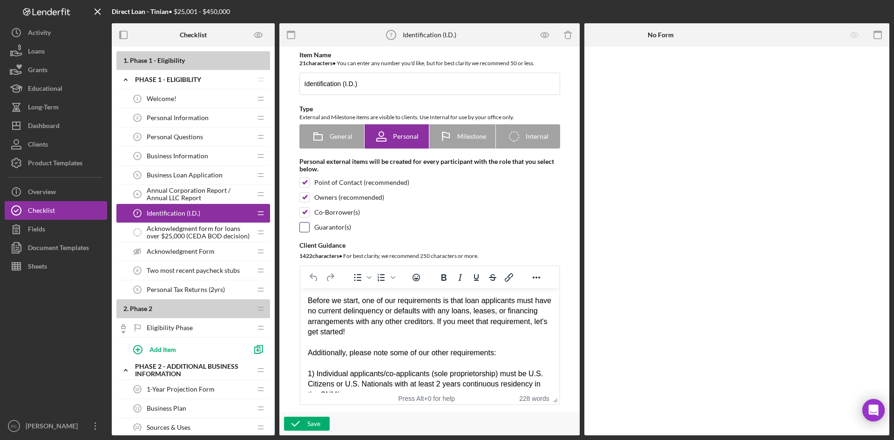
checkbox input "true"
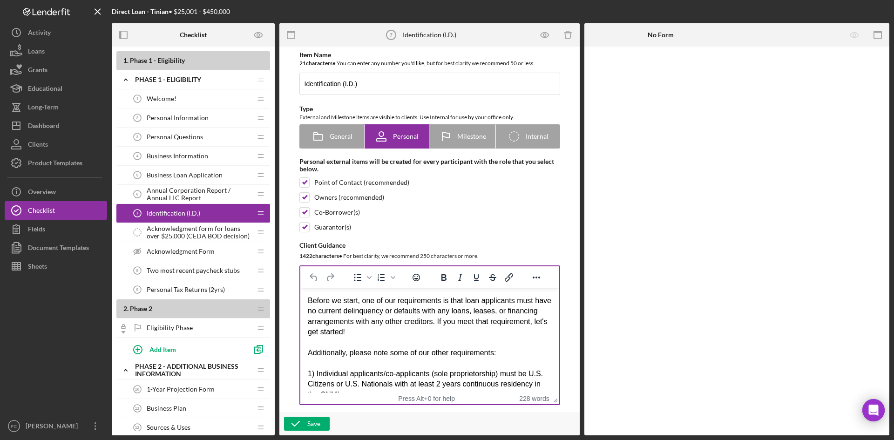
drag, startPoint x: 543, startPoint y: 341, endPoint x: 538, endPoint y: 340, distance: 5.2
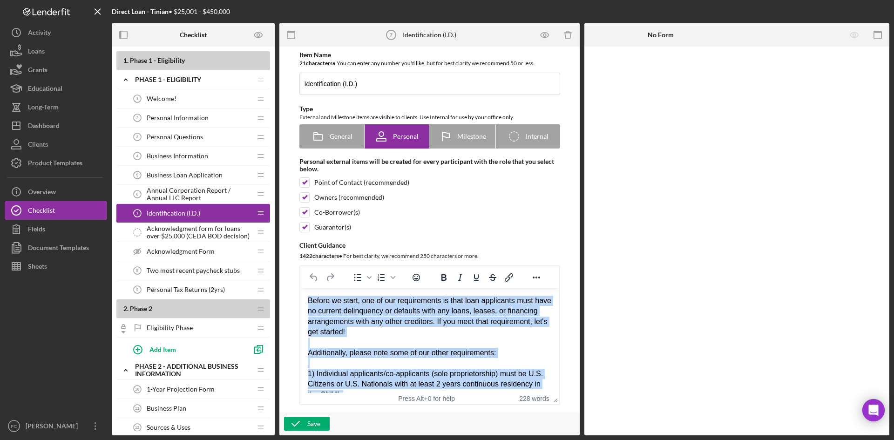
drag, startPoint x: 524, startPoint y: 382, endPoint x: 266, endPoint y: 305, distance: 269.3
paste body "Rich Text Area. Press ALT-0 for help."
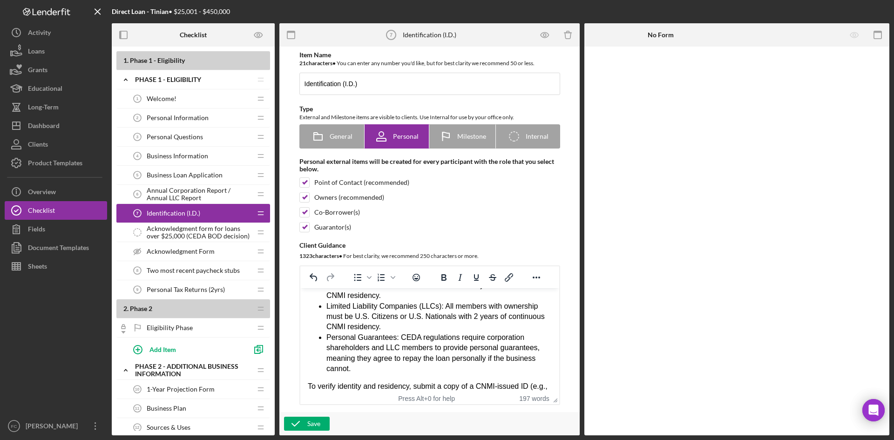
scroll to position [186, 0]
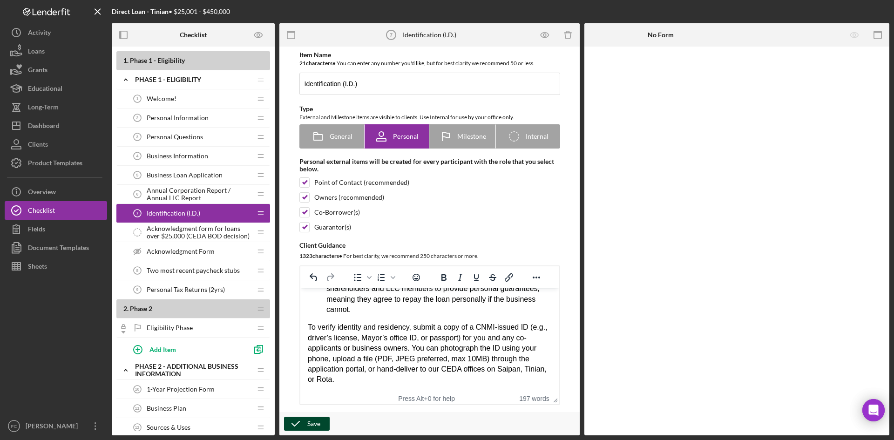
click at [306, 426] on icon "button" at bounding box center [295, 423] width 23 height 23
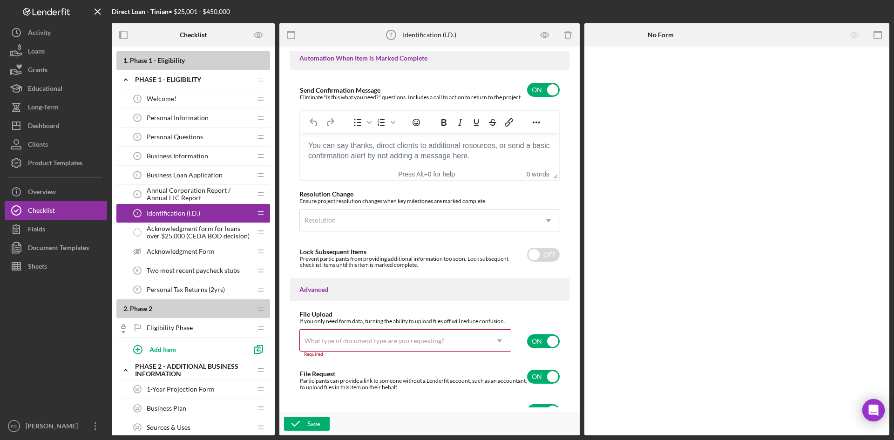
scroll to position [630, 0]
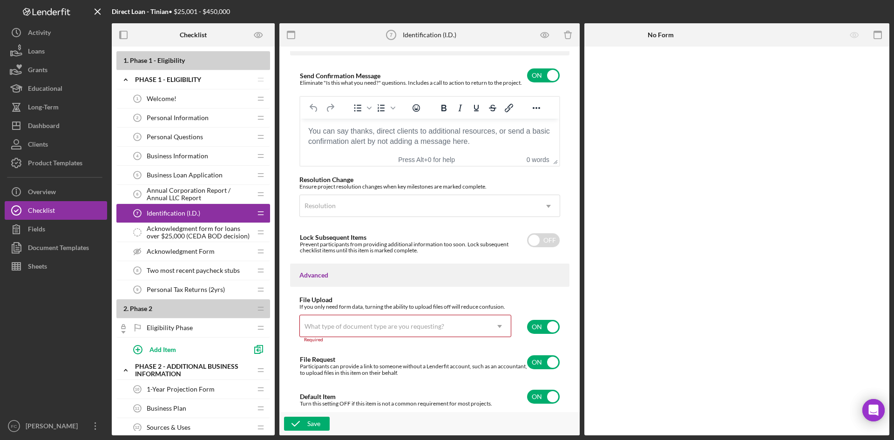
click at [451, 323] on div "What type of document type are you requesting?" at bounding box center [394, 326] width 189 height 21
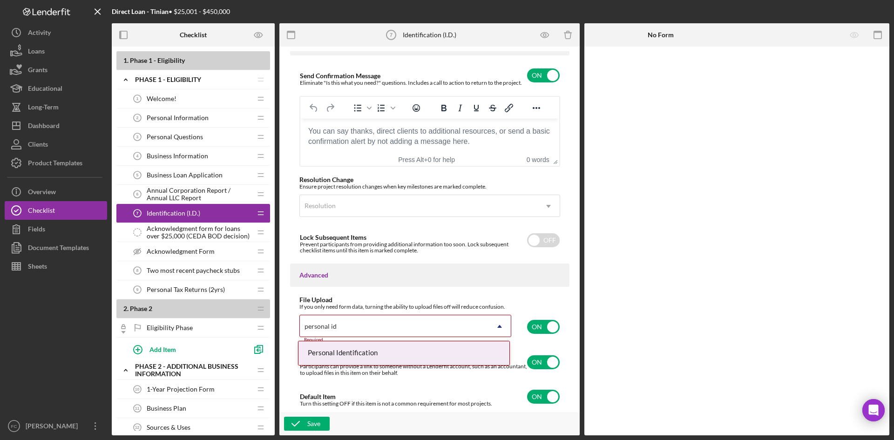
type input "personal ide"
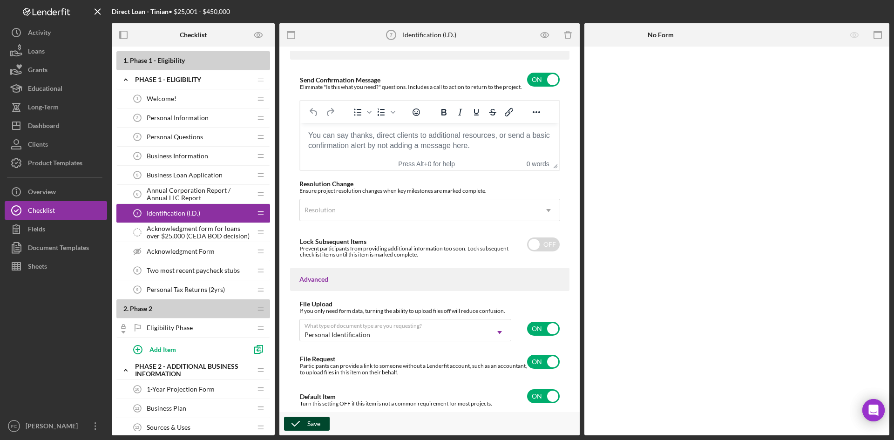
click at [305, 430] on icon "button" at bounding box center [295, 423] width 23 height 23
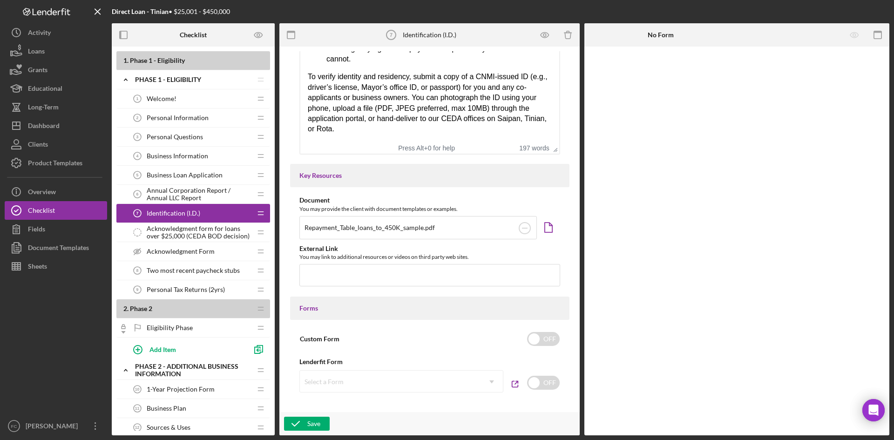
scroll to position [6, 0]
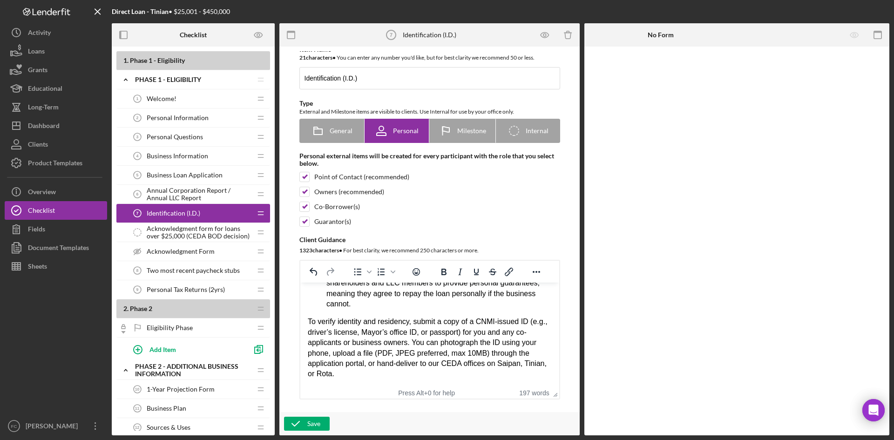
click at [183, 176] on span "Business Loan Application" at bounding box center [185, 174] width 76 height 7
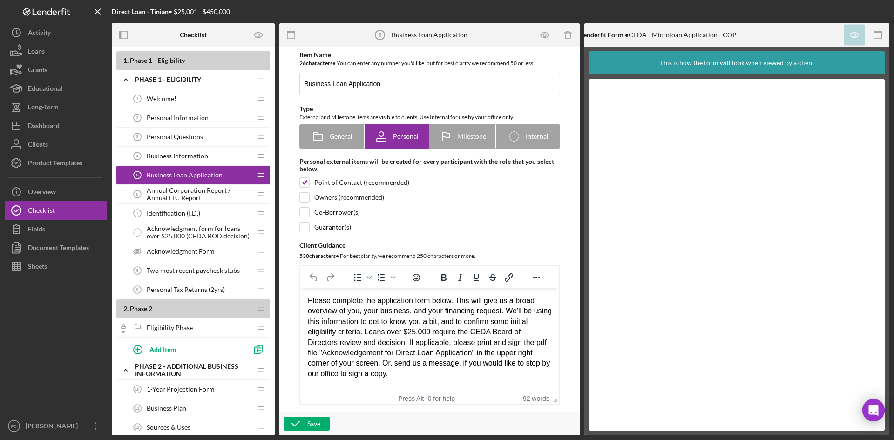
click at [222, 242] on div "Acknowledgment Form Acknowledgment Form" at bounding box center [189, 251] width 123 height 19
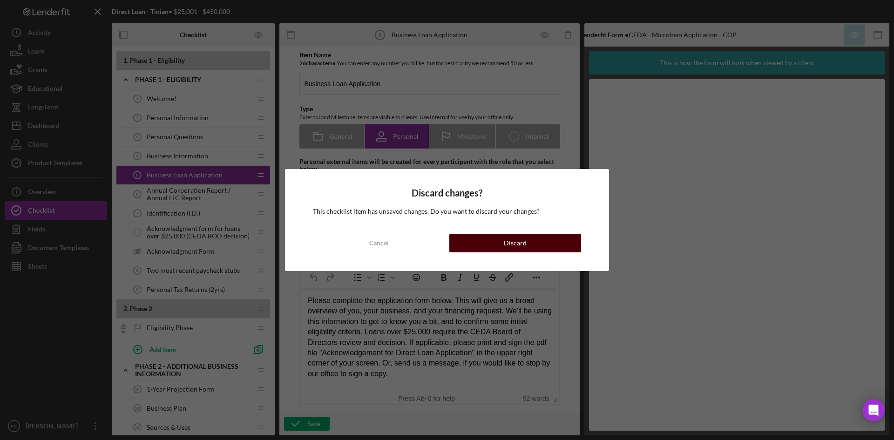
click at [530, 238] on button "Discard" at bounding box center [515, 243] width 132 height 19
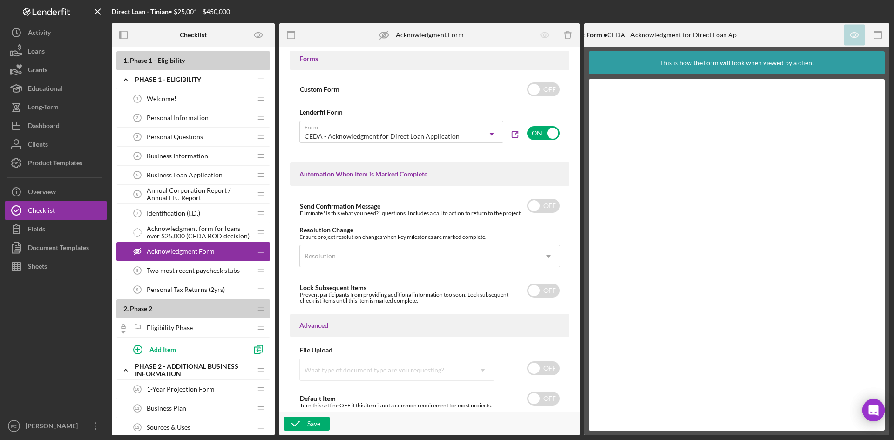
scroll to position [505, 0]
click at [544, 371] on input "checkbox" at bounding box center [543, 366] width 33 height 14
checkbox input "true"
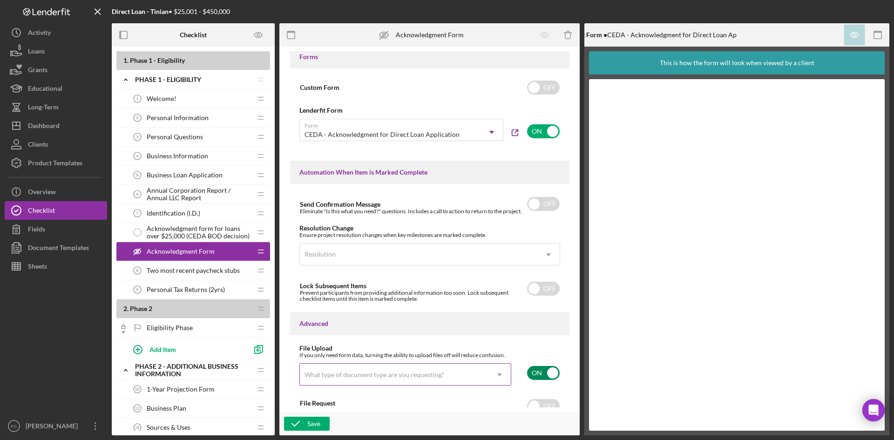
click at [500, 377] on icon "Icon/Dropdown Arrow" at bounding box center [499, 375] width 22 height 22
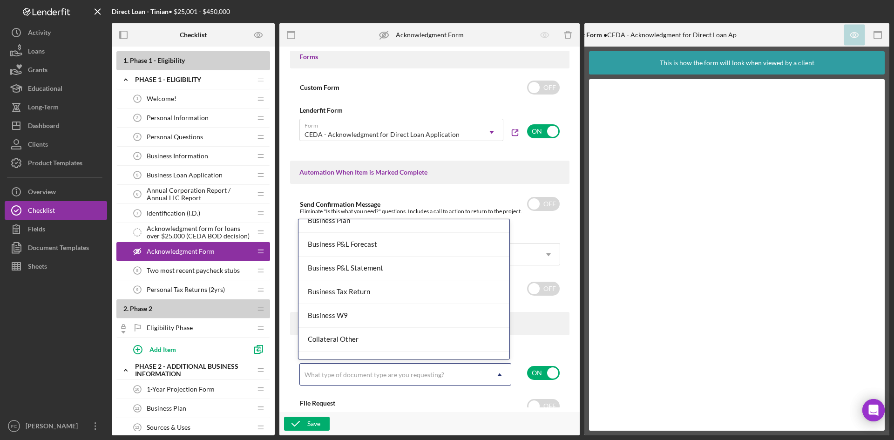
scroll to position [219, 0]
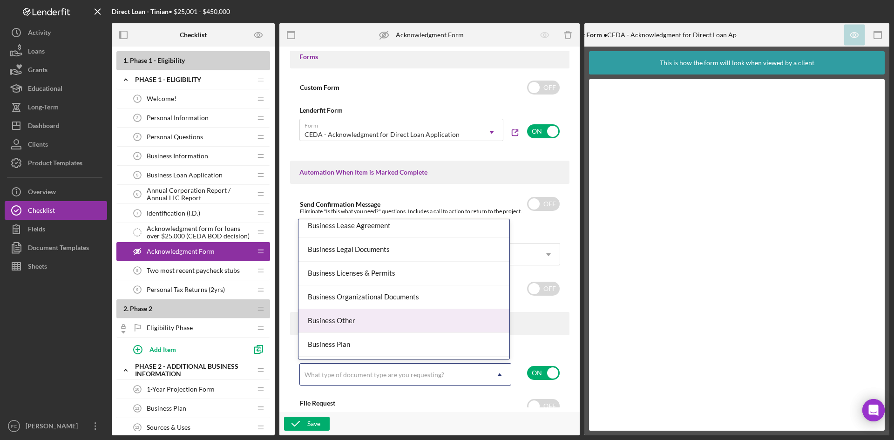
drag, startPoint x: 406, startPoint y: 318, endPoint x: 406, endPoint y: 325, distance: 7.9
click at [406, 319] on div "Business Other" at bounding box center [403, 321] width 211 height 24
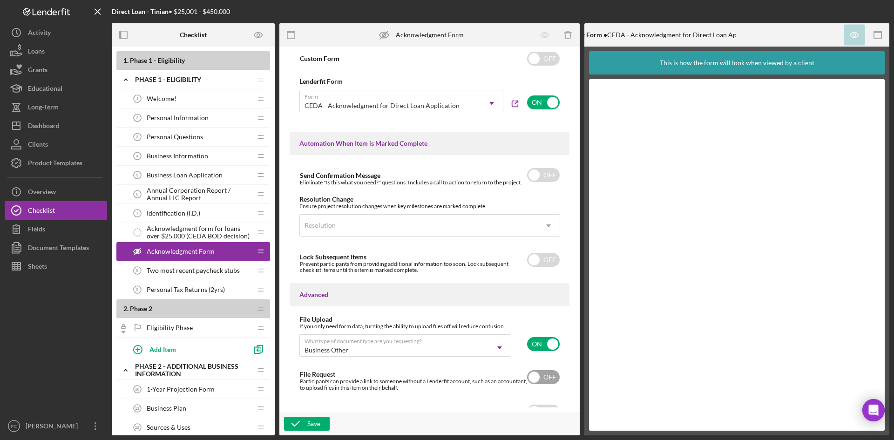
scroll to position [549, 0]
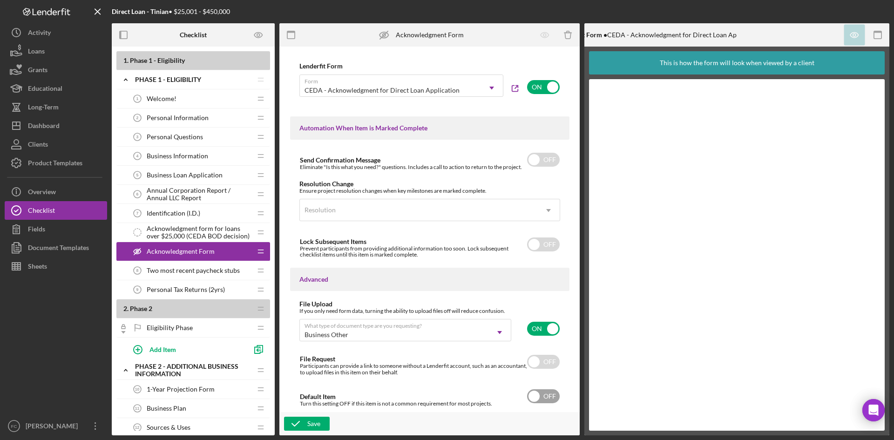
click at [540, 394] on input "checkbox" at bounding box center [543, 396] width 33 height 14
checkbox input "true"
click at [316, 423] on div "Save" at bounding box center [313, 424] width 13 height 14
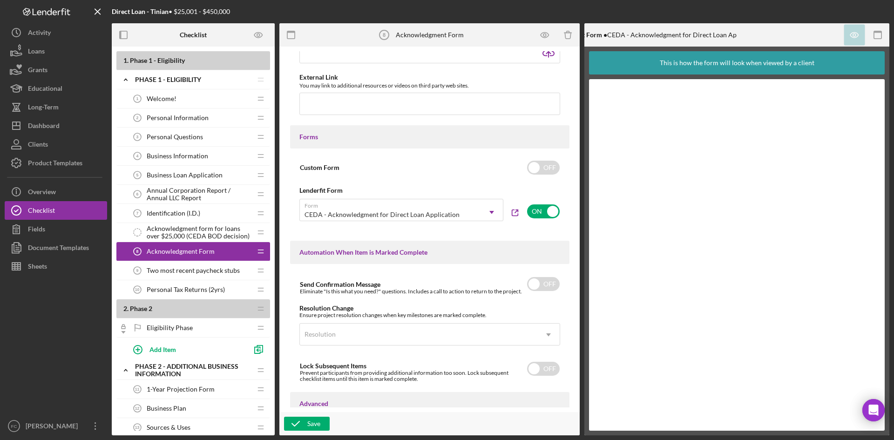
scroll to position [301, 0]
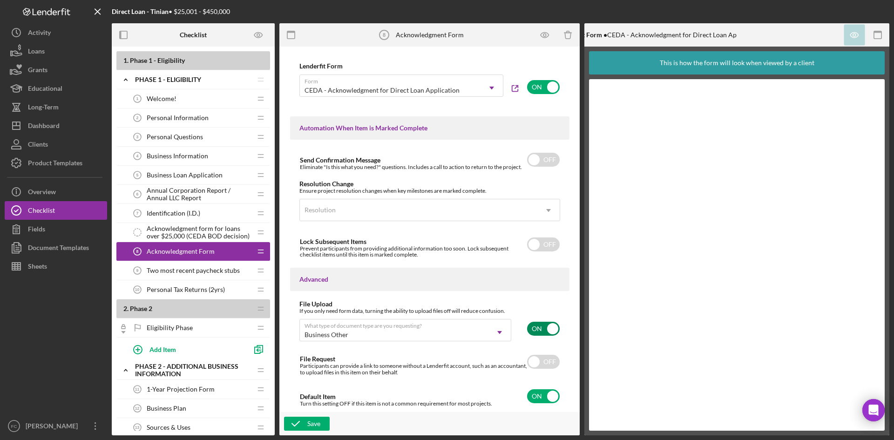
click at [546, 336] on div "ON" at bounding box center [541, 329] width 40 height 20
checkbox input "false"
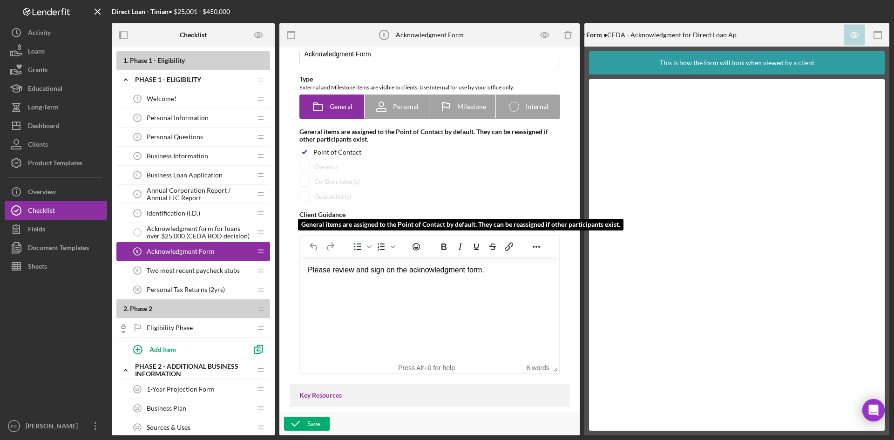
scroll to position [0, 0]
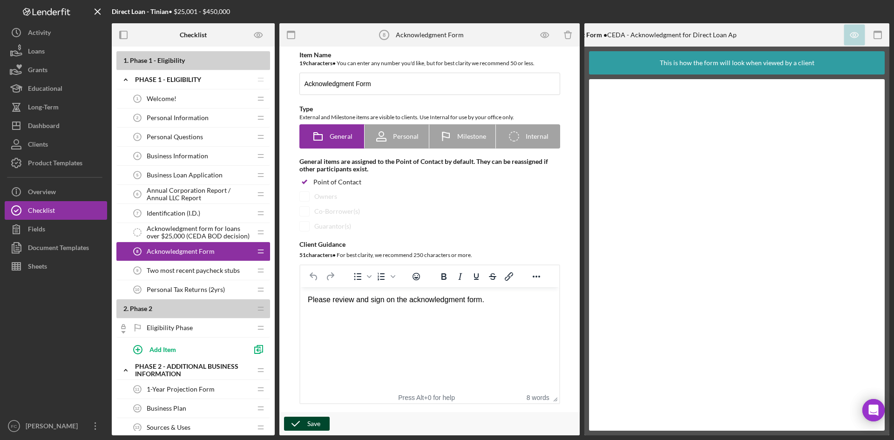
click at [308, 422] on div "Save" at bounding box center [313, 424] width 13 height 14
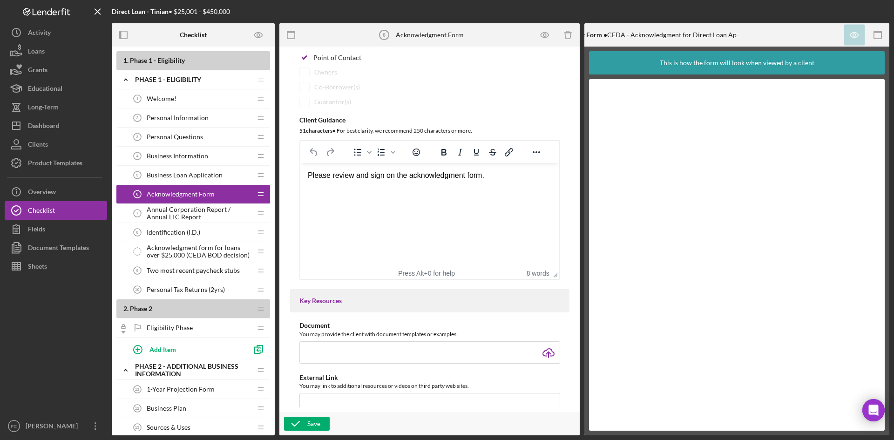
scroll to position [124, 0]
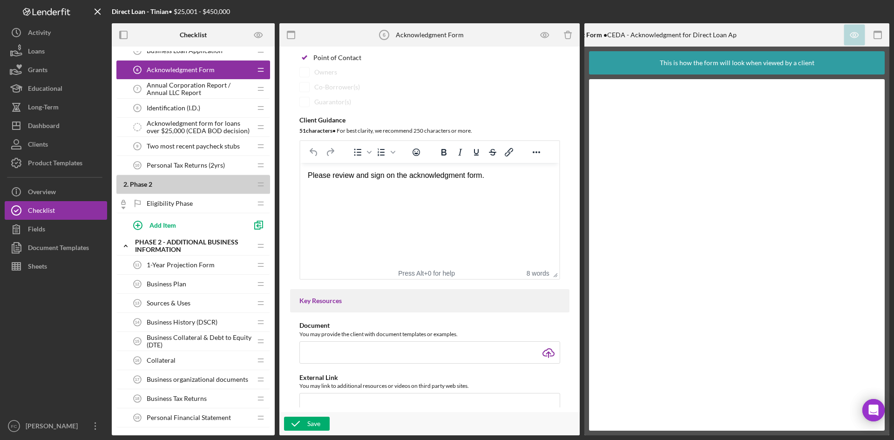
click at [193, 269] on div "1-Year Projection Form 11 1-Year Projection Form" at bounding box center [189, 265] width 123 height 19
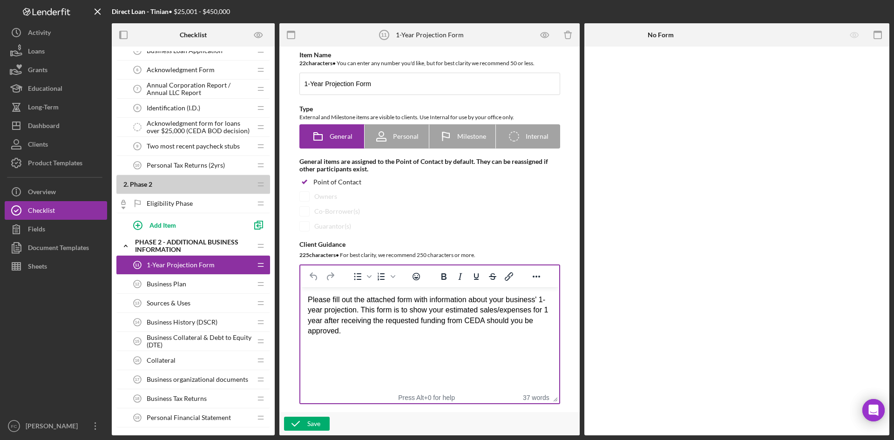
click at [365, 329] on div "Please fill out the attached form with information about your business' 1-year …" at bounding box center [429, 316] width 244 height 42
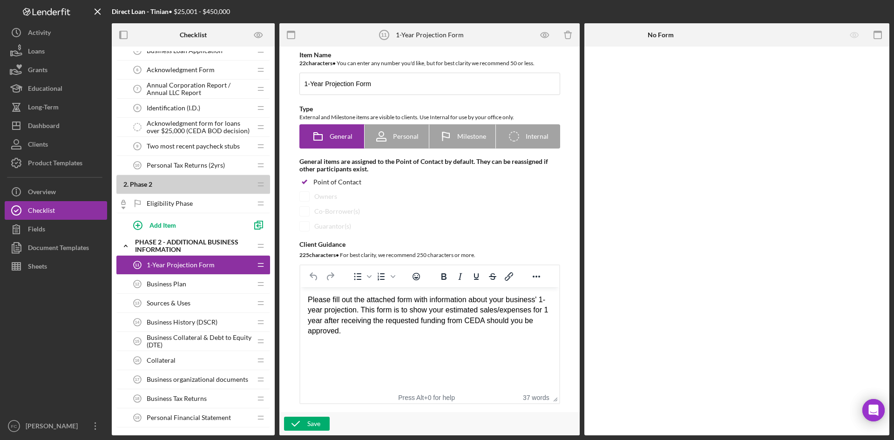
drag, startPoint x: 366, startPoint y: 334, endPoint x: 361, endPoint y: 322, distance: 13.0
click at [361, 322] on div "Please fill out the attached form with information about your business' 1-year …" at bounding box center [429, 316] width 244 height 42
click at [369, 339] on html "Please fill out the attached form with information about your business' 1-year …" at bounding box center [429, 315] width 259 height 57
click at [190, 319] on span "Business History (DSCR)" at bounding box center [182, 322] width 71 height 7
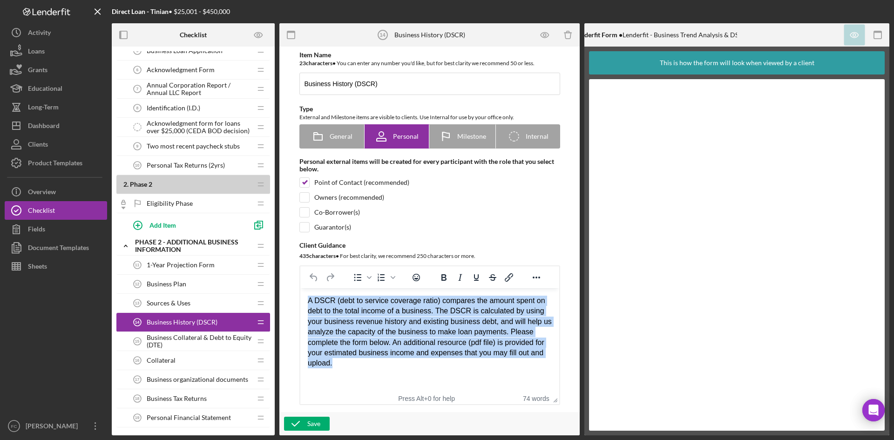
drag, startPoint x: 385, startPoint y: 365, endPoint x: 289, endPoint y: 299, distance: 116.4
click at [300, 299] on html "A DSCR (debt to service coverage ratio) compares the amount spent on debt to th…" at bounding box center [429, 332] width 259 height 88
paste body "Rich Text Area. Press ALT-0 for help."
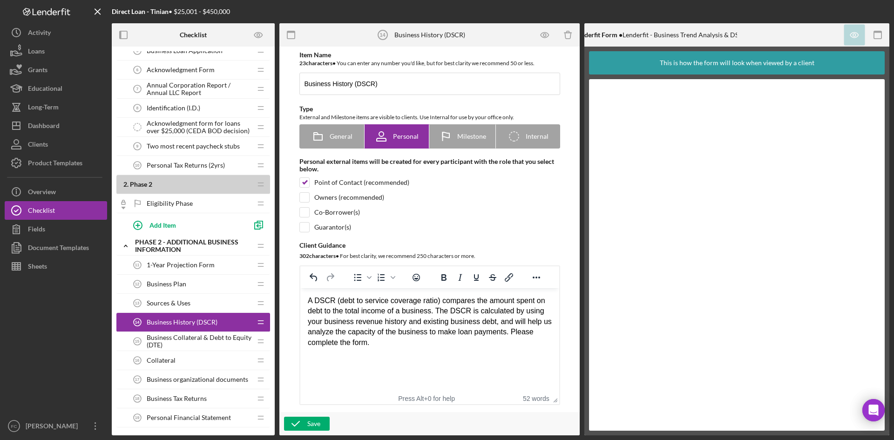
click at [471, 350] on html "A DSCR (debt to service coverage ratio) compares the amount spent on debt to th…" at bounding box center [429, 321] width 259 height 67
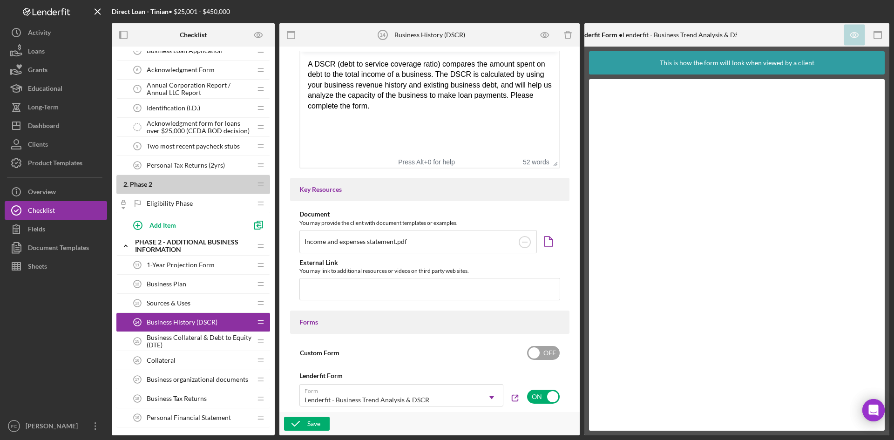
scroll to position [248, 0]
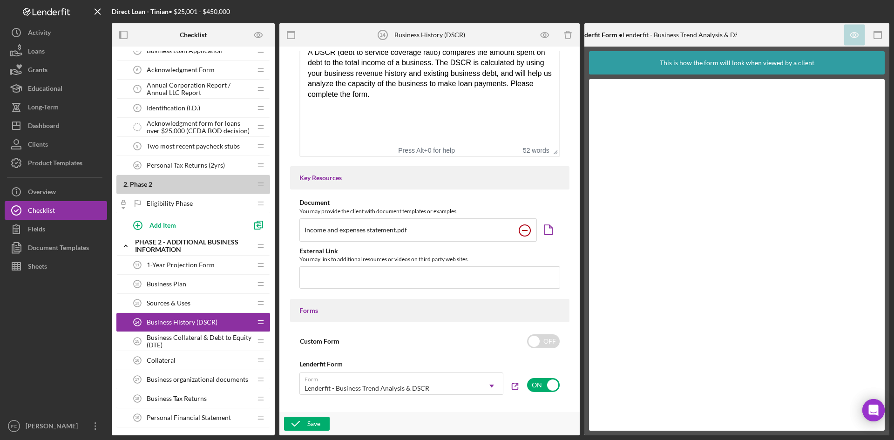
click at [525, 232] on circle at bounding box center [524, 230] width 11 height 11
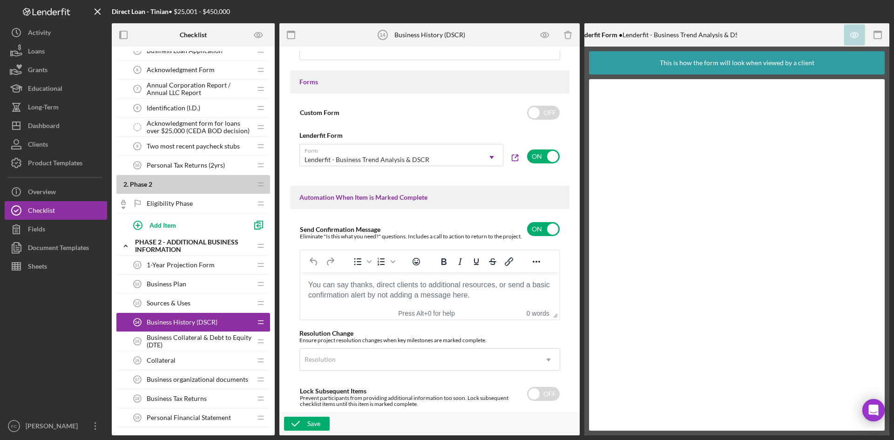
scroll to position [497, 0]
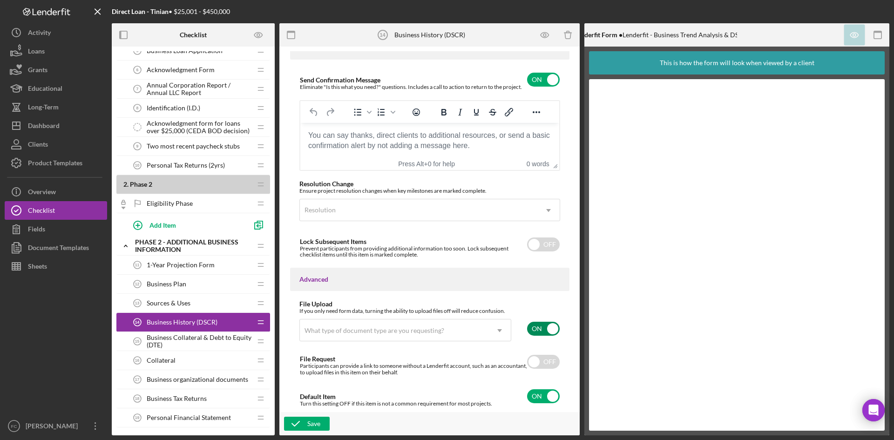
click at [543, 325] on input "checkbox" at bounding box center [543, 329] width 33 height 14
checkbox input "false"
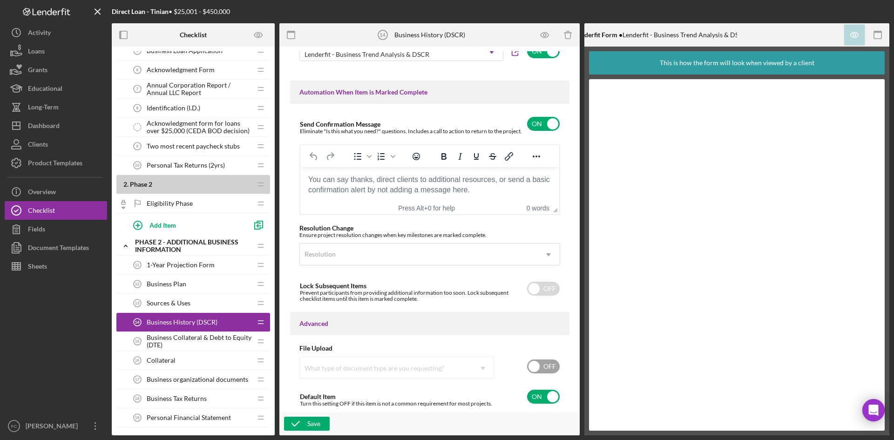
scroll to position [586, 0]
click at [310, 424] on div "Save" at bounding box center [313, 424] width 13 height 14
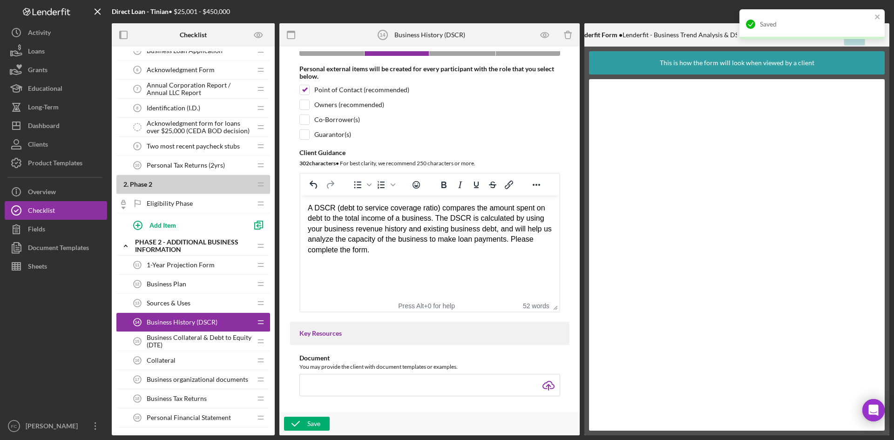
scroll to position [0, 0]
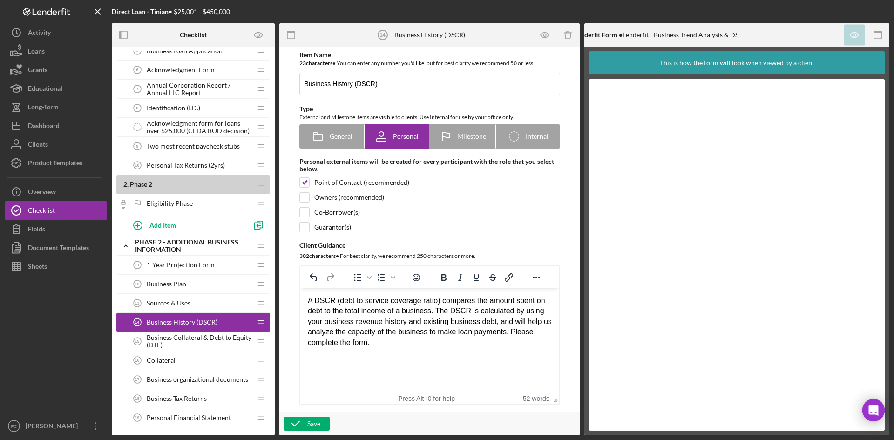
click at [186, 356] on div "Collateral 16 Collateral" at bounding box center [189, 360] width 123 height 19
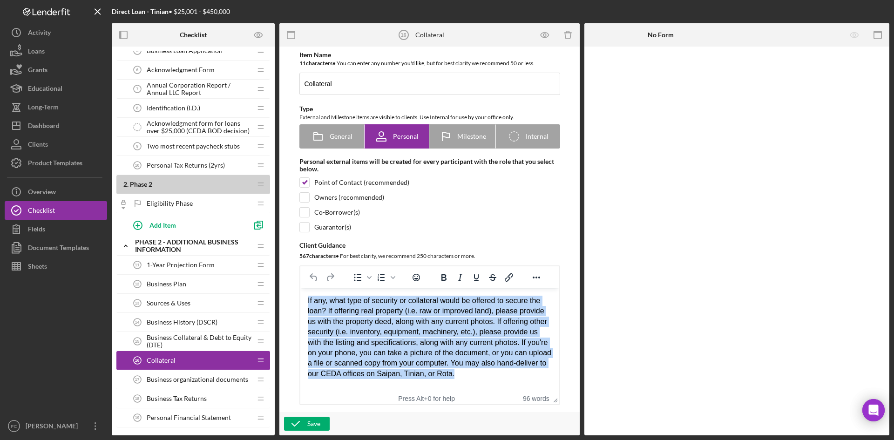
drag, startPoint x: 468, startPoint y: 377, endPoint x: 270, endPoint y: 280, distance: 221.2
click at [300, 288] on html "If any, what type of security or collateral would be offered to secure the loan…" at bounding box center [429, 337] width 259 height 98
paste body "Rich Text Area. Press ALT-0 for help."
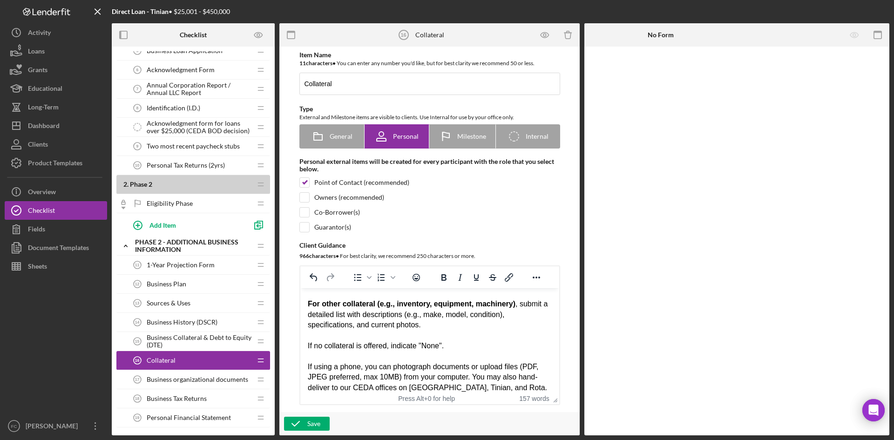
click at [444, 311] on span "For other collateral (e.g., inventory, equipment, machinery) , submit a detaile…" at bounding box center [427, 314] width 240 height 29
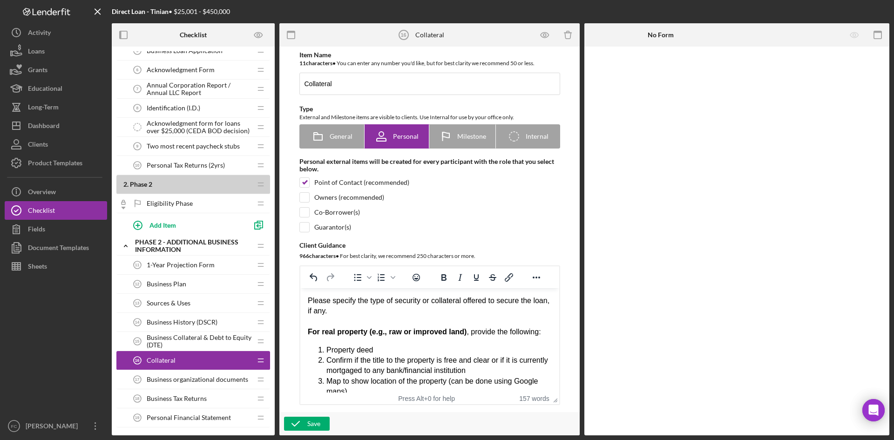
scroll to position [165, 0]
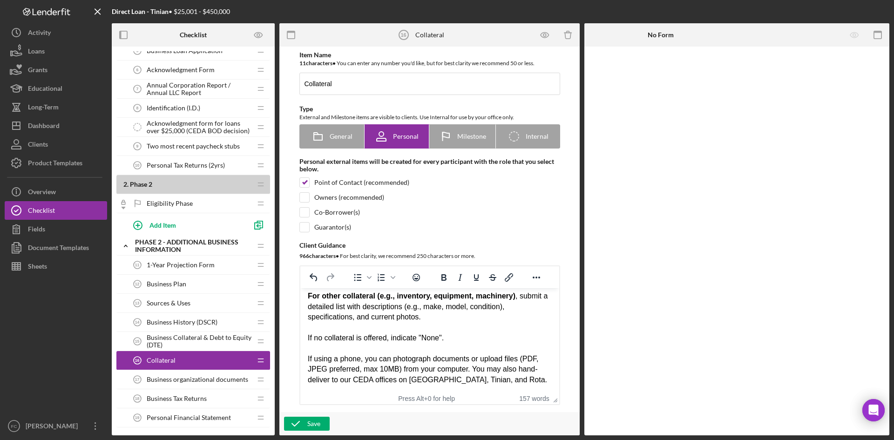
click at [303, 192] on div "Item Name 11 character s • You can enter any number you'd like, but for best cl…" at bounding box center [429, 228] width 279 height 354
click at [305, 197] on input "checkbox" at bounding box center [304, 197] width 9 height 9
checkbox input "true"
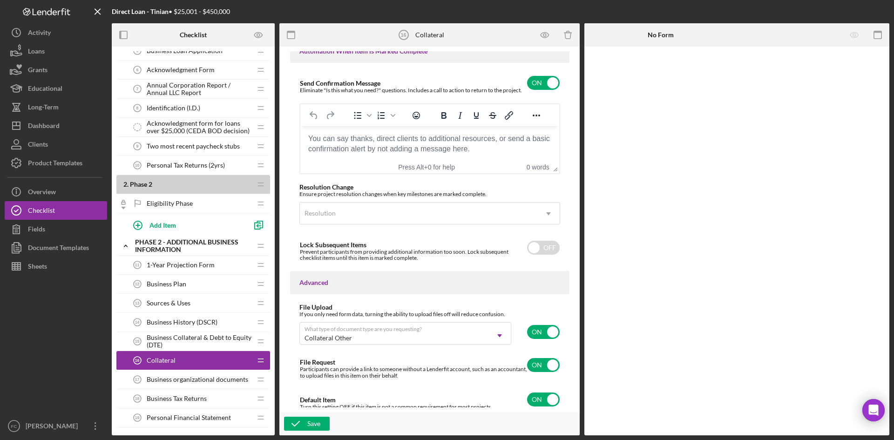
scroll to position [630, 0]
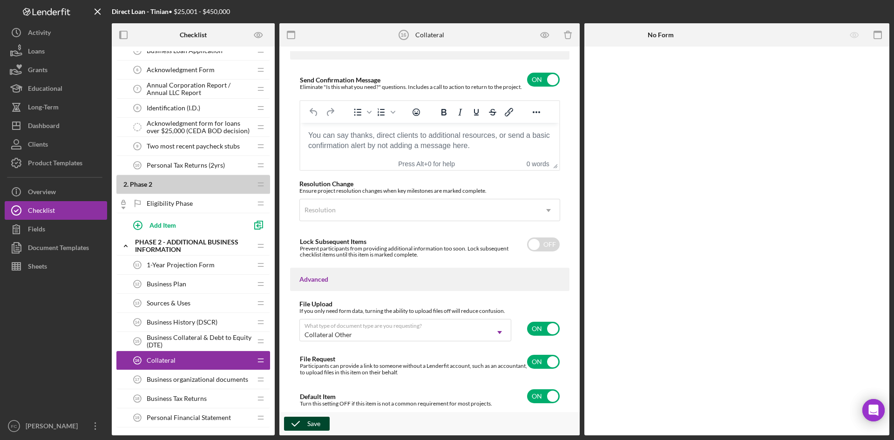
click at [314, 422] on div "Save" at bounding box center [313, 424] width 13 height 14
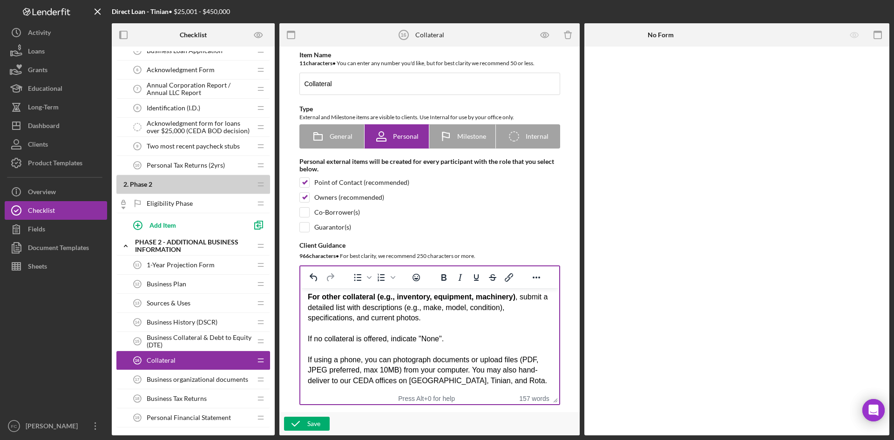
scroll to position [165, 0]
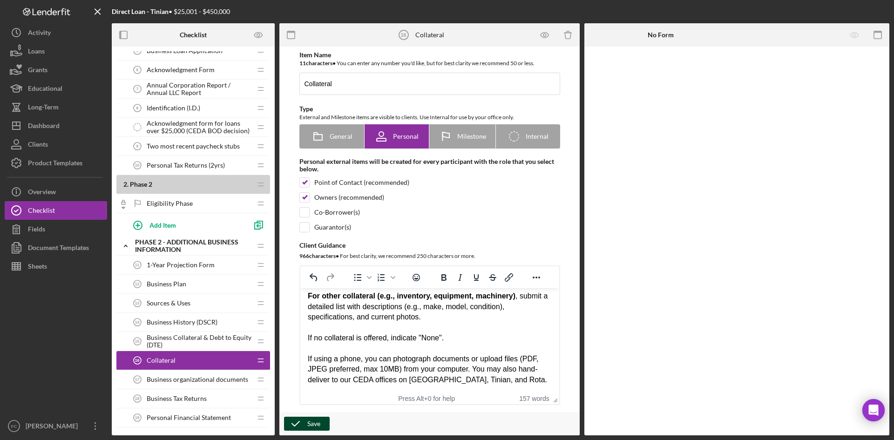
click at [307, 424] on button "Save" at bounding box center [307, 424] width 46 height 14
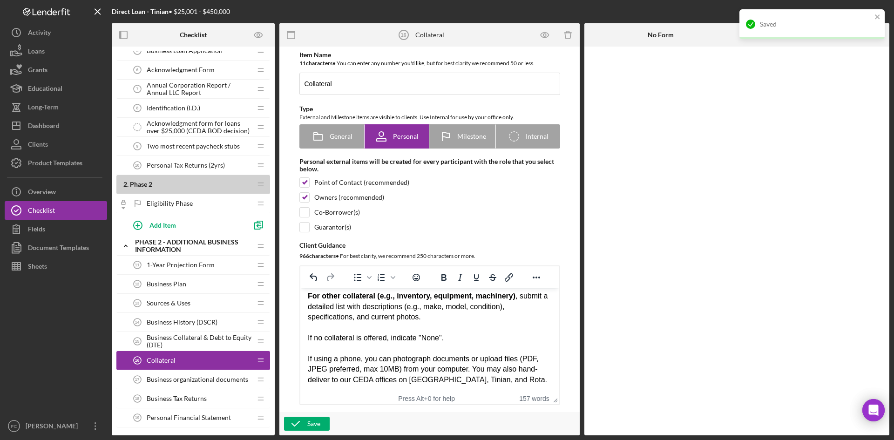
click at [191, 383] on span "Business organizational documents" at bounding box center [198, 379] width 102 height 7
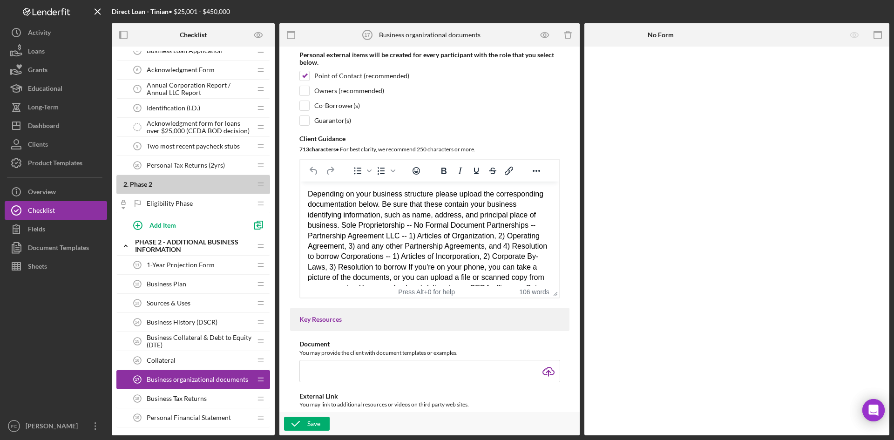
scroll to position [124, 0]
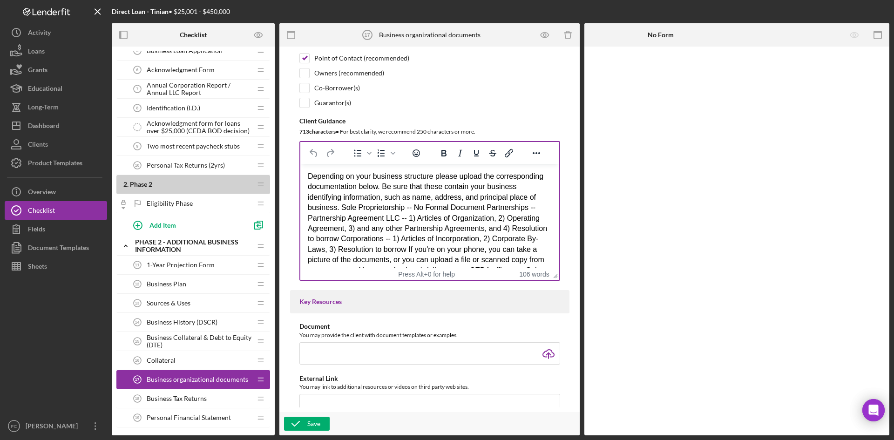
click at [454, 230] on div "Depending on your business structure please upload the corresponding documentat…" at bounding box center [429, 228] width 244 height 115
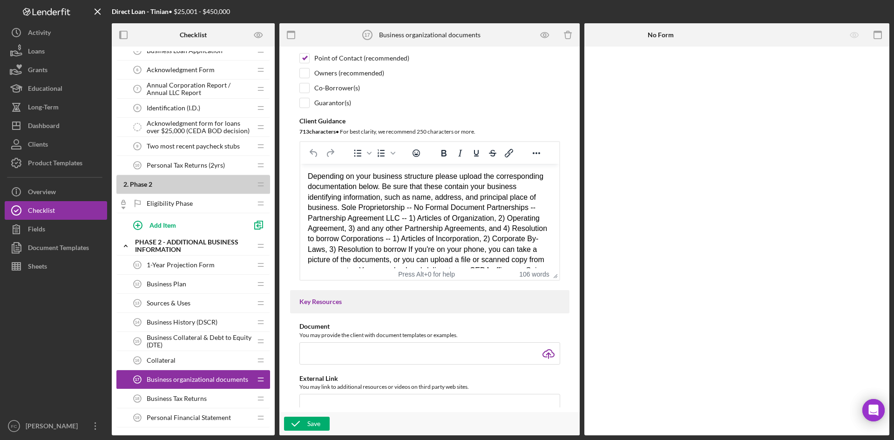
paste body "Rich Text Area. Press ALT-0 for help."
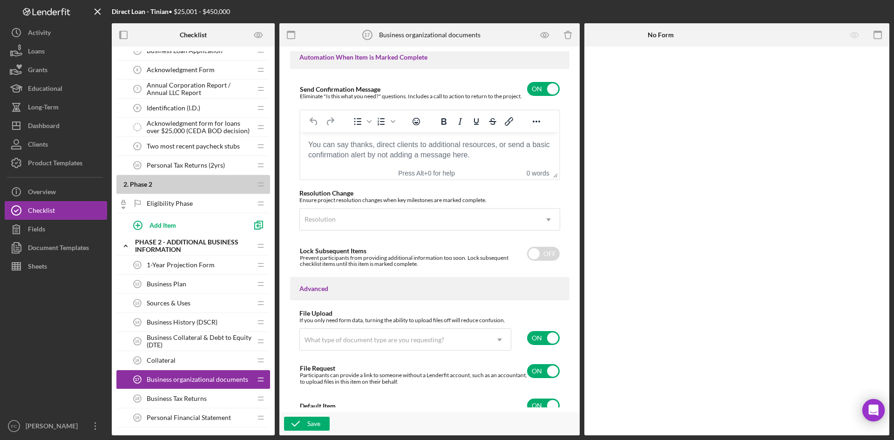
scroll to position [630, 0]
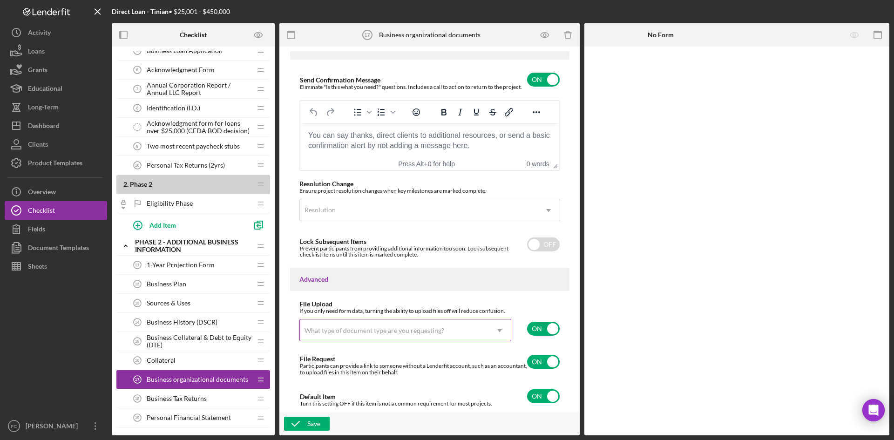
click at [473, 332] on div "What type of document type are you requesting?" at bounding box center [394, 330] width 189 height 21
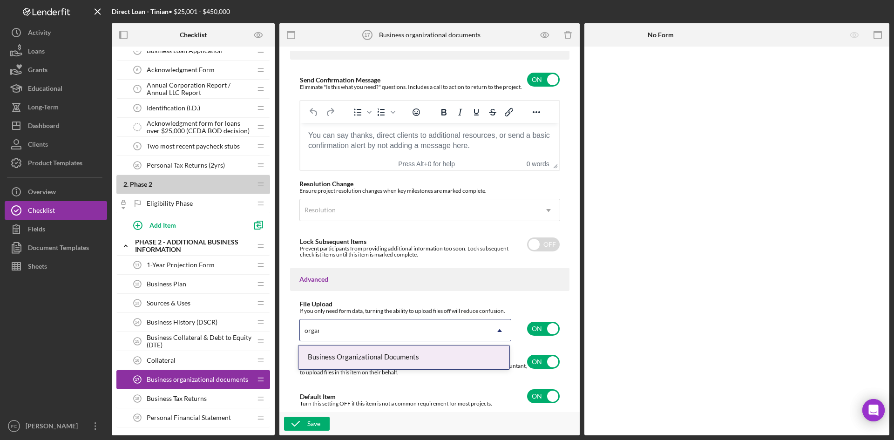
type input "organi"
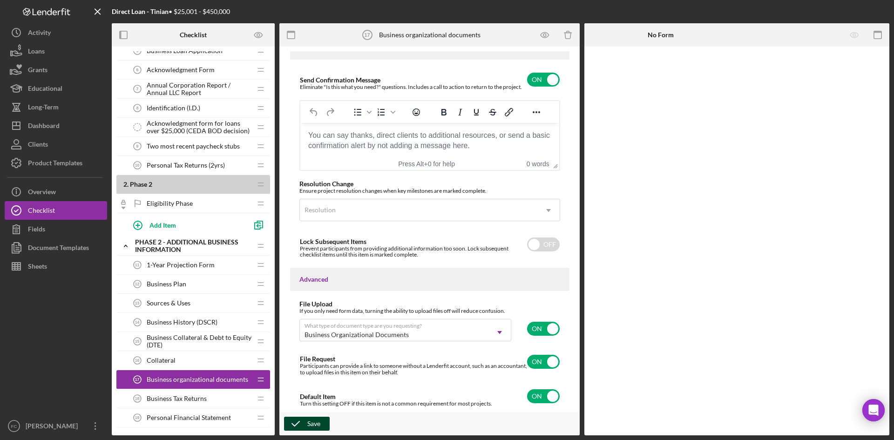
click at [320, 419] on div "Save" at bounding box center [313, 424] width 13 height 14
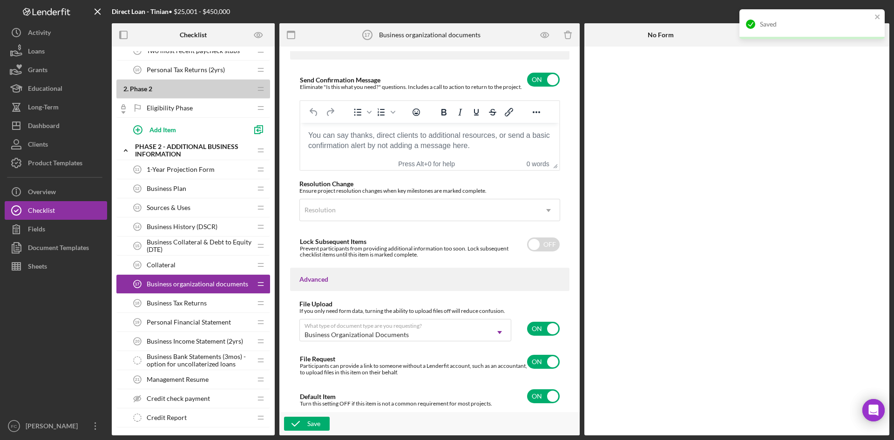
scroll to position [248, 0]
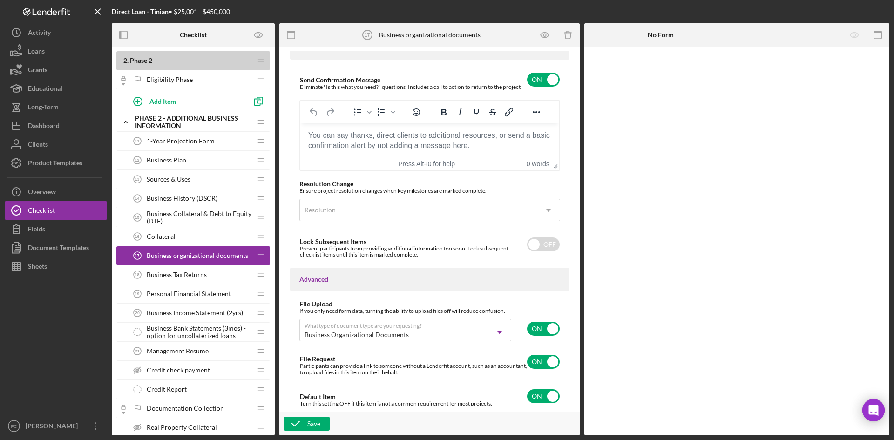
click at [207, 296] on span "Personal Financial Statement" at bounding box center [189, 293] width 84 height 7
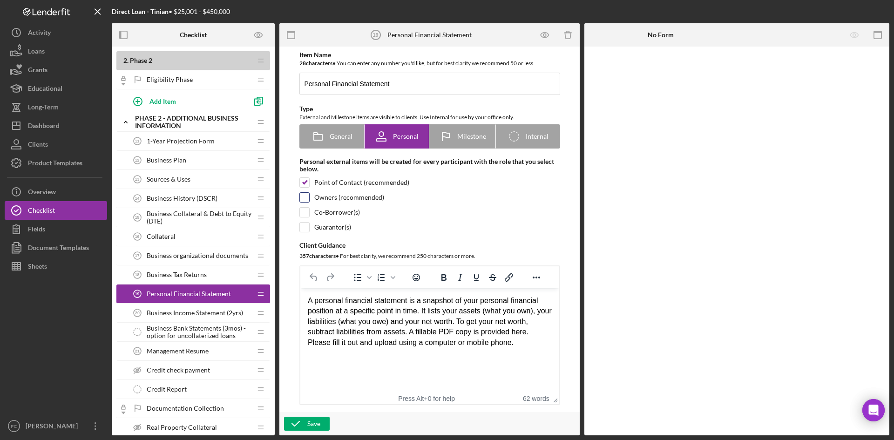
click at [304, 202] on input "checkbox" at bounding box center [304, 197] width 9 height 9
checkbox input "true"
click at [303, 211] on input "checkbox" at bounding box center [304, 212] width 9 height 9
checkbox input "true"
click at [304, 223] on input "checkbox" at bounding box center [304, 227] width 9 height 9
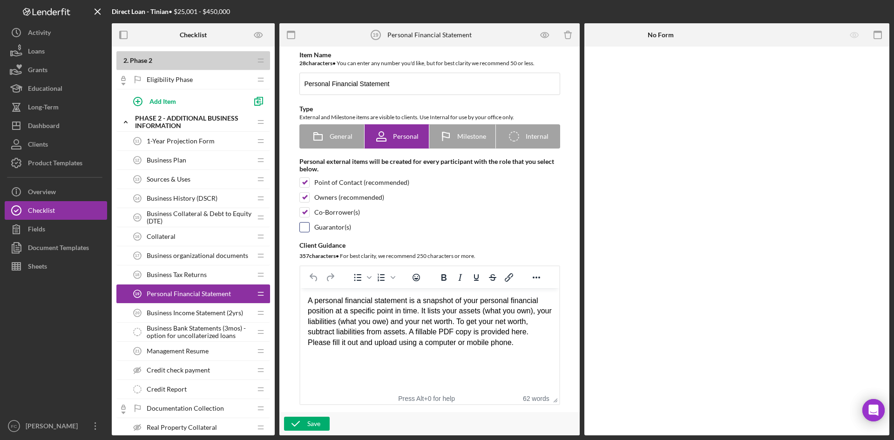
checkbox input "true"
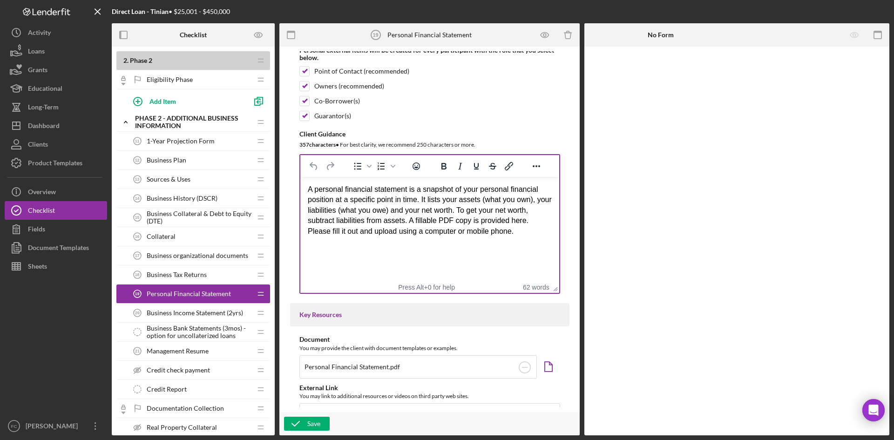
scroll to position [124, 0]
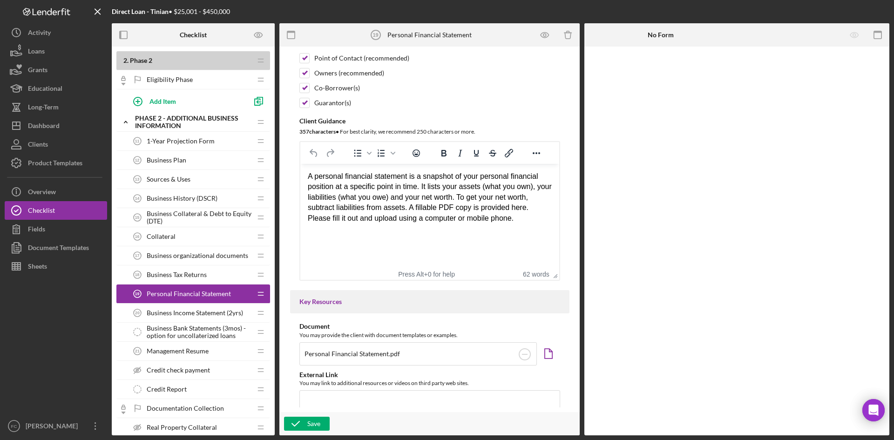
drag, startPoint x: 512, startPoint y: 224, endPoint x: 376, endPoint y: 189, distance: 140.5
click at [335, 175] on html "A personal financial statement is a snapshot of your personal financial positio…" at bounding box center [429, 197] width 259 height 67
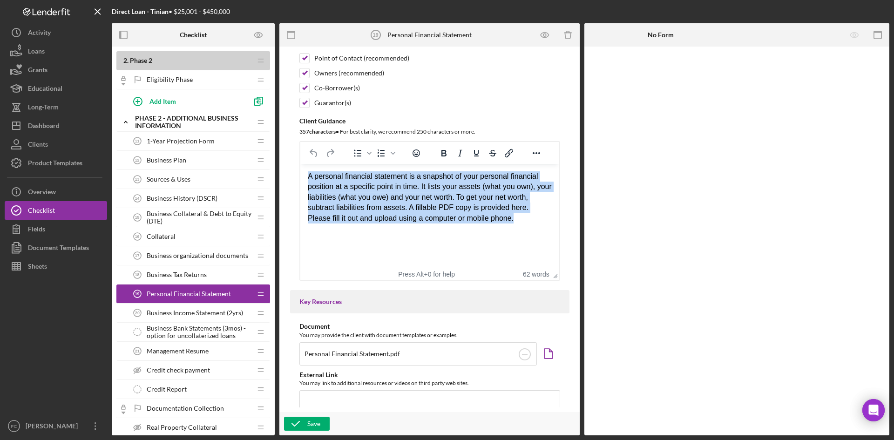
drag, startPoint x: 514, startPoint y: 217, endPoint x: 598, endPoint y: 340, distance: 148.7
click at [300, 167] on html "A personal financial statement is a snapshot of your personal financial positio…" at bounding box center [429, 197] width 259 height 67
paste body "Rich Text Area. Press ALT-0 for help."
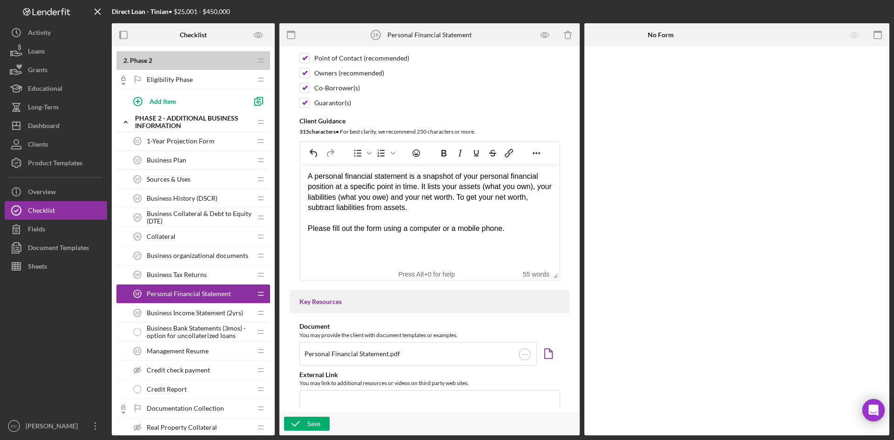
click at [497, 213] on div "Rich Text Area. Press ALT-0 for help." at bounding box center [429, 218] width 244 height 10
click at [521, 352] on circle at bounding box center [524, 354] width 11 height 11
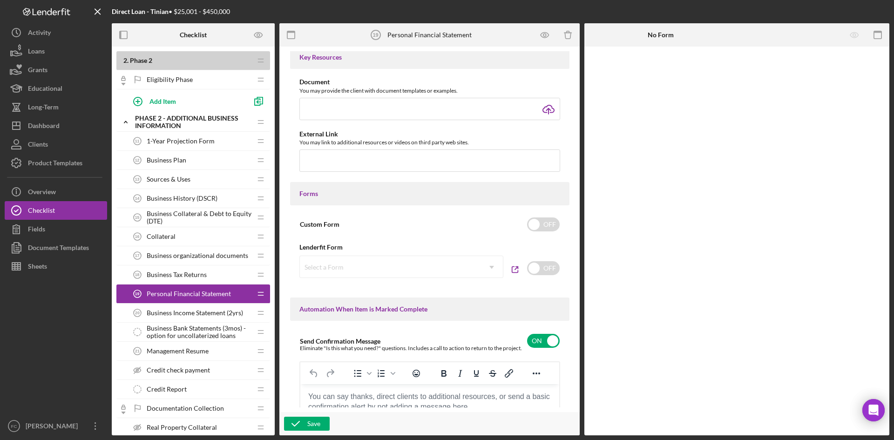
scroll to position [373, 0]
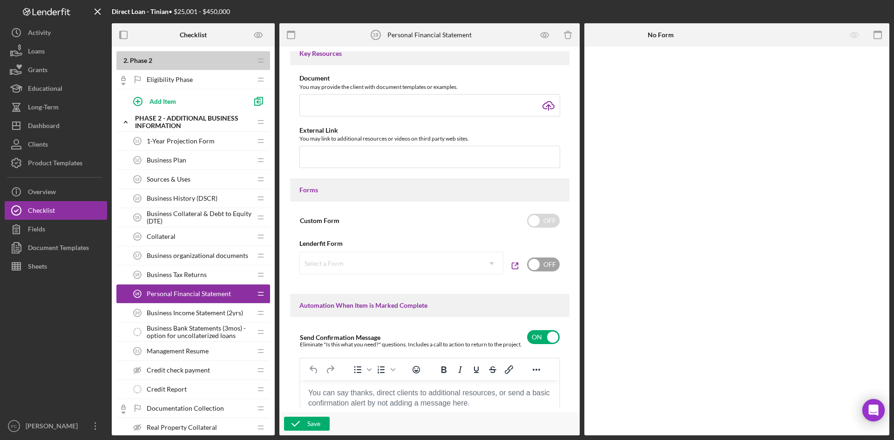
click at [542, 262] on input "checkbox" at bounding box center [543, 265] width 33 height 14
checkbox input "true"
click at [485, 258] on icon "Icon/Dropdown Arrow" at bounding box center [492, 263] width 22 height 22
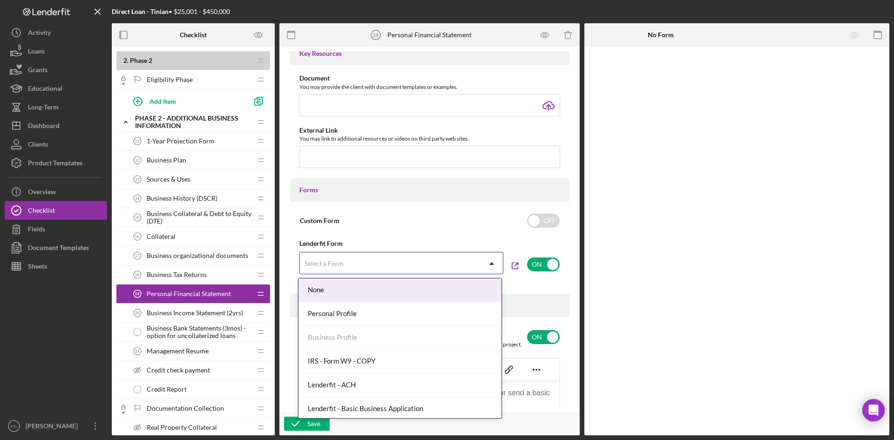
scroll to position [264, 0]
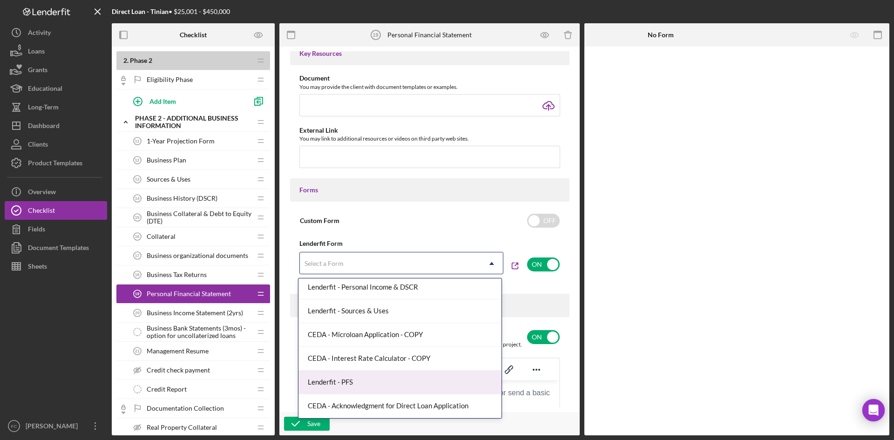
click at [390, 382] on div "Lenderfit - PFS" at bounding box center [399, 383] width 203 height 24
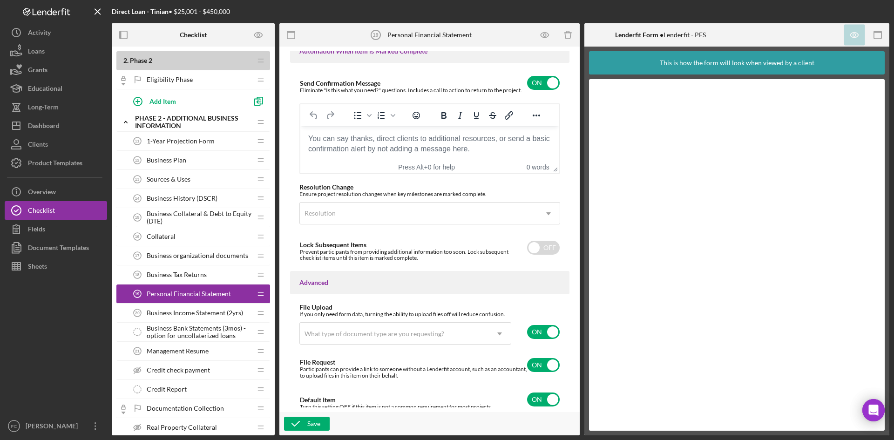
scroll to position [630, 0]
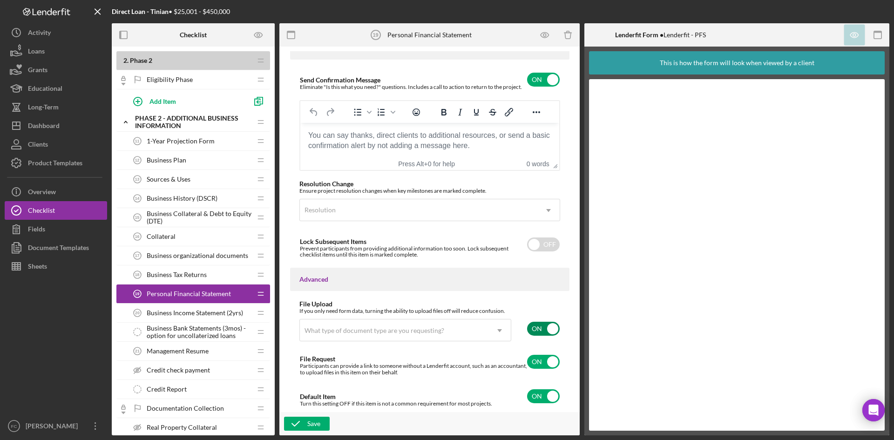
click at [540, 326] on input "checkbox" at bounding box center [543, 329] width 33 height 14
checkbox input "false"
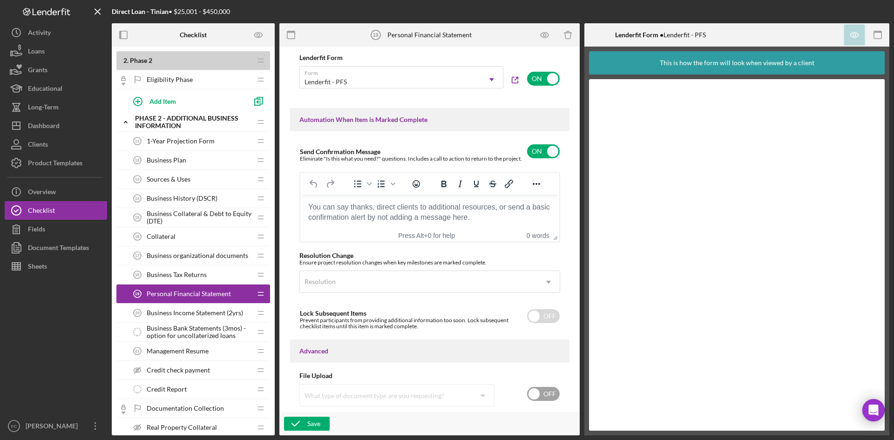
scroll to position [586, 0]
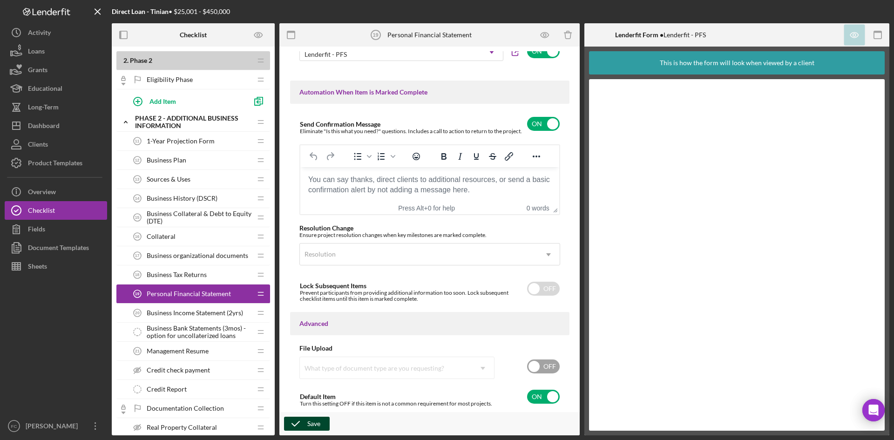
click at [319, 428] on div "Save" at bounding box center [313, 424] width 13 height 14
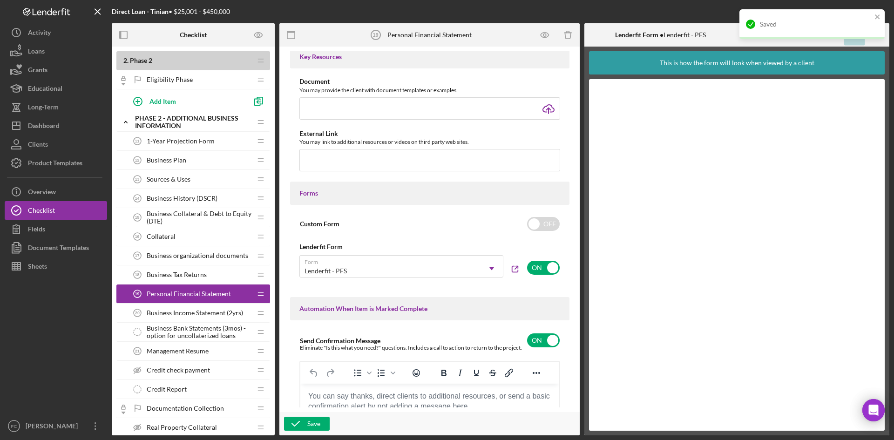
scroll to position [338, 0]
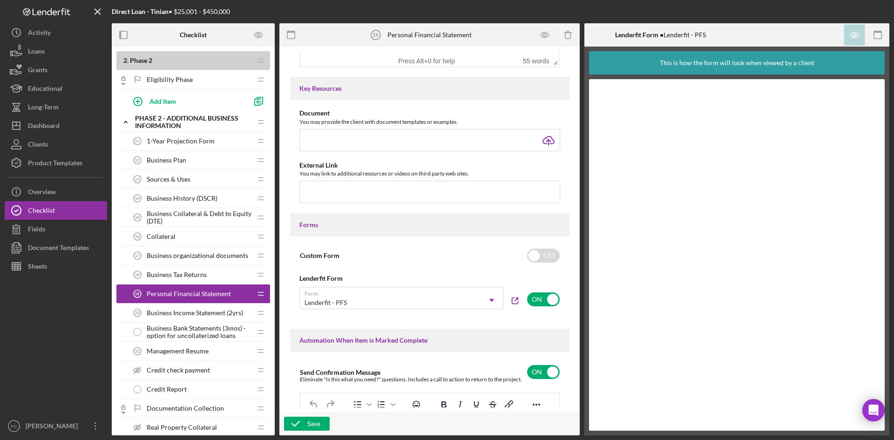
click at [177, 344] on div "Management Resume 21 Management Resume" at bounding box center [189, 351] width 123 height 19
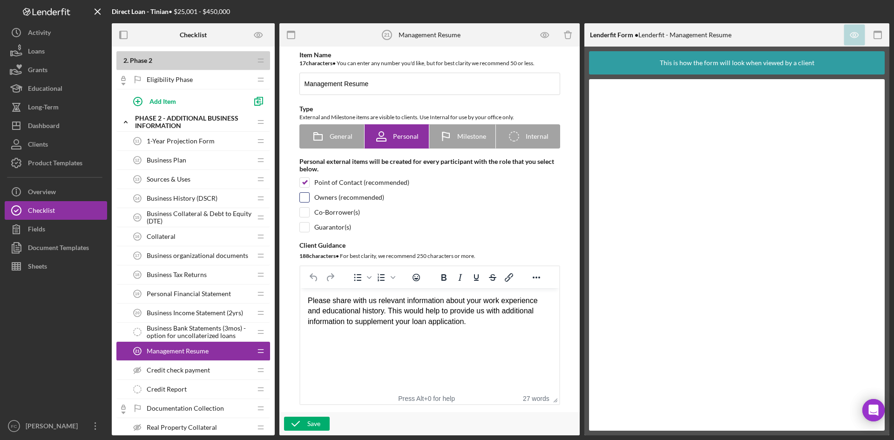
click at [300, 197] on input "checkbox" at bounding box center [304, 197] width 9 height 9
checkbox input "true"
click at [303, 210] on input "checkbox" at bounding box center [304, 212] width 9 height 9
checkbox input "true"
click at [305, 223] on div "Item Name 17 character s • You can enter any number you'd like, but for best cl…" at bounding box center [429, 228] width 279 height 354
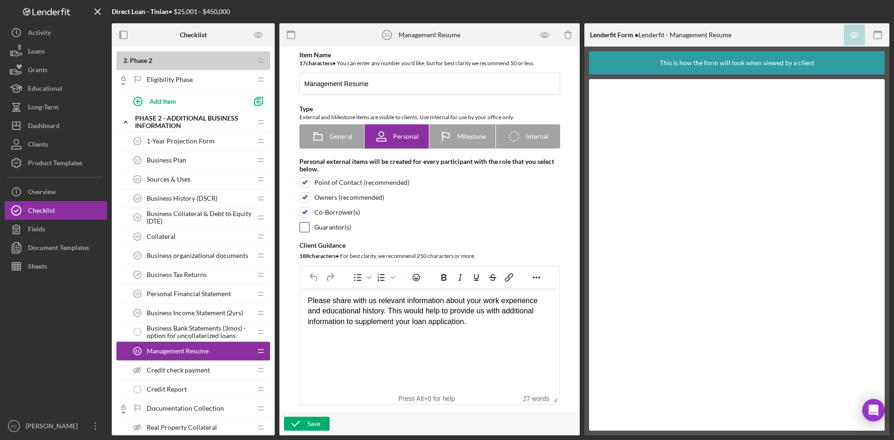
click at [305, 225] on input "checkbox" at bounding box center [304, 227] width 9 height 9
checkbox input "true"
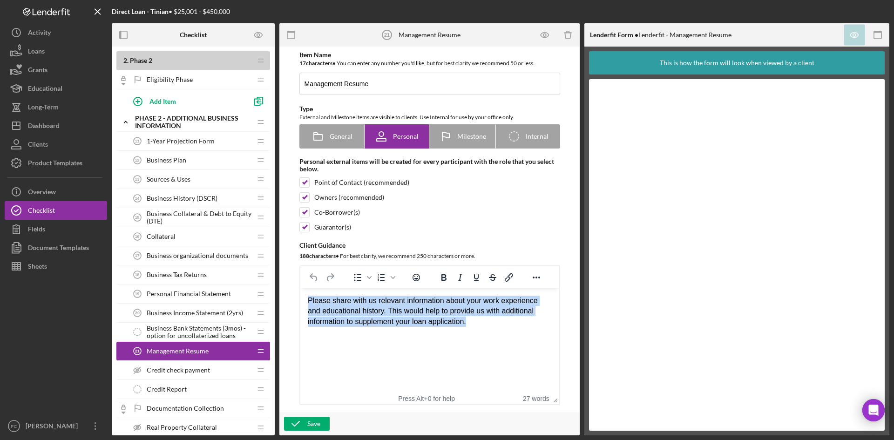
drag, startPoint x: 482, startPoint y: 321, endPoint x: 269, endPoint y: 276, distance: 218.0
click at [300, 288] on html "Please share with us relevant information about your work experience and educat…" at bounding box center [429, 311] width 259 height 46
paste body "Rich Text Area. Press ALT-0 for help."
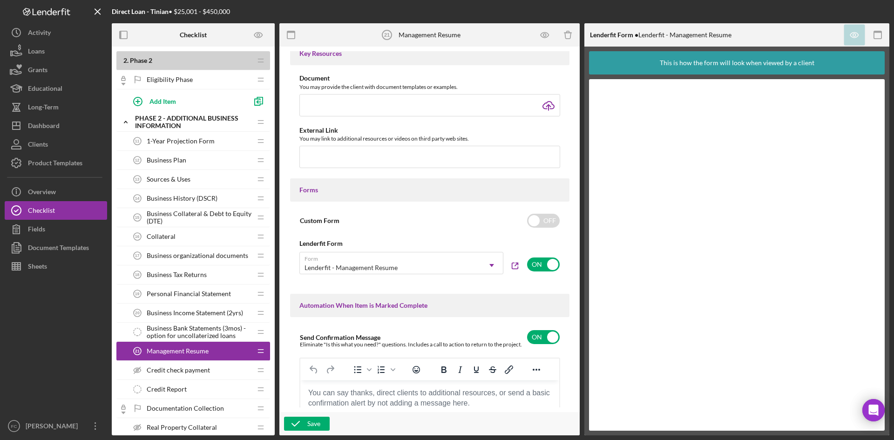
scroll to position [630, 0]
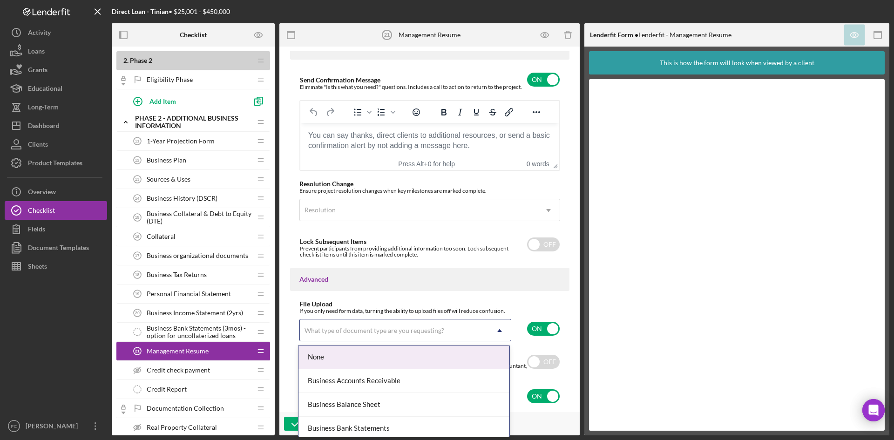
click at [499, 330] on icon "Icon/Dropdown Arrow" at bounding box center [499, 330] width 22 height 22
type input "res"
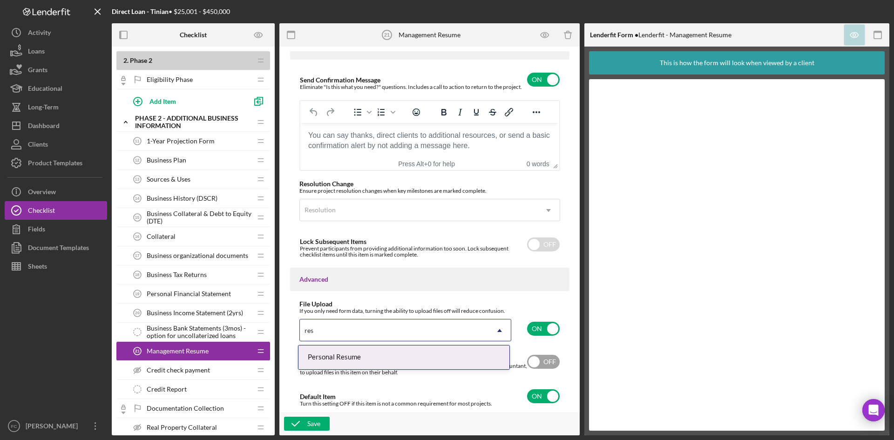
click at [366, 363] on div "Personal Resume" at bounding box center [403, 358] width 211 height 24
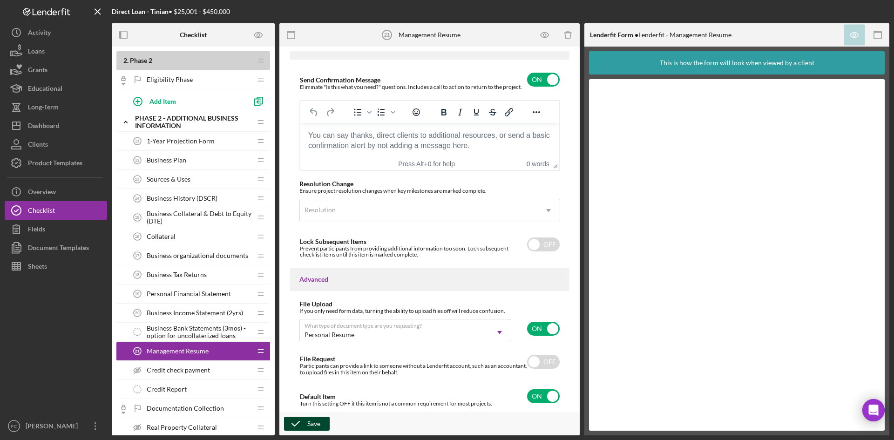
click at [313, 421] on div "Save" at bounding box center [313, 424] width 13 height 14
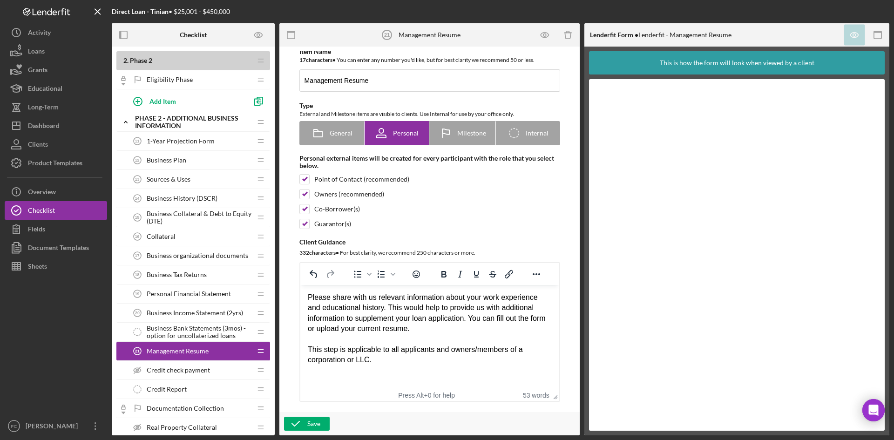
scroll to position [0, 0]
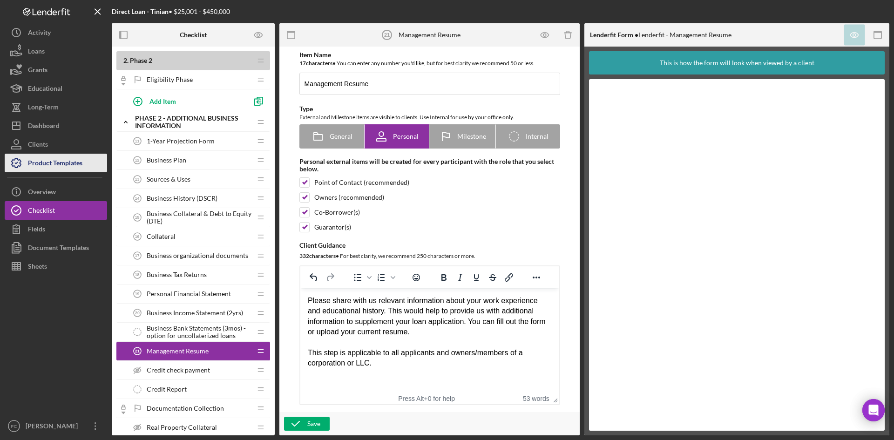
click at [47, 160] on div "Product Templates" at bounding box center [55, 164] width 54 height 21
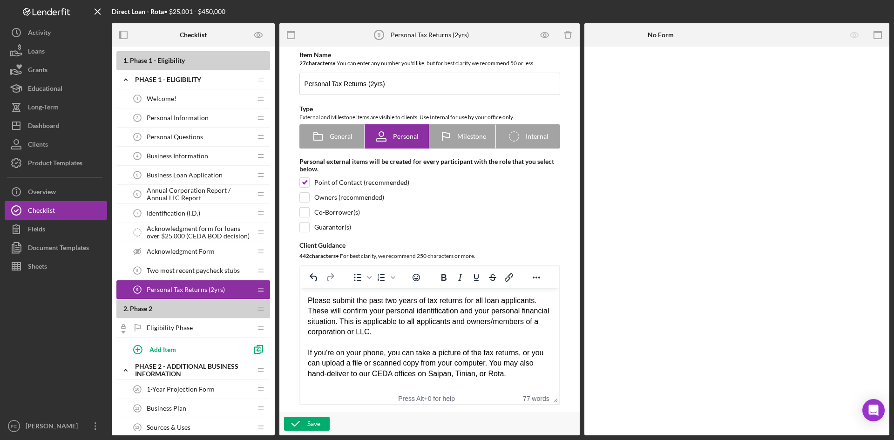
click at [176, 208] on div "Identification (I.D.) 7 Identification (I.D.)" at bounding box center [189, 213] width 123 height 19
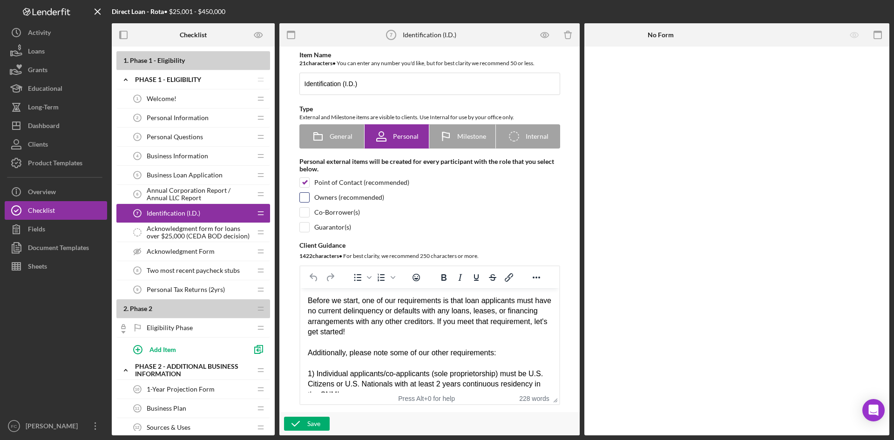
click at [308, 198] on div "Owners (recommended)" at bounding box center [429, 197] width 261 height 10
click at [307, 199] on input "checkbox" at bounding box center [304, 197] width 9 height 9
click at [304, 192] on div "Item Name 21 character s • You can enter any number you'd like, but for best cl…" at bounding box center [429, 228] width 279 height 354
click at [304, 200] on input "checkbox" at bounding box center [304, 197] width 9 height 9
checkbox input "true"
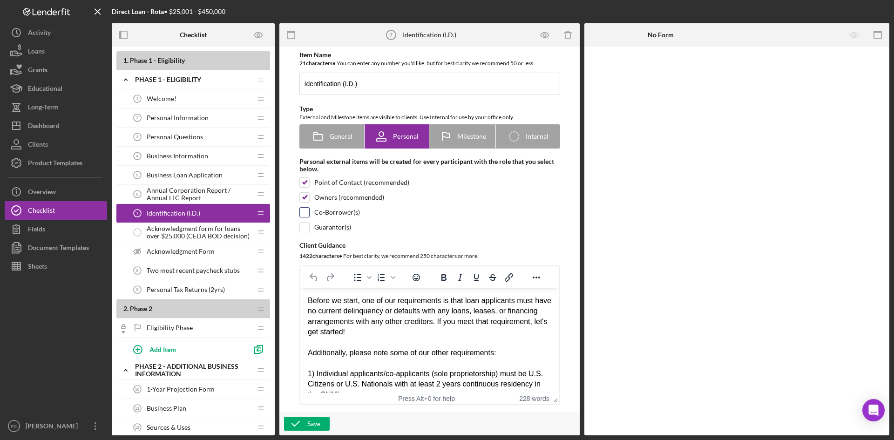
click at [305, 214] on input "checkbox" at bounding box center [304, 212] width 9 height 9
checkbox input "true"
click at [305, 229] on input "checkbox" at bounding box center [304, 227] width 9 height 9
checkbox input "true"
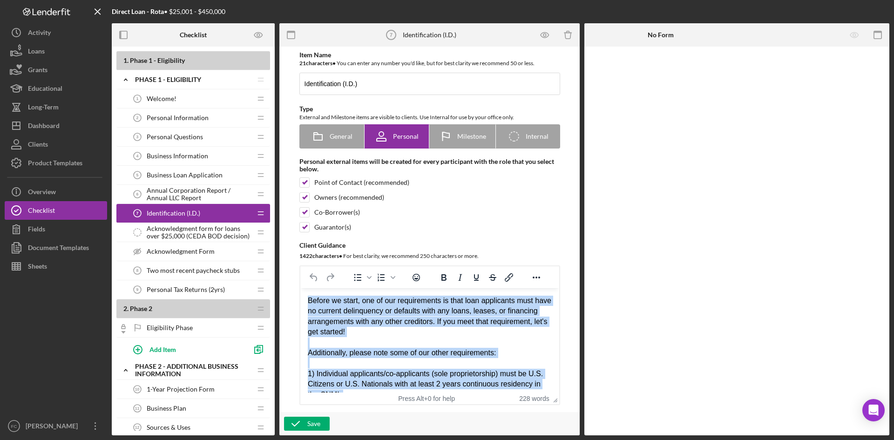
drag, startPoint x: 520, startPoint y: 382, endPoint x: 301, endPoint y: 281, distance: 241.1
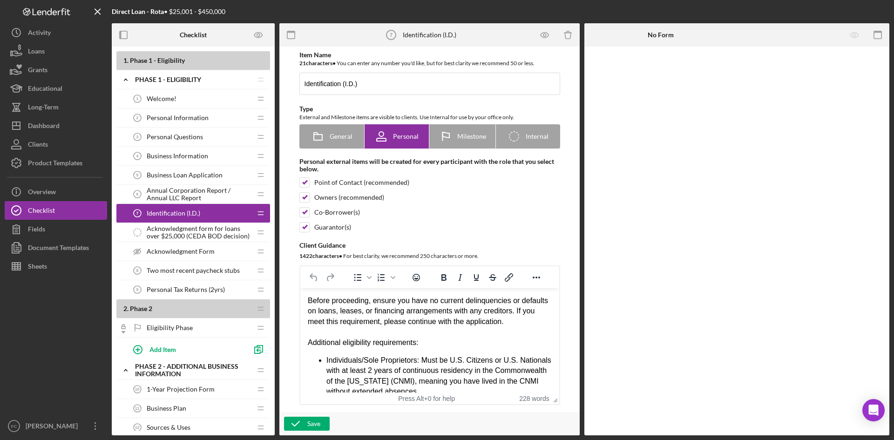
scroll to position [178, 0]
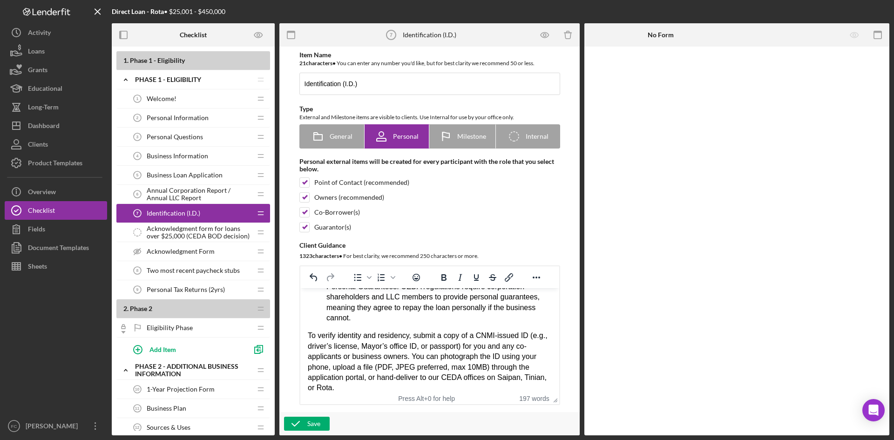
click at [480, 341] on span "To verify identity and residency, submit a copy of a CNMI-issued ID (e.g., driv…" at bounding box center [427, 362] width 240 height 60
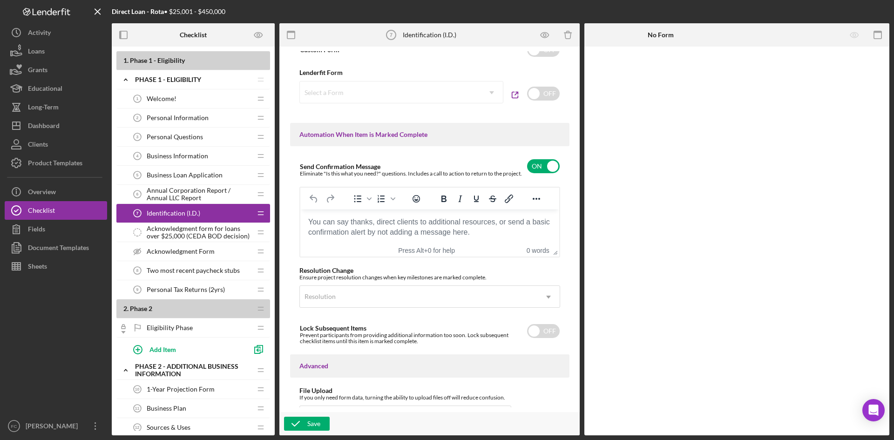
scroll to position [626, 0]
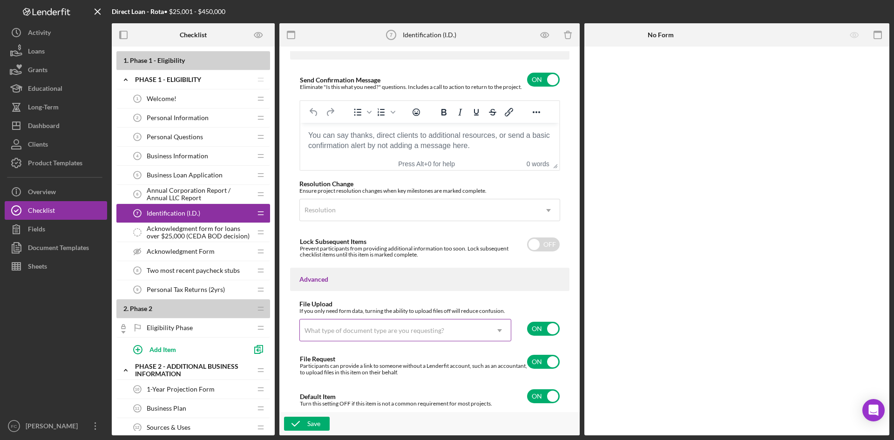
click at [416, 327] on div "What type of document type are you requesting?" at bounding box center [375, 330] width 140 height 7
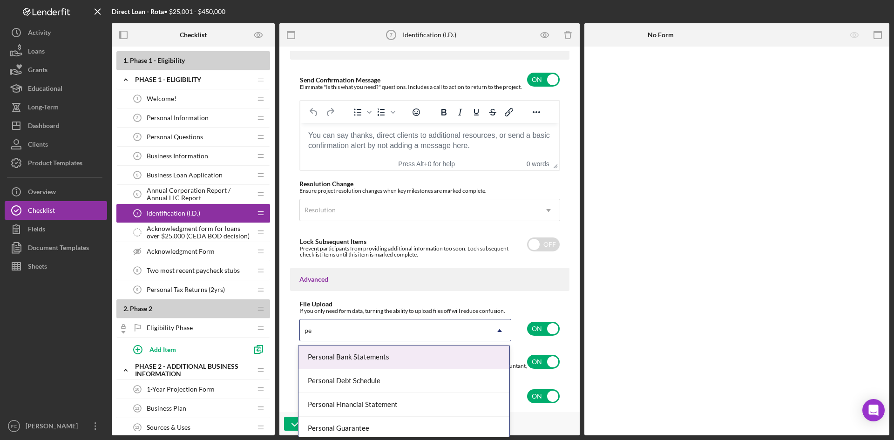
type input "p"
type input "personal i"
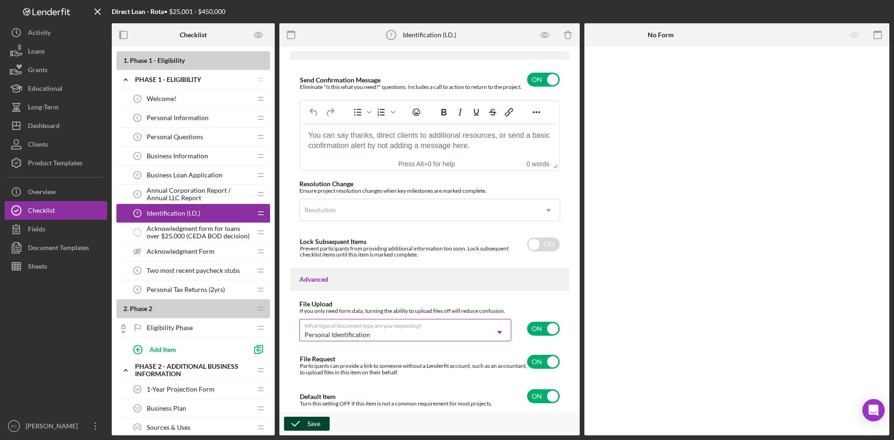
click at [310, 420] on div "Save" at bounding box center [313, 424] width 13 height 14
click at [228, 250] on div "Acknowledgment Form Acknowledgment Form" at bounding box center [189, 251] width 123 height 19
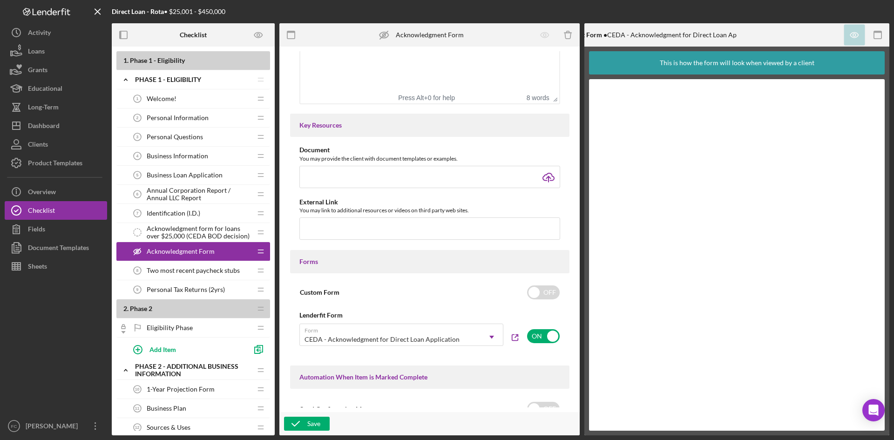
scroll to position [505, 0]
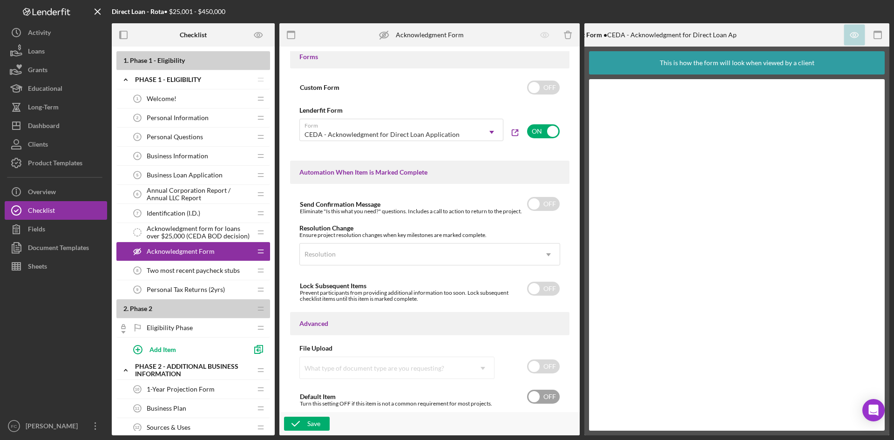
click at [551, 401] on input "checkbox" at bounding box center [543, 397] width 33 height 14
checkbox input "true"
click at [303, 423] on icon "button" at bounding box center [295, 423] width 23 height 23
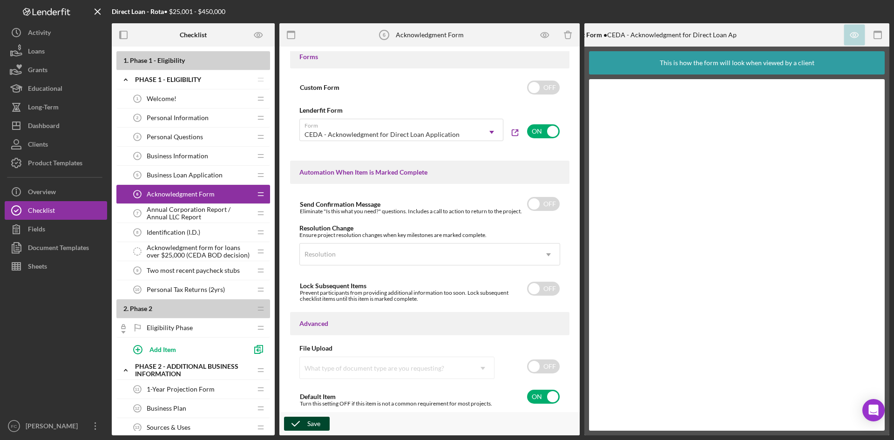
click at [206, 383] on div "1-Year Projection Form 11 1-Year Projection Form" at bounding box center [189, 389] width 123 height 19
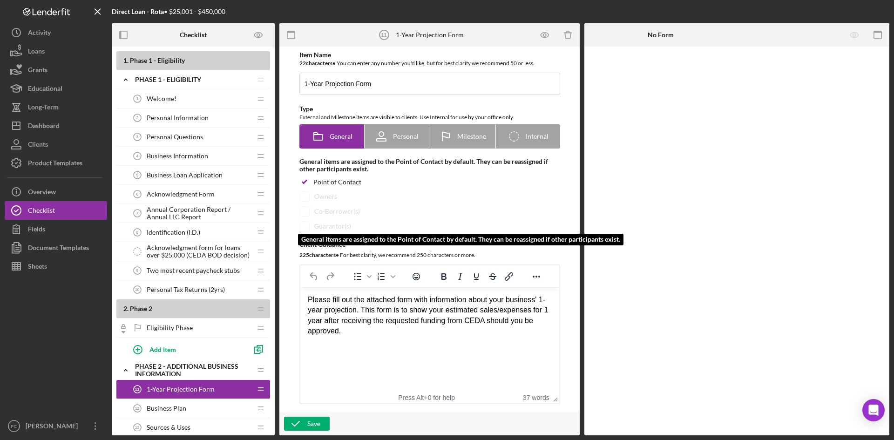
scroll to position [124, 0]
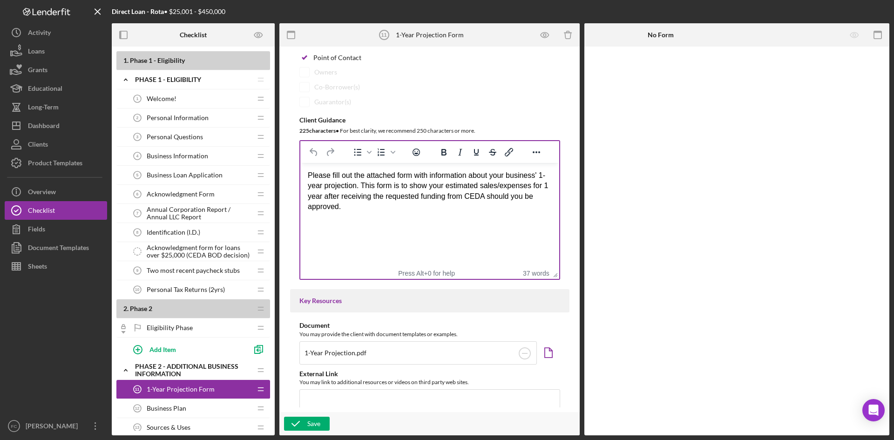
click at [506, 210] on div "Please fill out the attached form with information about your business' 1-year …" at bounding box center [429, 191] width 244 height 42
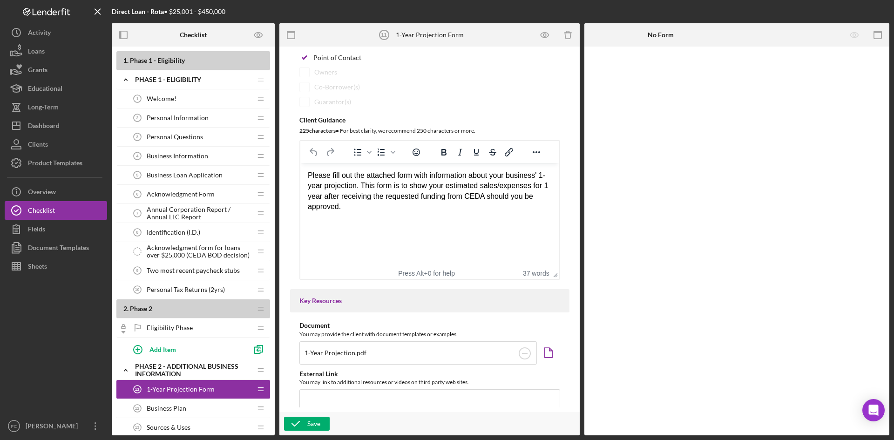
drag, startPoint x: 529, startPoint y: 188, endPoint x: 534, endPoint y: 191, distance: 6.3
click at [531, 189] on div "Please fill out the attached form with information about your business' 1-year …" at bounding box center [429, 191] width 244 height 42
click at [544, 196] on div "Please fill out the attached form with information about your business' 1-year …" at bounding box center [429, 191] width 244 height 42
click at [551, 185] on div "Please fill out the attached form with information about your business' 1-year …" at bounding box center [429, 191] width 244 height 42
click at [552, 172] on html "Please fill out the attached form with information about your business' 1-year …" at bounding box center [429, 191] width 259 height 57
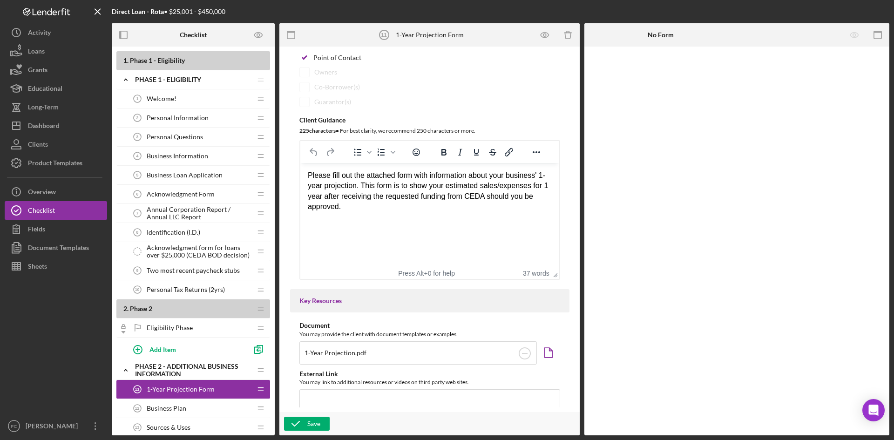
click at [547, 183] on div "Please fill out the attached form with information about your business' 1-year …" at bounding box center [429, 191] width 244 height 42
click at [547, 193] on div "Please fill out the attached form with information about your business' 1-year …" at bounding box center [429, 191] width 244 height 42
click at [539, 204] on div "Please fill out the attached form with information about your business' 1-year …" at bounding box center [429, 191] width 244 height 42
drag, startPoint x: 388, startPoint y: 210, endPoint x: 593, endPoint y: 329, distance: 237.7
click at [300, 165] on html "Please fill out the attached form with information about your business' 1-year …" at bounding box center [429, 191] width 259 height 57
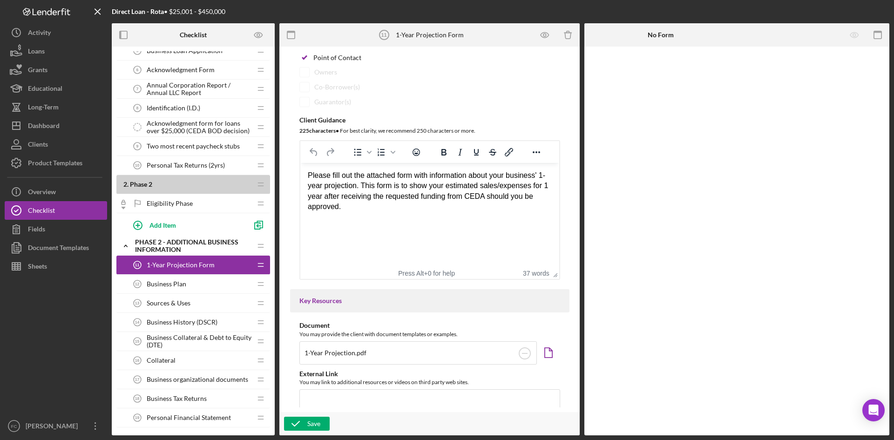
click at [204, 319] on span "Business History (DSCR)" at bounding box center [182, 322] width 71 height 7
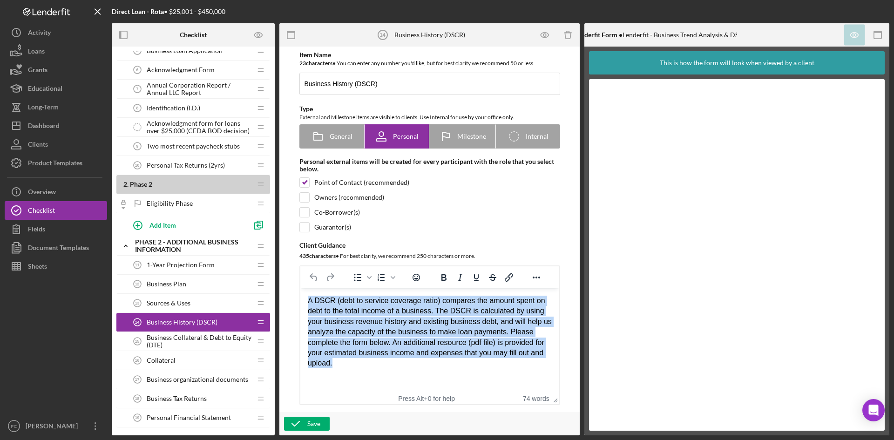
drag, startPoint x: 367, startPoint y: 367, endPoint x: 302, endPoint y: 296, distance: 96.6
click at [302, 296] on html "A DSCR (debt to service coverage ratio) compares the amount spent on debt to th…" at bounding box center [429, 332] width 259 height 88
paste body "Rich Text Area. Press ALT-0 for help."
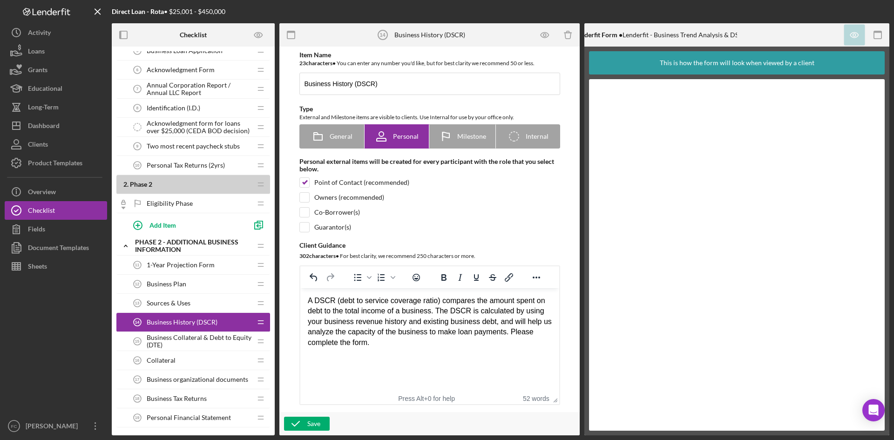
scroll to position [248, 0]
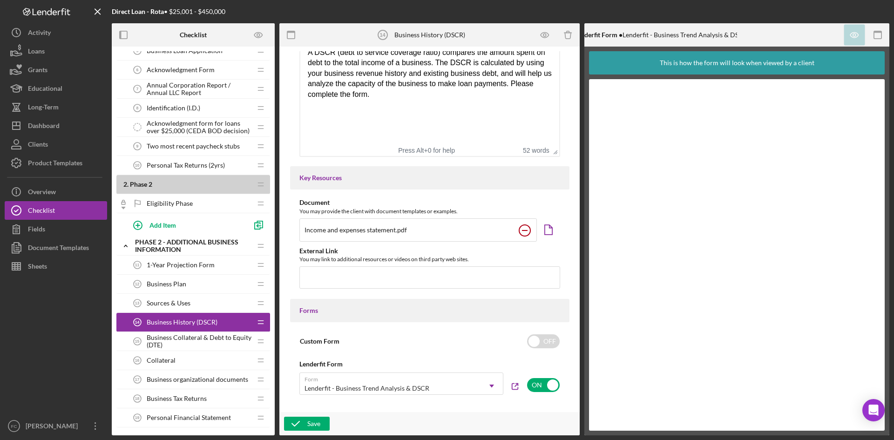
click at [521, 231] on circle at bounding box center [524, 230] width 11 height 11
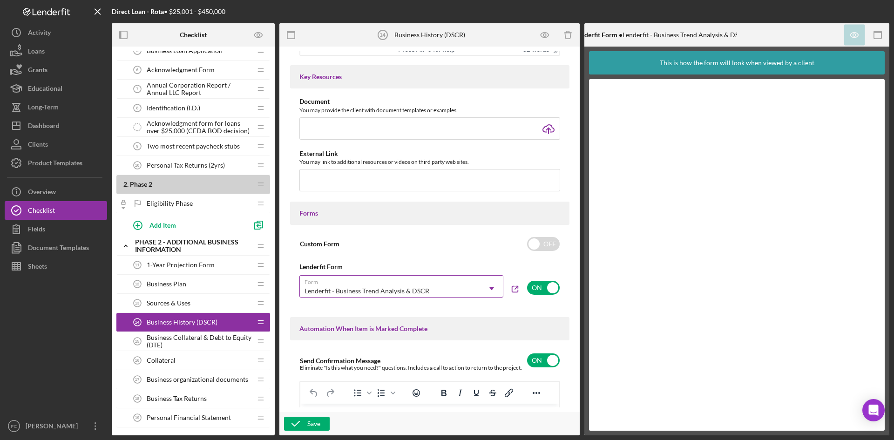
scroll to position [497, 0]
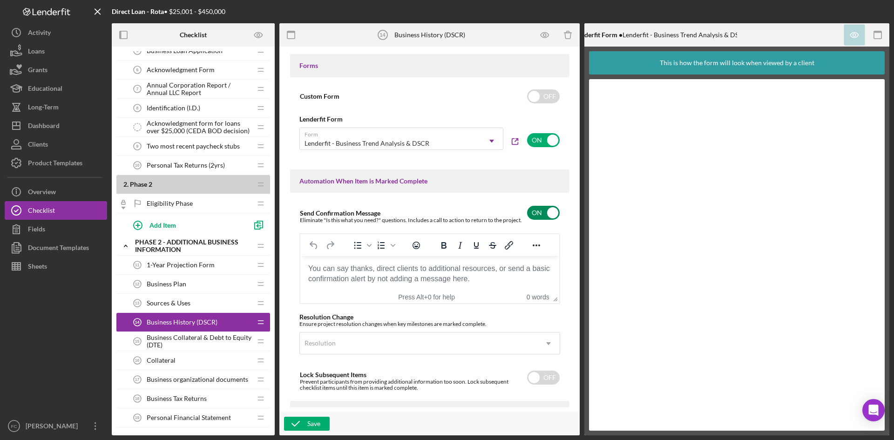
click at [542, 207] on input "checkbox" at bounding box center [543, 213] width 33 height 14
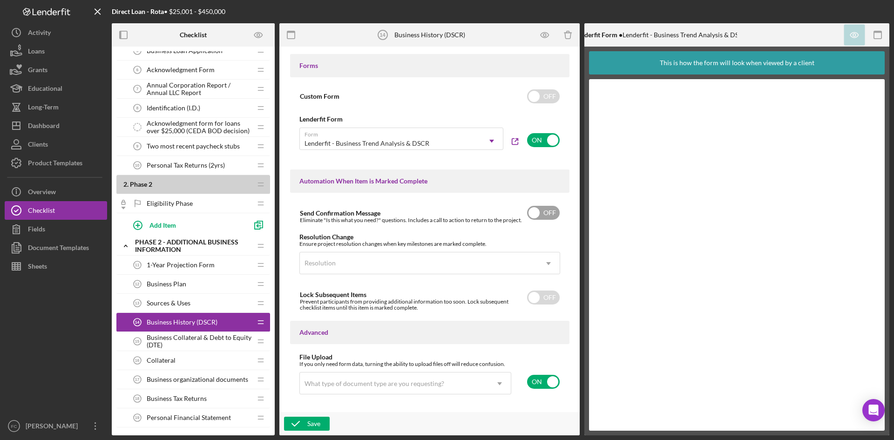
click at [541, 206] on input "checkbox" at bounding box center [543, 213] width 33 height 14
checkbox input "true"
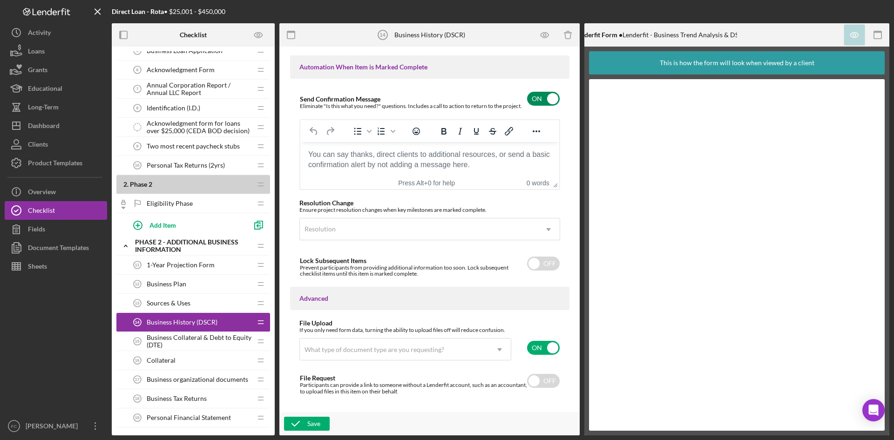
scroll to position [621, 0]
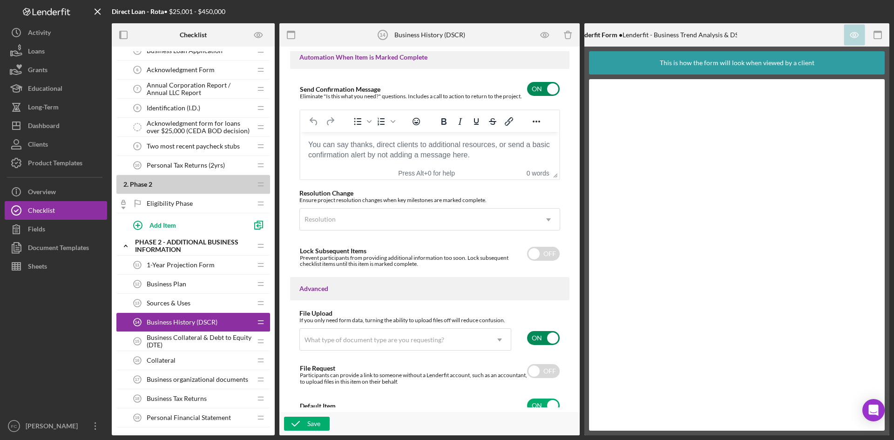
click at [545, 335] on input "checkbox" at bounding box center [543, 338] width 33 height 14
checkbox input "false"
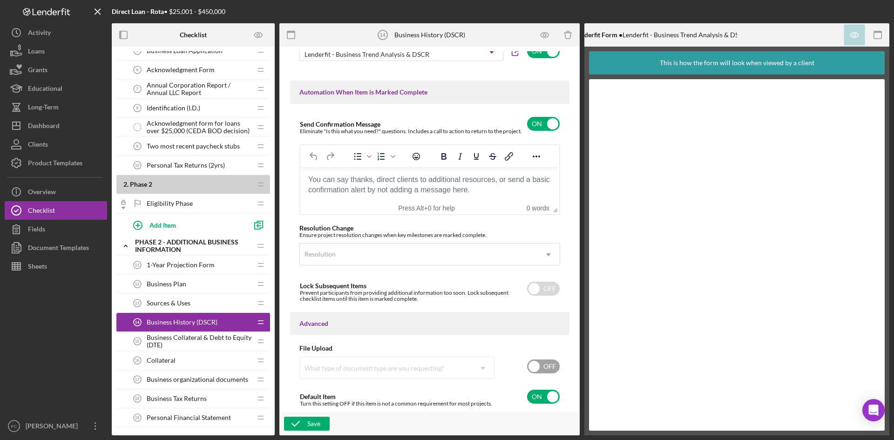
scroll to position [586, 0]
click at [319, 423] on div "Save" at bounding box center [313, 424] width 13 height 14
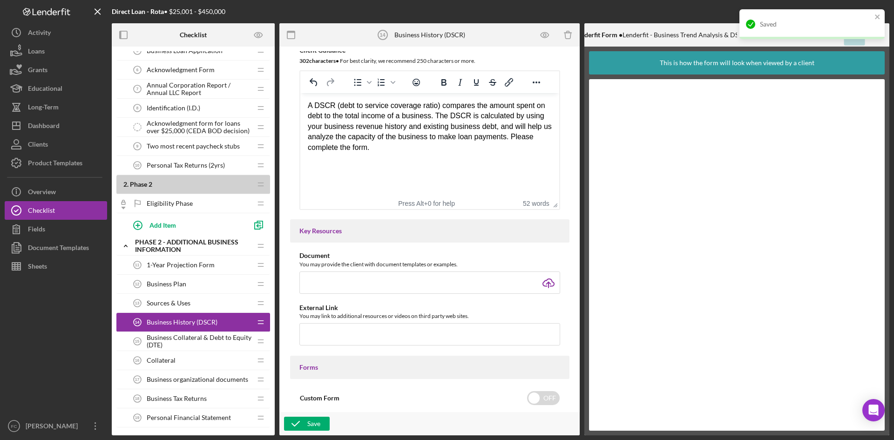
scroll to position [0, 0]
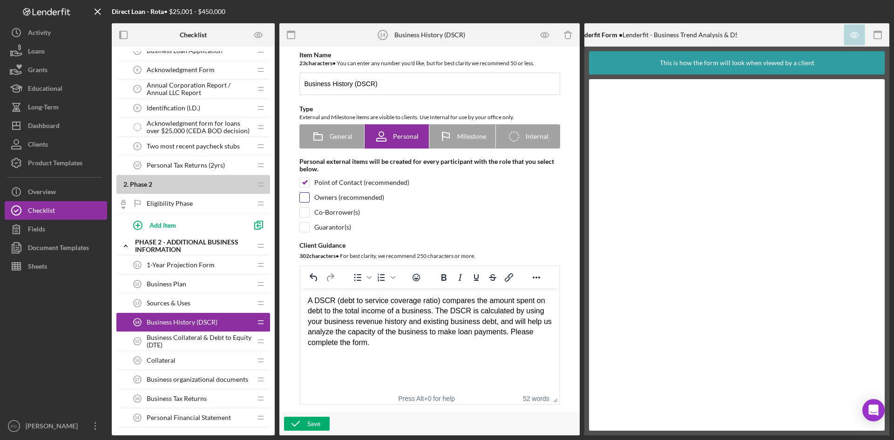
click at [303, 197] on input "checkbox" at bounding box center [304, 197] width 9 height 9
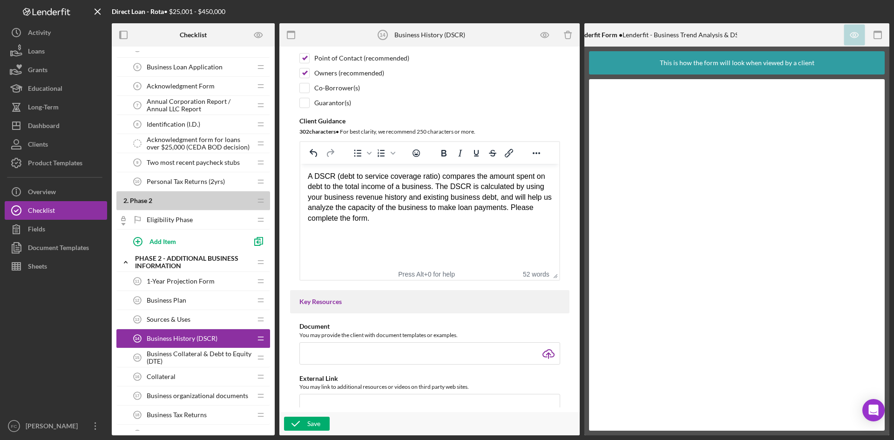
scroll to position [124, 0]
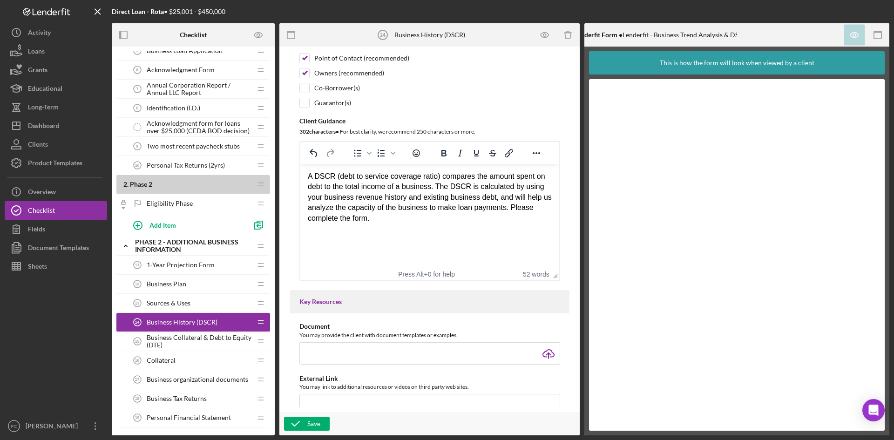
click at [196, 340] on span "Business Collateral & Debt to Equity (DTE)" at bounding box center [199, 341] width 105 height 15
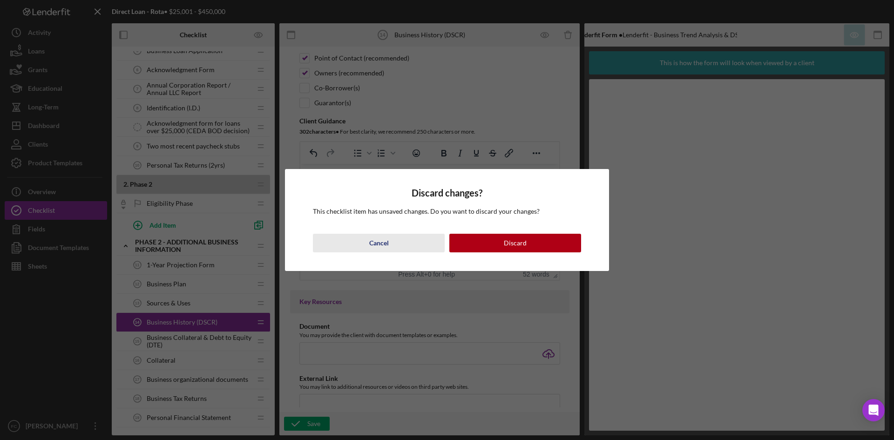
click at [382, 246] on div "Cancel" at bounding box center [379, 243] width 20 height 19
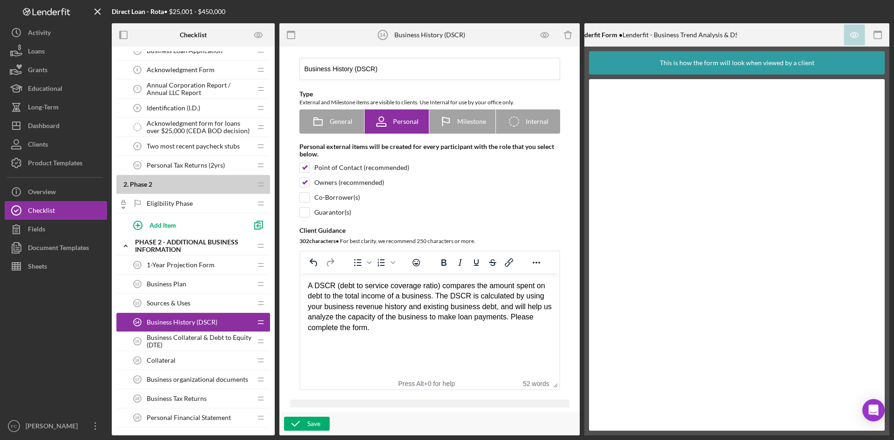
scroll to position [0, 0]
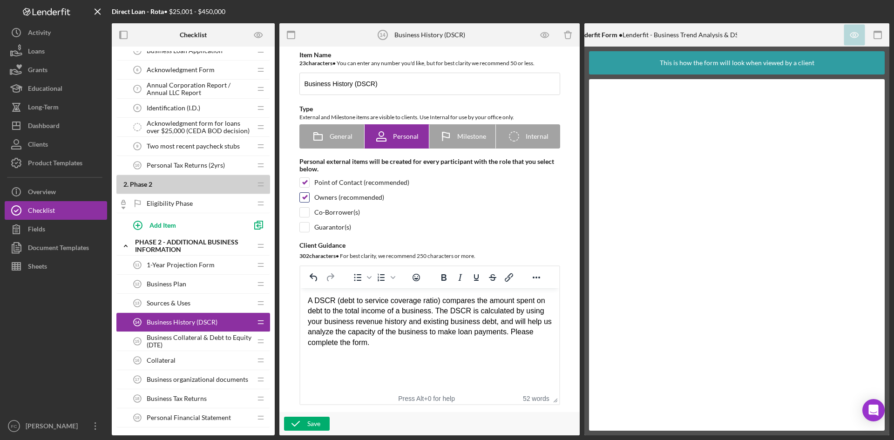
click at [308, 196] on div at bounding box center [304, 197] width 10 height 10
checkbox input "false"
click at [313, 421] on div "Save" at bounding box center [313, 424] width 13 height 14
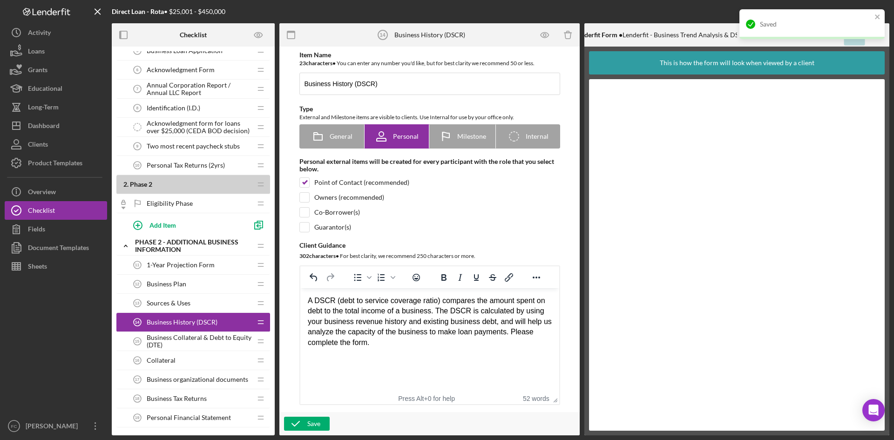
click at [186, 364] on div "Collateral 16 Collateral" at bounding box center [189, 360] width 123 height 19
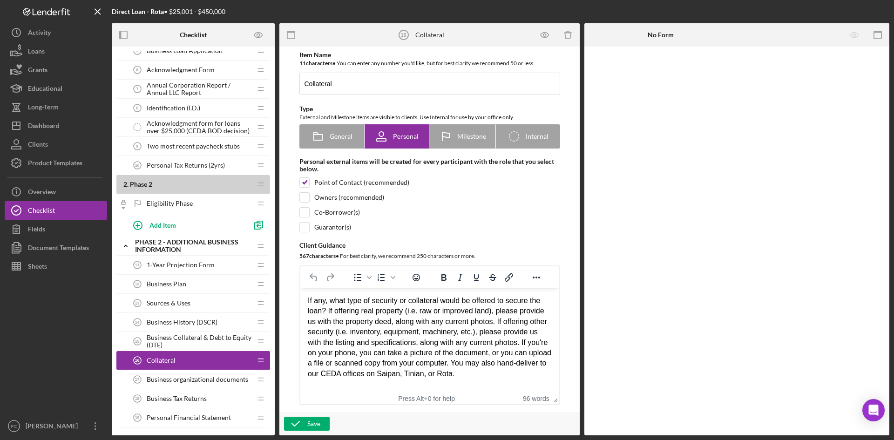
click at [428, 346] on div "If any, what type of security or collateral would be offered to secure the loan…" at bounding box center [429, 337] width 244 height 83
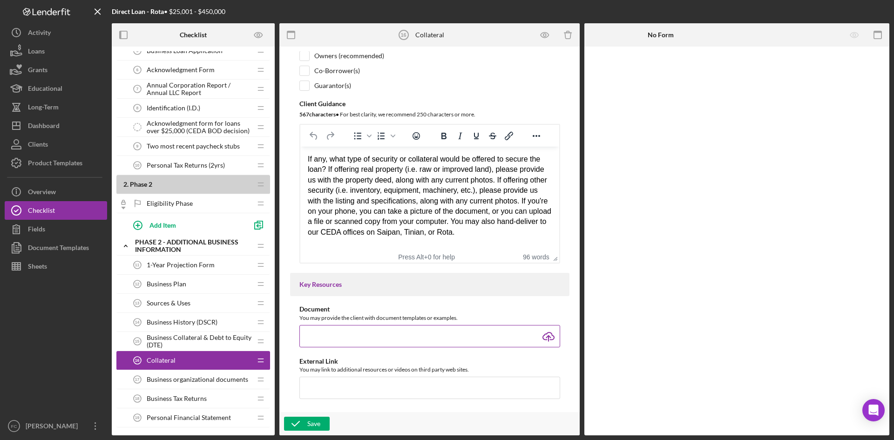
scroll to position [124, 0]
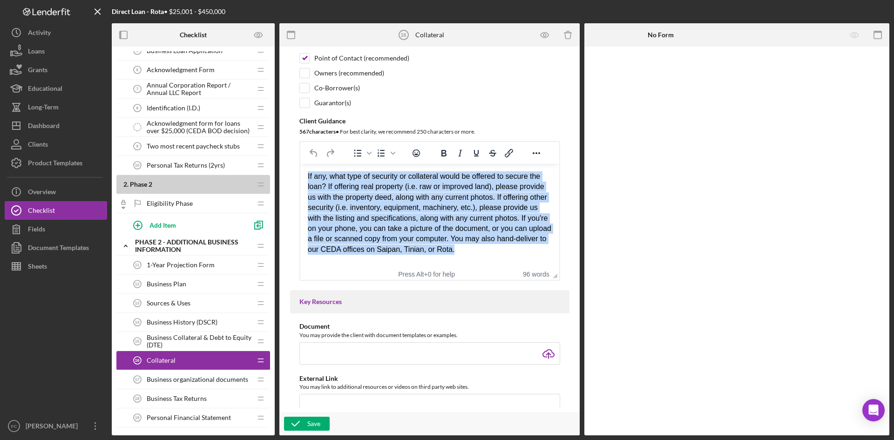
drag, startPoint x: 464, startPoint y: 250, endPoint x: 302, endPoint y: 174, distance: 178.9
click at [303, 174] on html "If any, what type of security or collateral would be offered to secure the loan…" at bounding box center [429, 213] width 259 height 98
paste body "Rich Text Area. Press ALT-0 for help."
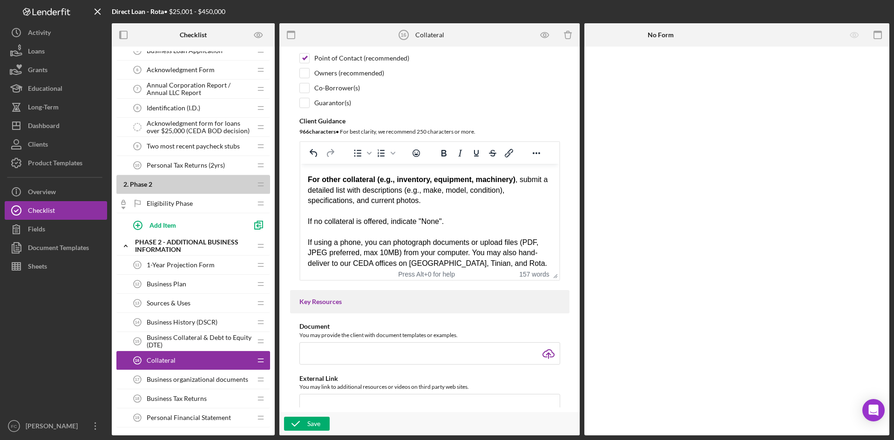
click at [456, 209] on div "Rich Text Area. Press ALT-0 for help." at bounding box center [429, 211] width 244 height 10
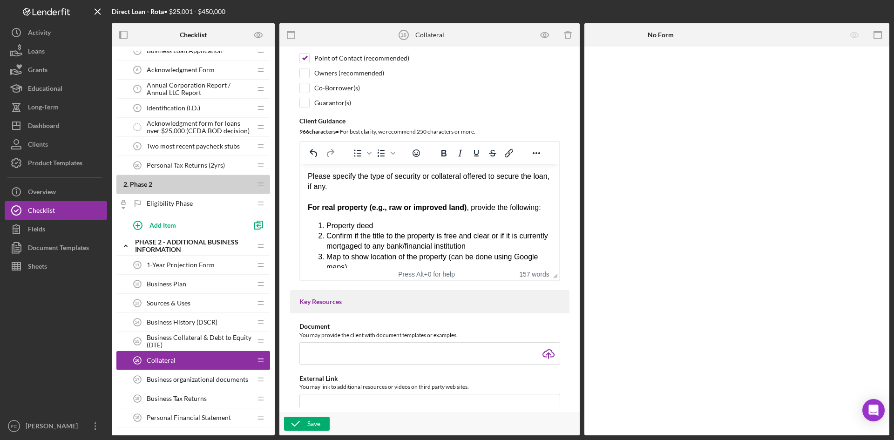
scroll to position [0, 0]
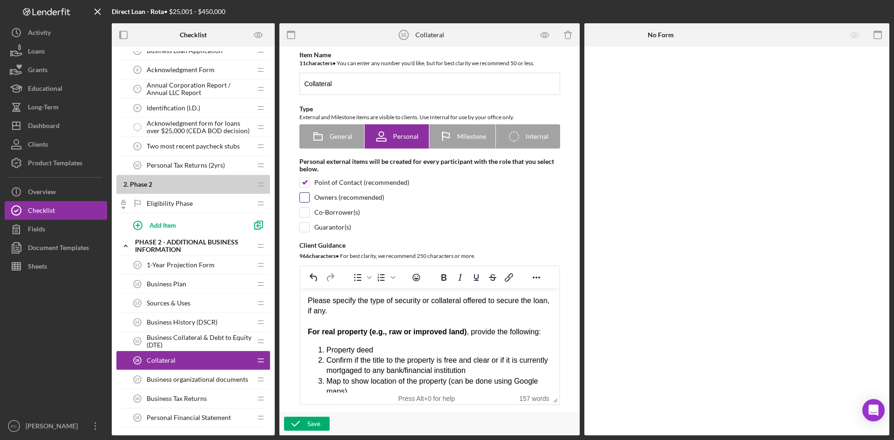
click at [306, 197] on input "checkbox" at bounding box center [304, 197] width 9 height 9
checkbox input "true"
click at [480, 333] on span "For real property (e.g., raw or improved land) , provide the following:" at bounding box center [423, 332] width 233 height 8
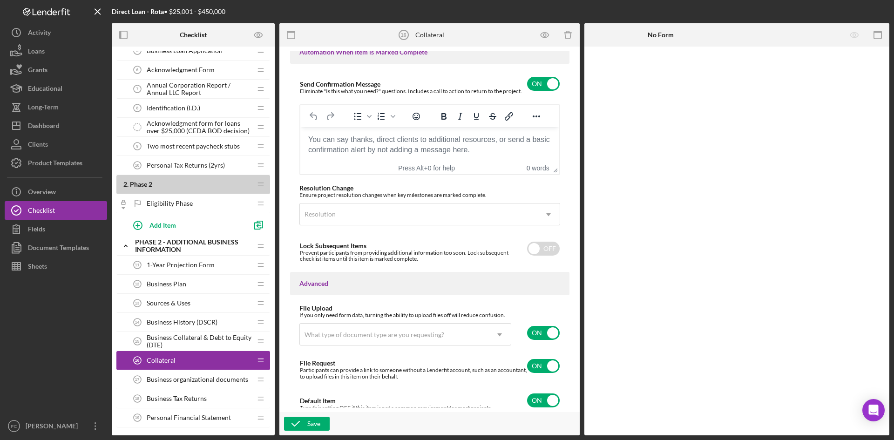
scroll to position [630, 0]
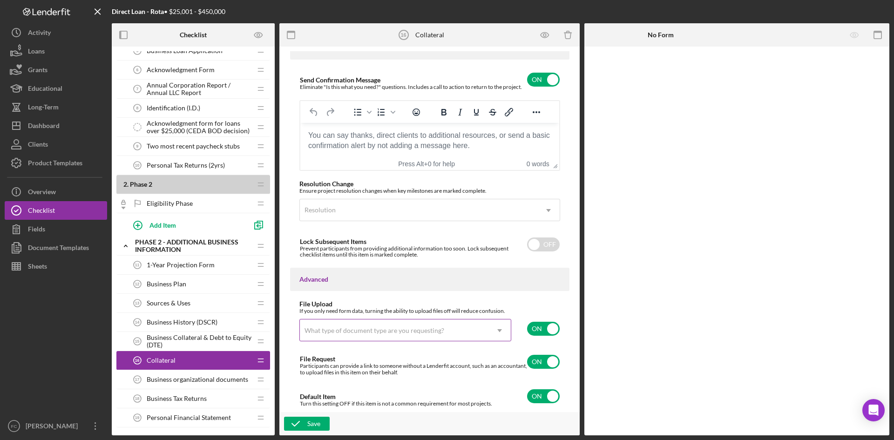
click at [497, 329] on icon "Icon/Dropdown Arrow" at bounding box center [499, 330] width 22 height 22
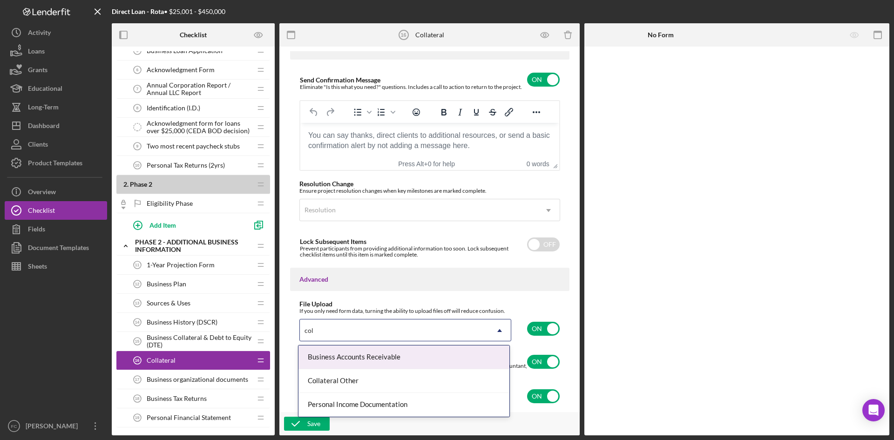
type input "coll"
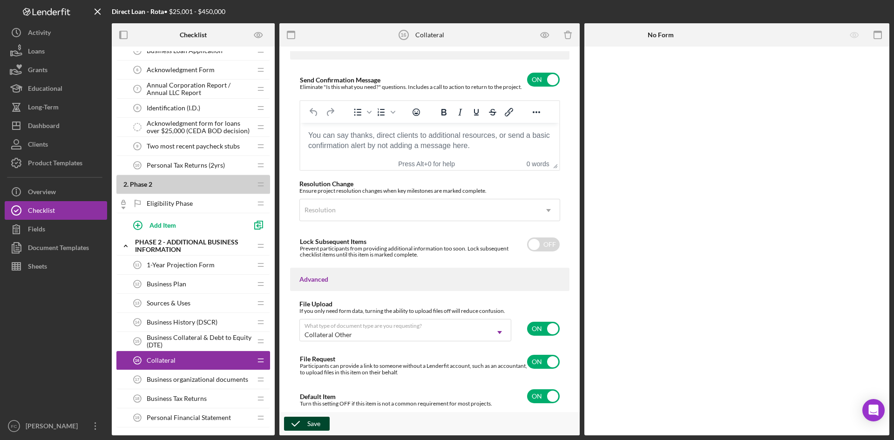
click at [311, 420] on div "Save" at bounding box center [313, 424] width 13 height 14
click at [224, 380] on span "Business organizational documents" at bounding box center [198, 379] width 102 height 7
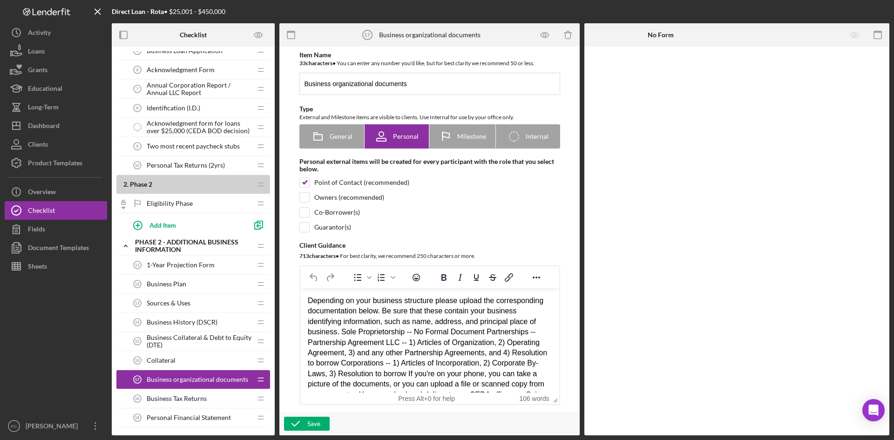
click at [376, 329] on div "Depending on your business structure please upload the corresponding documentat…" at bounding box center [429, 353] width 244 height 115
paste body "Rich Text Area. Press ALT-0 for help."
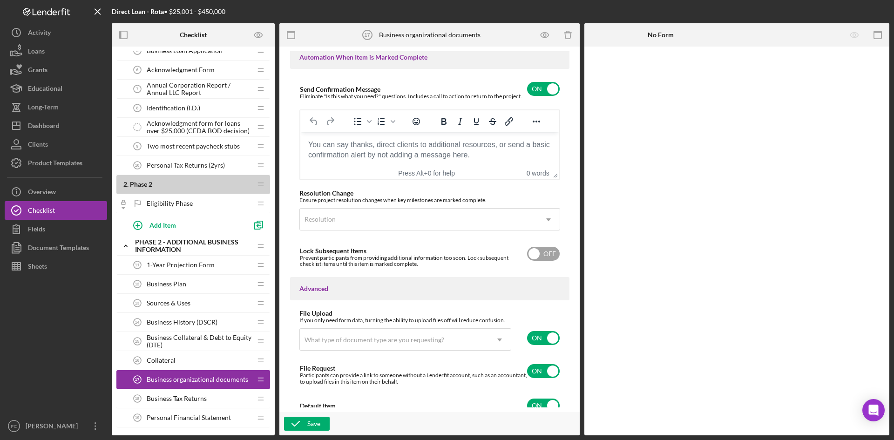
scroll to position [630, 0]
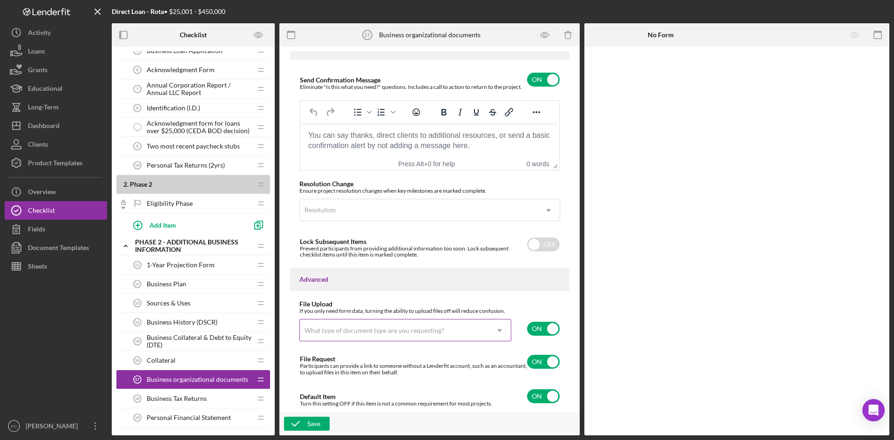
click at [483, 332] on div "What type of document type are you requesting?" at bounding box center [394, 330] width 189 height 21
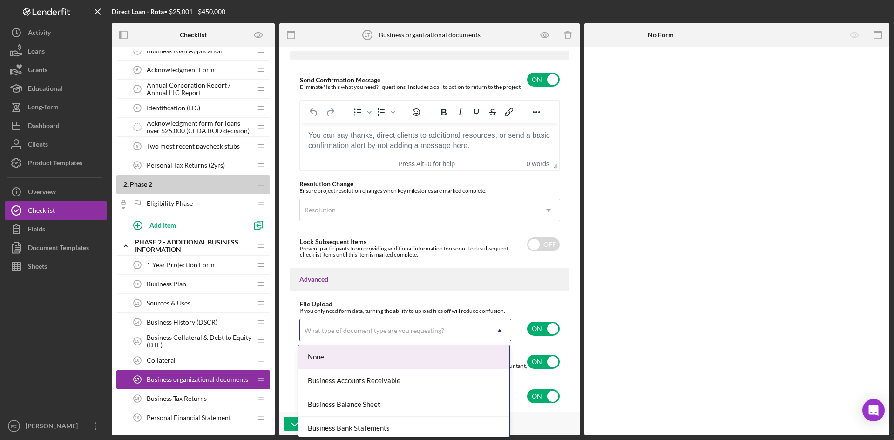
type input "r"
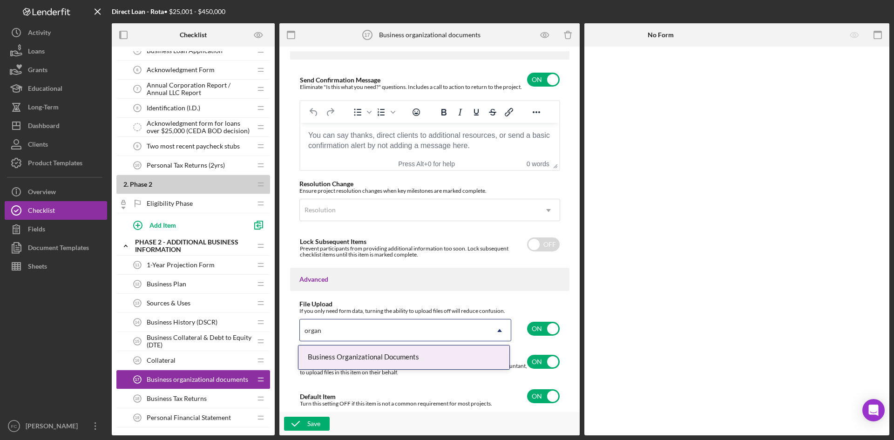
type input "organi"
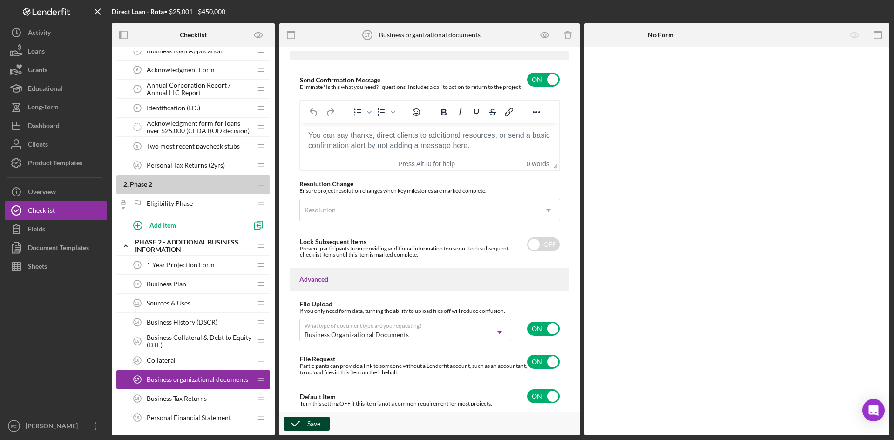
click at [302, 421] on icon "button" at bounding box center [295, 423] width 23 height 23
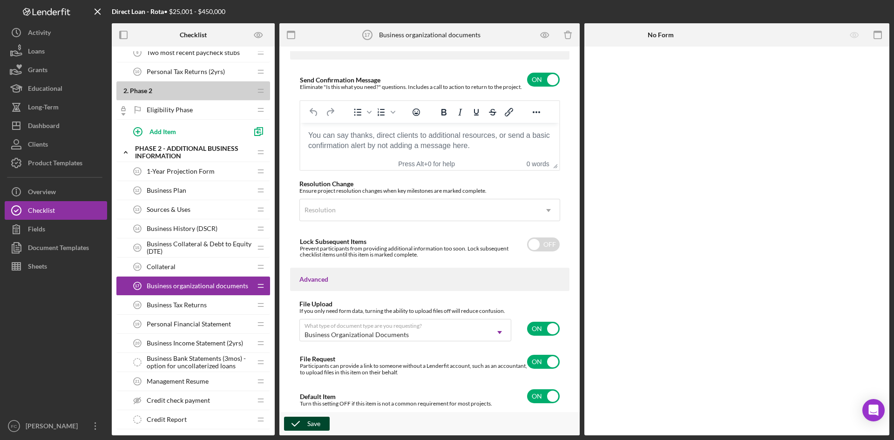
scroll to position [248, 0]
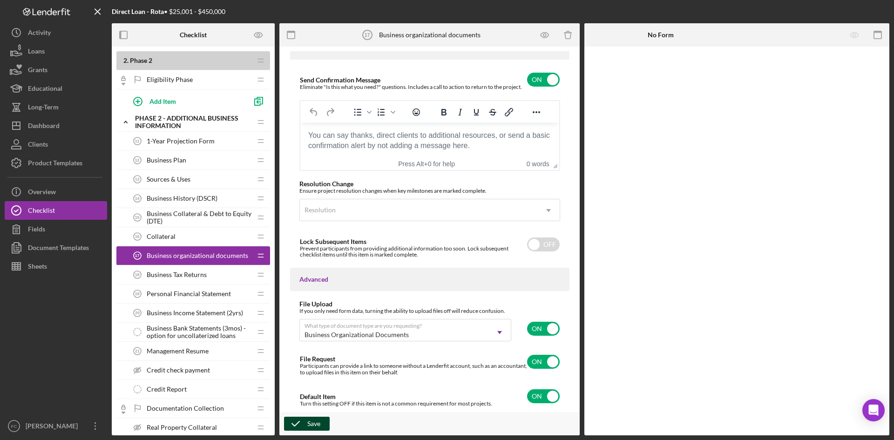
click at [203, 300] on div "Personal Financial Statement 19 Personal Financial Statement" at bounding box center [189, 294] width 123 height 19
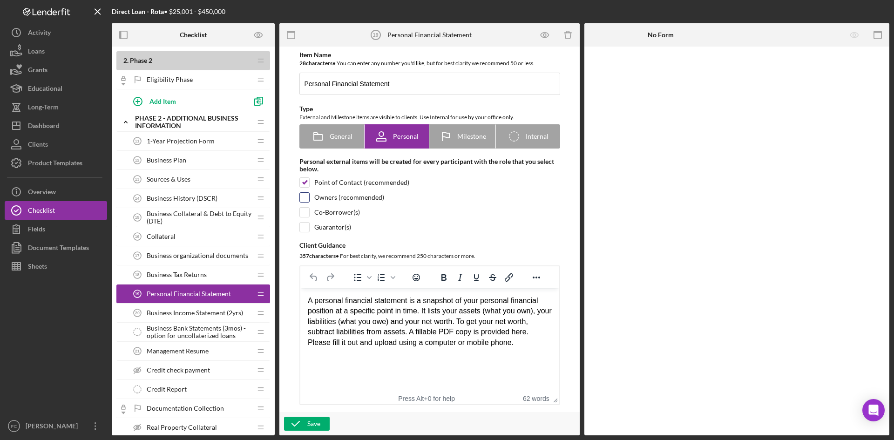
click at [306, 198] on input "checkbox" at bounding box center [304, 197] width 9 height 9
checkbox input "true"
click at [307, 223] on input "checkbox" at bounding box center [304, 227] width 9 height 9
checkbox input "true"
click at [307, 214] on input "checkbox" at bounding box center [304, 212] width 9 height 9
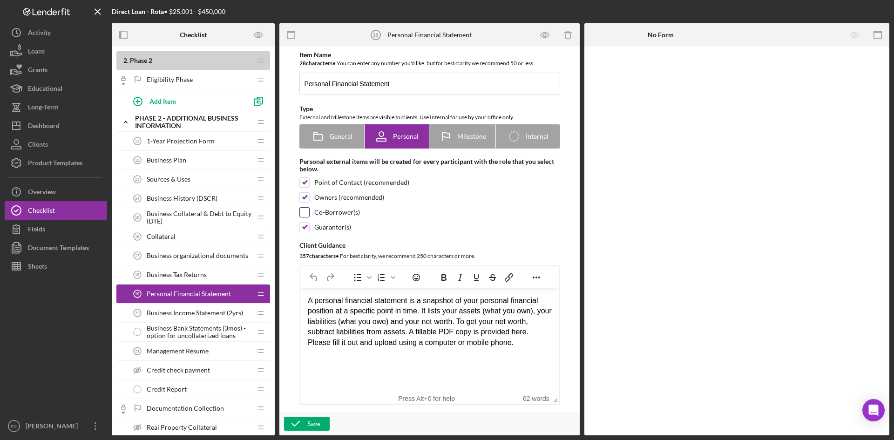
checkbox input "true"
drag, startPoint x: 507, startPoint y: 349, endPoint x: 495, endPoint y: 346, distance: 12.5
click at [468, 338] on html "A personal financial statement is a snapshot of your personal financial positio…" at bounding box center [429, 321] width 259 height 67
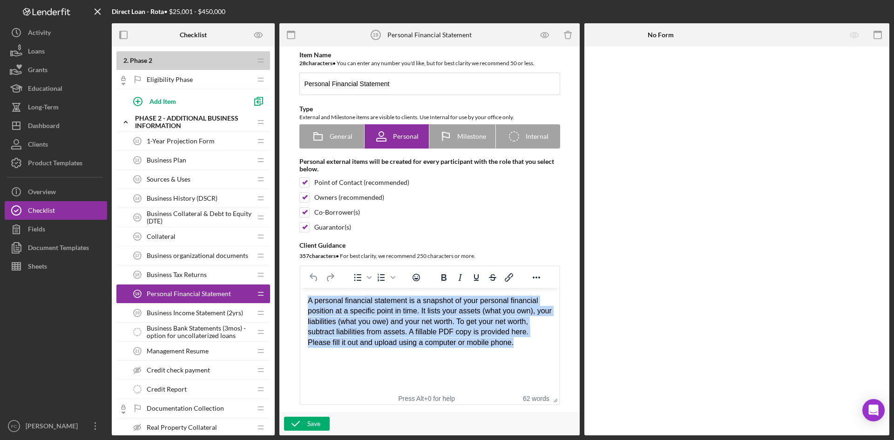
drag, startPoint x: 499, startPoint y: 346, endPoint x: 283, endPoint y: 282, distance: 224.7
click at [300, 288] on html "A personal financial statement is a snapshot of your personal financial positio…" at bounding box center [429, 321] width 259 height 67
paste body "Rich Text Area. Press ALT-0 for help."
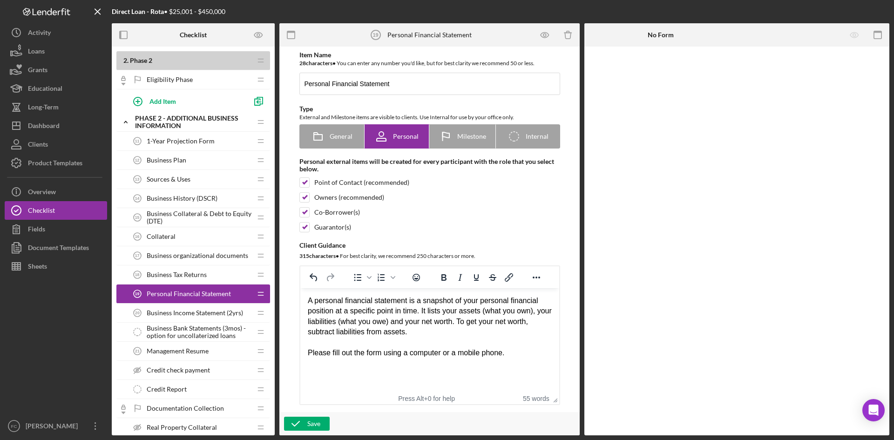
click at [541, 339] on div "Rich Text Area. Press ALT-0 for help." at bounding box center [429, 343] width 244 height 10
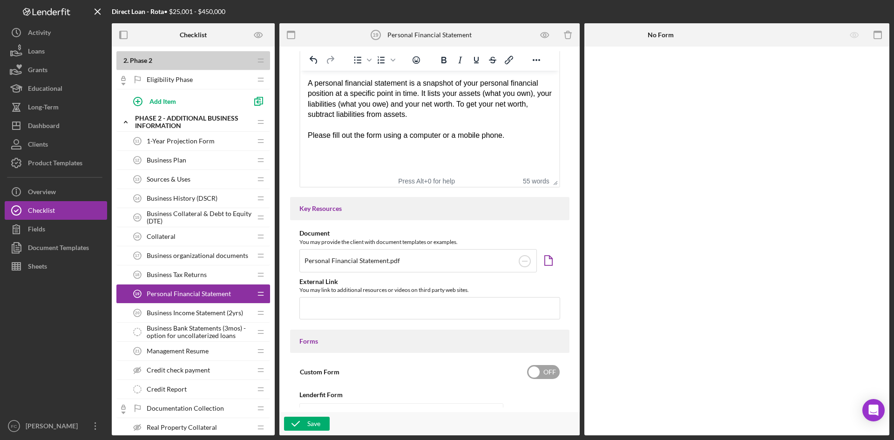
scroll to position [248, 0]
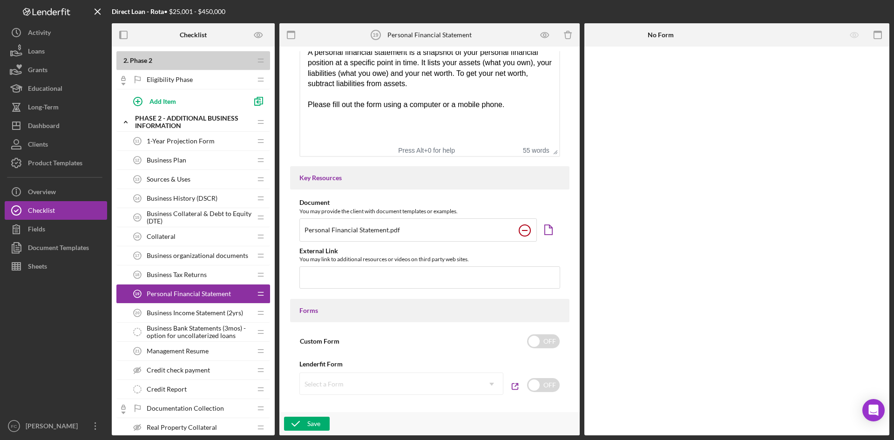
click at [520, 232] on circle at bounding box center [524, 230] width 11 height 11
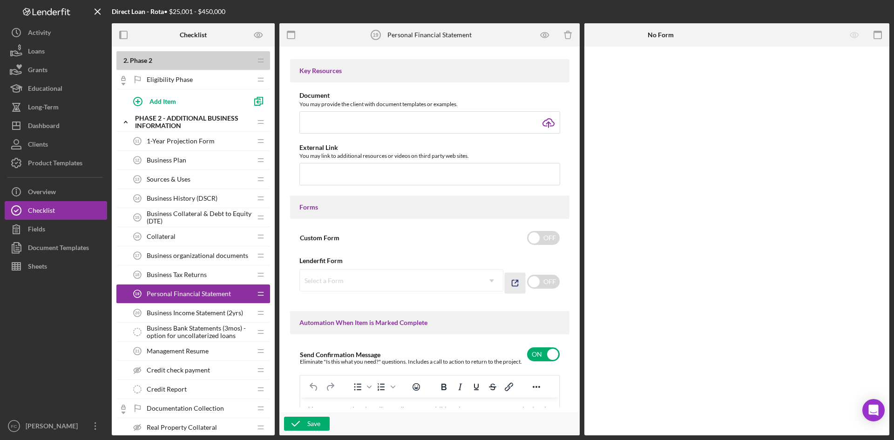
scroll to position [373, 0]
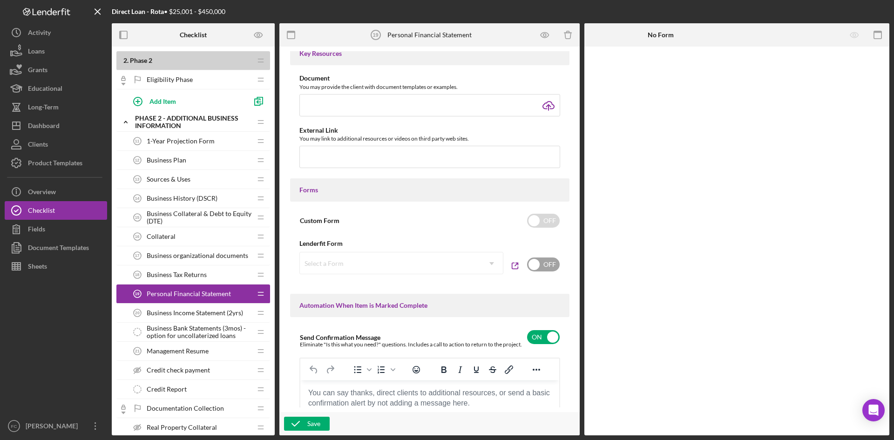
click at [541, 266] on input "checkbox" at bounding box center [543, 265] width 33 height 14
checkbox input "true"
click at [490, 264] on use at bounding box center [491, 263] width 5 height 3
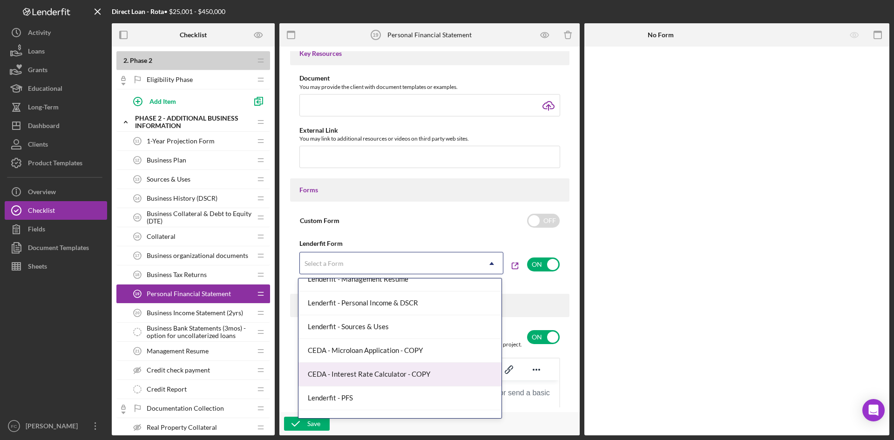
scroll to position [264, 0]
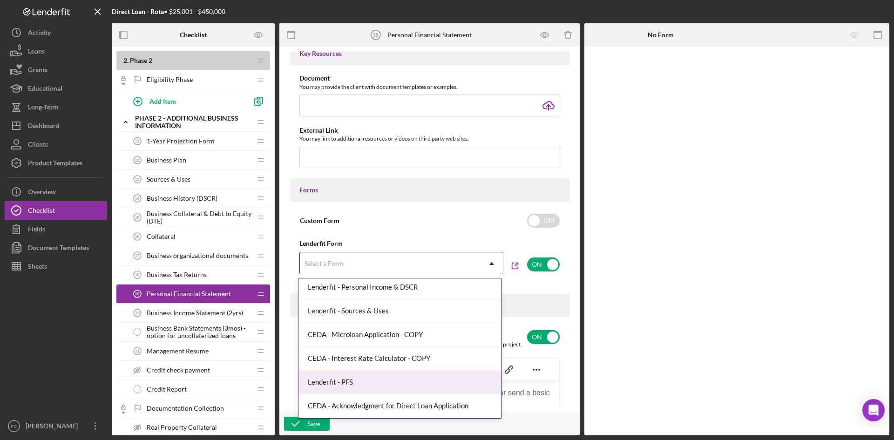
click at [407, 385] on div "Lenderfit - PFS" at bounding box center [399, 383] width 203 height 24
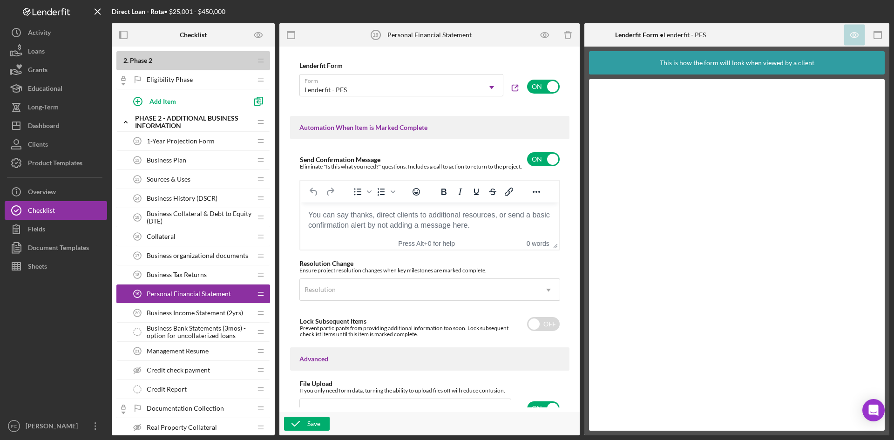
scroll to position [621, 0]
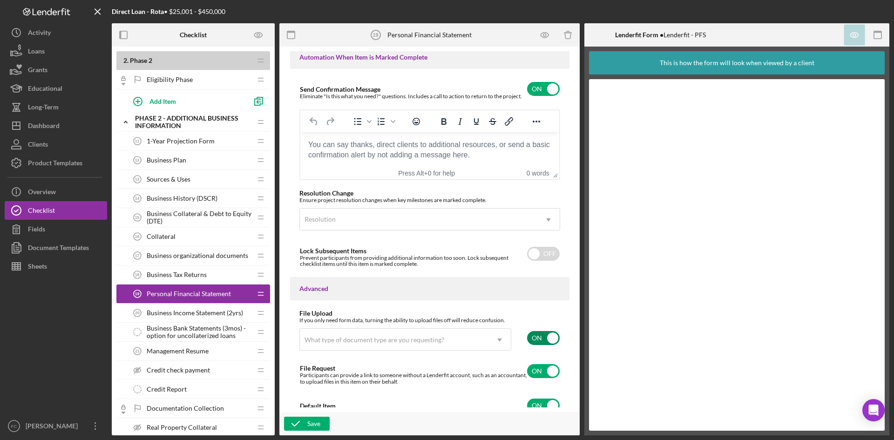
click at [535, 343] on input "checkbox" at bounding box center [543, 338] width 33 height 14
checkbox input "false"
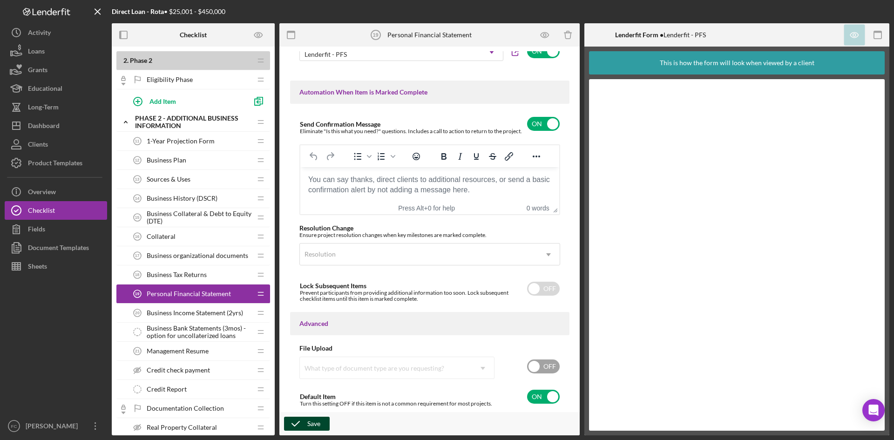
click at [312, 420] on div "Save" at bounding box center [313, 424] width 13 height 14
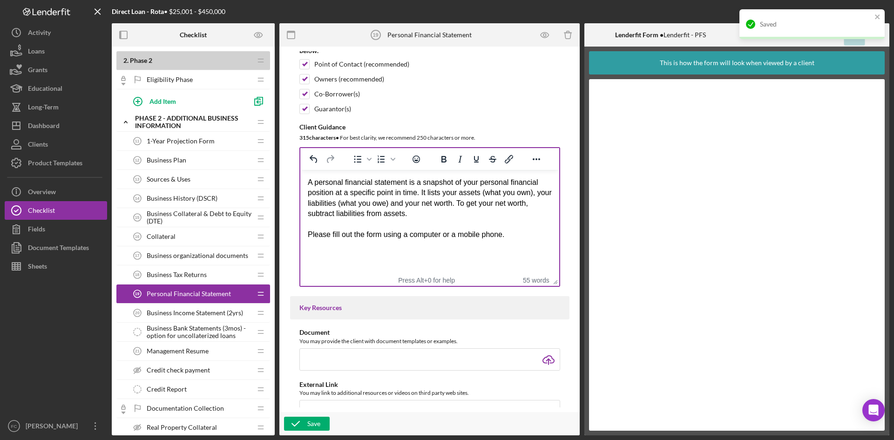
scroll to position [0, 0]
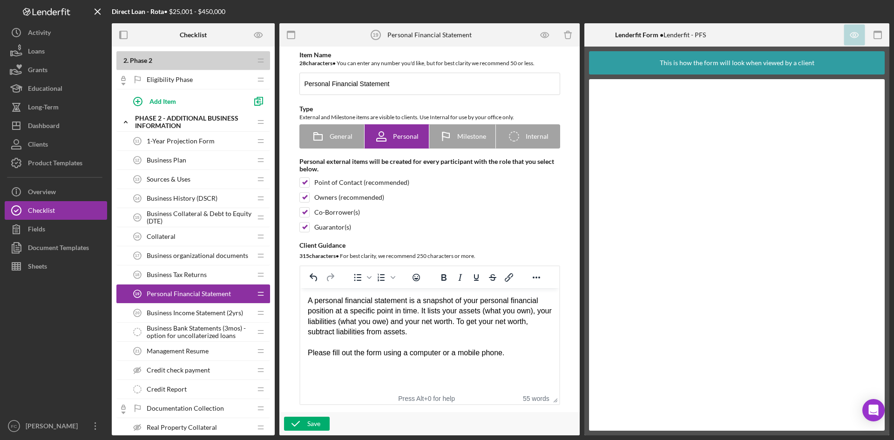
click at [211, 342] on div "Management Resume 21 Management Resume" at bounding box center [189, 351] width 123 height 19
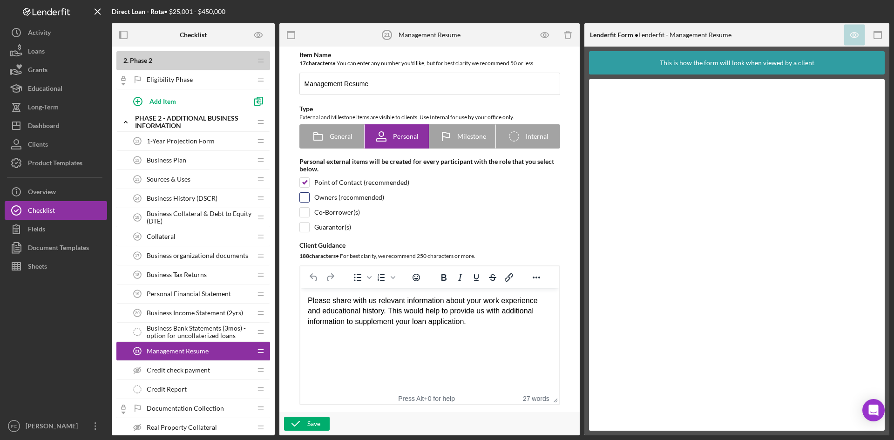
click at [303, 196] on input "checkbox" at bounding box center [304, 197] width 9 height 9
checkbox input "true"
click at [306, 207] on div at bounding box center [304, 212] width 10 height 10
checkbox input "true"
click at [305, 228] on input "checkbox" at bounding box center [304, 227] width 9 height 9
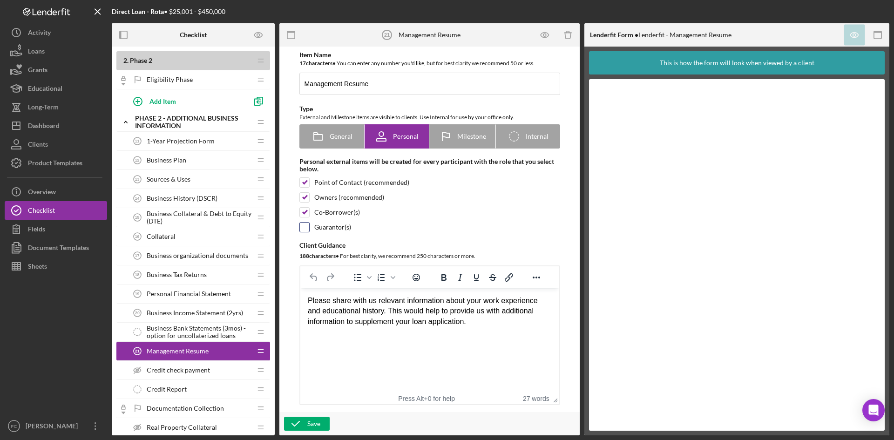
checkbox input "true"
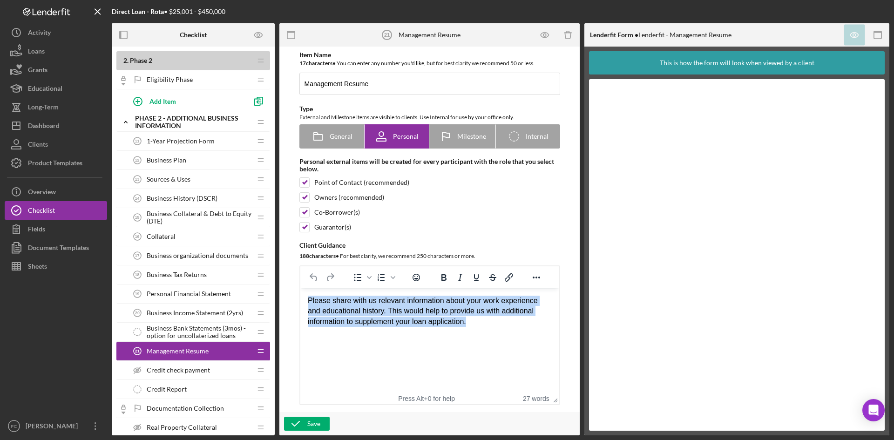
drag, startPoint x: 490, startPoint y: 325, endPoint x: 108, endPoint y: 258, distance: 388.1
click at [300, 288] on html "Please share with us relevant information about your work experience and educat…" at bounding box center [429, 311] width 259 height 46
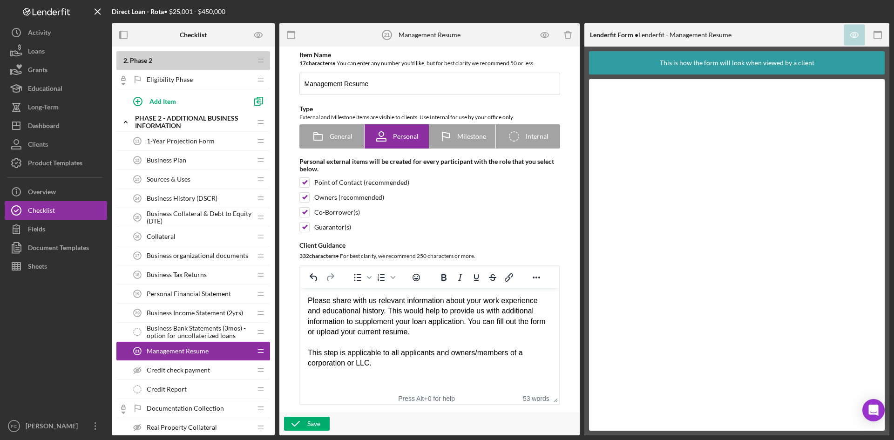
click at [482, 336] on div "Please share with us relevant information about your work experience and educat…" at bounding box center [429, 317] width 244 height 42
click at [507, 346] on div "Rich Text Area. Press ALT-0 for help." at bounding box center [429, 343] width 244 height 10
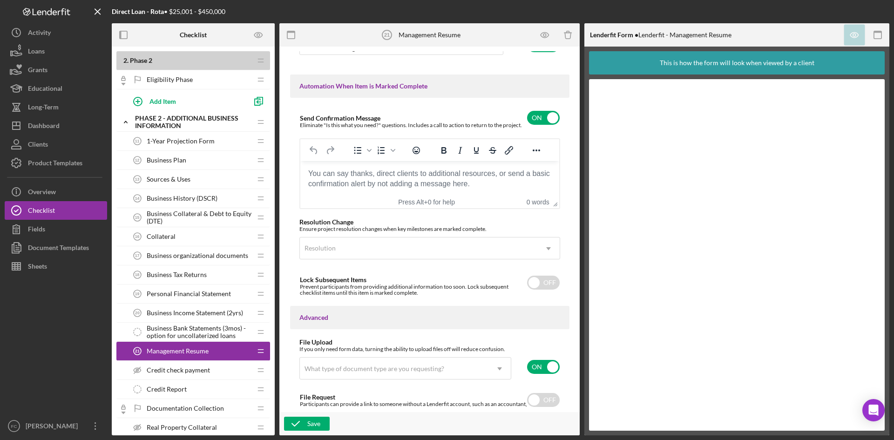
scroll to position [621, 0]
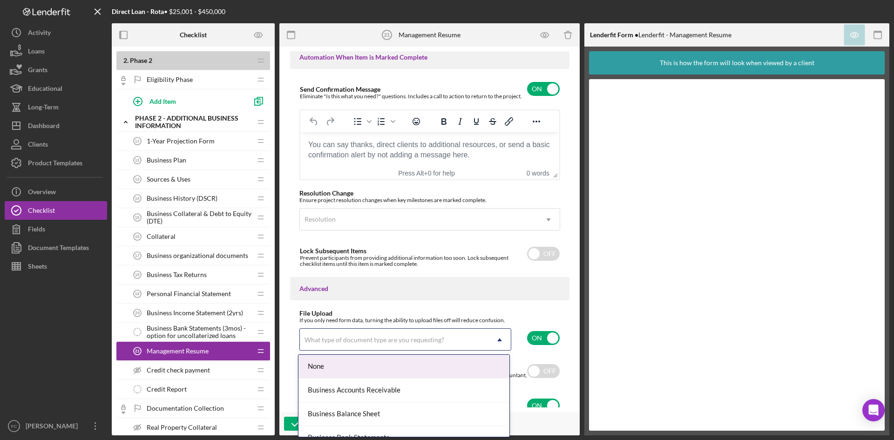
click at [491, 334] on icon "Icon/Dropdown Arrow" at bounding box center [499, 340] width 22 height 22
type input "res"
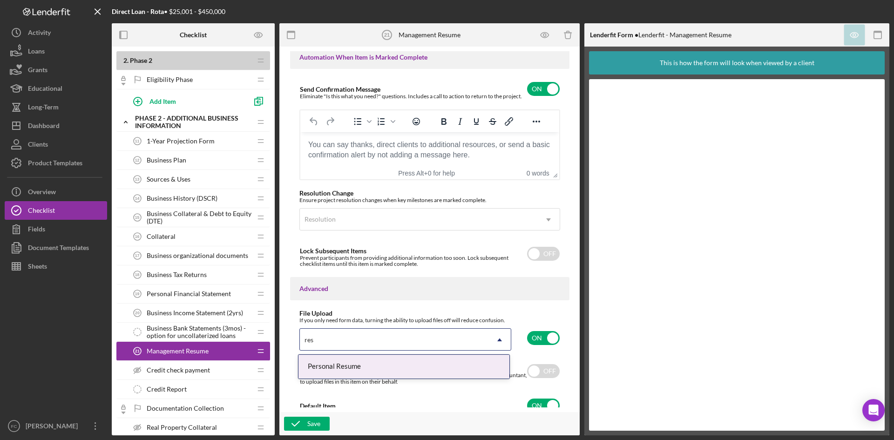
click at [349, 360] on div "Personal Resume" at bounding box center [403, 367] width 211 height 24
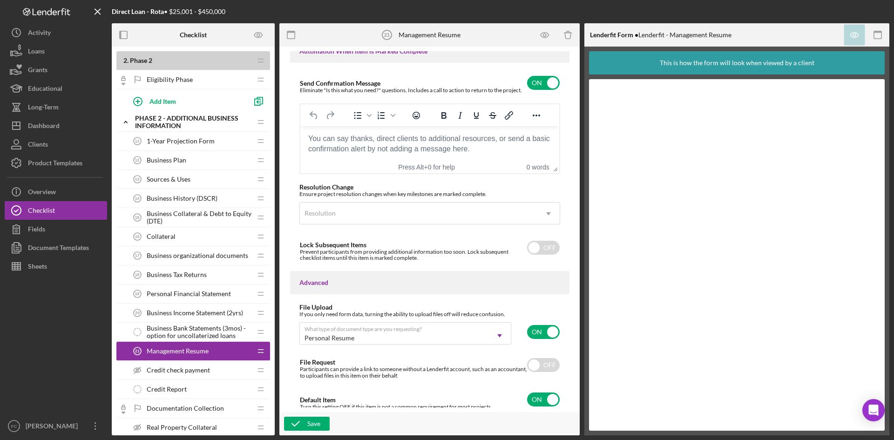
scroll to position [630, 0]
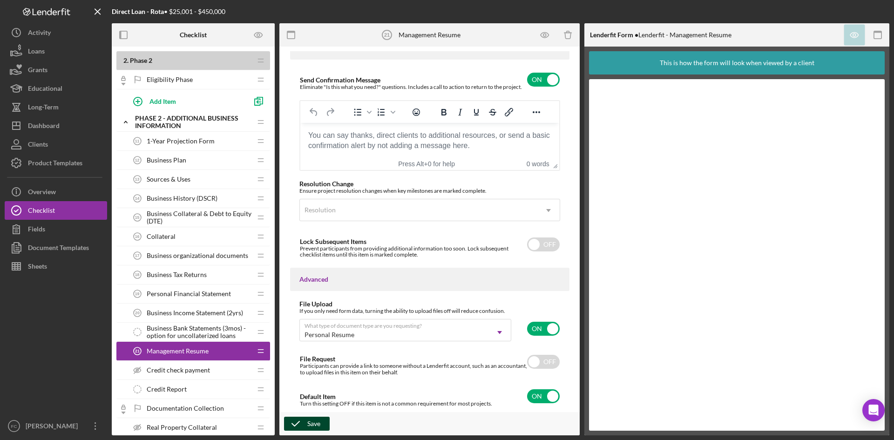
click at [305, 423] on icon "button" at bounding box center [295, 423] width 23 height 23
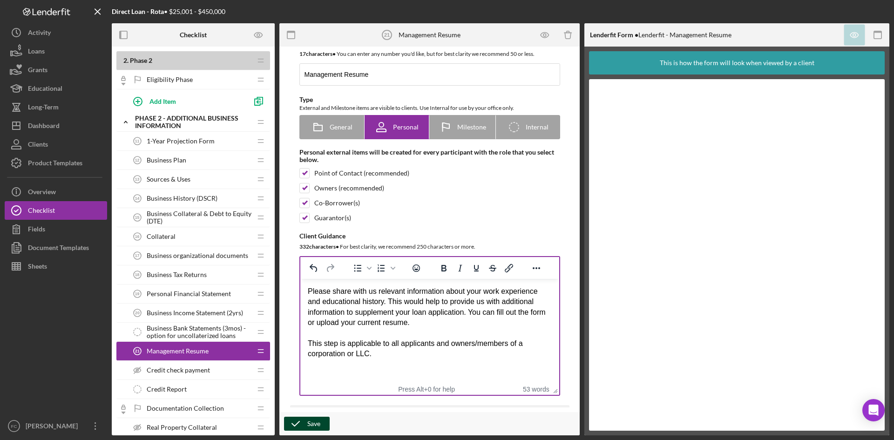
scroll to position [0, 0]
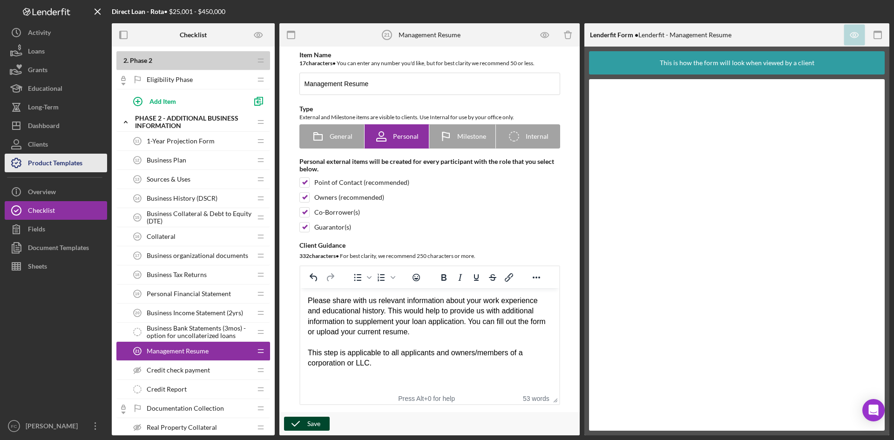
click at [69, 161] on div "Product Templates" at bounding box center [55, 164] width 54 height 21
